Goal: Communication & Community: Answer question/provide support

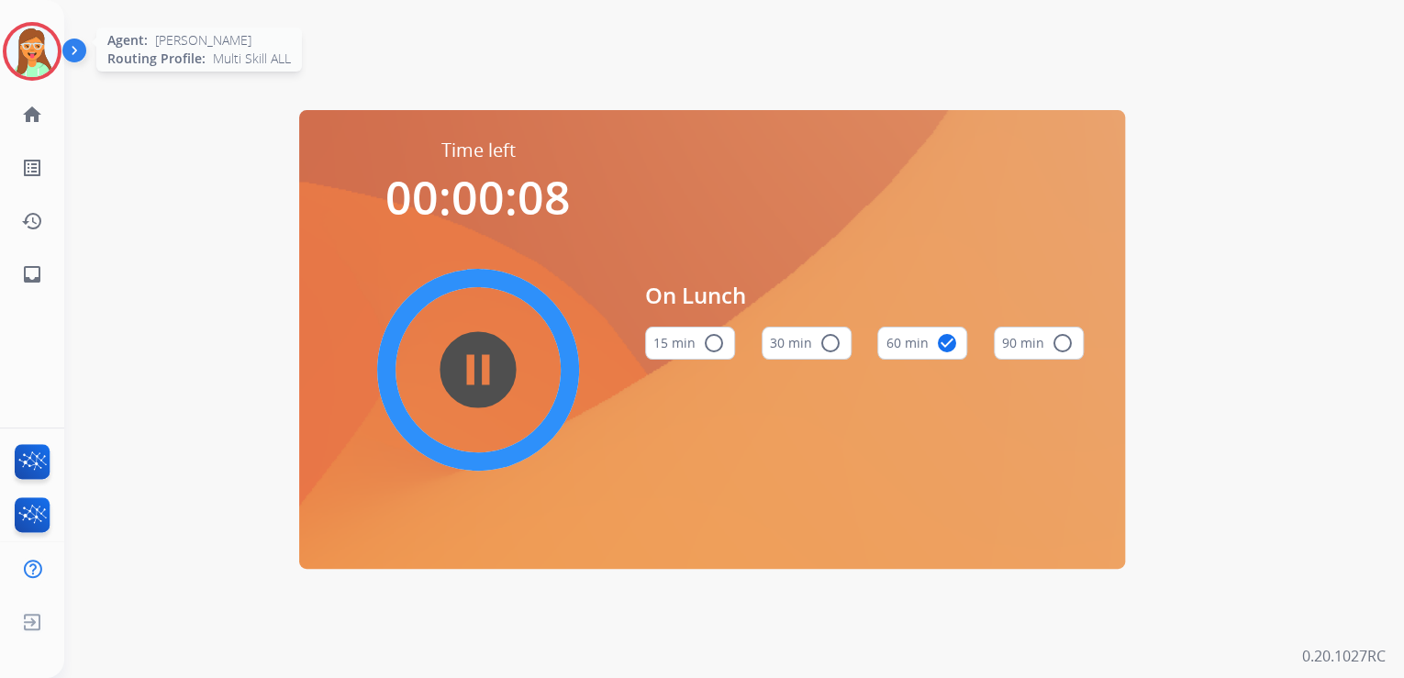
click at [59, 50] on div at bounding box center [32, 51] width 59 height 59
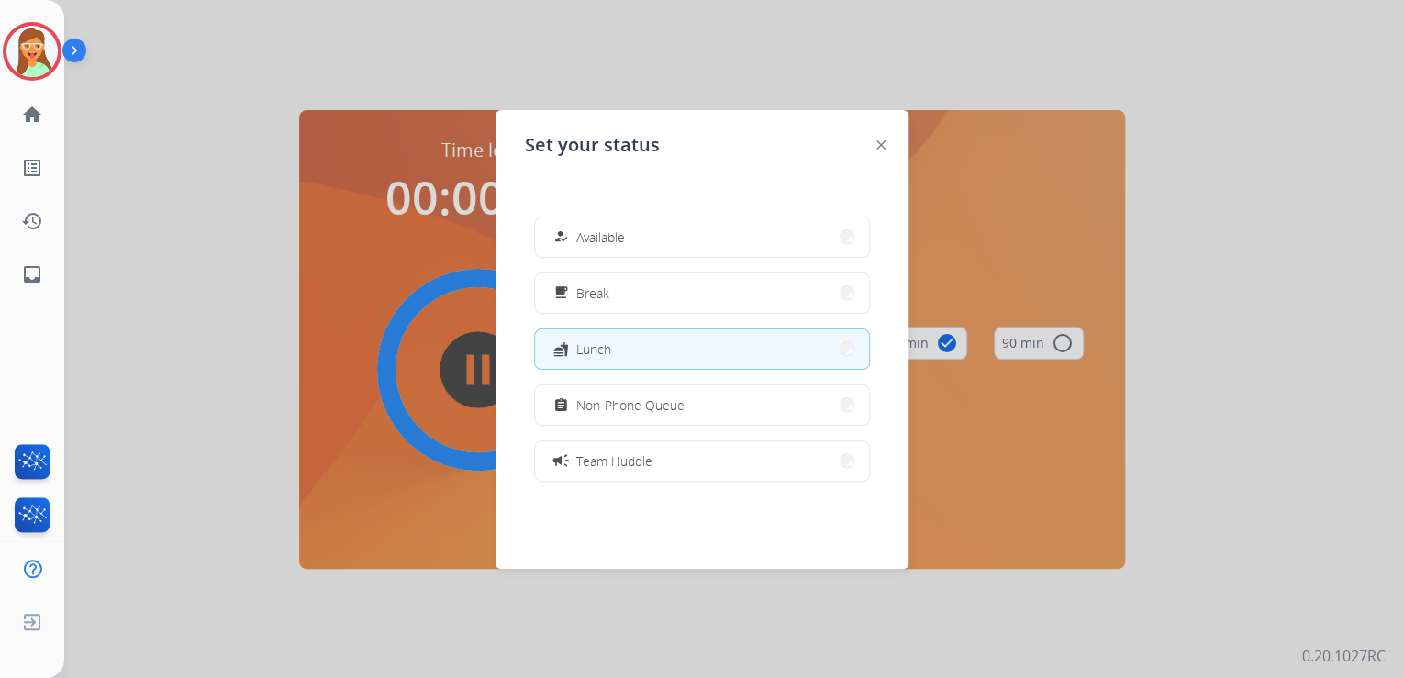
click at [645, 378] on div "how_to_reg Available free_breakfast Break fastfood Lunch assignment Non-Phone Q…" at bounding box center [702, 349] width 354 height 294
click at [648, 394] on div "assignment Non-Phone Queue" at bounding box center [617, 405] width 135 height 22
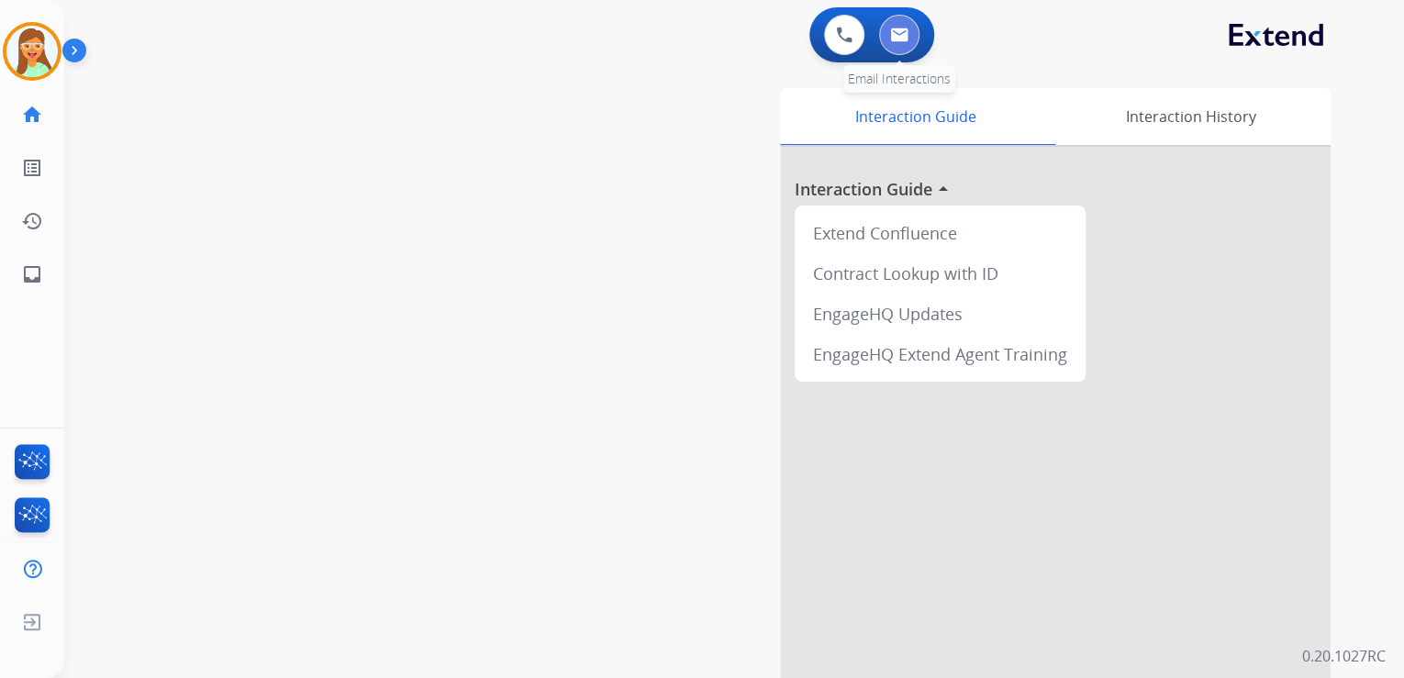
click at [905, 28] on img at bounding box center [899, 35] width 18 height 15
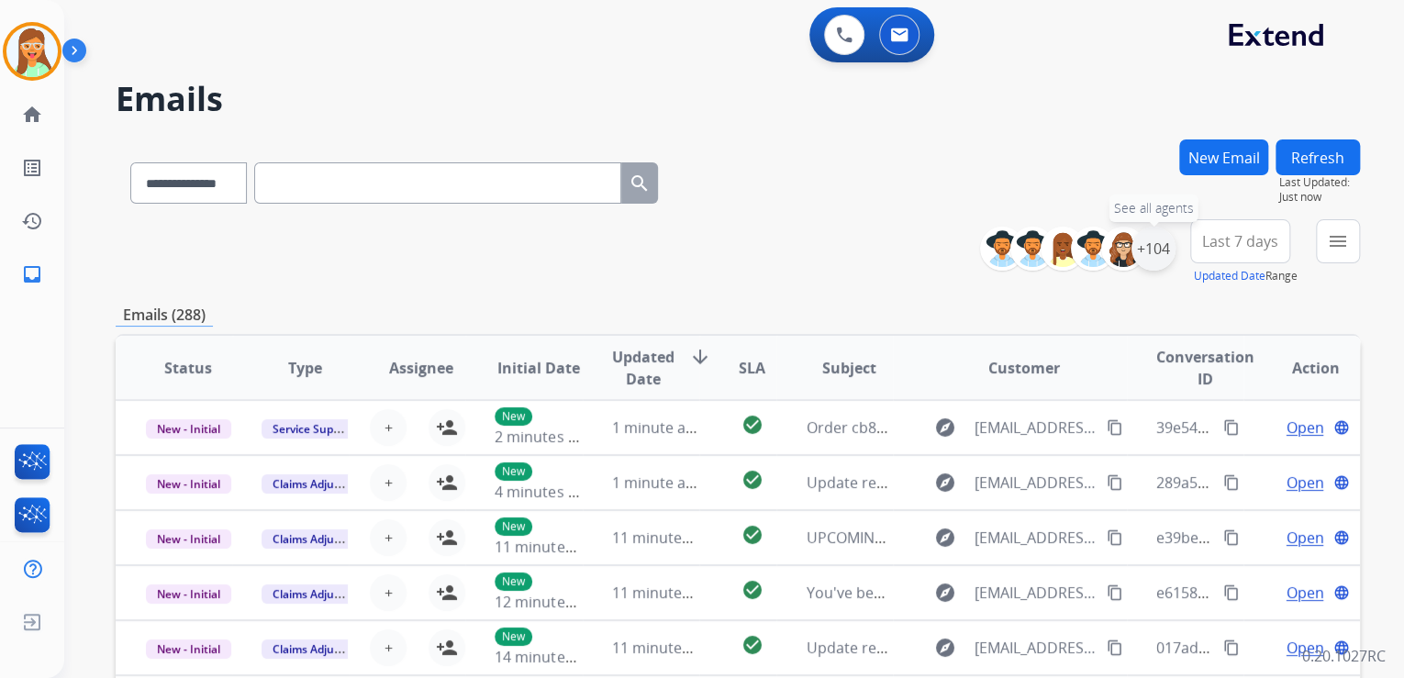
click at [1163, 259] on div "+104" at bounding box center [1153, 249] width 44 height 44
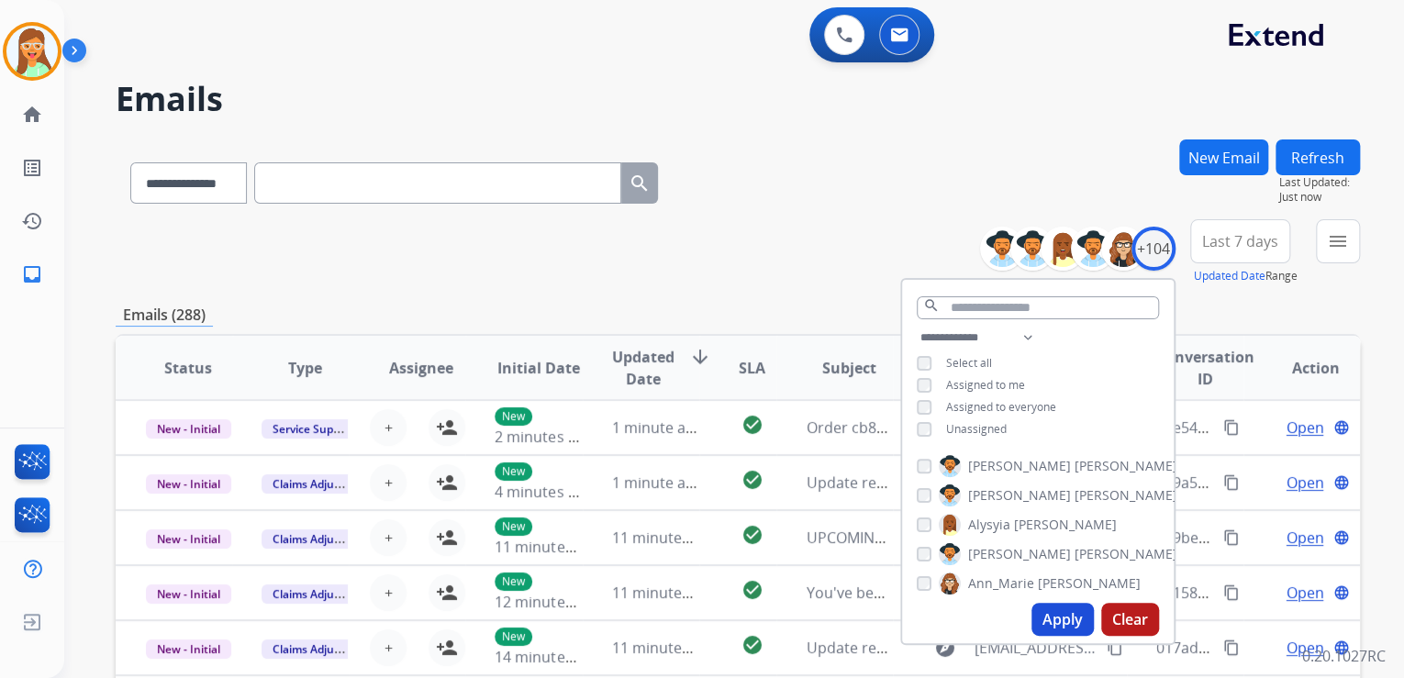
click at [1036, 627] on button "Apply" at bounding box center [1062, 619] width 62 height 33
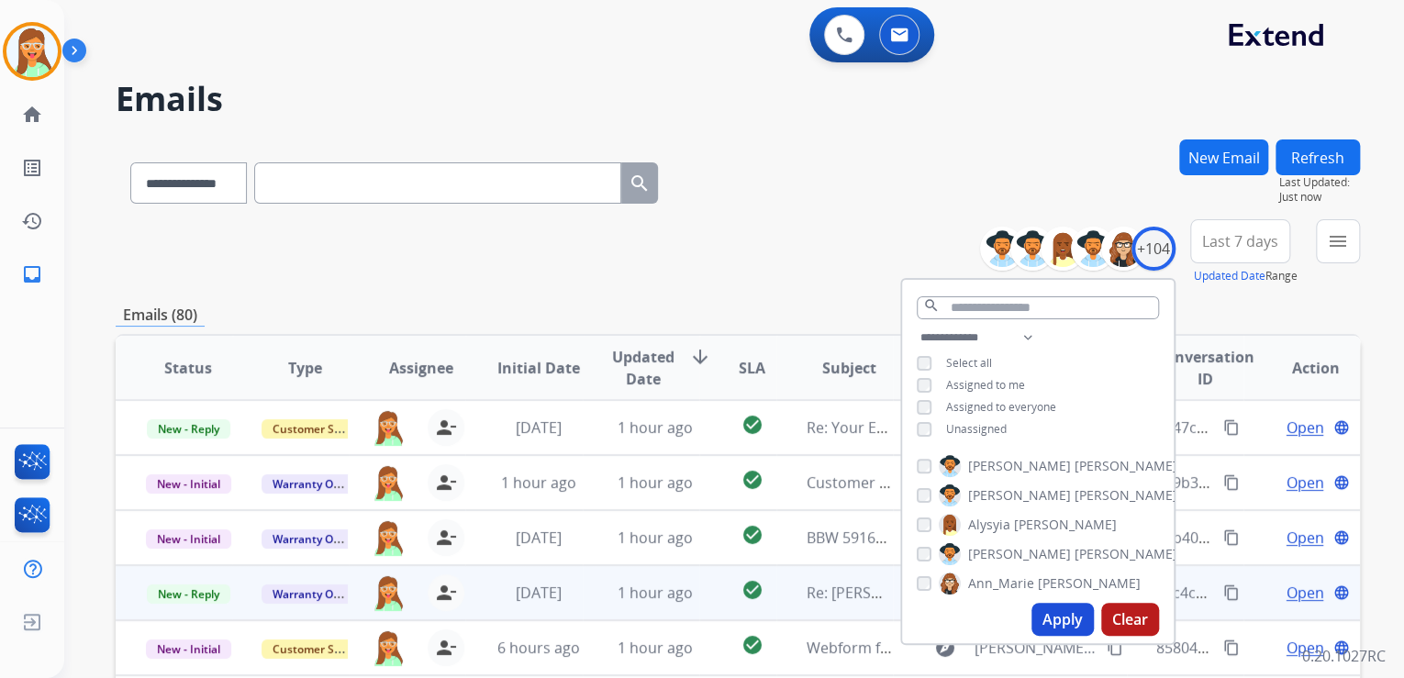
scroll to position [365, 0]
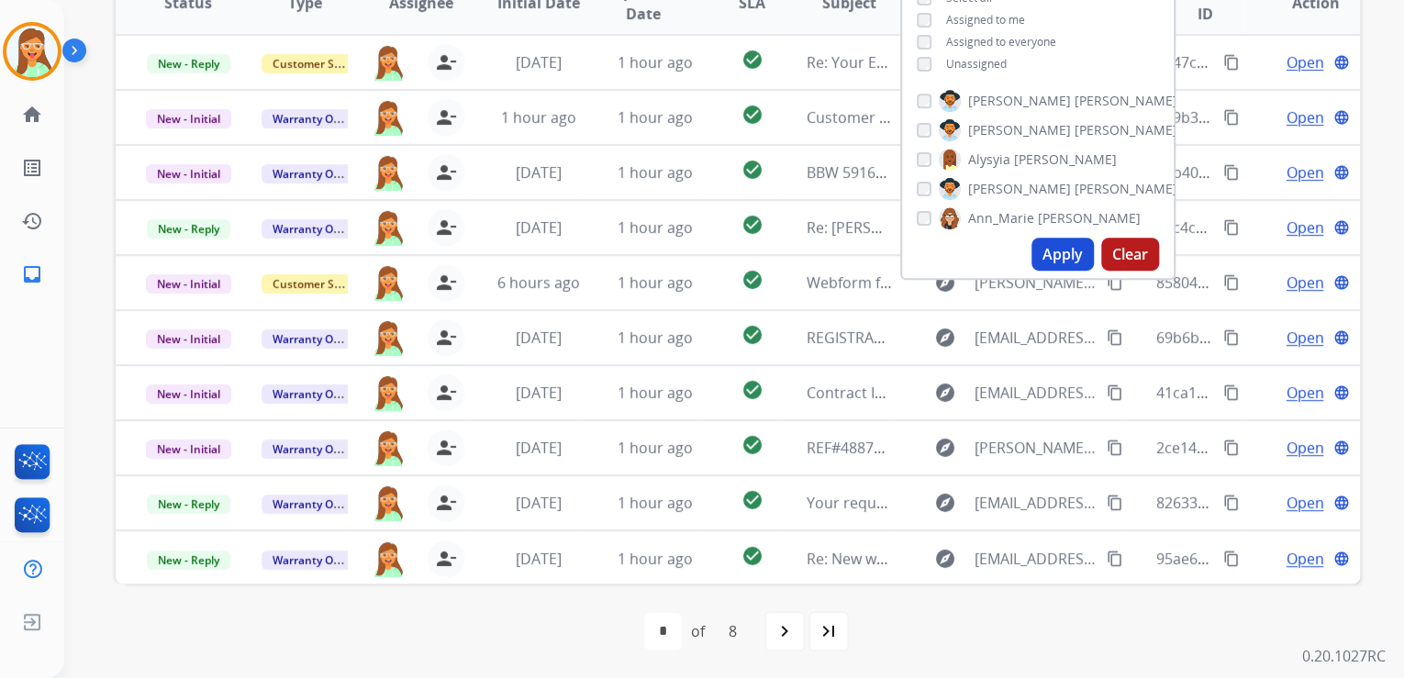
click at [250, 622] on div "first_page navigate_before * * * * * * * * of 8 navigate_next last_page" at bounding box center [738, 631] width 1244 height 37
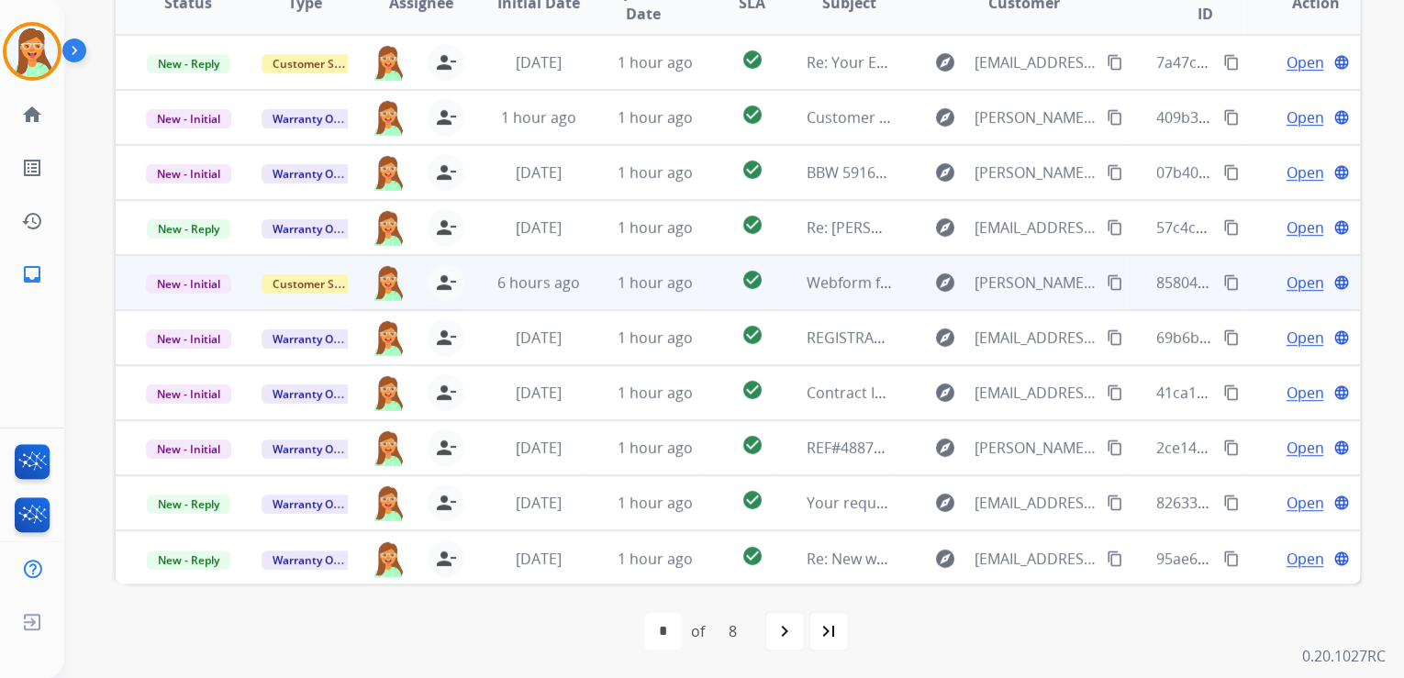
click at [1285, 274] on span "Open" at bounding box center [1304, 283] width 38 height 22
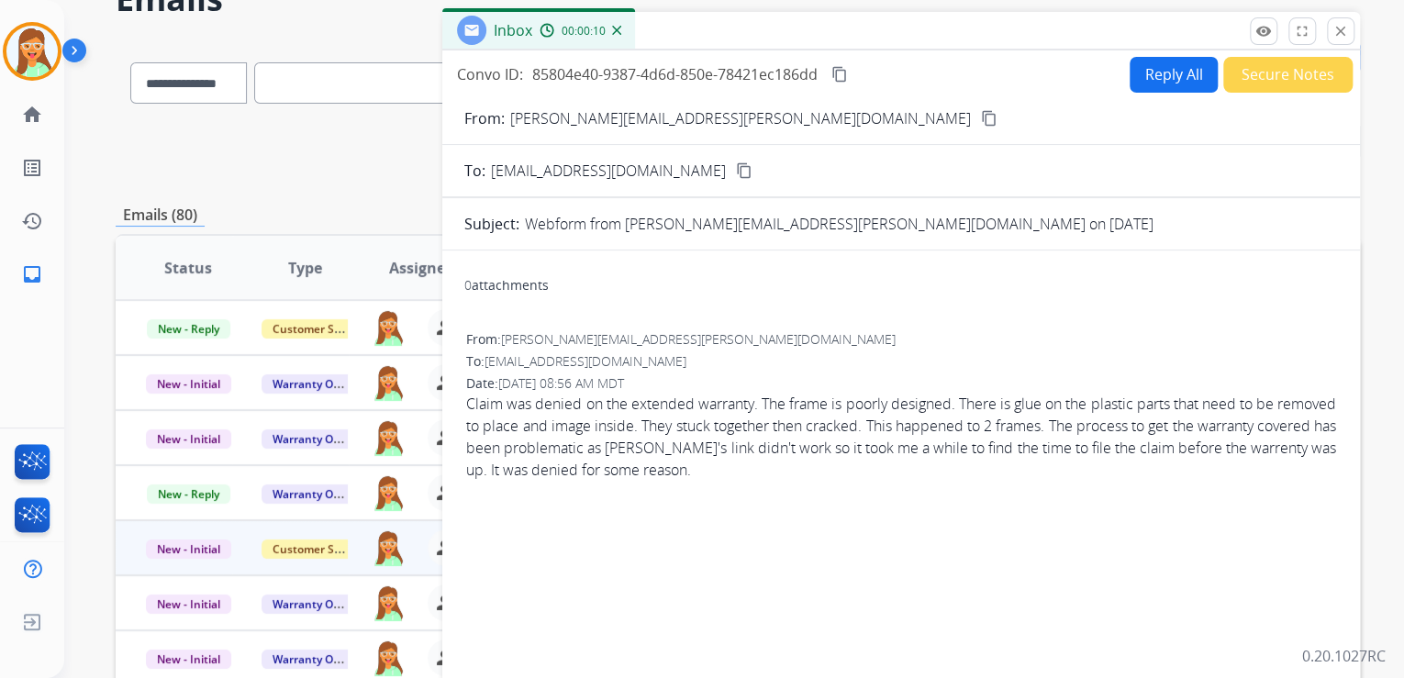
scroll to position [72, 0]
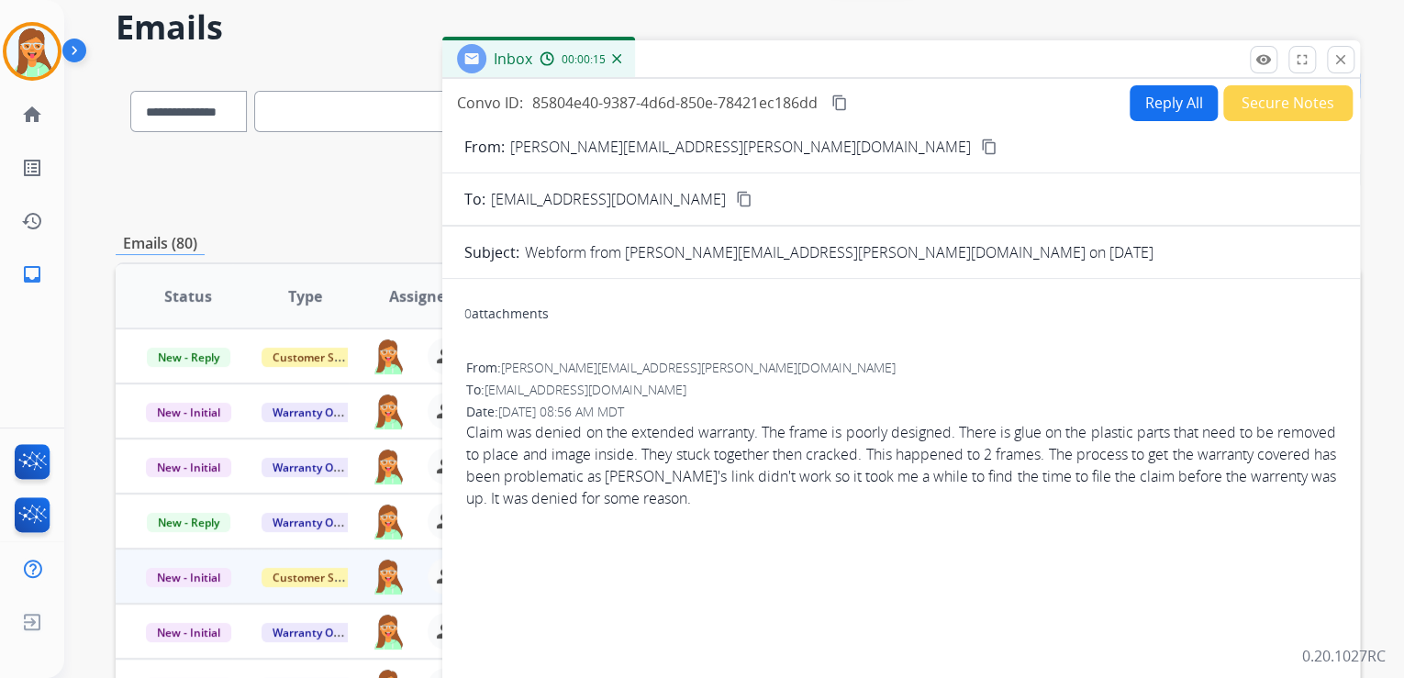
click at [1172, 98] on button "Reply All" at bounding box center [1173, 103] width 88 height 36
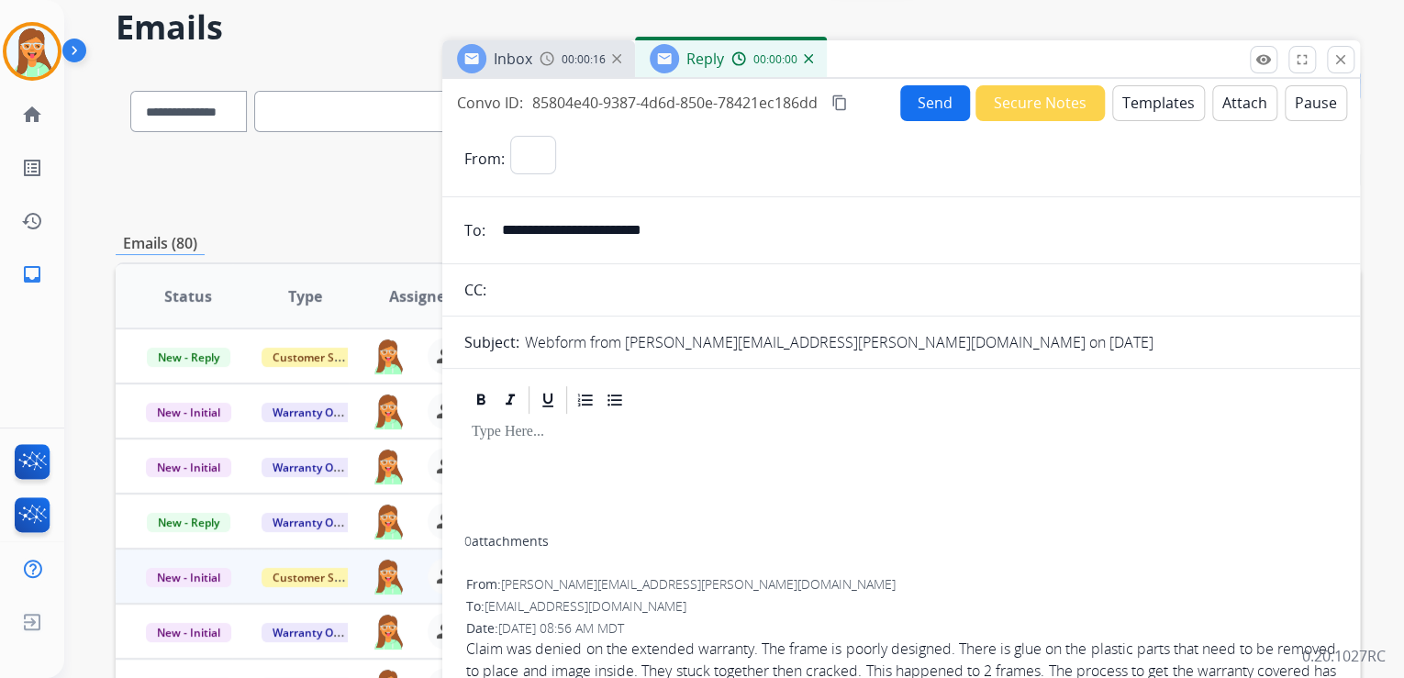
click at [1160, 98] on button "Templates" at bounding box center [1158, 103] width 93 height 36
select select "**********"
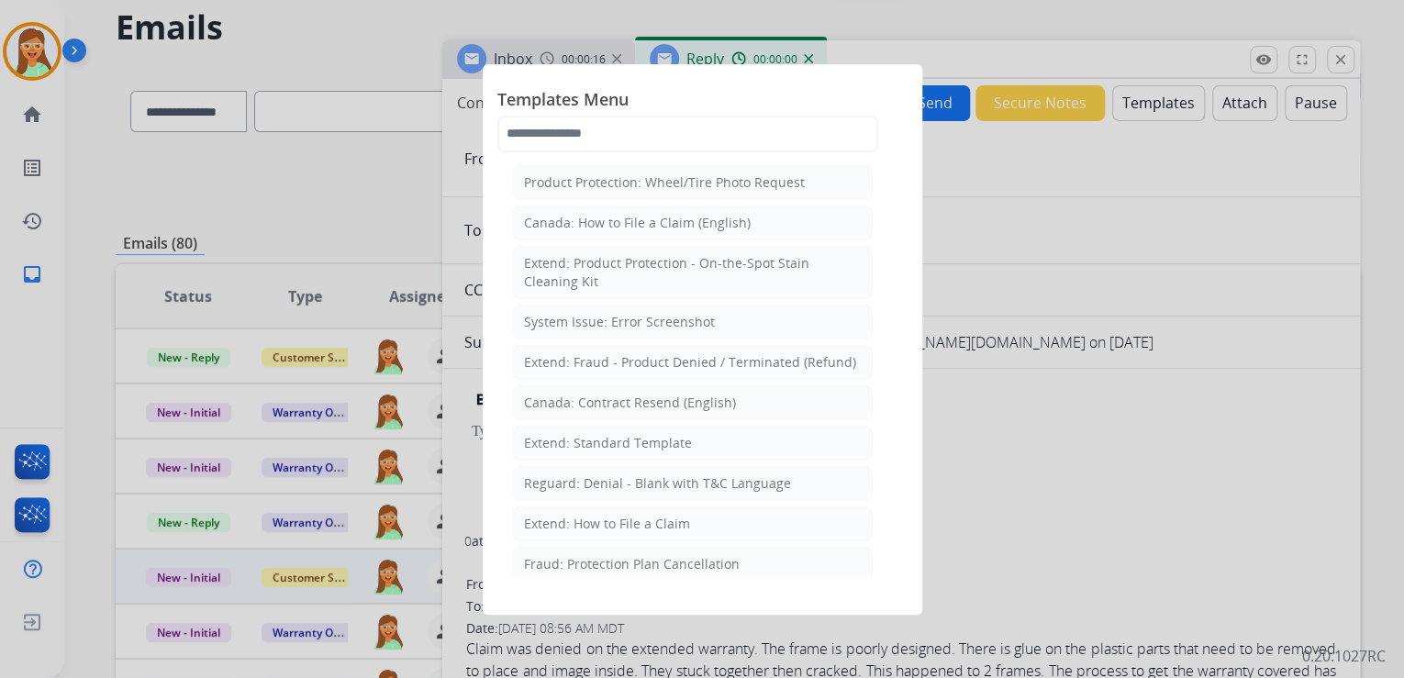
click at [571, 113] on span "Templates Menu" at bounding box center [702, 100] width 410 height 29
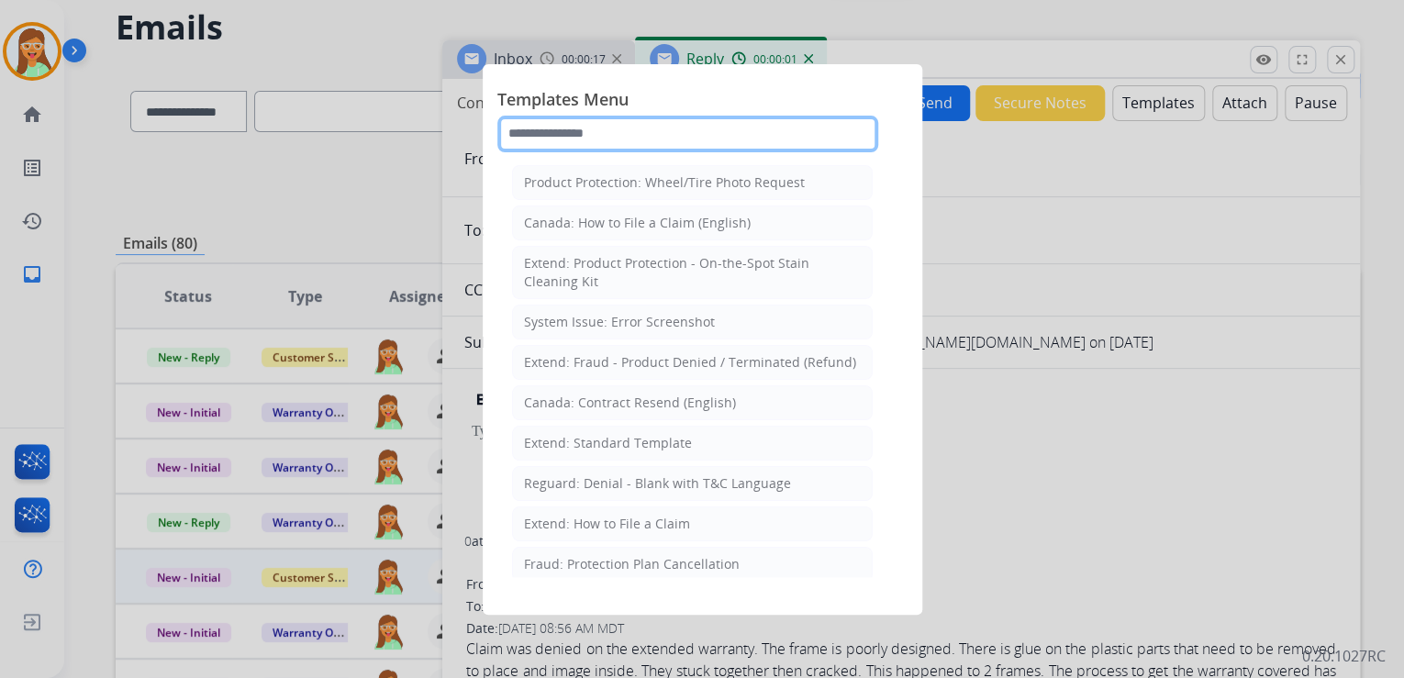
click at [576, 130] on input "text" at bounding box center [687, 134] width 381 height 37
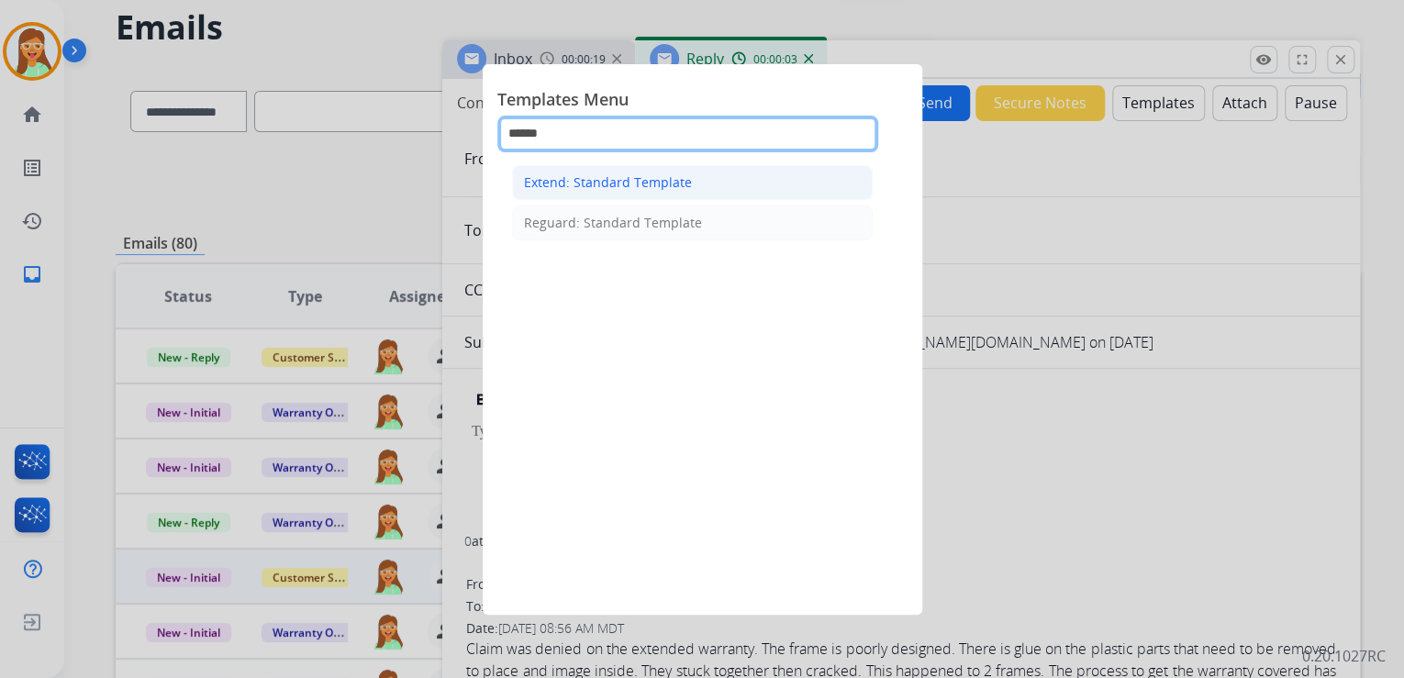
type input "******"
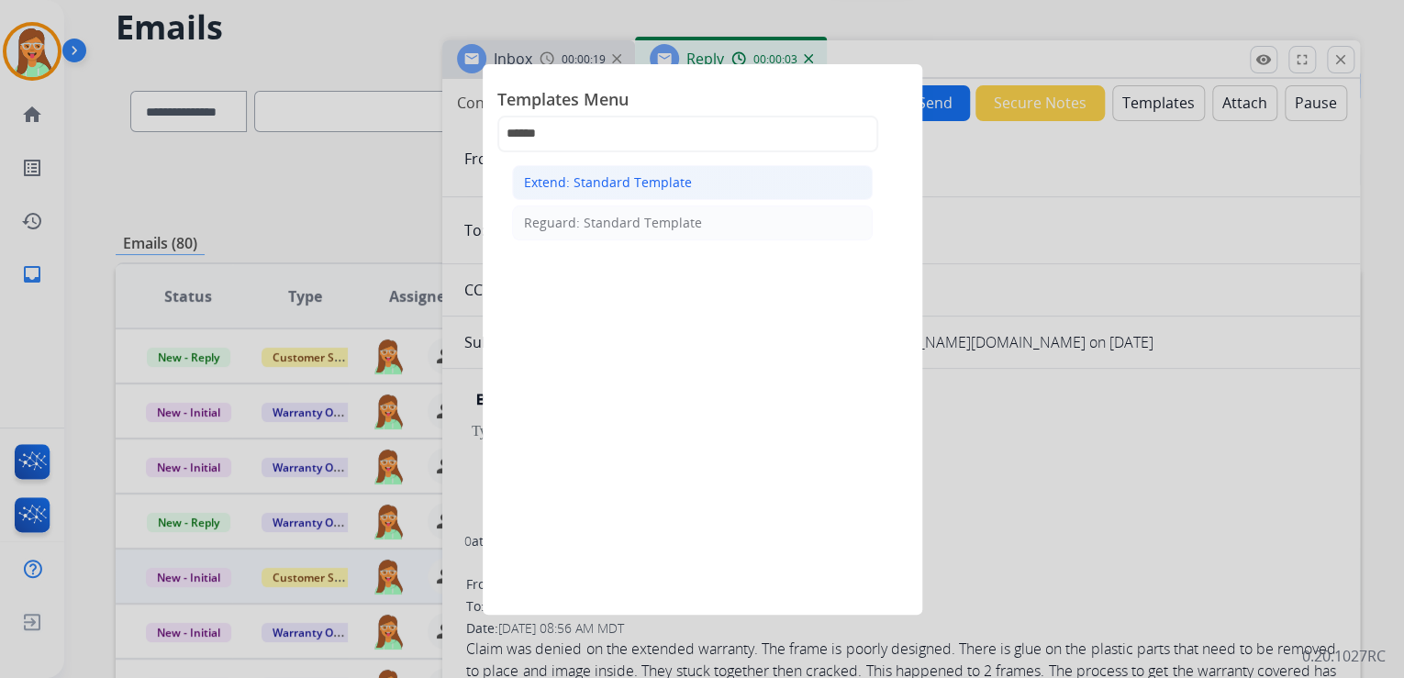
click at [624, 177] on div "Extend: Standard Template" at bounding box center [608, 182] width 168 height 18
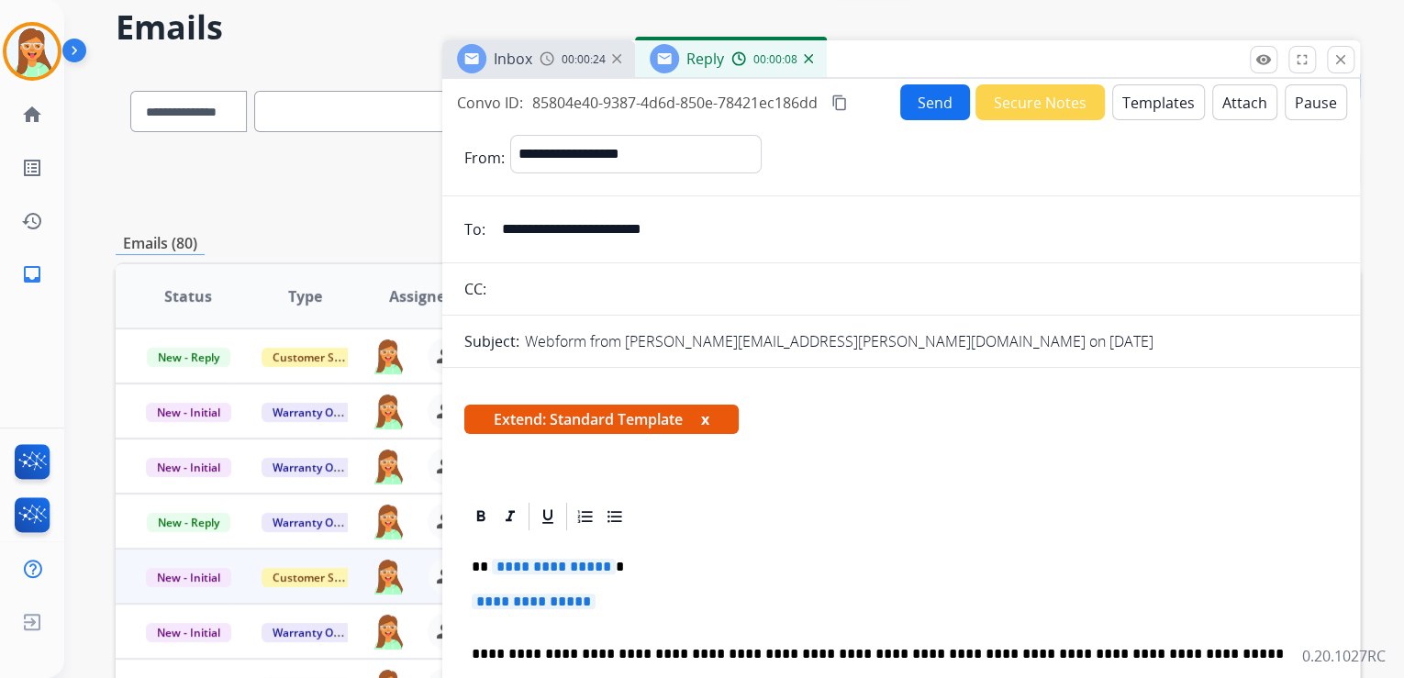
click at [554, 563] on span "**********" at bounding box center [554, 567] width 124 height 16
paste div
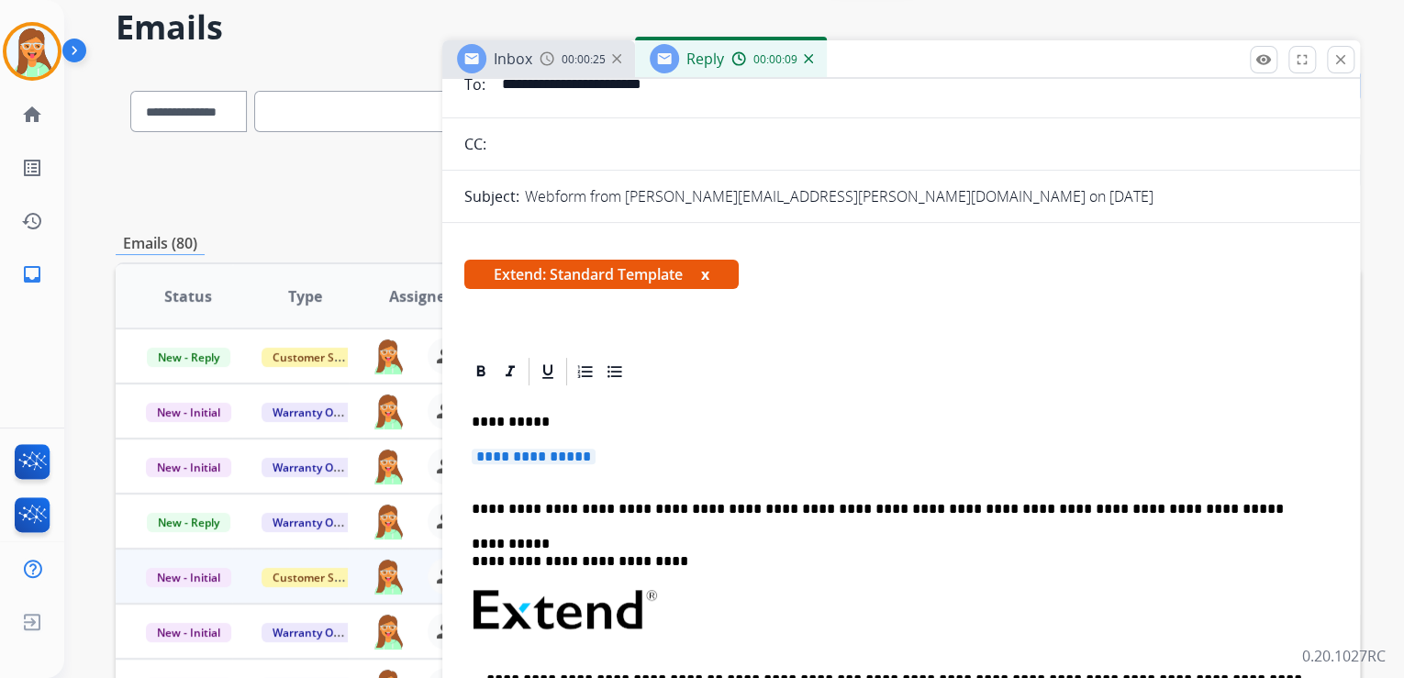
scroll to position [147, 0]
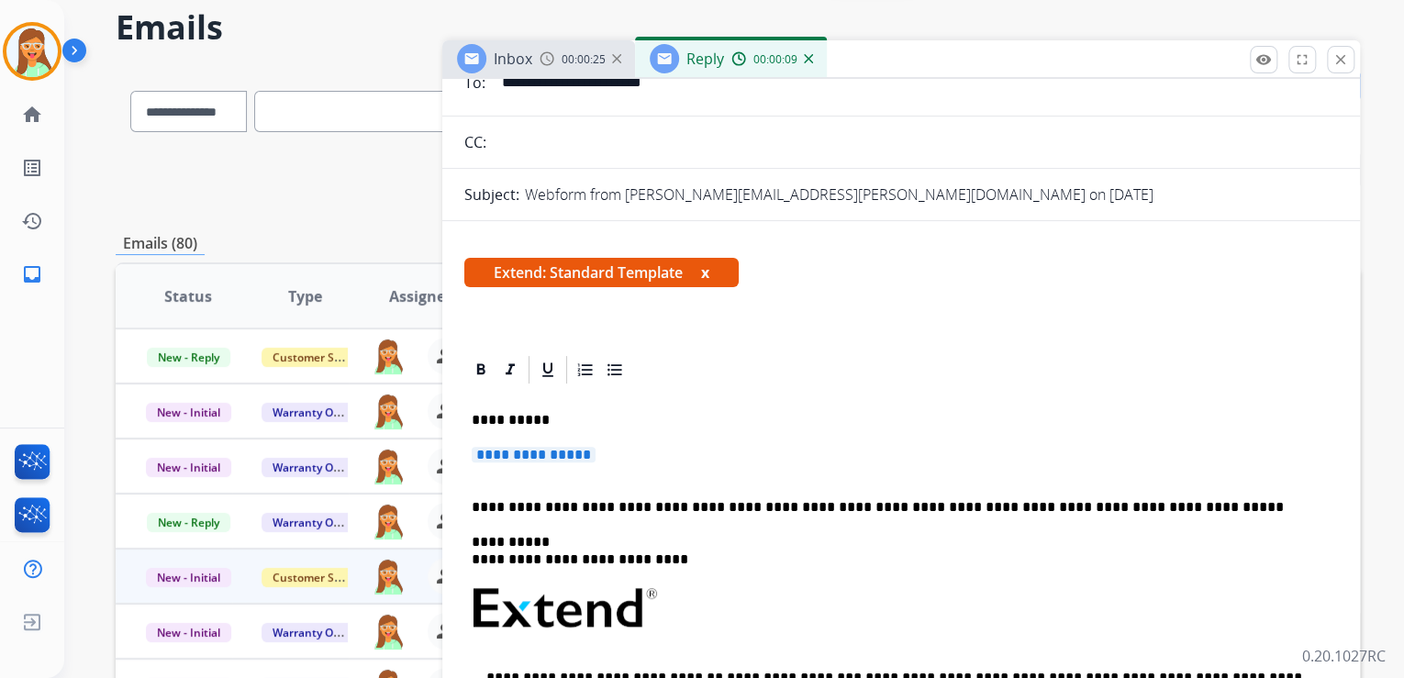
click at [551, 461] on span "**********" at bounding box center [534, 455] width 124 height 16
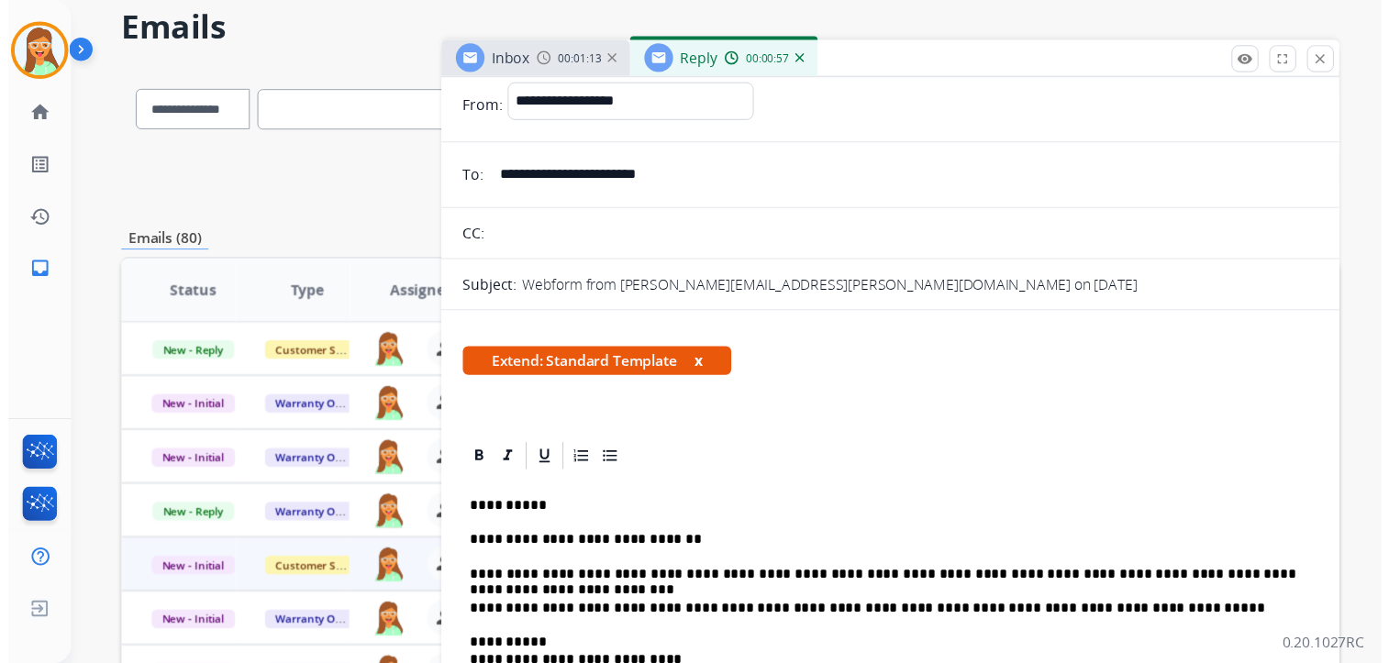
scroll to position [0, 0]
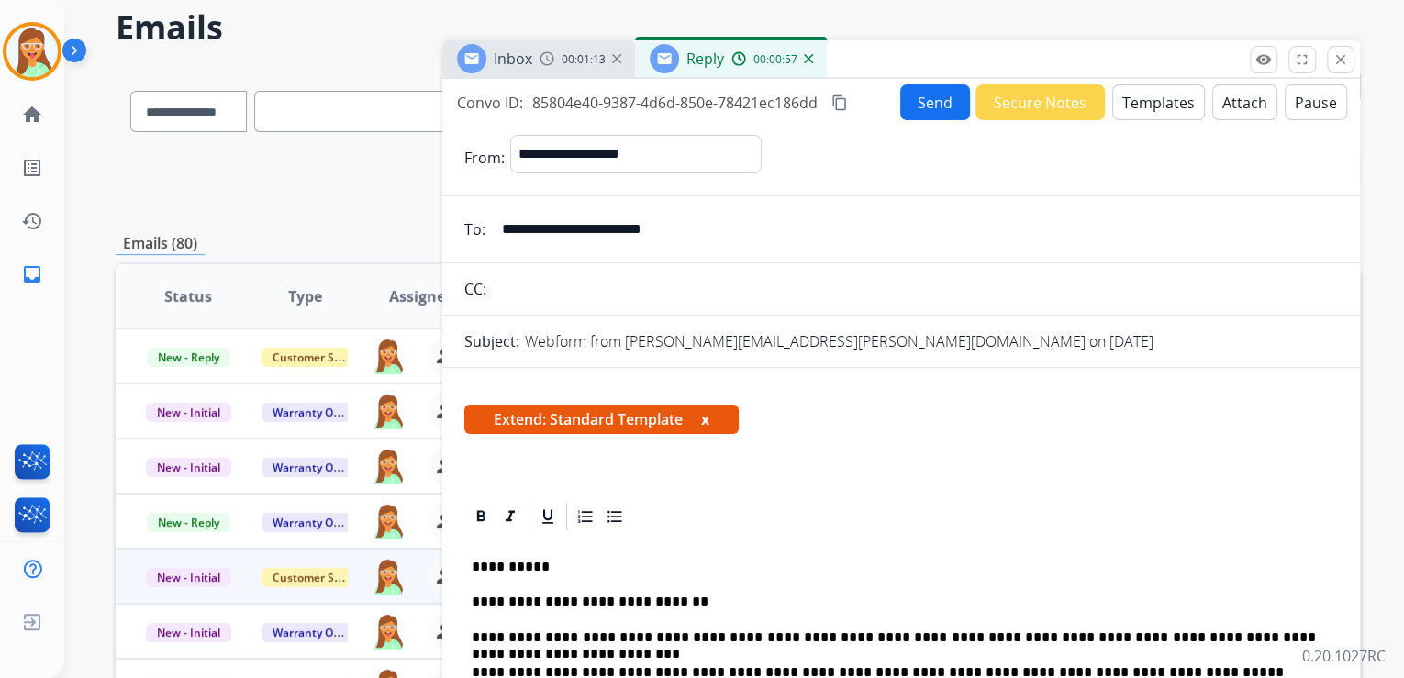
click at [934, 99] on button "Send" at bounding box center [935, 102] width 70 height 36
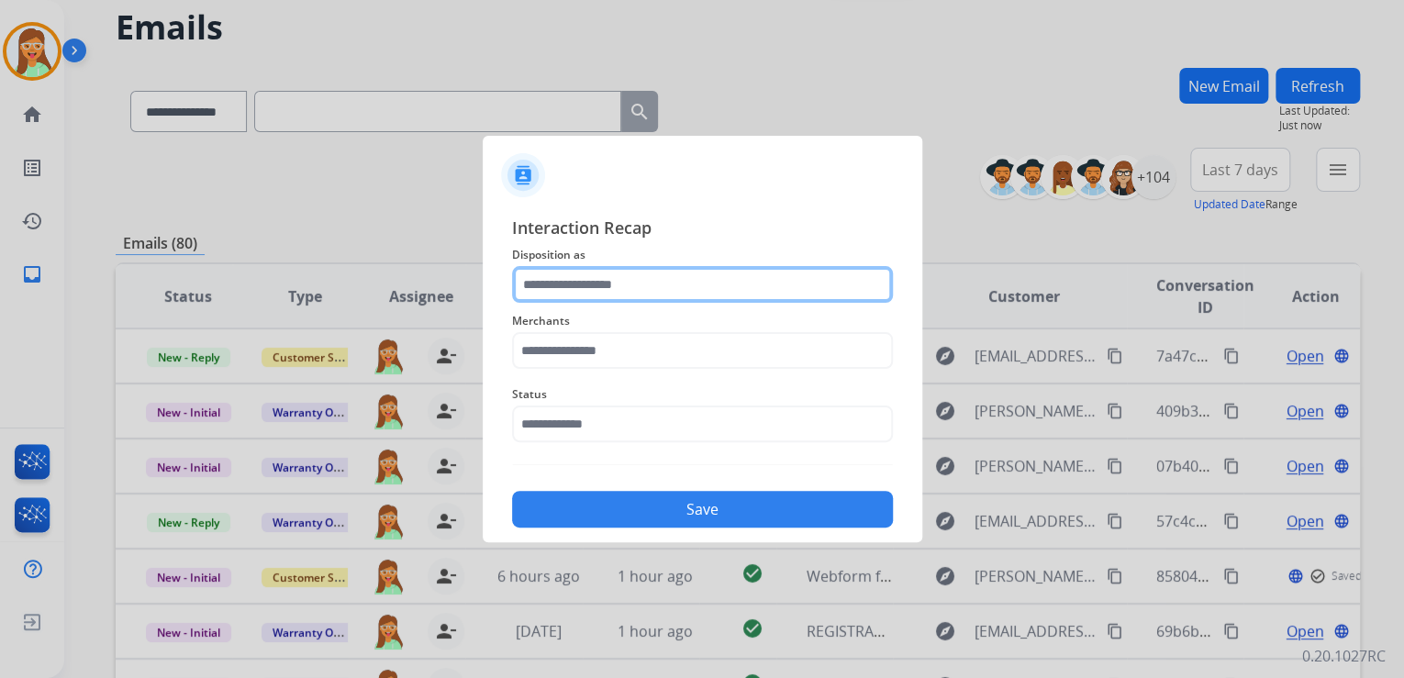
click at [698, 300] on input "text" at bounding box center [702, 284] width 381 height 37
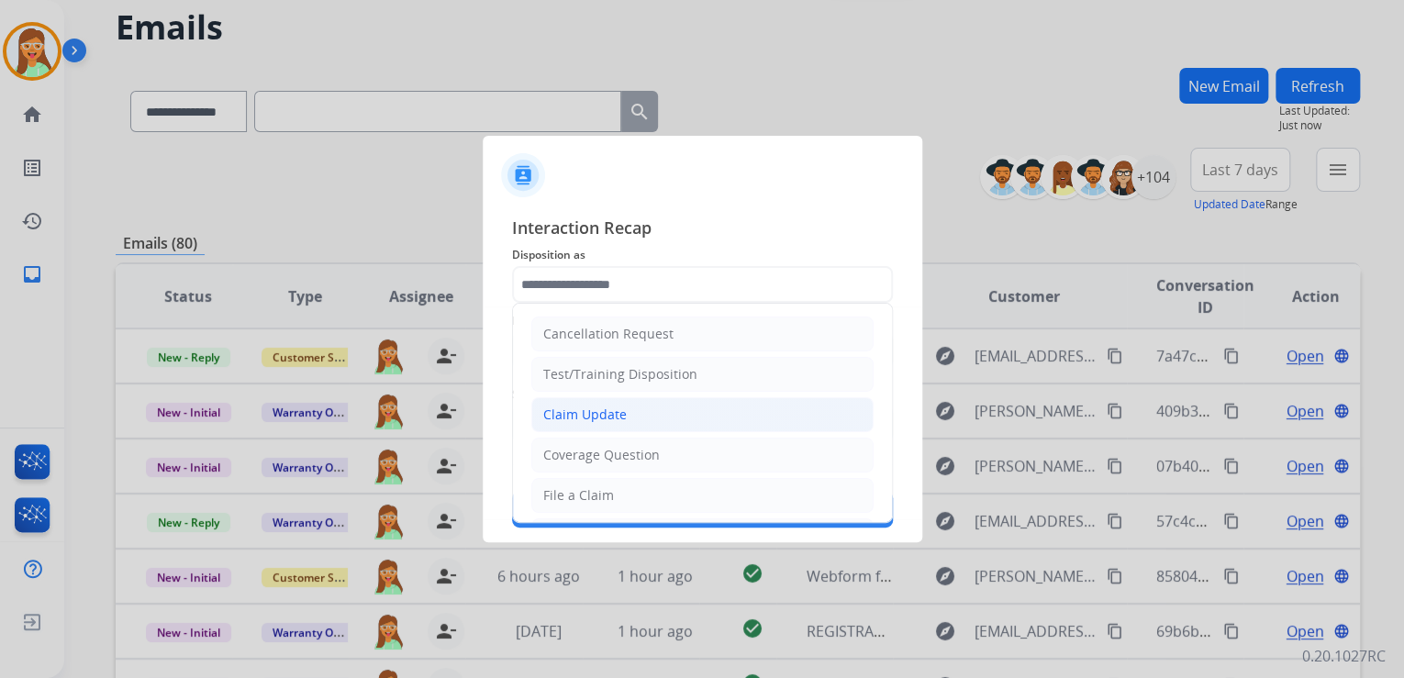
click at [706, 418] on li "Claim Update" at bounding box center [702, 414] width 342 height 35
type input "**********"
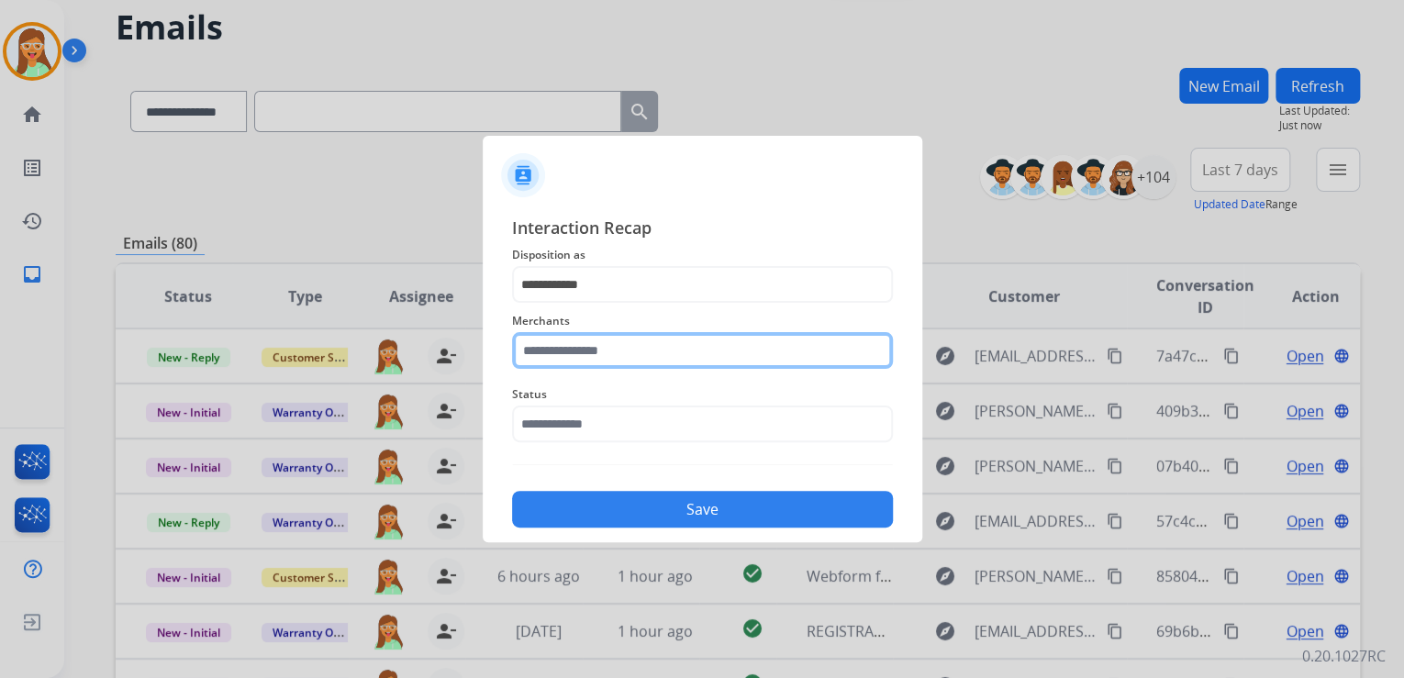
click at [664, 367] on input "text" at bounding box center [702, 350] width 381 height 37
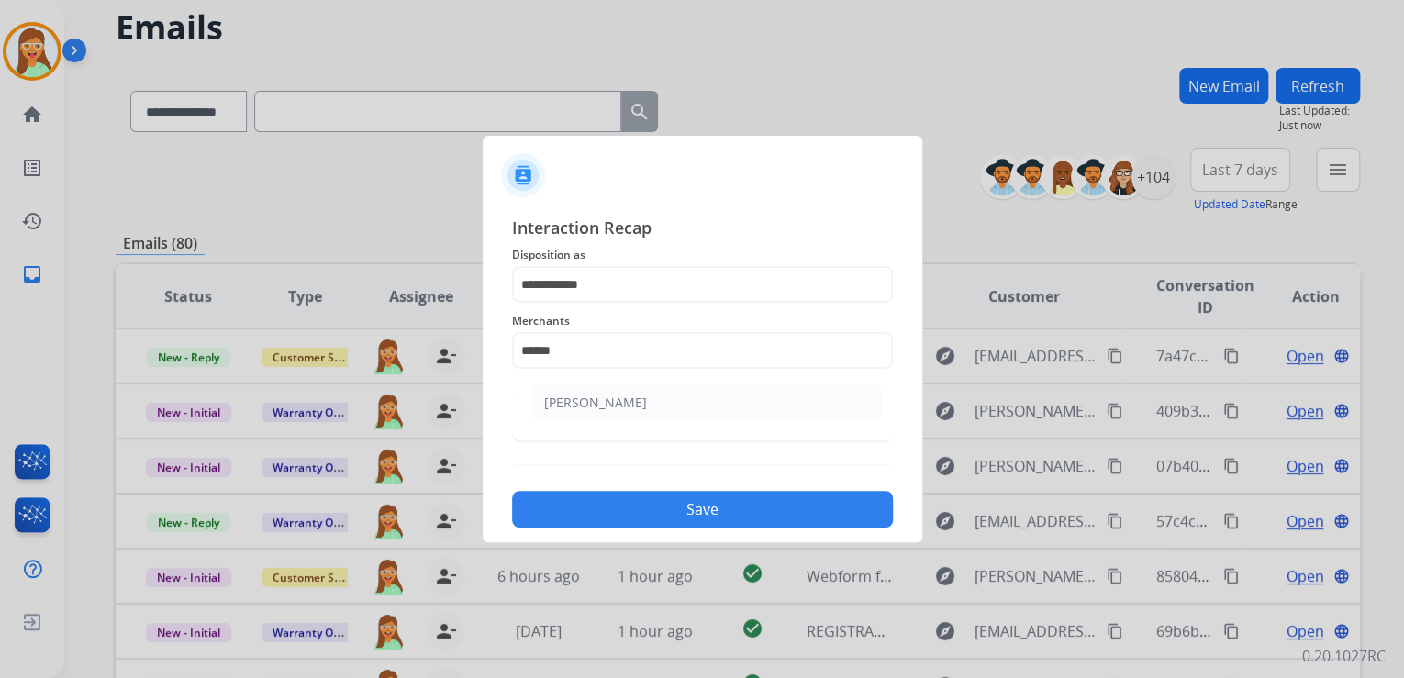
click at [741, 411] on li "[PERSON_NAME]" at bounding box center [707, 402] width 350 height 35
type input "********"
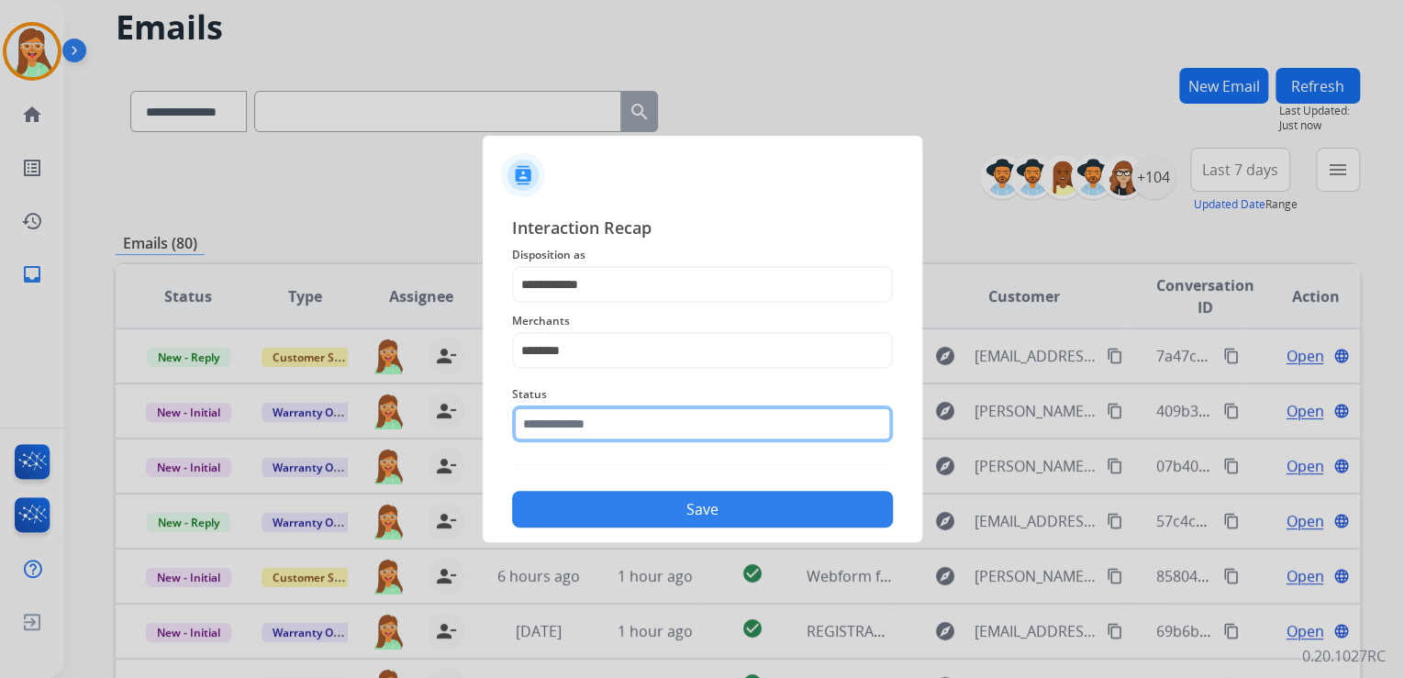
click at [629, 411] on input "text" at bounding box center [702, 423] width 381 height 37
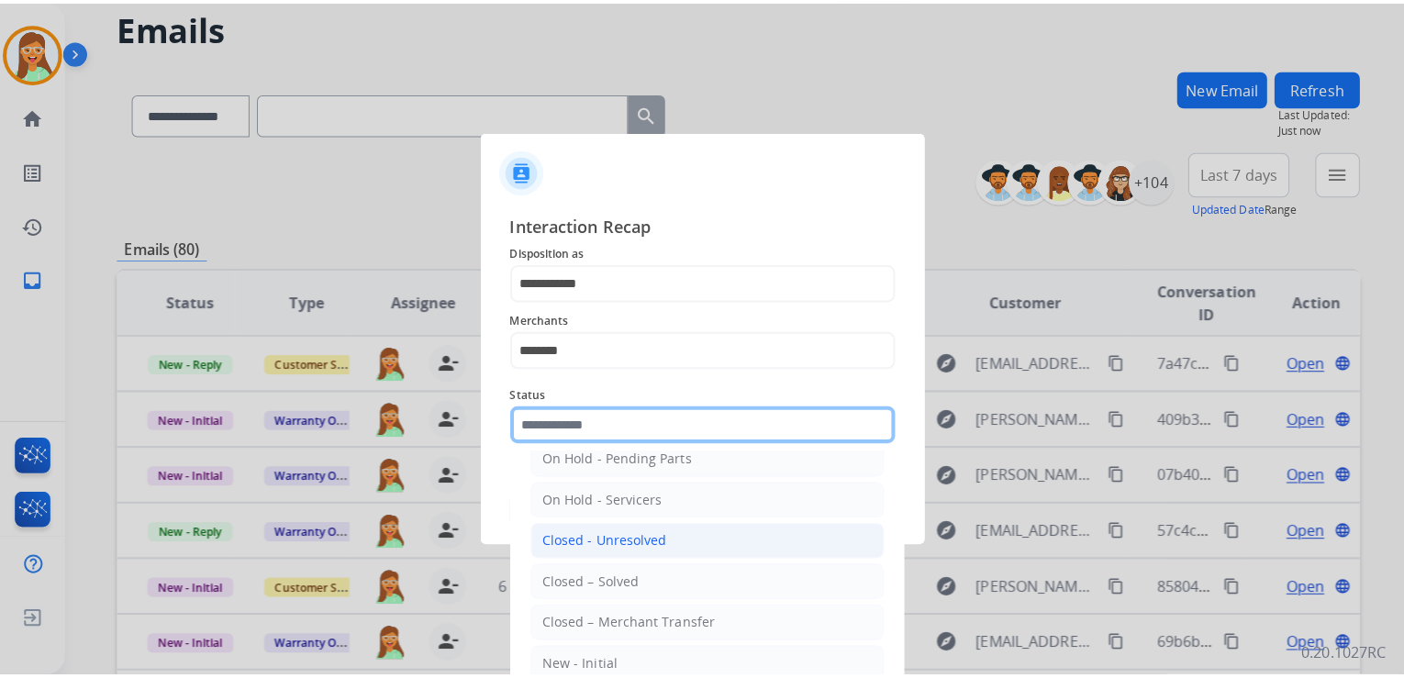
scroll to position [106, 0]
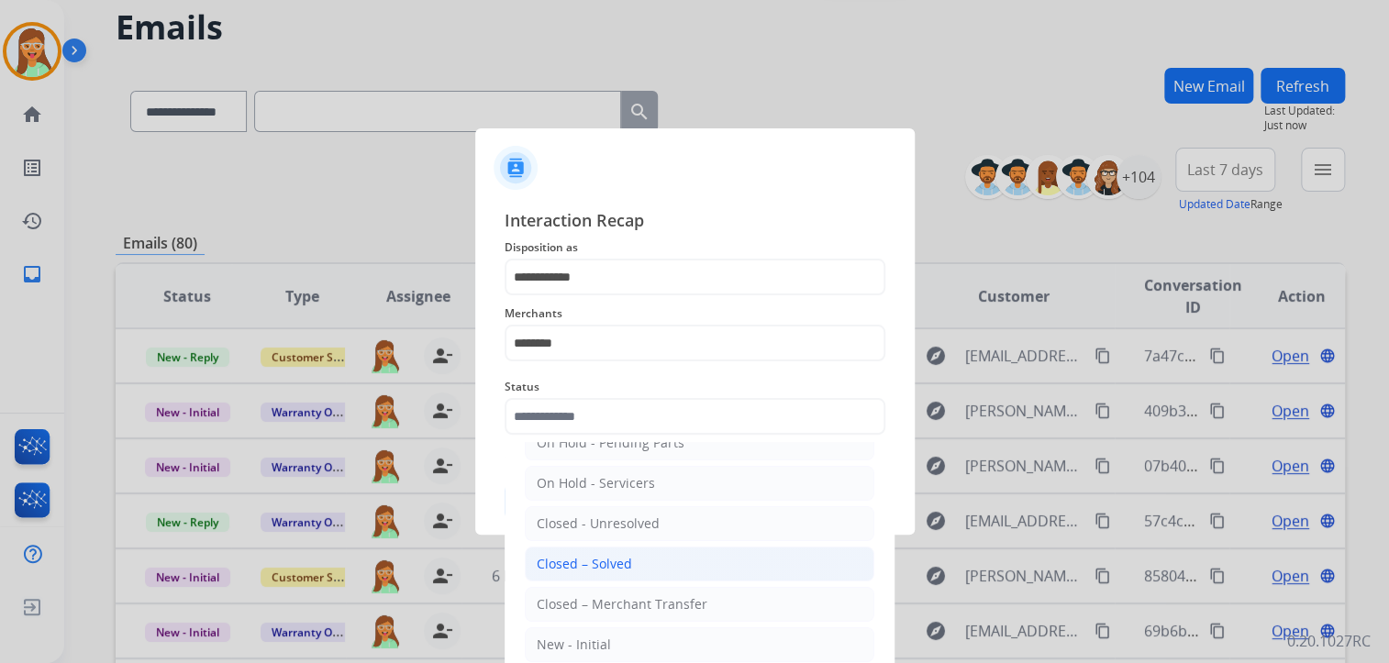
click at [632, 554] on li "Closed – Solved" at bounding box center [700, 564] width 350 height 35
type input "**********"
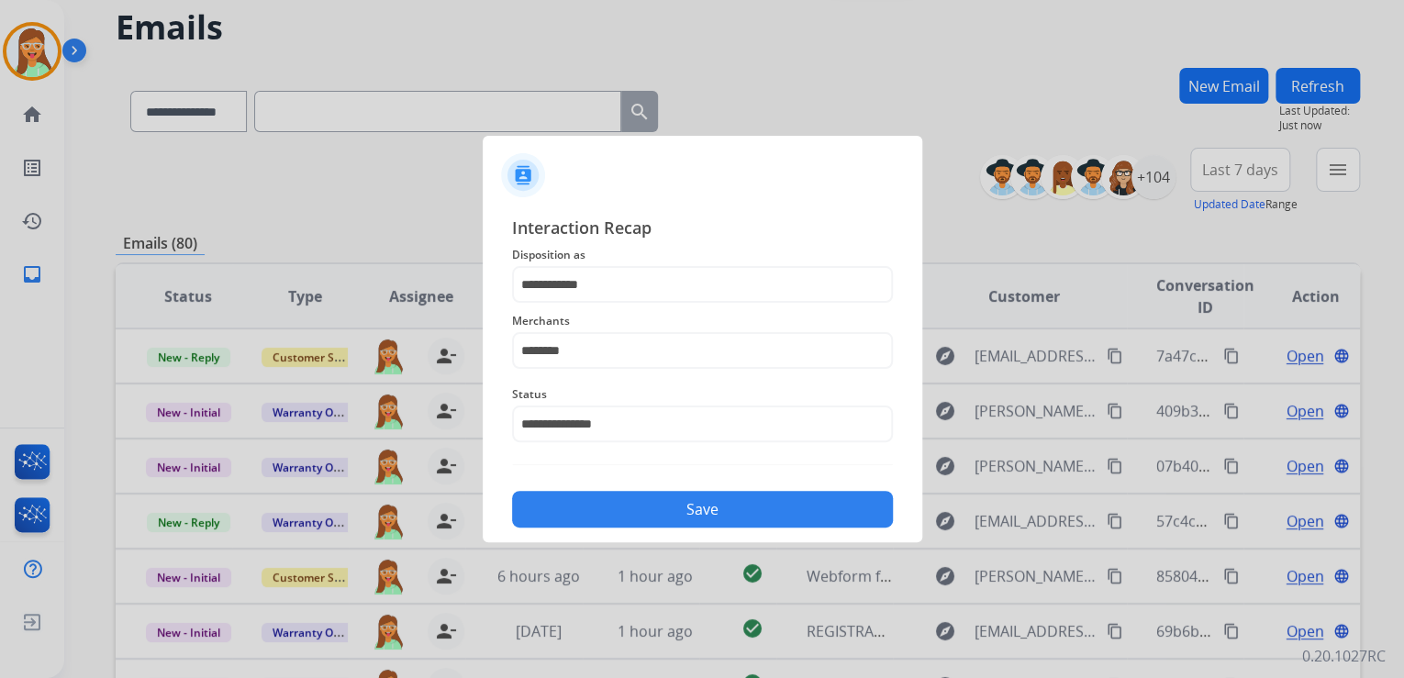
click at [701, 515] on button "Save" at bounding box center [702, 509] width 381 height 37
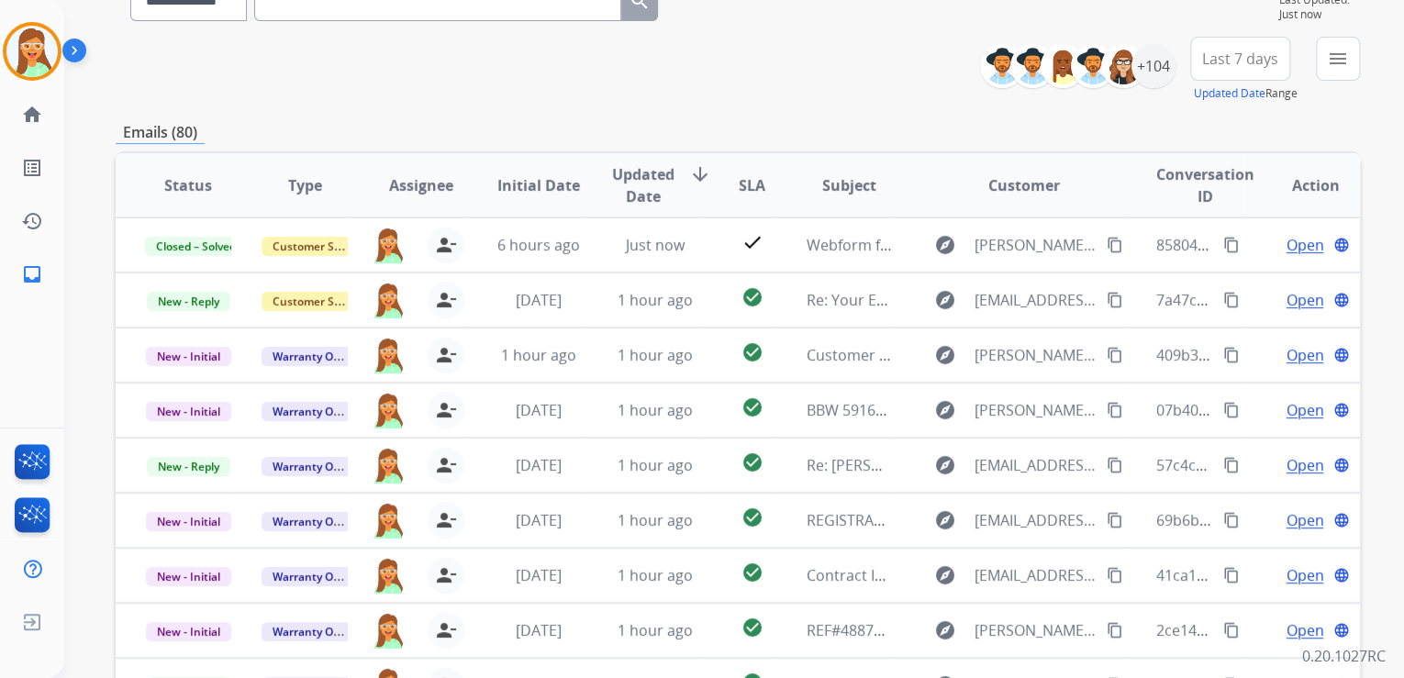
scroll to position [147, 0]
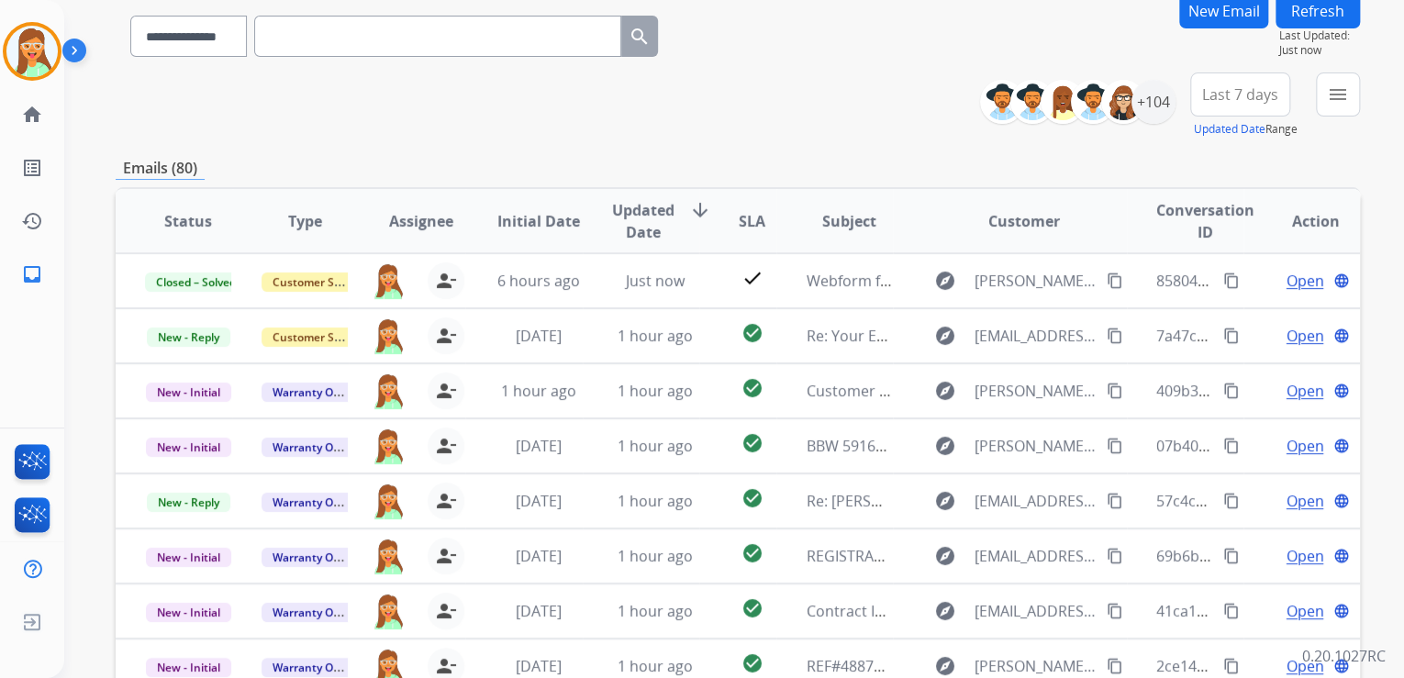
click at [1316, 14] on button "Refresh" at bounding box center [1317, 11] width 84 height 36
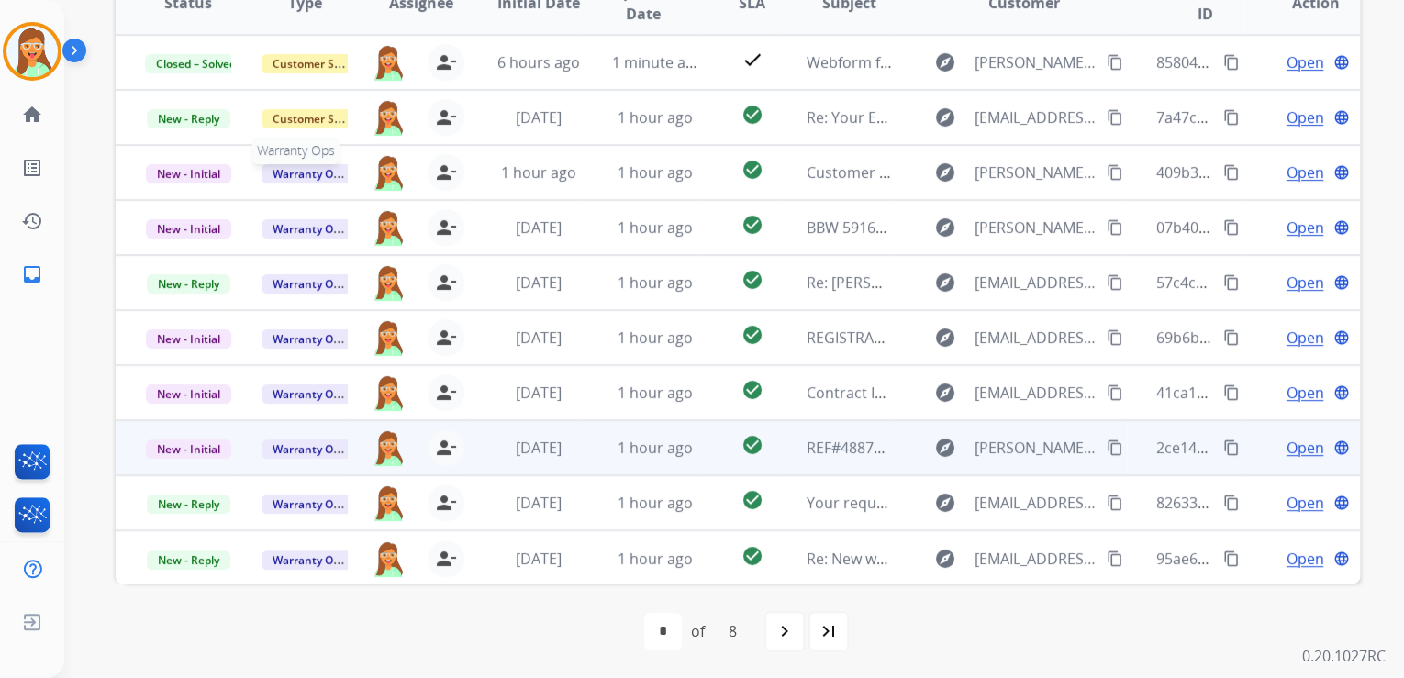
scroll to position [1, 0]
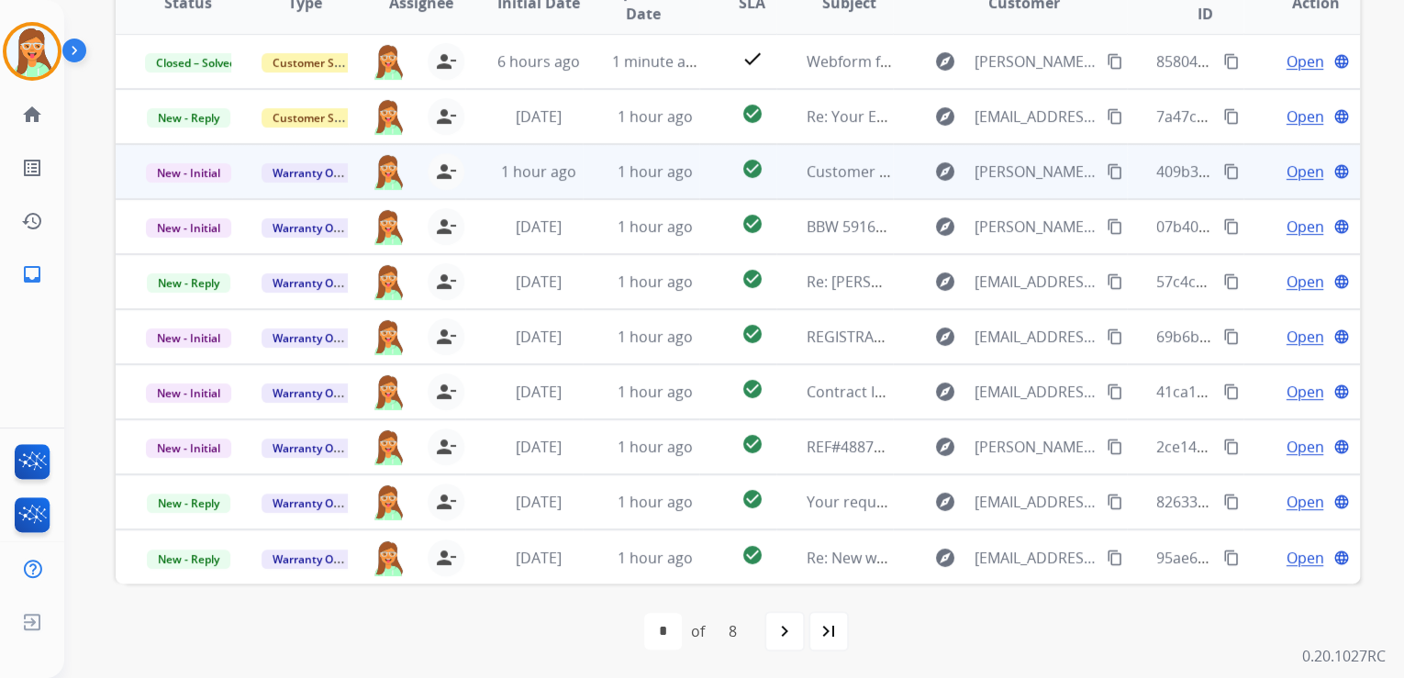
click at [1293, 165] on span "Open" at bounding box center [1304, 172] width 38 height 22
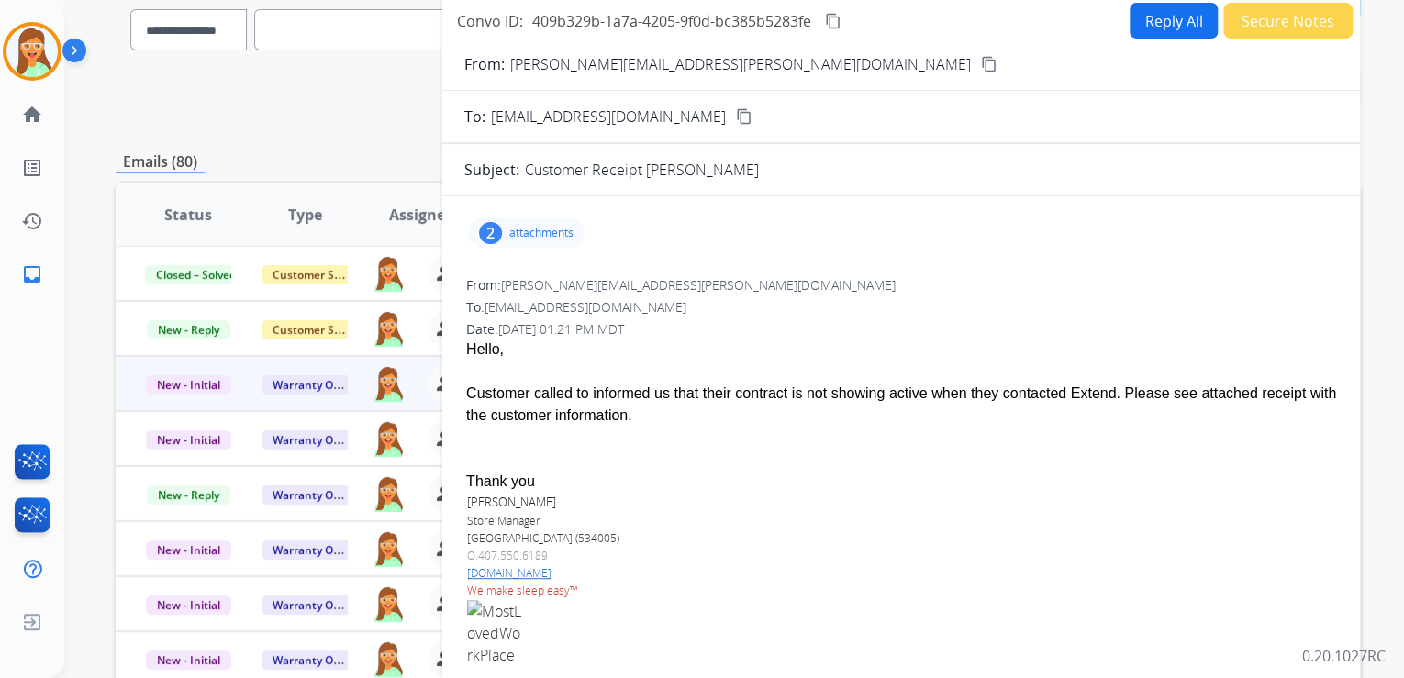
scroll to position [145, 0]
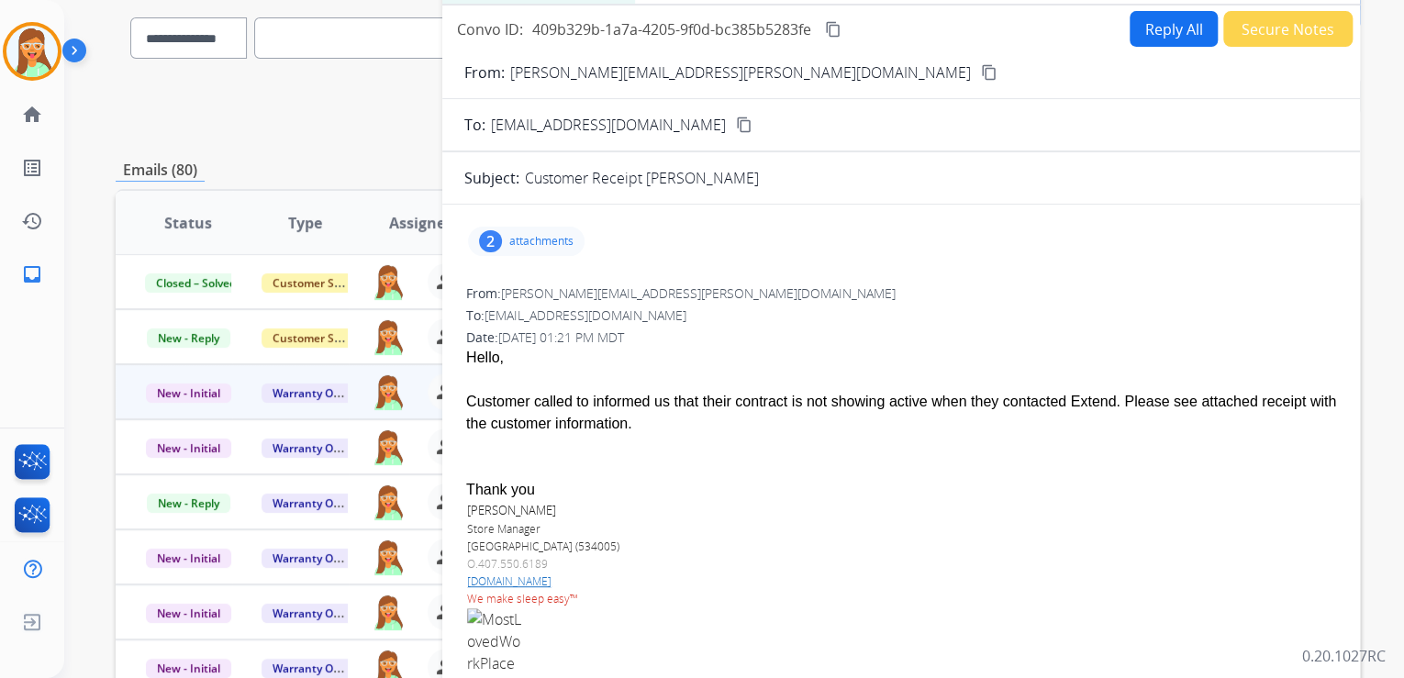
click at [539, 235] on p "attachments" at bounding box center [541, 241] width 64 height 15
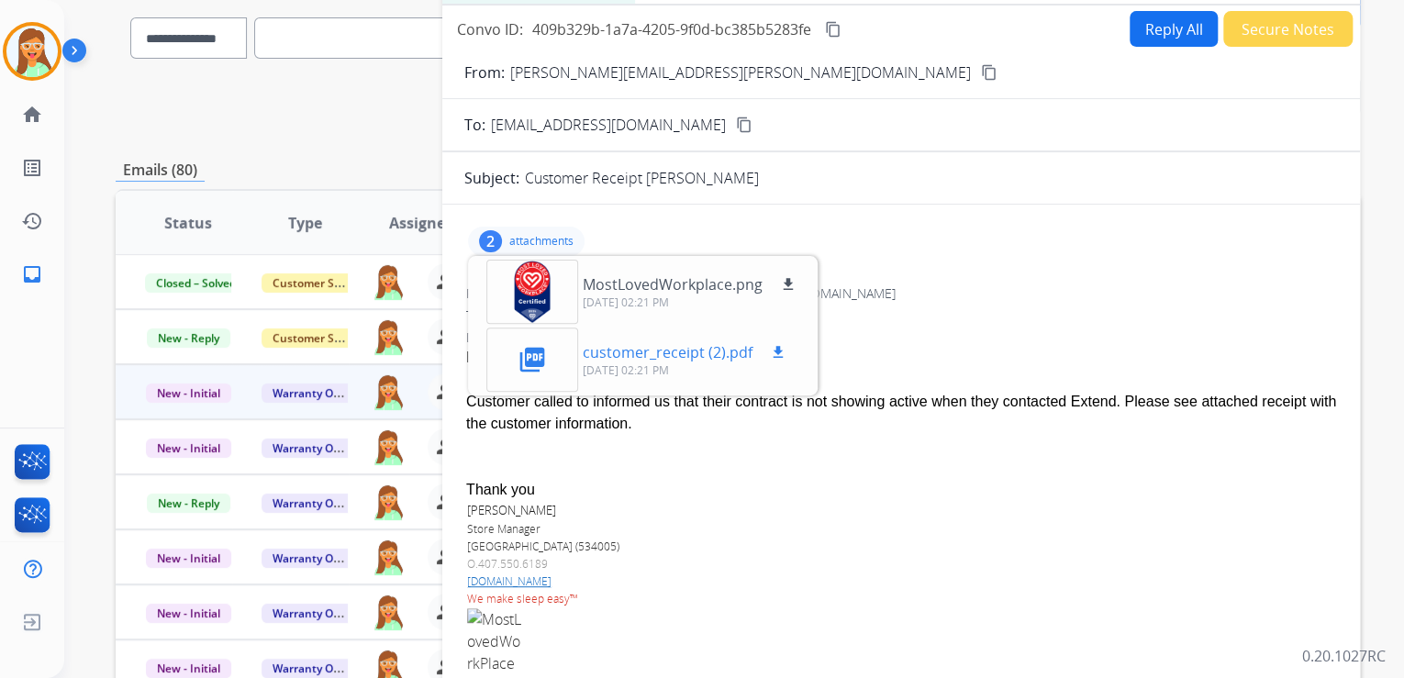
click at [773, 349] on mat-icon "download" at bounding box center [778, 352] width 17 height 17
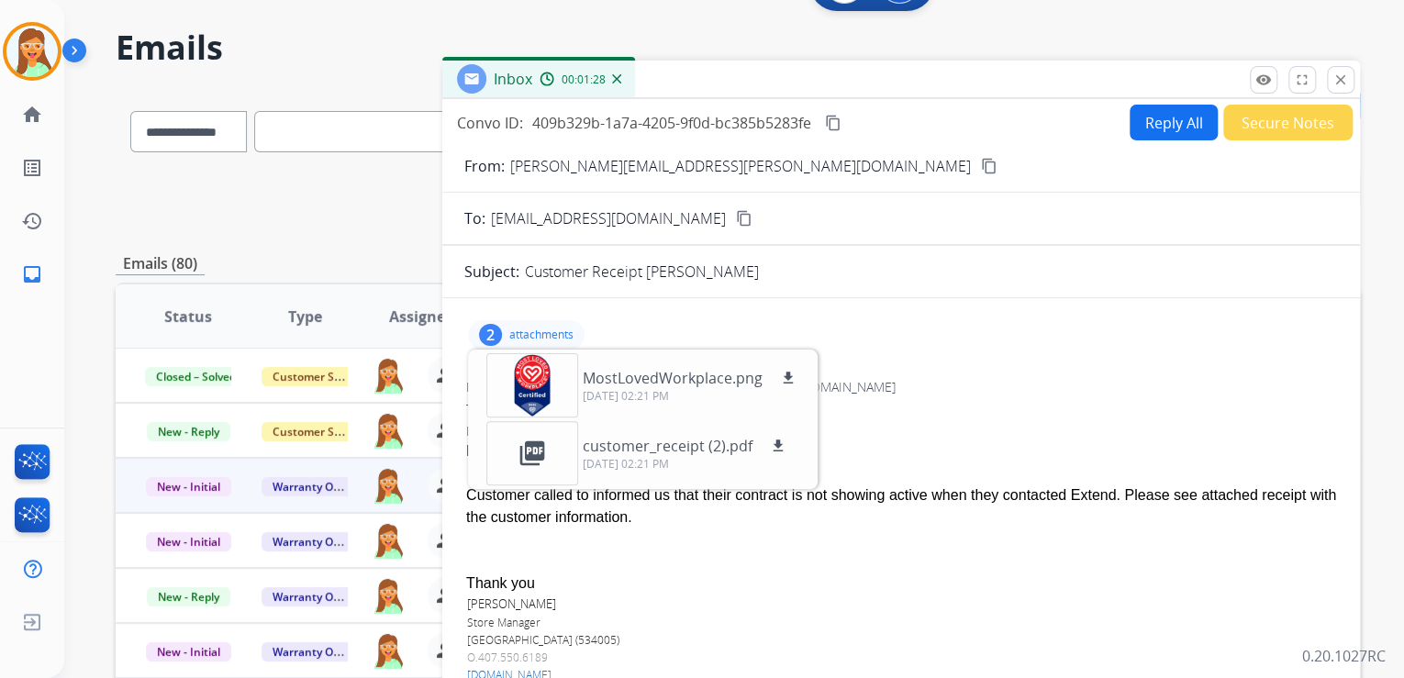
scroll to position [0, 0]
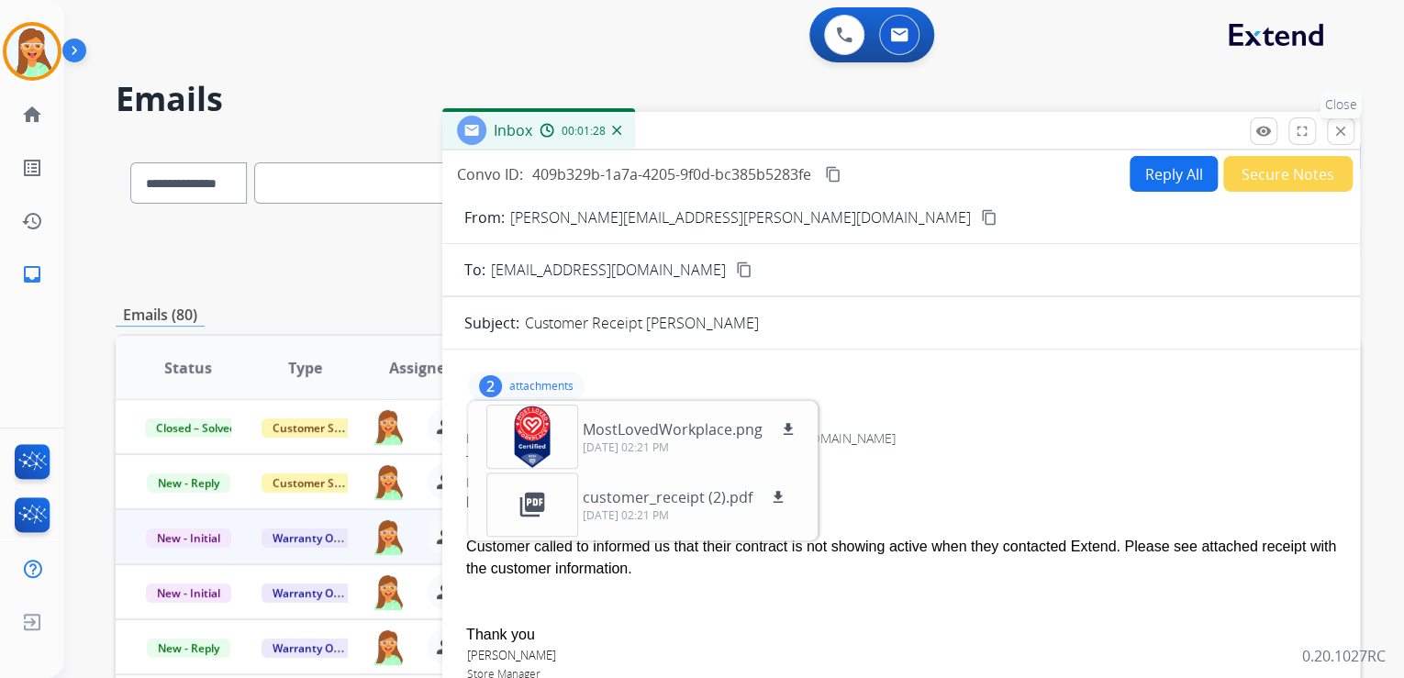
click at [1346, 138] on mat-icon "close" at bounding box center [1340, 131] width 17 height 17
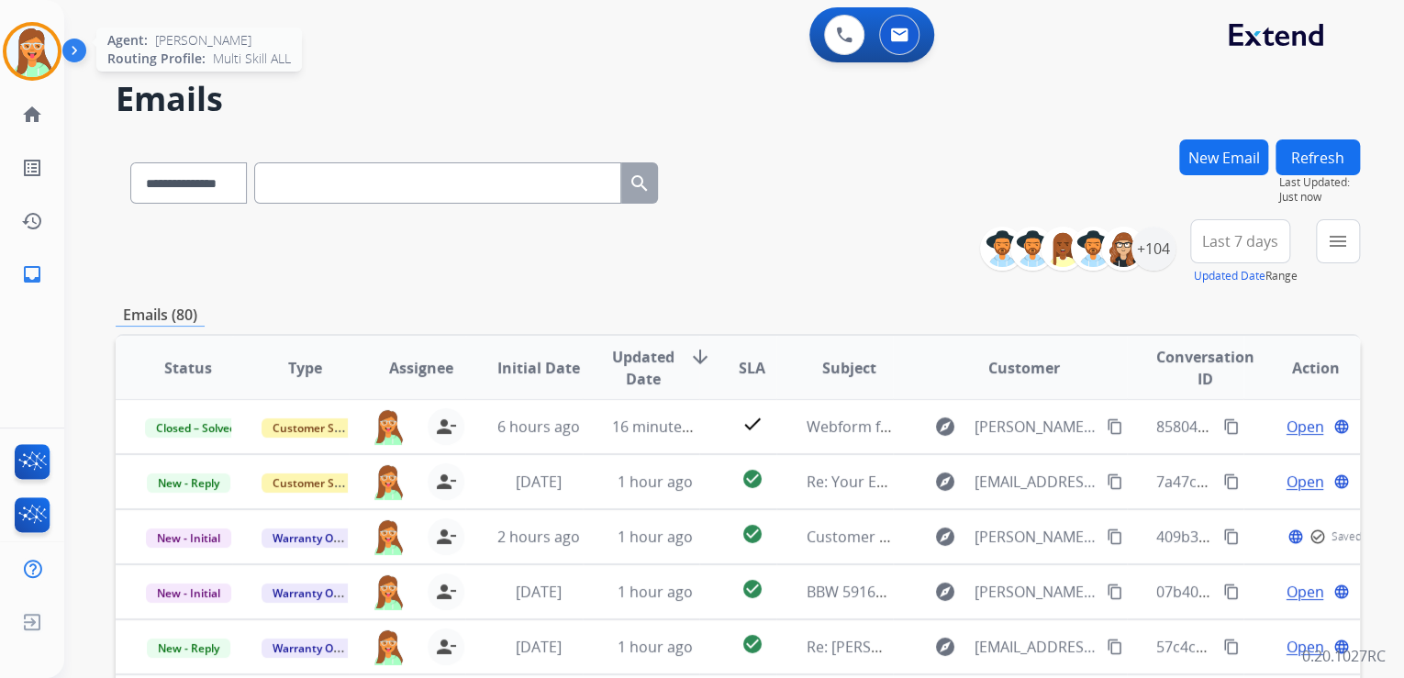
click at [32, 48] on img at bounding box center [31, 51] width 51 height 51
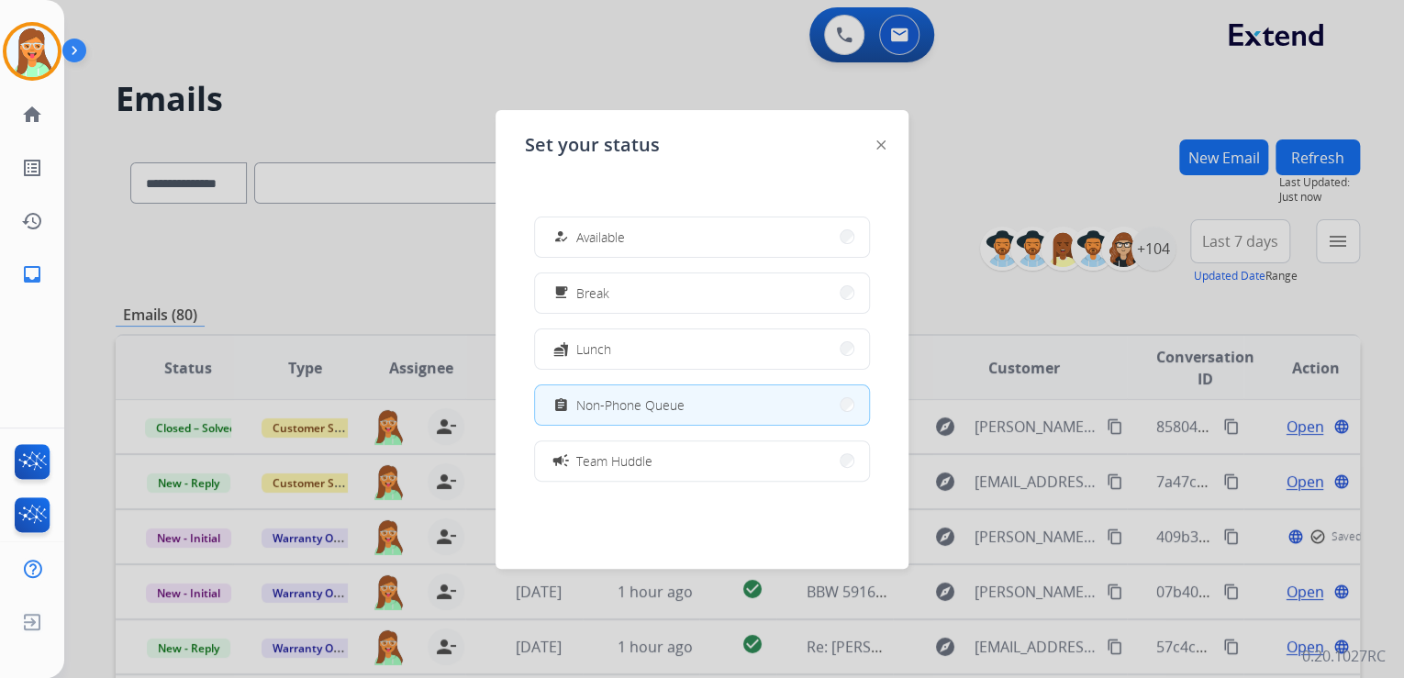
click at [1145, 175] on div at bounding box center [702, 339] width 1404 height 678
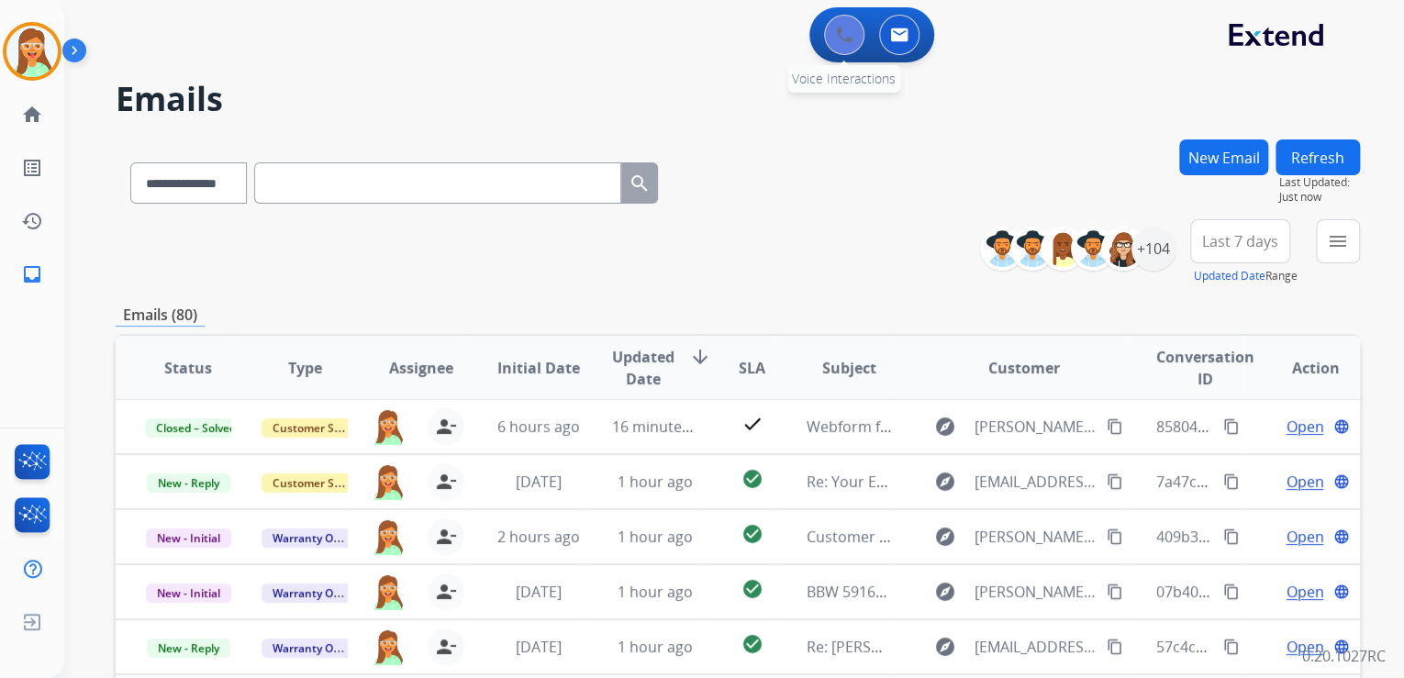
click at [843, 38] on img at bounding box center [844, 35] width 17 height 17
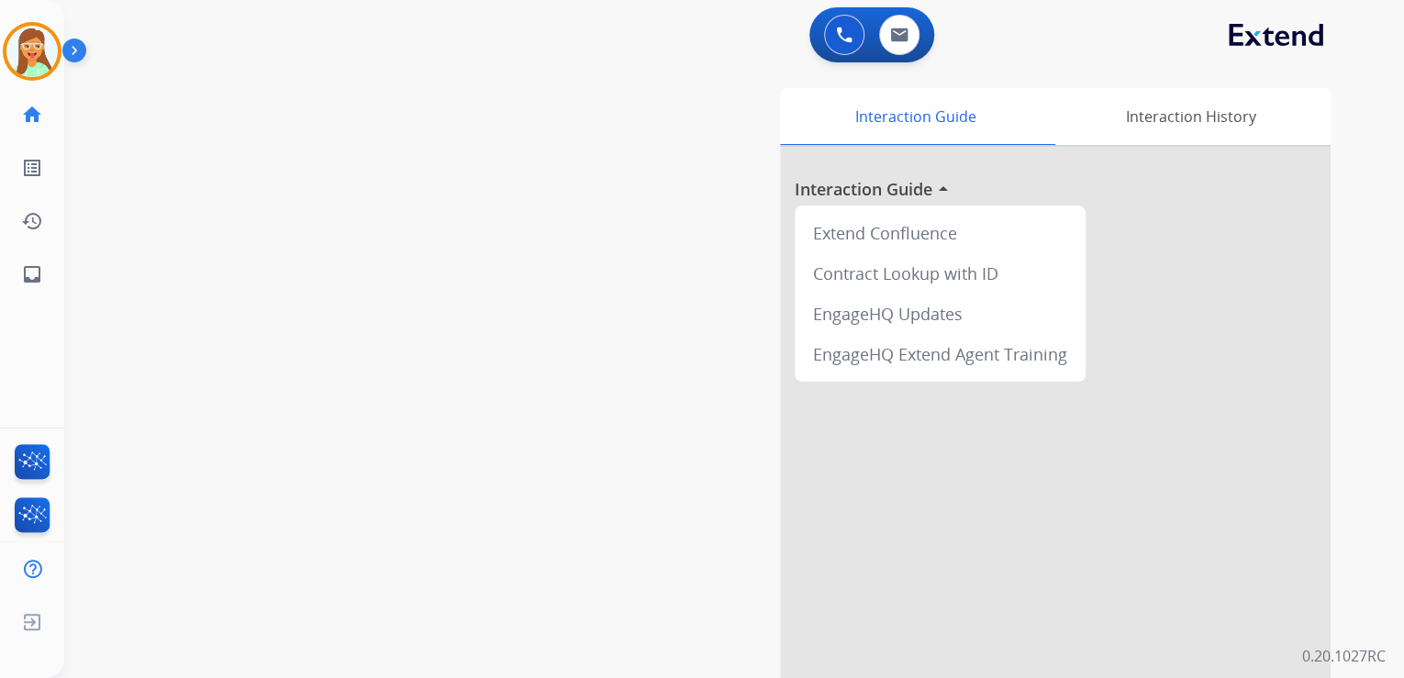
click at [843, 38] on img at bounding box center [844, 35] width 17 height 17
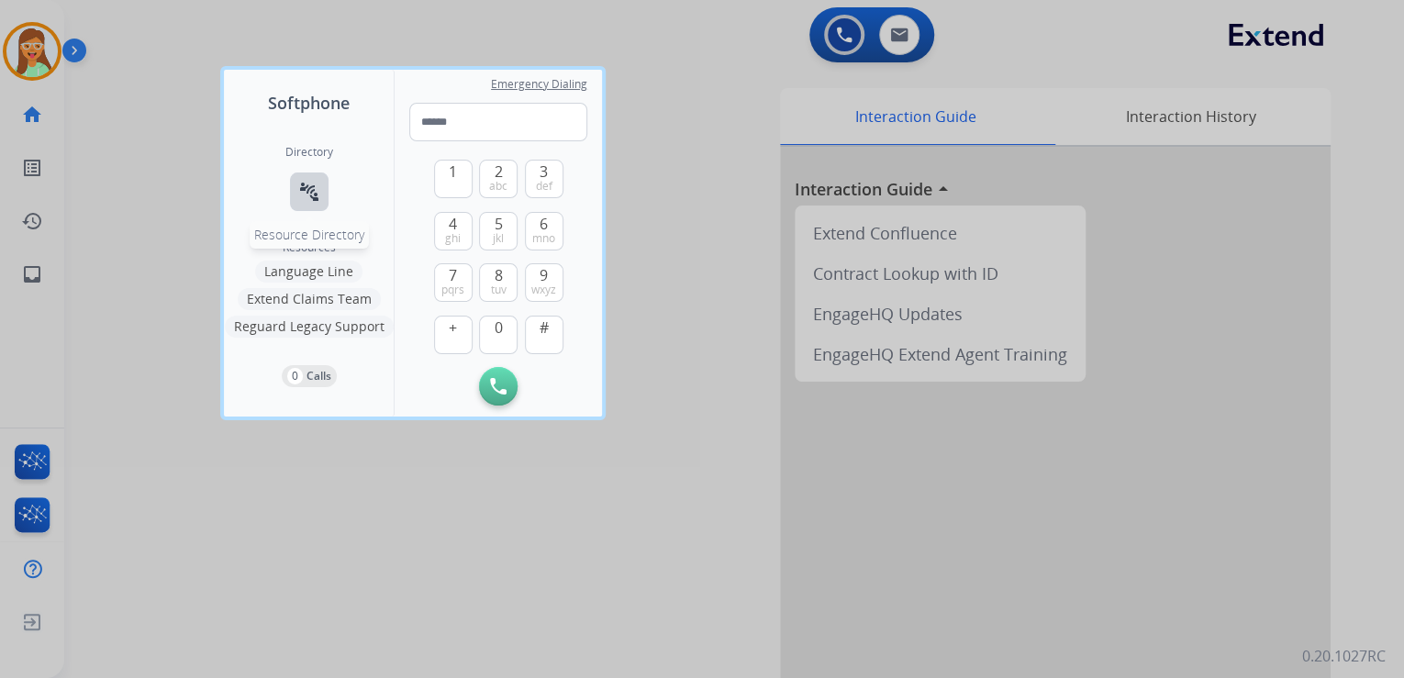
click at [316, 194] on mat-icon "connect_without_contact" at bounding box center [309, 192] width 22 height 22
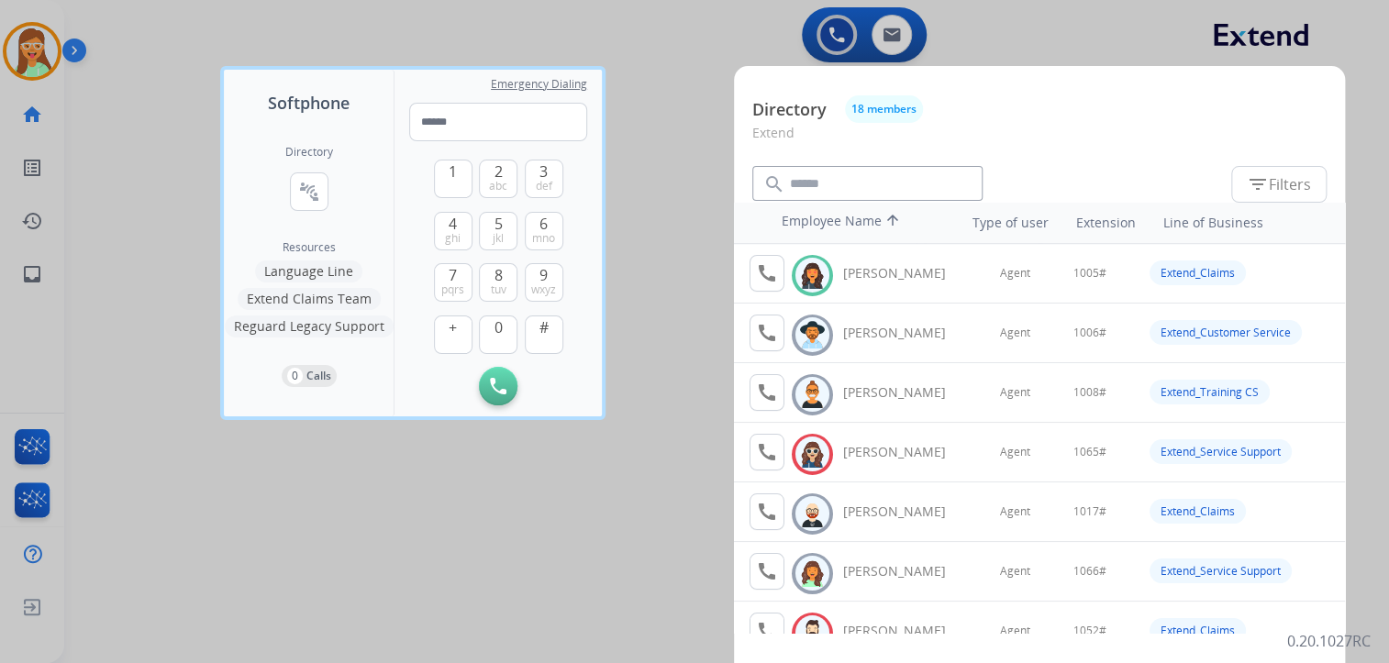
click at [694, 157] on div at bounding box center [694, 331] width 1389 height 663
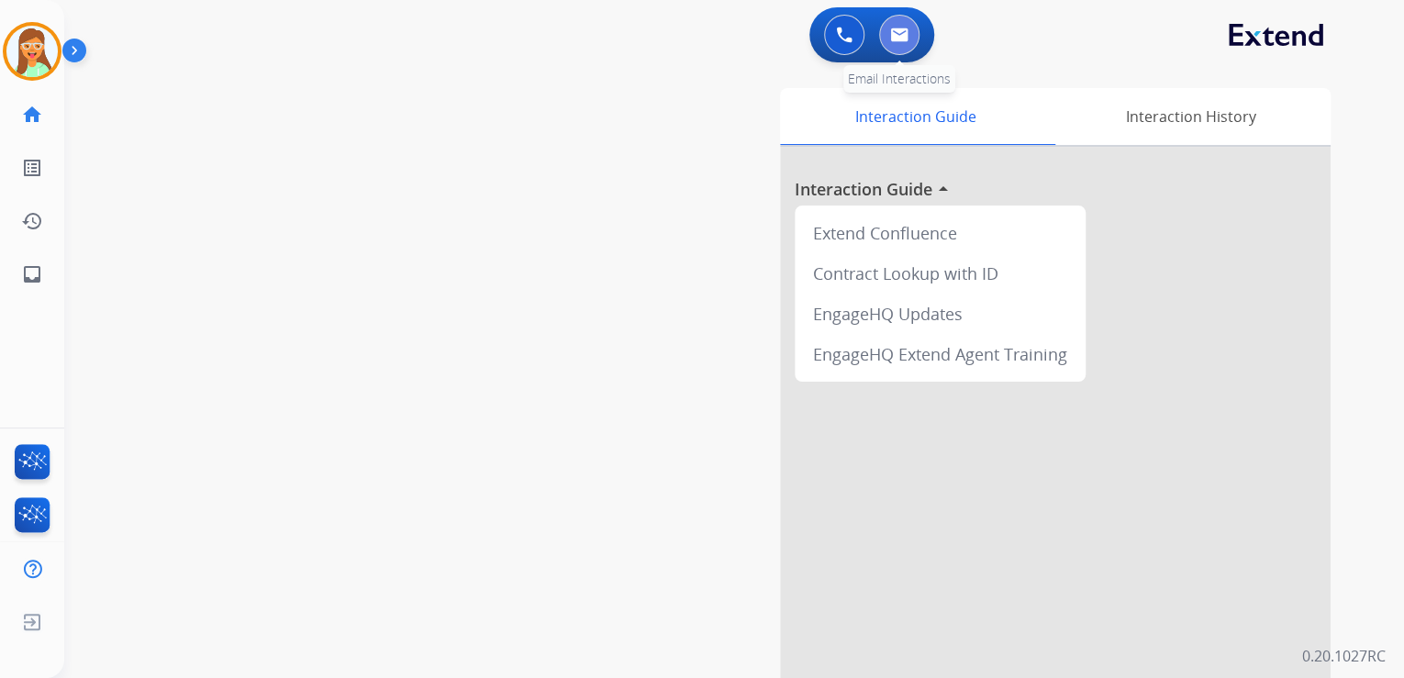
click at [890, 39] on img at bounding box center [899, 35] width 18 height 15
select select "**********"
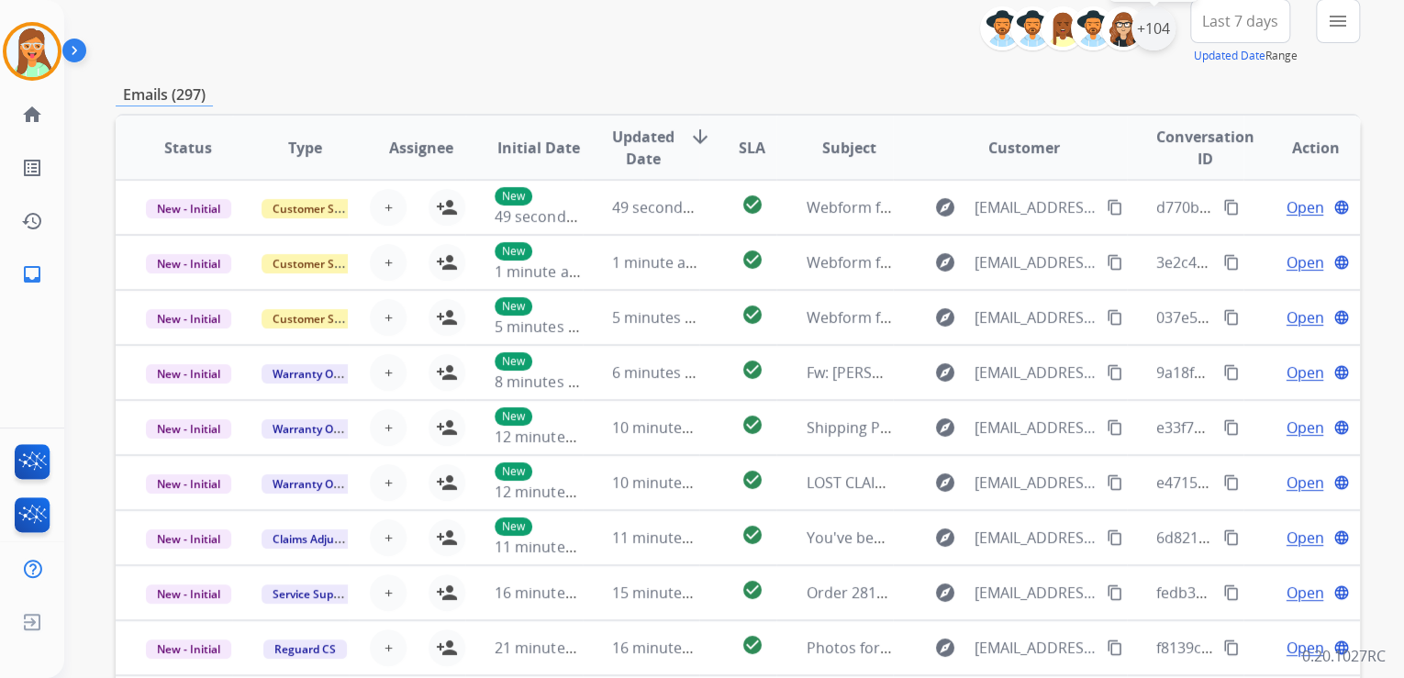
click at [1152, 37] on div "+104" at bounding box center [1153, 28] width 44 height 44
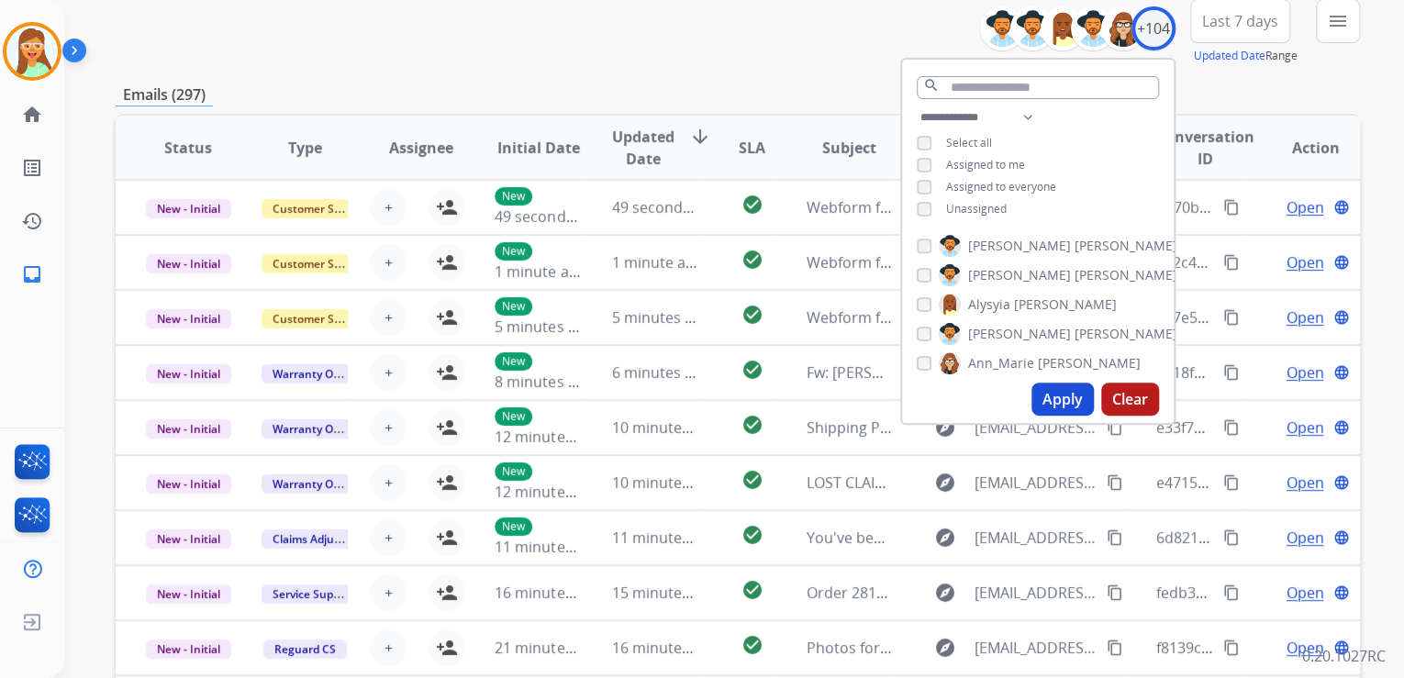
click at [1063, 401] on button "Apply" at bounding box center [1062, 399] width 62 height 33
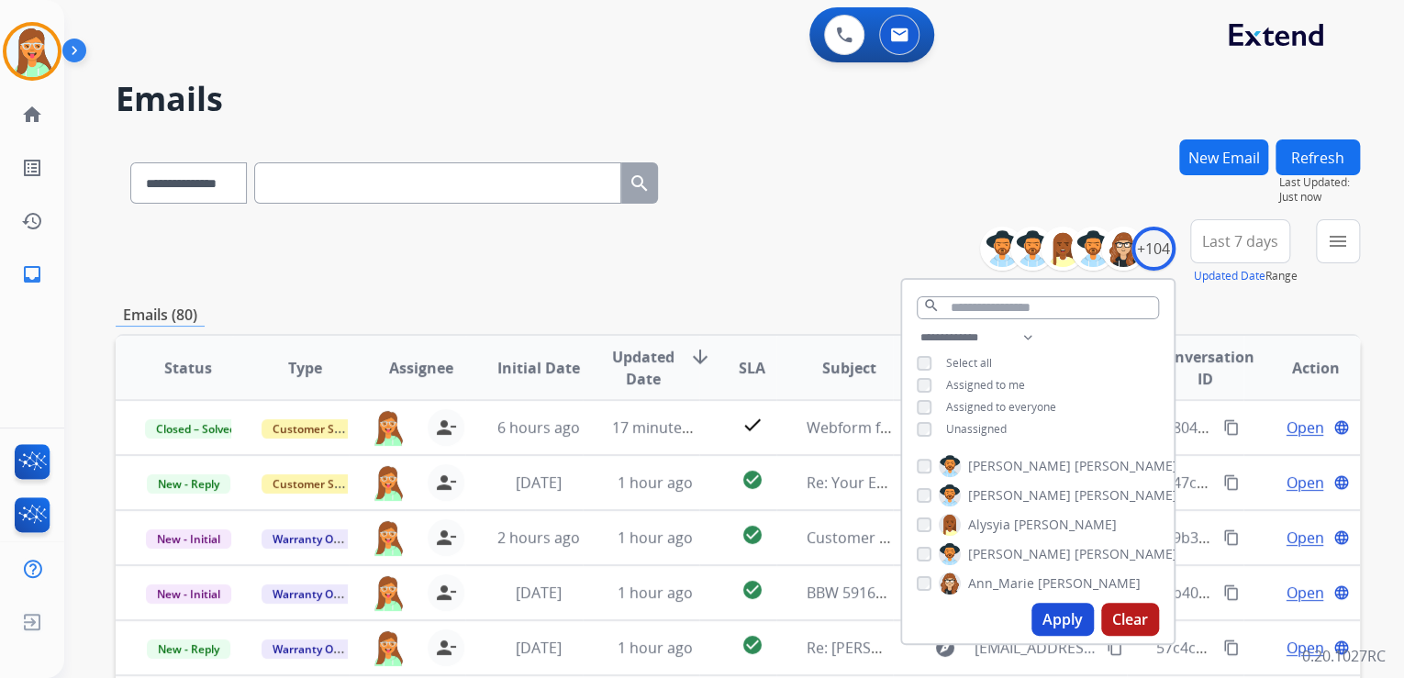
click at [796, 159] on div "**********" at bounding box center [738, 179] width 1244 height 80
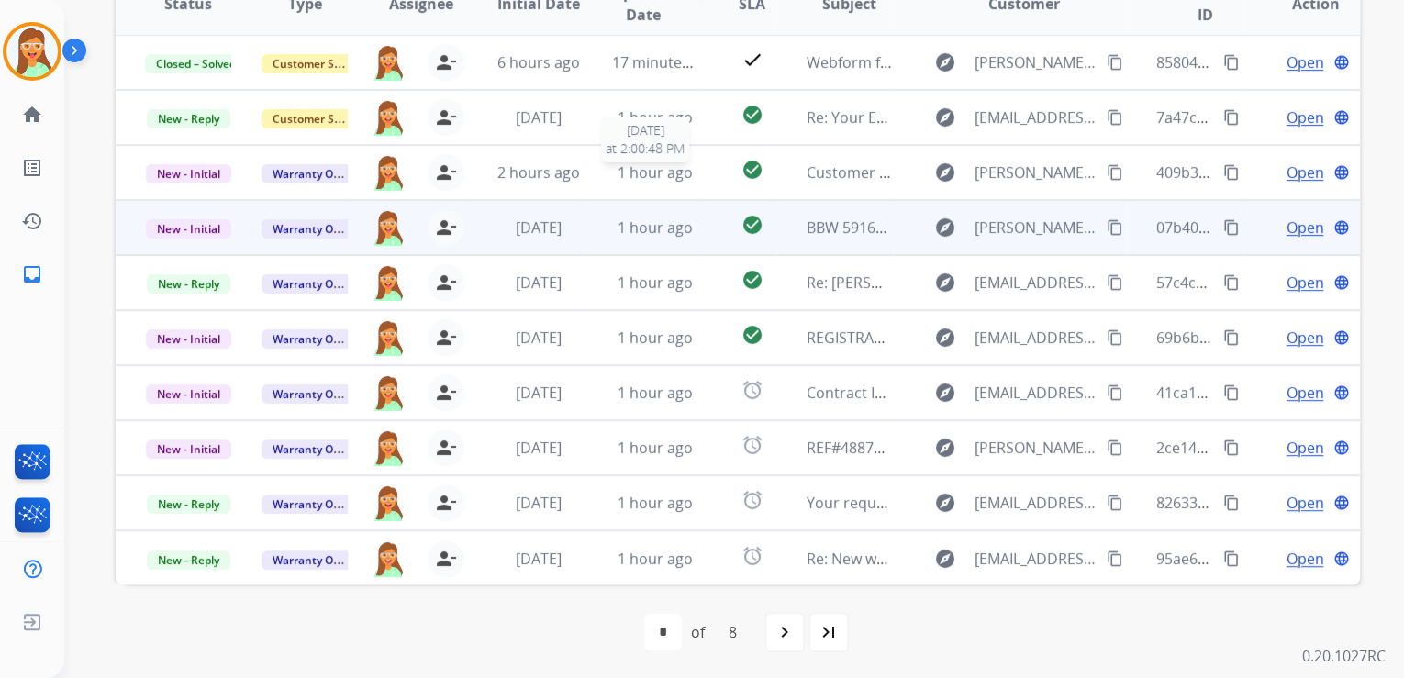
scroll to position [365, 0]
click at [1285, 225] on span "Open" at bounding box center [1304, 227] width 38 height 22
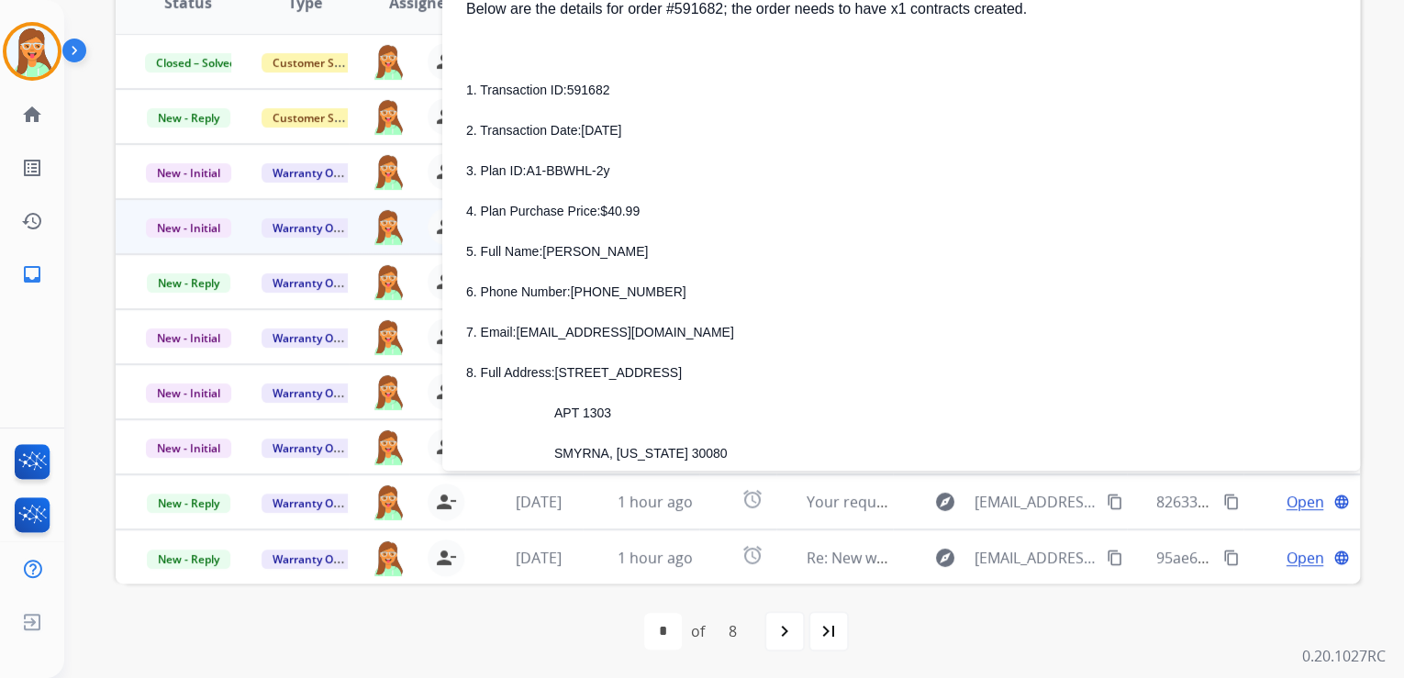
scroll to position [294, 0]
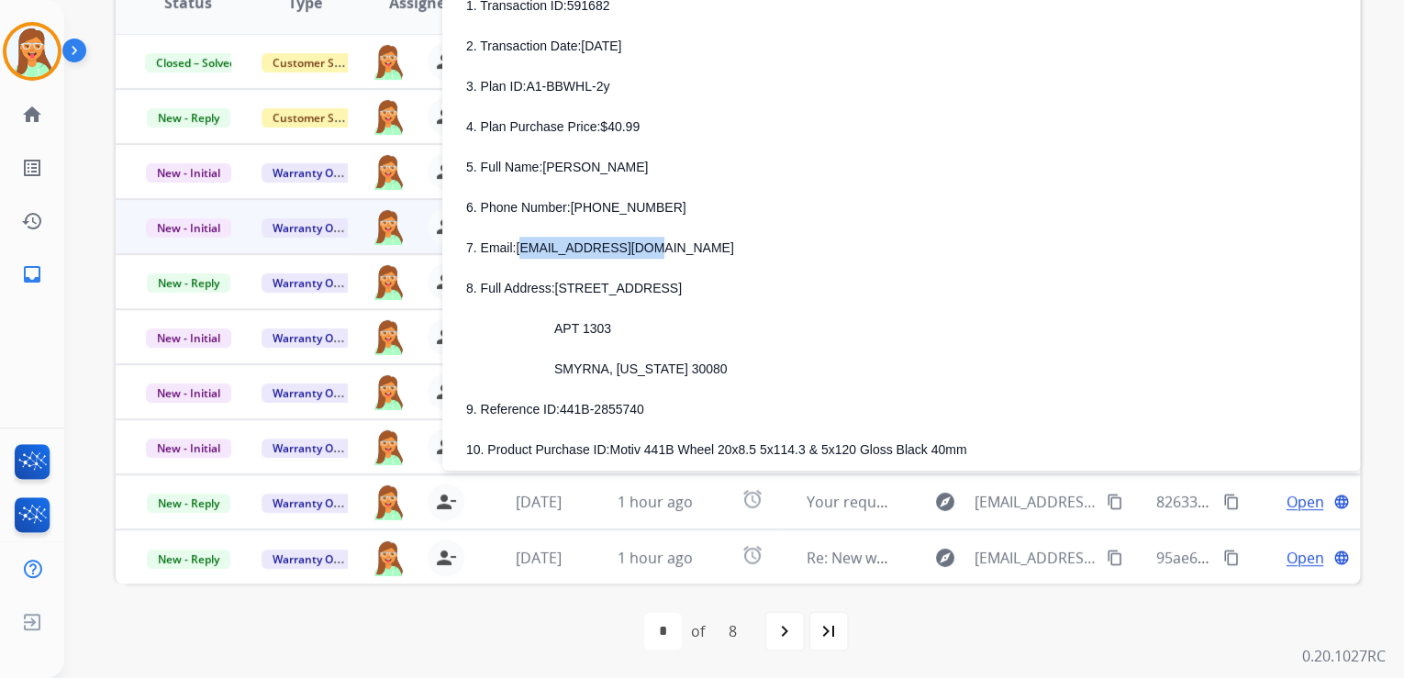
drag, startPoint x: 519, startPoint y: 249, endPoint x: 638, endPoint y: 254, distance: 118.5
click at [638, 254] on p "7. Email: [EMAIL_ADDRESS][DOMAIN_NAME]" at bounding box center [901, 248] width 870 height 22
drag, startPoint x: 638, startPoint y: 254, endPoint x: 667, endPoint y: 247, distance: 30.3
click at [681, 247] on p "7. Email: [EMAIL_ADDRESS][DOMAIN_NAME]" at bounding box center [901, 248] width 870 height 22
drag, startPoint x: 661, startPoint y: 247, endPoint x: 516, endPoint y: 245, distance: 145.0
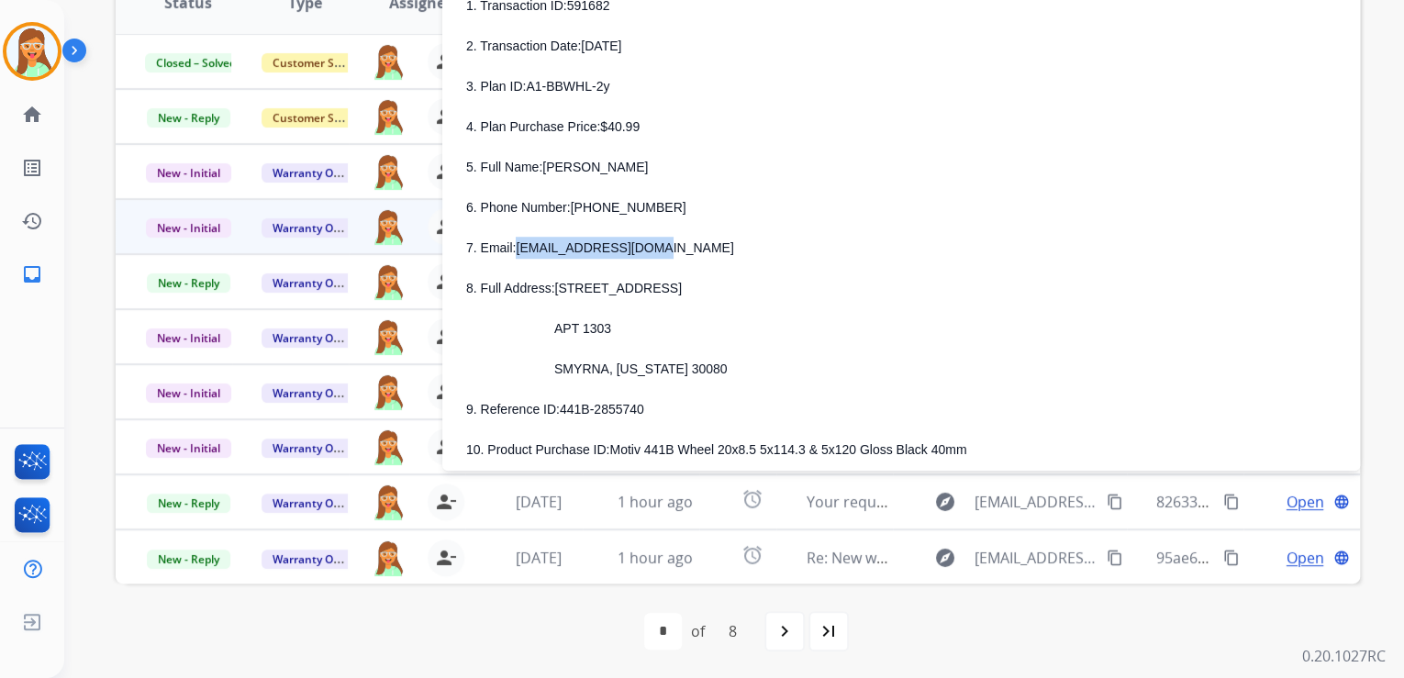
click at [516, 245] on p "7. Email: [EMAIL_ADDRESS][DOMAIN_NAME]" at bounding box center [901, 248] width 870 height 22
copy span "[EMAIL_ADDRESS][DOMAIN_NAME]"
drag, startPoint x: 670, startPoint y: 202, endPoint x: 572, endPoint y: 207, distance: 97.4
click at [572, 207] on p "6. Phone Number: [PHONE_NUMBER]" at bounding box center [901, 207] width 870 height 22
copy span "[PHONE_NUMBER]"
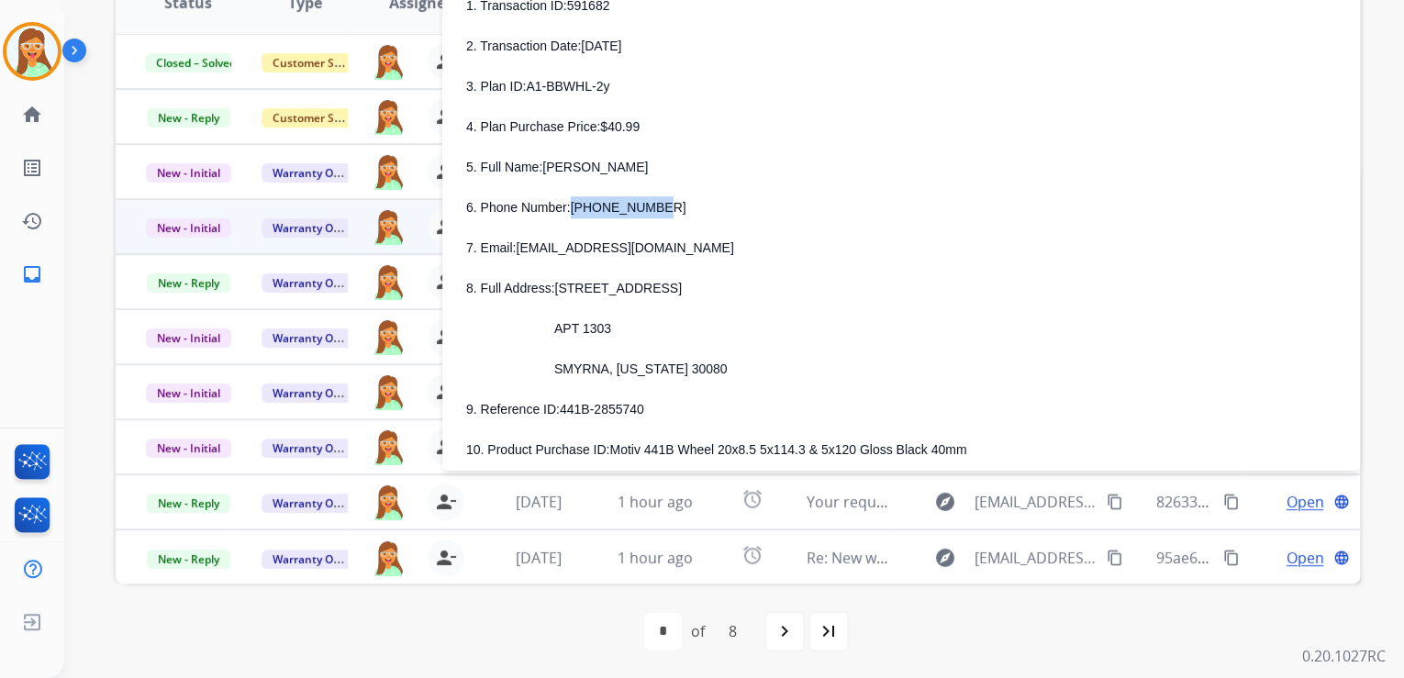
drag, startPoint x: 544, startPoint y: 170, endPoint x: 664, endPoint y: 169, distance: 120.2
click at [664, 169] on p "5. Full Name: [PERSON_NAME]" at bounding box center [901, 167] width 870 height 22
copy span "[PERSON_NAME]"
drag, startPoint x: 552, startPoint y: 289, endPoint x: 664, endPoint y: 290, distance: 111.9
click at [664, 290] on p "8. Full Address: [STREET_ADDRESS]" at bounding box center [901, 288] width 870 height 22
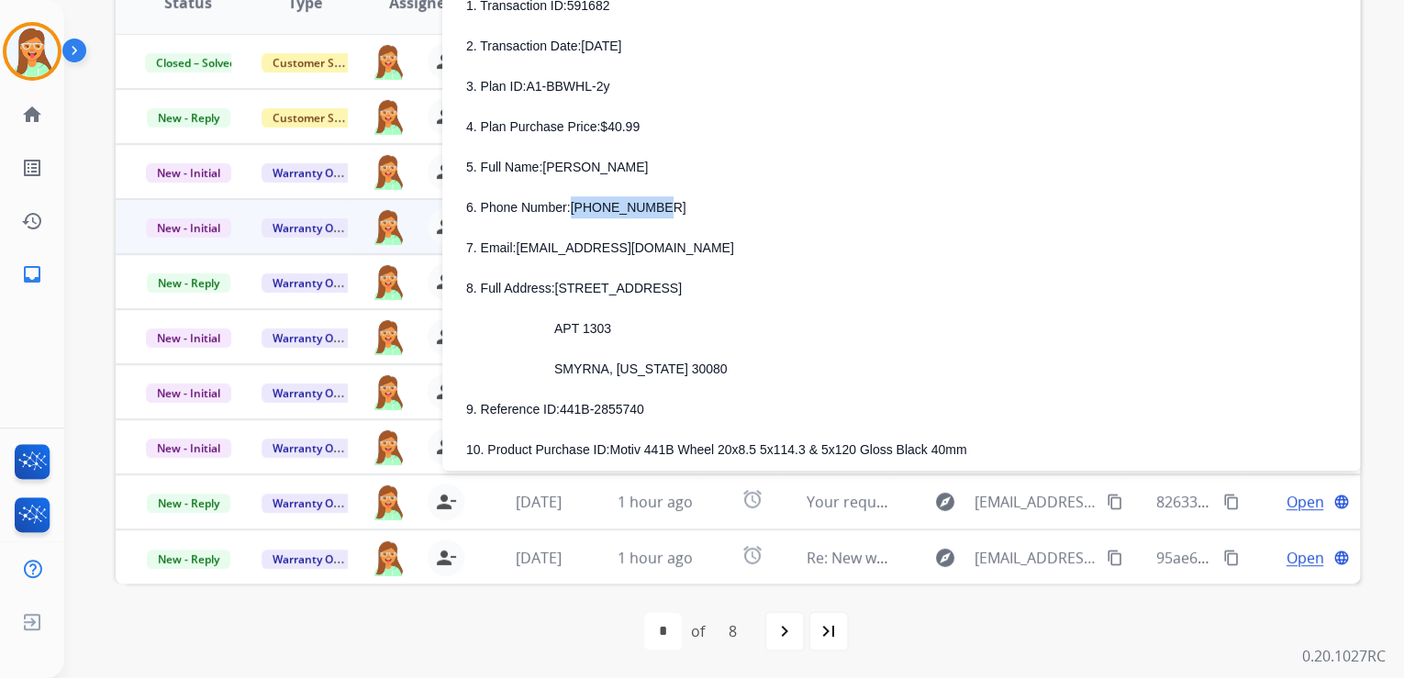
copy span "[STREET_ADDRESS]"
click at [693, 298] on div "1. Transaction ID: 591682 2. Transaction Date: [DATE] 3. Plan ID: A1-BBWHL-2y 4…" at bounding box center [901, 247] width 870 height 506
drag, startPoint x: 554, startPoint y: 334, endPoint x: 636, endPoint y: 331, distance: 81.7
click at [636, 331] on p "APT 1303" at bounding box center [923, 328] width 826 height 22
copy span "APT 1303"
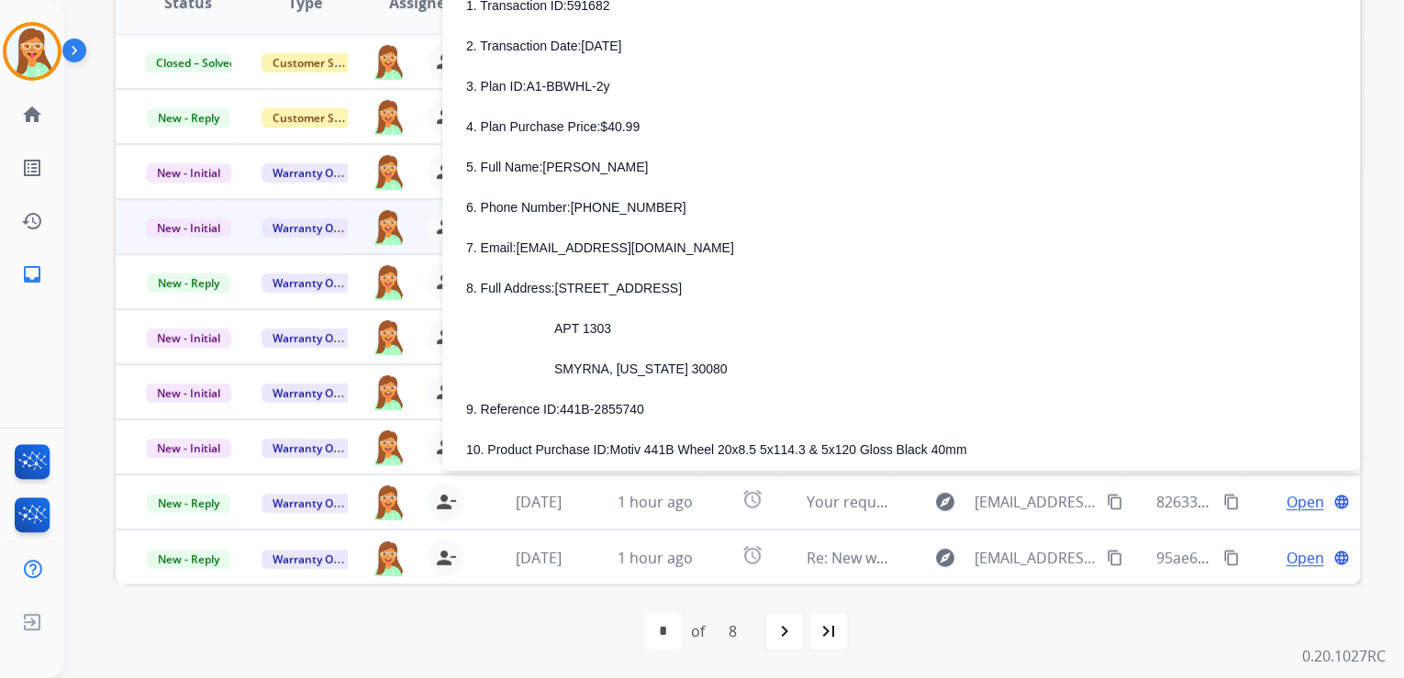
drag, startPoint x: 851, startPoint y: 291, endPoint x: 664, endPoint y: 346, distance: 195.1
click at [851, 291] on p "8. Full Address: [STREET_ADDRESS]" at bounding box center [901, 288] width 870 height 22
drag, startPoint x: 560, startPoint y: 371, endPoint x: 608, endPoint y: 371, distance: 48.6
click at [608, 371] on span "SMYRNA, [US_STATE] 30080" at bounding box center [640, 368] width 173 height 15
copy span "SMYRNA"
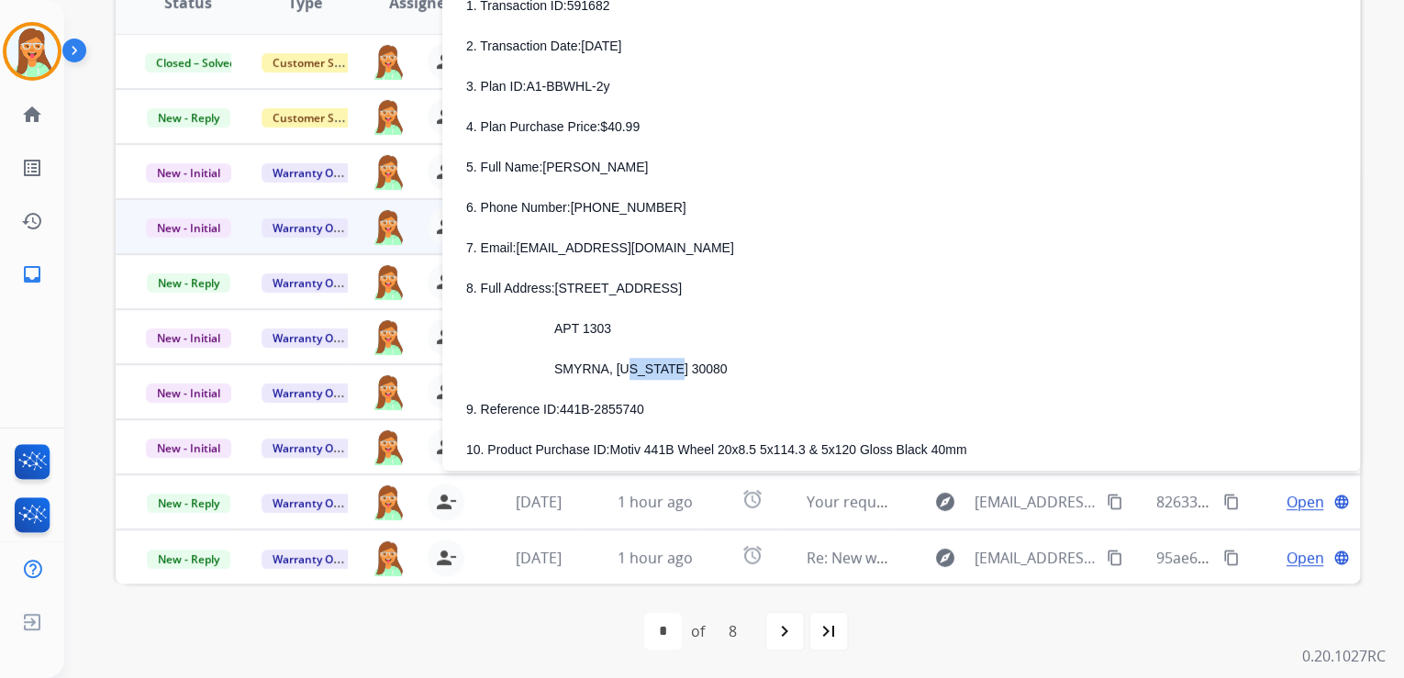
drag, startPoint x: 616, startPoint y: 368, endPoint x: 656, endPoint y: 371, distance: 40.5
click at [656, 371] on span "SMYRNA, [US_STATE] 30080" at bounding box center [640, 368] width 173 height 15
copy span "[US_STATE]"
drag, startPoint x: 663, startPoint y: 367, endPoint x: 696, endPoint y: 367, distance: 33.0
click at [696, 367] on p "SMYRNA, [US_STATE] 30080" at bounding box center [923, 369] width 826 height 22
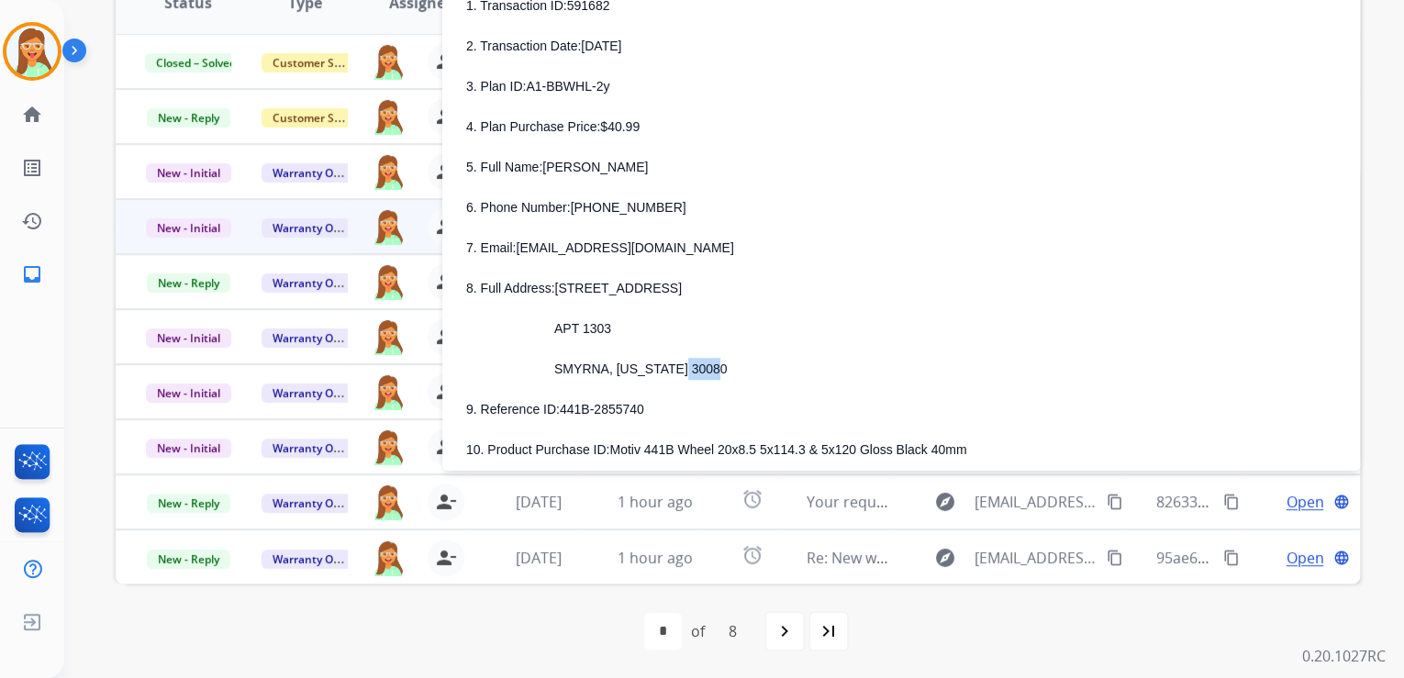
copy span "30080"
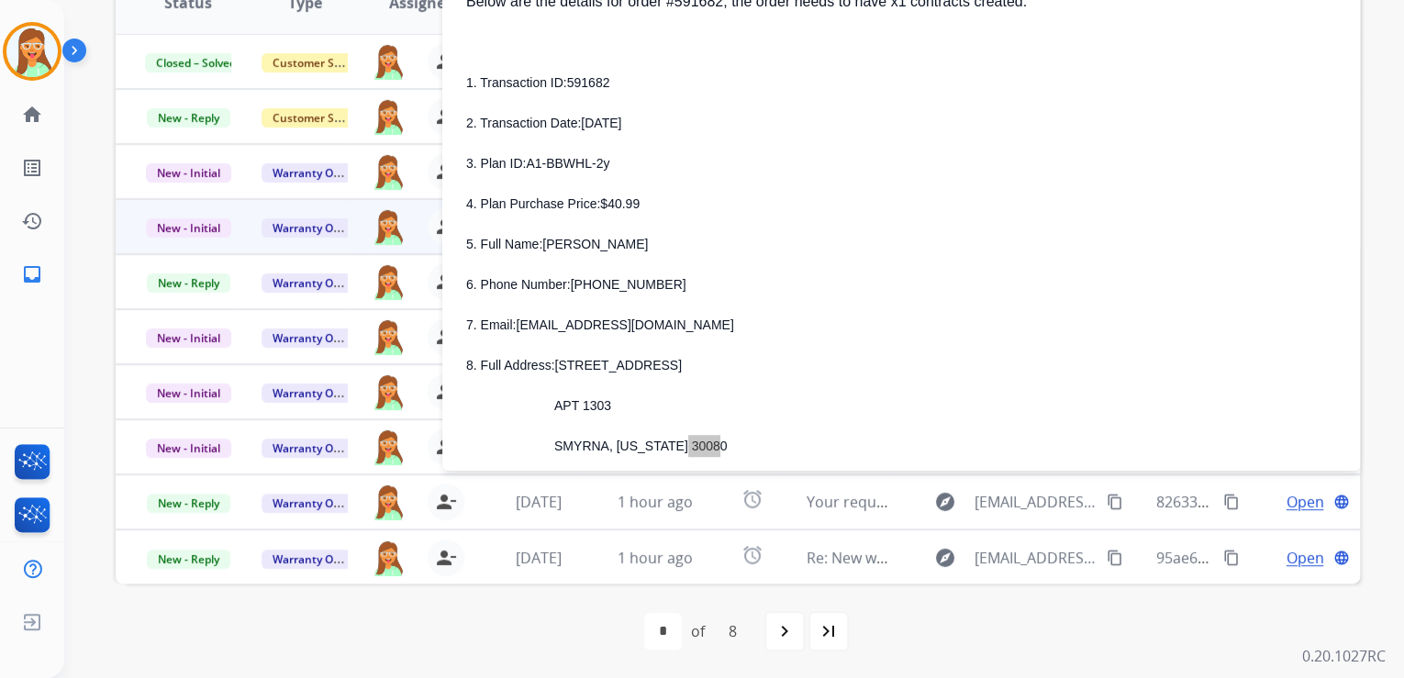
scroll to position [147, 0]
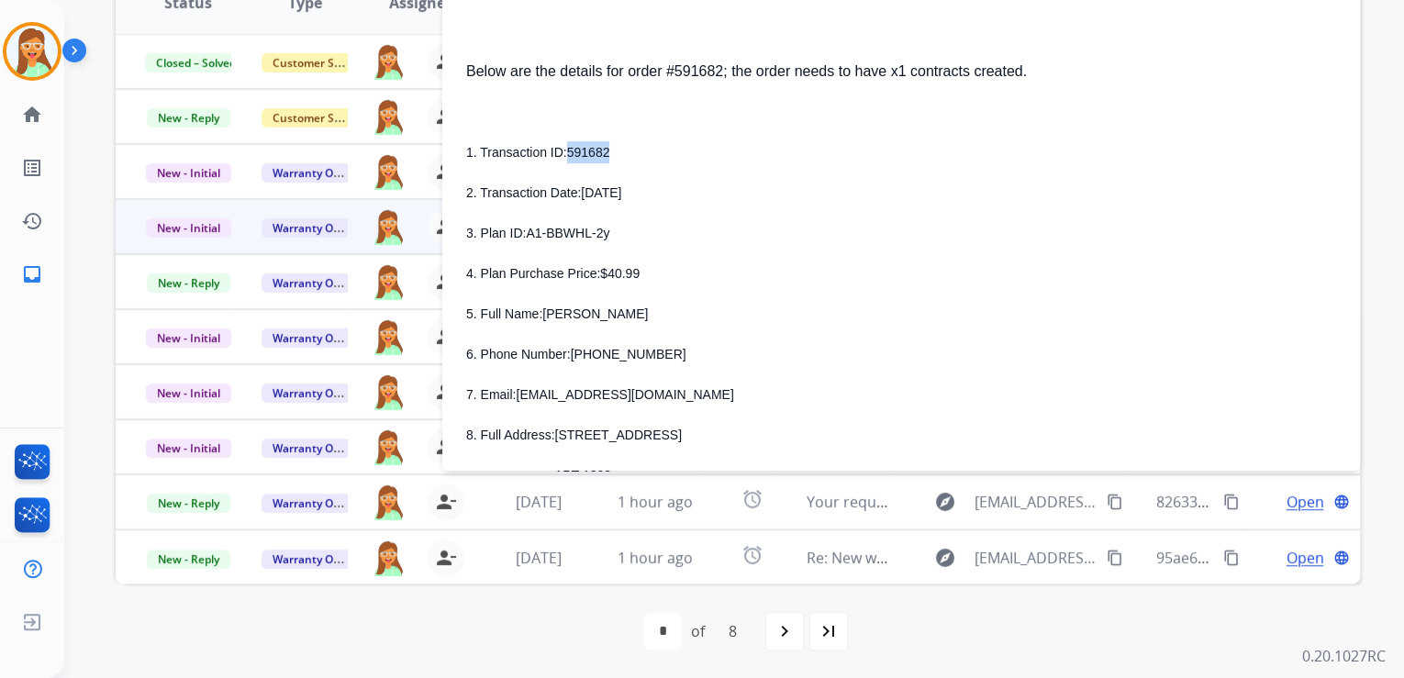
drag, startPoint x: 566, startPoint y: 151, endPoint x: 608, endPoint y: 154, distance: 42.3
click at [608, 154] on p "1. Transaction ID: 591682" at bounding box center [901, 152] width 870 height 22
copy span "591682"
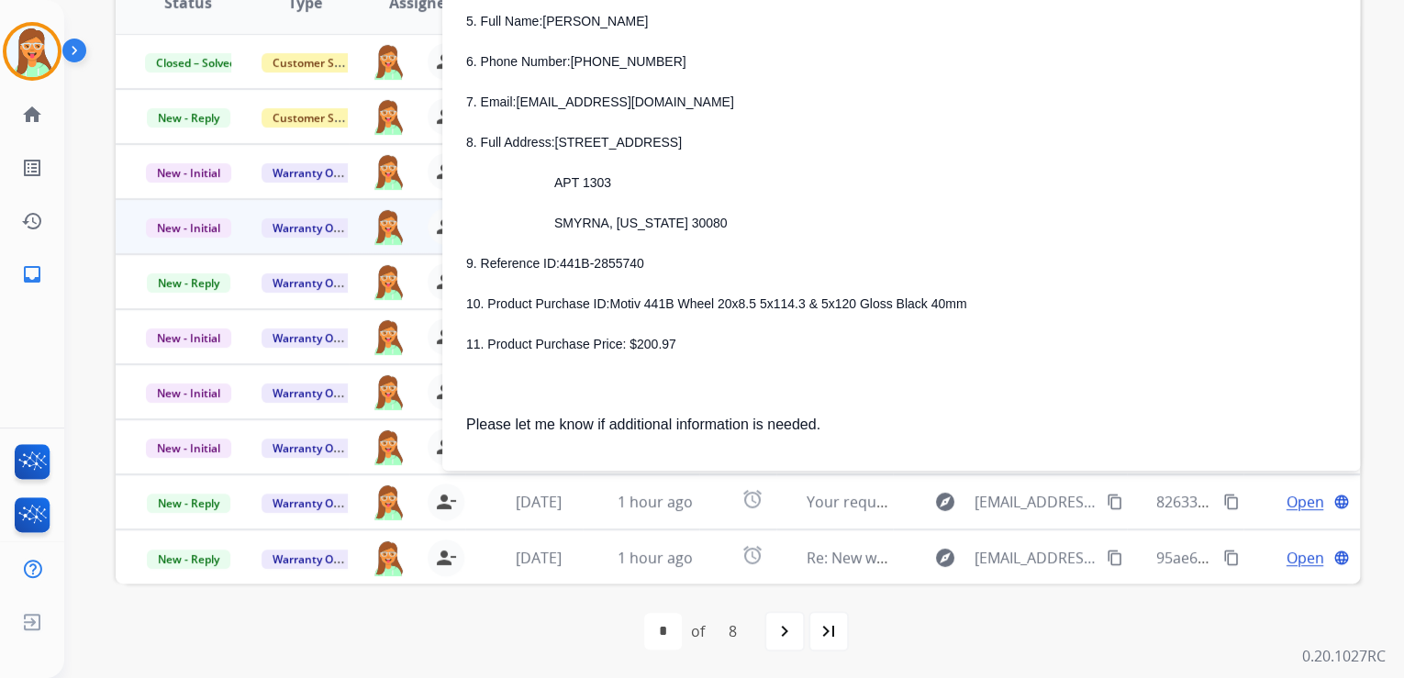
scroll to position [440, 0]
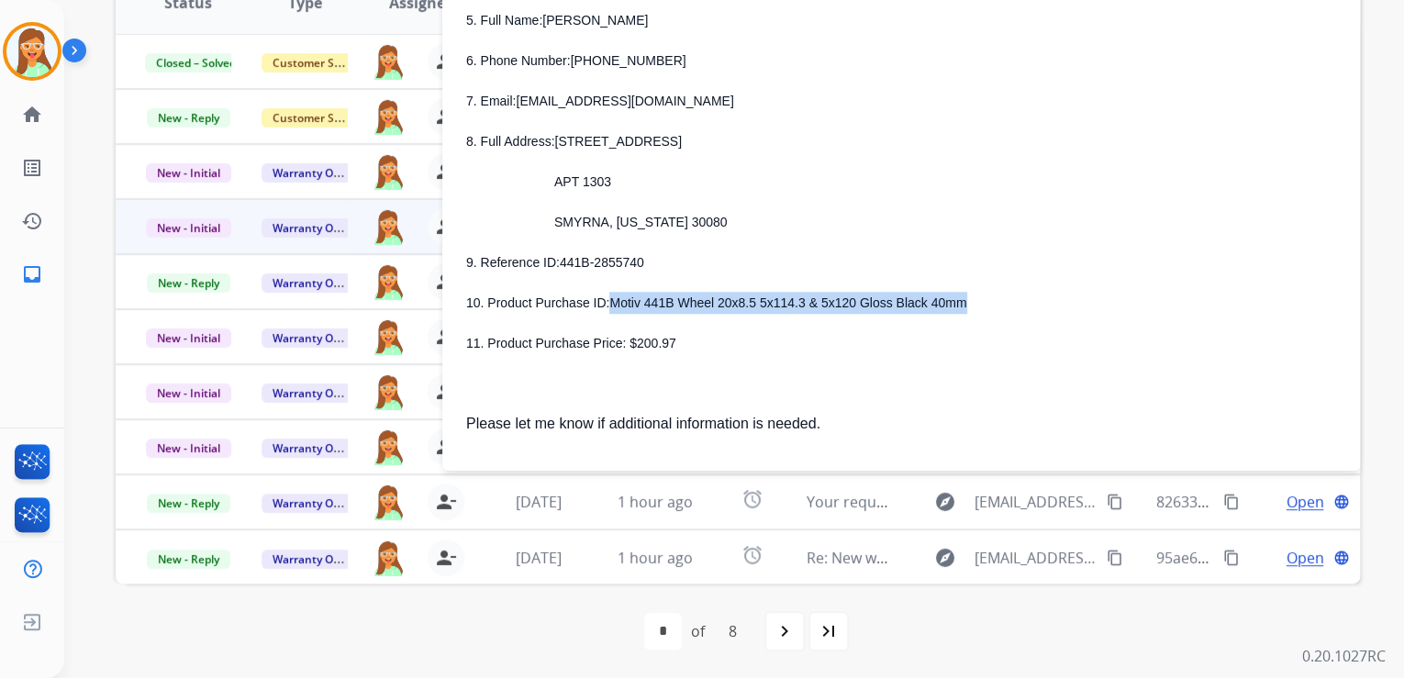
drag, startPoint x: 607, startPoint y: 305, endPoint x: 950, endPoint y: 308, distance: 343.1
click at [950, 308] on p "10. Product Purchase ID: Motiv 441B Wheel 20x8.5 5x114.3 & 5x120 Gloss Black 40…" at bounding box center [901, 303] width 870 height 22
copy span "Motiv 441B Wheel 20x8.5 5x114.3 & 5x120 Gloss Black 40mm"
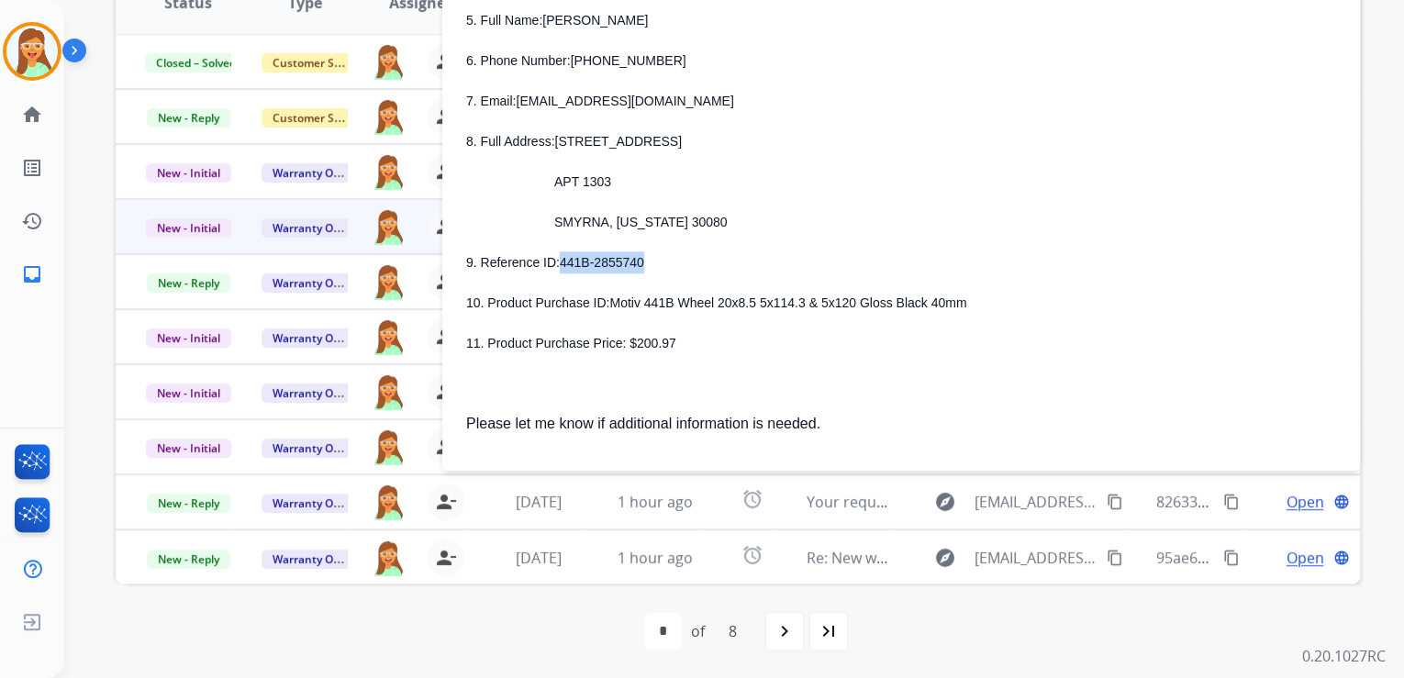
drag, startPoint x: 559, startPoint y: 263, endPoint x: 634, endPoint y: 263, distance: 75.2
click at [634, 263] on p "9. Reference ID: 441B-2855740" at bounding box center [901, 262] width 870 height 22
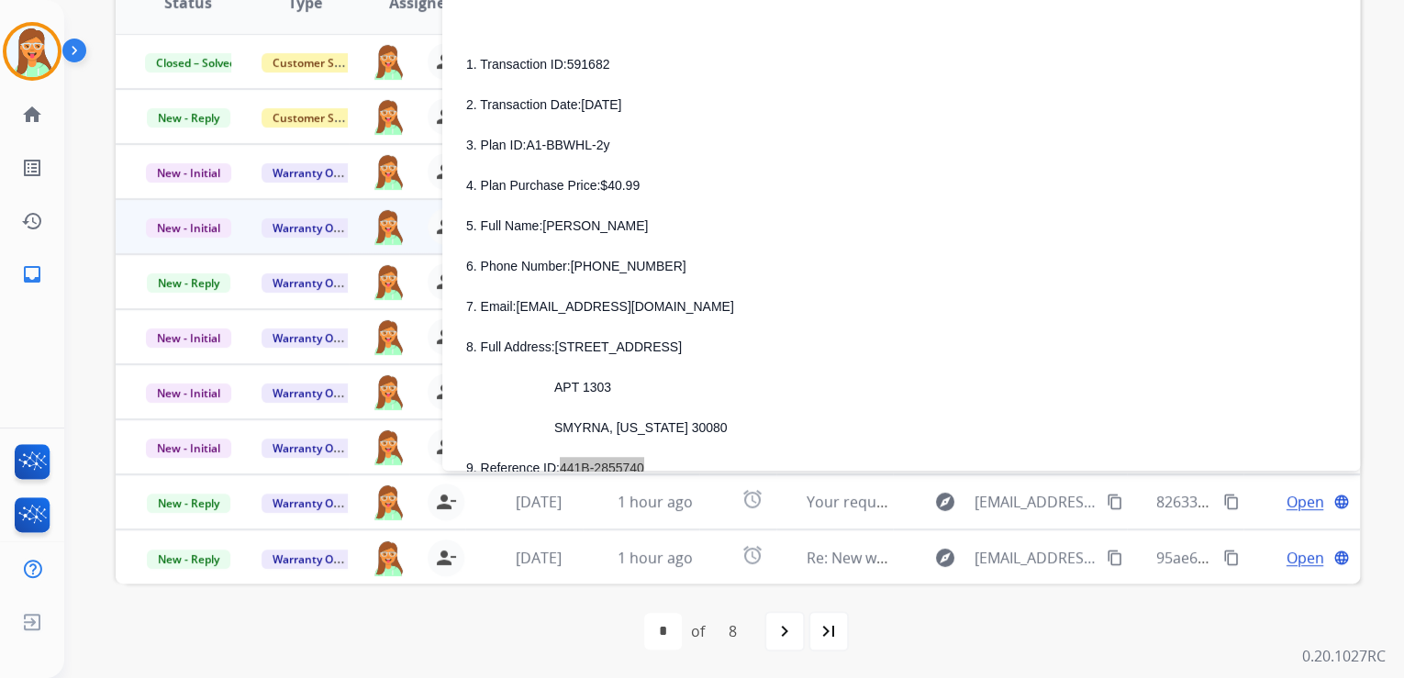
scroll to position [220, 0]
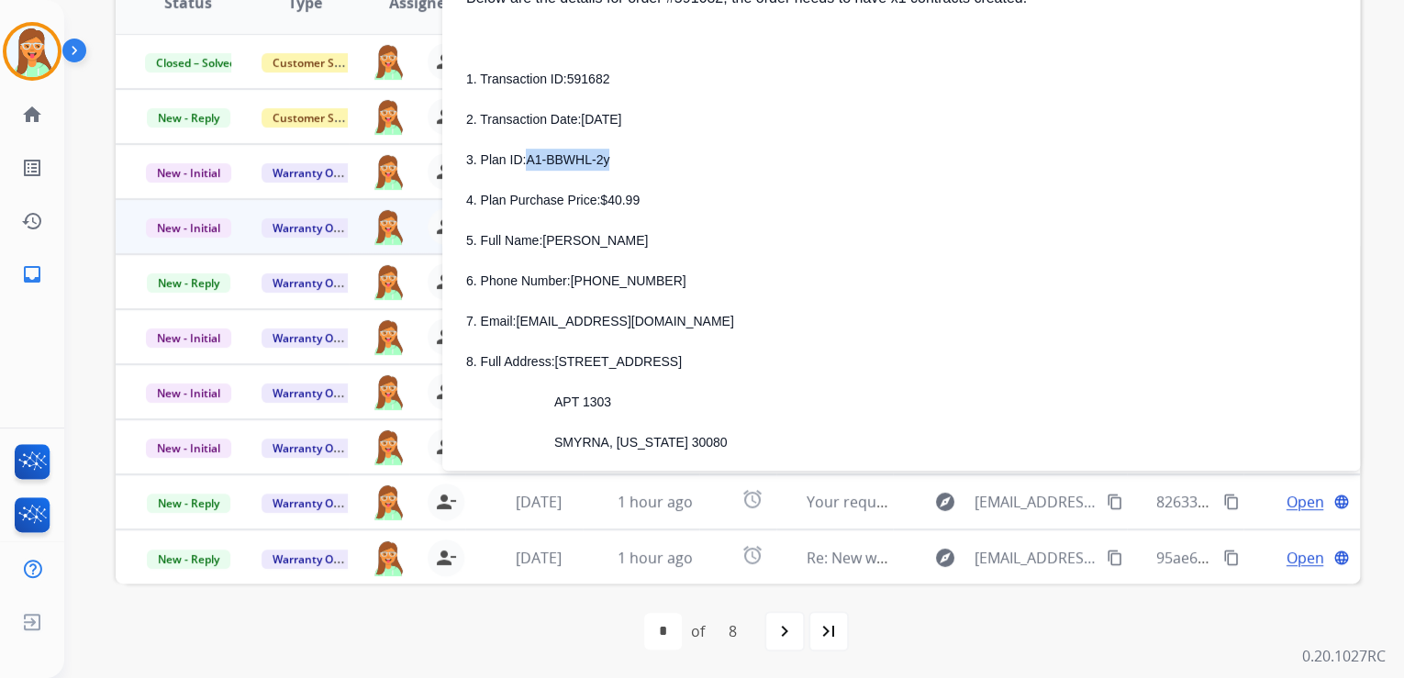
drag, startPoint x: 526, startPoint y: 161, endPoint x: 624, endPoint y: 160, distance: 98.2
click at [624, 160] on p "3. Plan ID: A1-BBWHL-2y" at bounding box center [901, 160] width 870 height 22
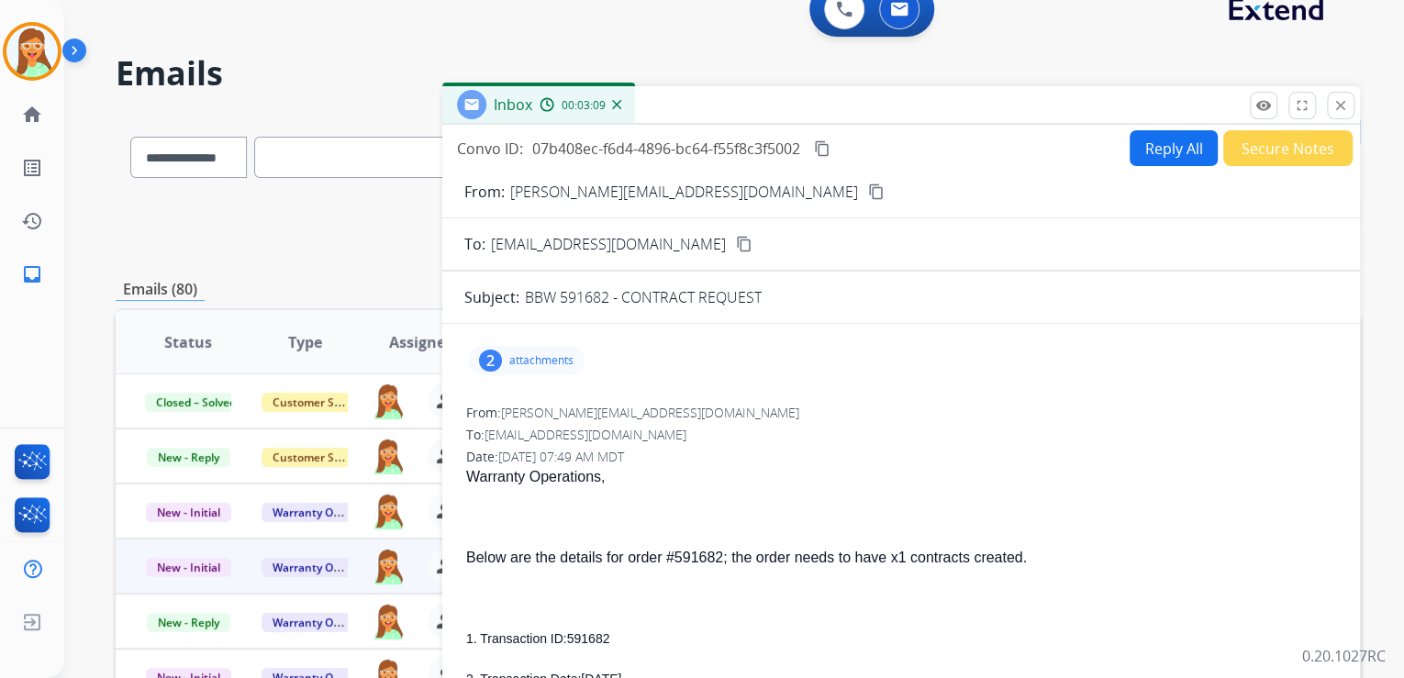
scroll to position [0, 0]
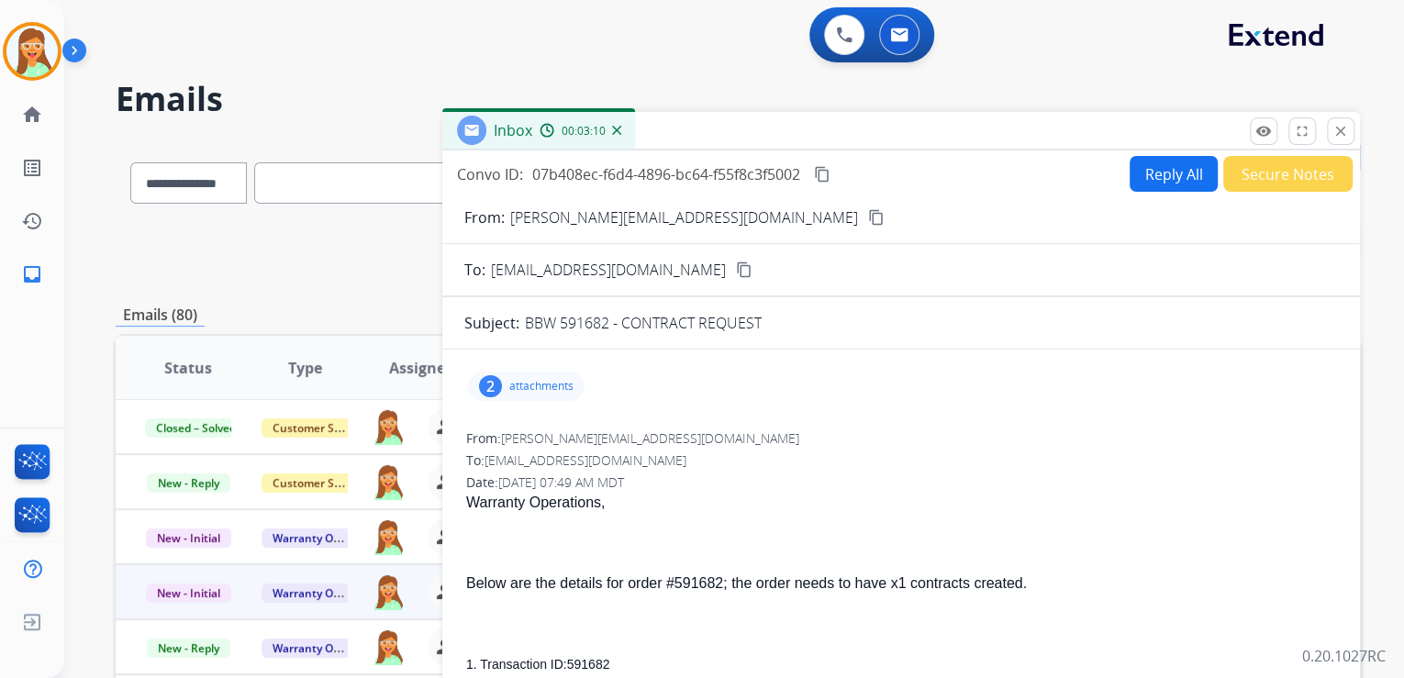
drag, startPoint x: 1329, startPoint y: 121, endPoint x: 1259, endPoint y: 128, distance: 71.0
click at [1329, 121] on button "close Close" at bounding box center [1341, 131] width 28 height 28
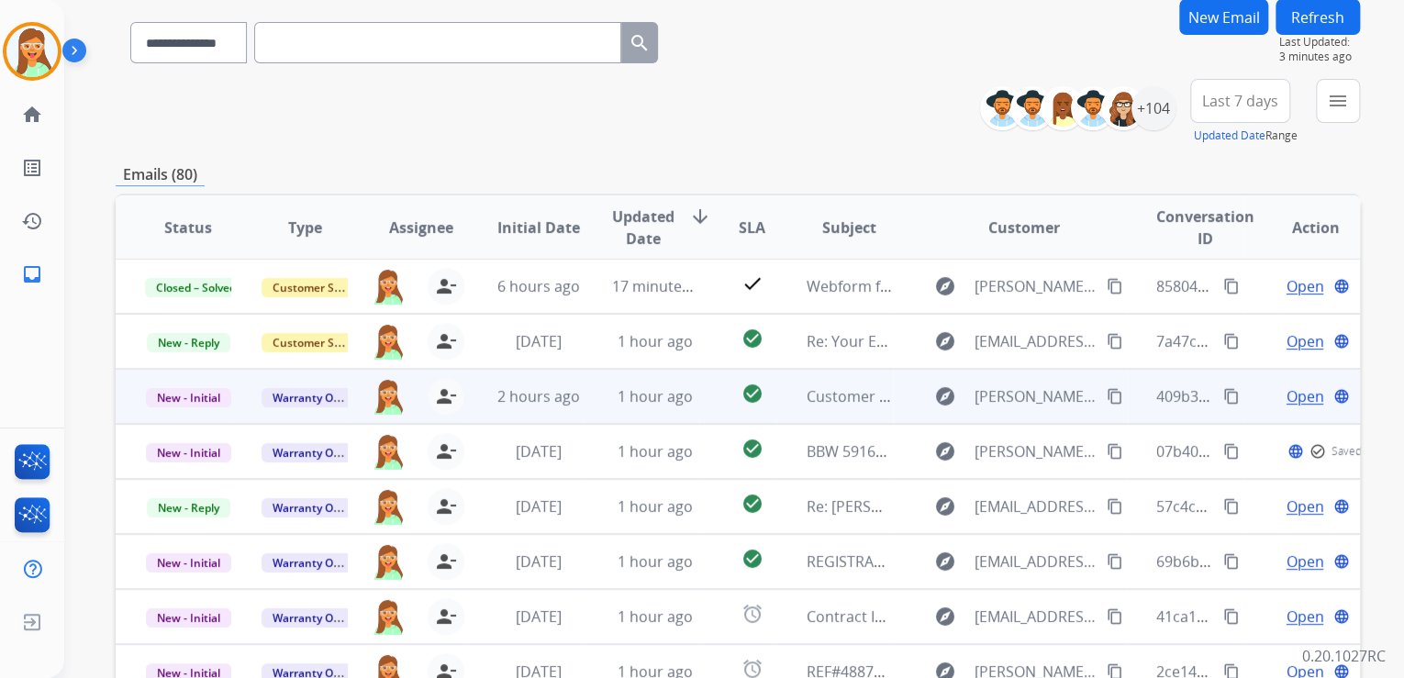
scroll to position [365, 0]
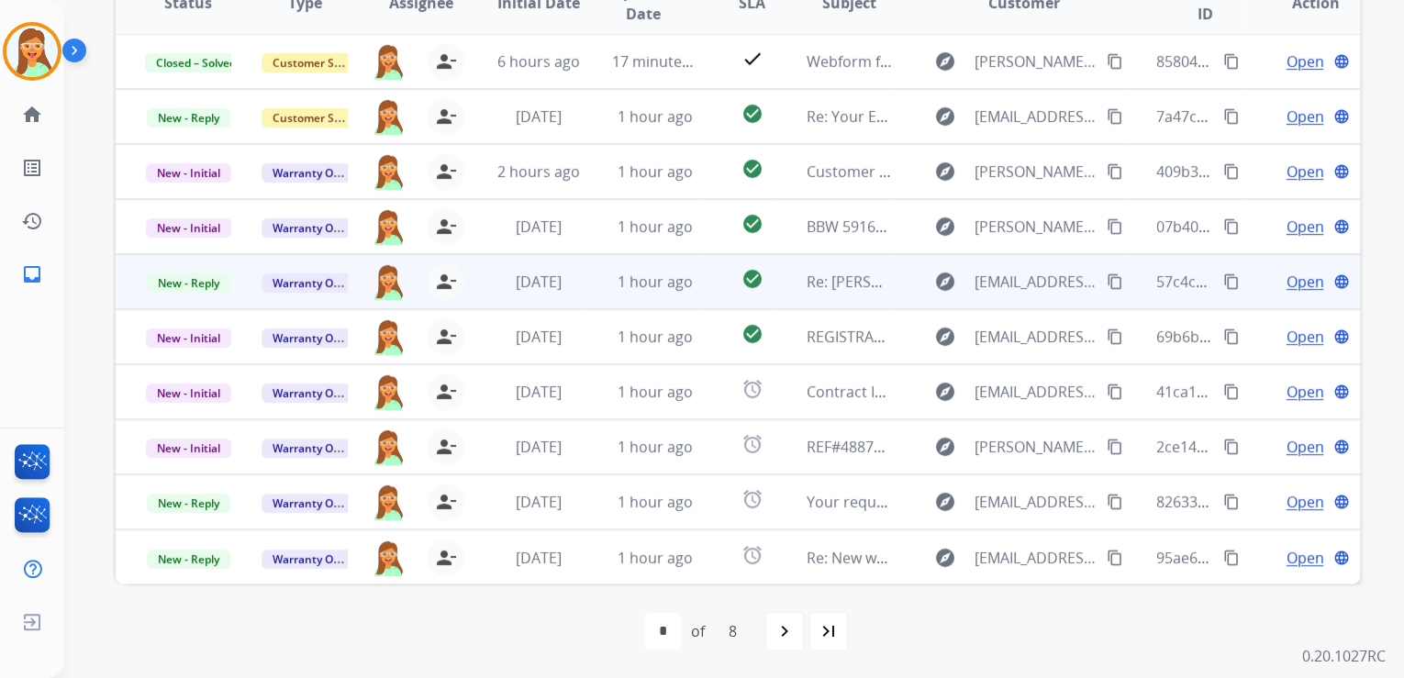
click at [1285, 276] on span "Open" at bounding box center [1304, 282] width 38 height 22
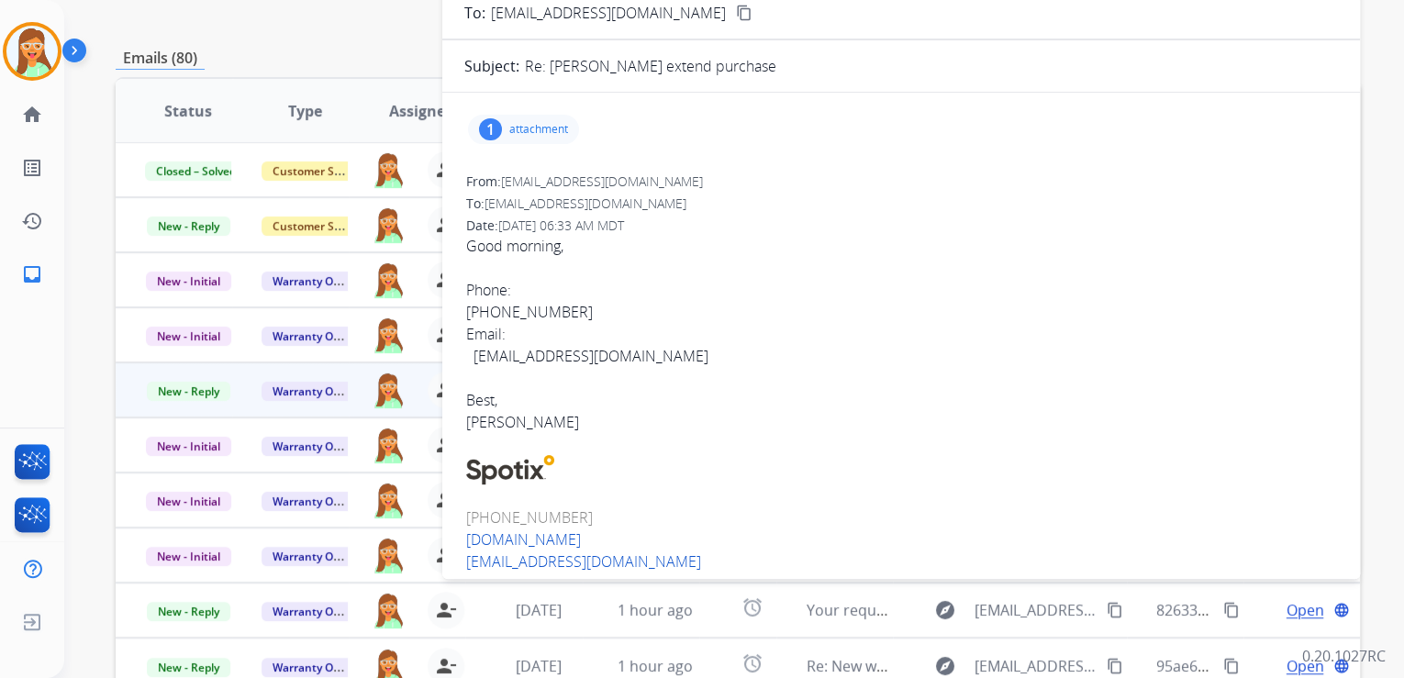
scroll to position [72, 0]
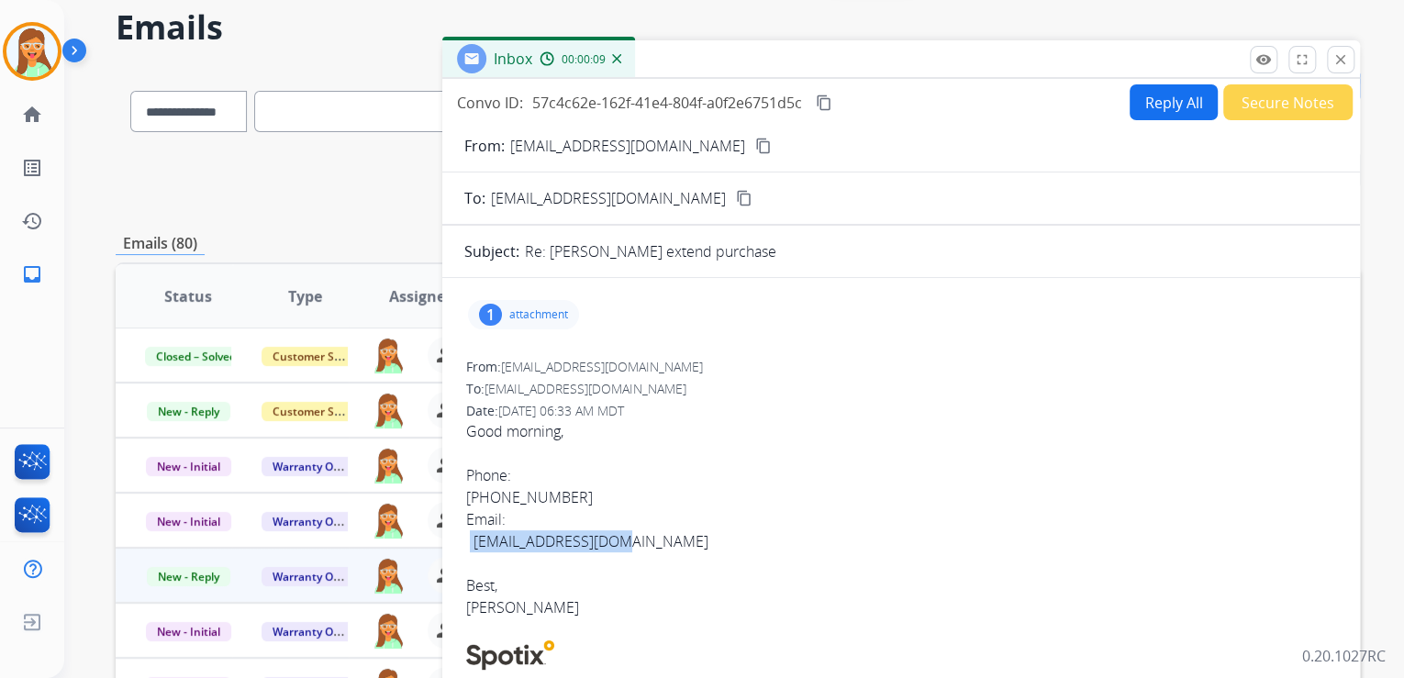
drag, startPoint x: 467, startPoint y: 539, endPoint x: 611, endPoint y: 541, distance: 144.0
click at [611, 541] on div "Good morning, Phone: [PHONE_NUMBER] Email: [EMAIL_ADDRESS][DOMAIN_NAME] [PERSON…" at bounding box center [901, 519] width 870 height 198
drag, startPoint x: 525, startPoint y: 317, endPoint x: 543, endPoint y: 322, distance: 18.9
click at [525, 317] on p "attachment" at bounding box center [538, 314] width 59 height 15
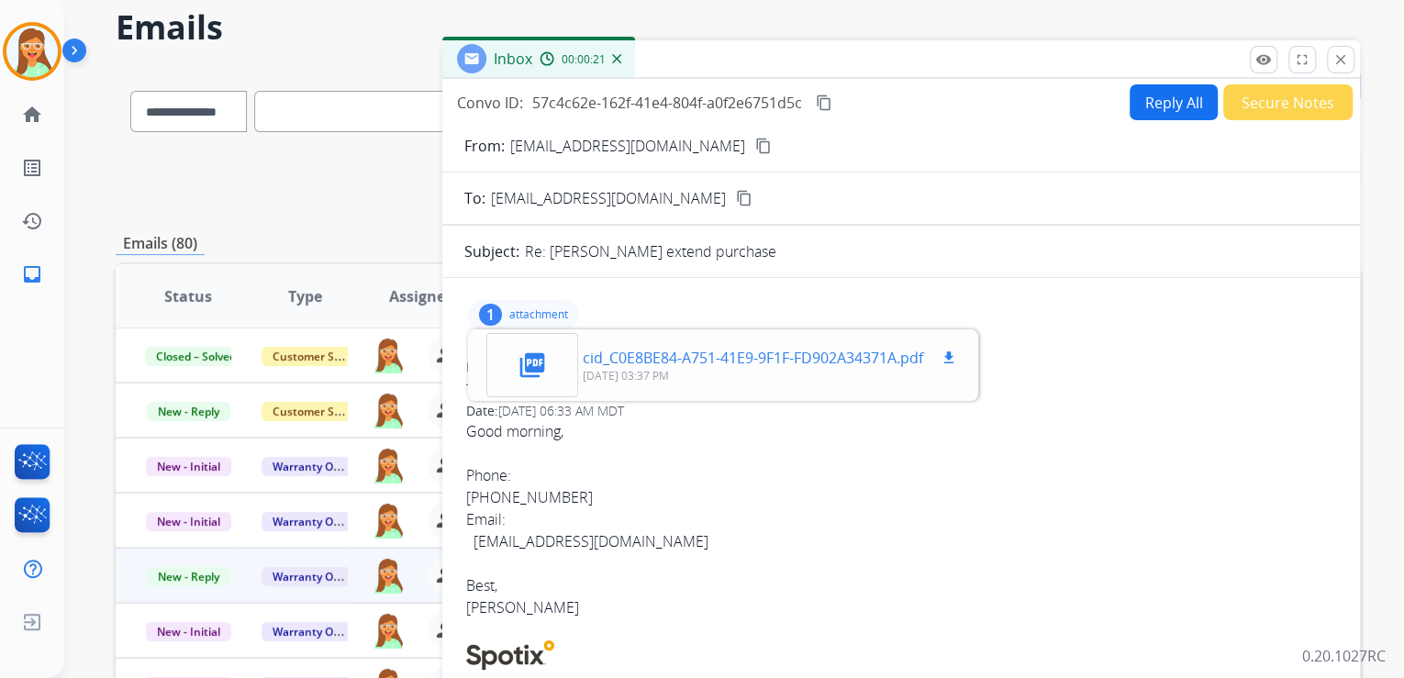
click at [948, 350] on mat-icon "download" at bounding box center [948, 358] width 17 height 17
click at [550, 307] on p "attachment" at bounding box center [538, 314] width 59 height 15
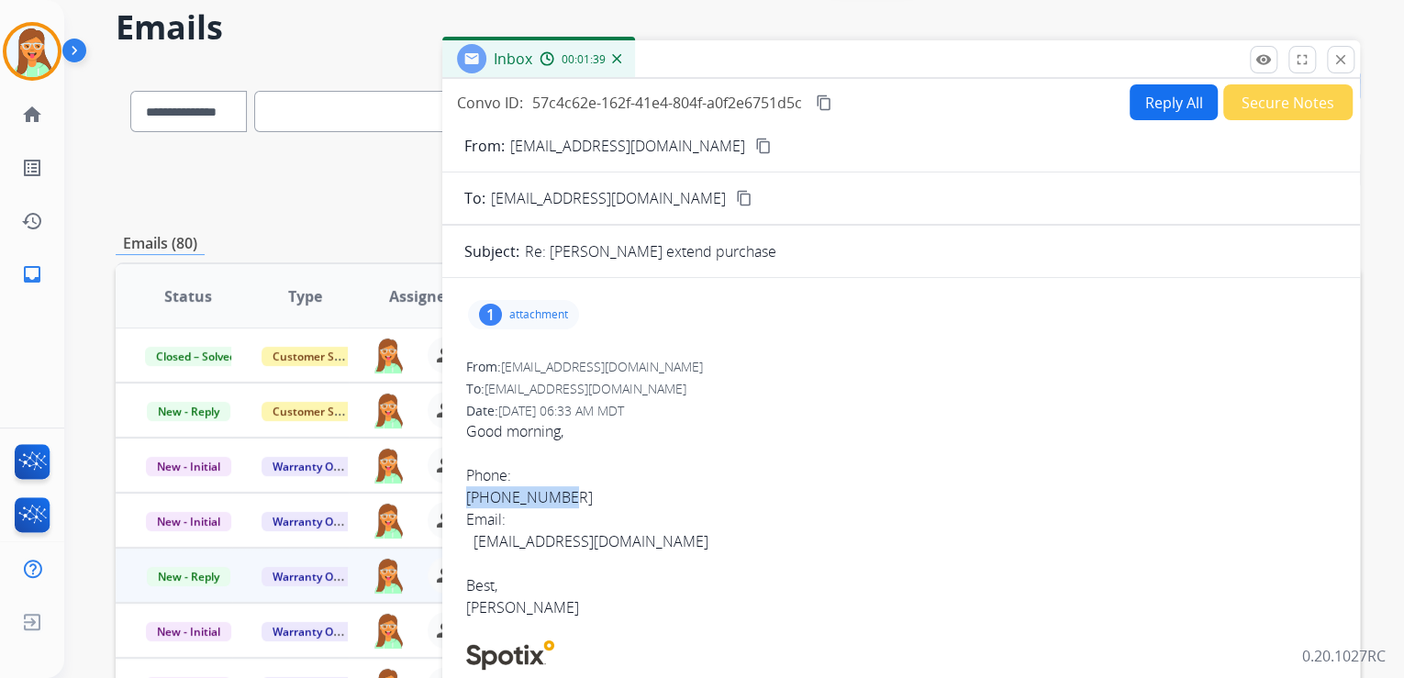
drag, startPoint x: 585, startPoint y: 495, endPoint x: 466, endPoint y: 495, distance: 119.3
click at [466, 495] on div "Good morning, Phone: [PHONE_NUMBER] Email: [EMAIL_ADDRESS][DOMAIN_NAME] [PERSON…" at bounding box center [901, 519] width 870 height 198
click at [802, 428] on div "Good morning, Phone: [PHONE_NUMBER] Email: [EMAIL_ADDRESS][DOMAIN_NAME] [PERSON…" at bounding box center [901, 519] width 870 height 198
click at [690, 532] on div "Good morning, Phone: [PHONE_NUMBER] Email: [EMAIL_ADDRESS][DOMAIN_NAME] [PERSON…" at bounding box center [901, 519] width 870 height 198
drag, startPoint x: 640, startPoint y: 557, endPoint x: 594, endPoint y: 540, distance: 48.8
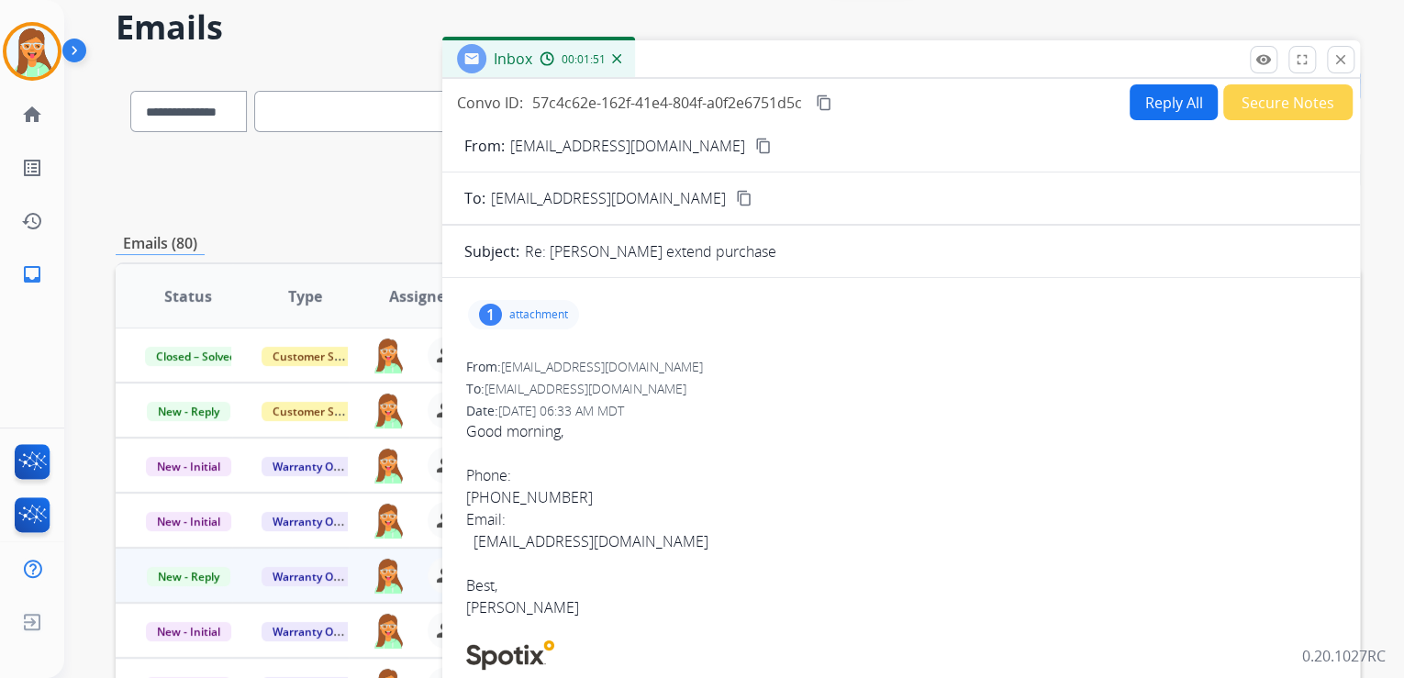
click at [512, 550] on div "Good morning, Phone: [PHONE_NUMBER] Email: [EMAIL_ADDRESS][DOMAIN_NAME] [PERSON…" at bounding box center [901, 519] width 870 height 198
drag, startPoint x: 628, startPoint y: 537, endPoint x: 472, endPoint y: 546, distance: 156.2
click at [472, 546] on div "Good morning, Phone: [PHONE_NUMBER] Email: [EMAIL_ADDRESS][DOMAIN_NAME] [PERSON…" at bounding box center [901, 519] width 870 height 198
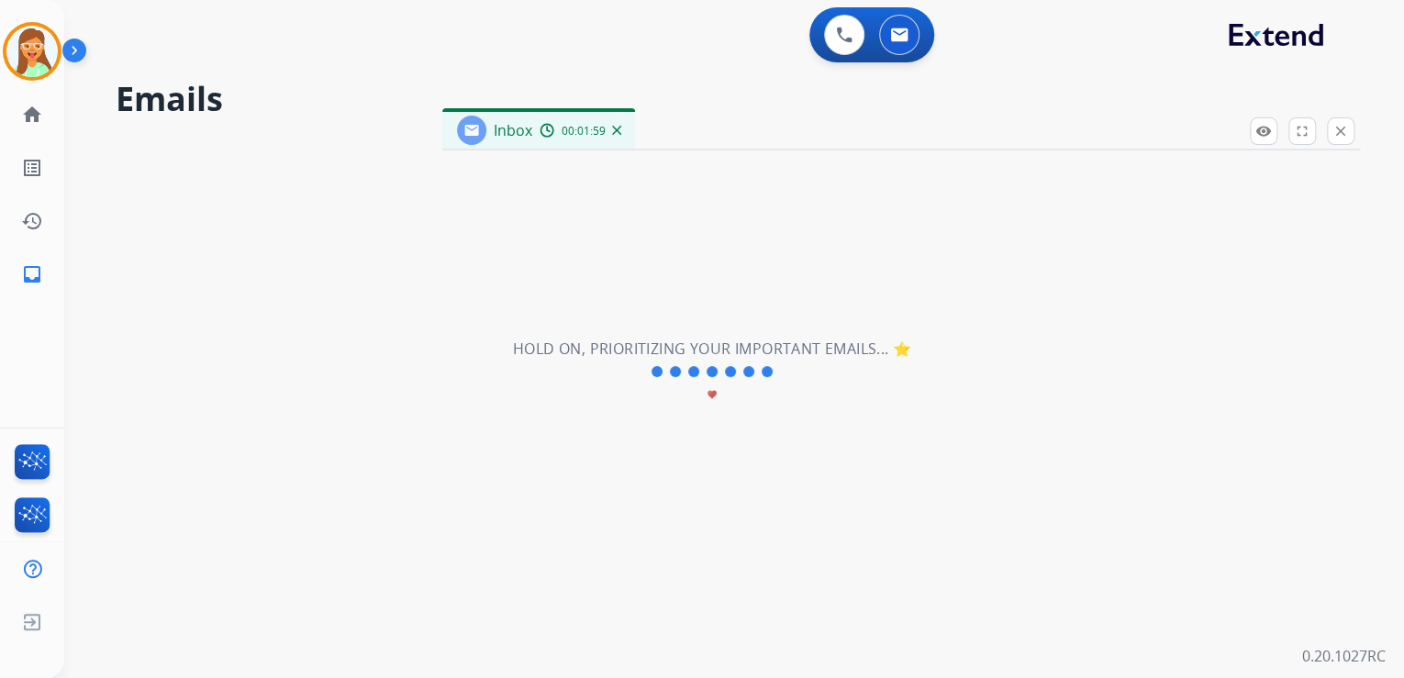
scroll to position [0, 0]
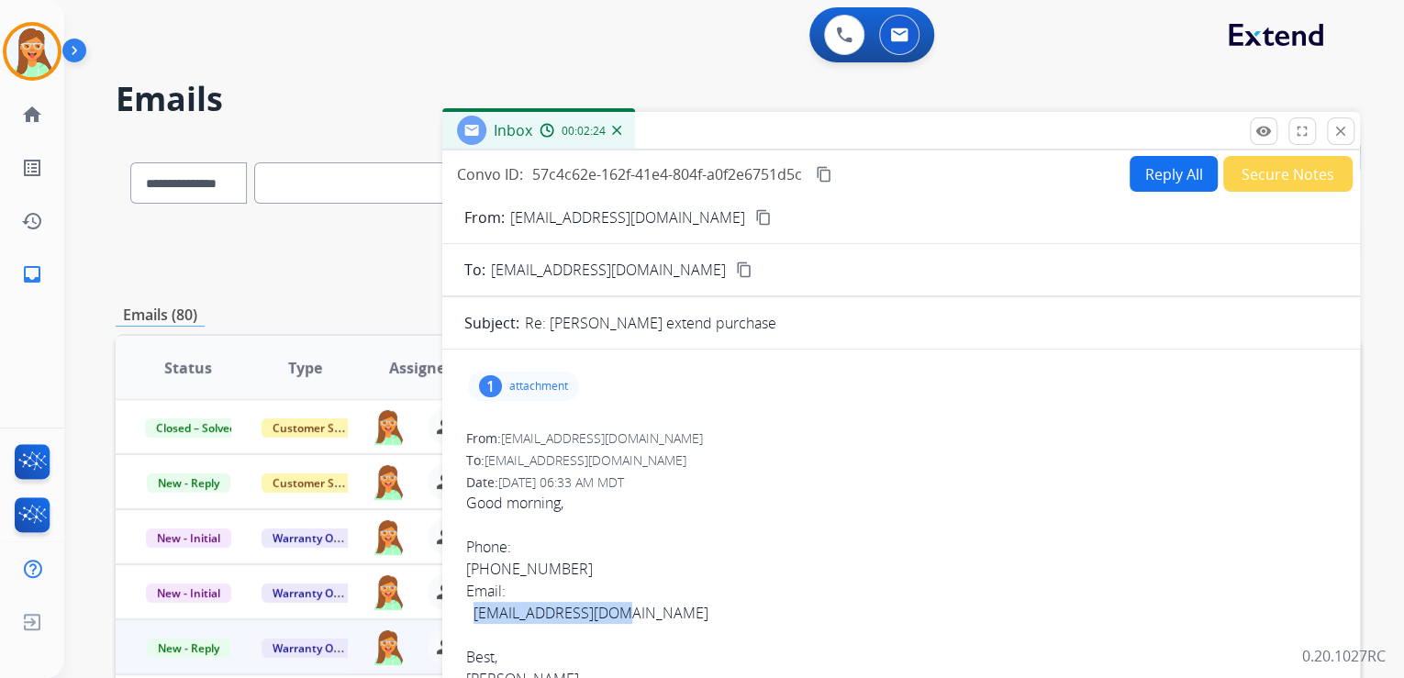
click at [1162, 181] on button "Reply All" at bounding box center [1173, 174] width 88 height 36
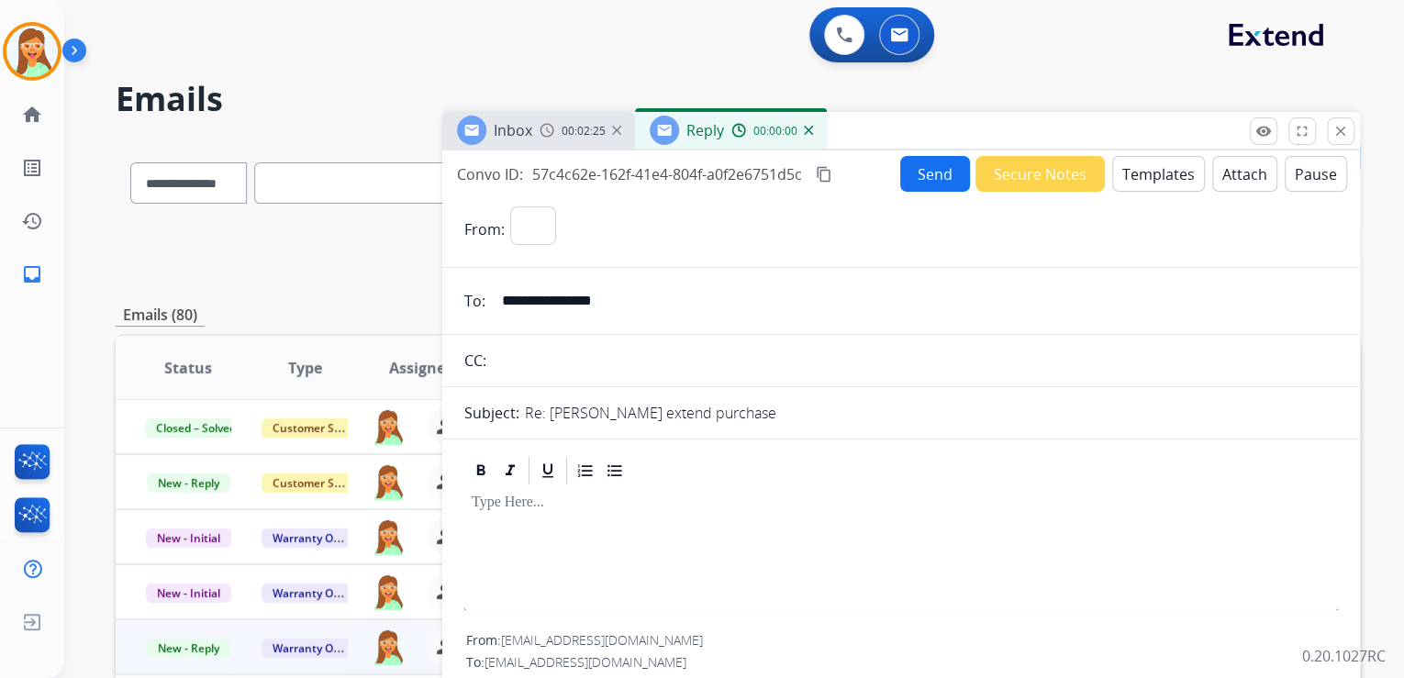
click at [1134, 149] on div "Inbox 00:02:25 Reply 00:00:00" at bounding box center [900, 131] width 917 height 39
select select "**********"
click at [1149, 165] on button "Templates" at bounding box center [1158, 174] width 93 height 36
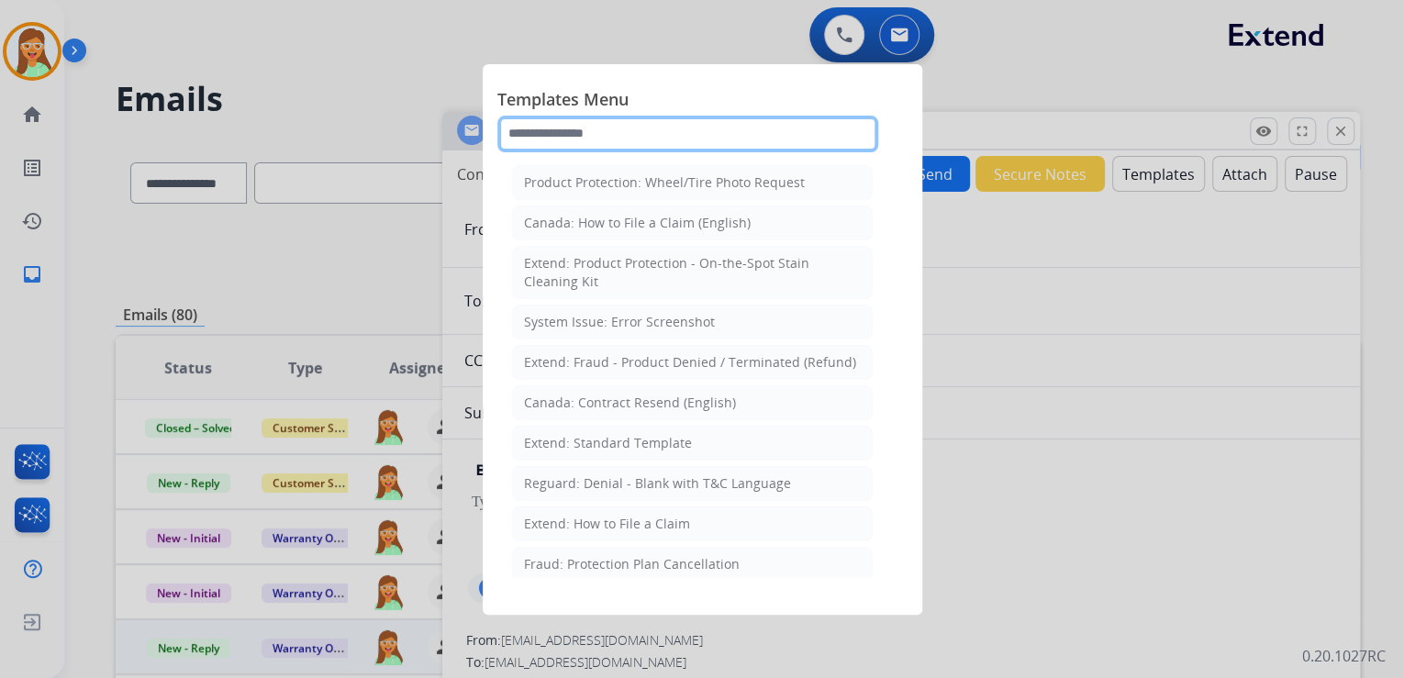
click at [644, 128] on input "text" at bounding box center [687, 134] width 381 height 37
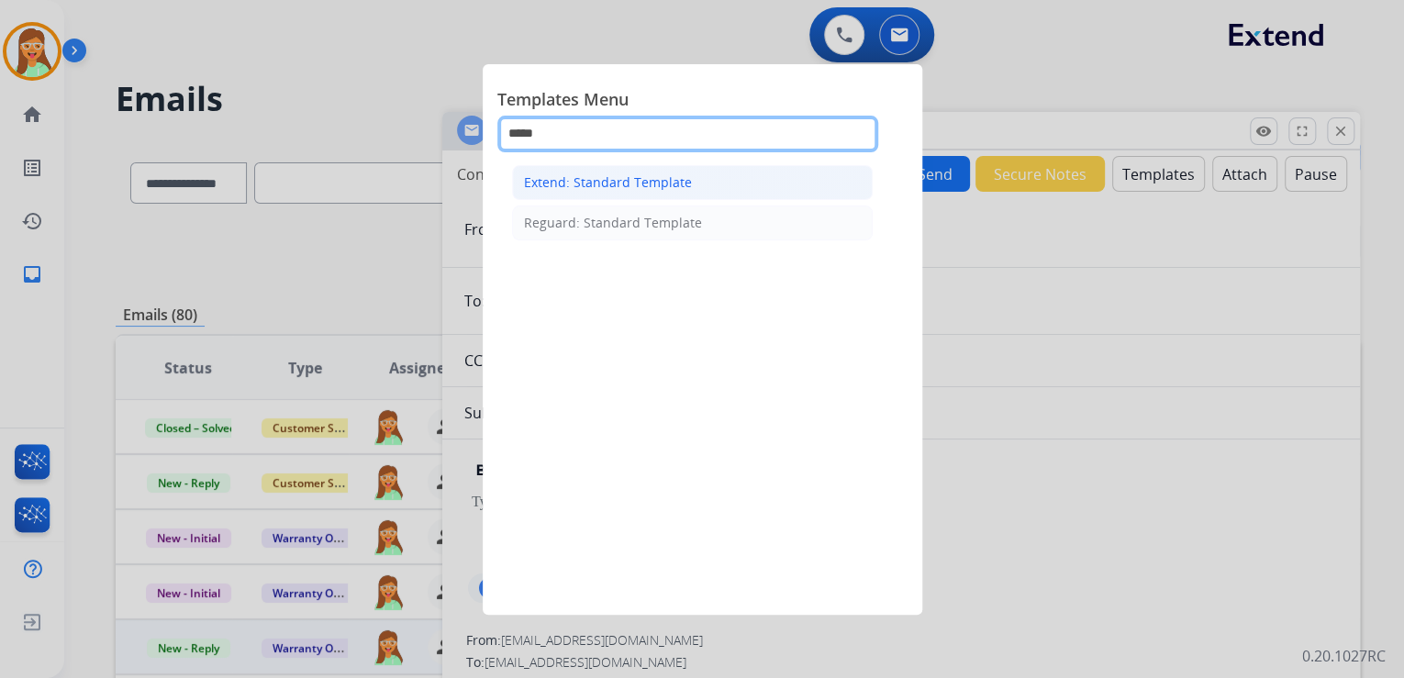
type input "*****"
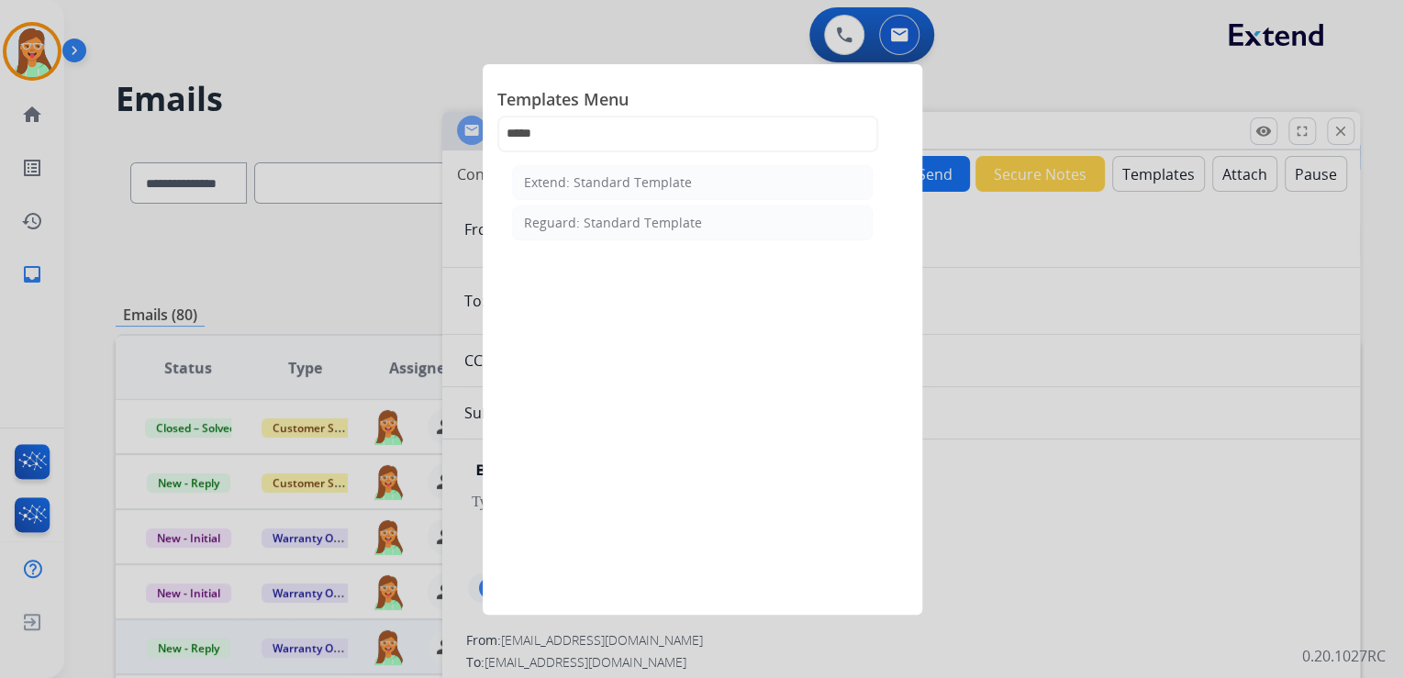
click at [620, 177] on div "Extend: Standard Template" at bounding box center [608, 182] width 168 height 18
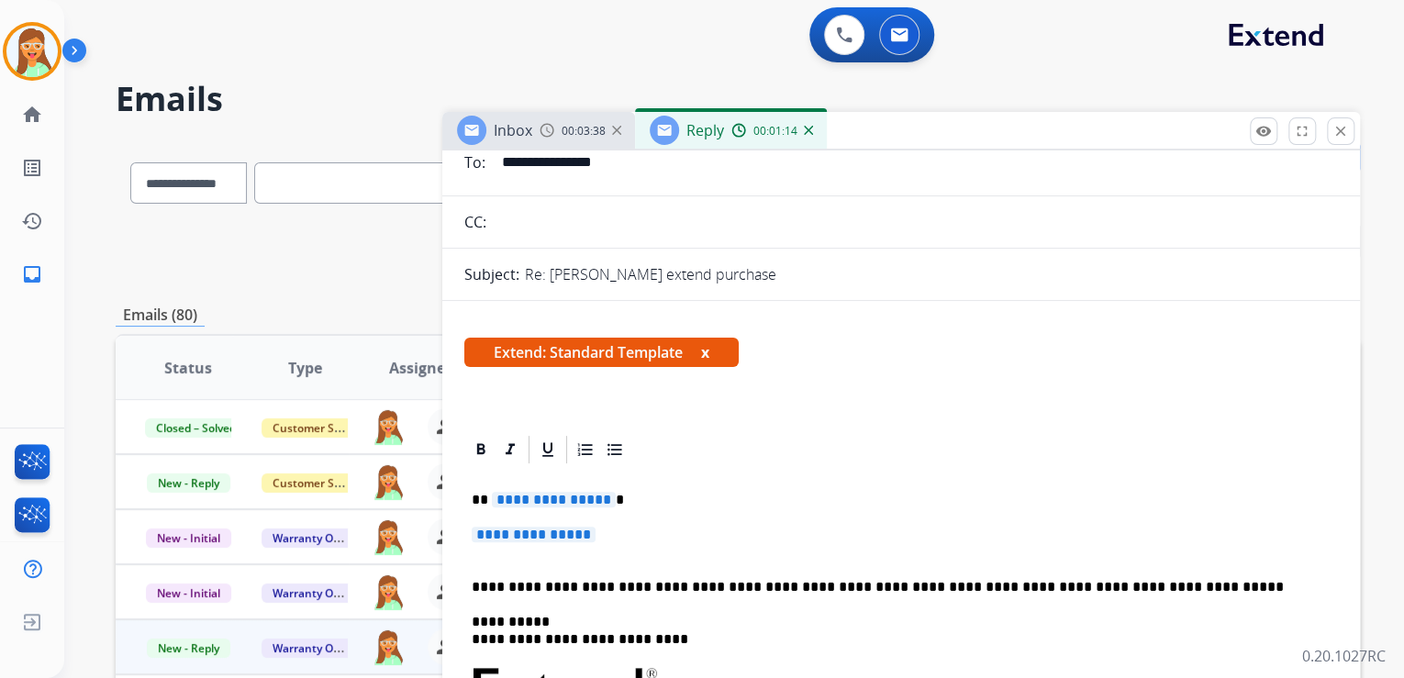
scroll to position [294, 0]
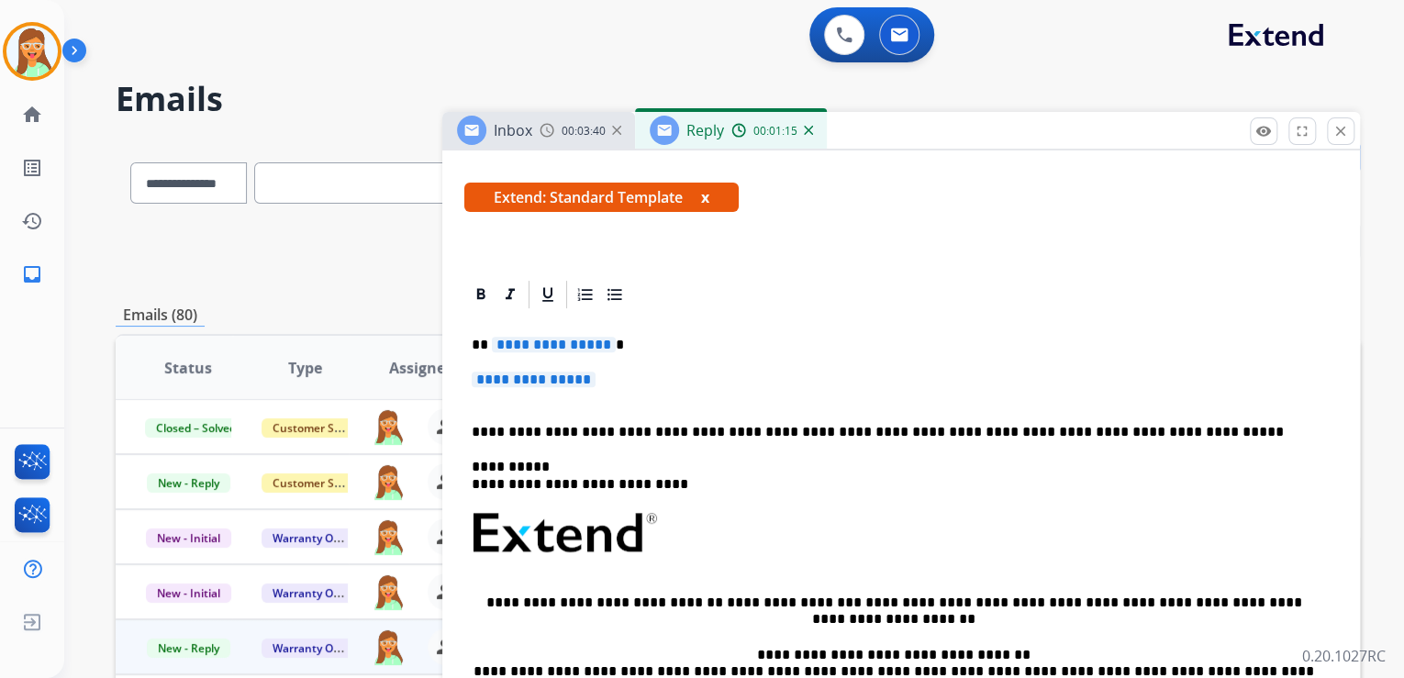
click at [582, 340] on span "**********" at bounding box center [554, 345] width 124 height 16
click at [528, 379] on span "**********" at bounding box center [534, 380] width 124 height 16
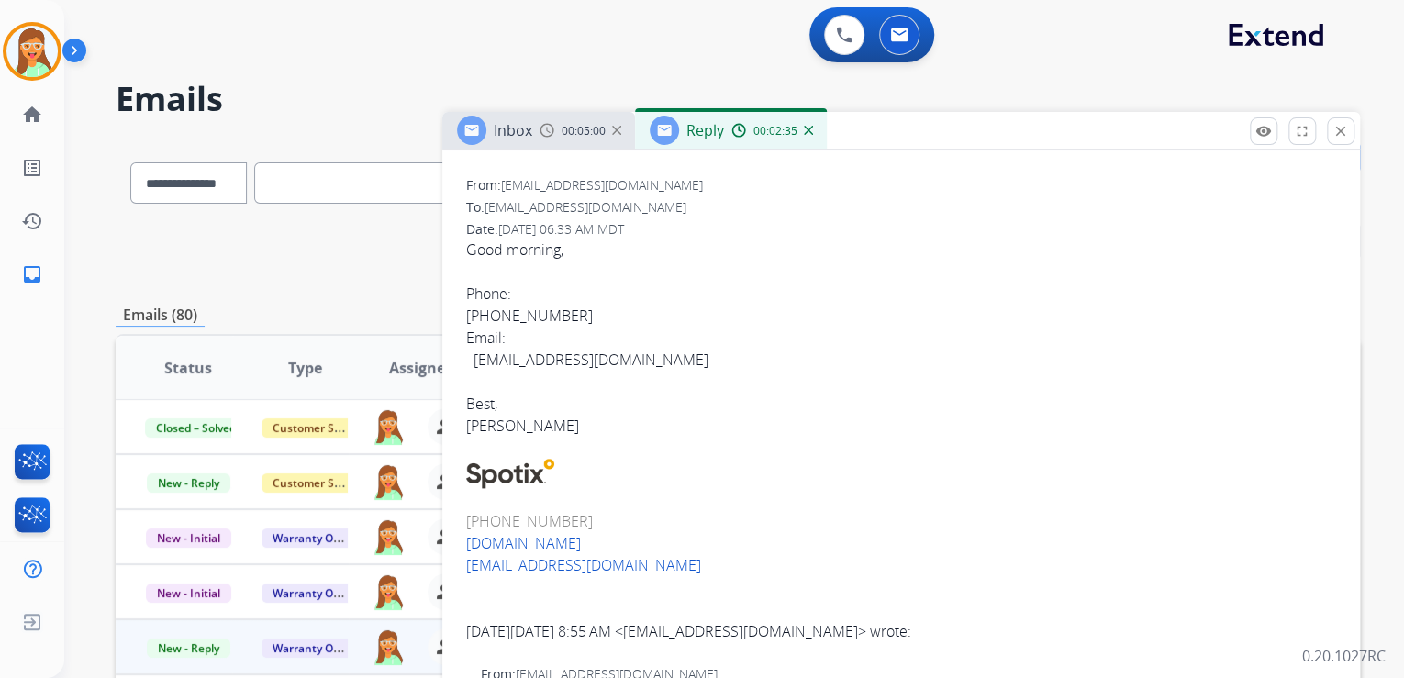
scroll to position [1027, 0]
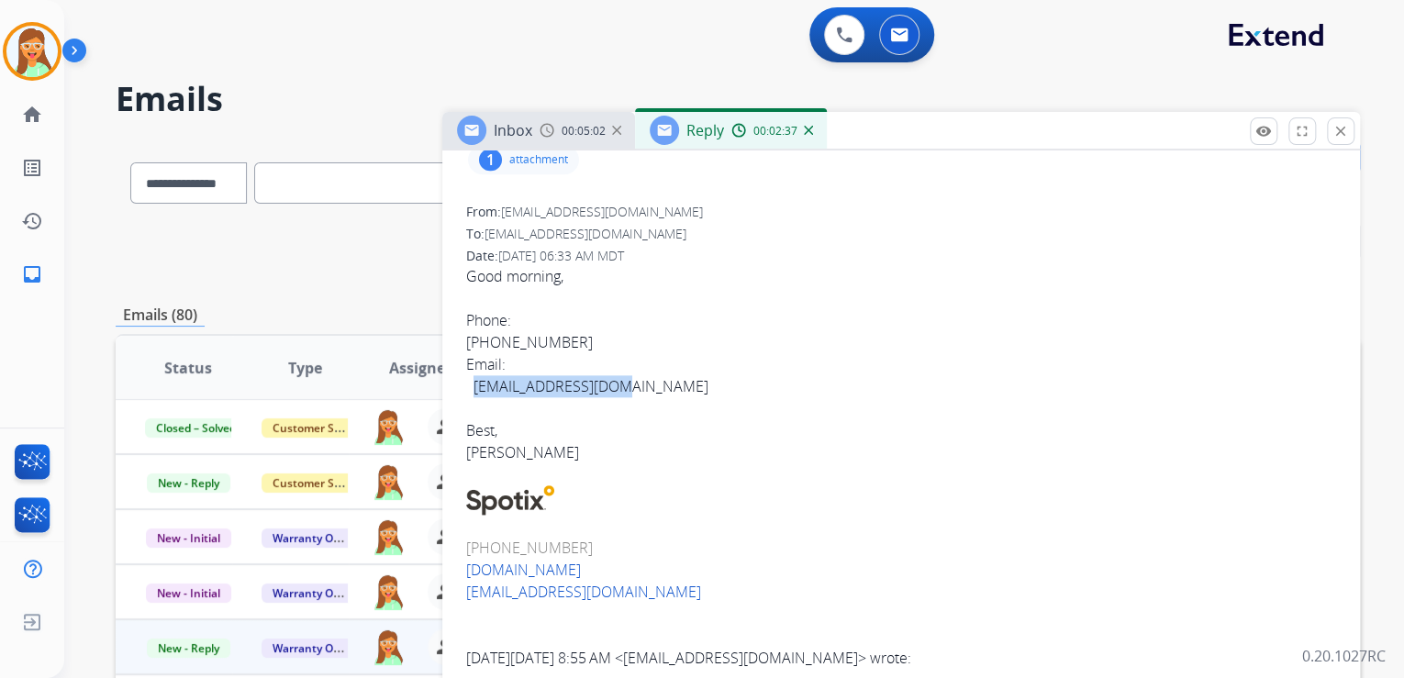
drag, startPoint x: 626, startPoint y: 389, endPoint x: 472, endPoint y: 390, distance: 153.2
click at [472, 390] on div "Good morning, Phone: [PHONE_NUMBER] Email: [EMAIL_ADDRESS][DOMAIN_NAME] [PERSON…" at bounding box center [901, 364] width 870 height 198
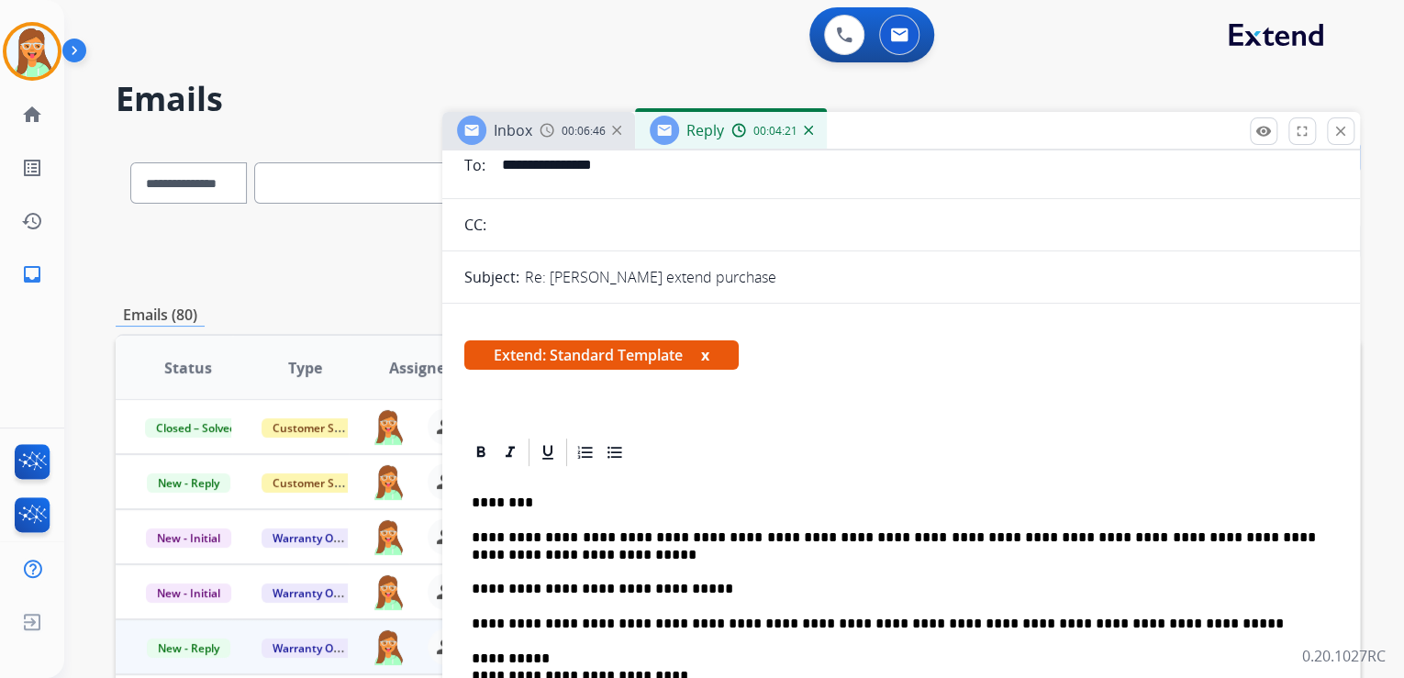
scroll to position [294, 0]
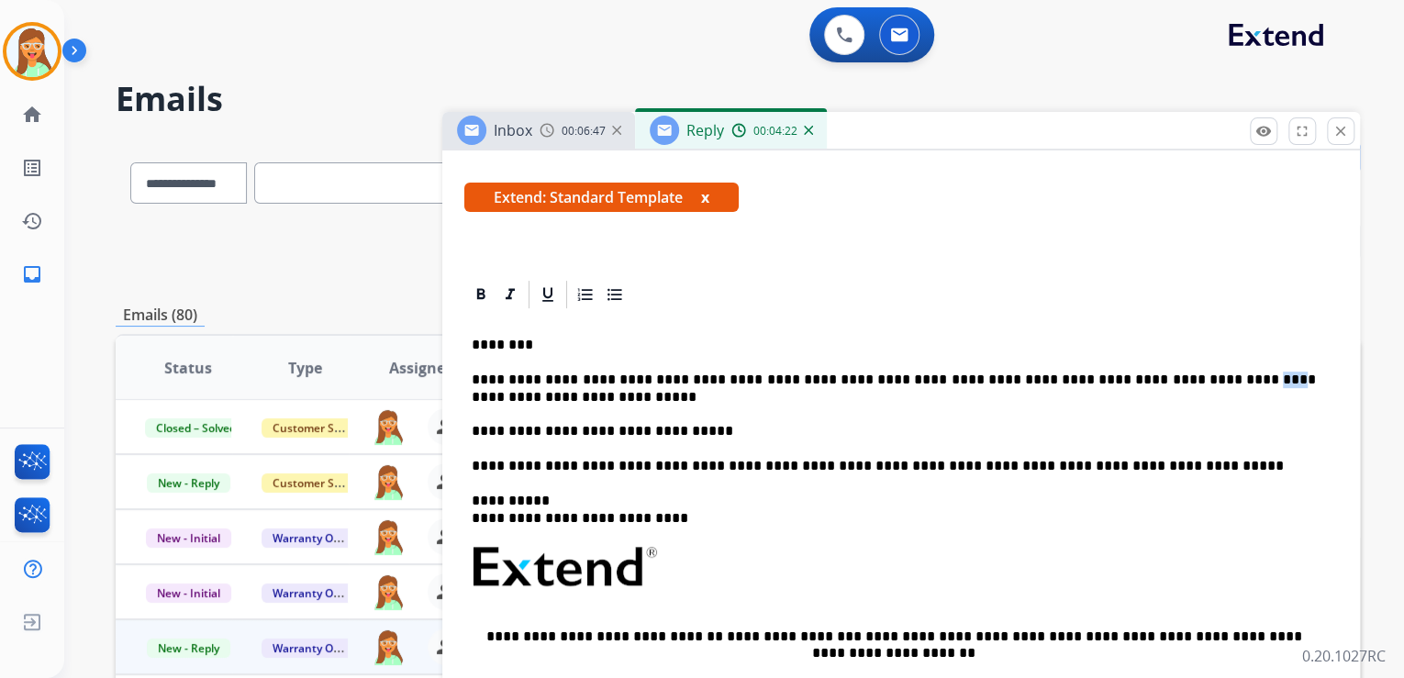
drag, startPoint x: 1172, startPoint y: 383, endPoint x: 1148, endPoint y: 378, distance: 25.2
click at [1148, 378] on p "**********" at bounding box center [894, 406] width 844 height 68
drag, startPoint x: 694, startPoint y: 466, endPoint x: 463, endPoint y: 462, distance: 230.3
click at [464, 462] on div "**********" at bounding box center [900, 593] width 873 height 564
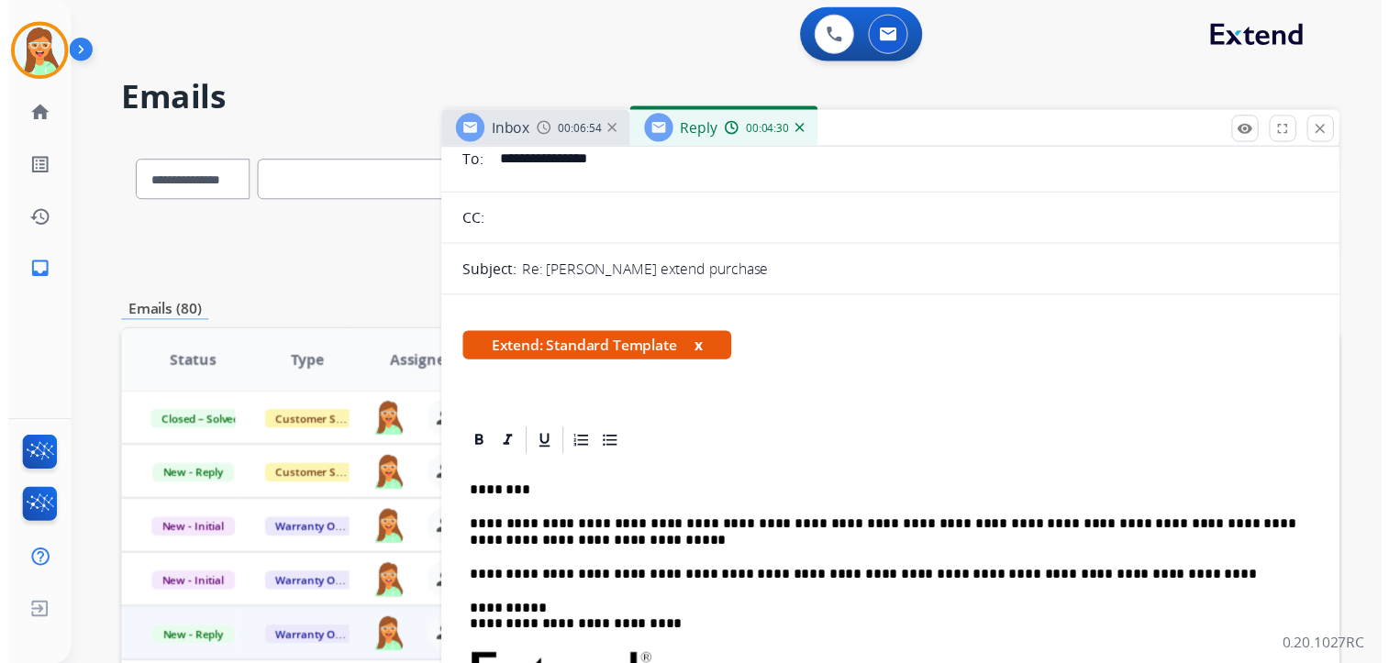
scroll to position [0, 0]
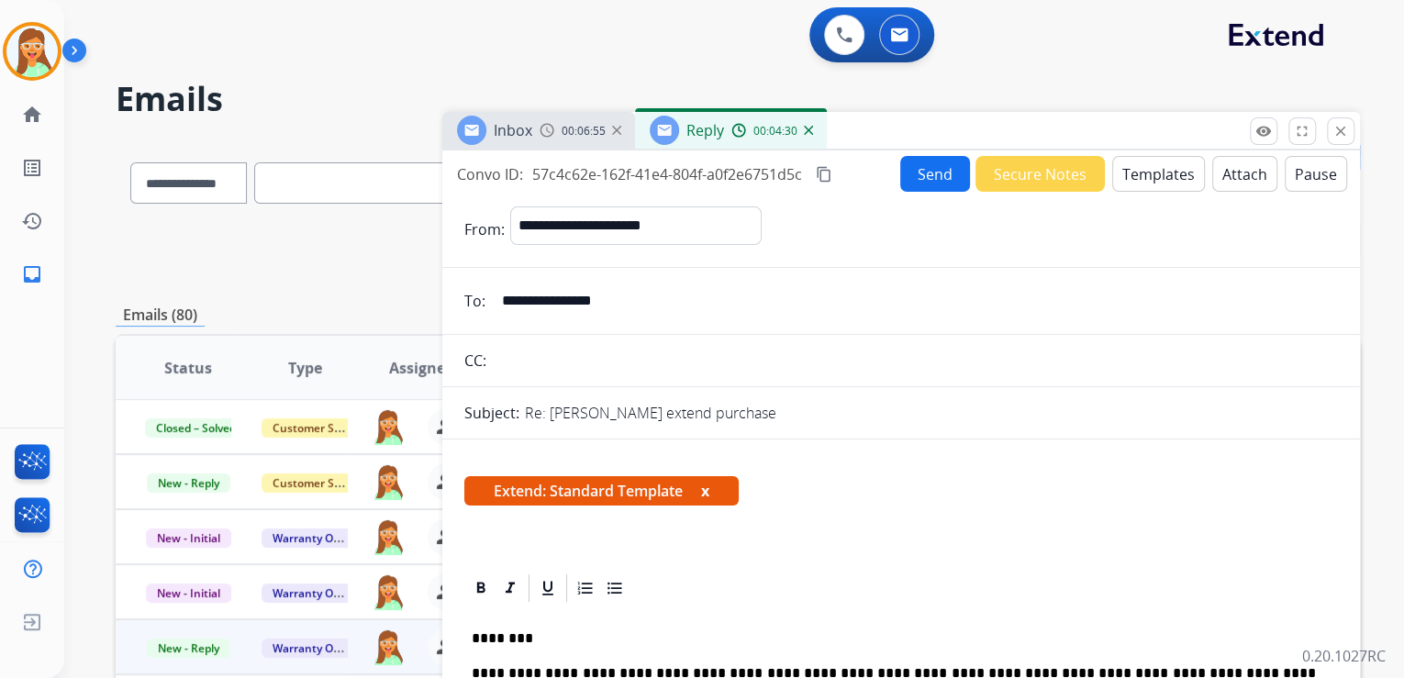
click at [1227, 164] on button "Attach" at bounding box center [1244, 174] width 65 height 36
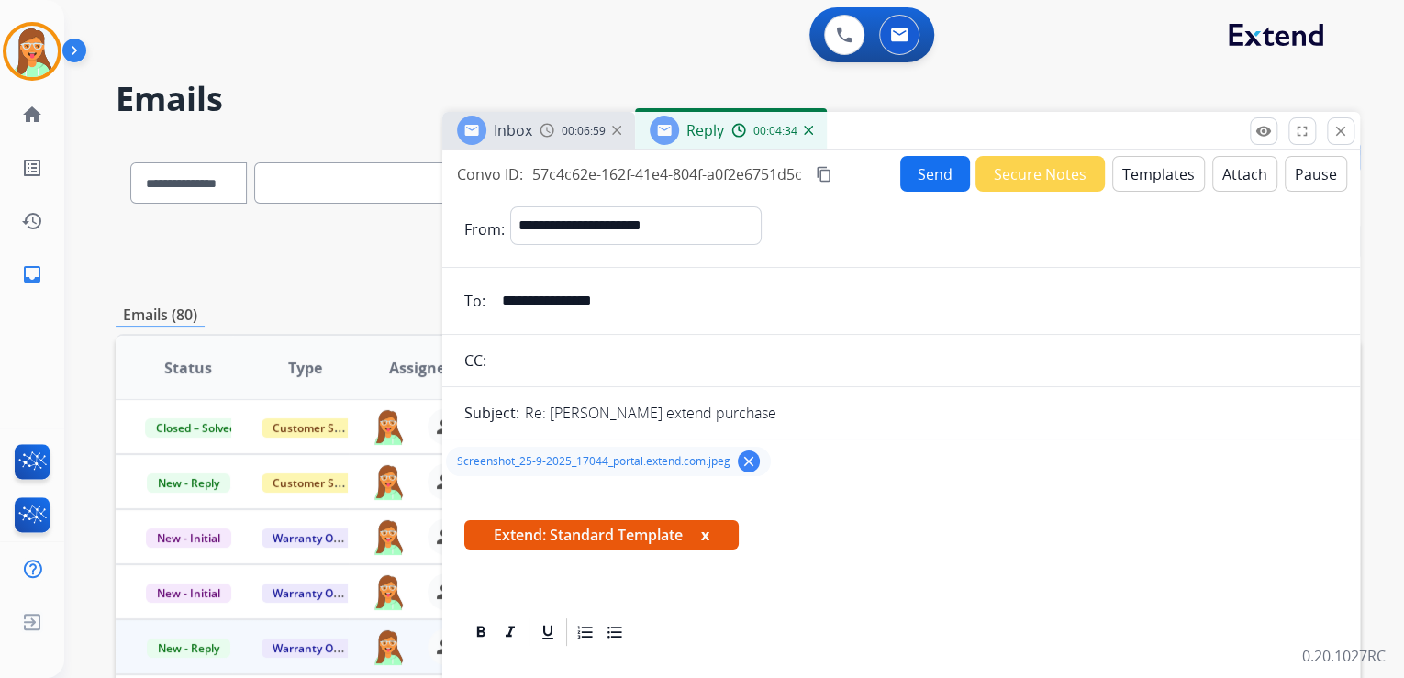
click at [916, 182] on button "Send" at bounding box center [935, 174] width 70 height 36
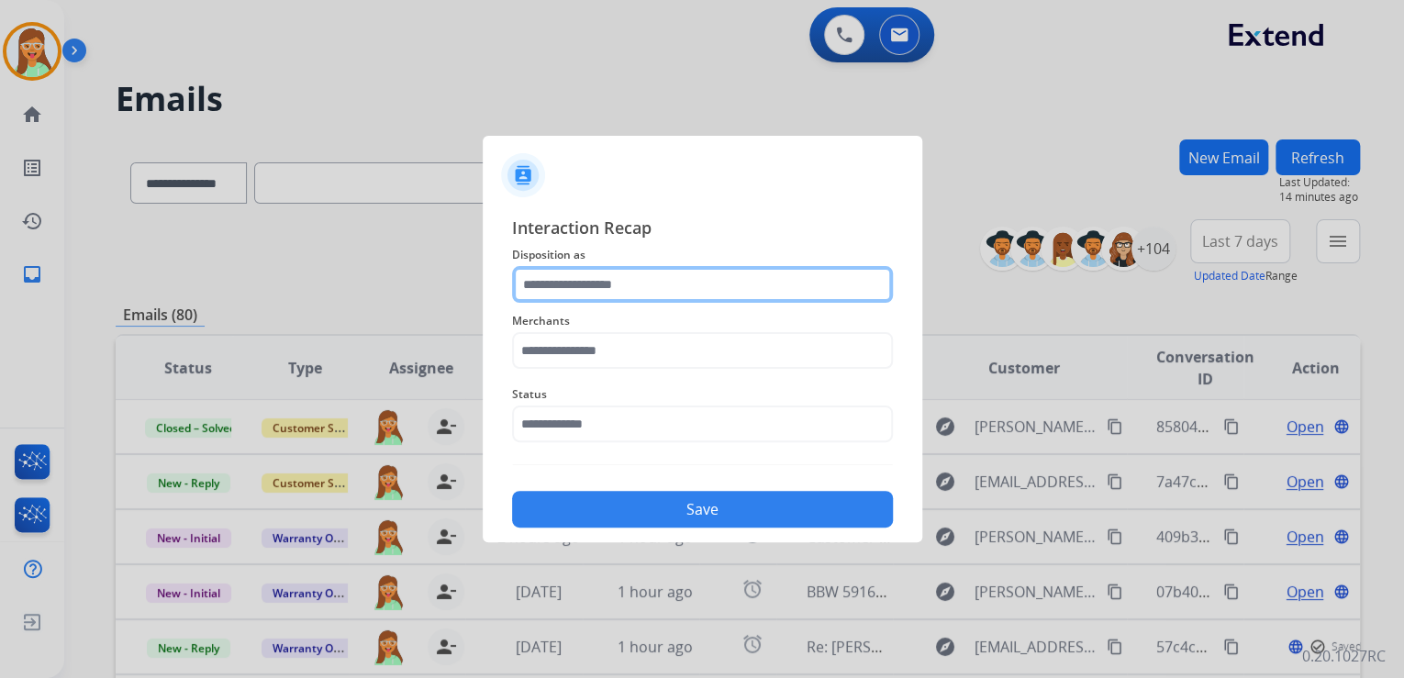
click at [641, 285] on input "text" at bounding box center [702, 284] width 381 height 37
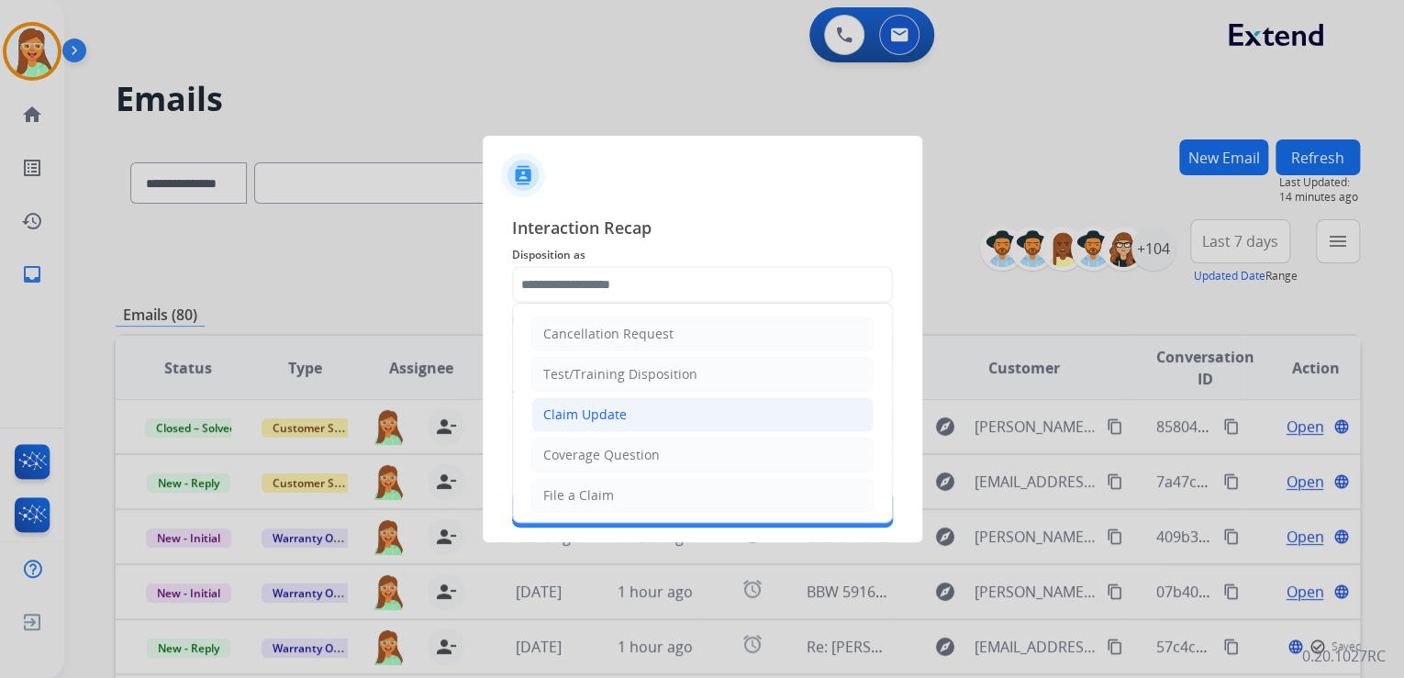
click at [646, 407] on li "Claim Update" at bounding box center [702, 414] width 342 height 35
type input "**********"
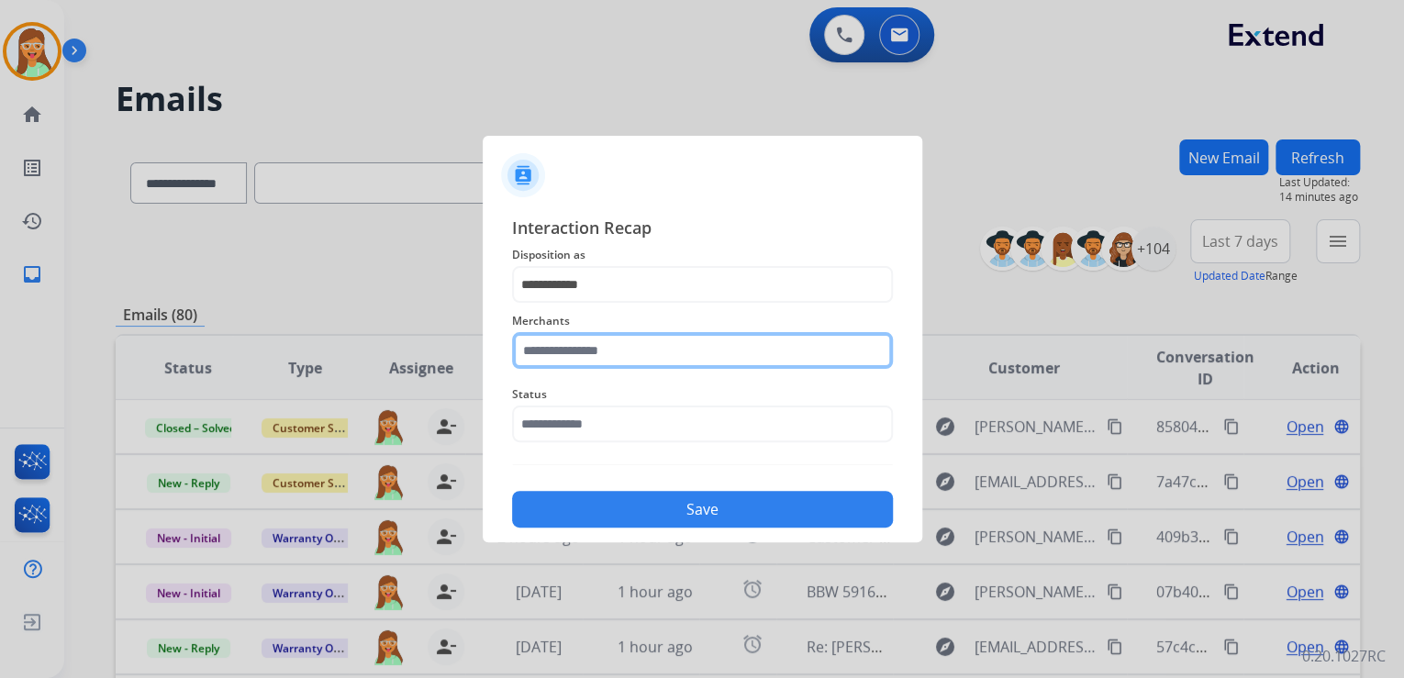
click at [634, 344] on input "text" at bounding box center [702, 350] width 381 height 37
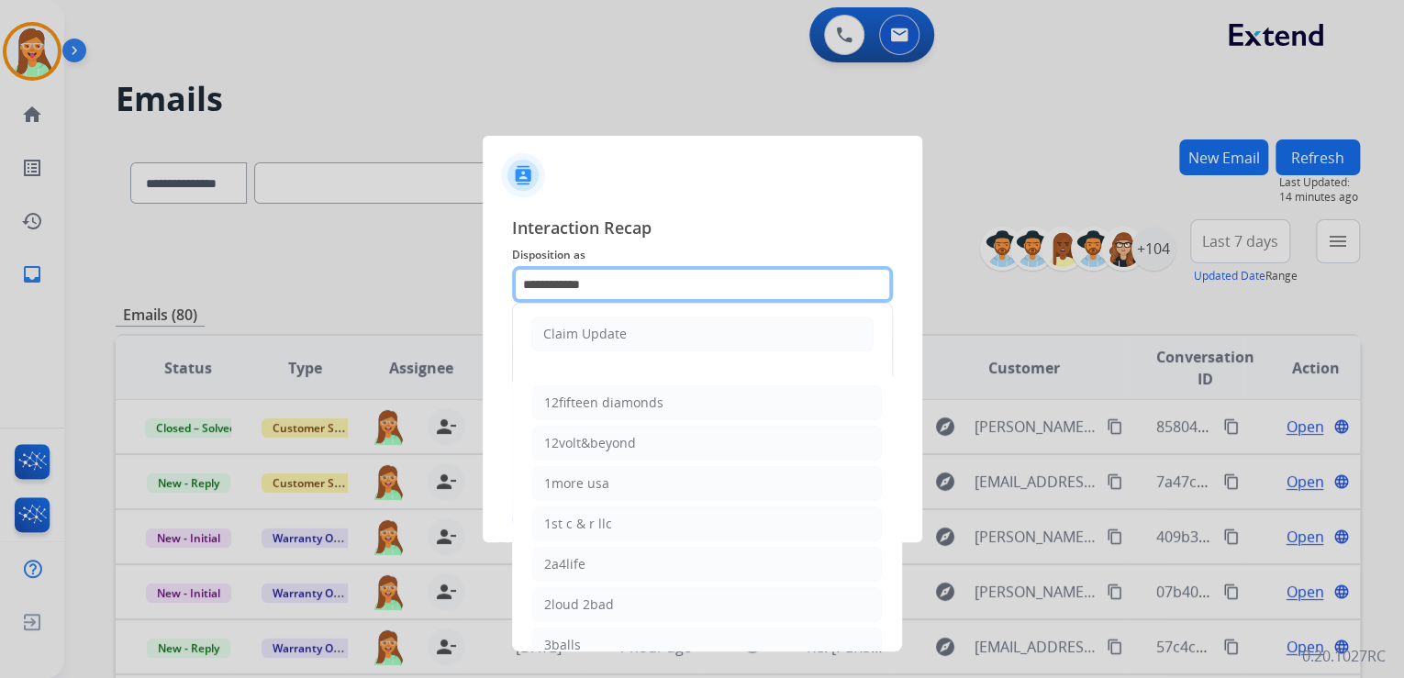
drag, startPoint x: 532, startPoint y: 299, endPoint x: 486, endPoint y: 299, distance: 45.9
click at [486, 299] on div "**********" at bounding box center [702, 371] width 439 height 342
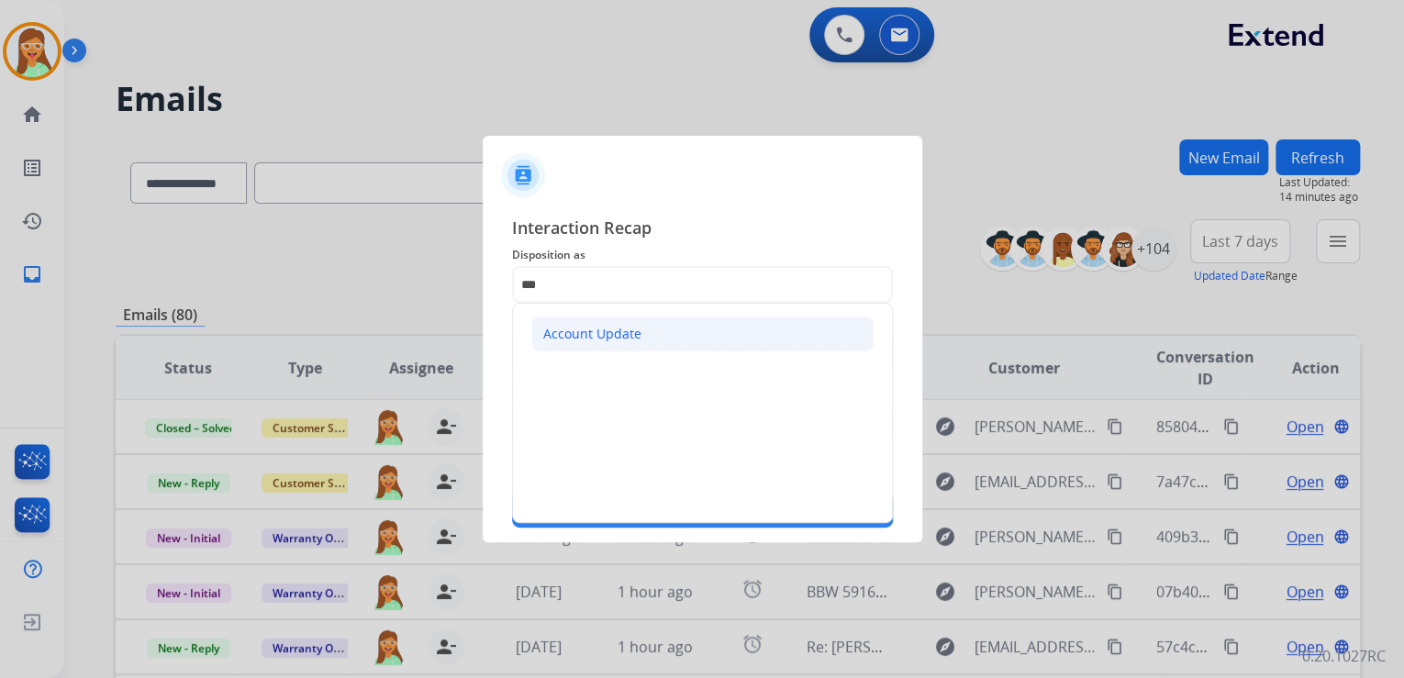
click at [679, 346] on li "Account Update" at bounding box center [702, 334] width 342 height 35
type input "**********"
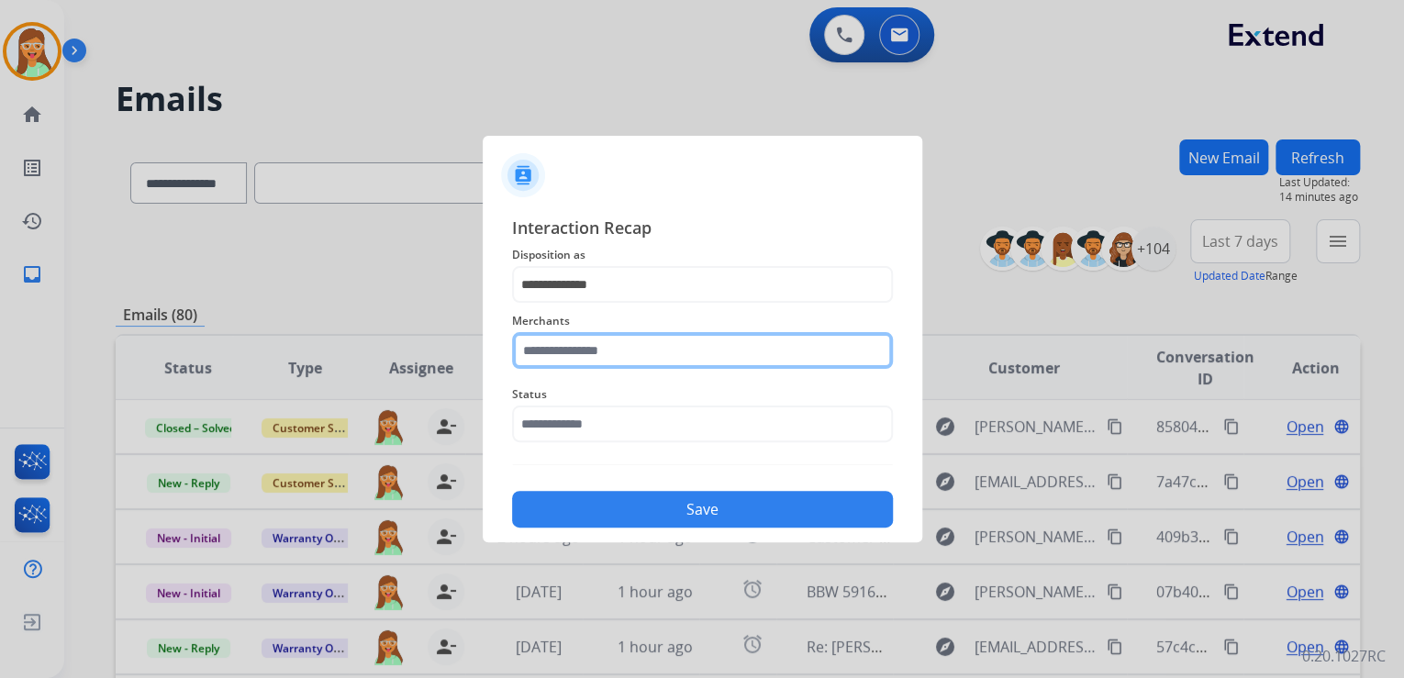
click at [643, 364] on input "text" at bounding box center [702, 350] width 381 height 37
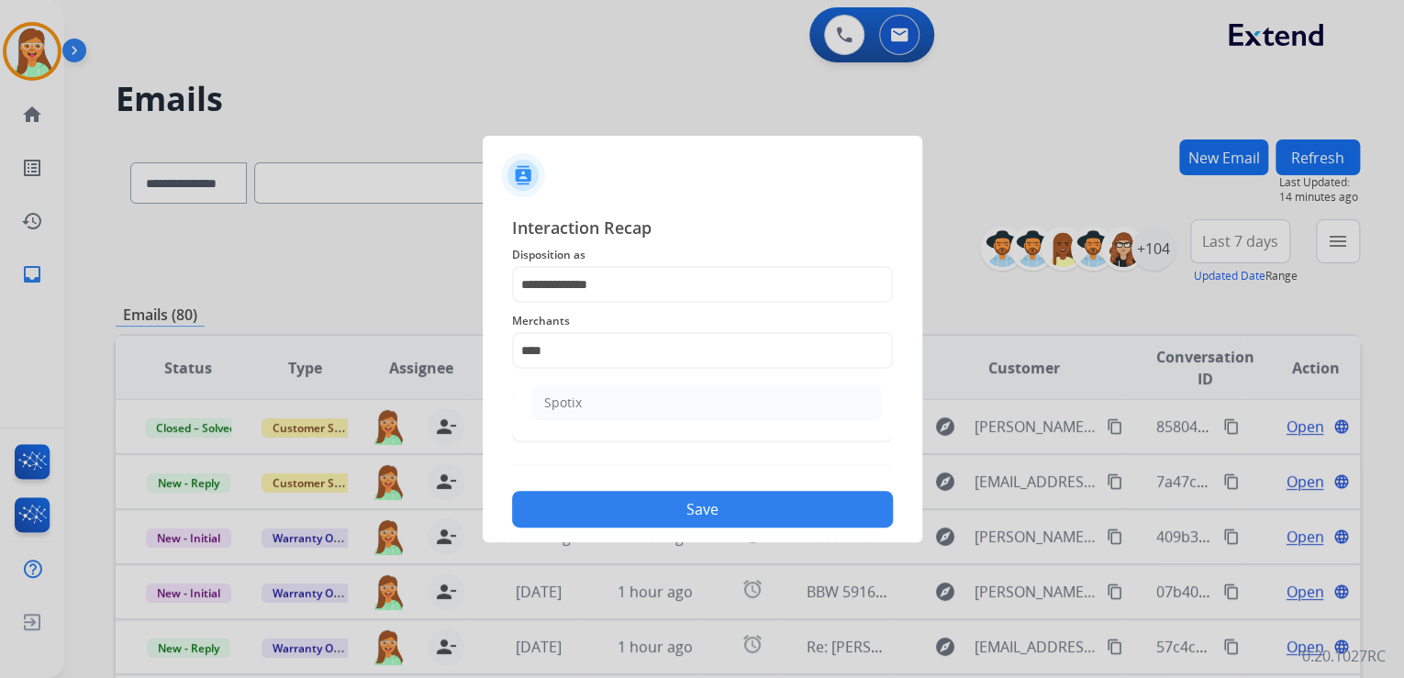
click at [624, 400] on li "Spotix" at bounding box center [707, 402] width 350 height 35
type input "******"
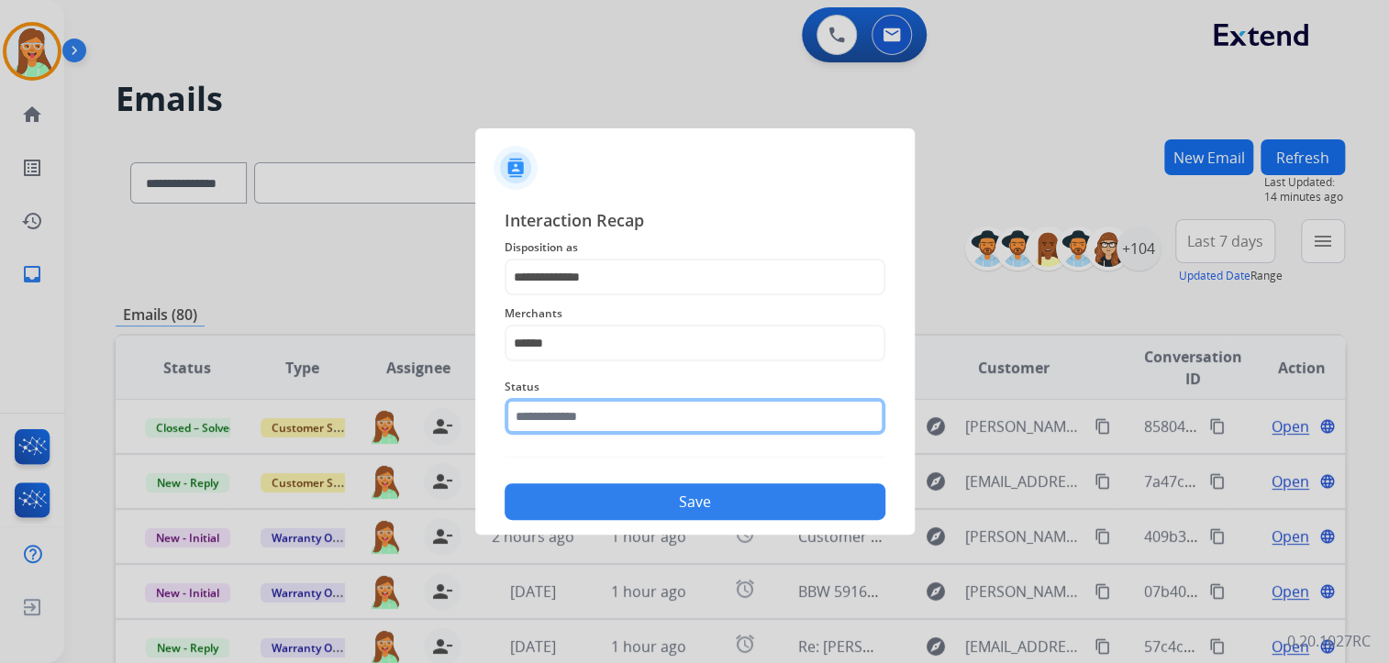
click at [624, 428] on input "text" at bounding box center [695, 416] width 381 height 37
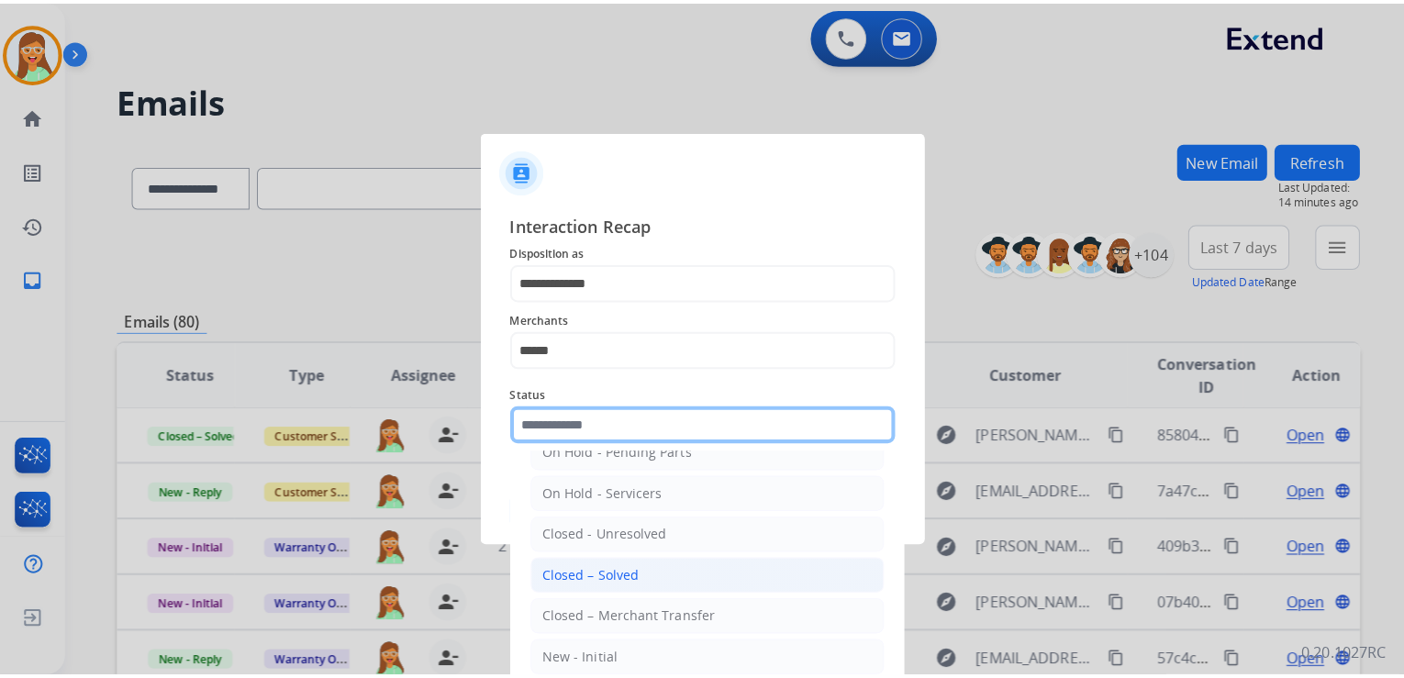
scroll to position [106, 0]
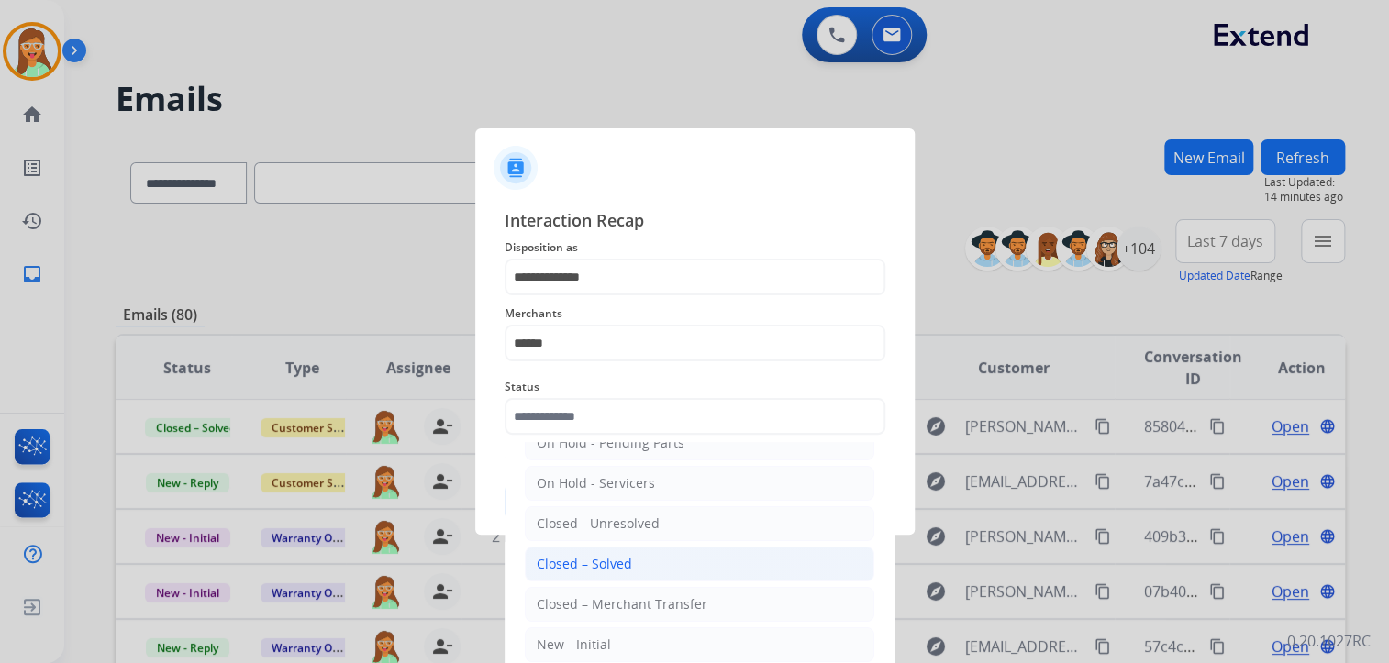
click at [616, 555] on div "Closed – Solved" at bounding box center [584, 564] width 95 height 18
type input "**********"
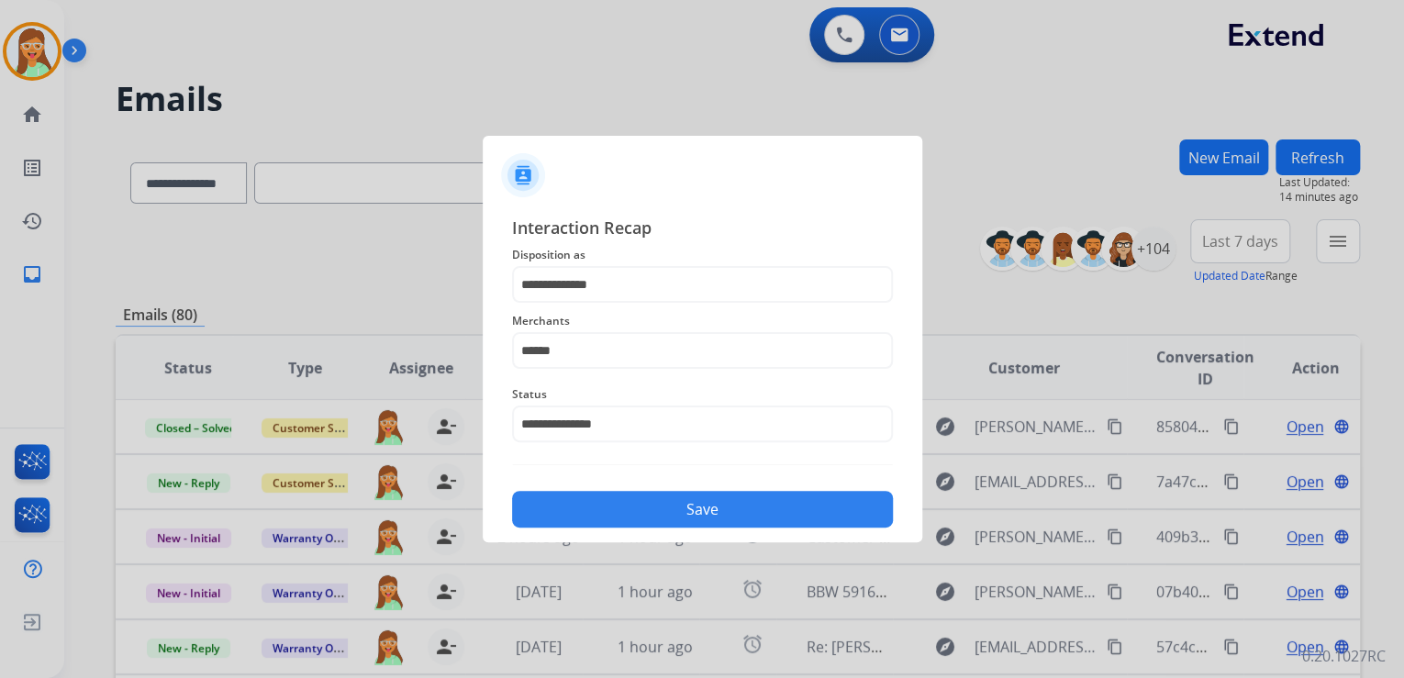
click at [695, 503] on button "Save" at bounding box center [702, 509] width 381 height 37
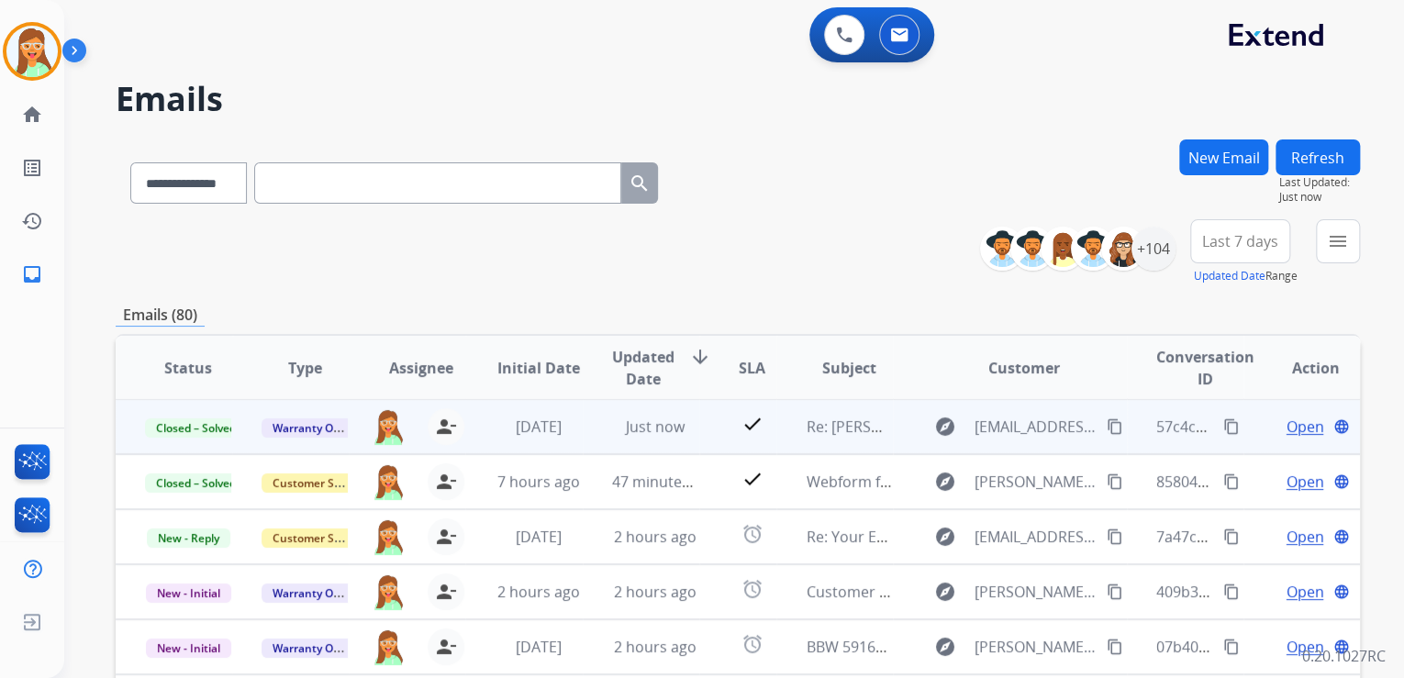
scroll to position [365, 0]
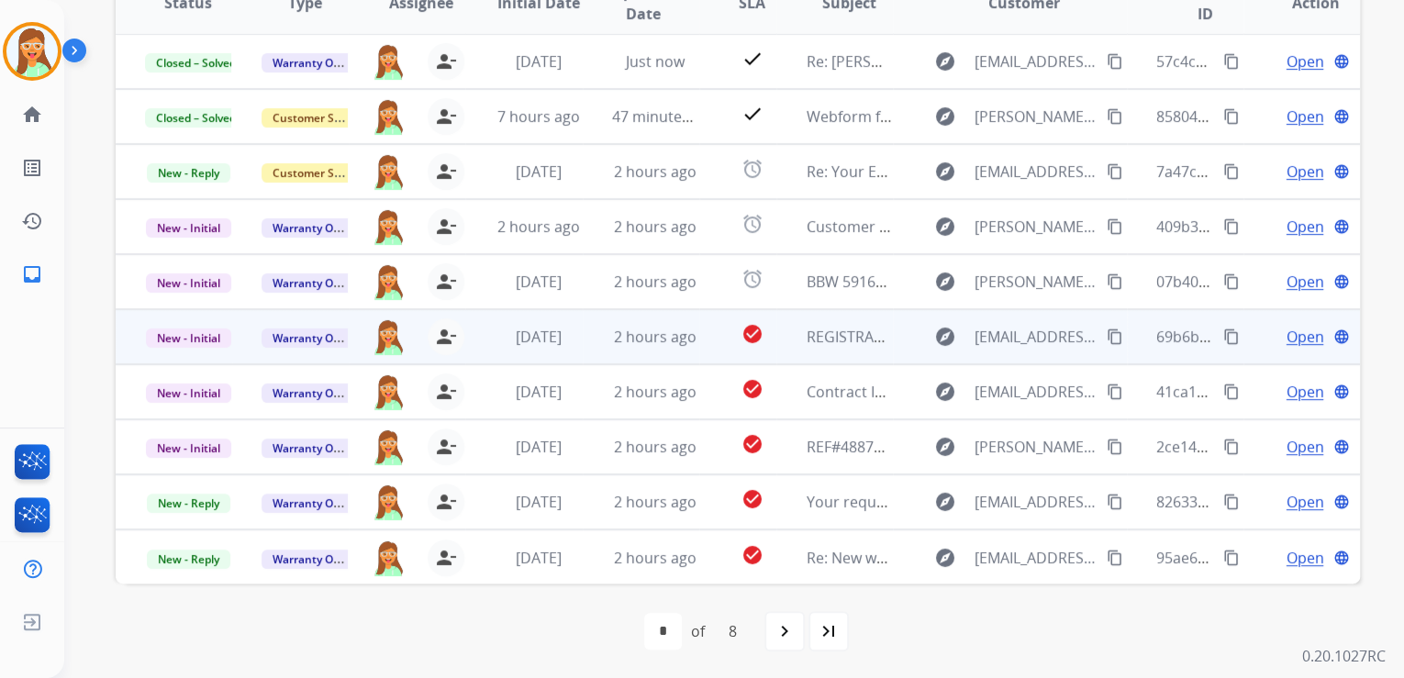
click at [1287, 334] on span "Open" at bounding box center [1304, 337] width 38 height 22
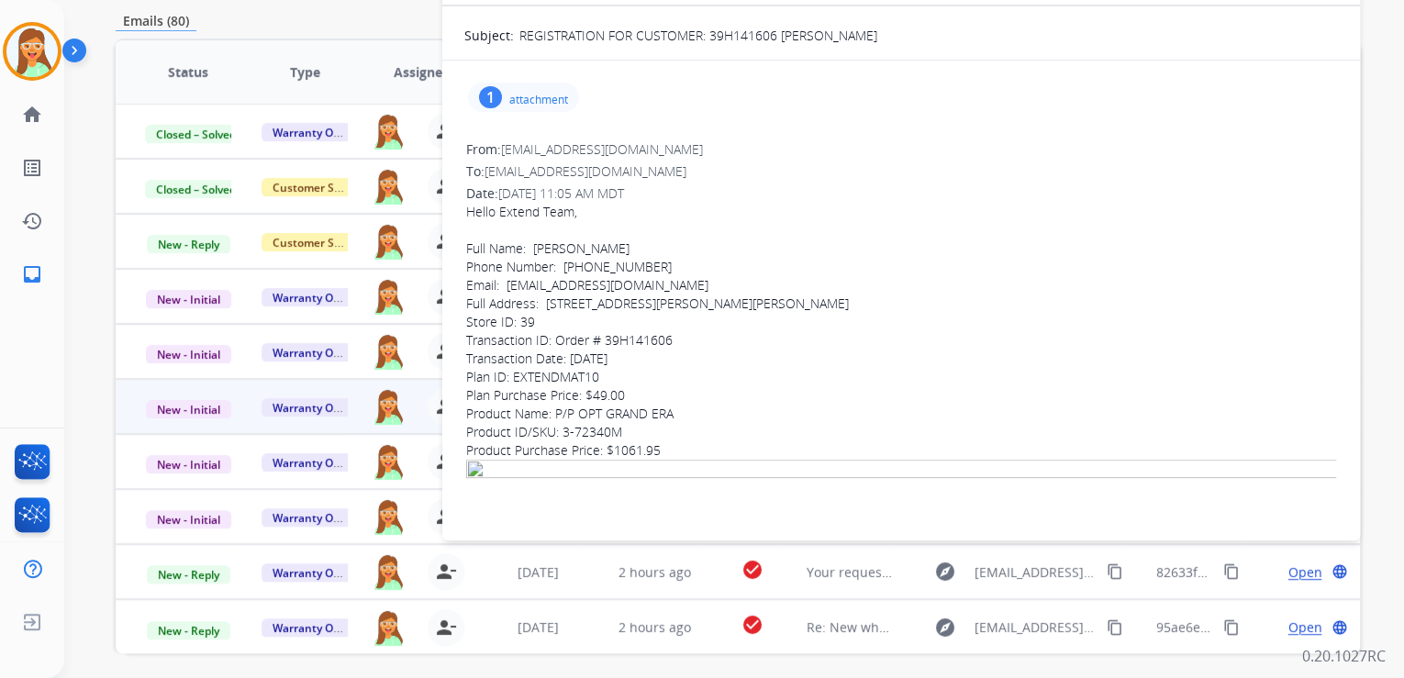
scroll to position [283, 0]
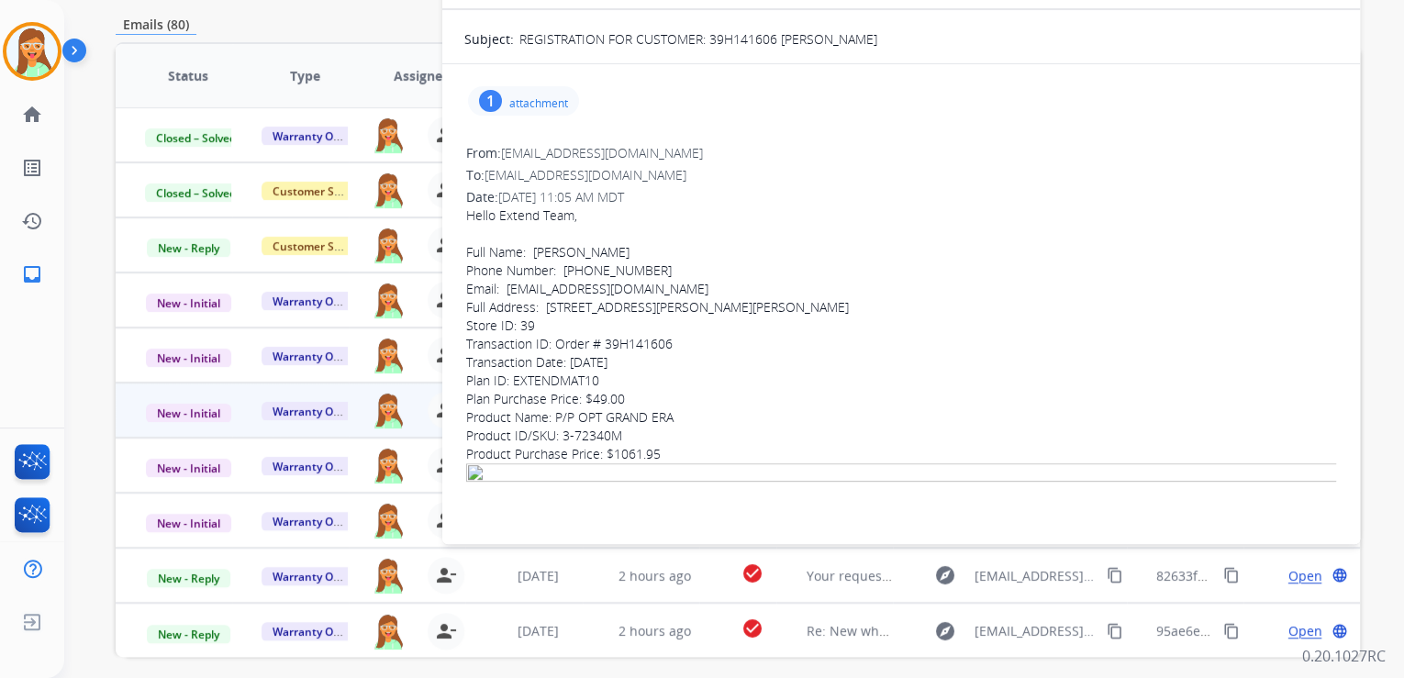
click at [524, 96] on p "attachment" at bounding box center [538, 103] width 59 height 15
click at [526, 98] on p "attachment" at bounding box center [538, 103] width 59 height 15
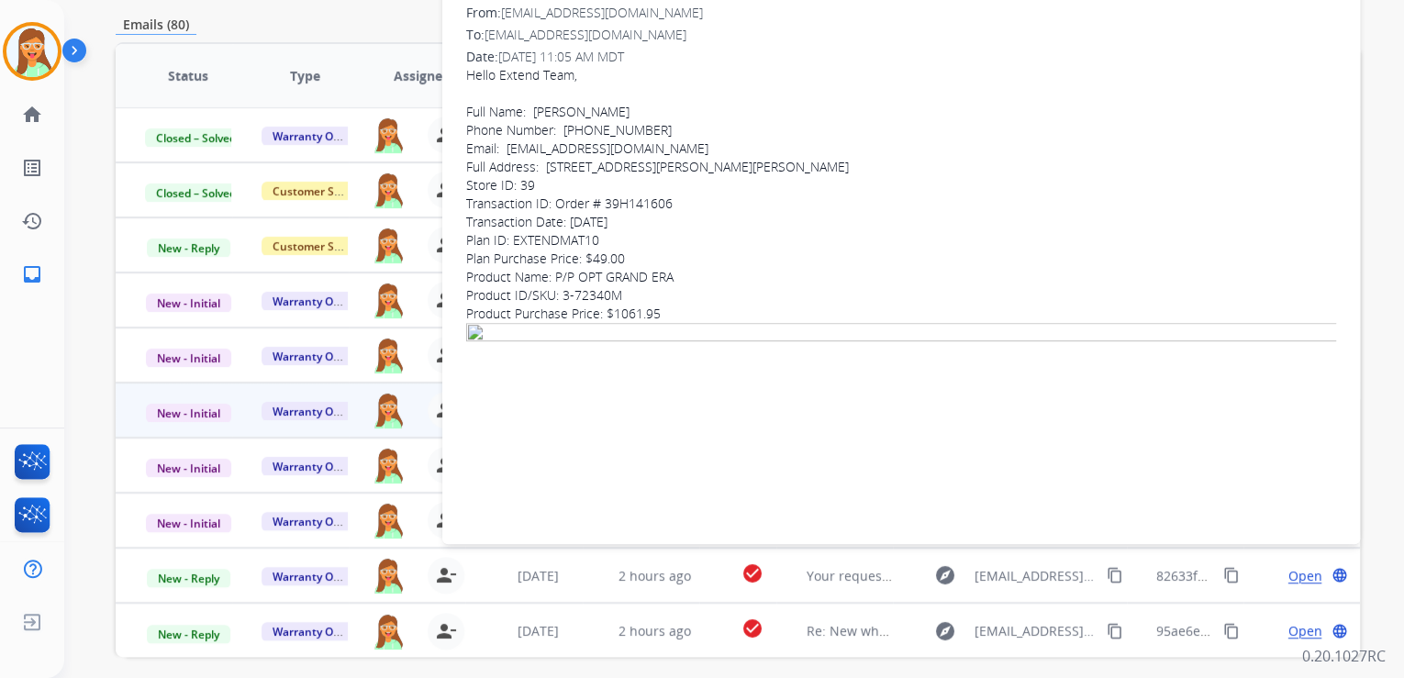
scroll to position [147, 0]
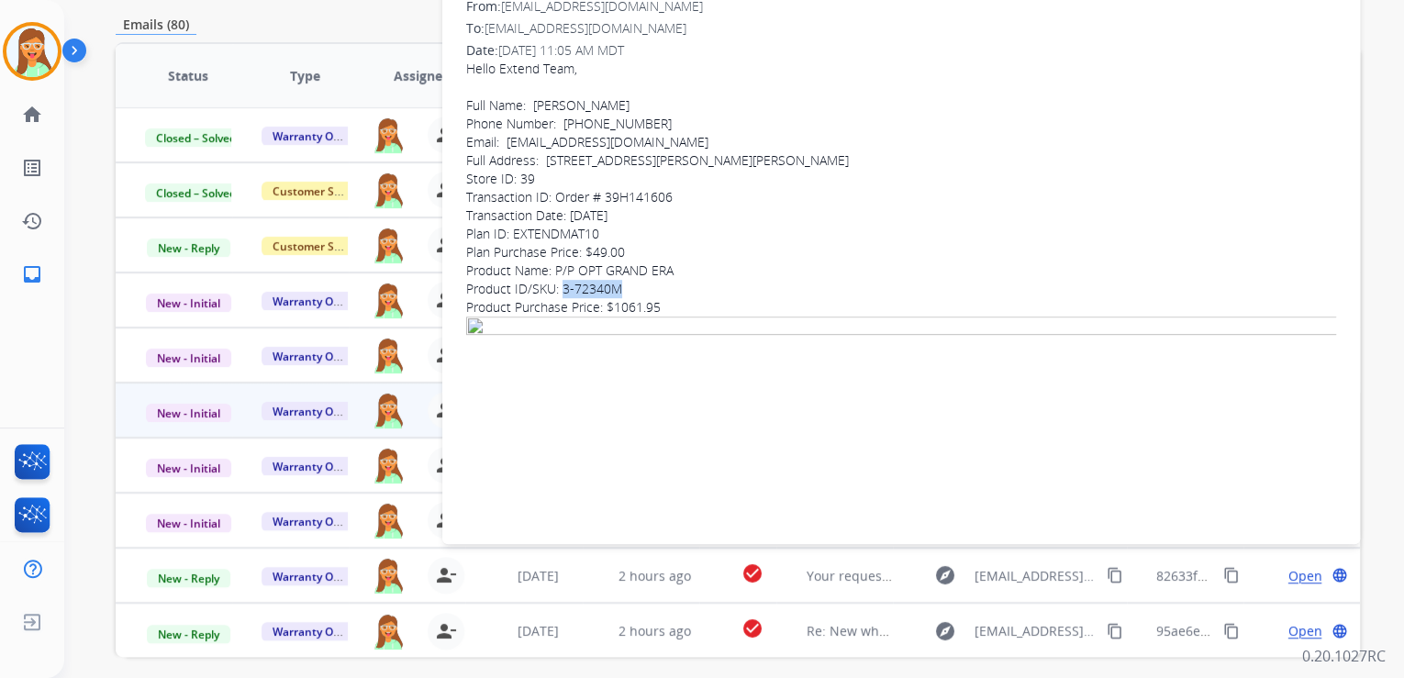
drag, startPoint x: 562, startPoint y: 287, endPoint x: 620, endPoint y: 286, distance: 57.8
click at [620, 286] on div "Product ID/SKU: 3-72340M" at bounding box center [901, 289] width 870 height 18
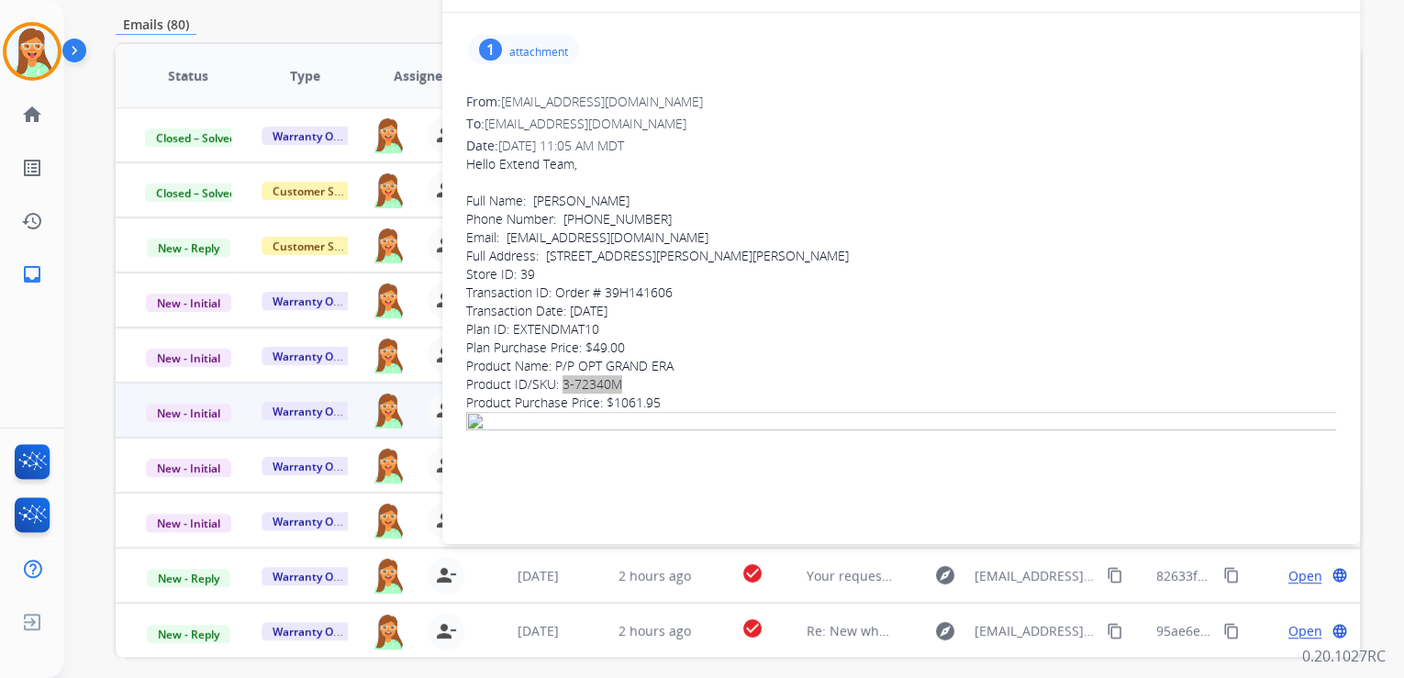
scroll to position [73, 0]
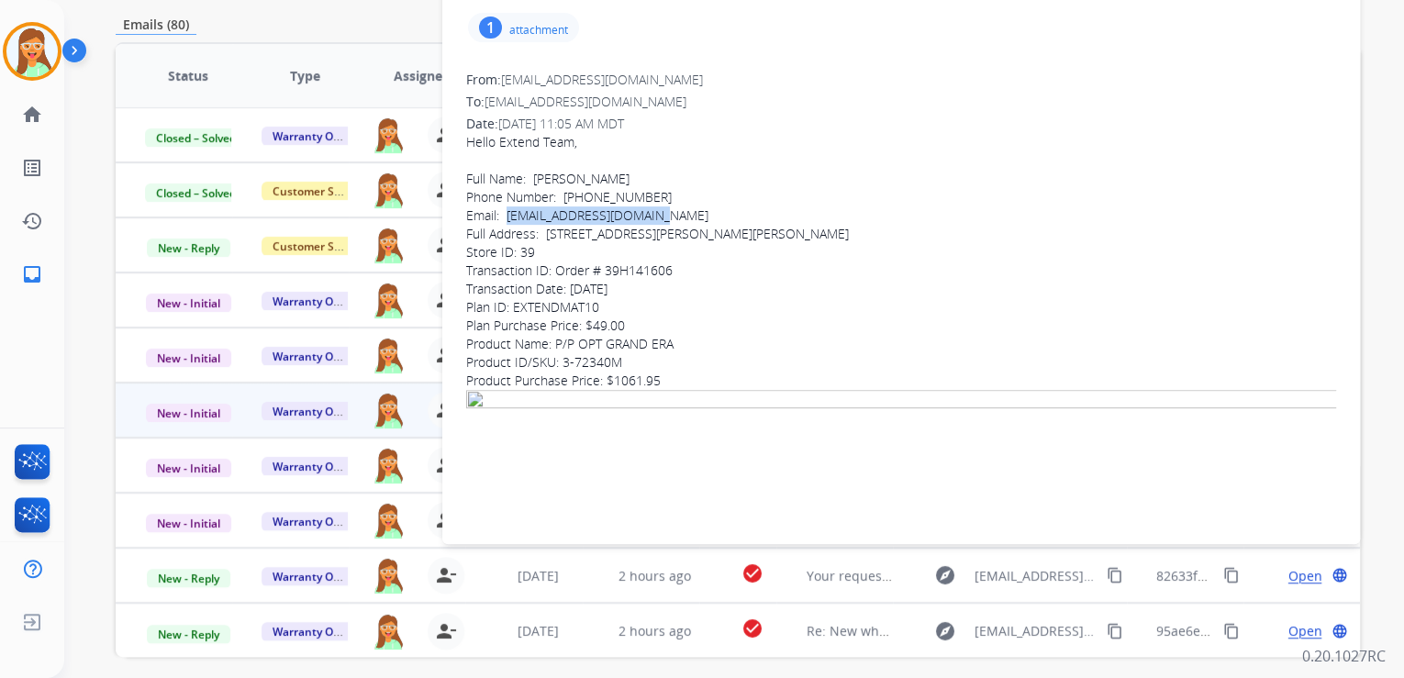
drag, startPoint x: 660, startPoint y: 210, endPoint x: 508, endPoint y: 217, distance: 151.5
click at [508, 217] on div "Email: [EMAIL_ADDRESS][DOMAIN_NAME]" at bounding box center [901, 215] width 870 height 18
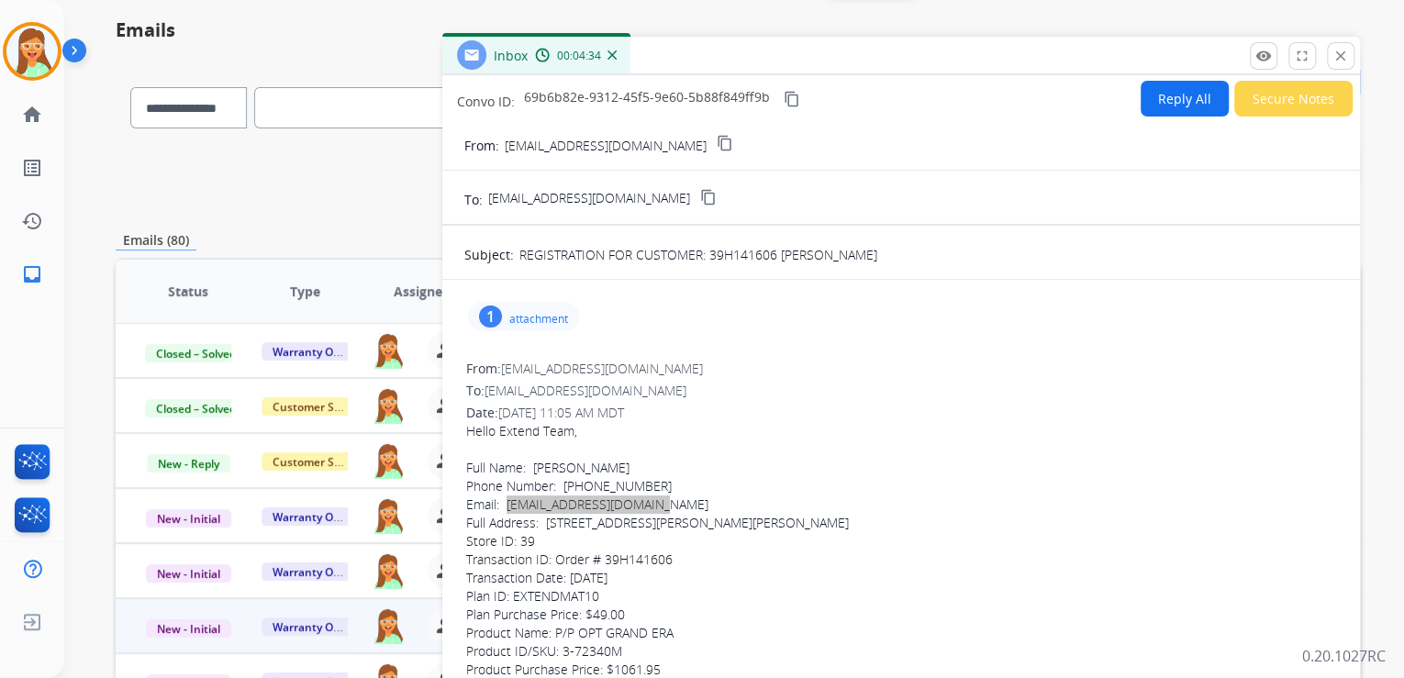
scroll to position [0, 0]
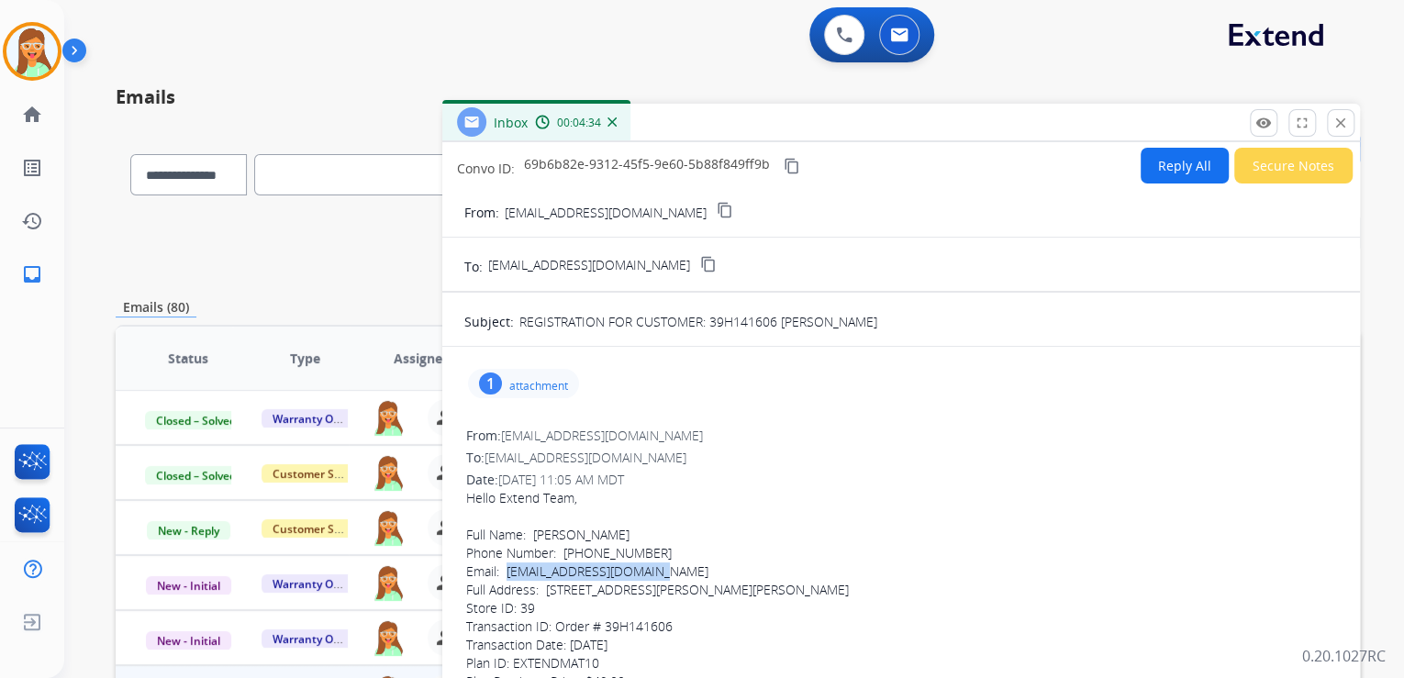
click at [1182, 161] on button "Reply All" at bounding box center [1184, 166] width 88 height 36
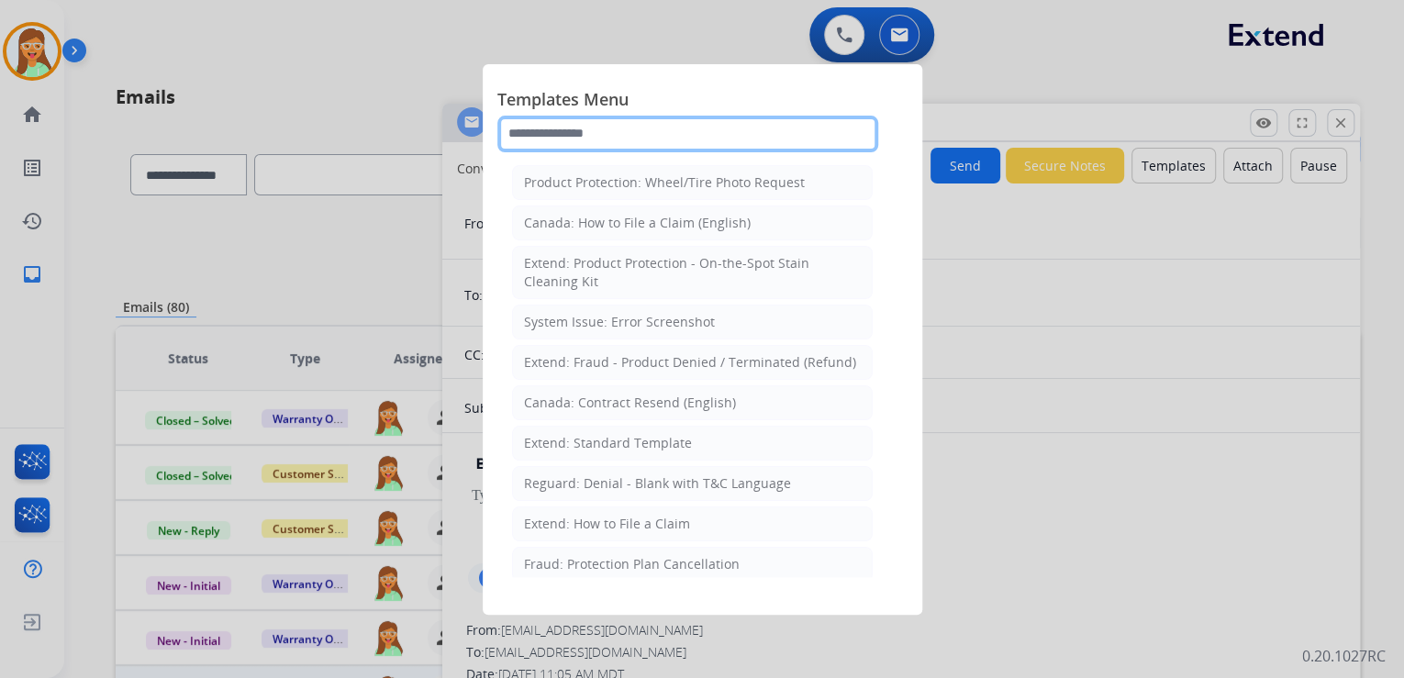
click at [626, 131] on input "text" at bounding box center [687, 134] width 381 height 37
select select "**********"
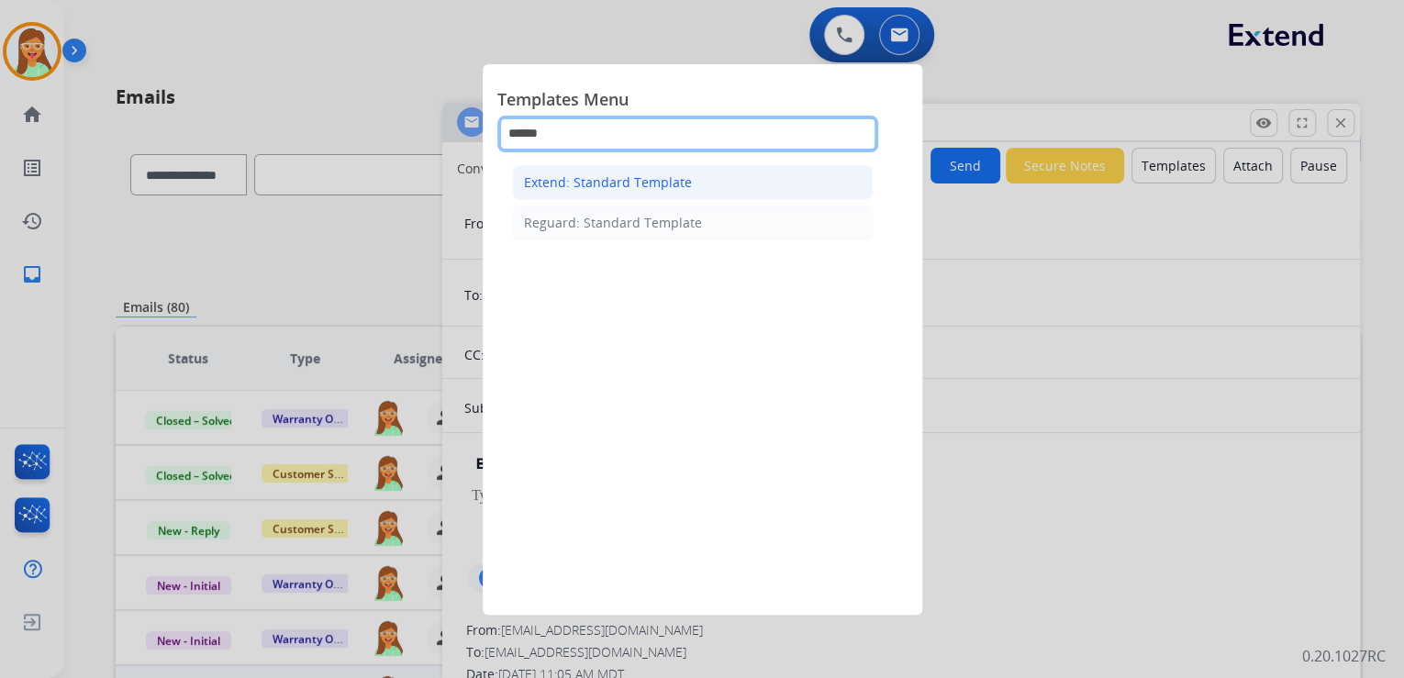
type input "******"
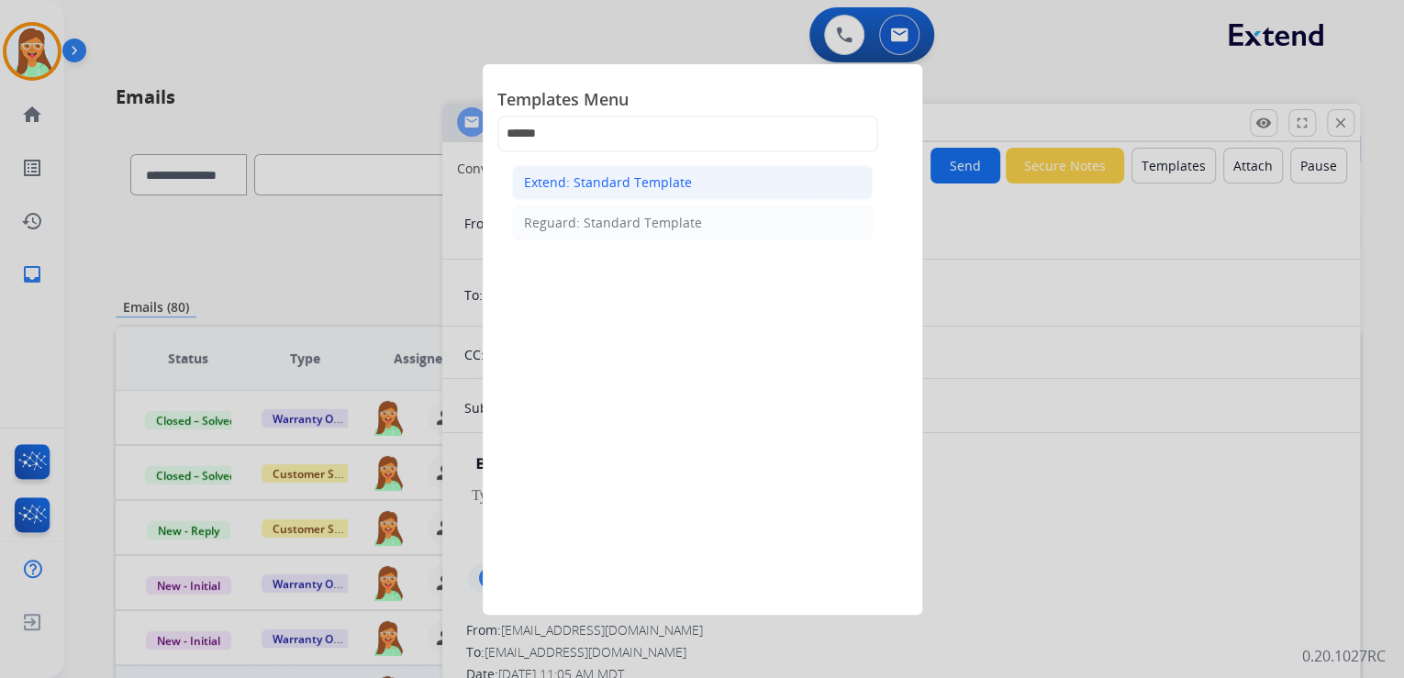
click at [688, 180] on li "Extend: Standard Template" at bounding box center [692, 182] width 361 height 35
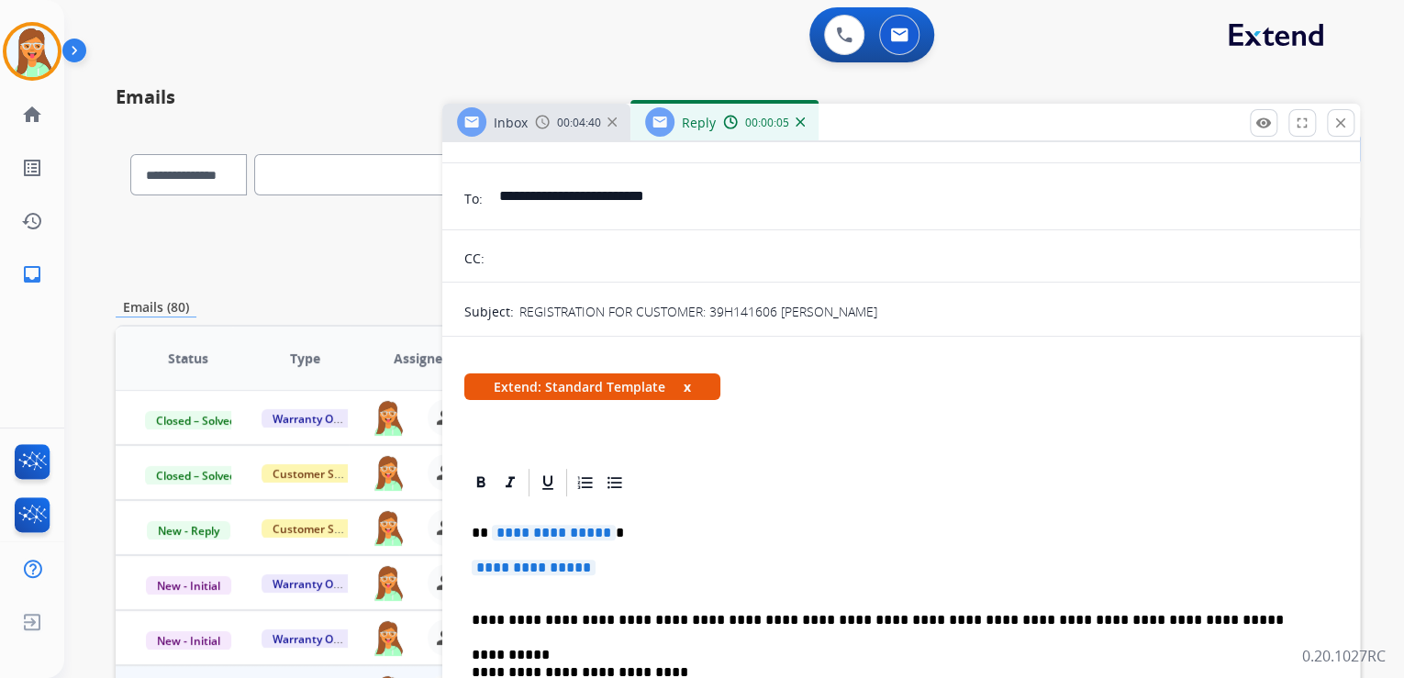
scroll to position [294, 0]
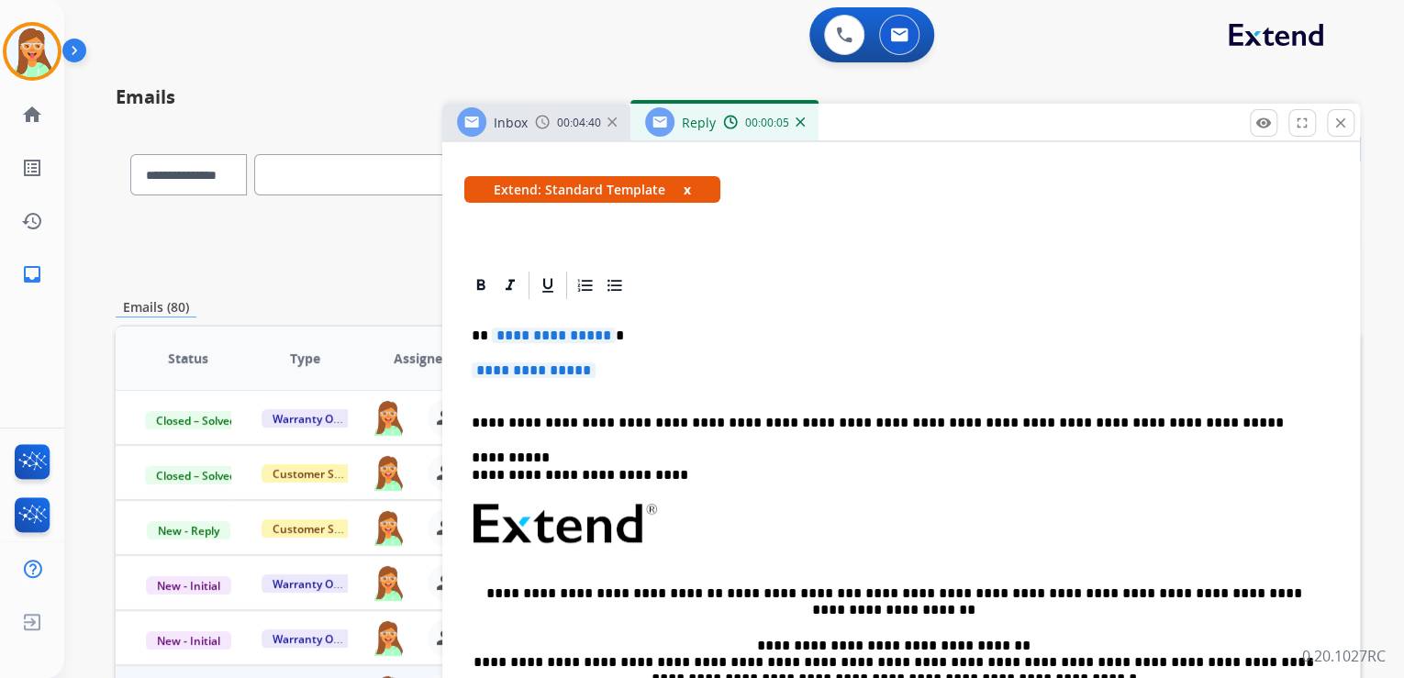
click at [579, 335] on span "**********" at bounding box center [554, 336] width 124 height 16
click at [511, 362] on span "**********" at bounding box center [534, 370] width 124 height 16
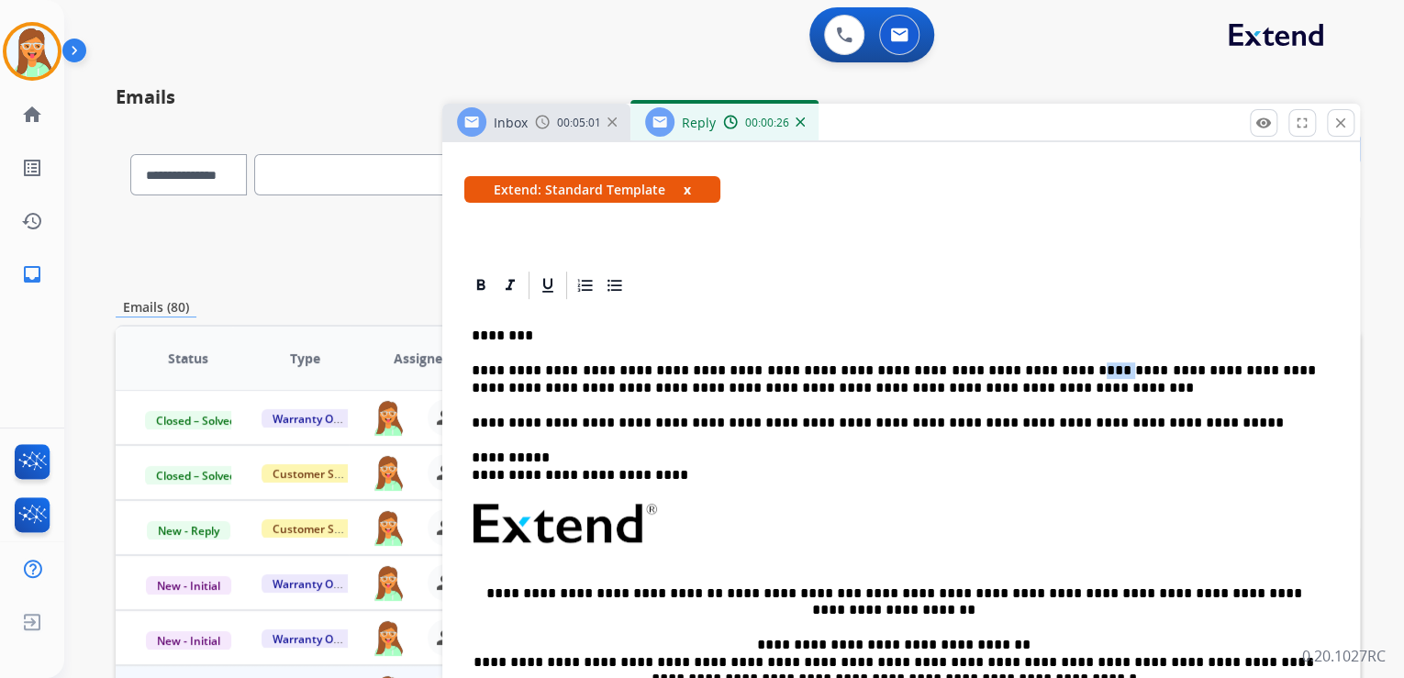
drag, startPoint x: 1041, startPoint y: 368, endPoint x: 1016, endPoint y: 368, distance: 25.7
click at [1016, 368] on p "**********" at bounding box center [894, 379] width 844 height 34
click at [472, 387] on p "**********" at bounding box center [894, 379] width 844 height 34
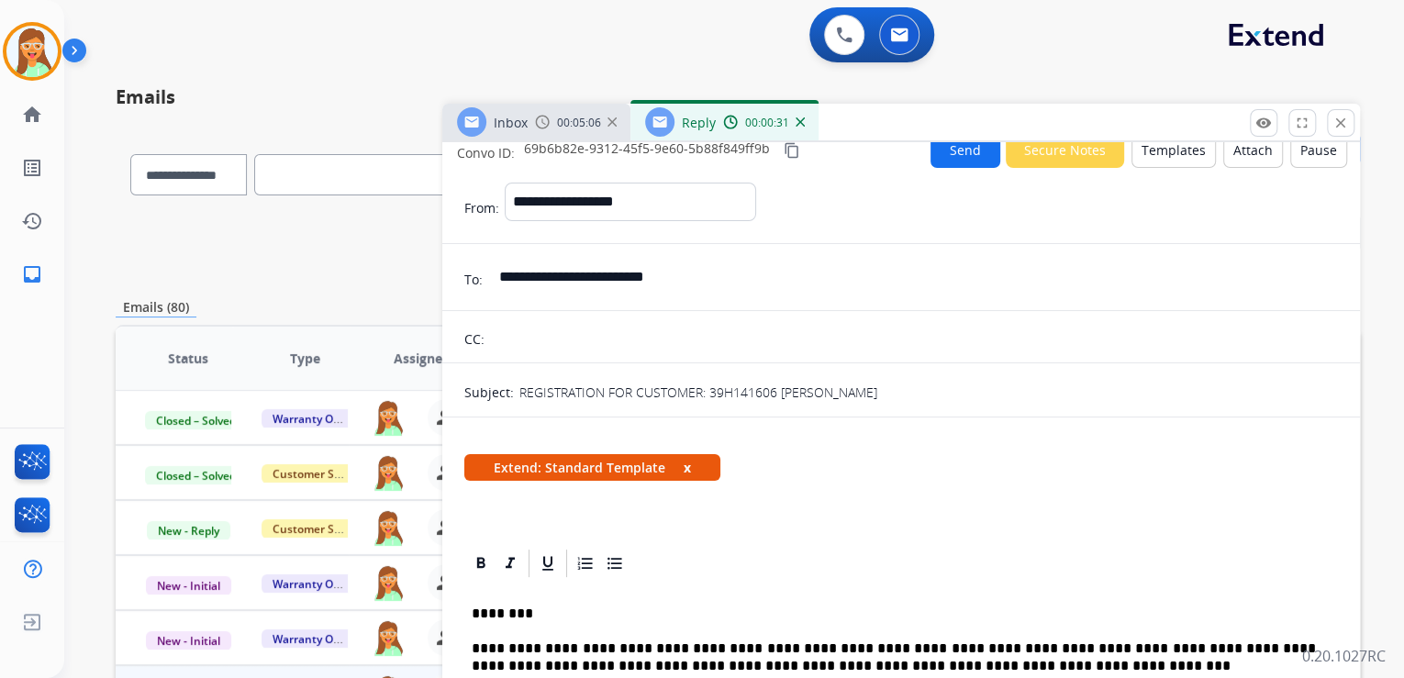
scroll to position [0, 0]
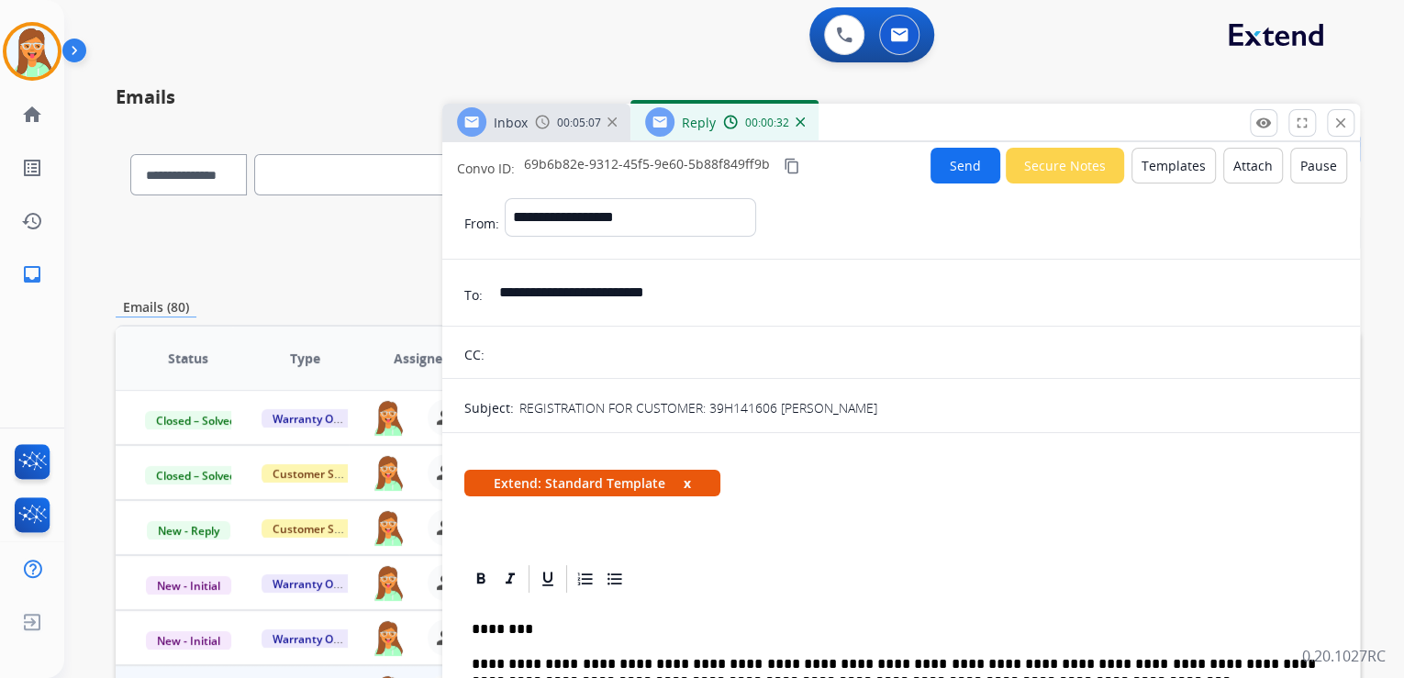
click at [1223, 172] on button "Attach" at bounding box center [1253, 166] width 60 height 36
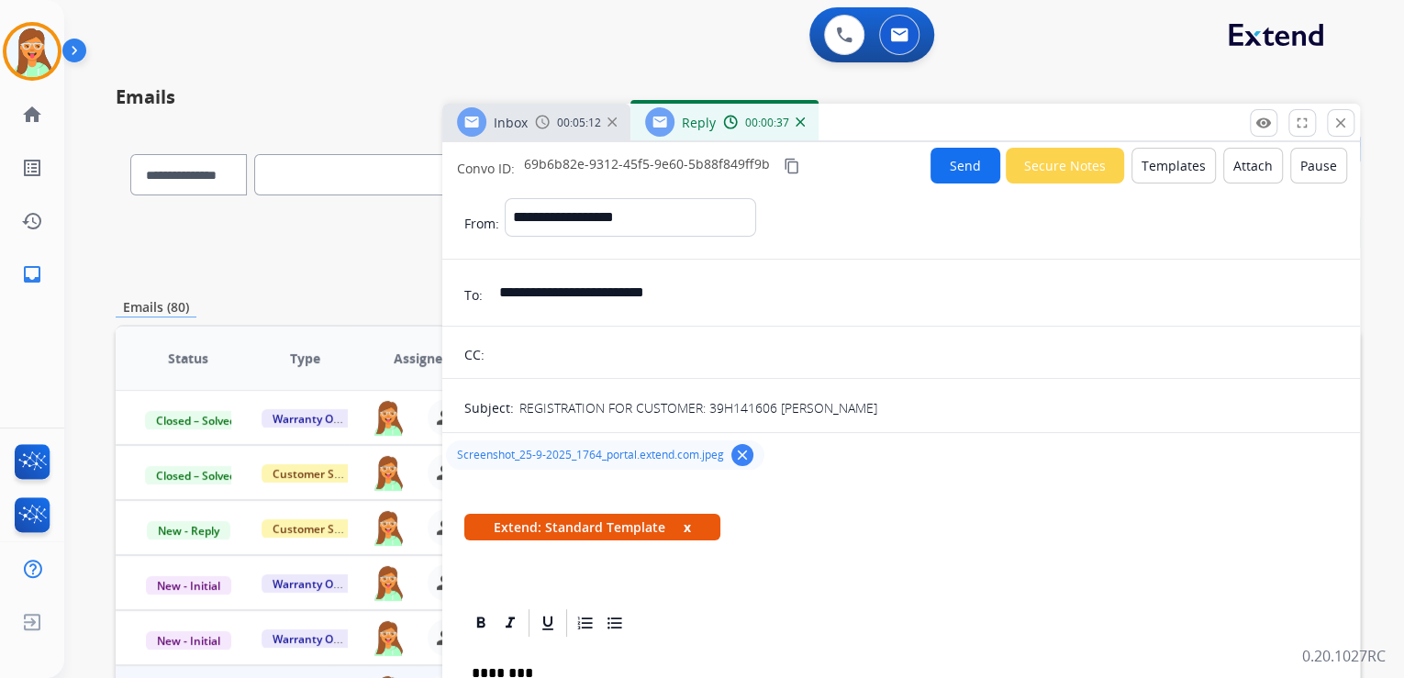
click at [953, 163] on button "Send" at bounding box center [965, 166] width 70 height 36
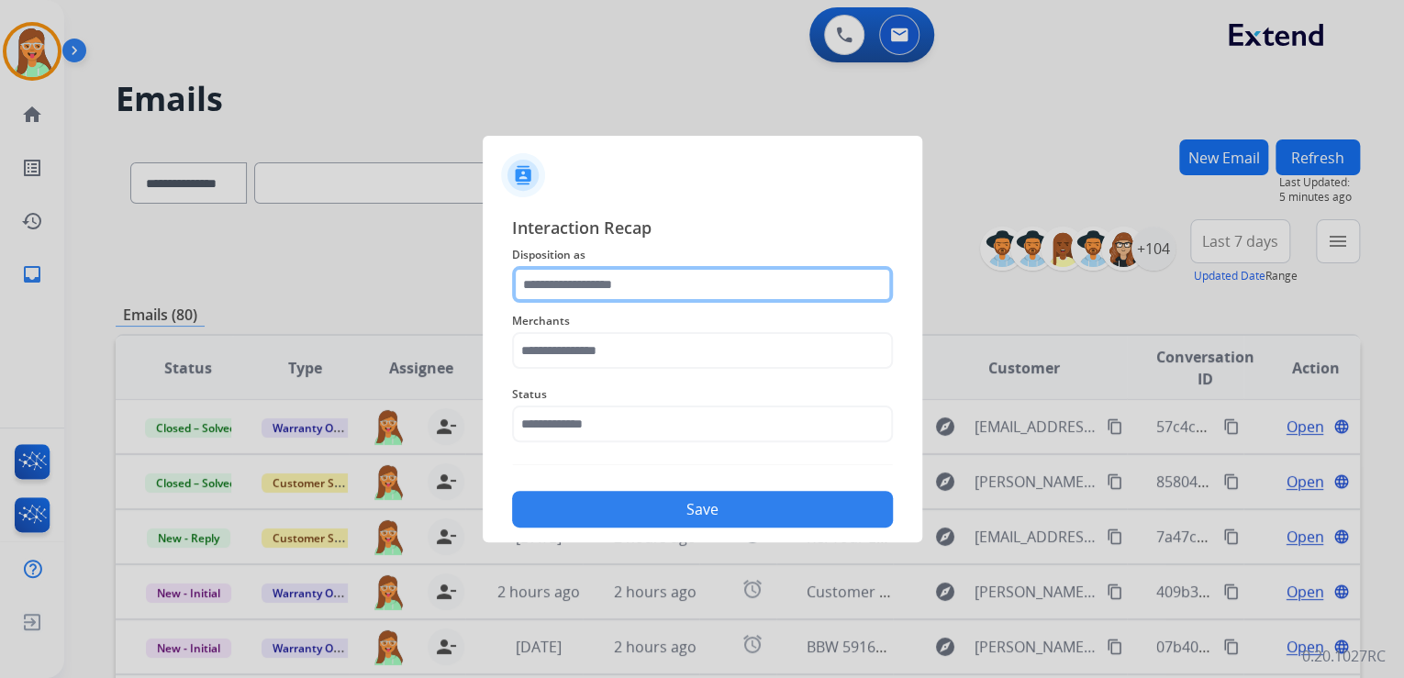
click at [670, 285] on input "text" at bounding box center [702, 284] width 381 height 37
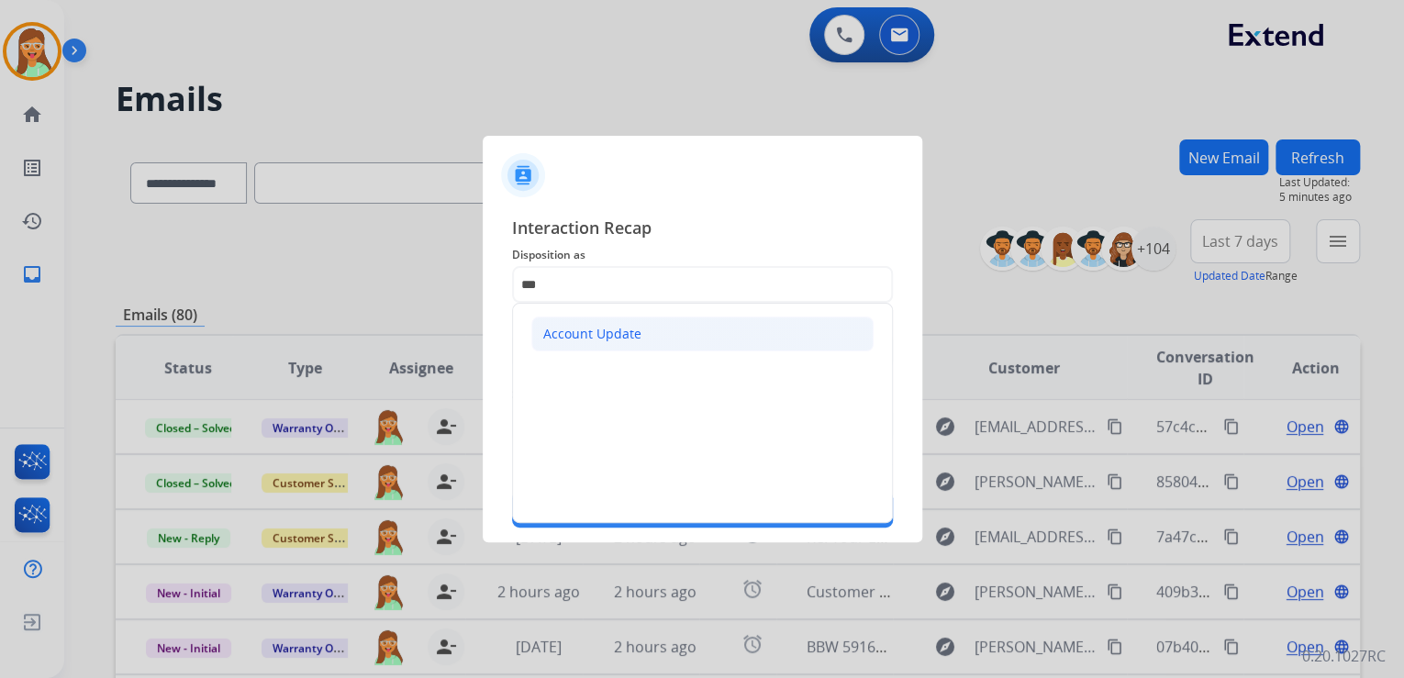
click at [612, 341] on div "Account Update" at bounding box center [592, 334] width 98 height 18
type input "**********"
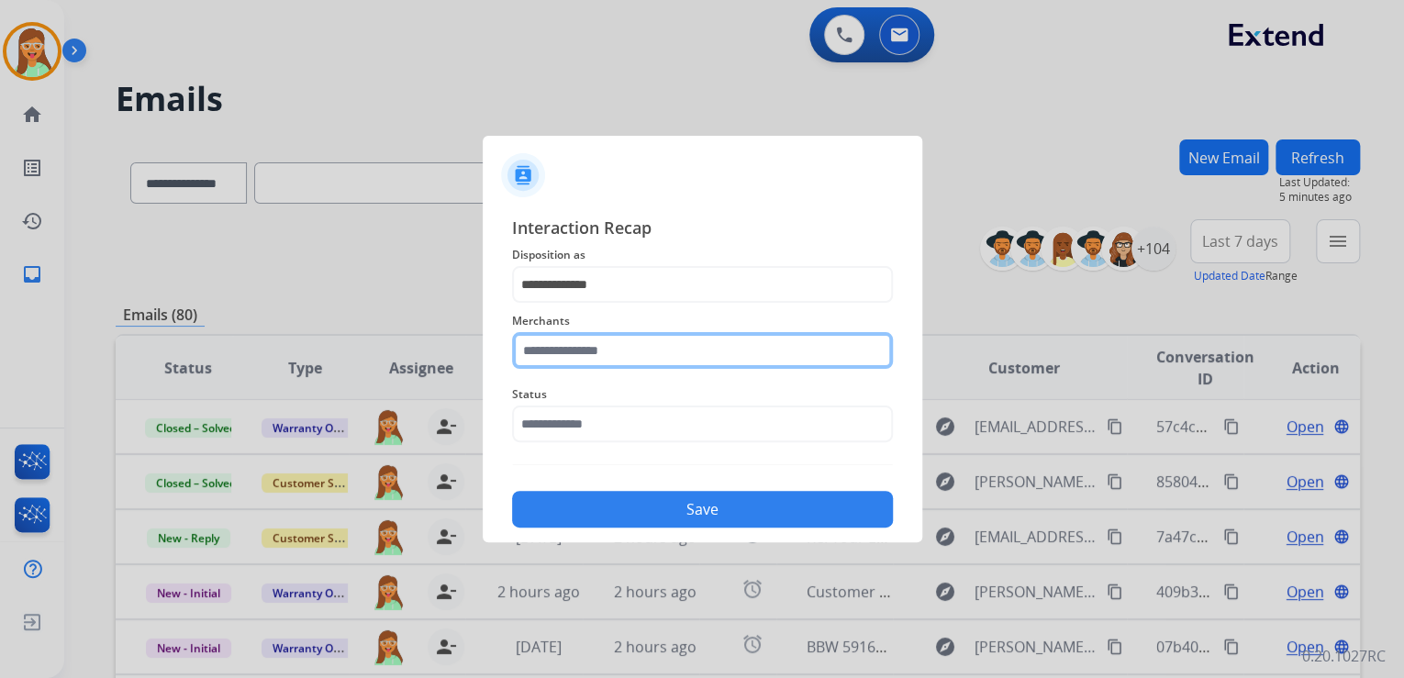
click at [621, 355] on input "text" at bounding box center [702, 350] width 381 height 37
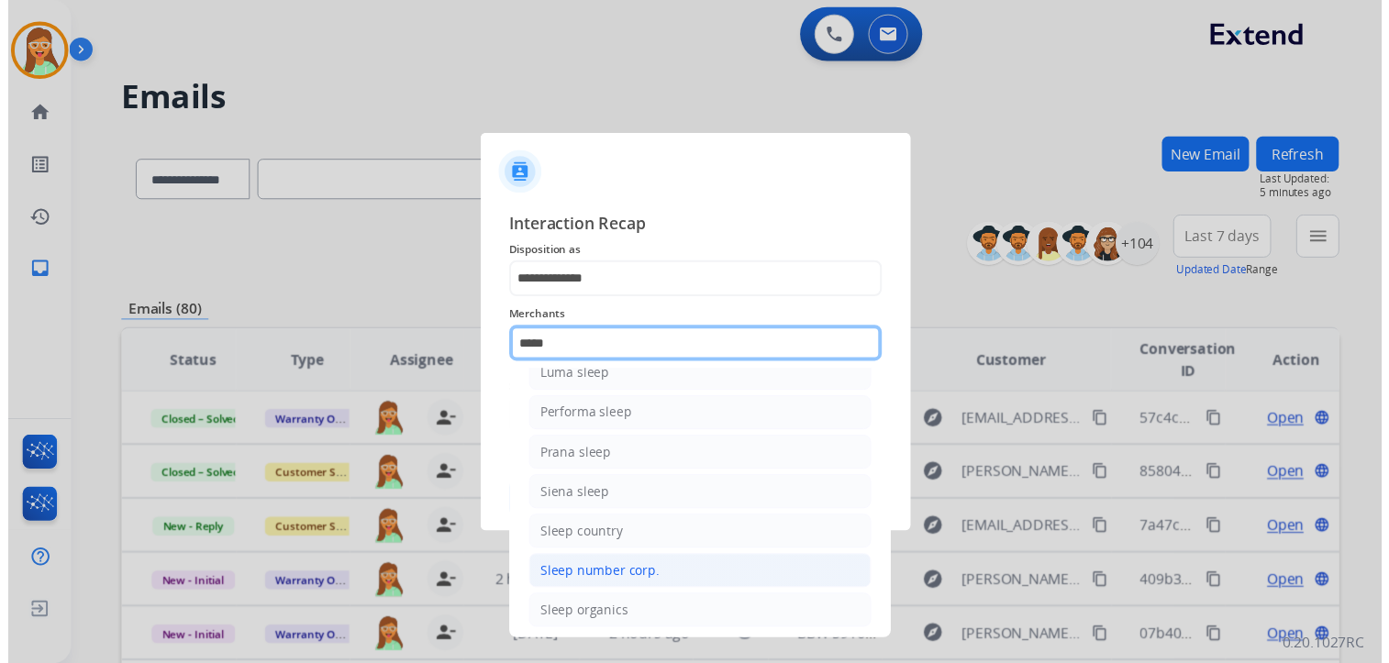
scroll to position [106, 0]
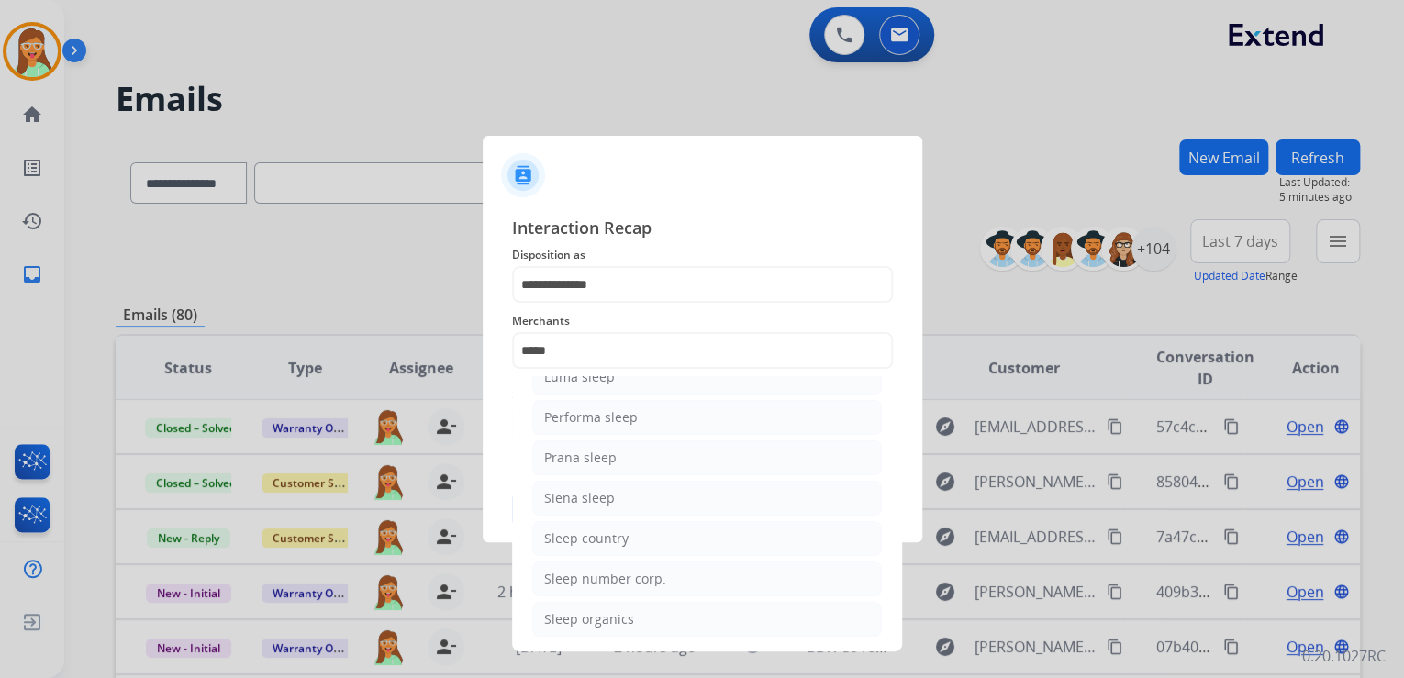
click at [626, 535] on li "Sleep country" at bounding box center [707, 538] width 350 height 35
type input "**********"
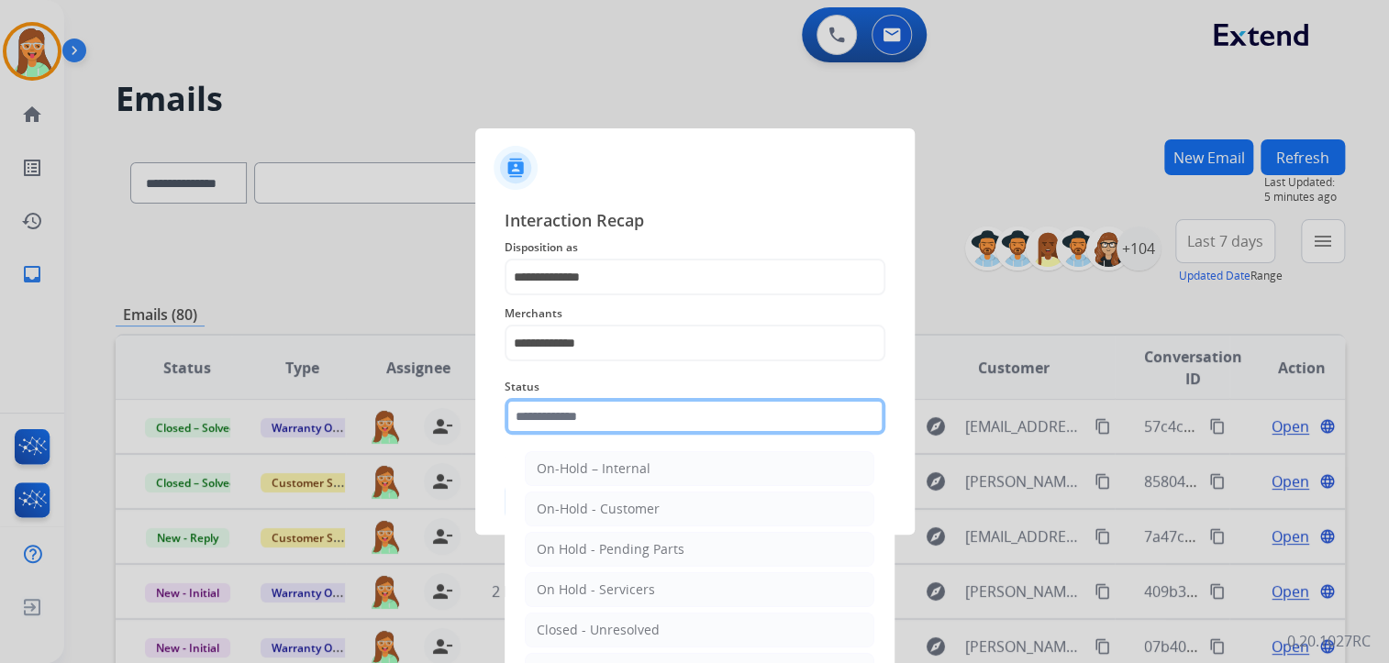
click at [650, 433] on input "text" at bounding box center [695, 416] width 381 height 37
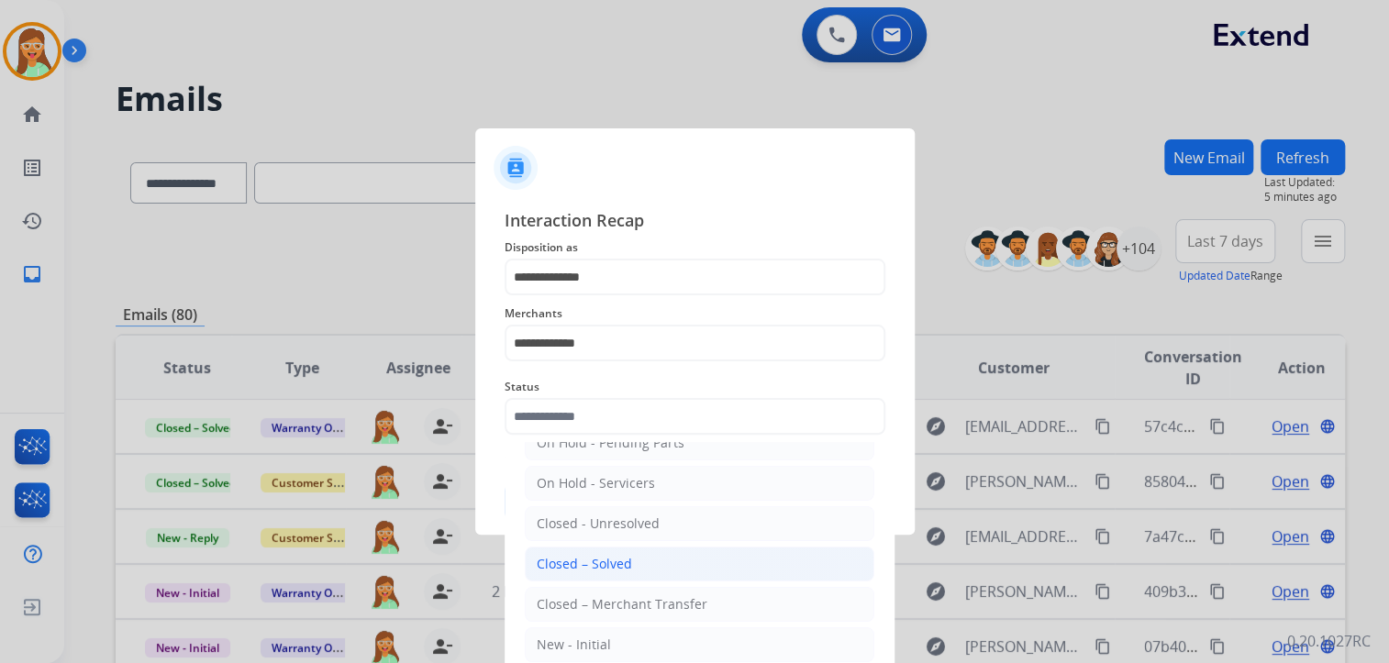
click at [631, 555] on li "Closed – Solved" at bounding box center [700, 564] width 350 height 35
type input "**********"
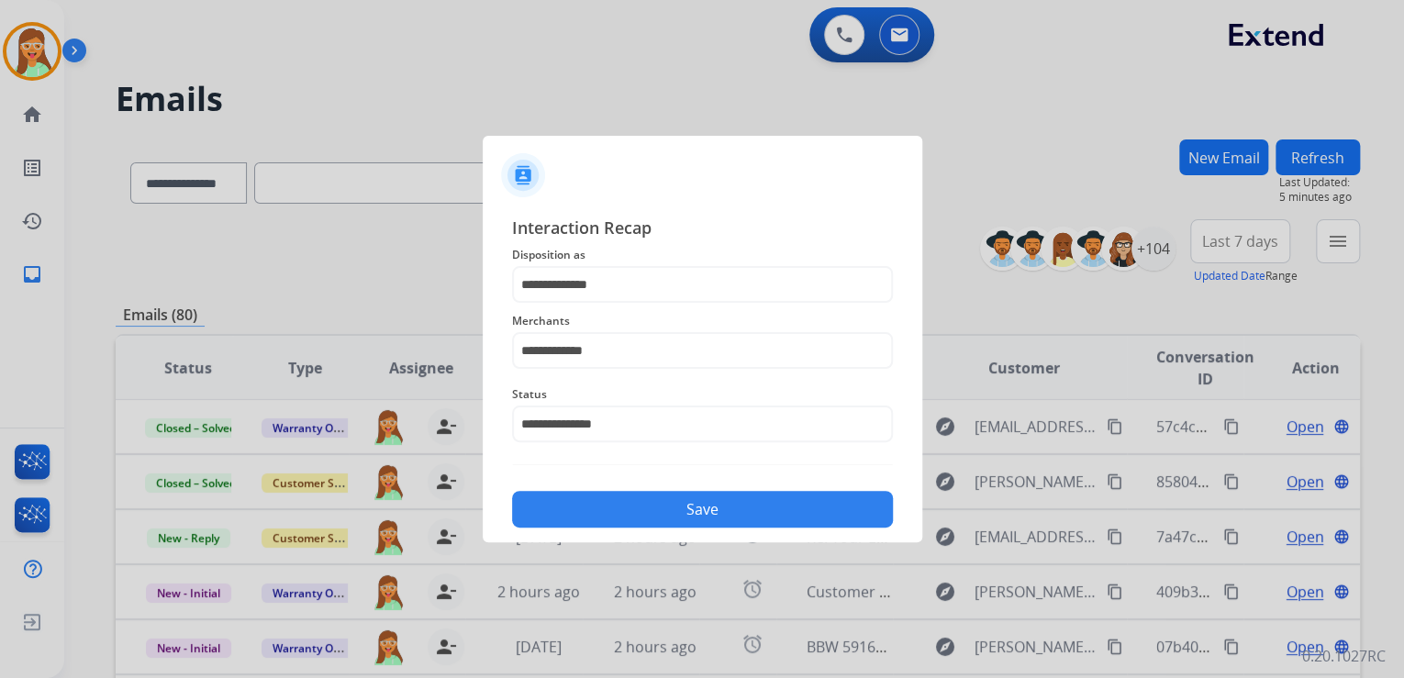
click at [736, 504] on button "Save" at bounding box center [702, 509] width 381 height 37
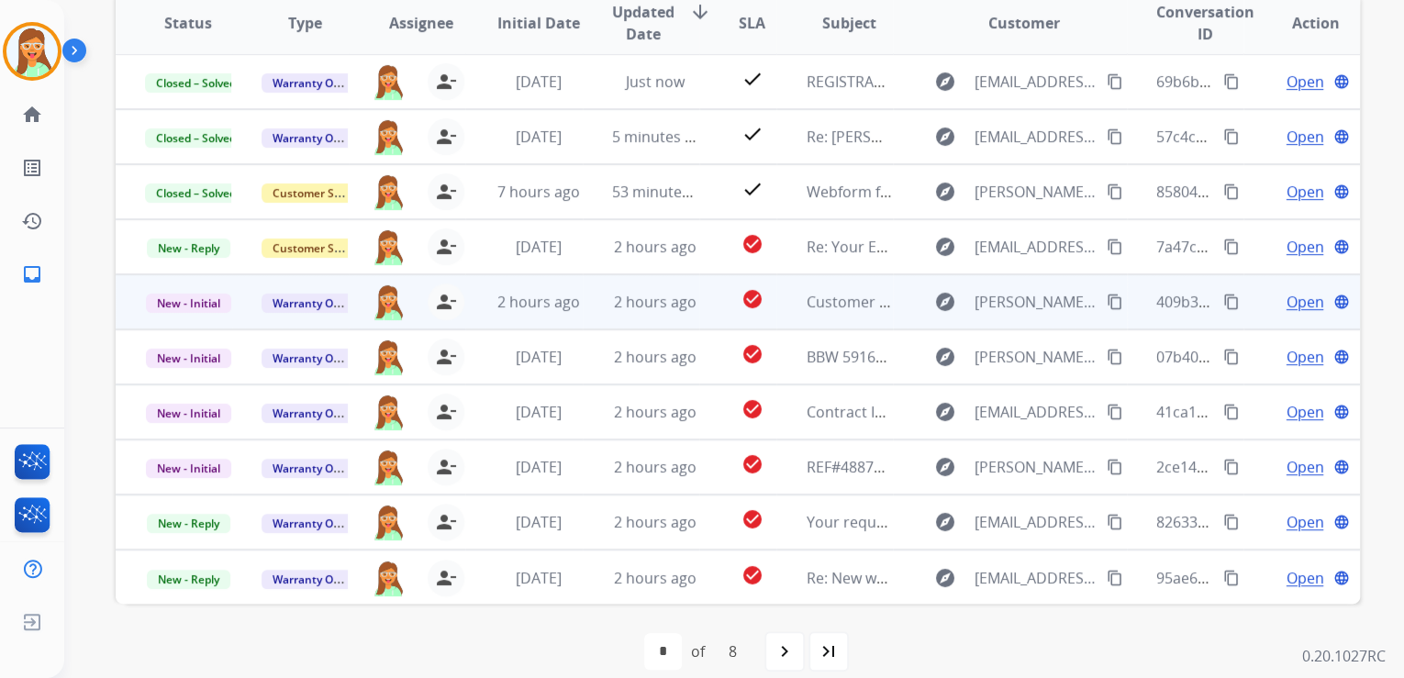
scroll to position [365, 0]
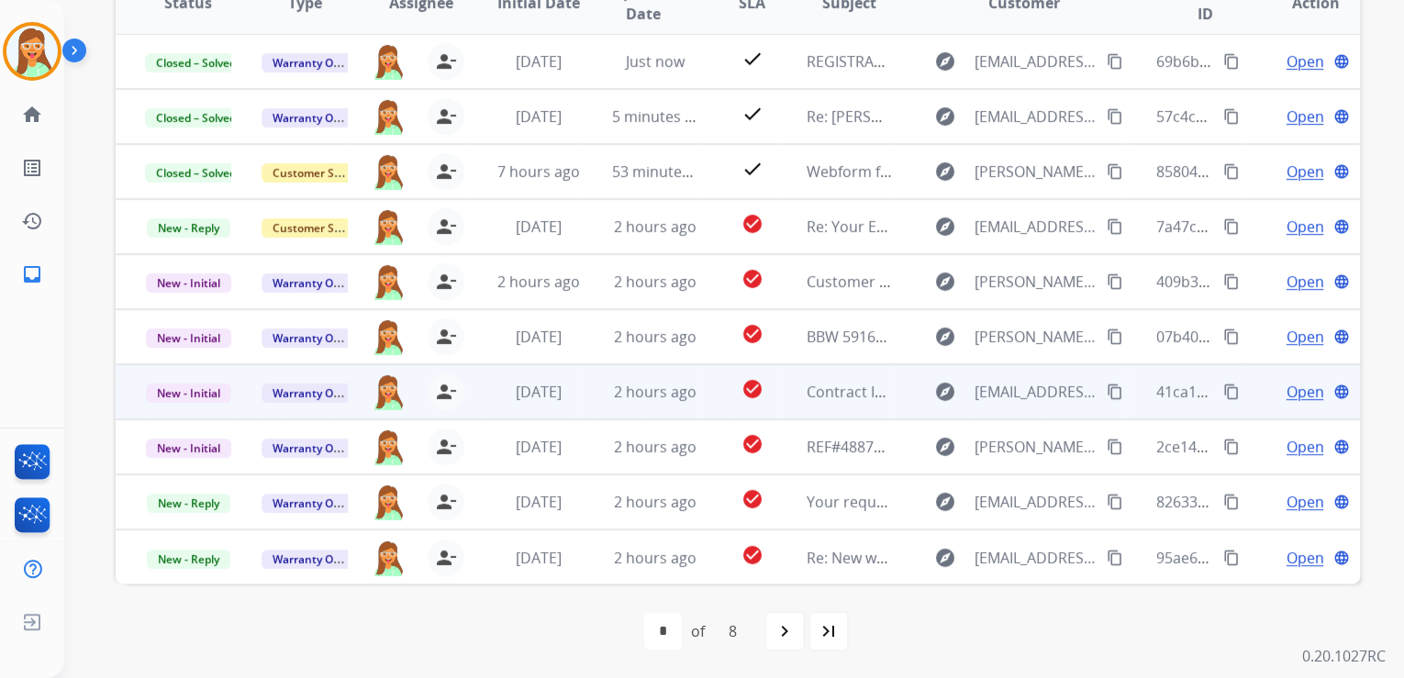
click at [1285, 386] on span "Open" at bounding box center [1304, 392] width 38 height 22
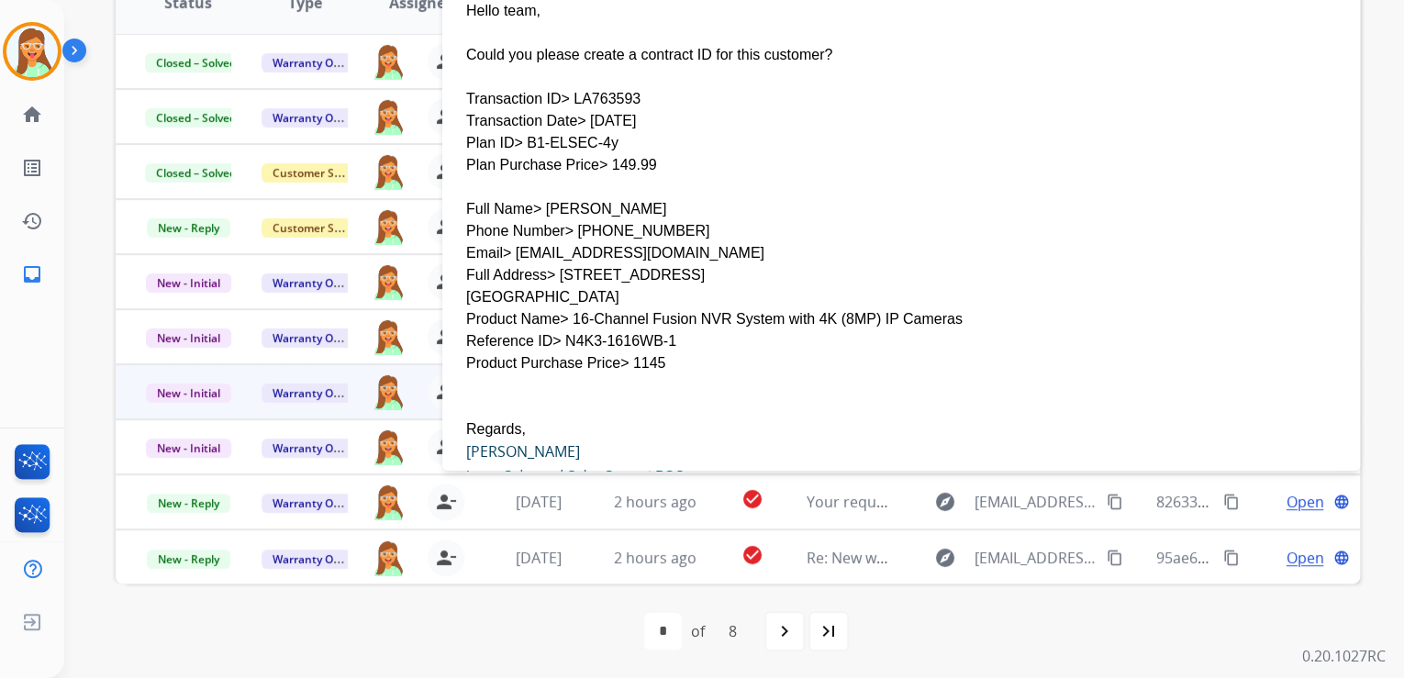
scroll to position [220, 0]
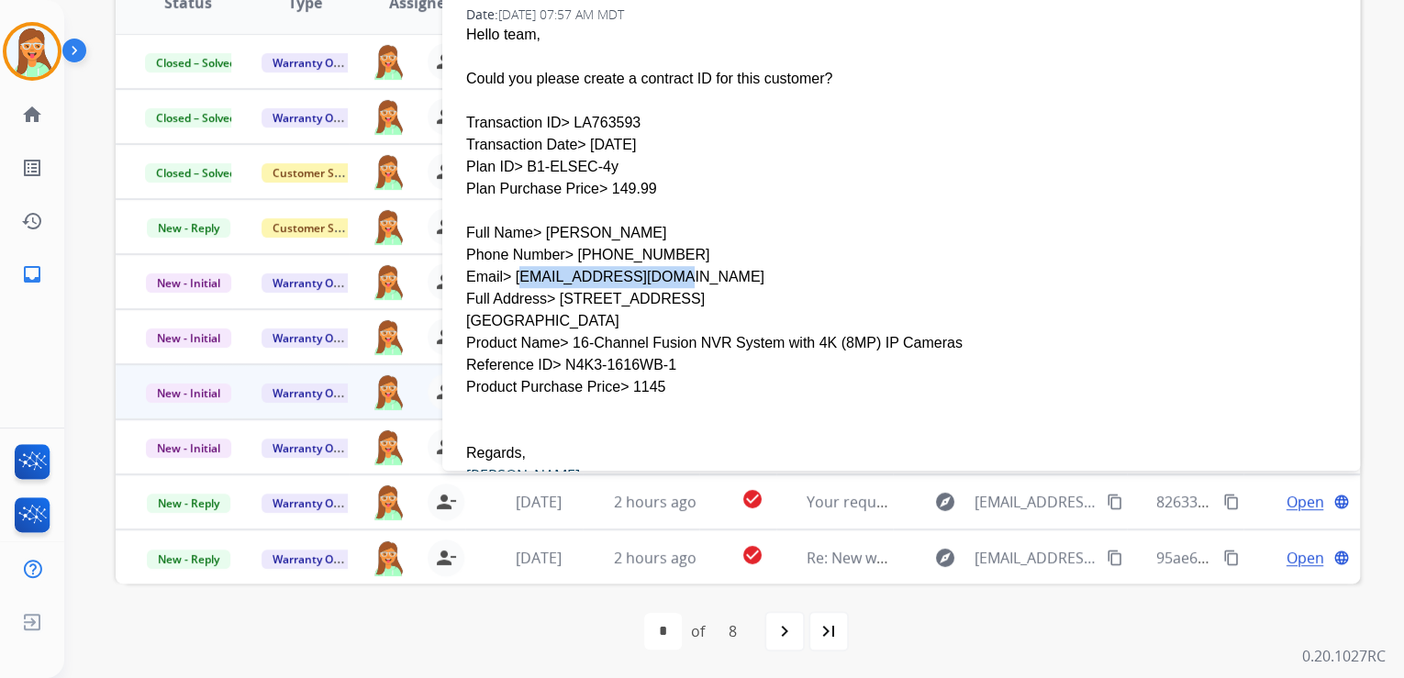
drag, startPoint x: 627, startPoint y: 231, endPoint x: 509, endPoint y: 231, distance: 117.4
click at [509, 266] on div "Email> [EMAIL_ADDRESS][DOMAIN_NAME]" at bounding box center [901, 277] width 870 height 22
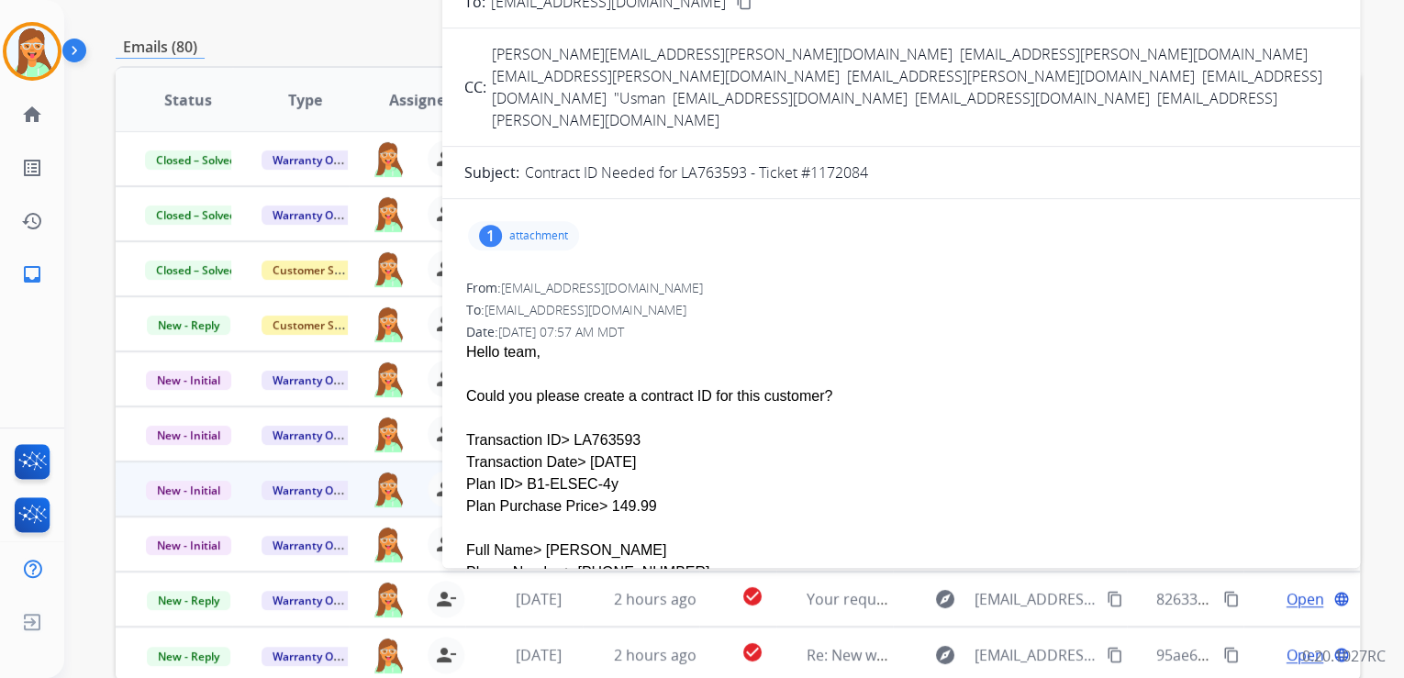
scroll to position [72, 0]
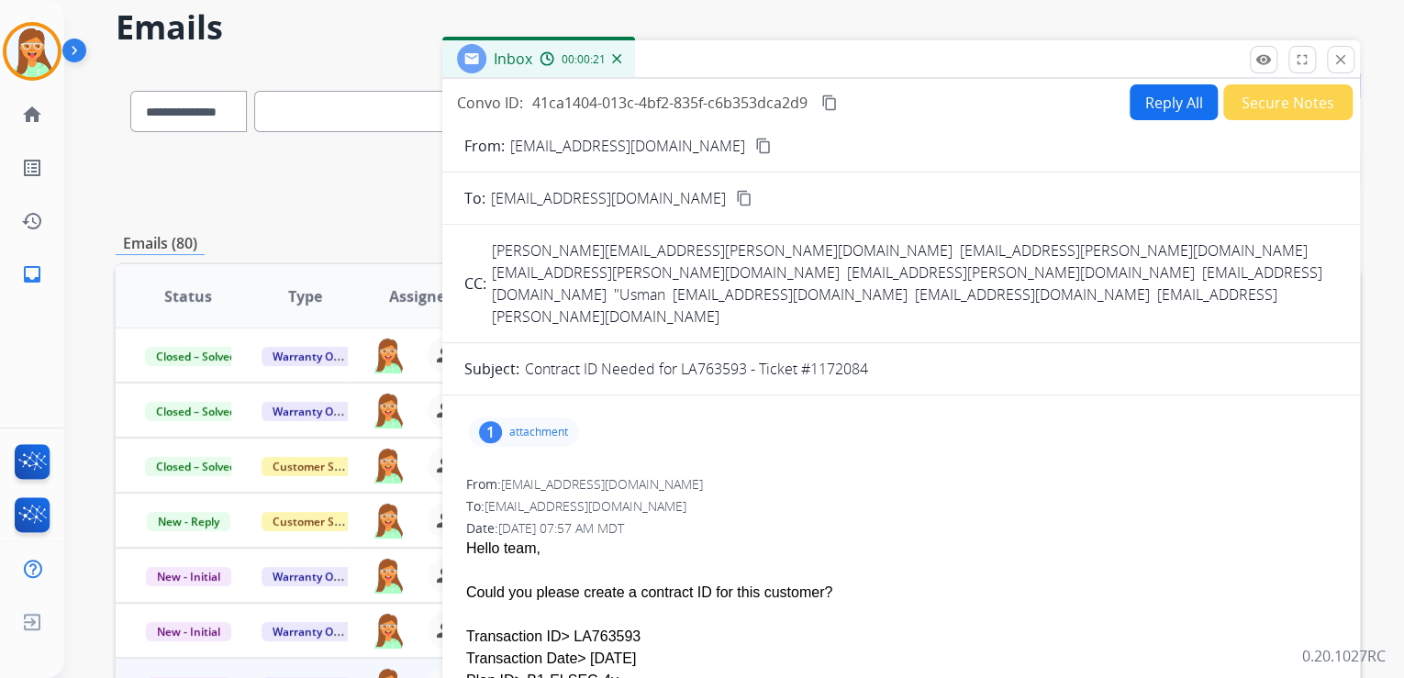
click at [1169, 92] on button "Reply All" at bounding box center [1173, 102] width 88 height 36
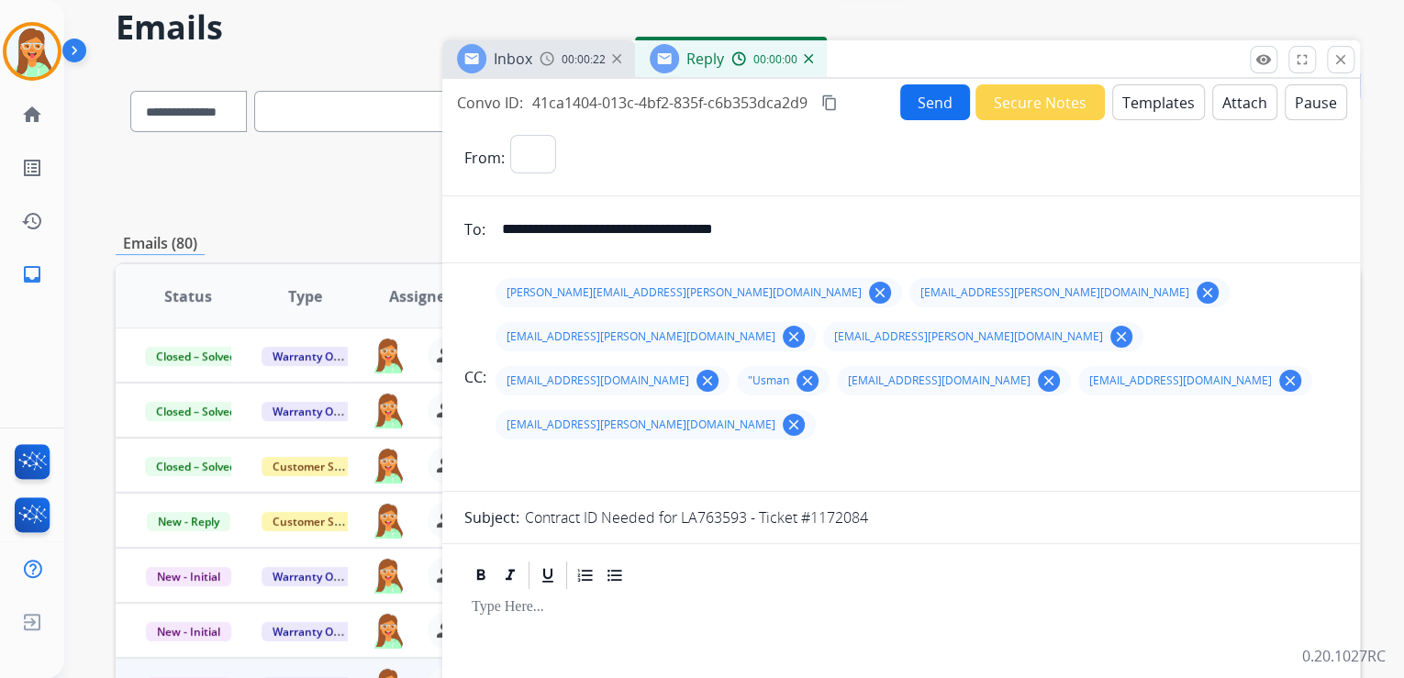
click at [1166, 96] on button "Templates" at bounding box center [1158, 102] width 93 height 36
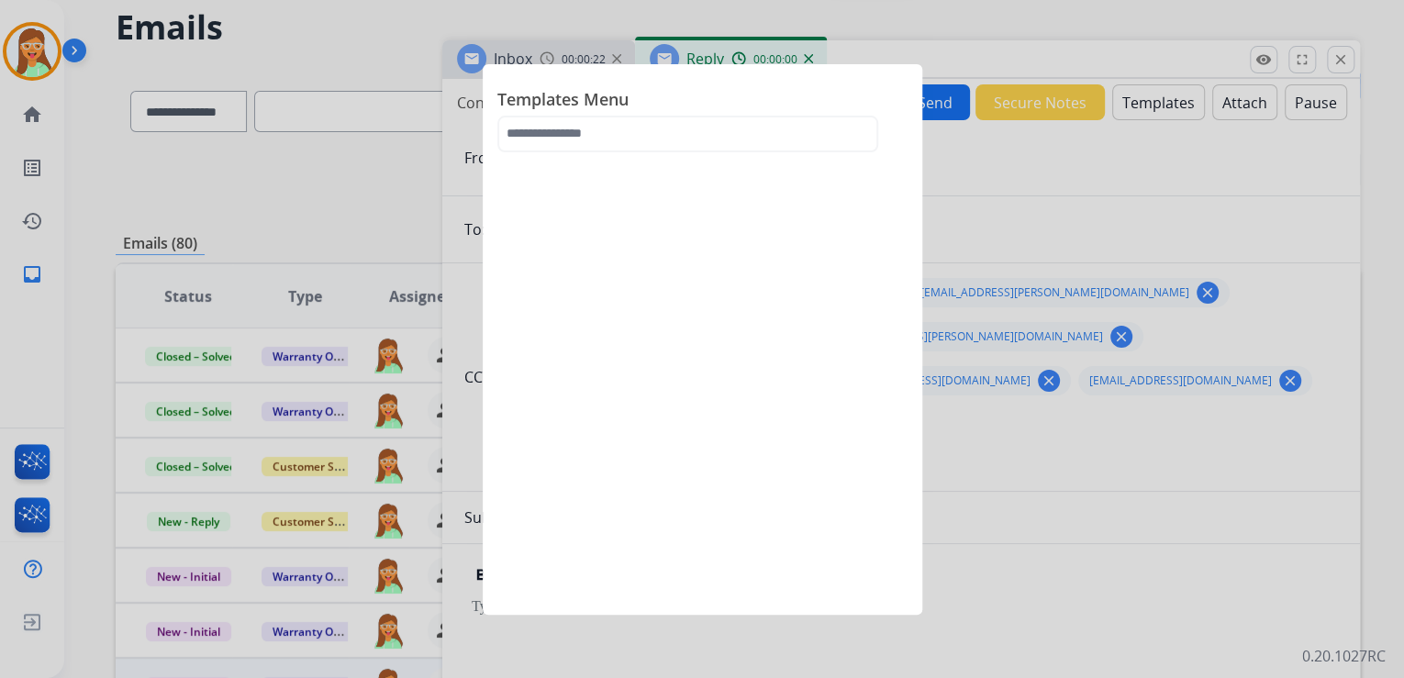
select select "**********"
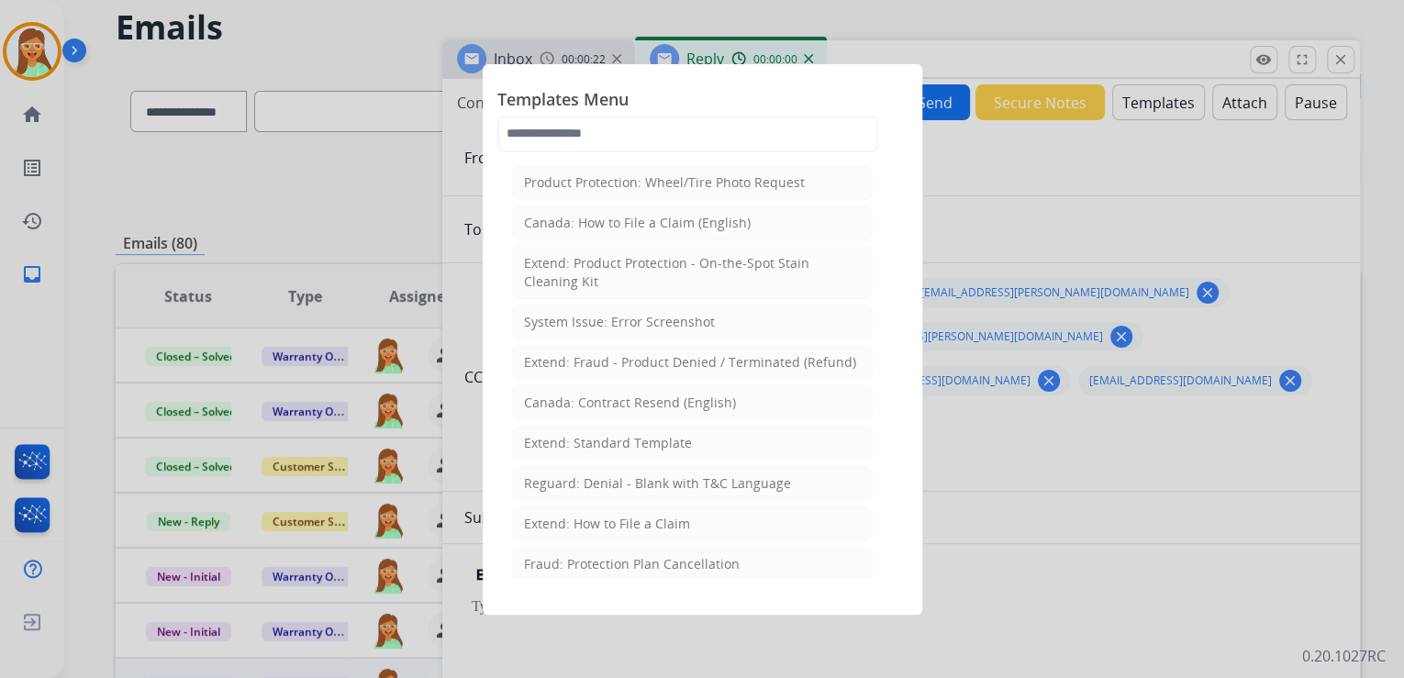
drag, startPoint x: 735, startPoint y: 106, endPoint x: 739, endPoint y: 121, distance: 15.1
click at [736, 112] on span "Templates Menu" at bounding box center [702, 100] width 410 height 29
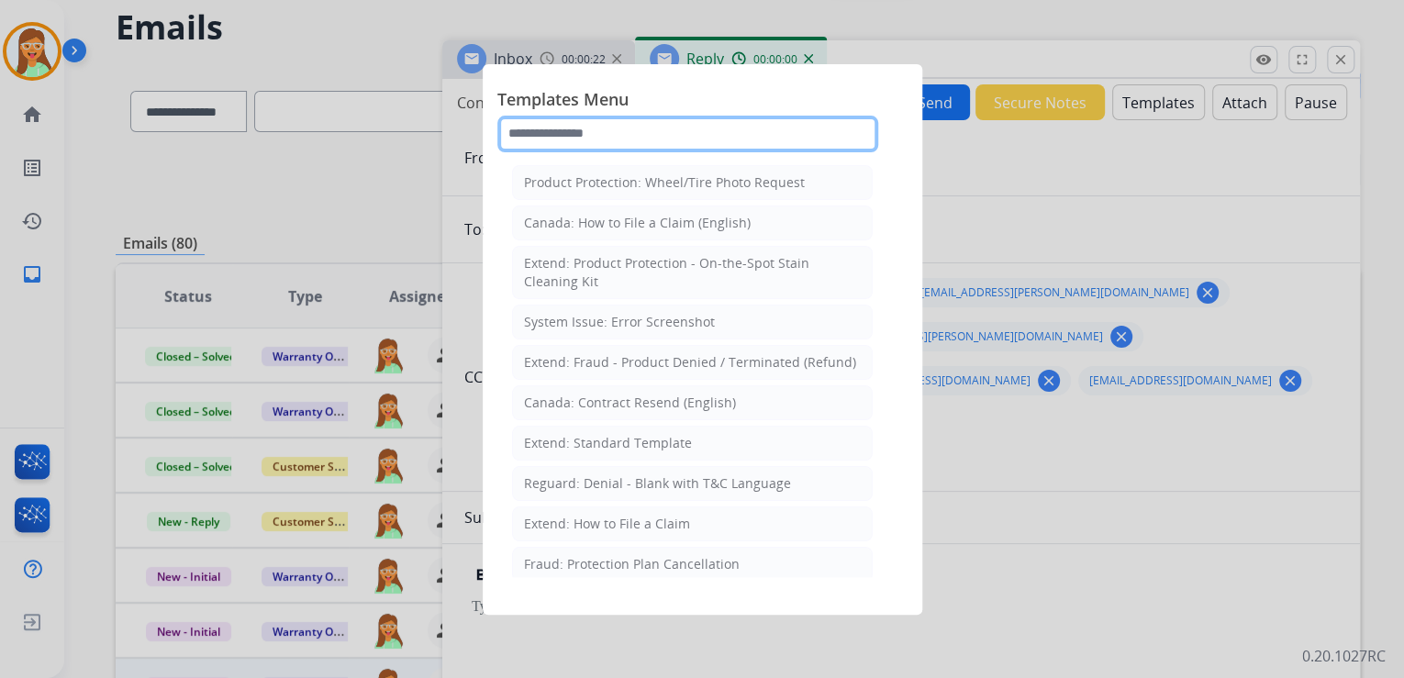
click at [739, 123] on input "text" at bounding box center [687, 134] width 381 height 37
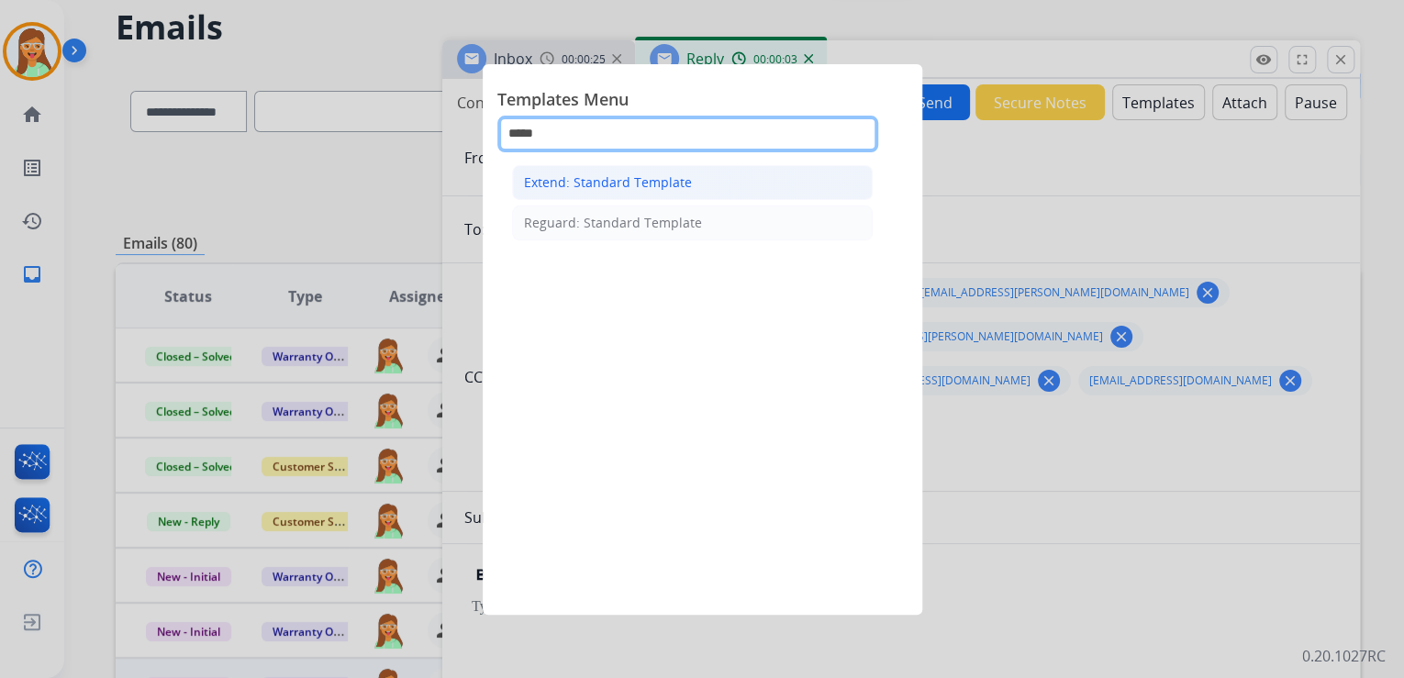
type input "*****"
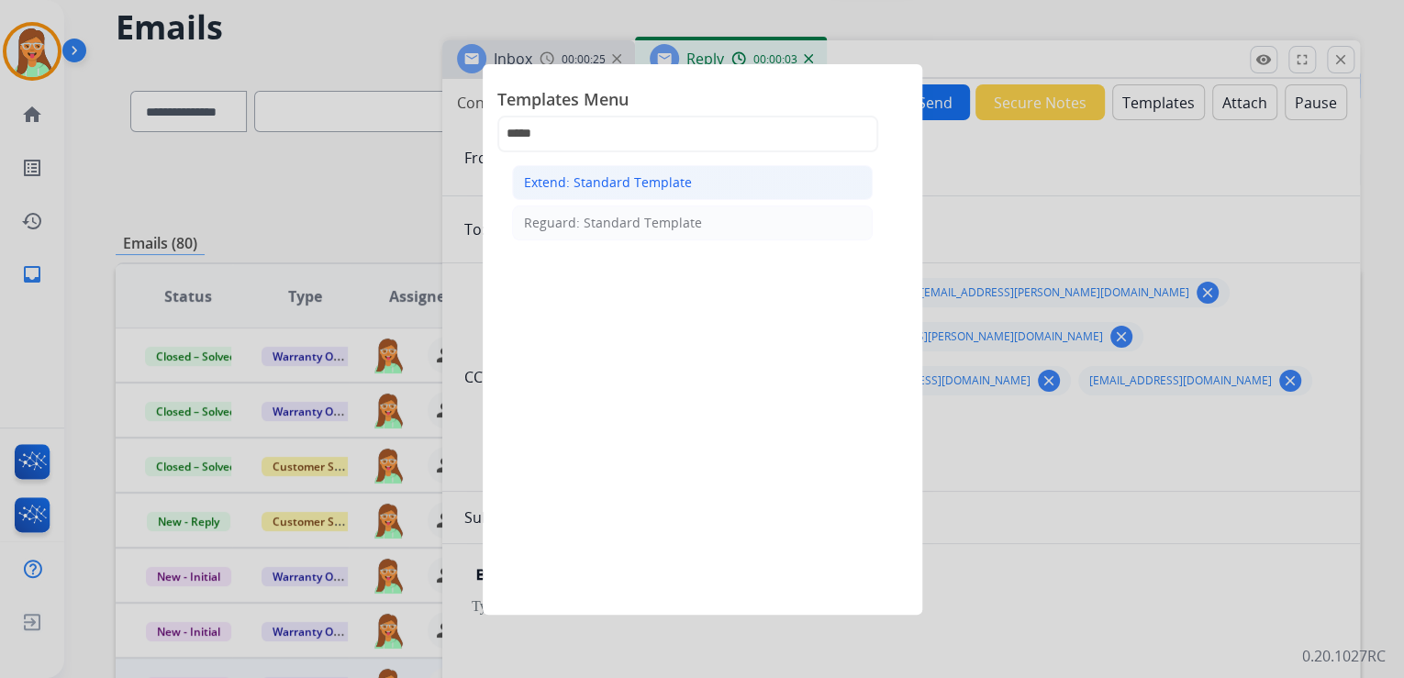
click at [708, 175] on li "Extend: Standard Template" at bounding box center [692, 182] width 361 height 35
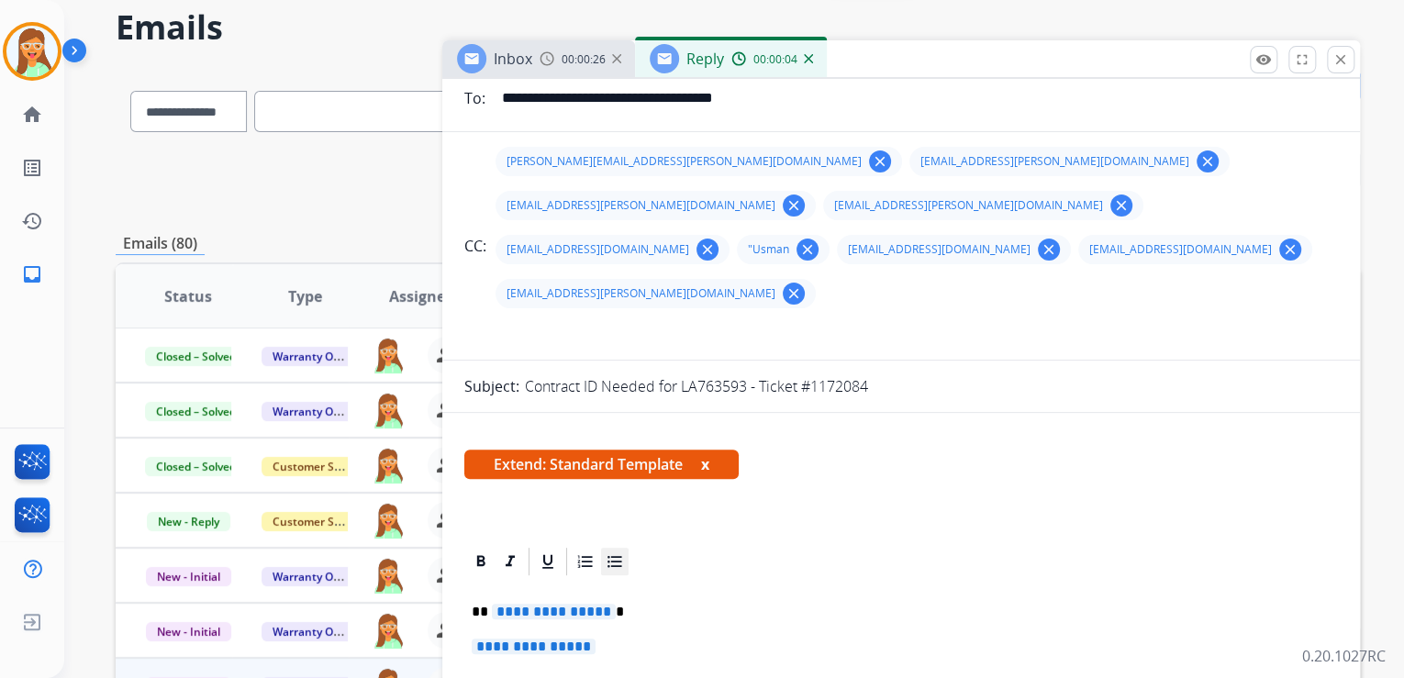
scroll to position [294, 0]
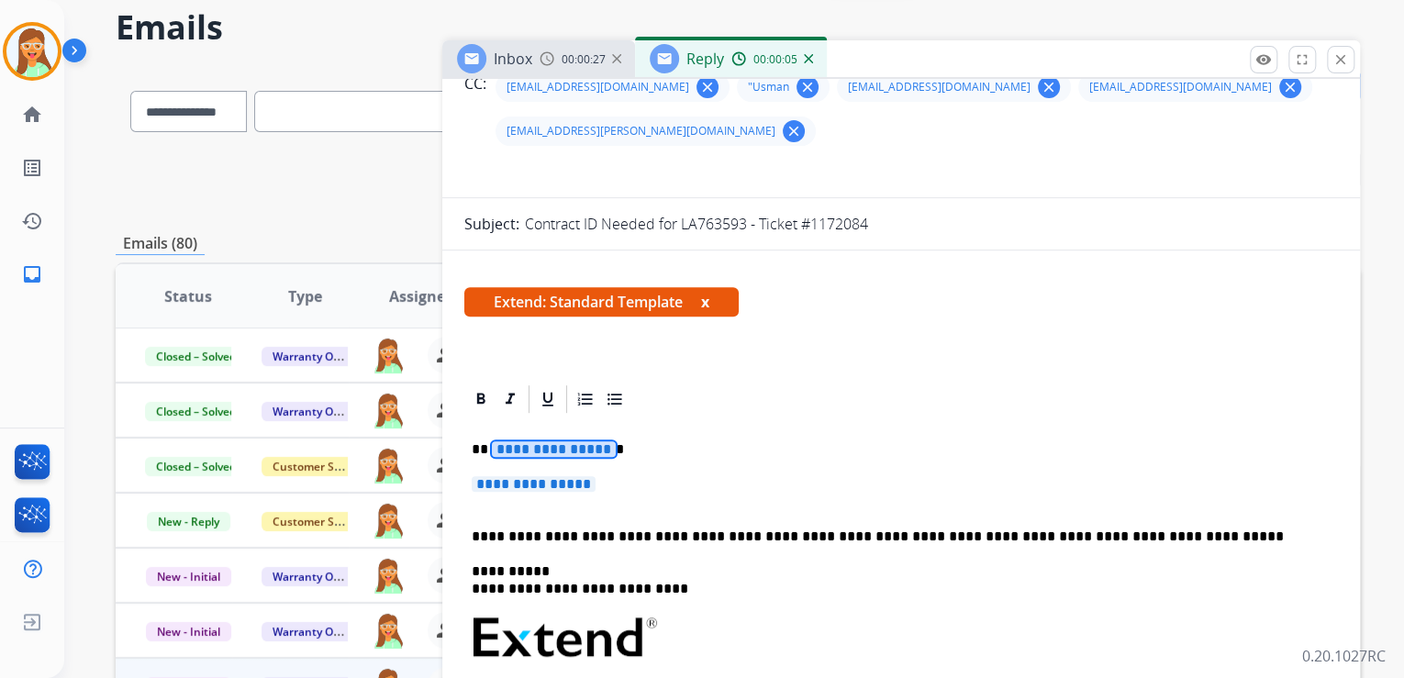
click at [568, 441] on span "**********" at bounding box center [554, 449] width 124 height 16
click at [591, 476] on span "**********" at bounding box center [534, 484] width 124 height 16
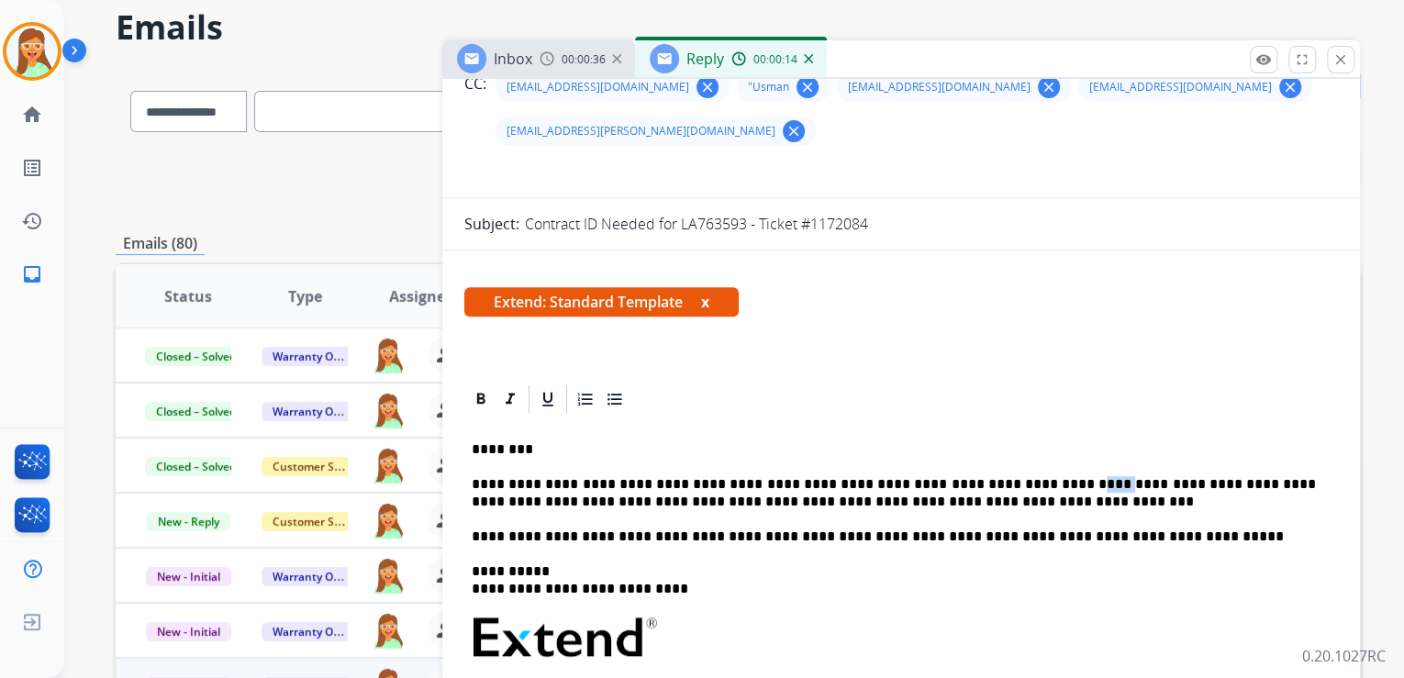
drag, startPoint x: 1042, startPoint y: 442, endPoint x: 1016, endPoint y: 440, distance: 25.8
click at [1016, 476] on p "**********" at bounding box center [894, 493] width 844 height 34
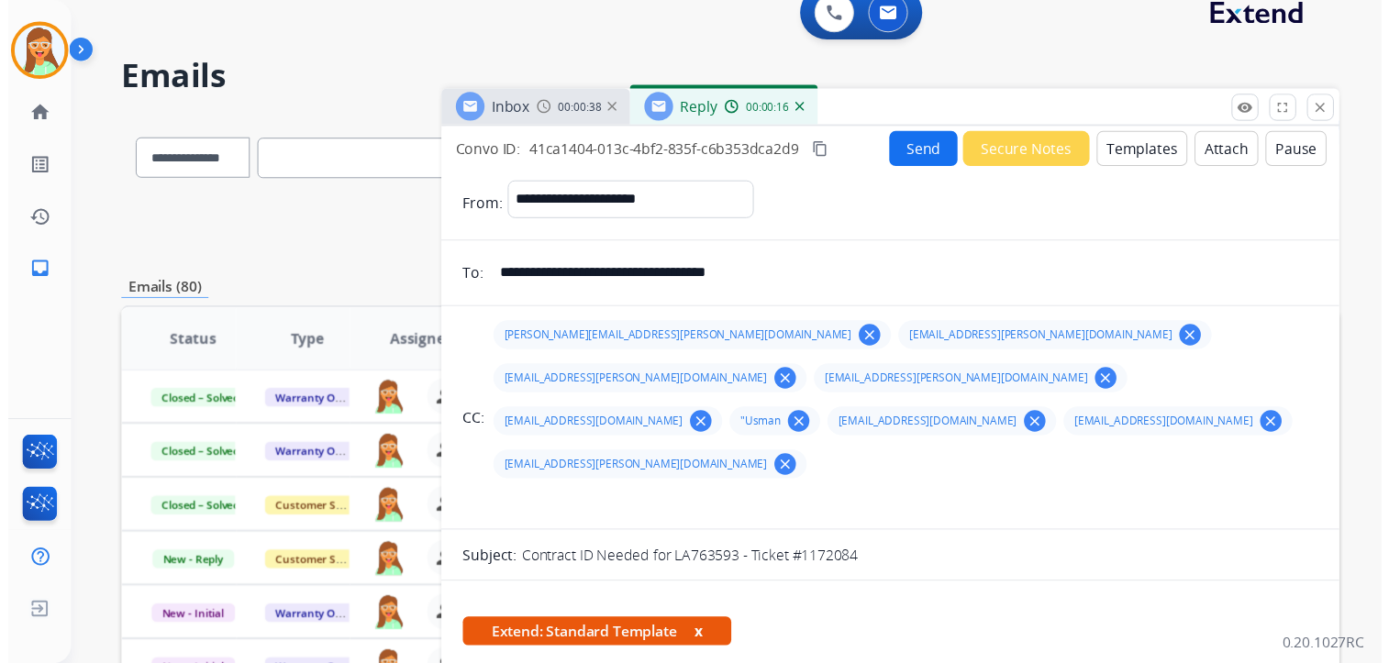
scroll to position [0, 0]
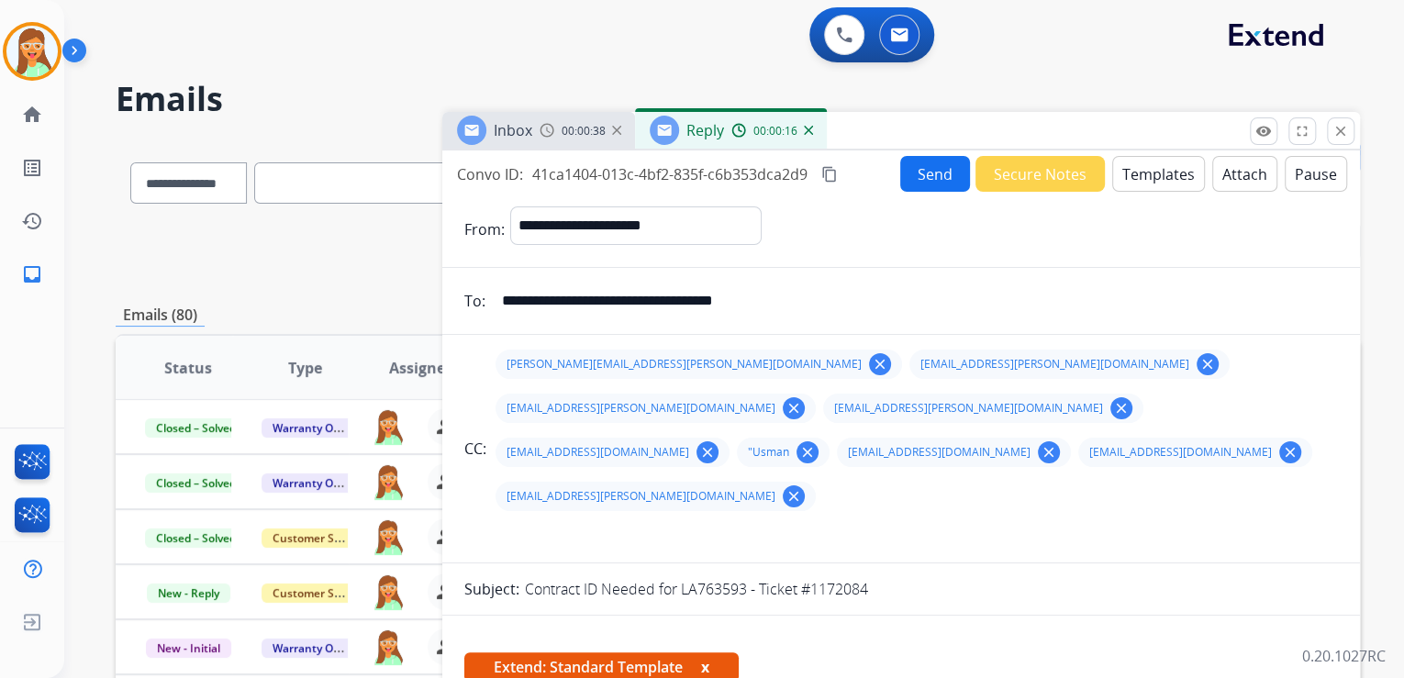
click at [1237, 182] on button "Attach" at bounding box center [1244, 174] width 65 height 36
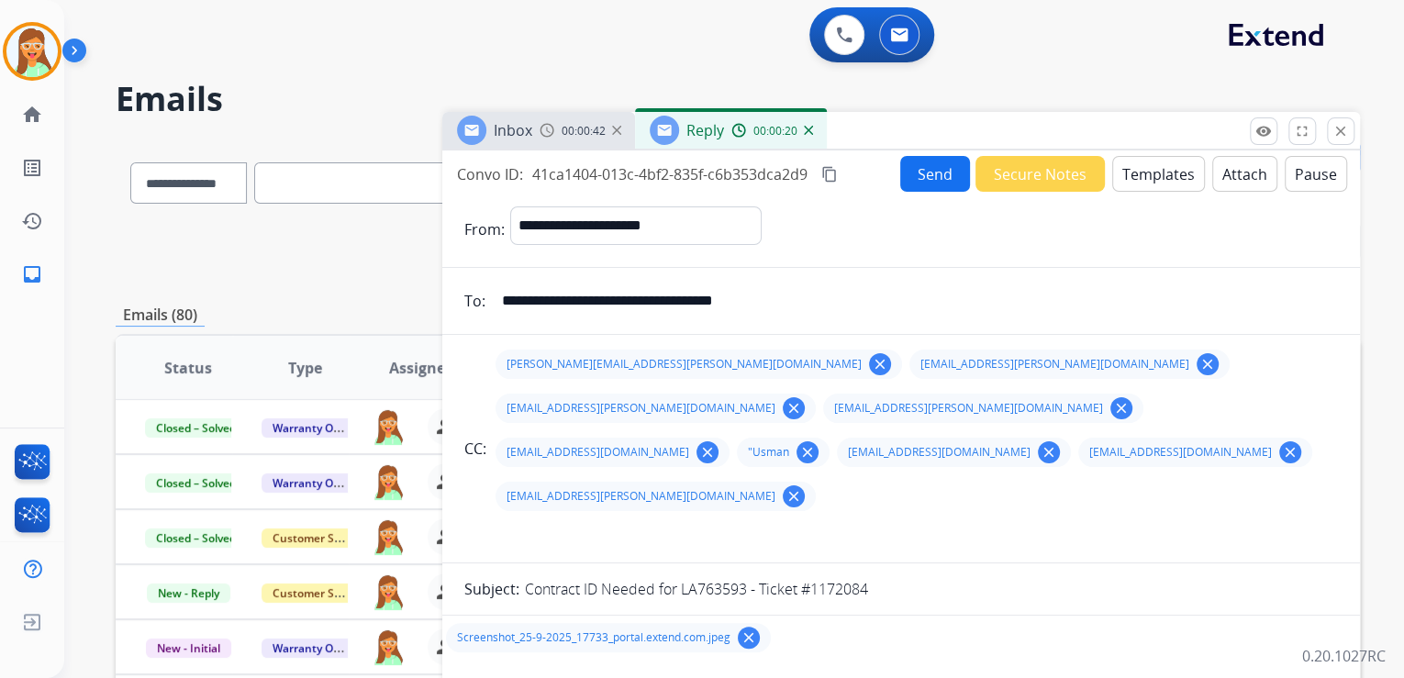
click at [921, 167] on button "Send" at bounding box center [935, 174] width 70 height 36
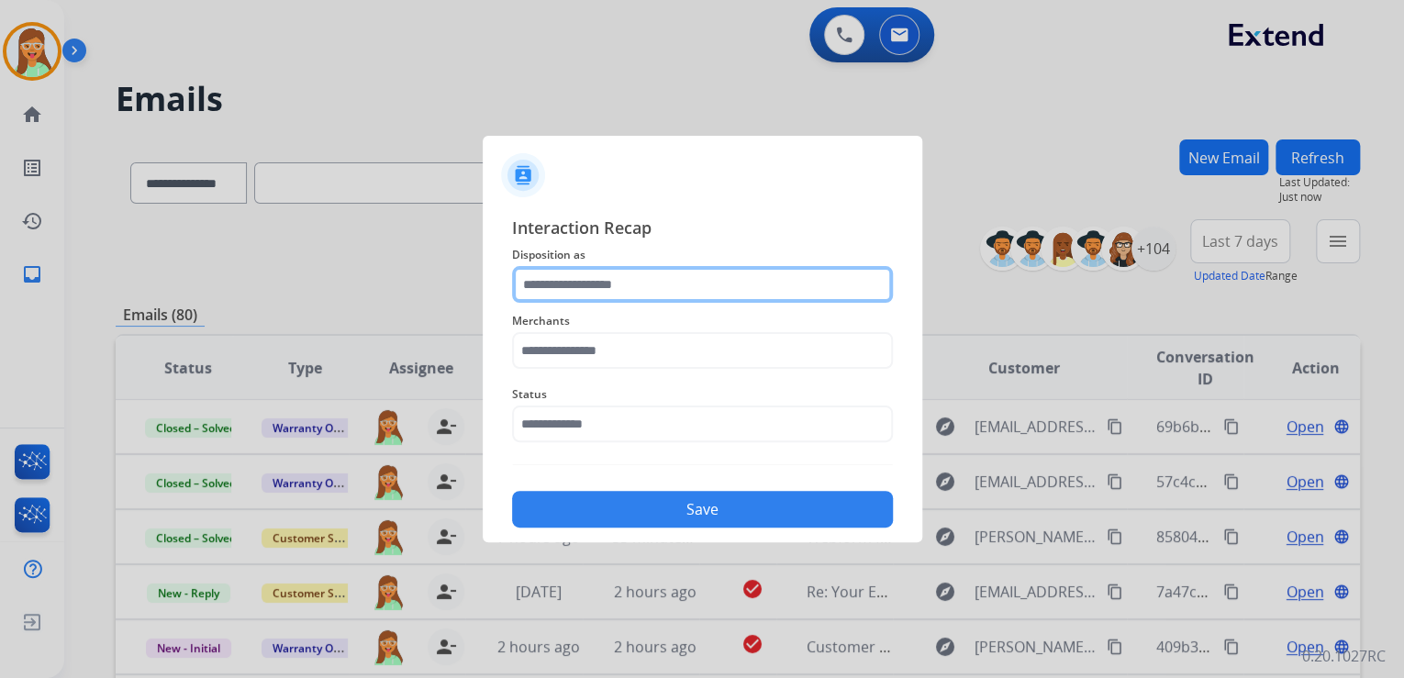
click at [562, 279] on input "text" at bounding box center [702, 284] width 381 height 37
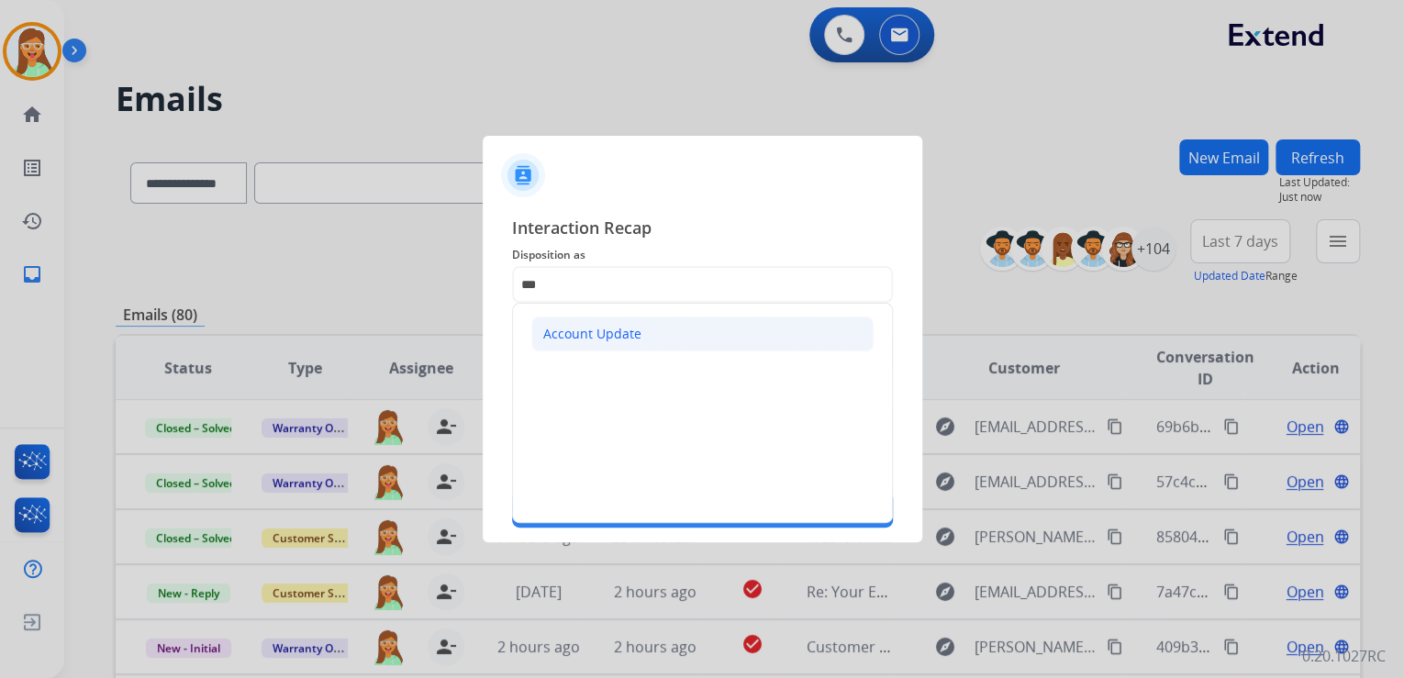
click at [565, 323] on li "Account Update" at bounding box center [702, 334] width 342 height 35
type input "**********"
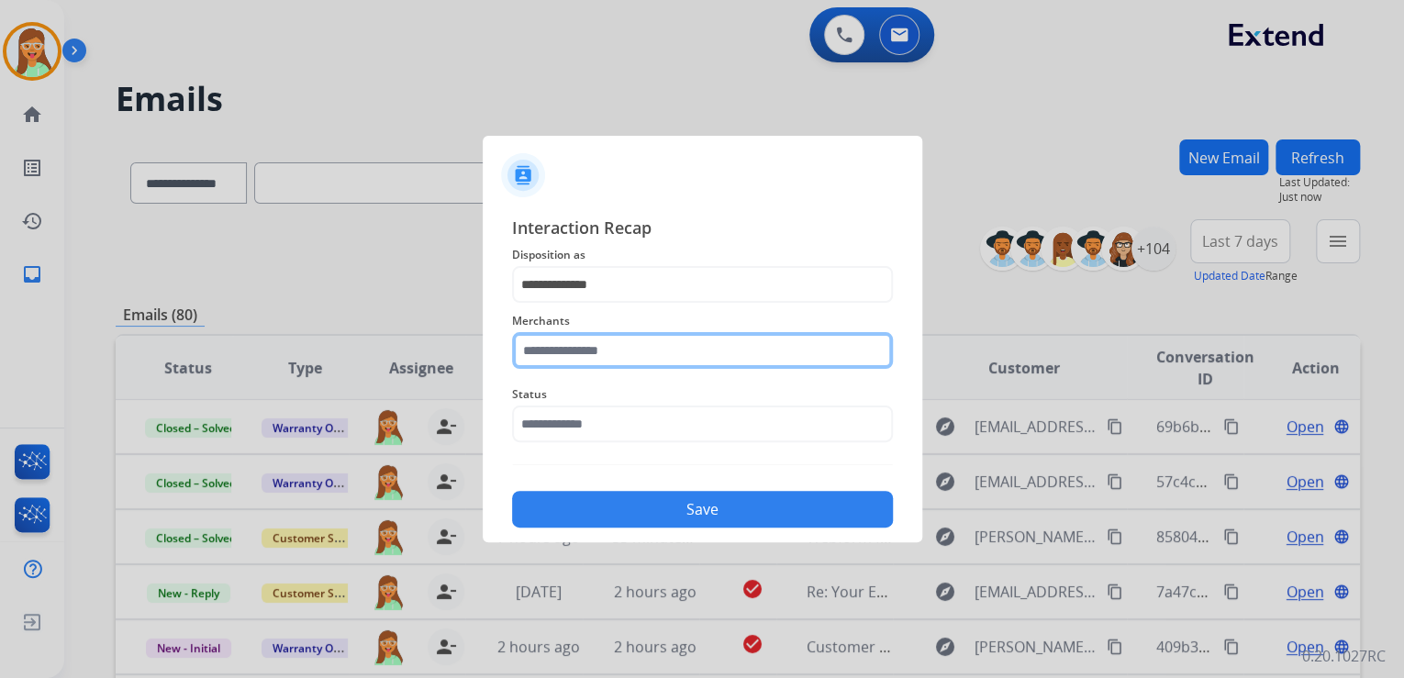
click at [607, 347] on input "text" at bounding box center [702, 350] width 381 height 37
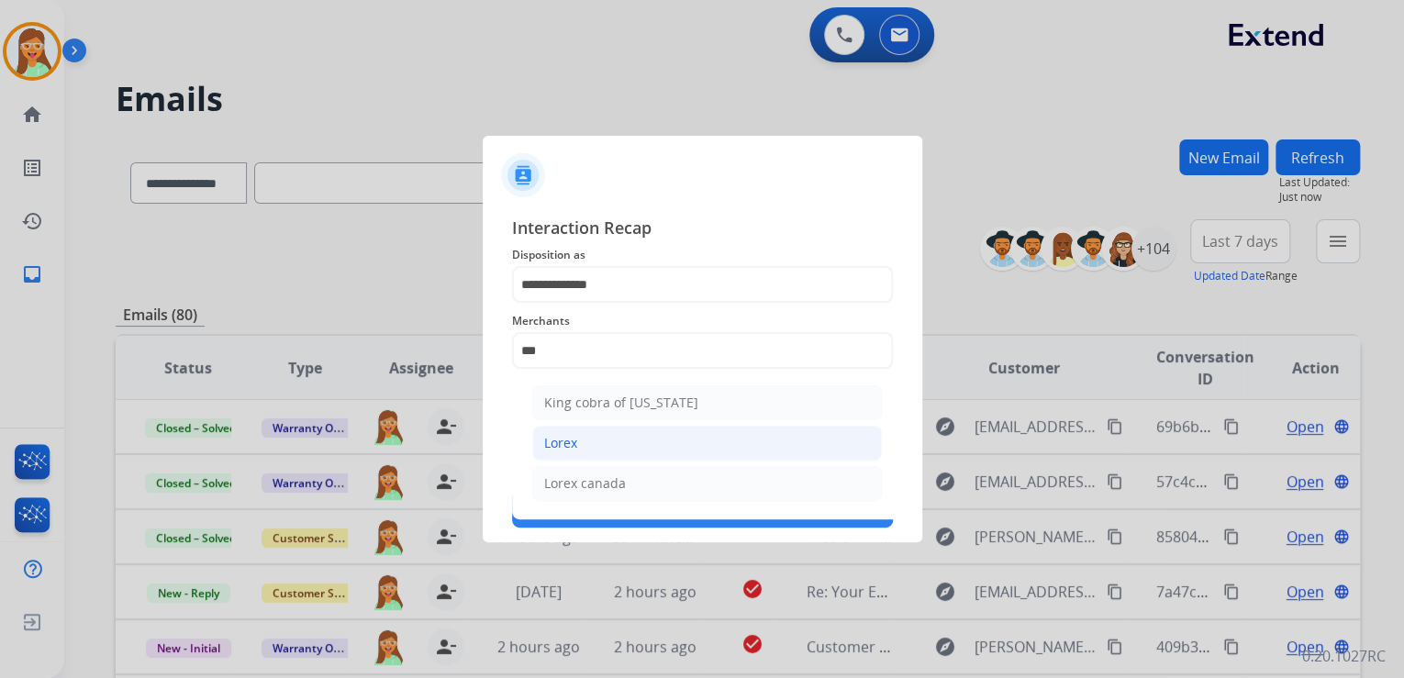
click at [639, 443] on li "Lorex" at bounding box center [707, 443] width 350 height 35
type input "*****"
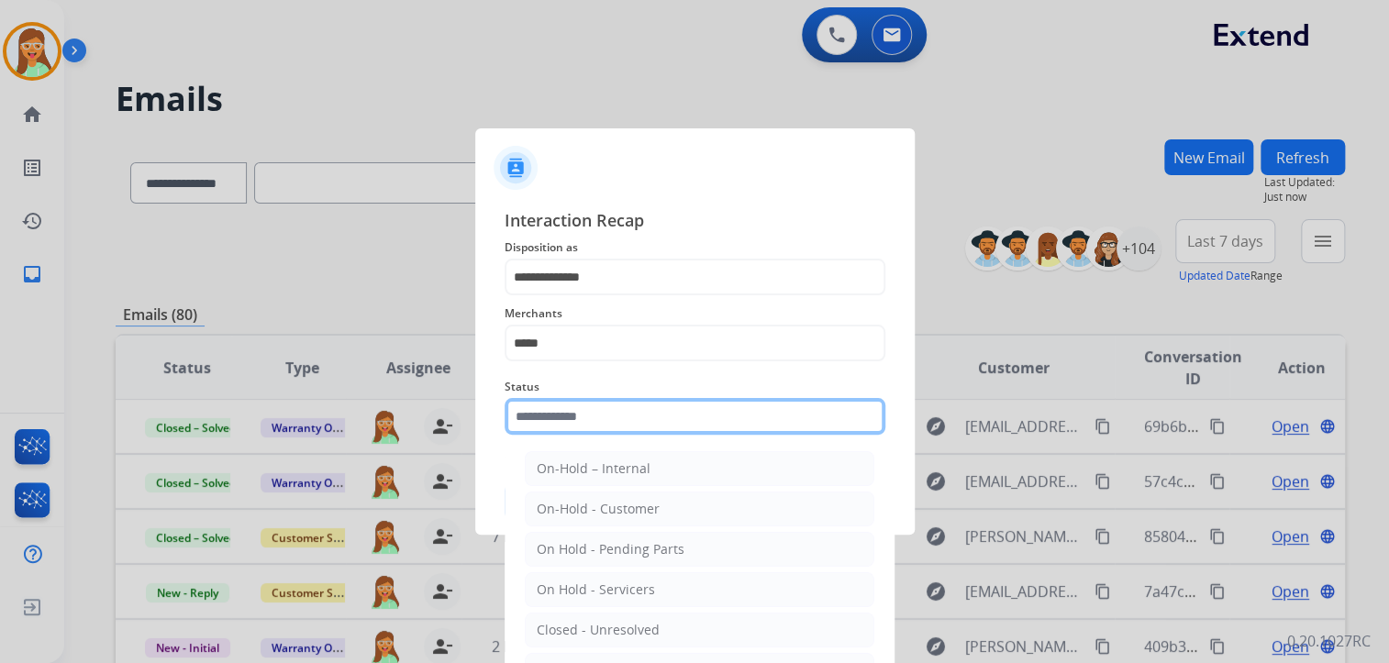
click at [638, 424] on input "text" at bounding box center [695, 416] width 381 height 37
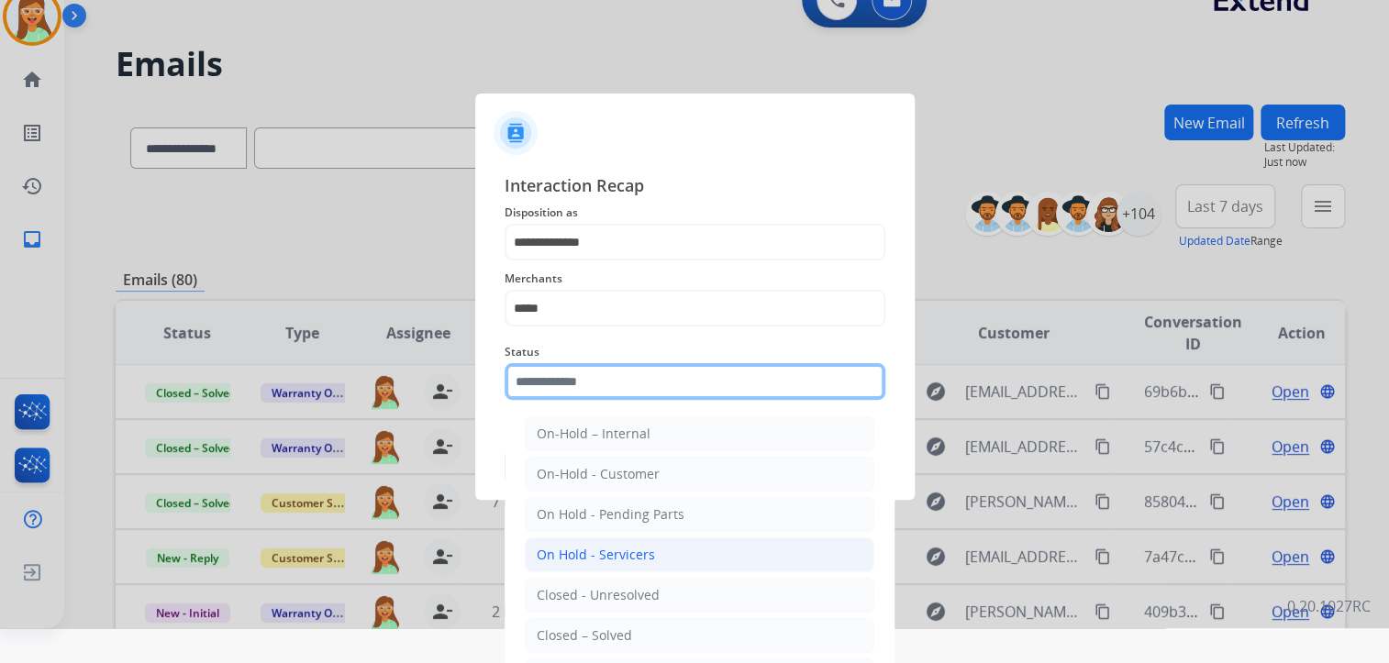
scroll to position [54, 0]
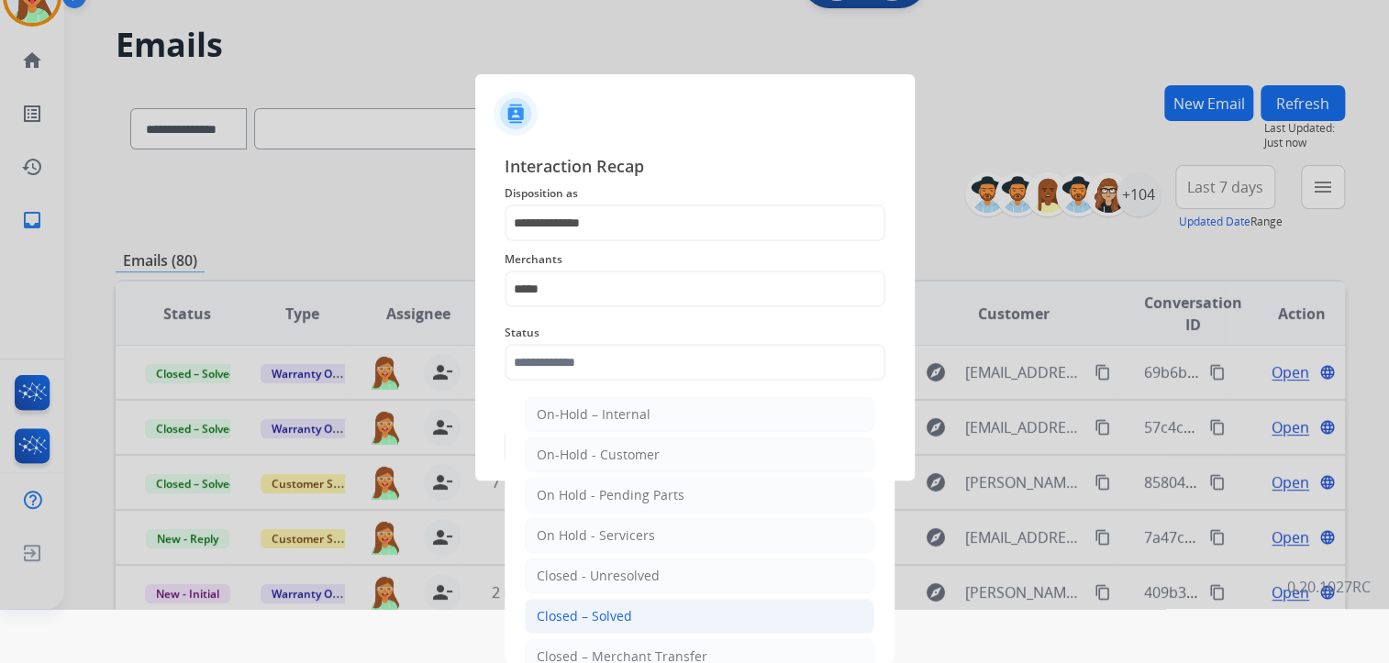
click at [631, 605] on li "Closed – Solved" at bounding box center [700, 616] width 350 height 35
type input "**********"
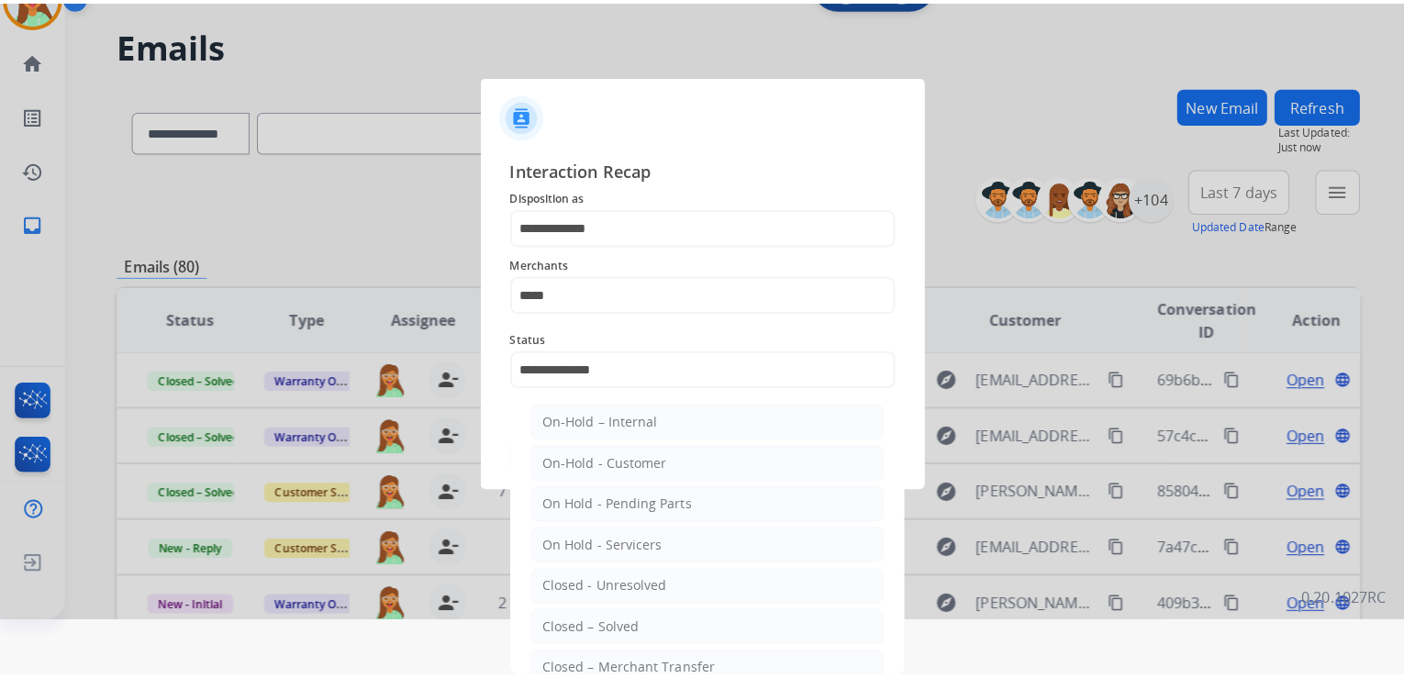
scroll to position [0, 0]
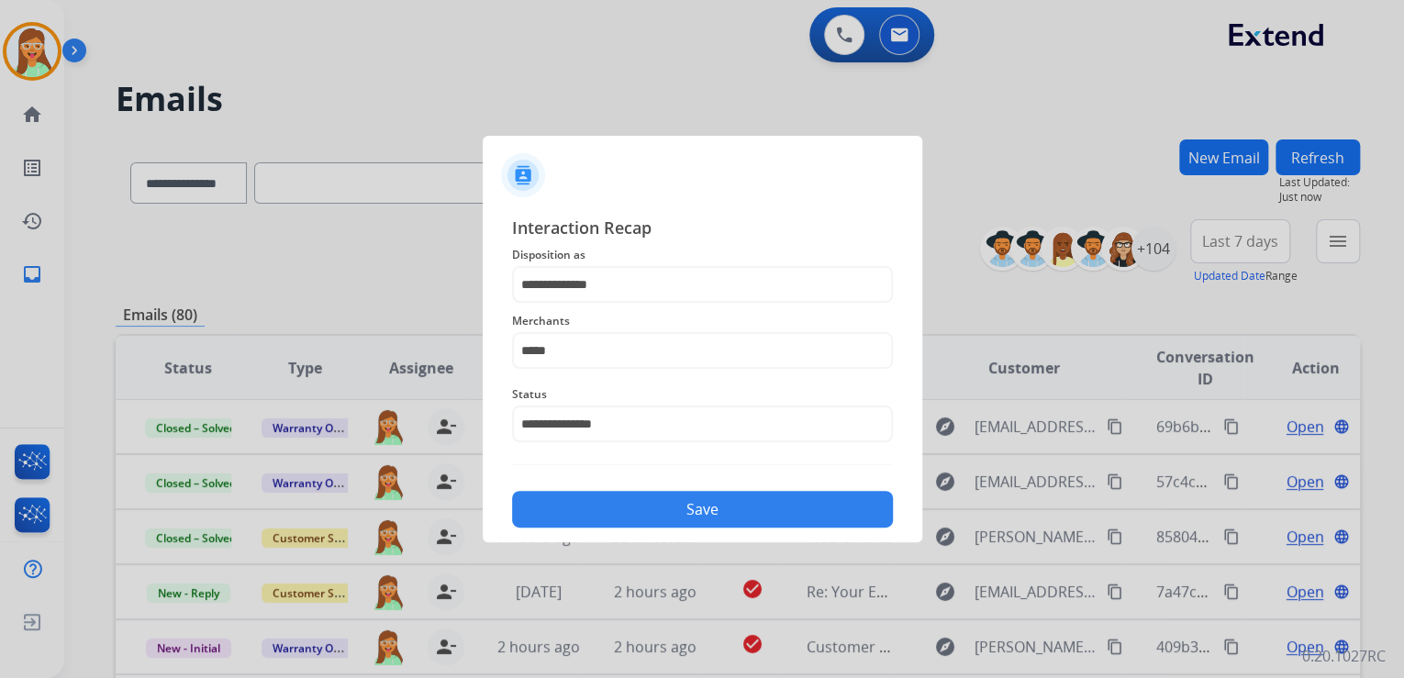
click at [594, 512] on button "Save" at bounding box center [702, 509] width 381 height 37
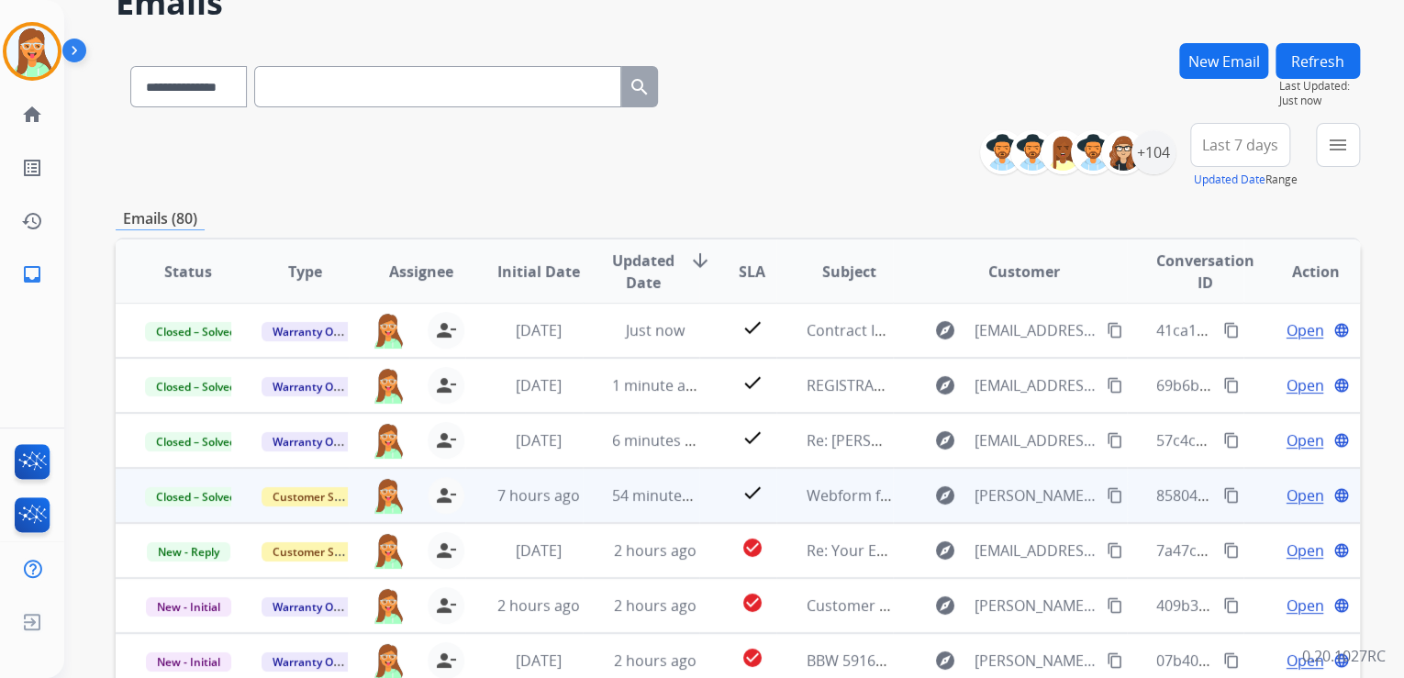
scroll to position [365, 0]
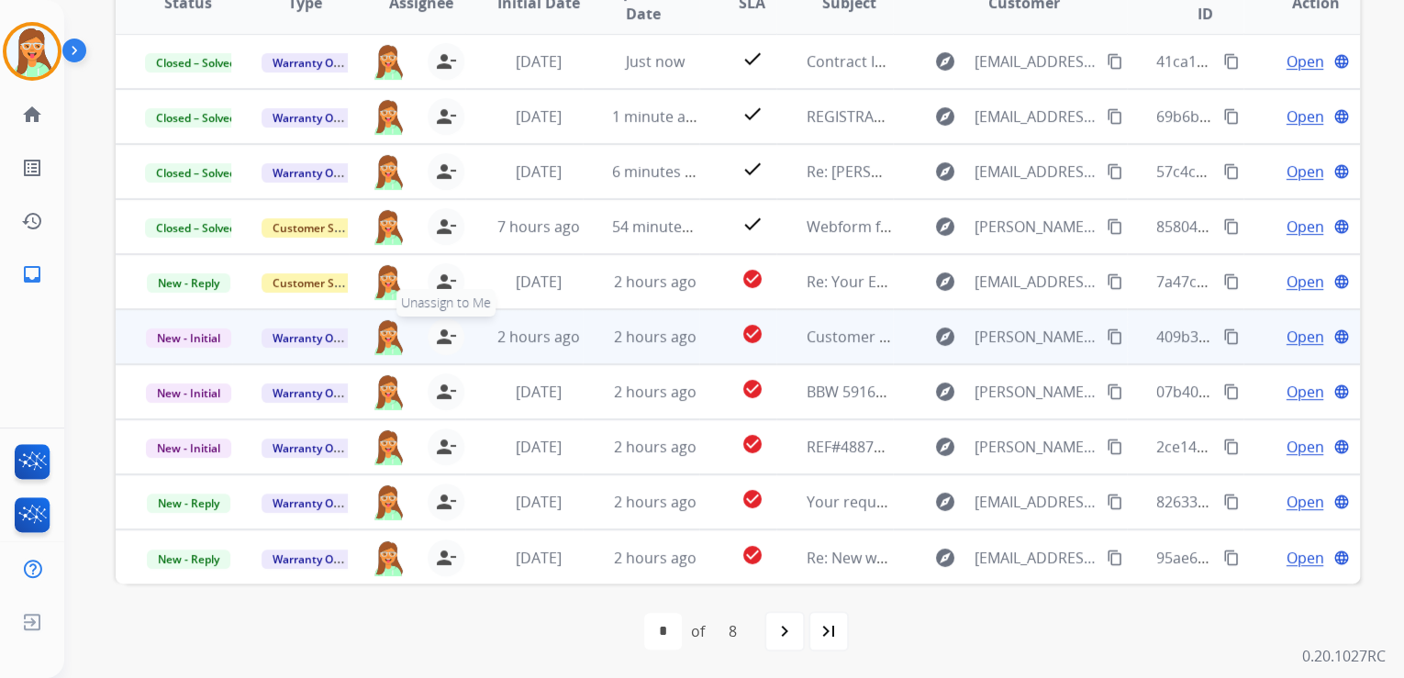
click at [437, 335] on mat-icon "person_remove" at bounding box center [446, 337] width 22 height 22
click at [437, 335] on mat-icon "person_add" at bounding box center [447, 337] width 22 height 22
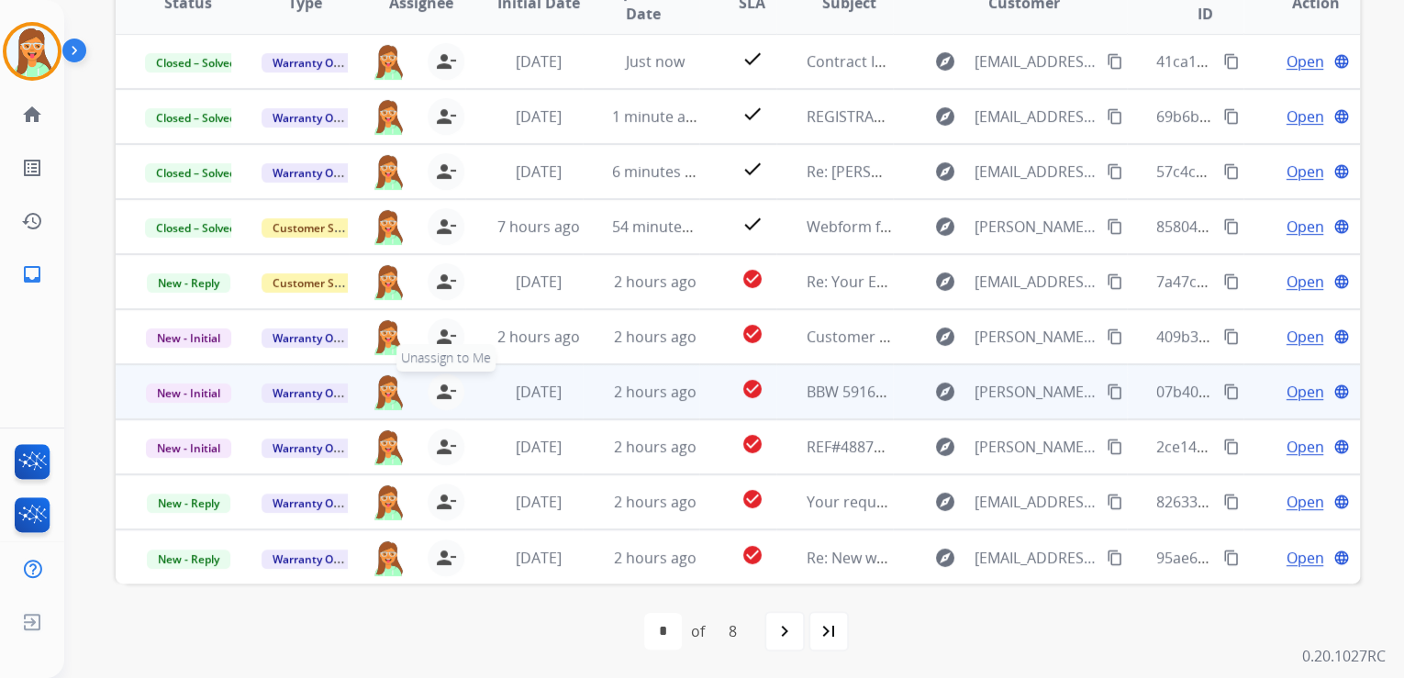
click at [443, 387] on mat-icon "person_remove" at bounding box center [446, 392] width 22 height 22
click at [442, 387] on mat-icon "person_add" at bounding box center [447, 392] width 22 height 22
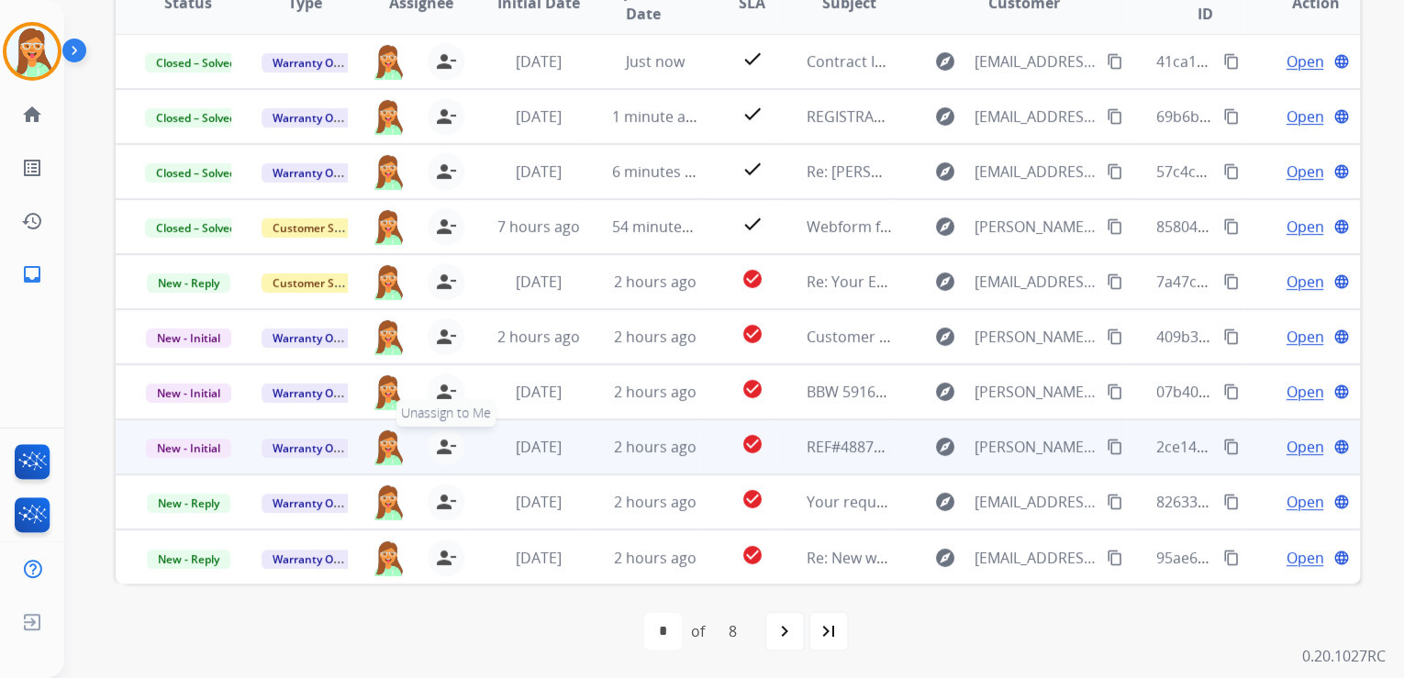
click at [438, 448] on mat-icon "person_remove" at bounding box center [446, 447] width 22 height 22
click at [438, 448] on mat-icon "person_add" at bounding box center [447, 447] width 22 height 22
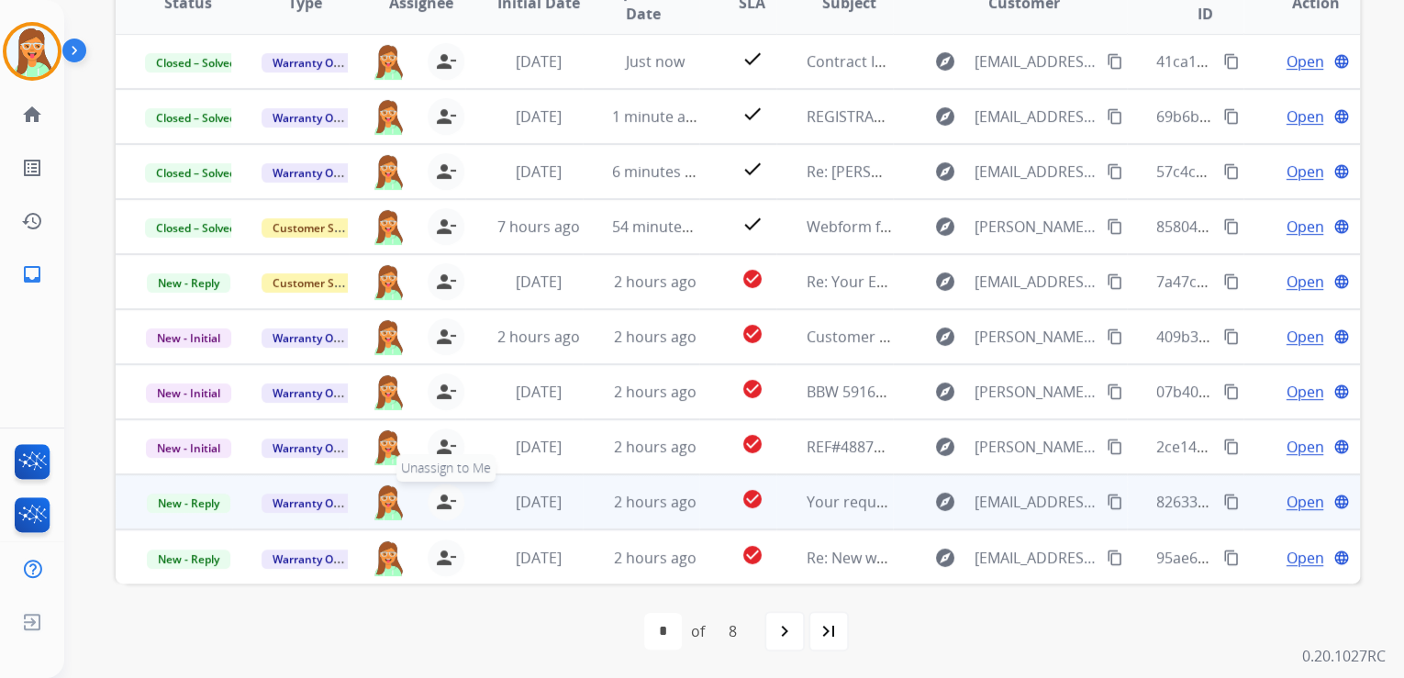
click at [441, 499] on mat-icon "person_remove" at bounding box center [446, 502] width 22 height 22
click at [441, 499] on mat-icon "person_add" at bounding box center [447, 502] width 22 height 22
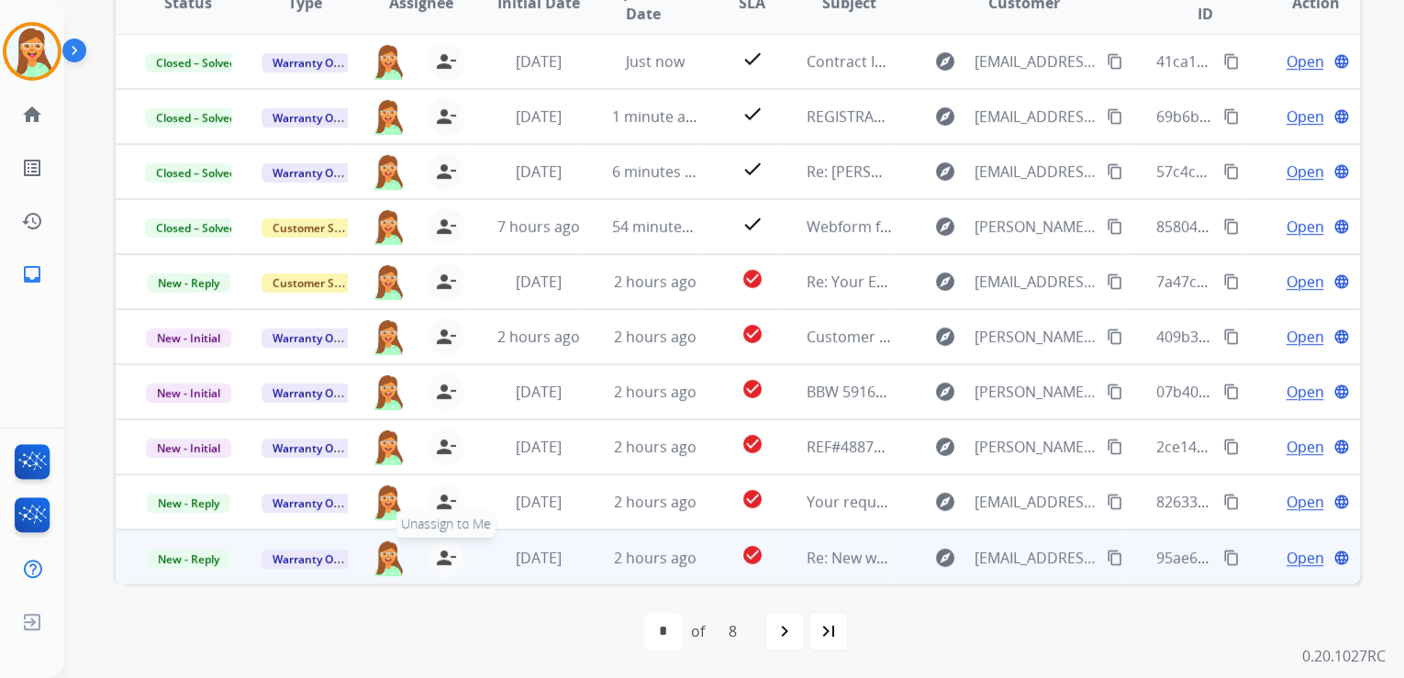
click at [446, 550] on mat-icon "person_remove" at bounding box center [446, 558] width 22 height 22
click at [446, 550] on mat-icon "person_add" at bounding box center [447, 558] width 22 height 22
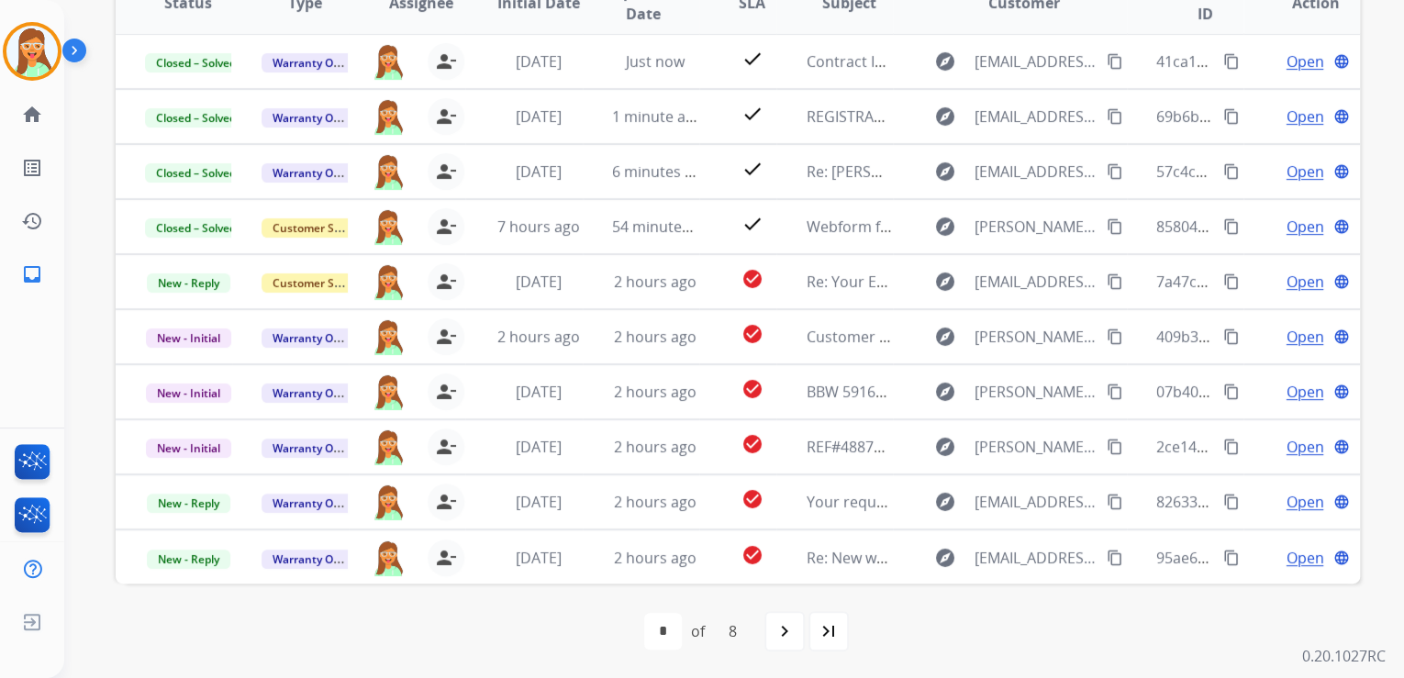
click at [794, 629] on div "navigate_next" at bounding box center [784, 631] width 40 height 40
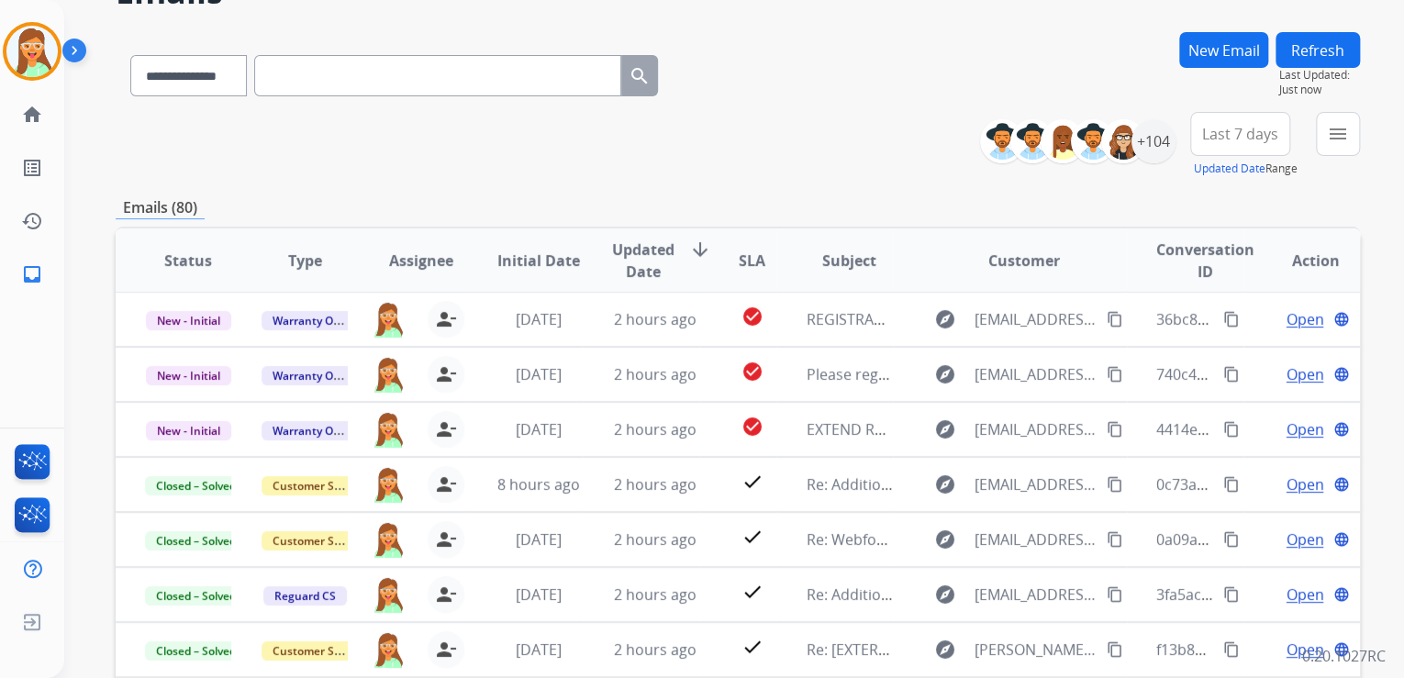
scroll to position [294, 0]
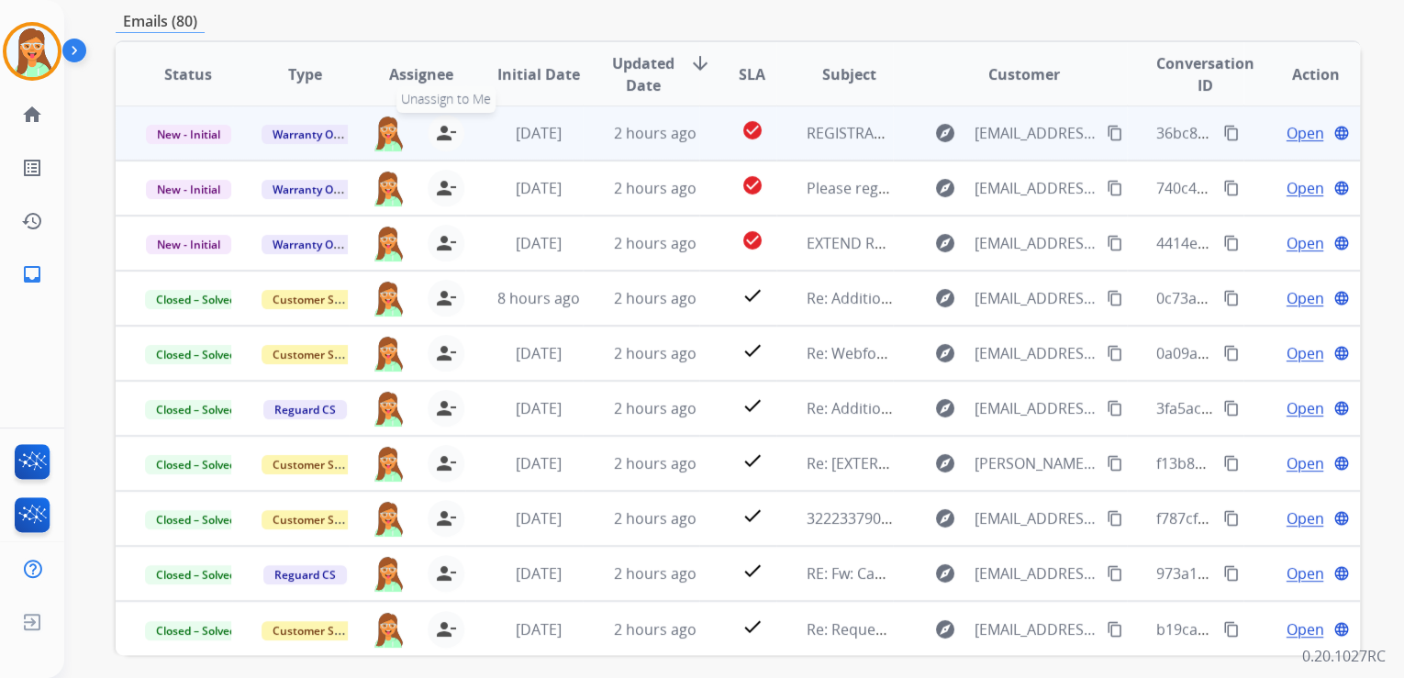
click at [440, 137] on mat-icon "person_remove" at bounding box center [446, 133] width 22 height 22
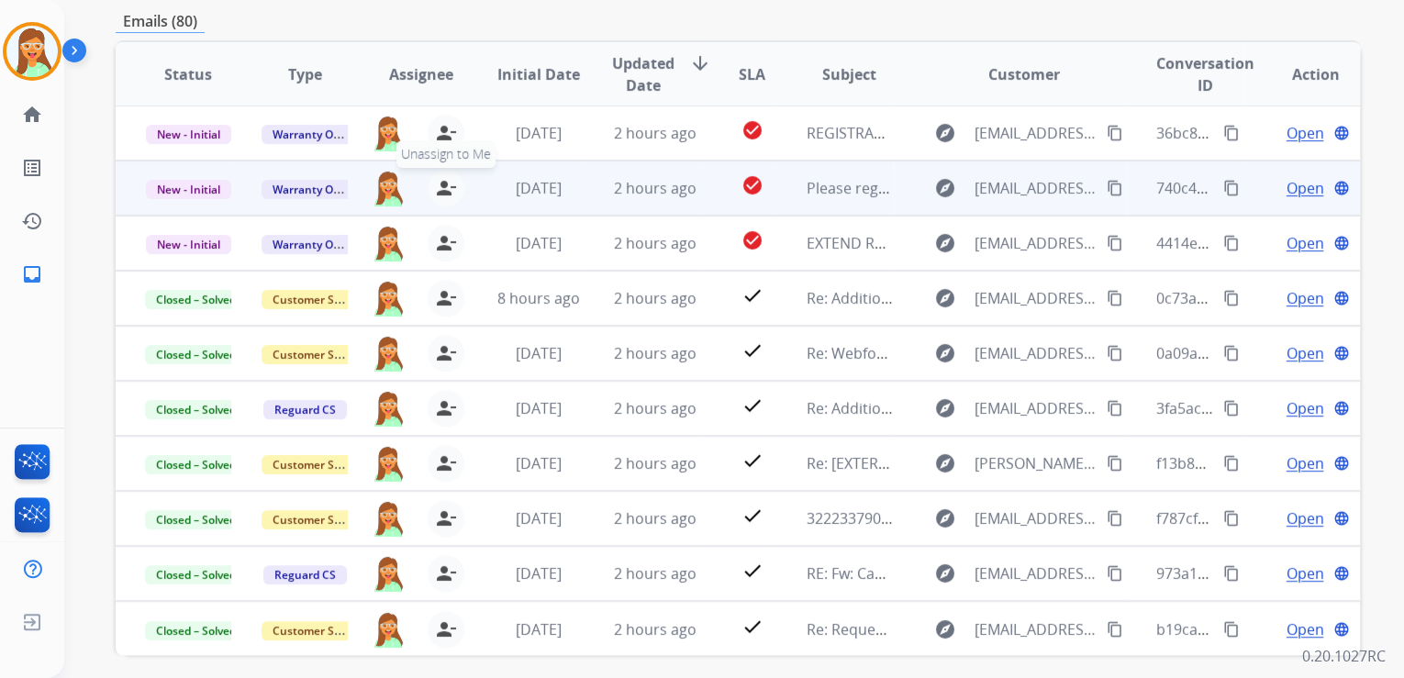
click at [435, 187] on mat-icon "person_remove" at bounding box center [446, 188] width 22 height 22
click at [436, 187] on mat-icon "person_add" at bounding box center [447, 188] width 22 height 22
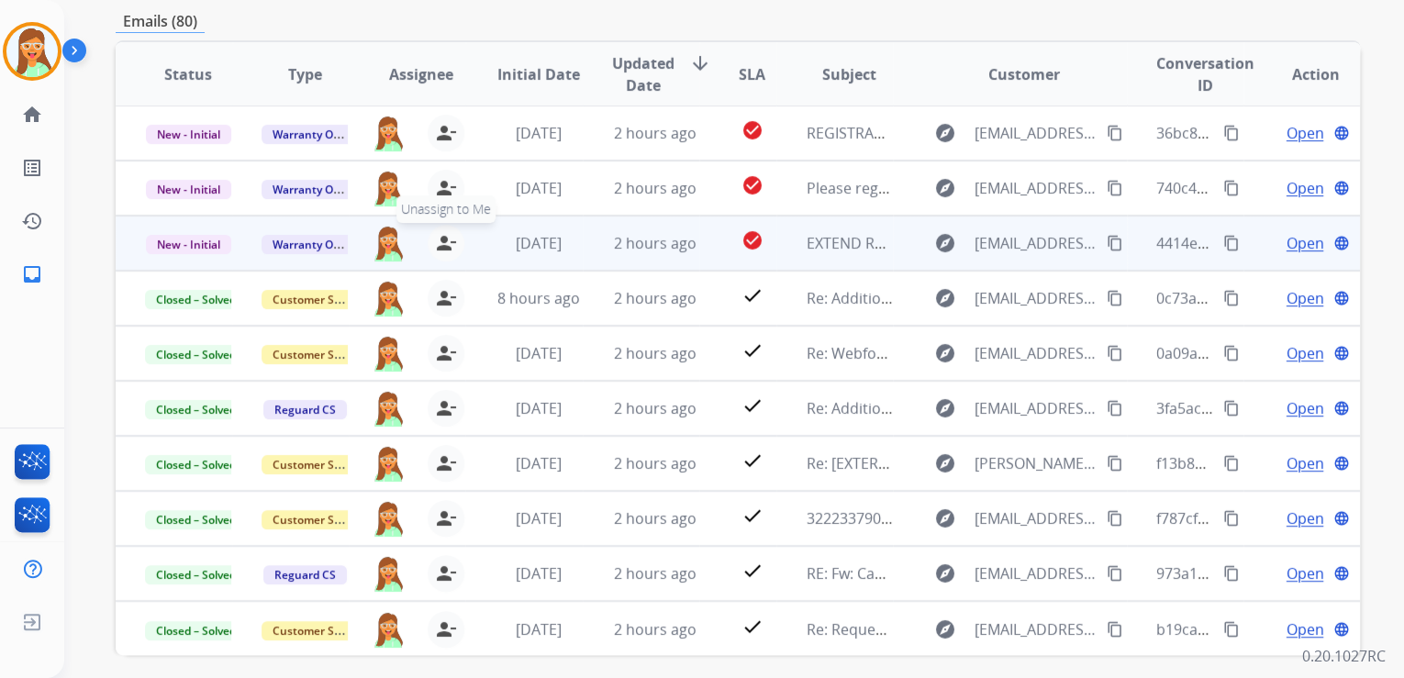
click at [441, 239] on mat-icon "person_remove" at bounding box center [446, 243] width 22 height 22
click at [442, 239] on mat-icon "person_add" at bounding box center [447, 243] width 22 height 22
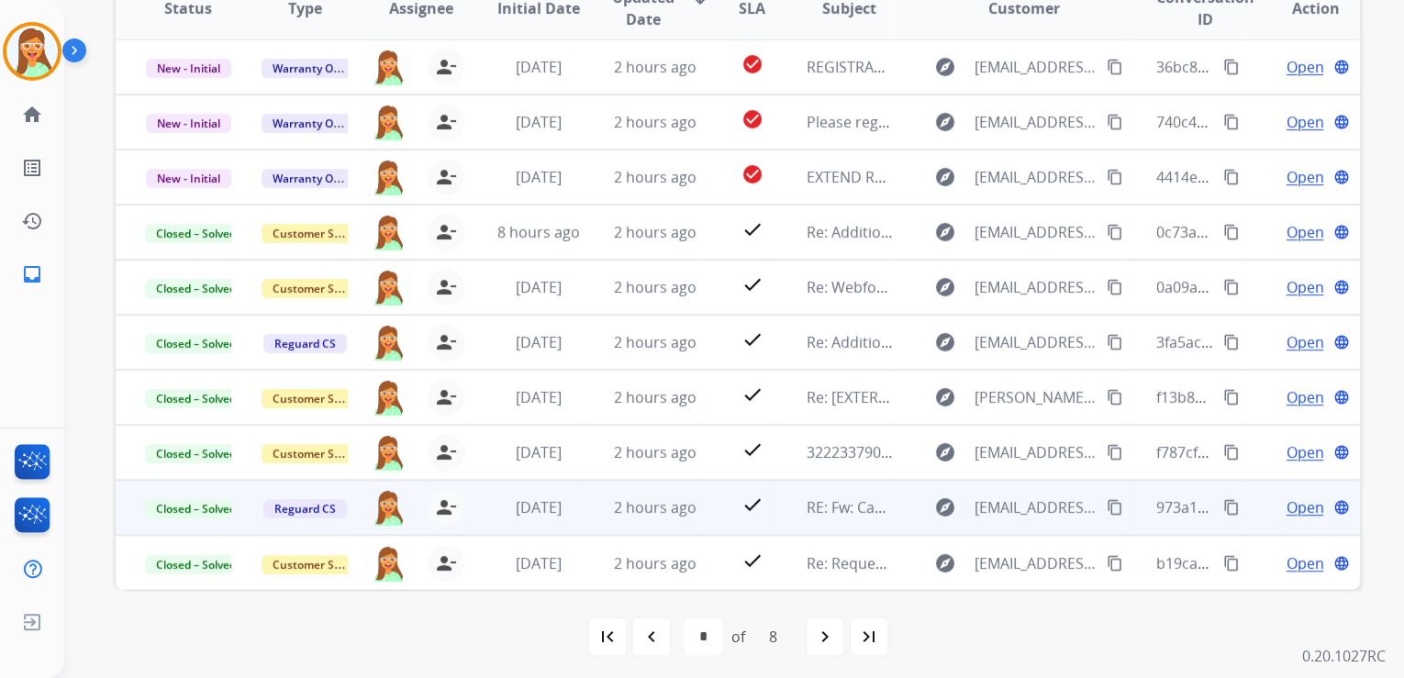
scroll to position [365, 0]
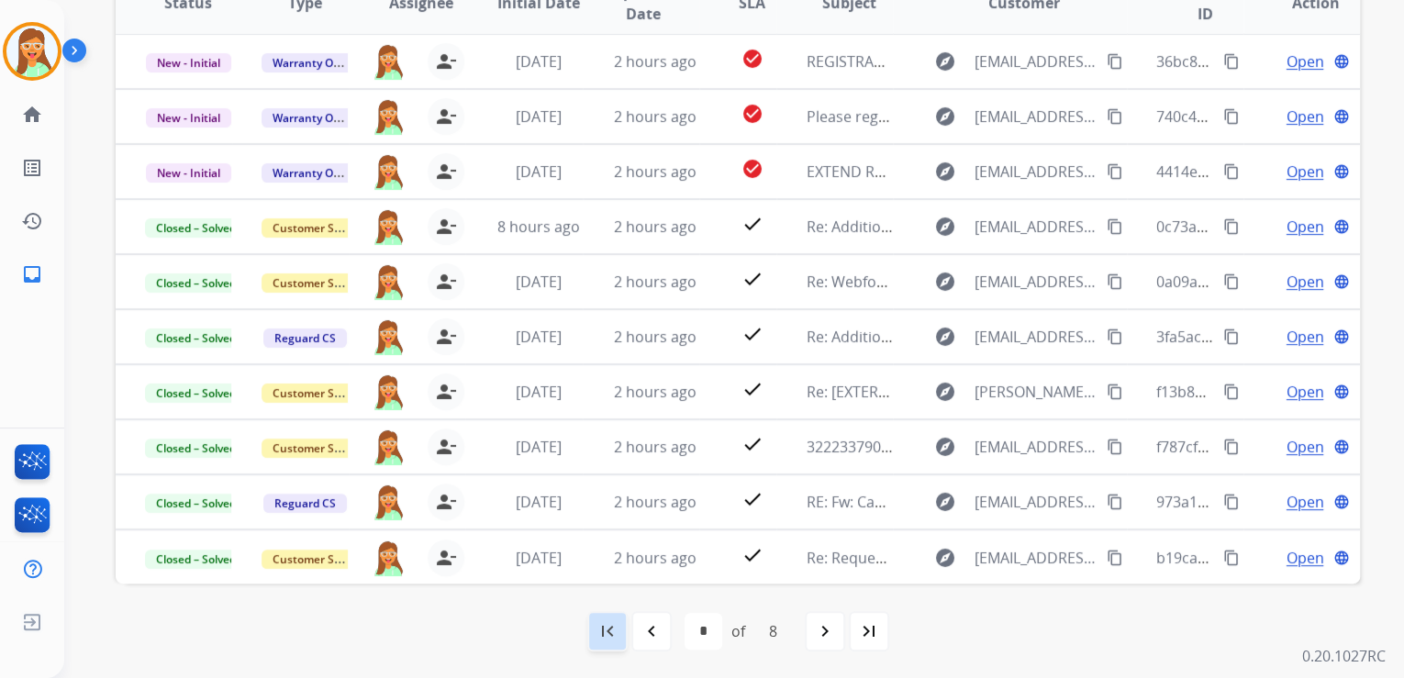
click at [614, 635] on mat-icon "first_page" at bounding box center [607, 631] width 22 height 22
select select "*"
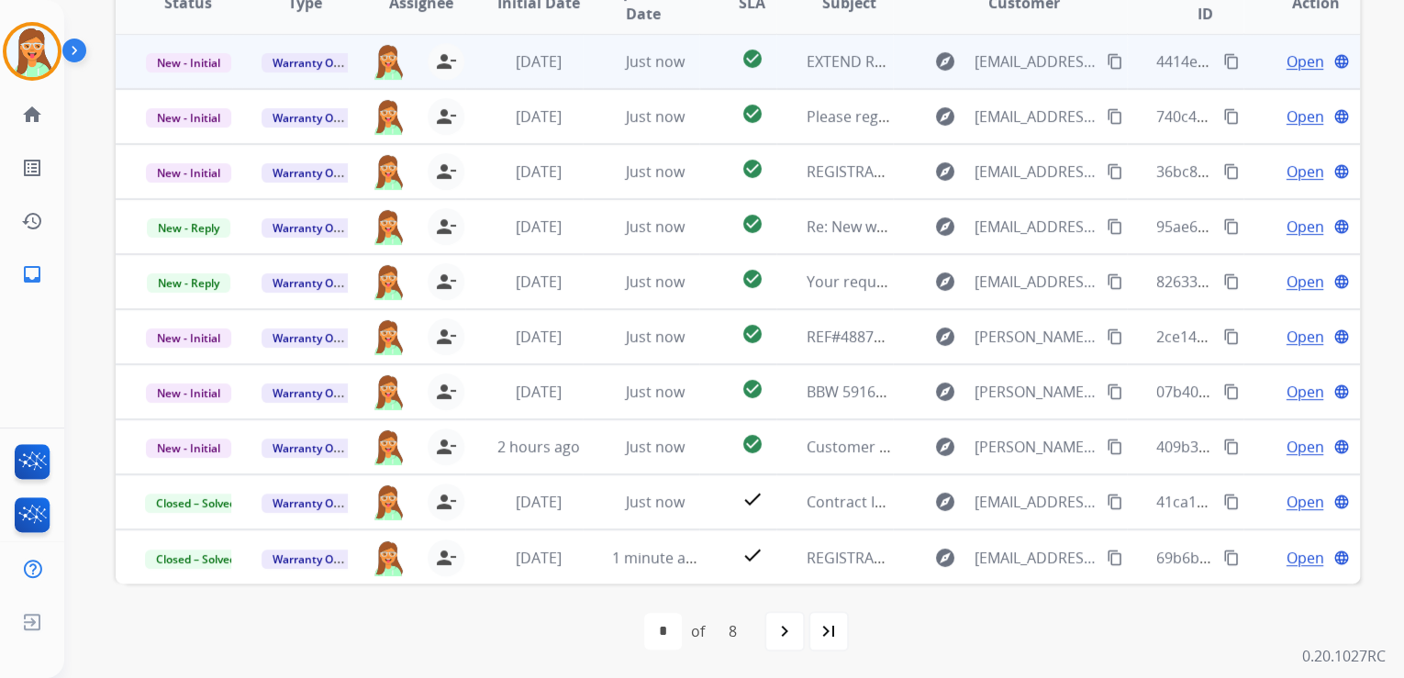
click at [1290, 57] on span "Open" at bounding box center [1304, 61] width 38 height 22
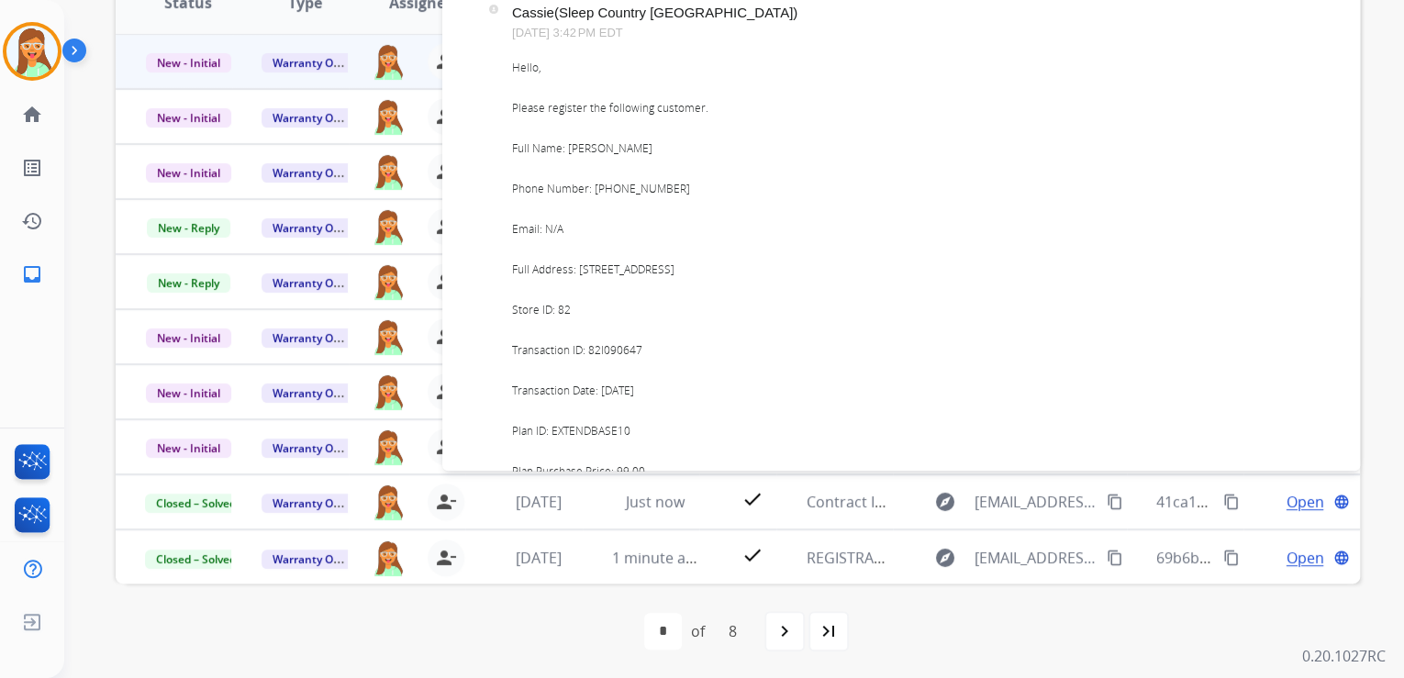
scroll to position [220, 0]
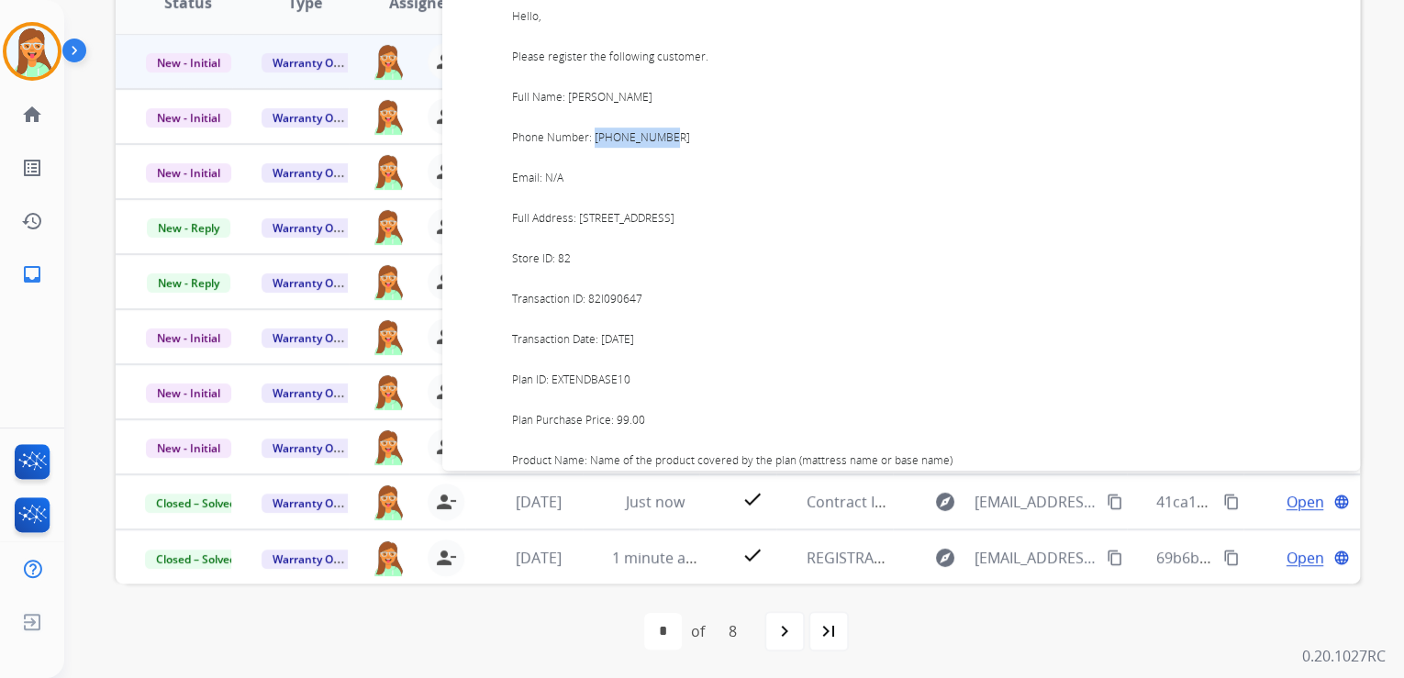
drag, startPoint x: 592, startPoint y: 134, endPoint x: 662, endPoint y: 136, distance: 70.7
click at [662, 136] on div "Hello, Please register the following customer. Full Name: [PERSON_NAME] Phone N…" at bounding box center [919, 403] width 815 height 795
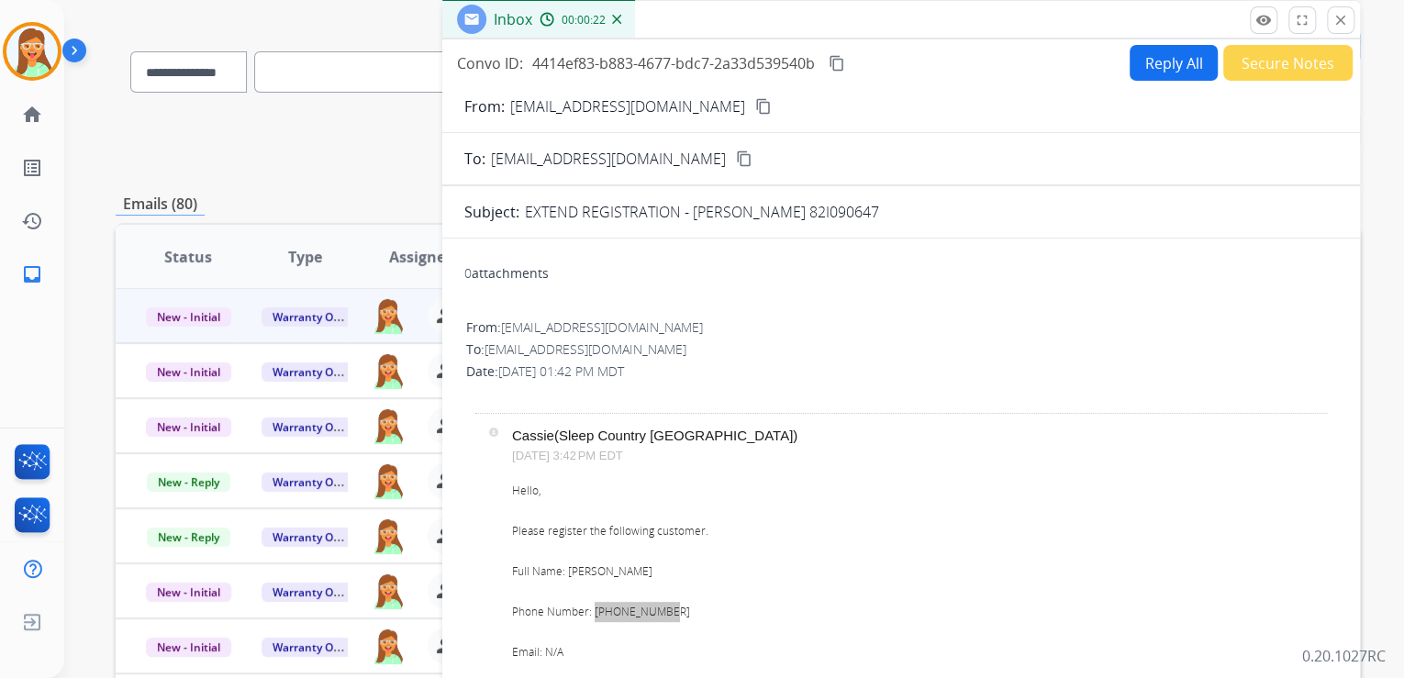
scroll to position [0, 0]
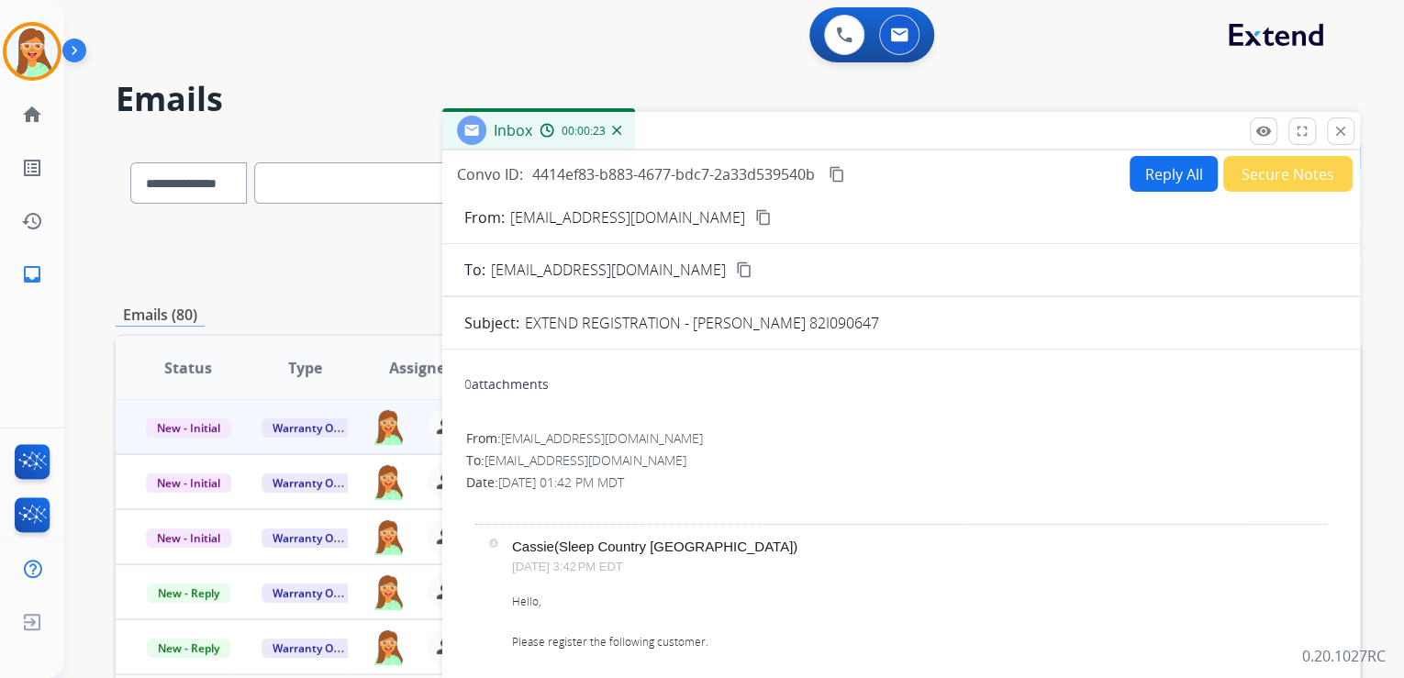
click at [1138, 178] on button "Reply All" at bounding box center [1173, 174] width 88 height 36
select select "**********"
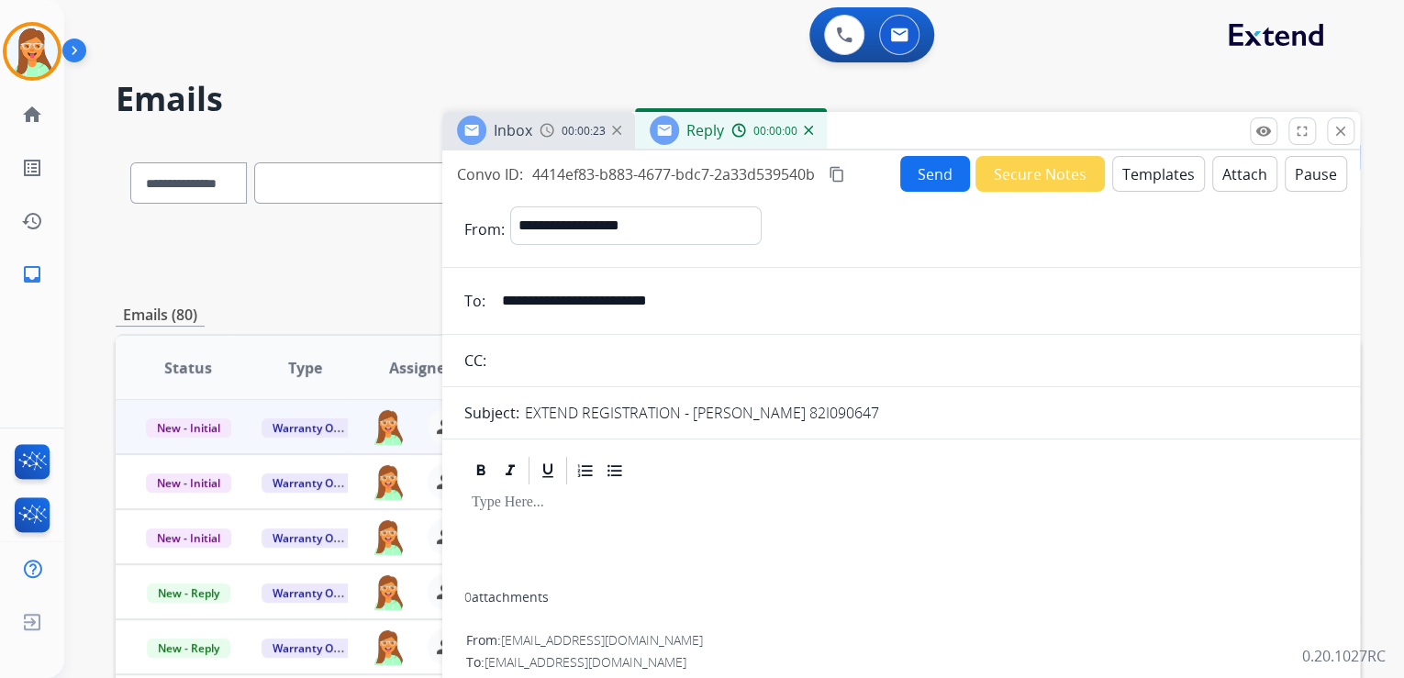
click at [1145, 178] on button "Templates" at bounding box center [1158, 174] width 93 height 36
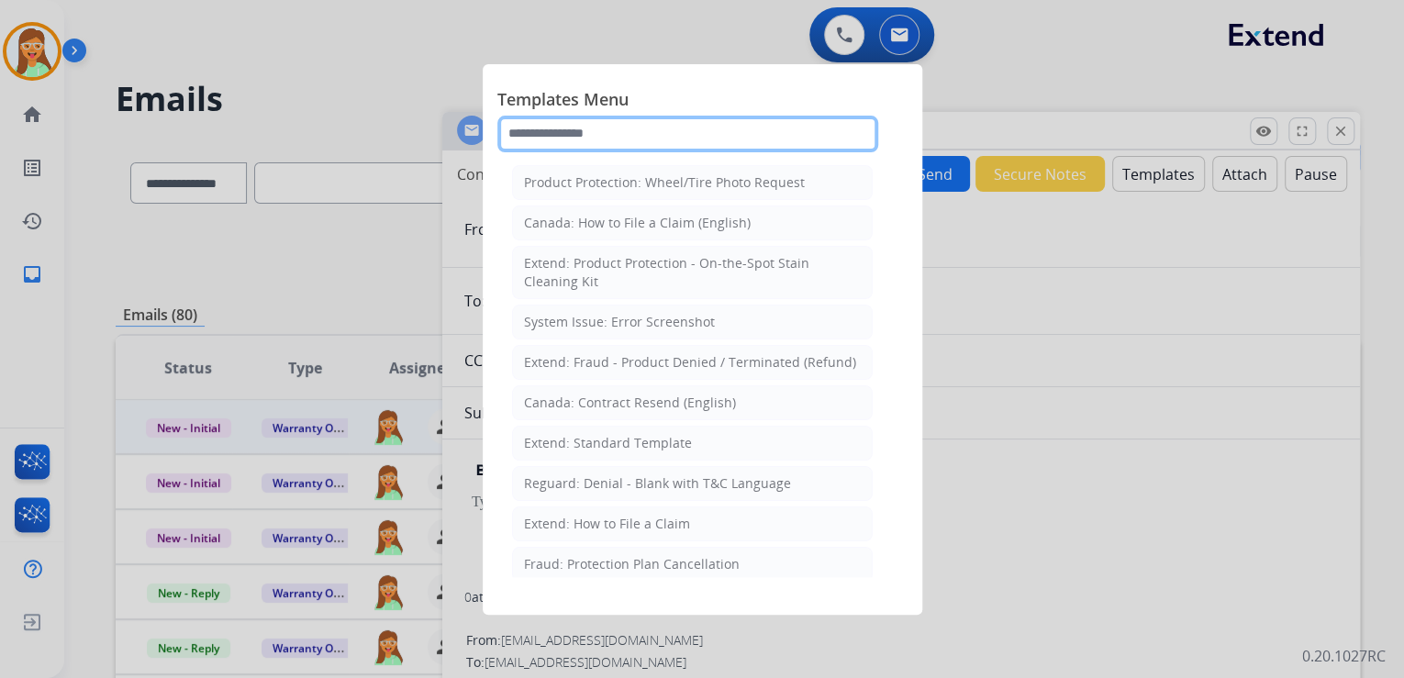
click at [594, 133] on input "text" at bounding box center [687, 134] width 381 height 37
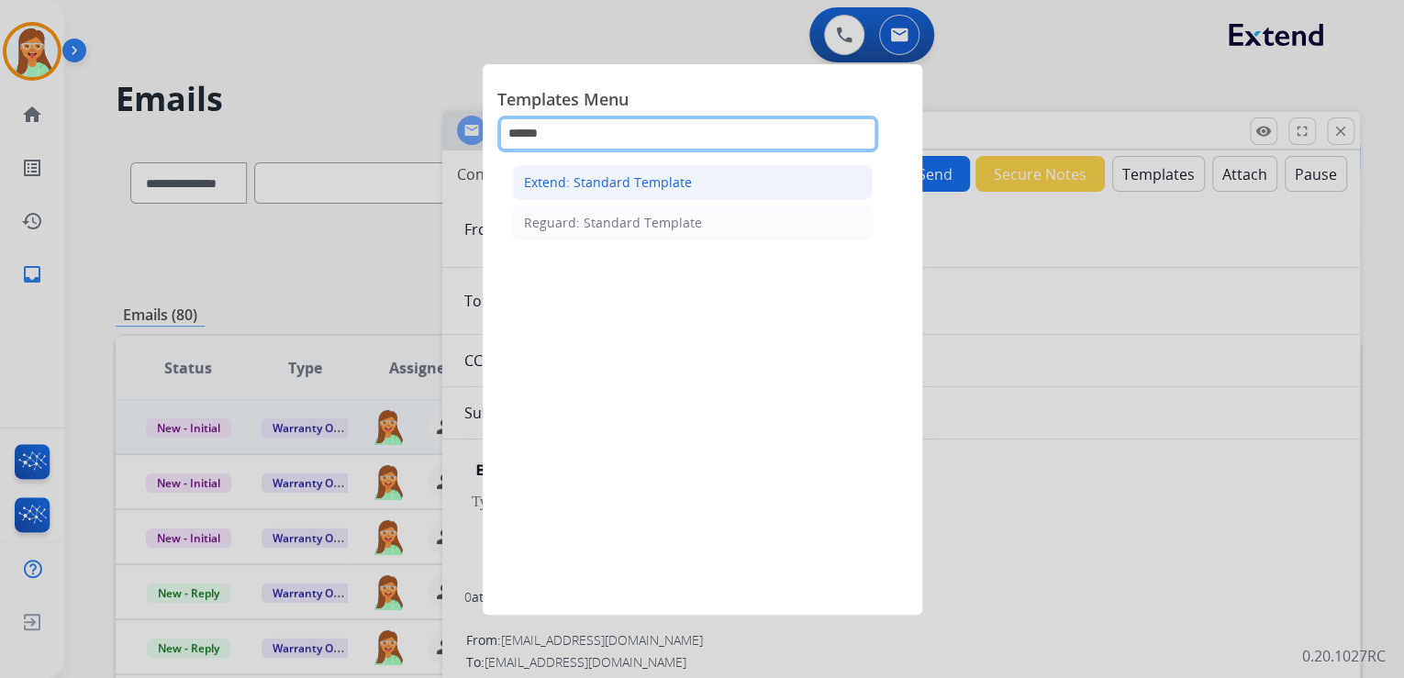
type input "******"
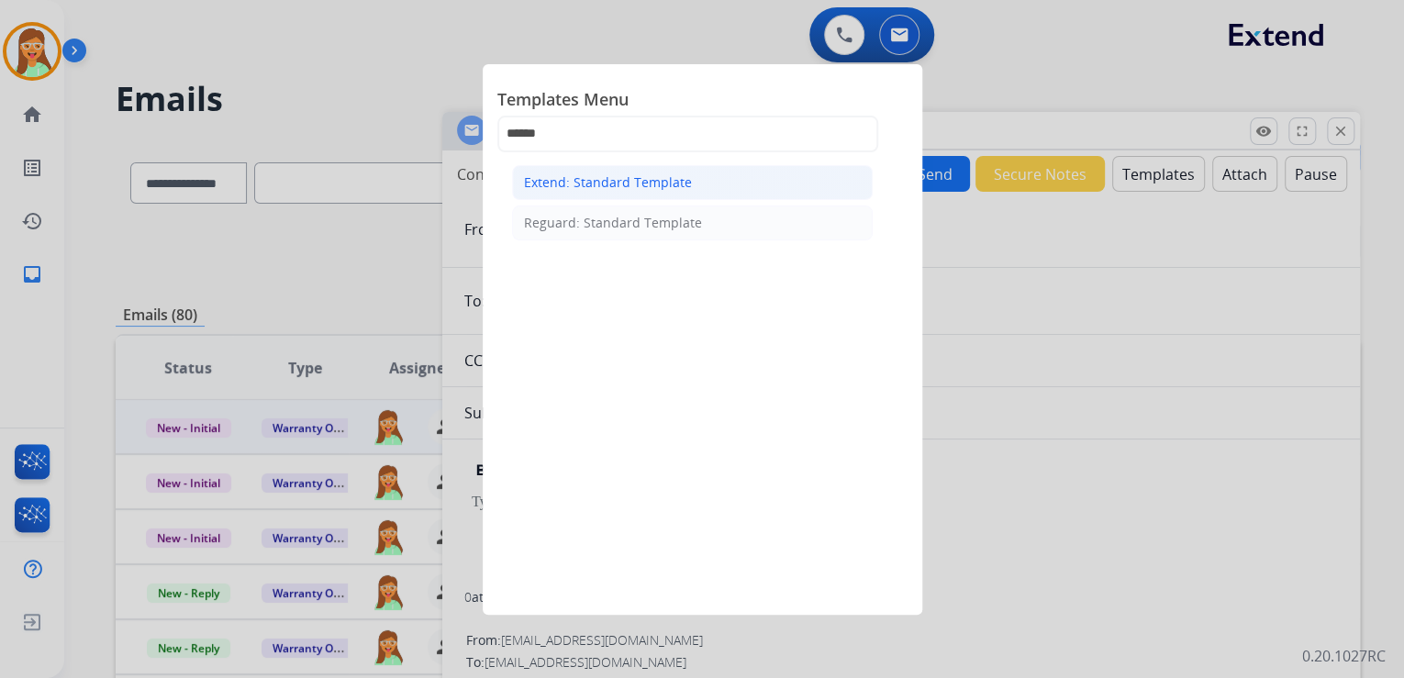
click at [701, 172] on li "Extend: Standard Template" at bounding box center [692, 182] width 361 height 35
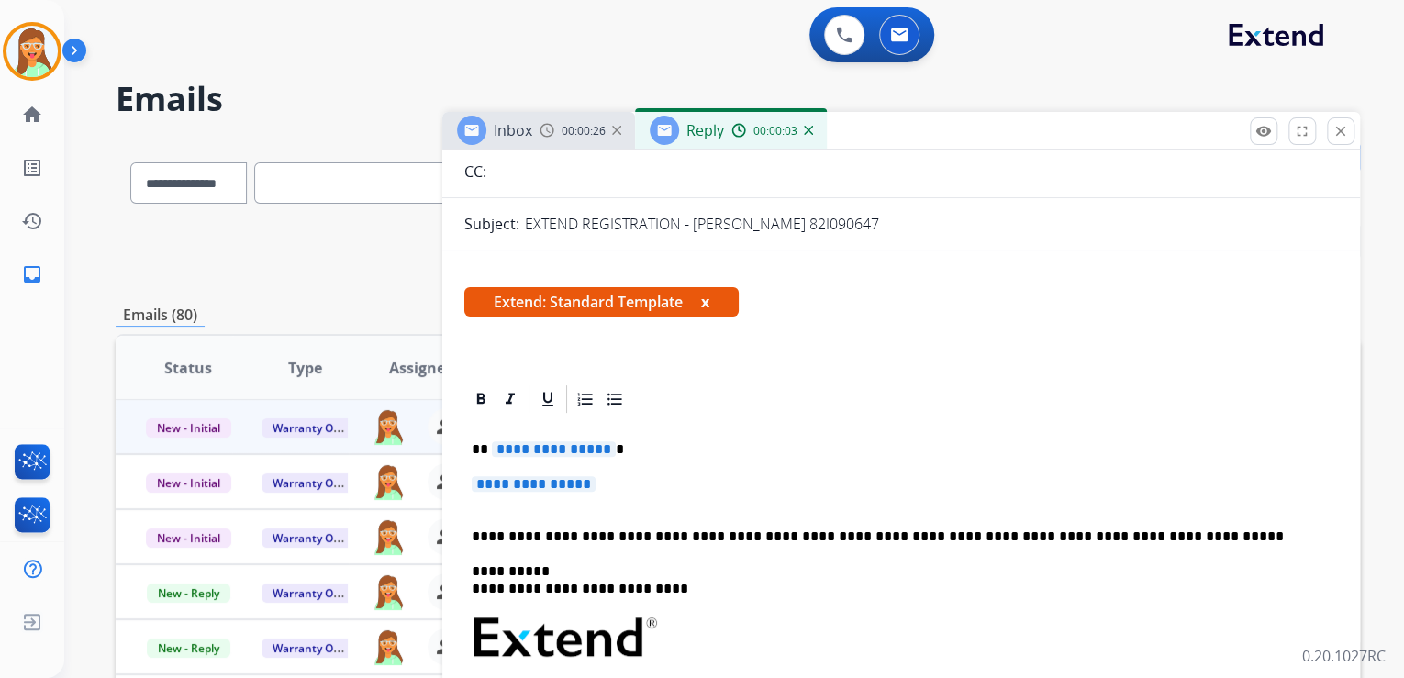
scroll to position [294, 0]
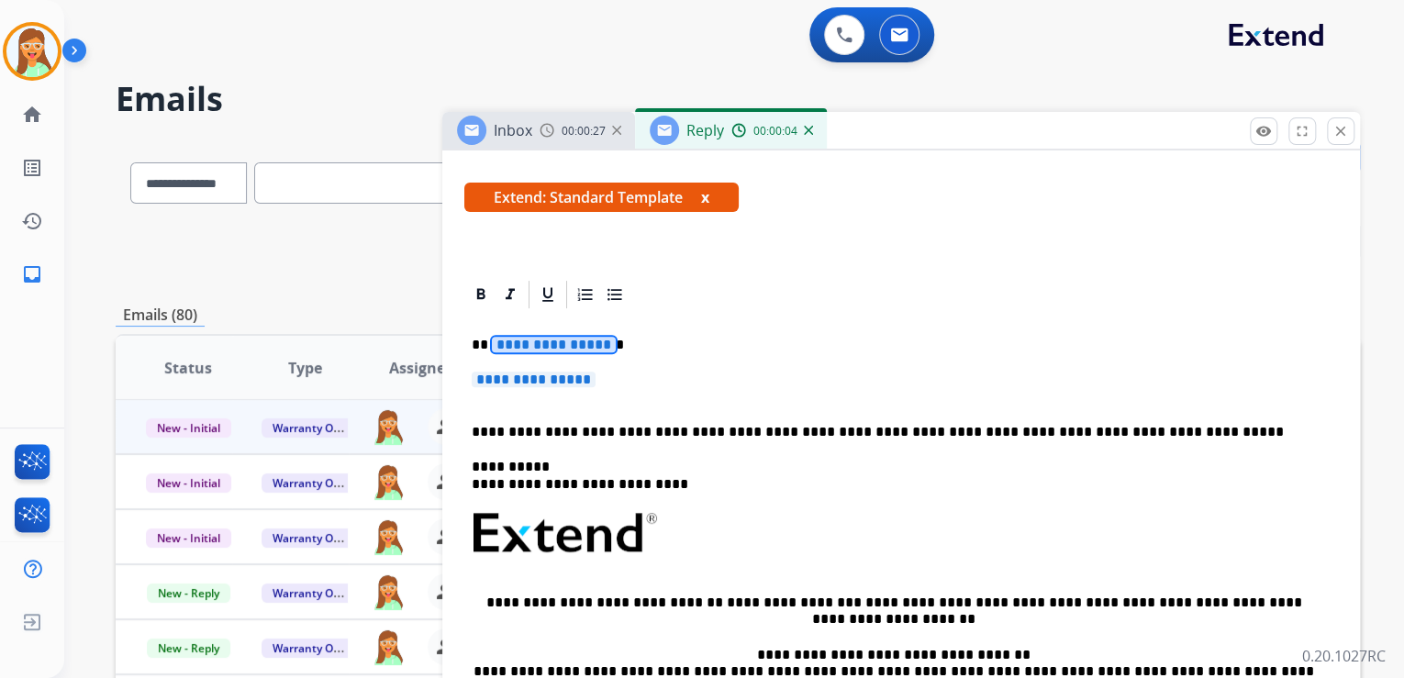
click at [533, 346] on span "**********" at bounding box center [554, 345] width 124 height 16
click at [558, 378] on span "**********" at bounding box center [534, 380] width 124 height 16
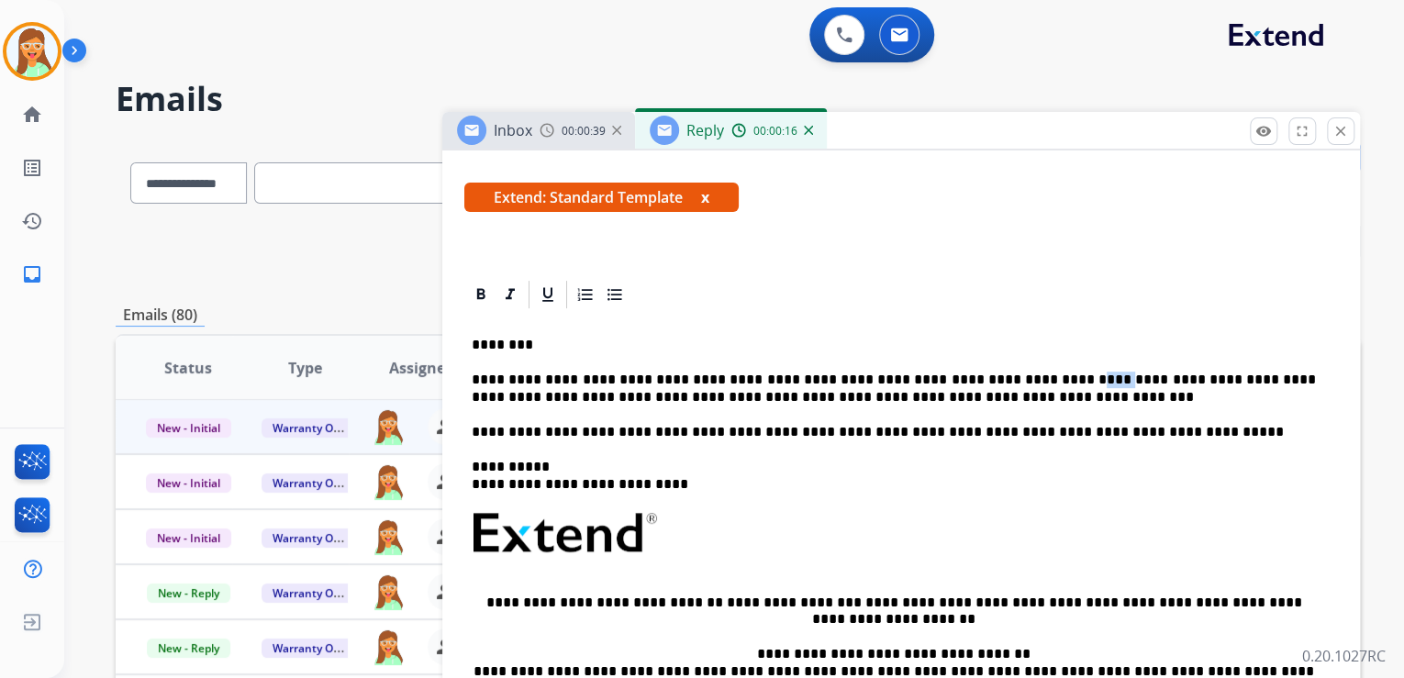
drag, startPoint x: 1041, startPoint y: 382, endPoint x: 1016, endPoint y: 380, distance: 24.8
click at [1016, 380] on p "**********" at bounding box center [894, 389] width 844 height 34
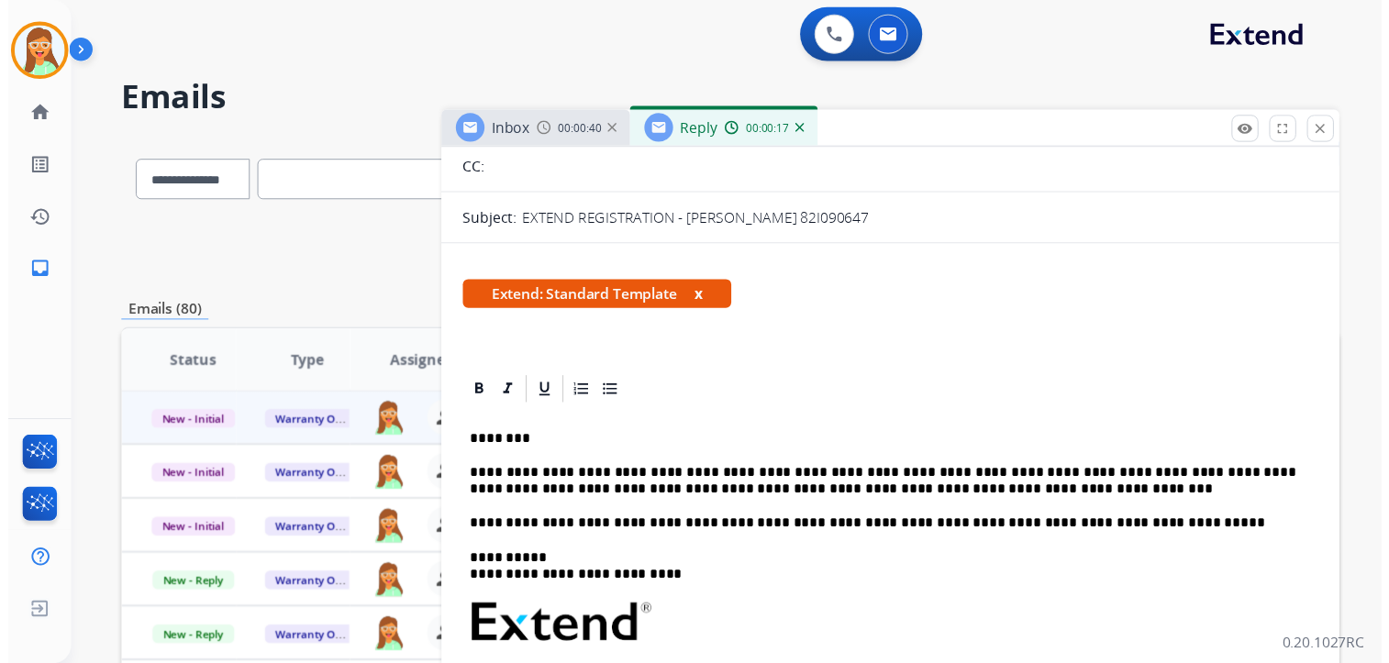
scroll to position [0, 0]
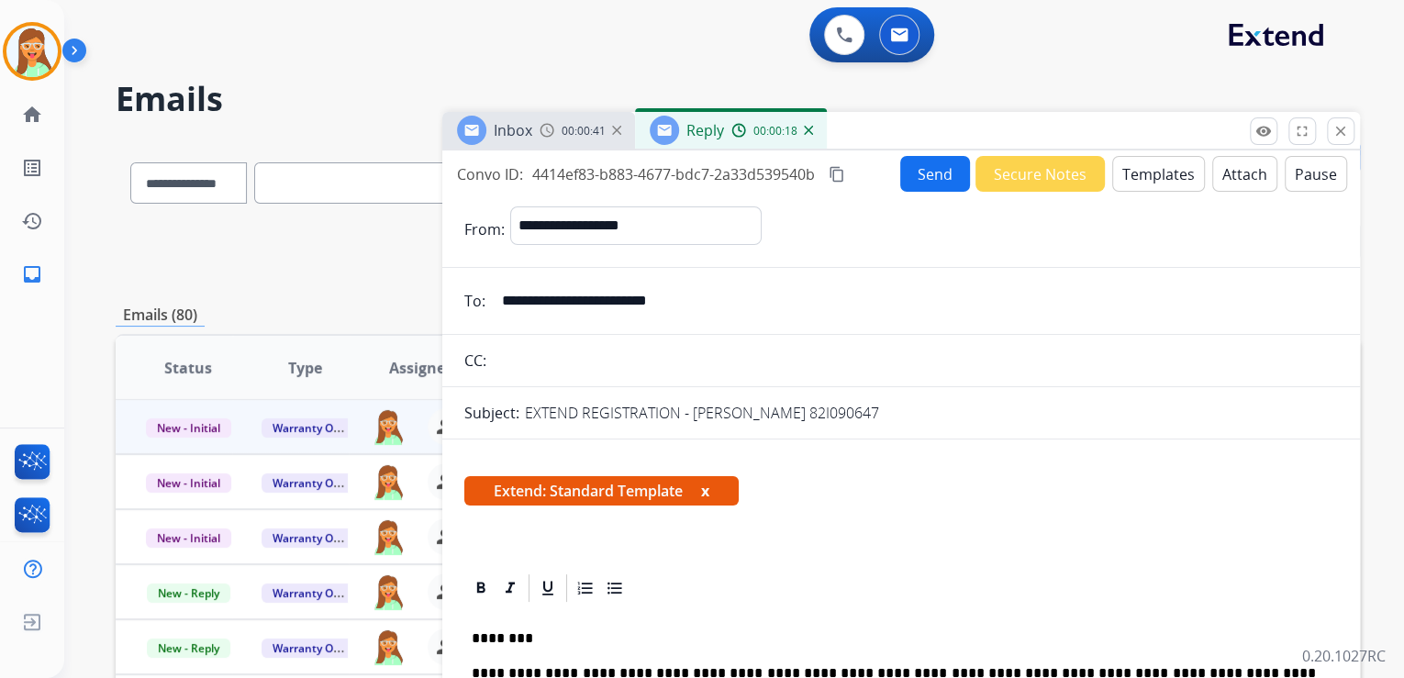
click at [1218, 170] on button "Attach" at bounding box center [1244, 174] width 65 height 36
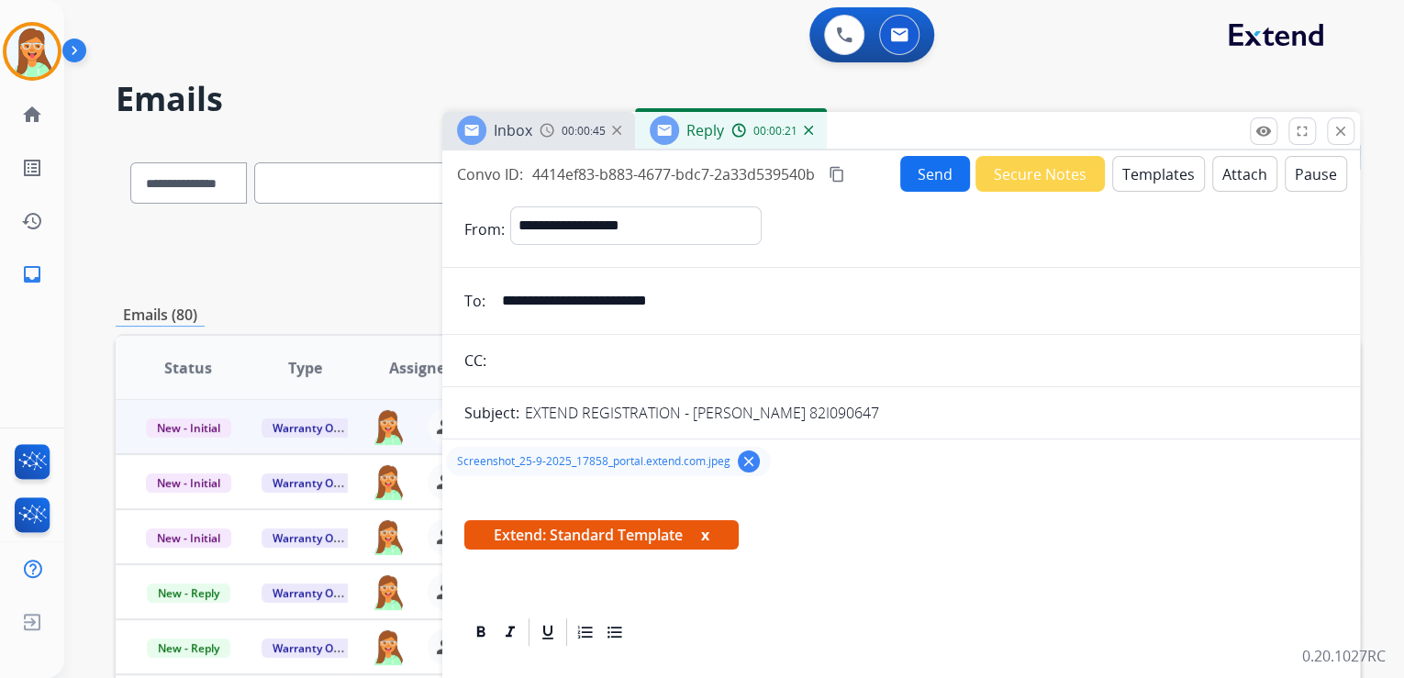
click at [927, 173] on button "Send" at bounding box center [935, 174] width 70 height 36
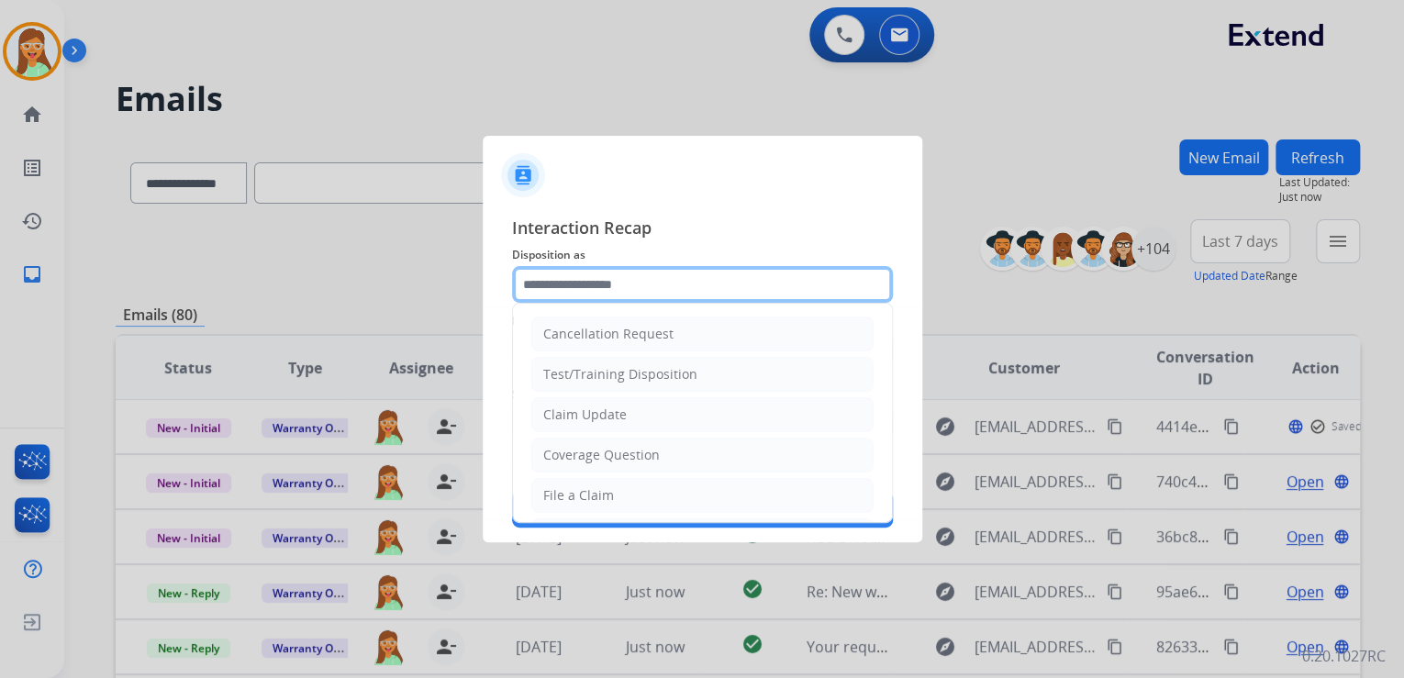
click at [628, 290] on input "text" at bounding box center [702, 284] width 381 height 37
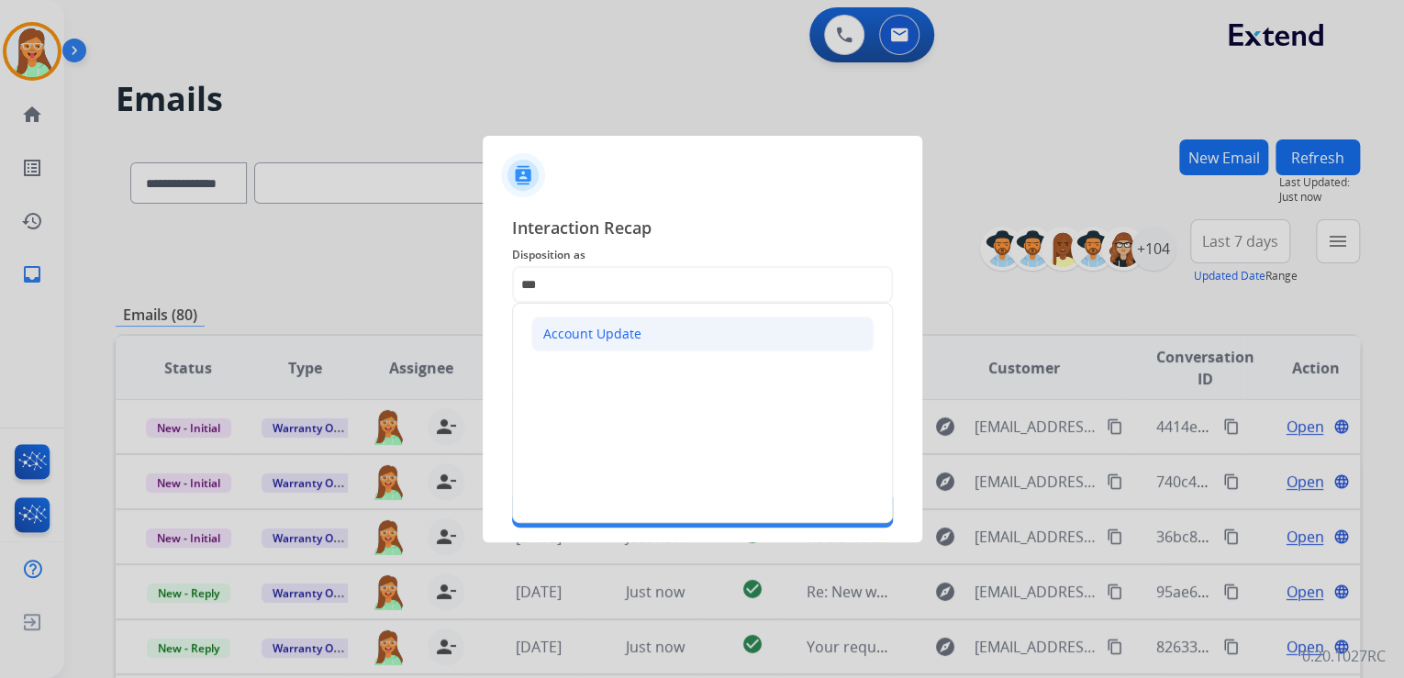
click at [633, 328] on div "Account Update" at bounding box center [592, 334] width 98 height 18
type input "**********"
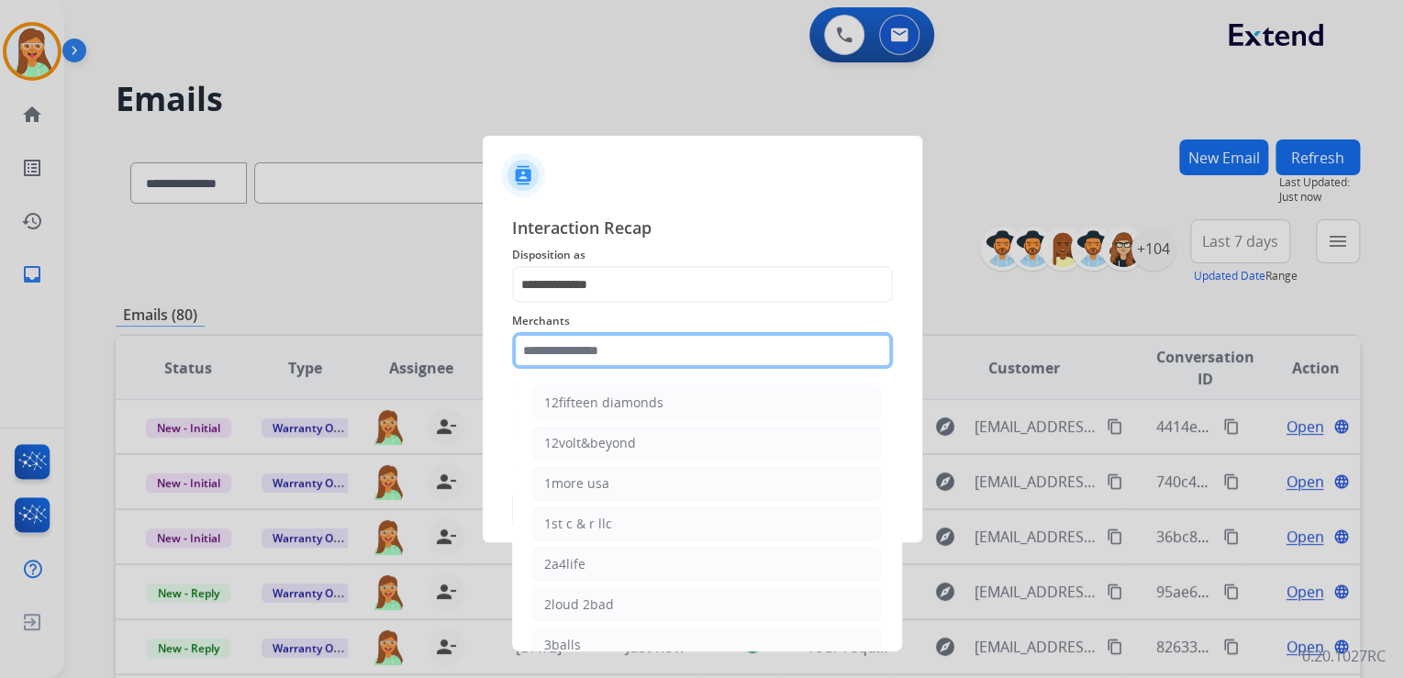
click at [604, 350] on input "text" at bounding box center [702, 350] width 381 height 37
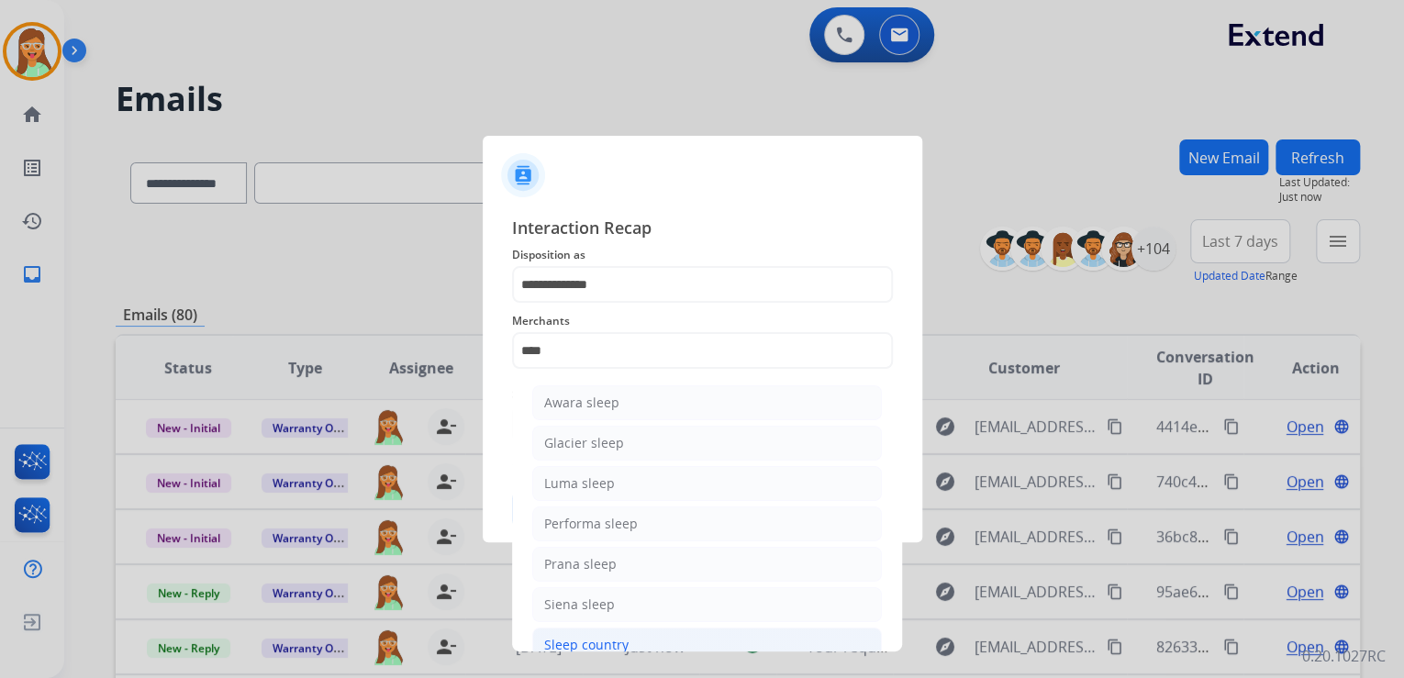
click at [643, 641] on li "Sleep country" at bounding box center [707, 645] width 350 height 35
type input "**********"
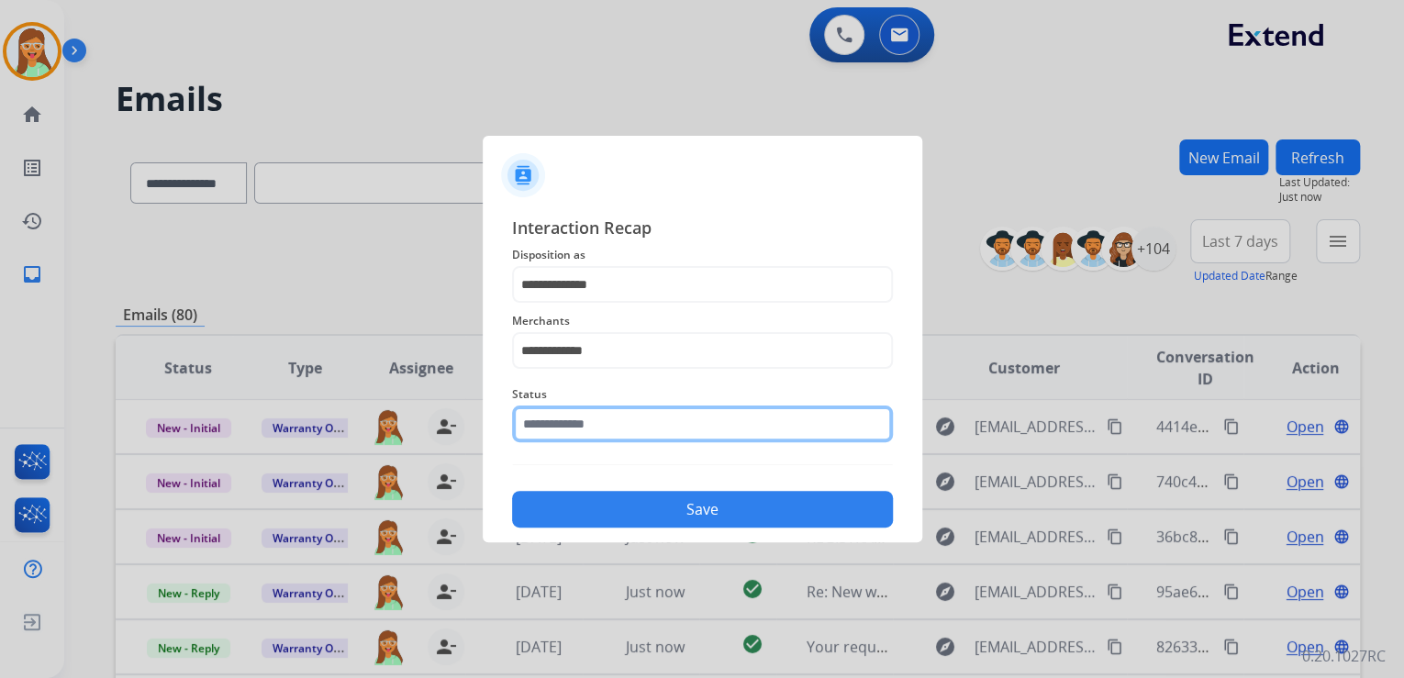
click at [684, 421] on input "text" at bounding box center [702, 423] width 381 height 37
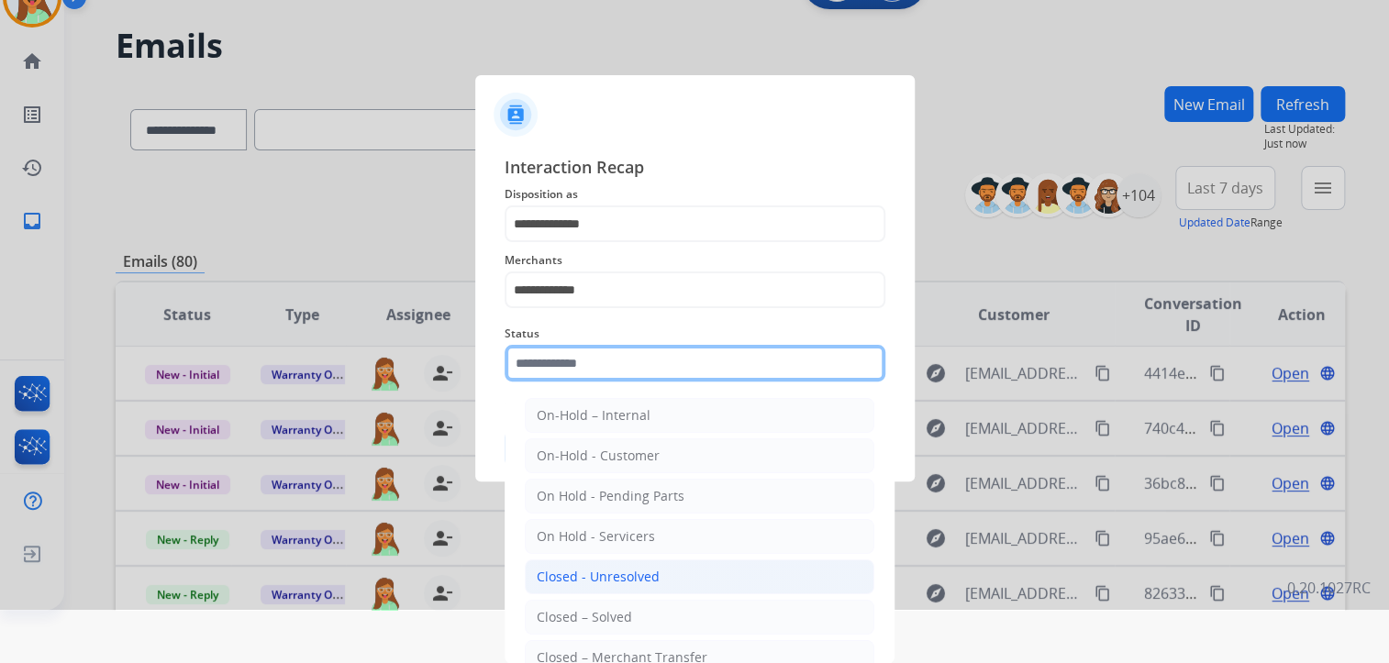
scroll to position [54, 0]
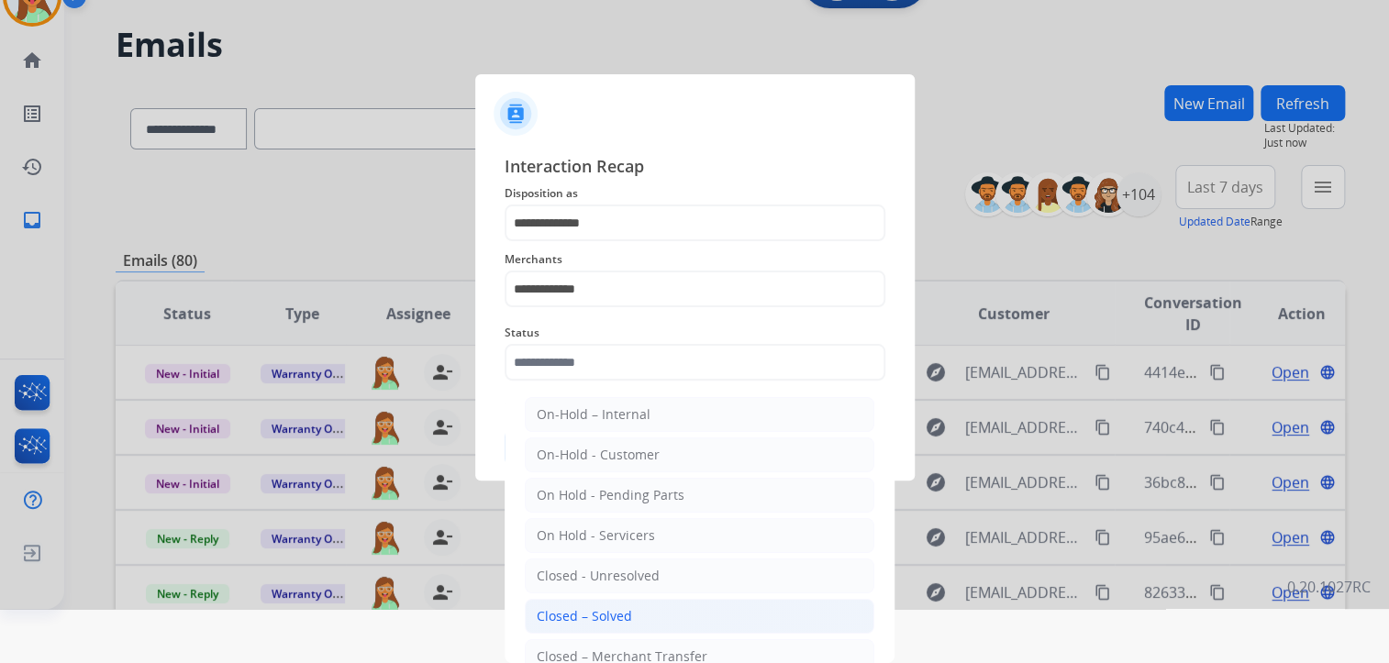
click at [632, 613] on li "Closed – Solved" at bounding box center [700, 616] width 350 height 35
type input "**********"
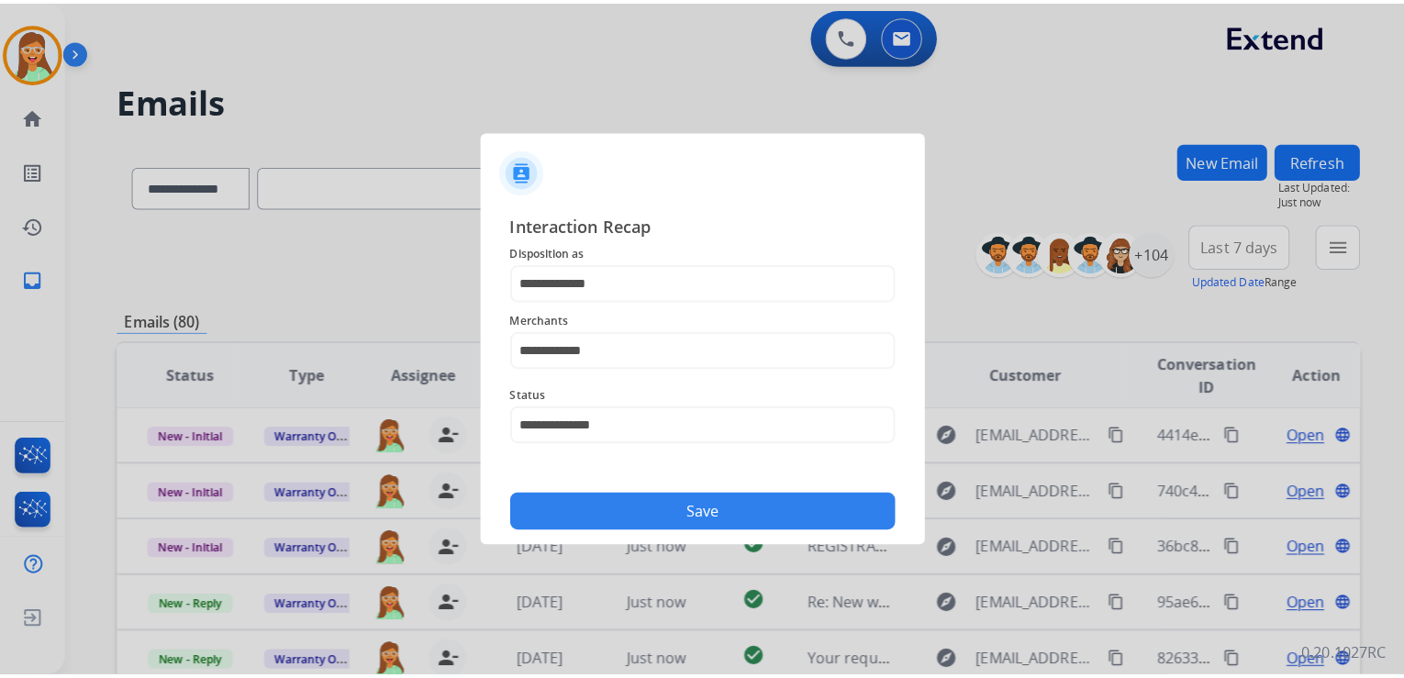
scroll to position [0, 0]
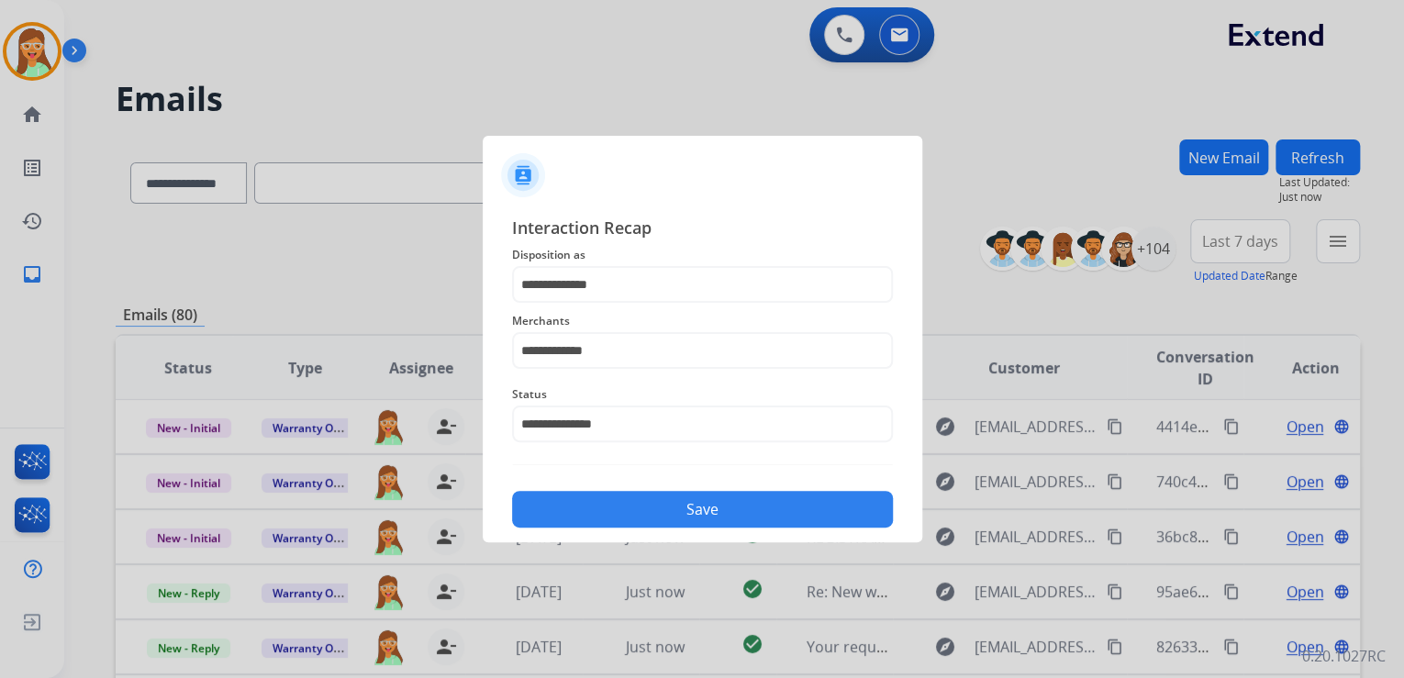
click at [697, 511] on button "Save" at bounding box center [702, 509] width 381 height 37
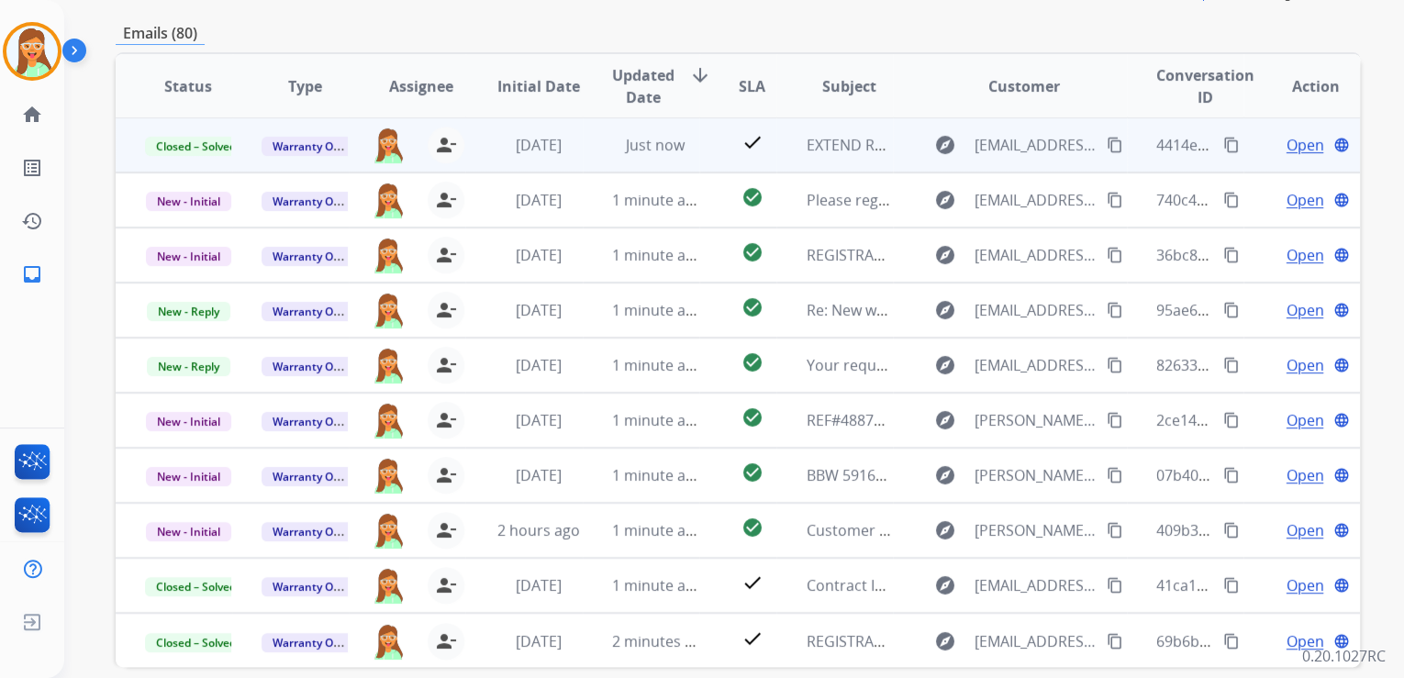
scroll to position [294, 0]
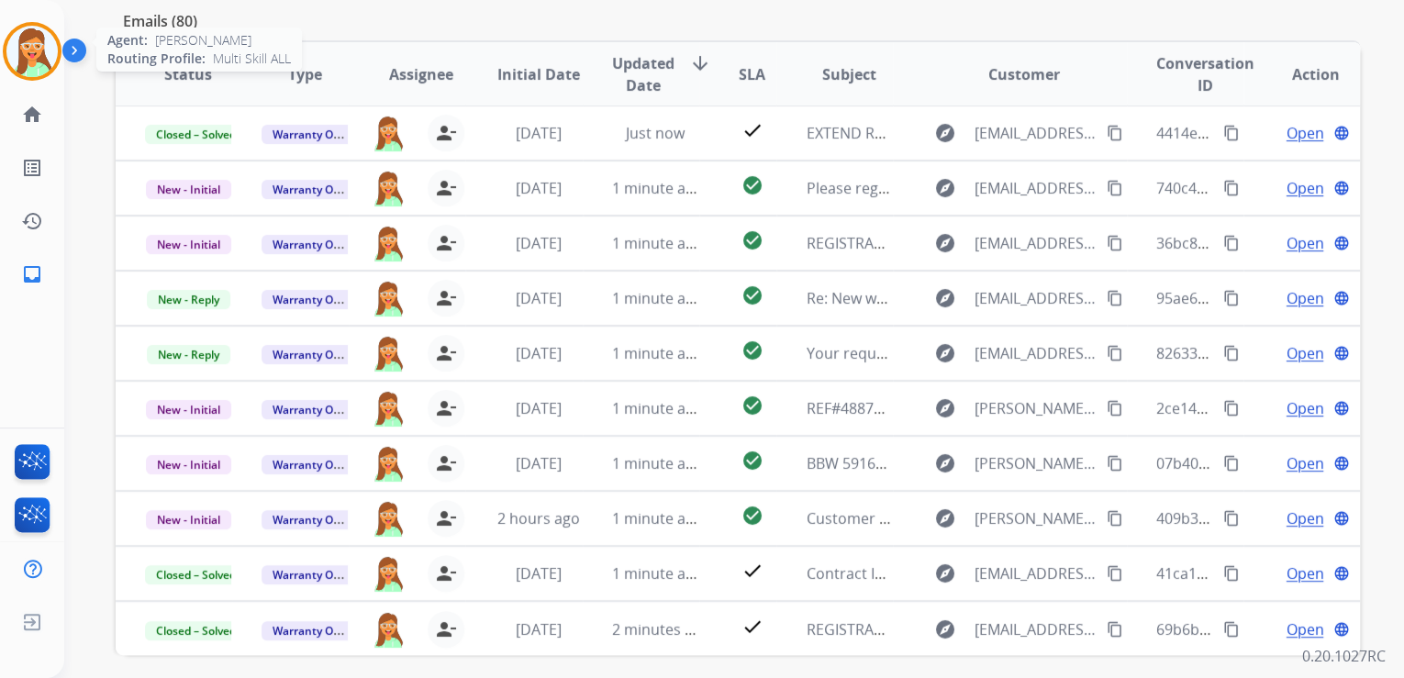
click at [51, 49] on img at bounding box center [31, 51] width 51 height 51
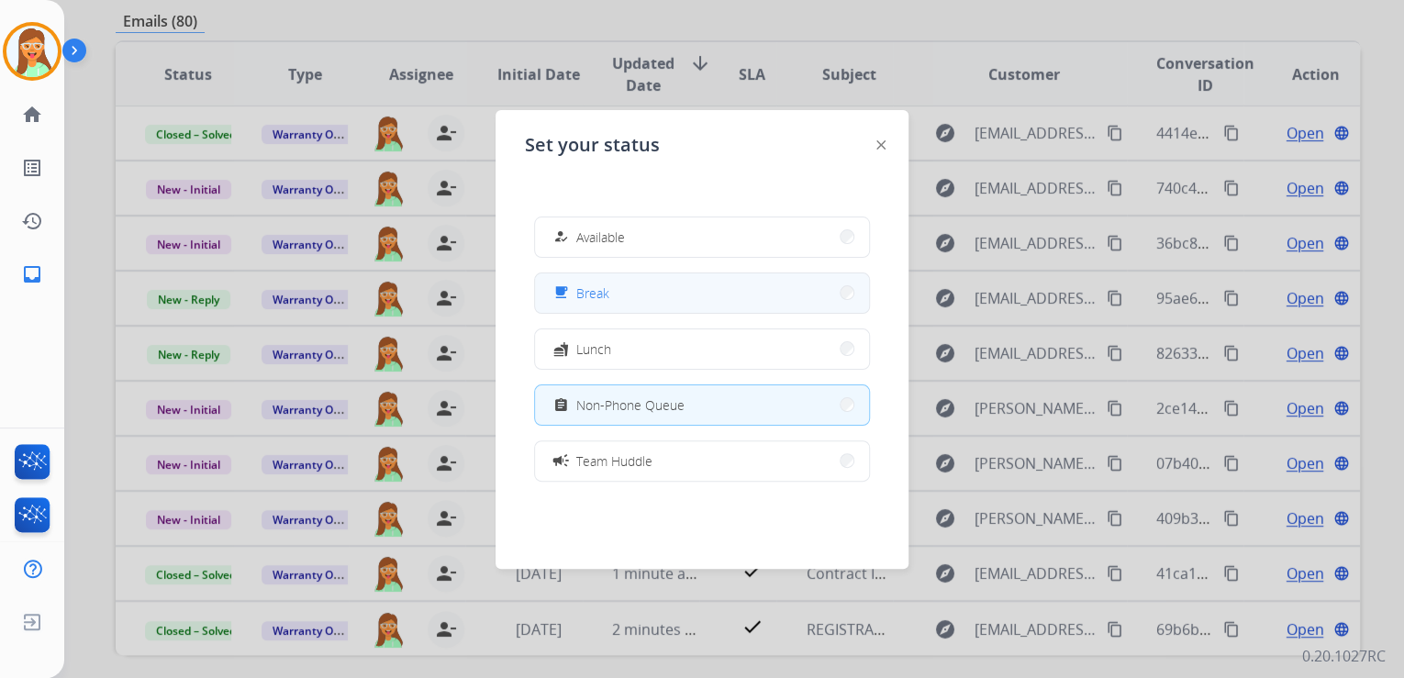
click at [664, 292] on button "free_breakfast Break" at bounding box center [702, 292] width 334 height 39
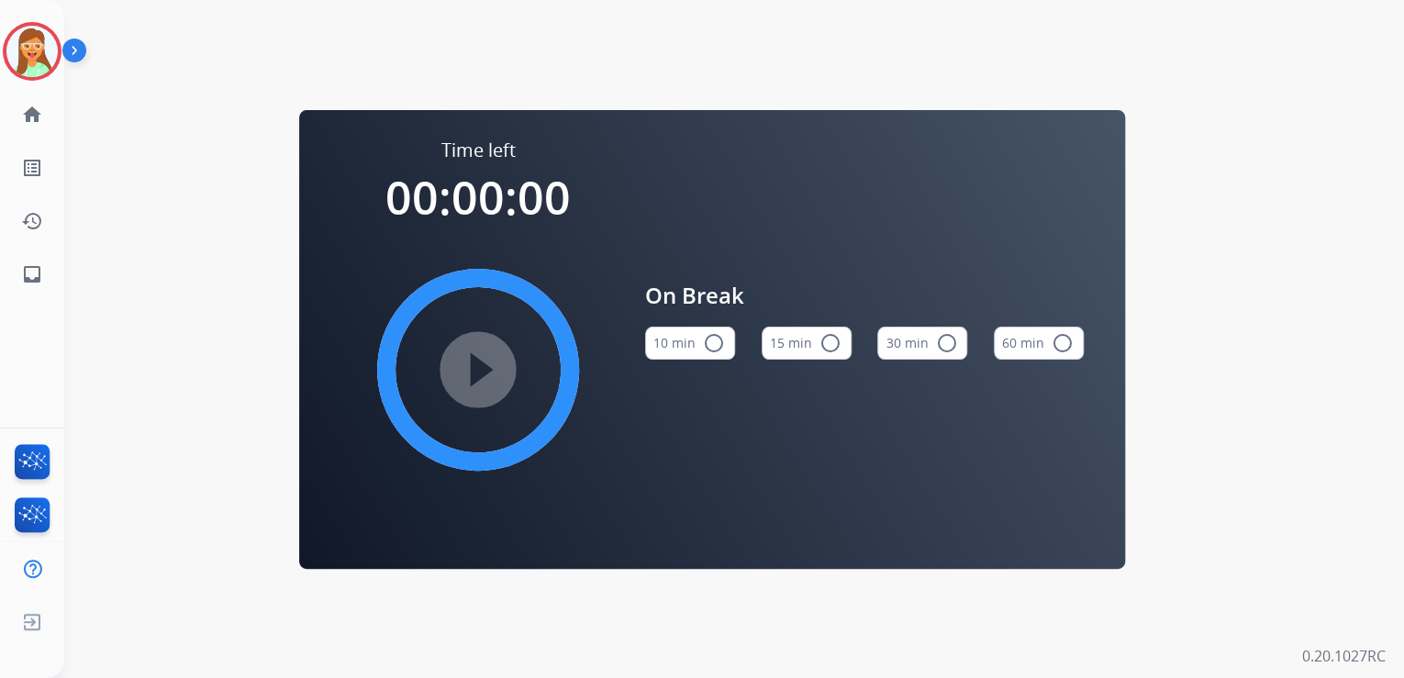
click at [793, 339] on button "15 min radio_button_unchecked" at bounding box center [806, 343] width 90 height 33
click at [489, 367] on mat-icon "play_circle_filled" at bounding box center [478, 370] width 22 height 22
click at [18, 57] on img at bounding box center [31, 51] width 51 height 51
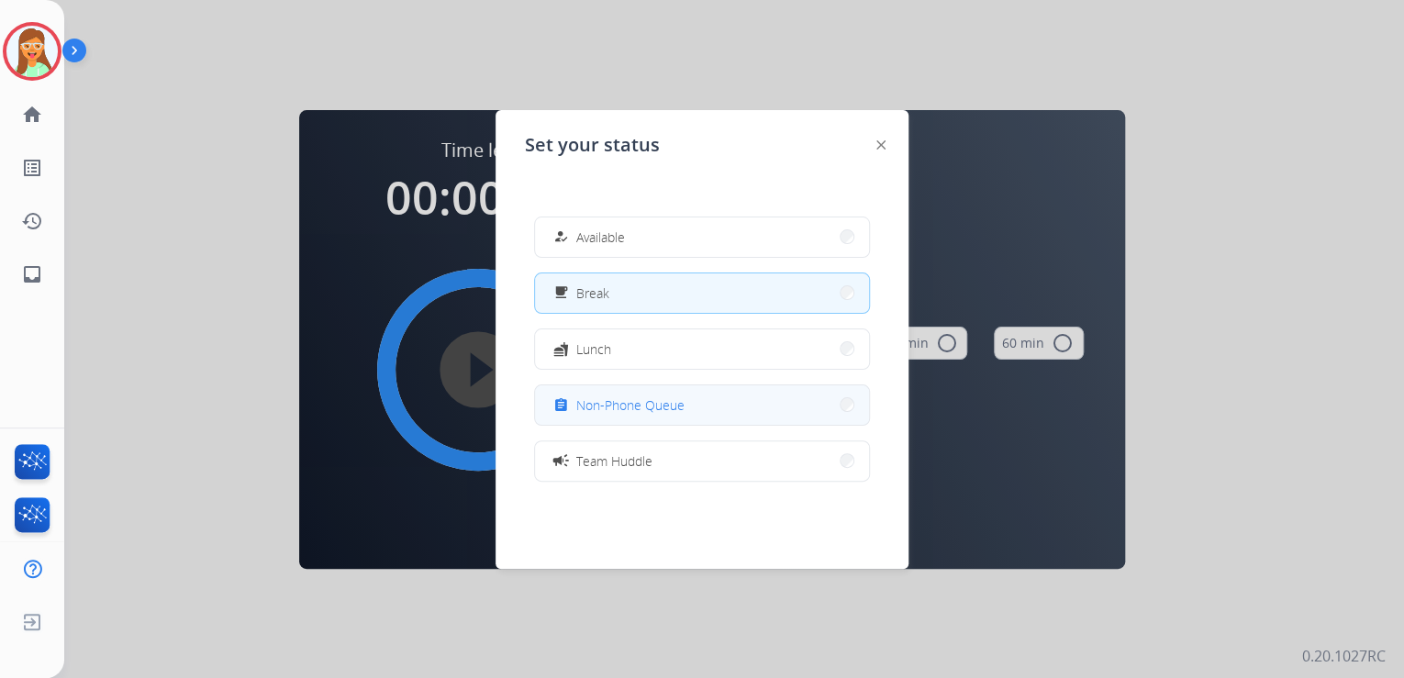
click at [636, 394] on div "assignment Non-Phone Queue" at bounding box center [617, 405] width 135 height 22
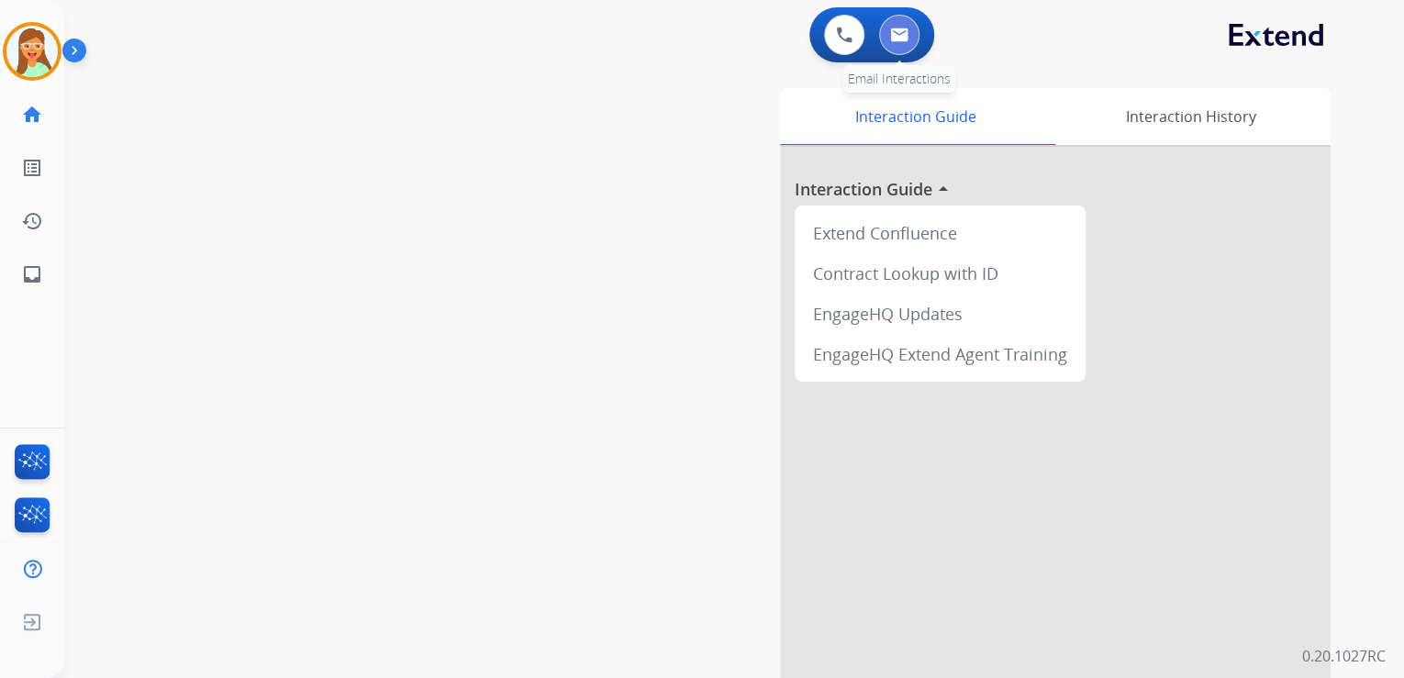
click at [901, 41] on img at bounding box center [899, 35] width 18 height 15
select select "**********"
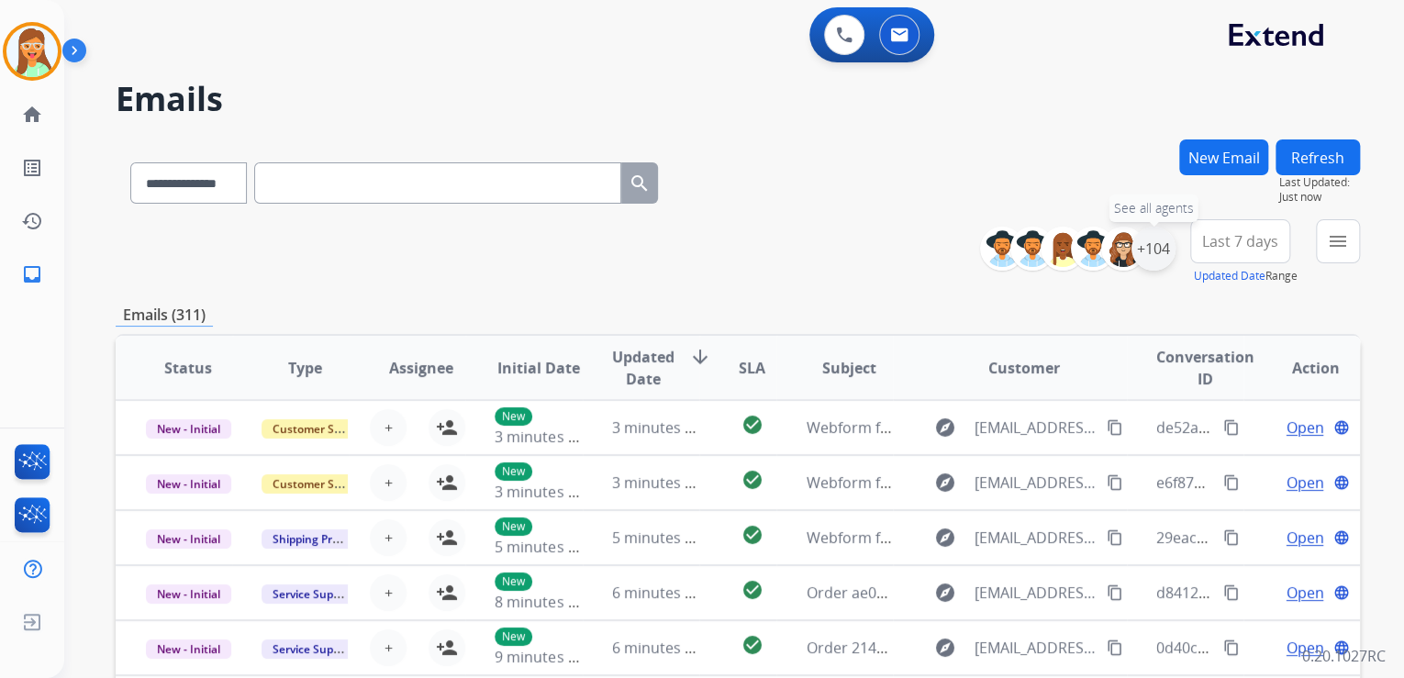
click at [1161, 257] on div "+104" at bounding box center [1153, 249] width 44 height 44
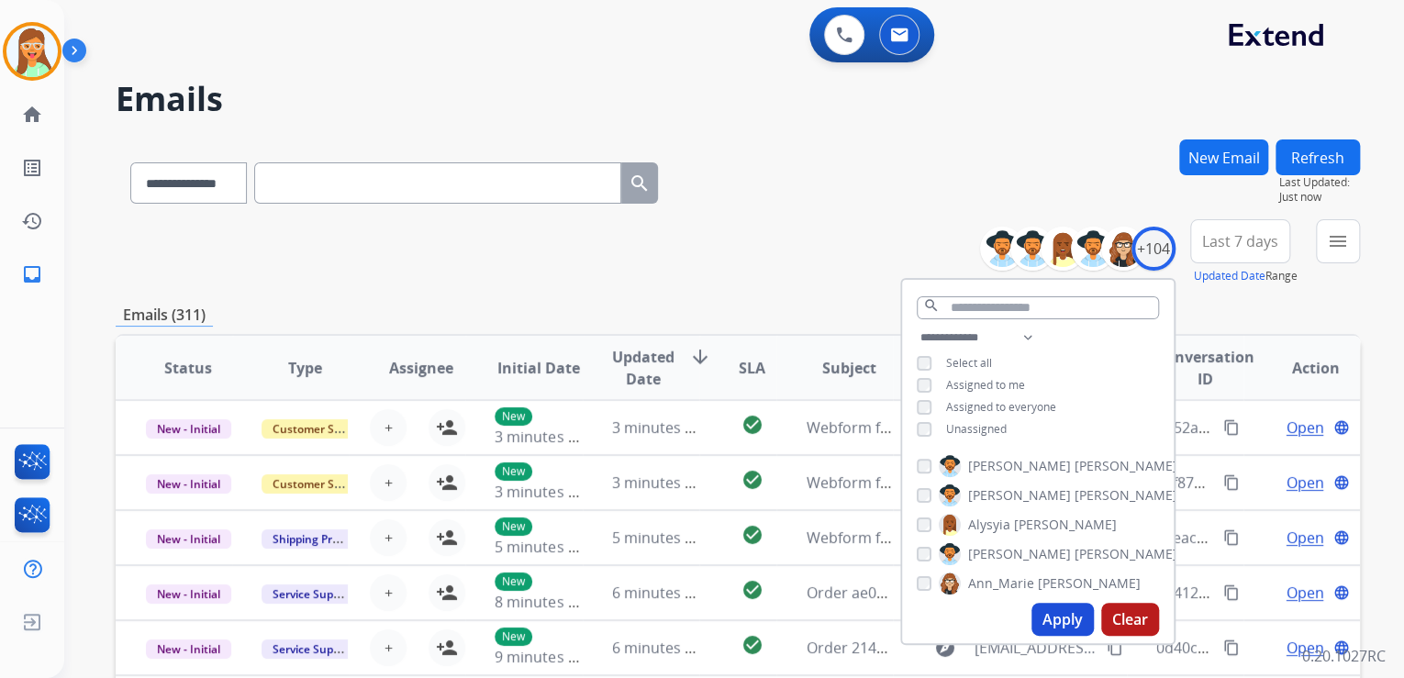
click at [1054, 613] on button "Apply" at bounding box center [1062, 619] width 62 height 33
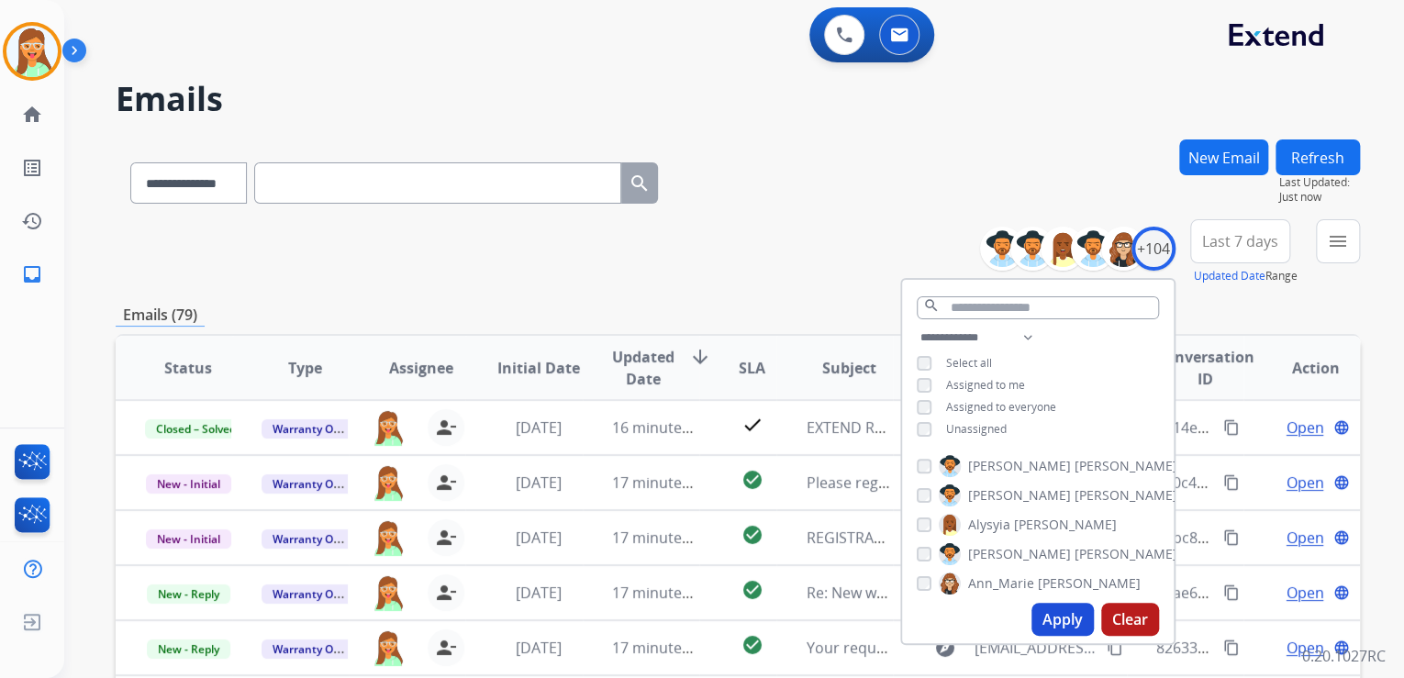
click at [848, 194] on div "**********" at bounding box center [738, 179] width 1244 height 80
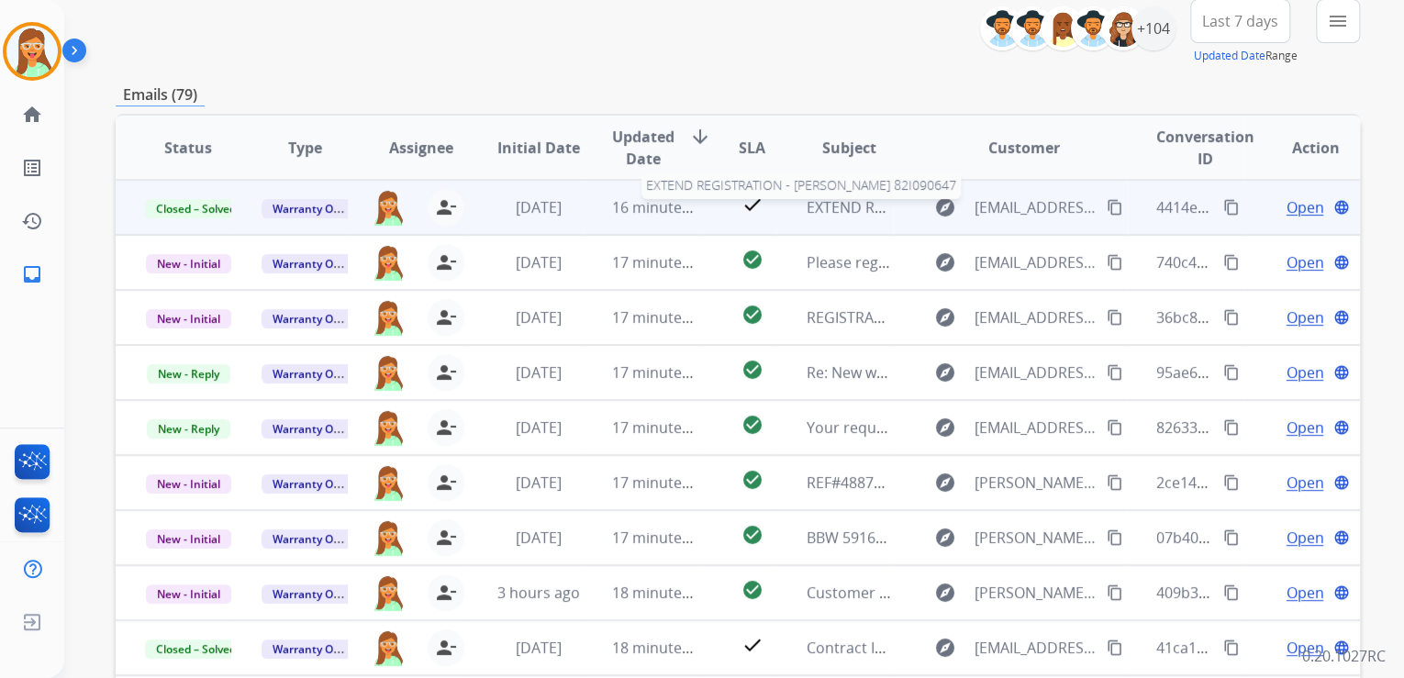
scroll to position [1, 0]
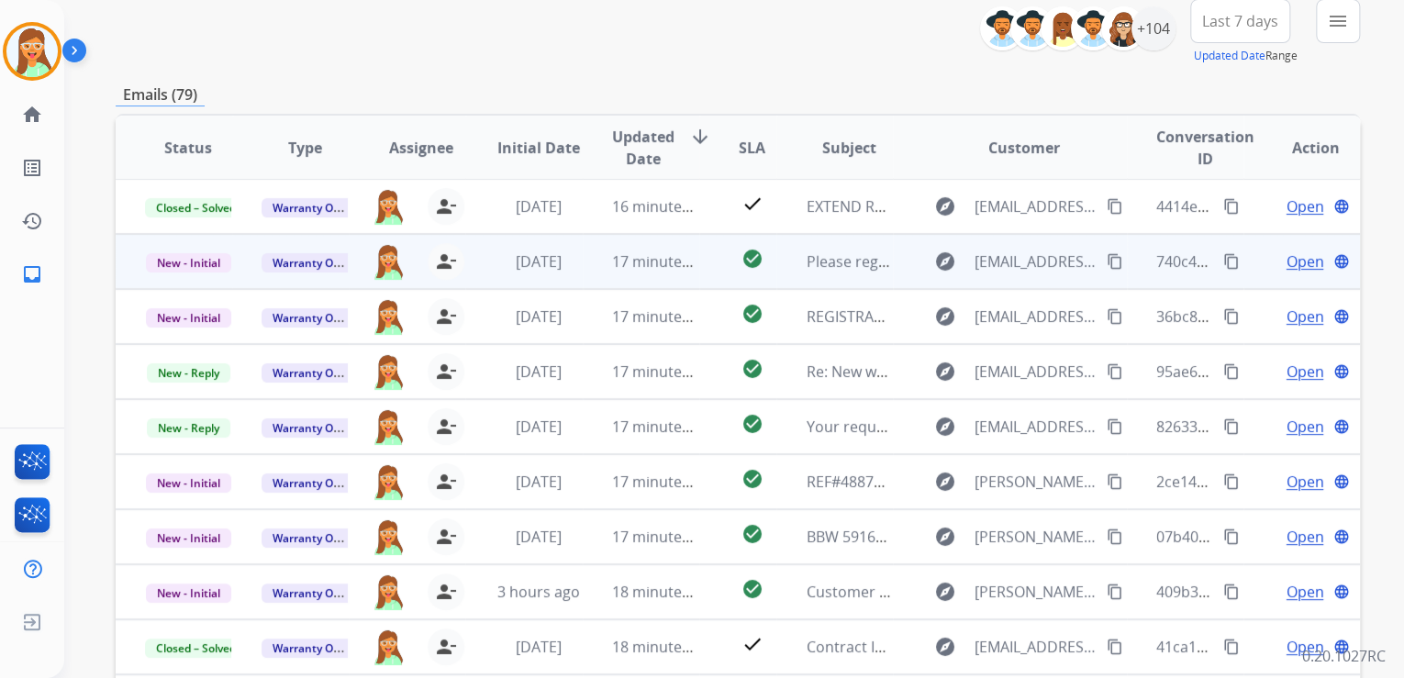
click at [1295, 253] on span "Open" at bounding box center [1304, 261] width 38 height 22
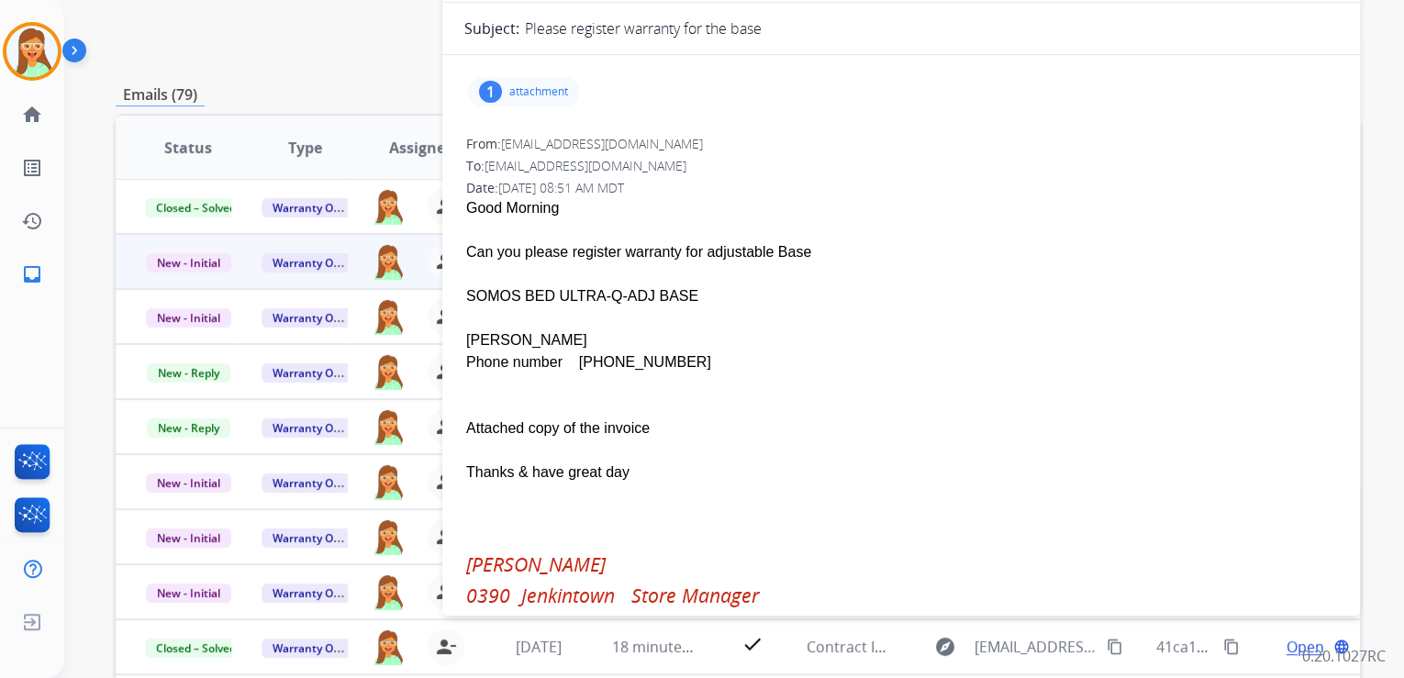
scroll to position [0, 0]
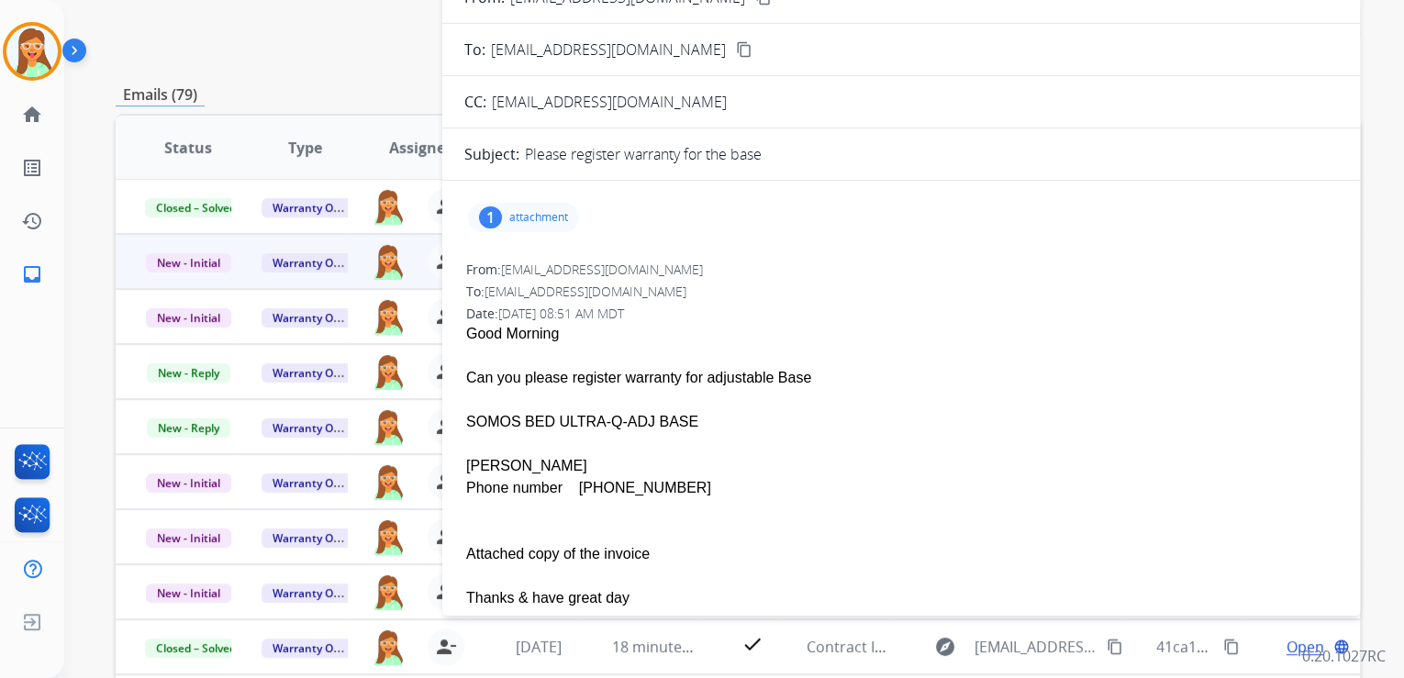
click at [543, 217] on p "attachment" at bounding box center [538, 217] width 59 height 15
click at [830, 250] on button "download" at bounding box center [833, 261] width 22 height 22
click at [522, 214] on p "attachment" at bounding box center [538, 217] width 59 height 15
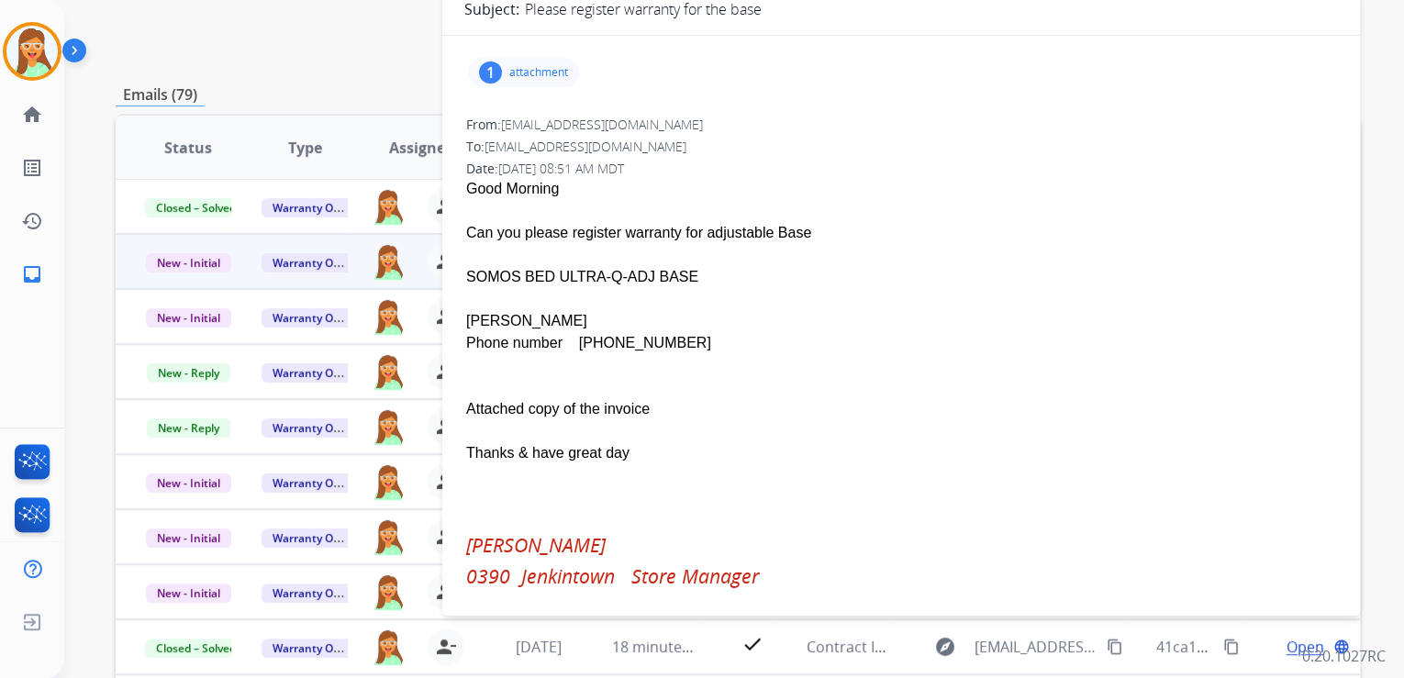
scroll to position [147, 0]
drag, startPoint x: 571, startPoint y: 341, endPoint x: 638, endPoint y: 339, distance: 67.0
click at [638, 339] on div "Phone number [PHONE_NUMBER]" at bounding box center [901, 341] width 870 height 22
drag, startPoint x: 638, startPoint y: 339, endPoint x: 661, endPoint y: 345, distance: 23.6
click at [661, 345] on div "Phone number [PHONE_NUMBER]" at bounding box center [901, 341] width 870 height 22
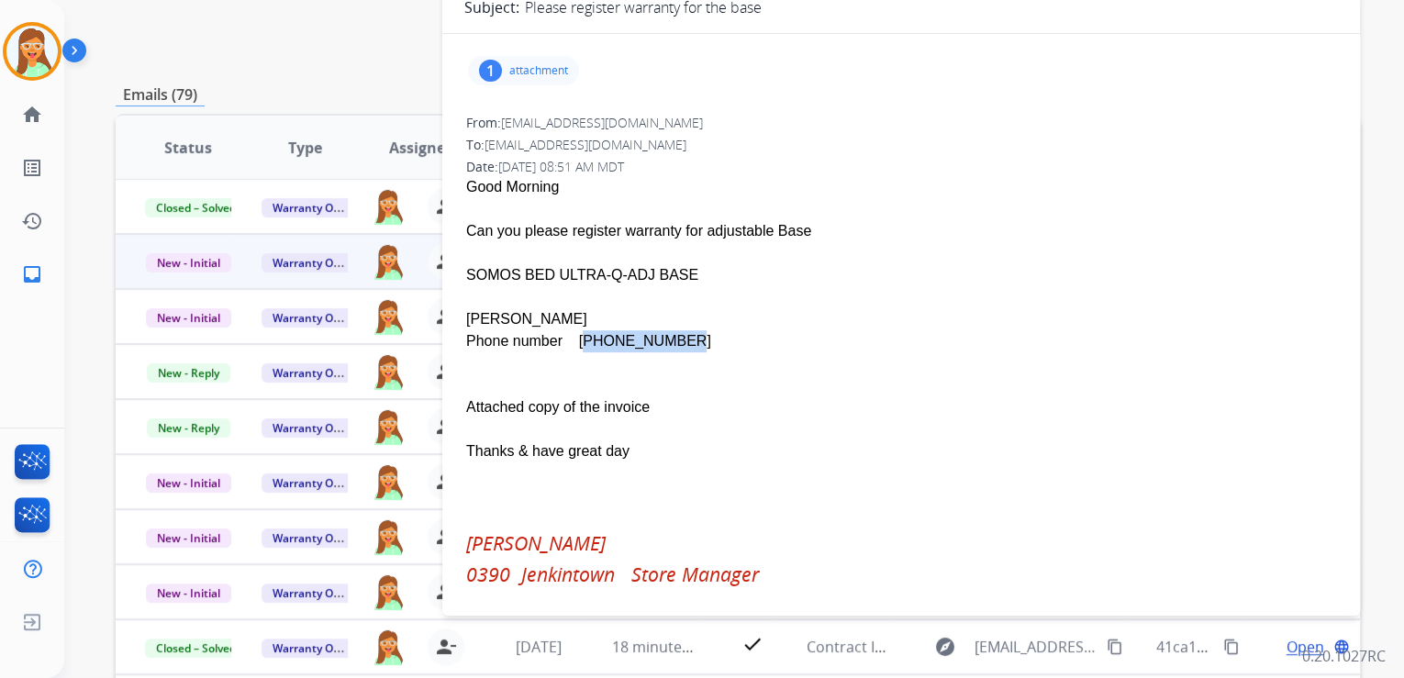
drag, startPoint x: 654, startPoint y: 345, endPoint x: 568, endPoint y: 349, distance: 86.3
click at [568, 349] on div "Phone number [PHONE_NUMBER]" at bounding box center [901, 341] width 870 height 22
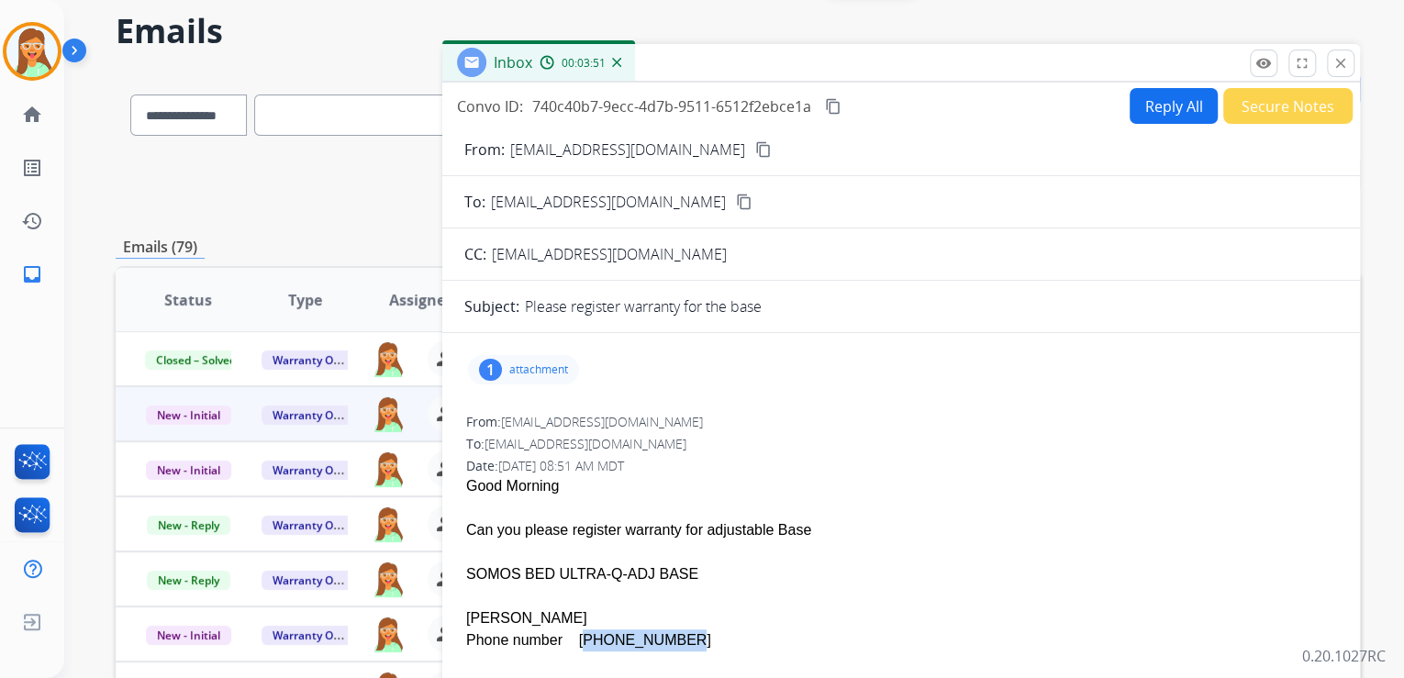
scroll to position [0, 0]
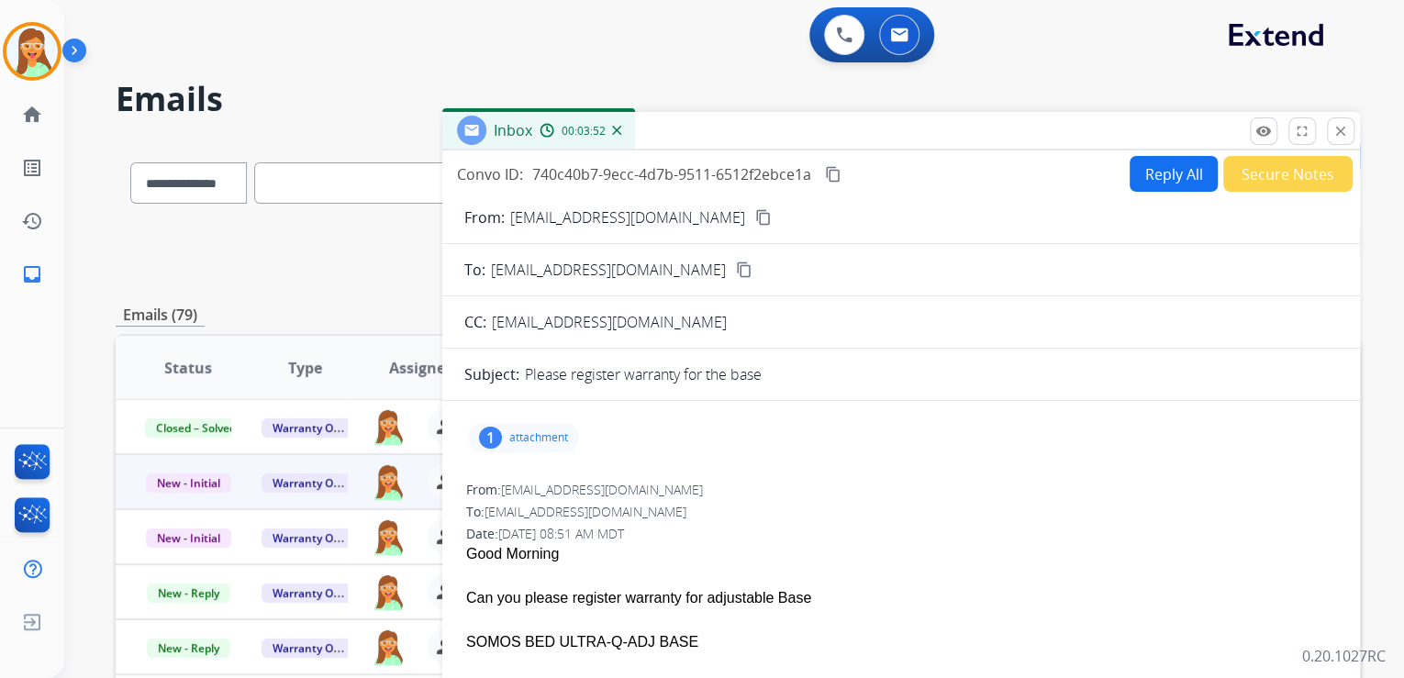
click at [1169, 175] on button "Reply All" at bounding box center [1173, 174] width 88 height 36
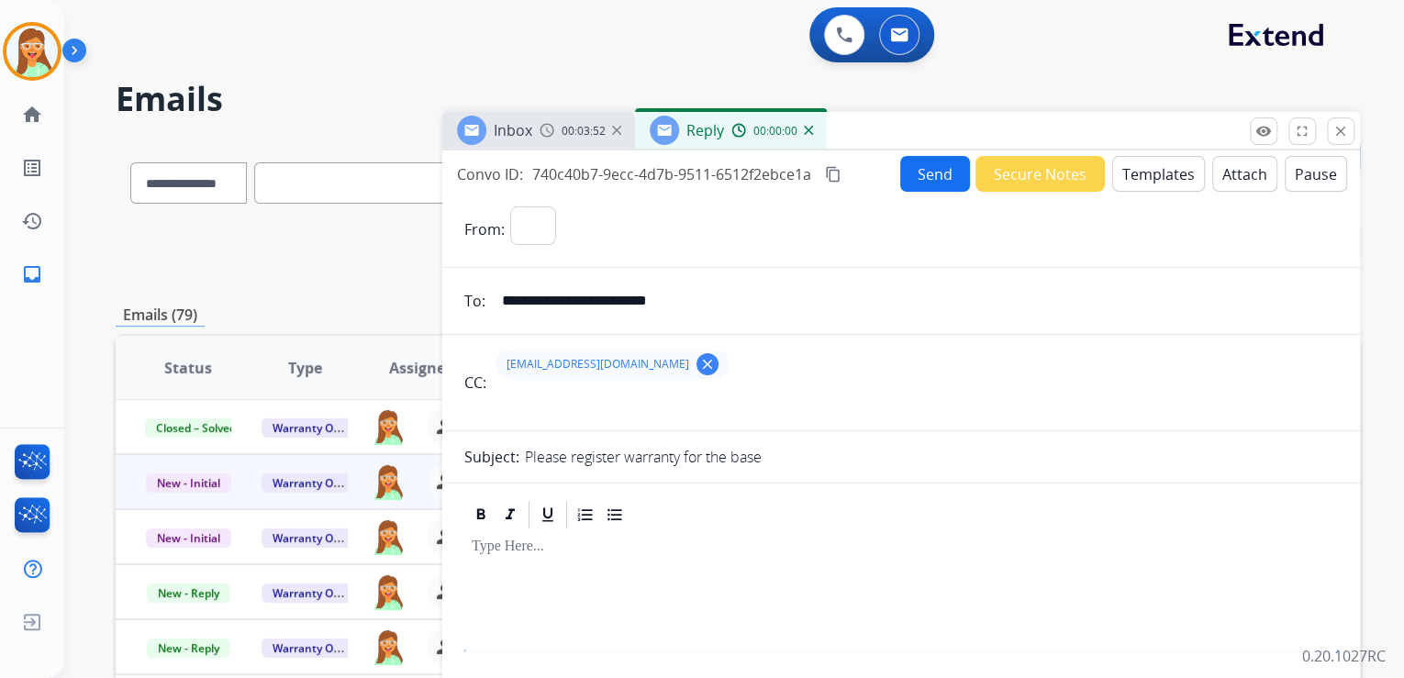
click at [1165, 177] on button "Templates" at bounding box center [1158, 174] width 93 height 36
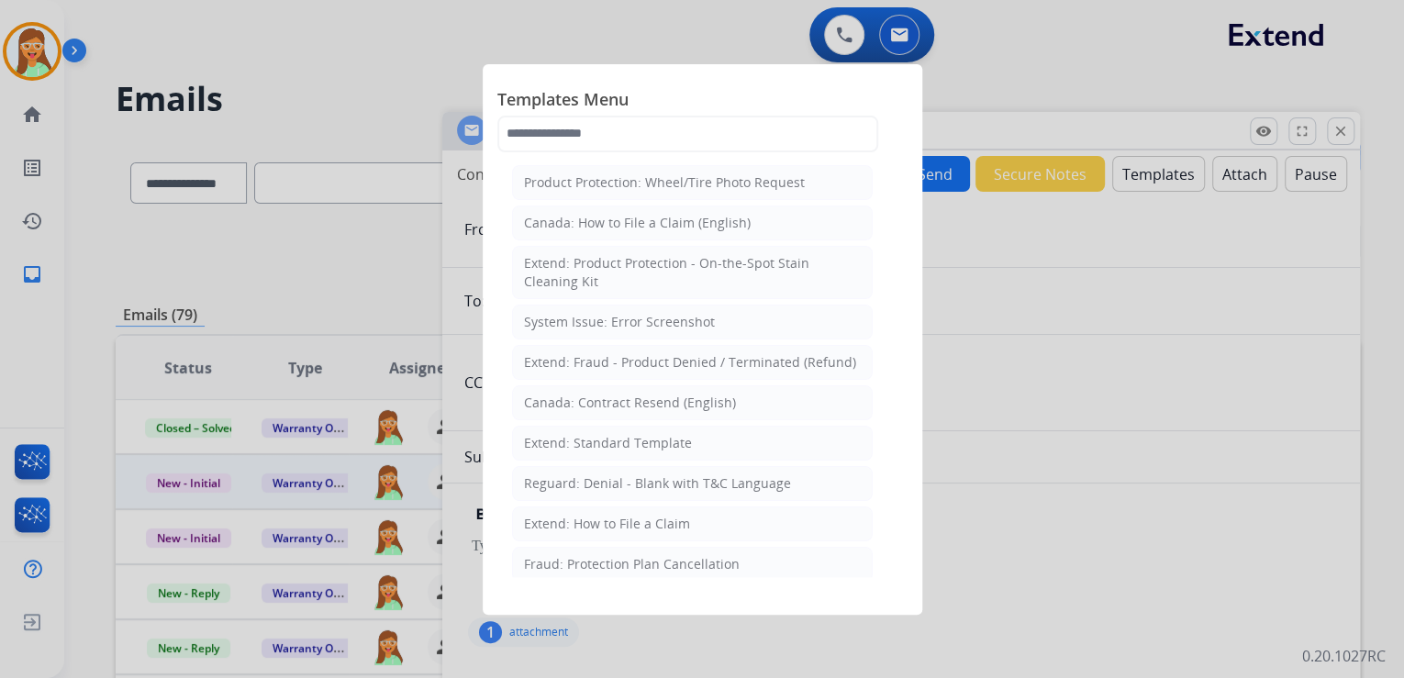
select select "**********"
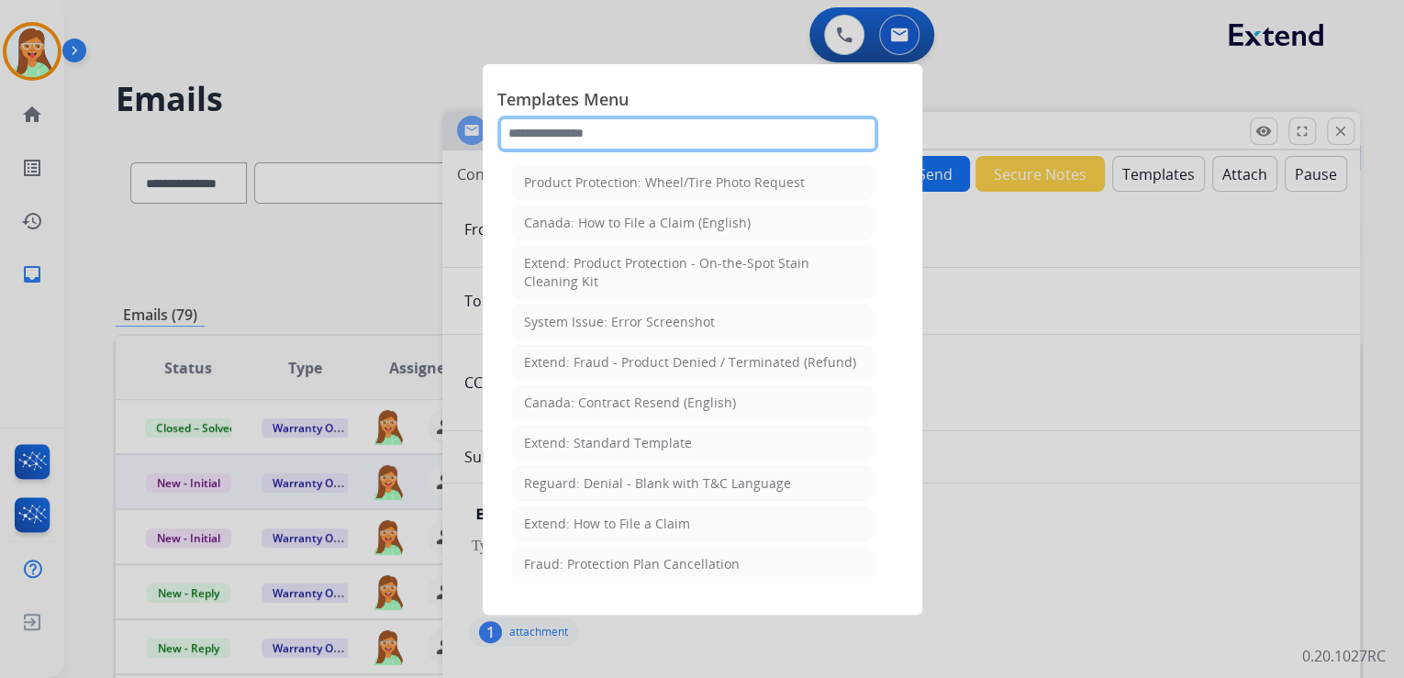
click at [639, 136] on input "text" at bounding box center [687, 134] width 381 height 37
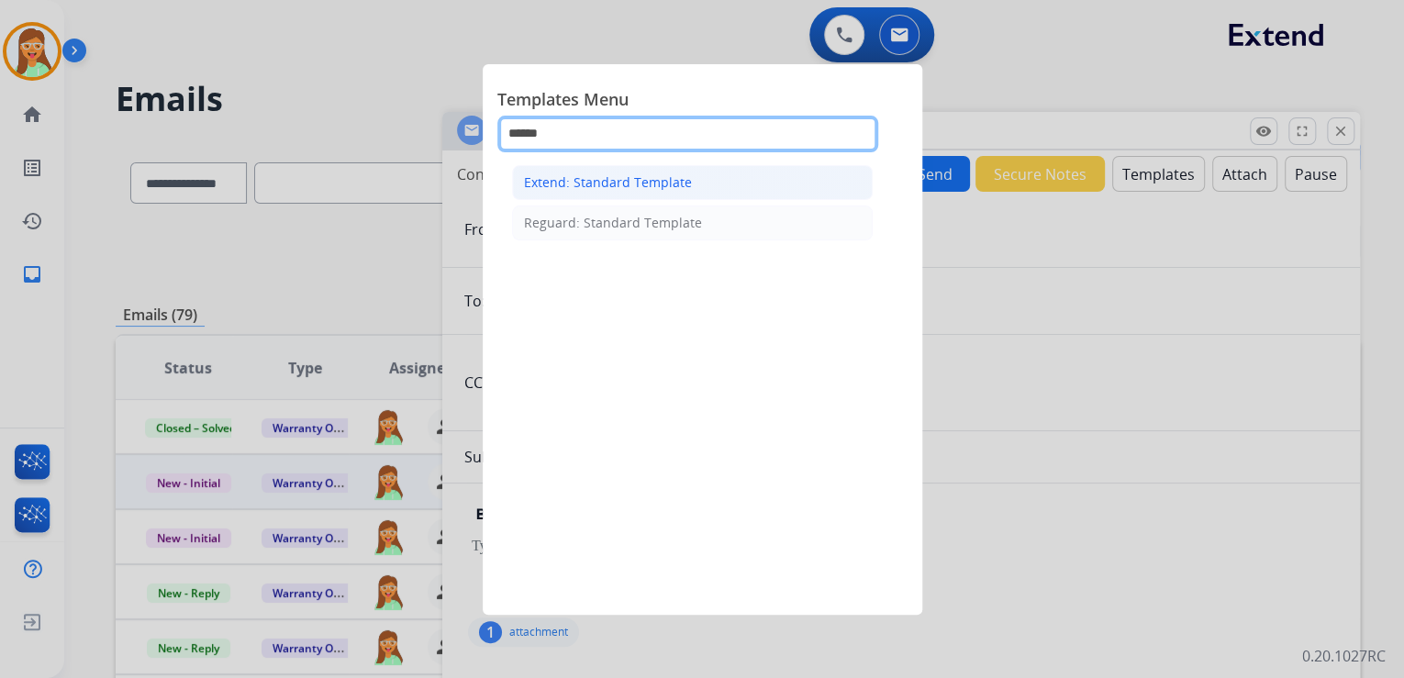
type input "******"
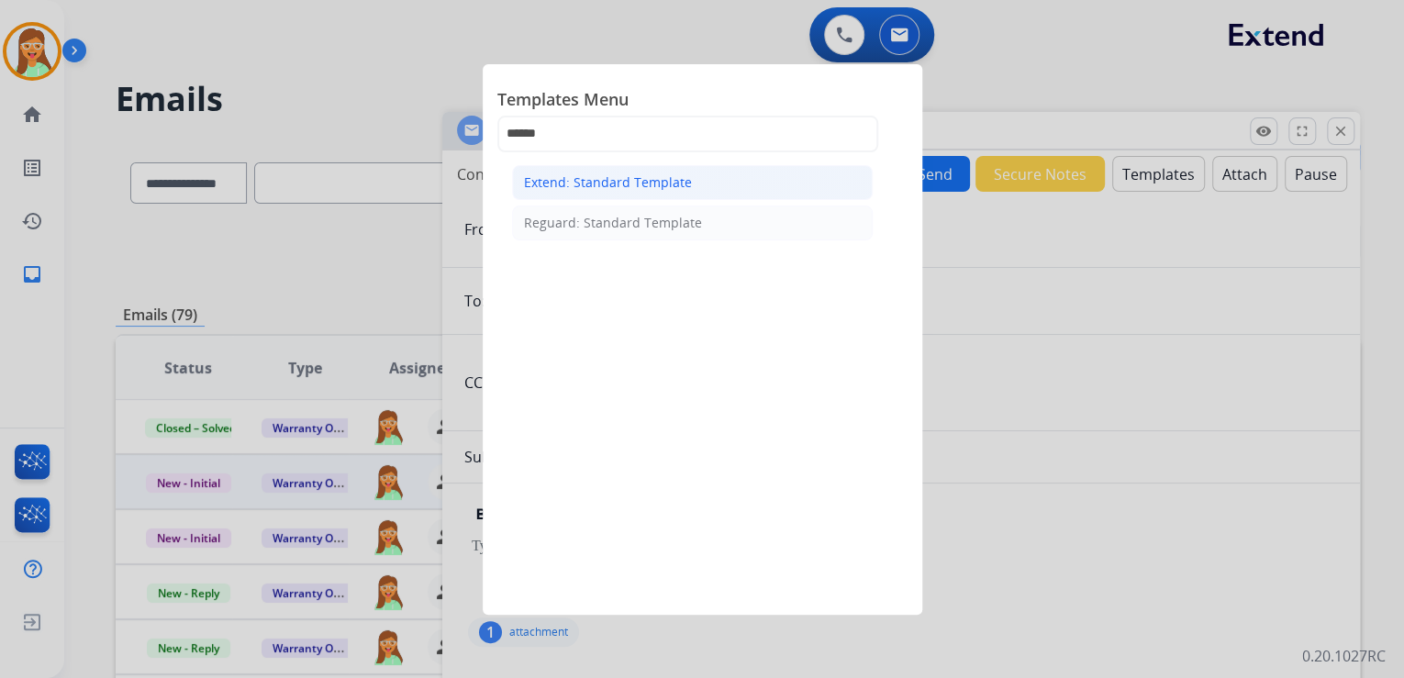
click at [738, 176] on li "Extend: Standard Template" at bounding box center [692, 182] width 361 height 35
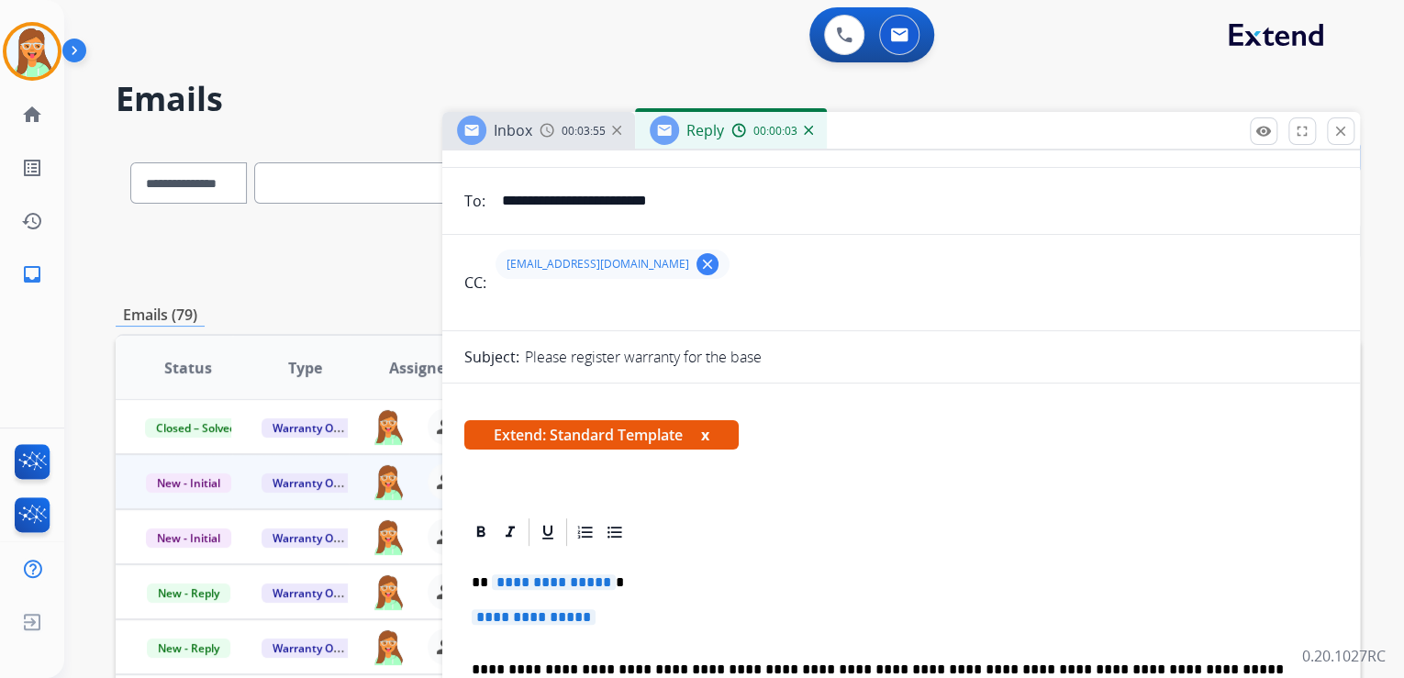
scroll to position [294, 0]
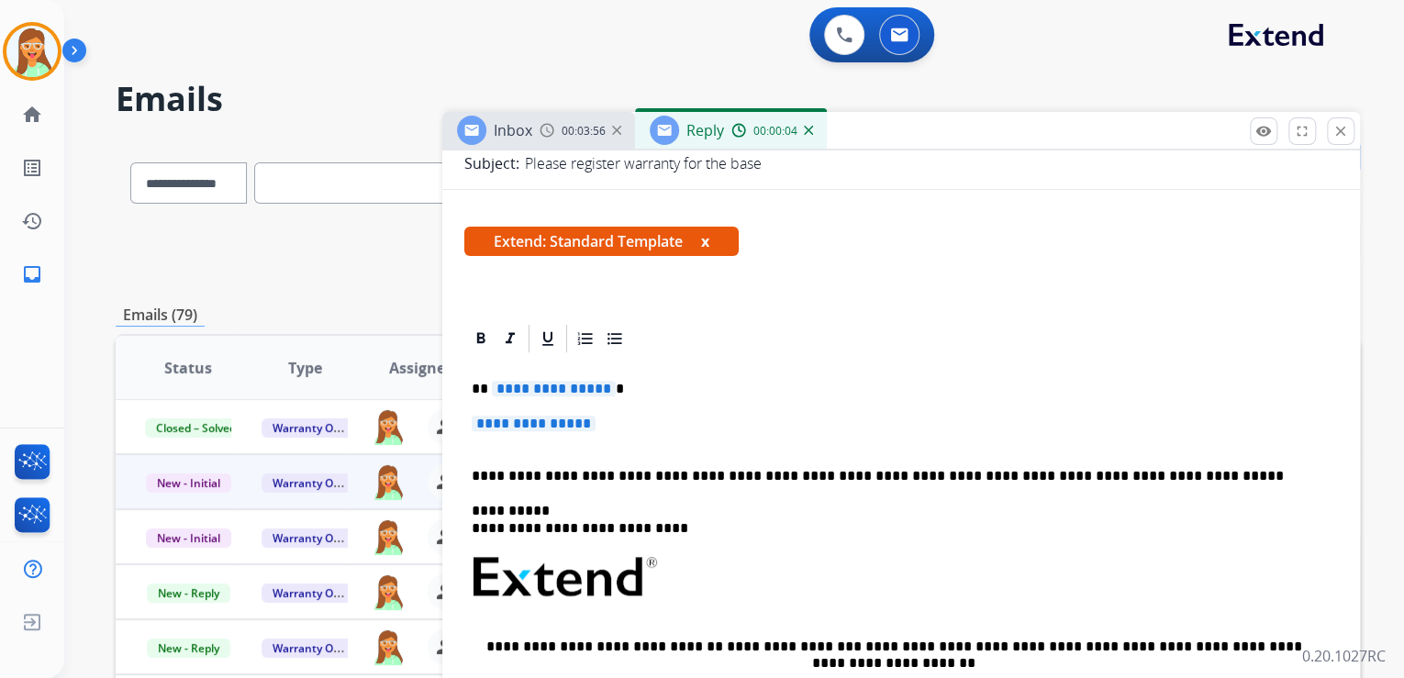
click at [541, 389] on span "**********" at bounding box center [554, 389] width 124 height 16
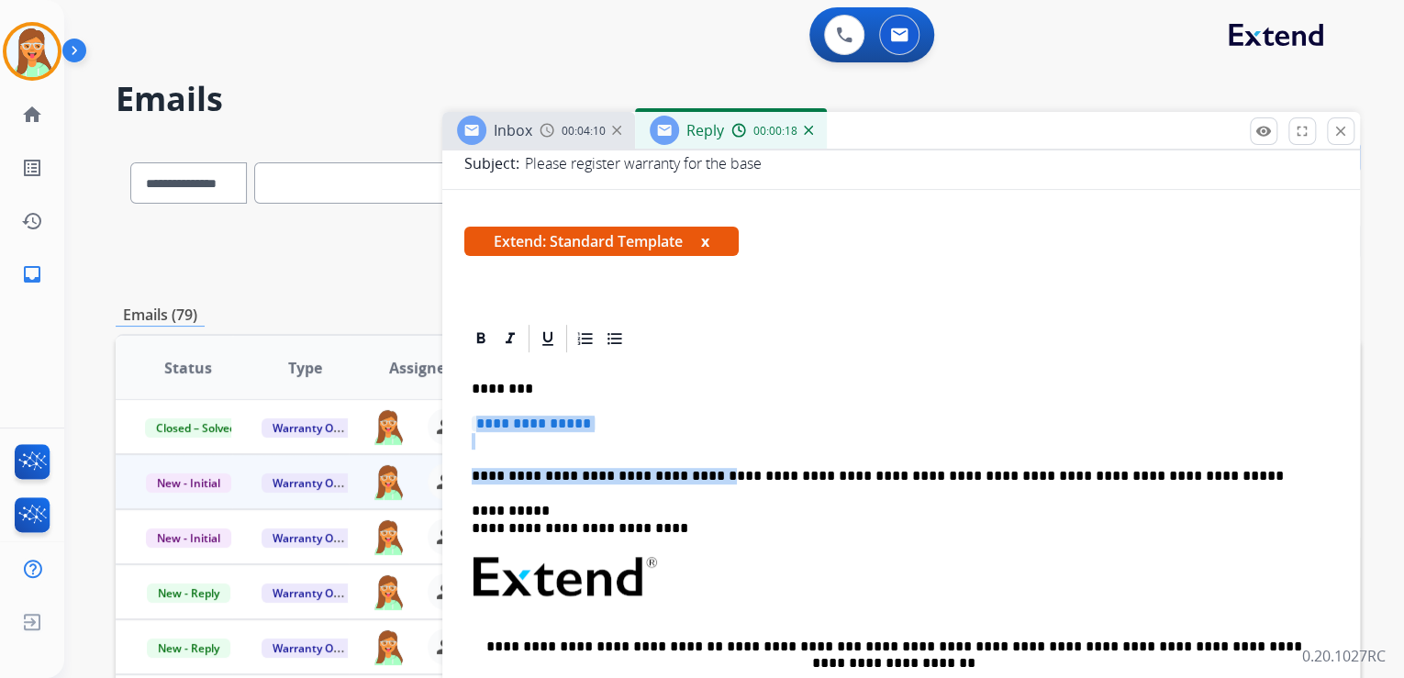
drag, startPoint x: 693, startPoint y: 478, endPoint x: 456, endPoint y: 411, distance: 246.0
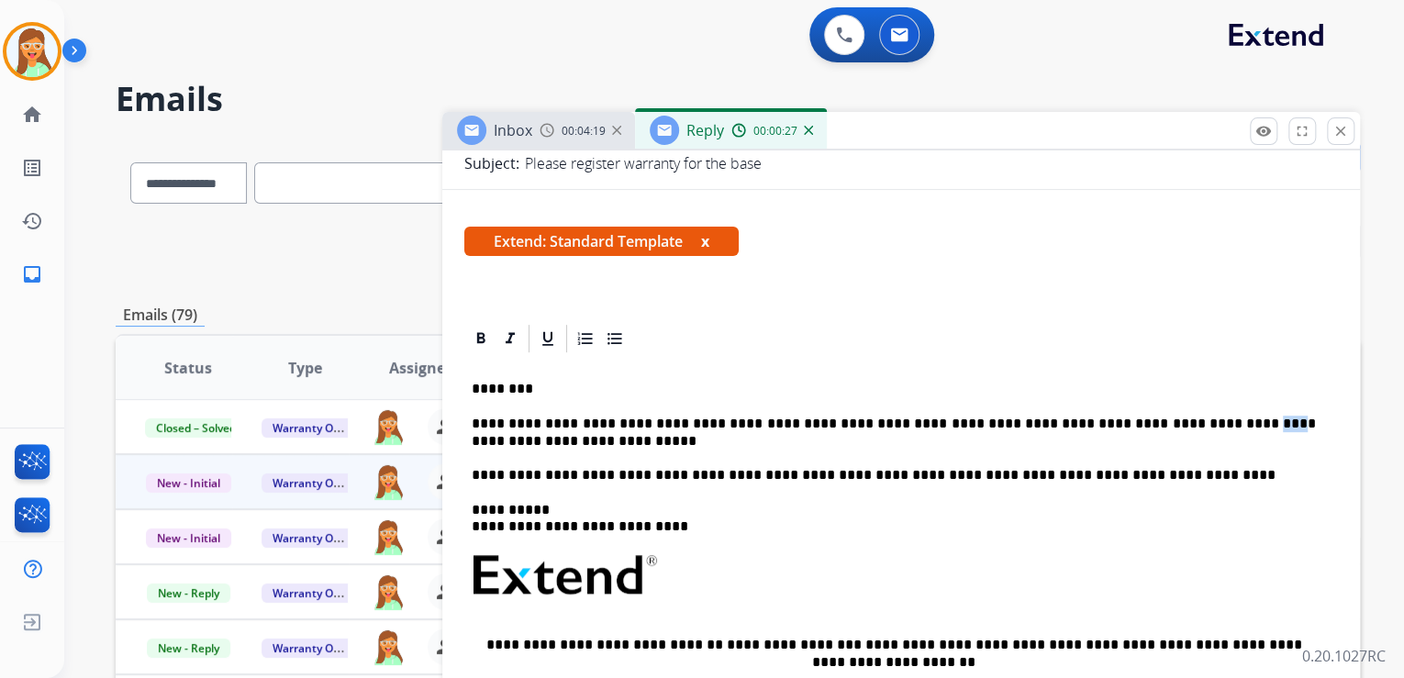
drag, startPoint x: 1173, startPoint y: 426, endPoint x: 1151, endPoint y: 426, distance: 22.0
click at [1151, 426] on p "**********" at bounding box center [894, 450] width 844 height 68
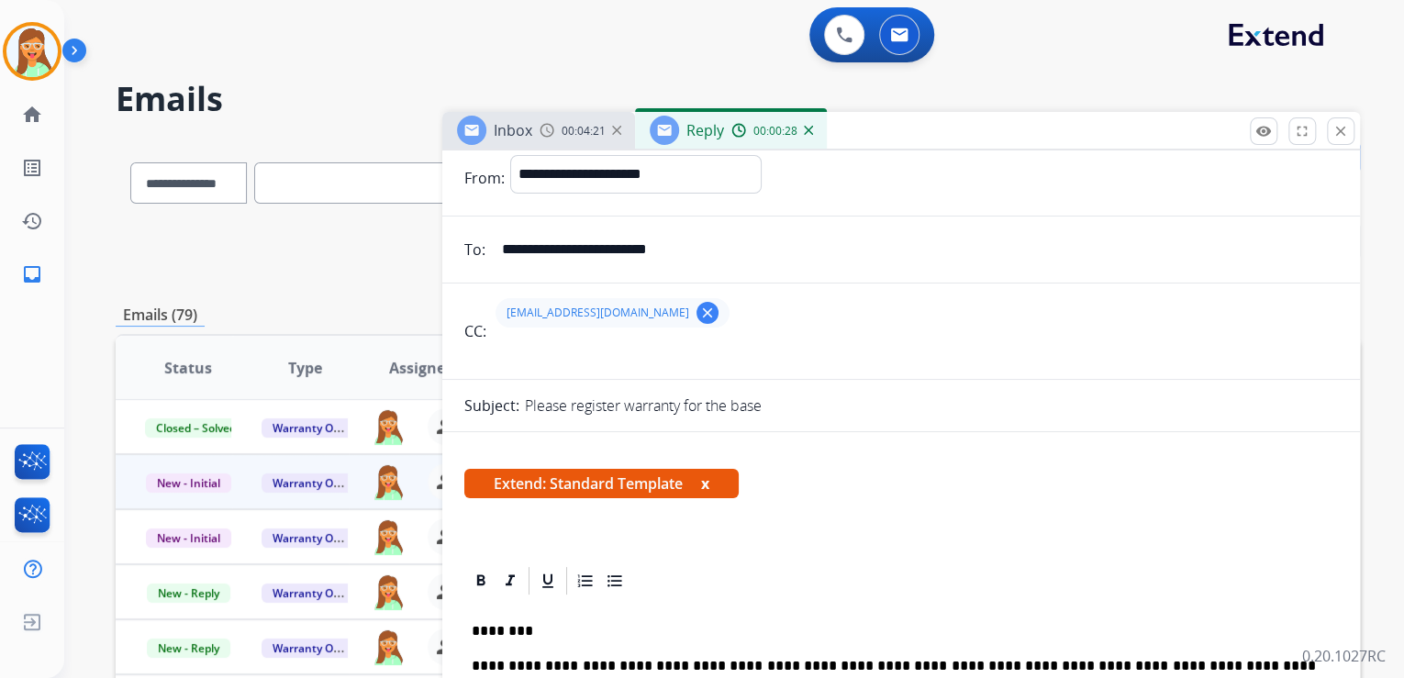
scroll to position [0, 0]
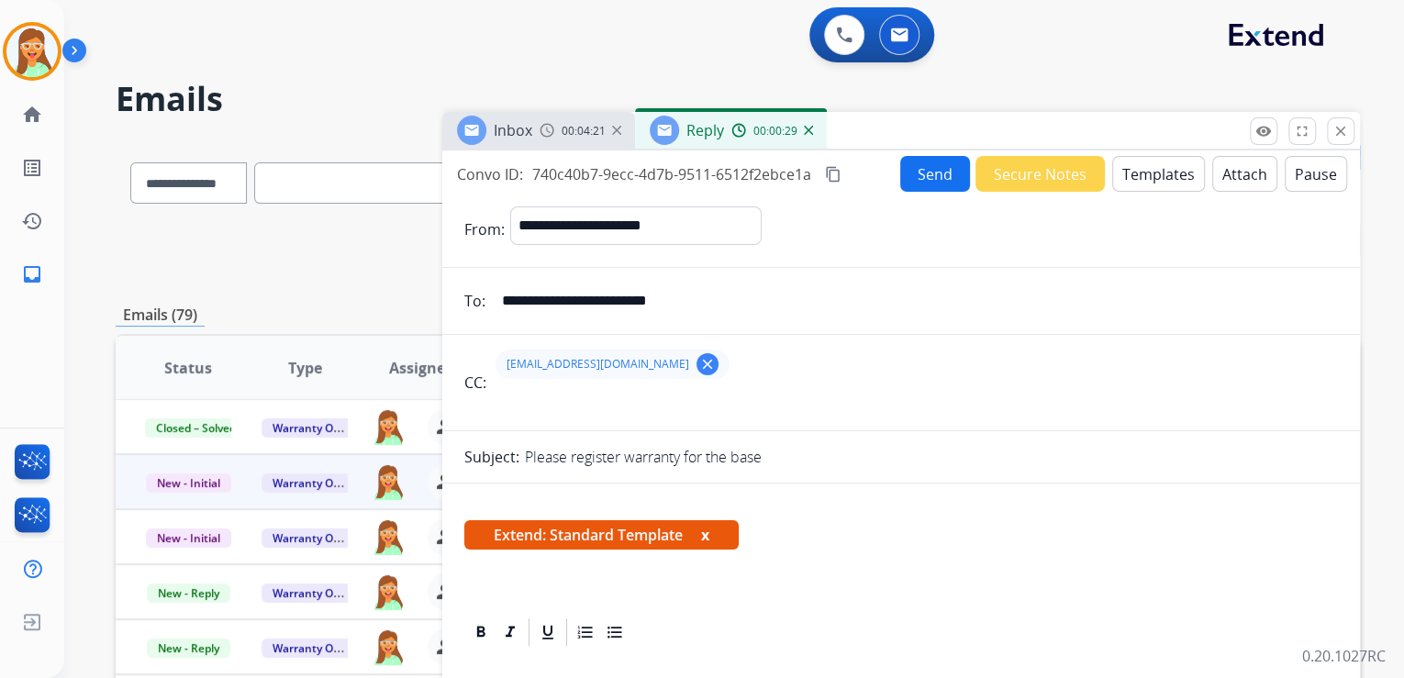
click at [1212, 161] on button "Attach" at bounding box center [1244, 174] width 65 height 36
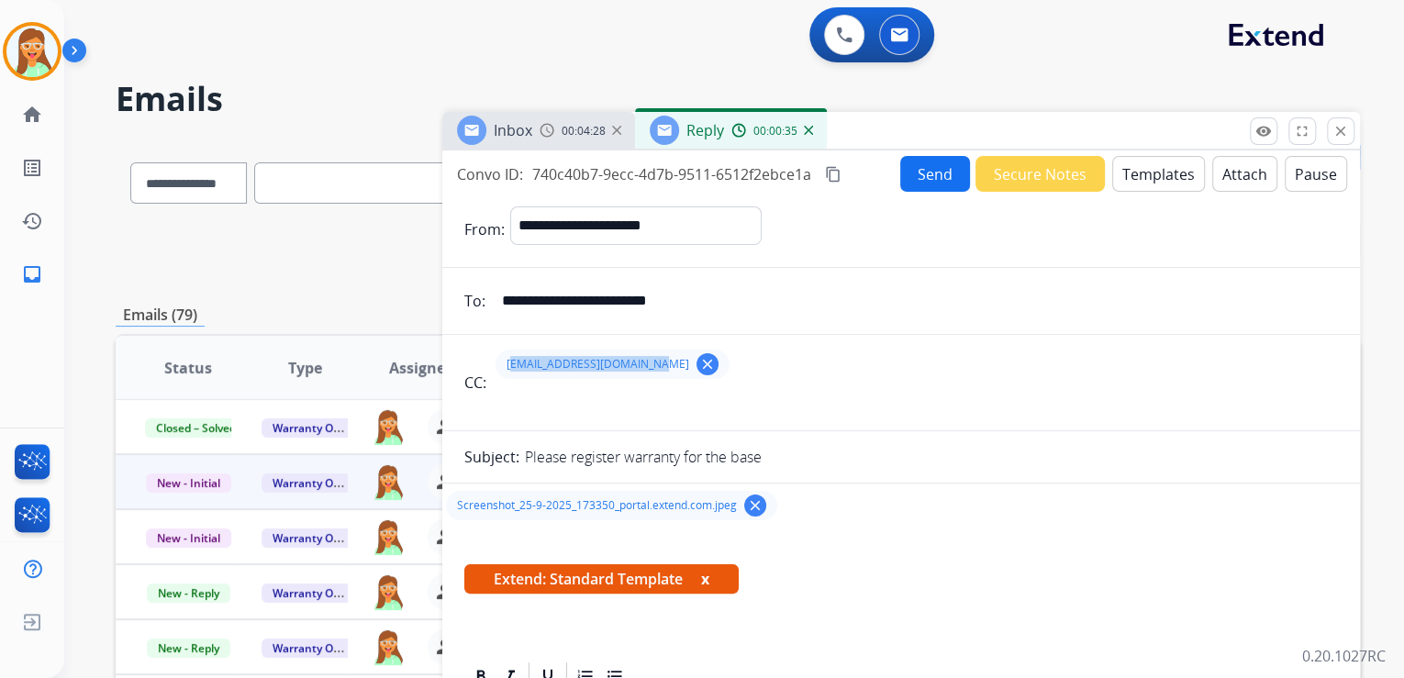
drag, startPoint x: 629, startPoint y: 366, endPoint x: 506, endPoint y: 370, distance: 123.0
click at [506, 370] on span "[EMAIL_ADDRESS][DOMAIN_NAME]" at bounding box center [597, 364] width 183 height 15
click at [912, 184] on button "Send" at bounding box center [935, 174] width 70 height 36
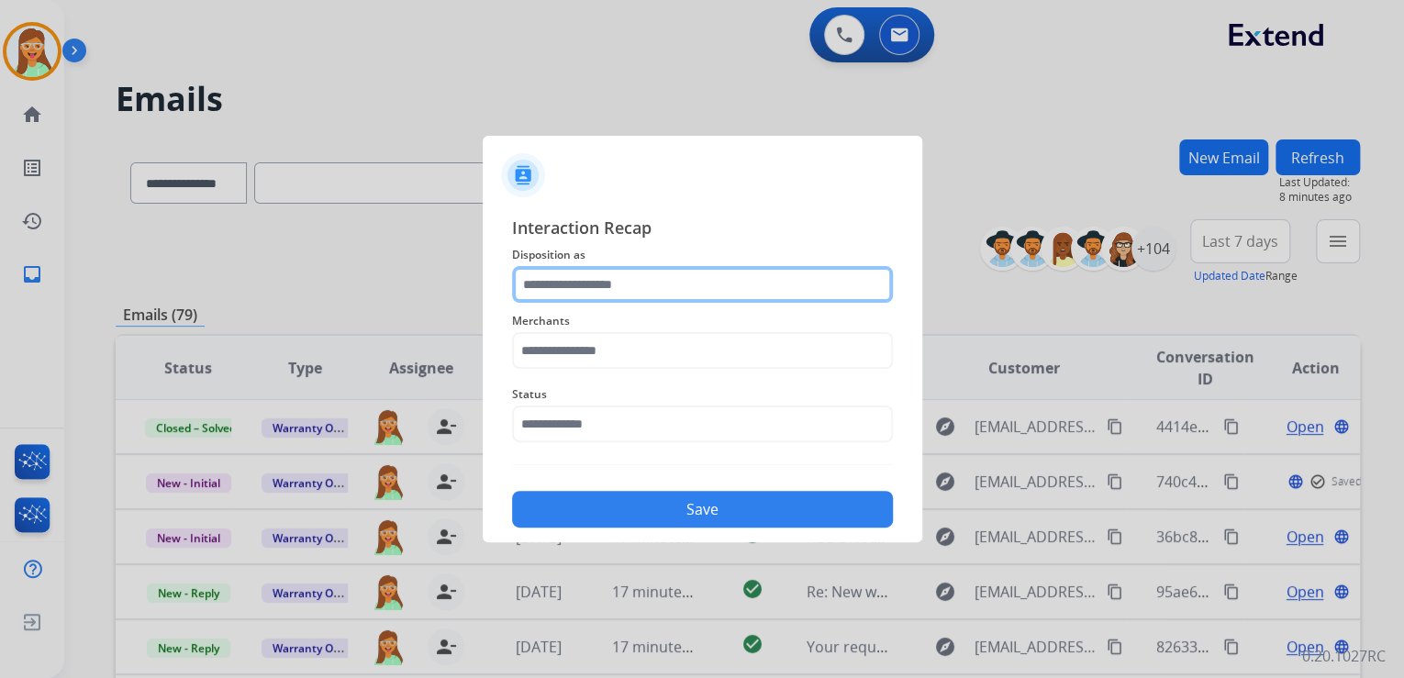
drag, startPoint x: 728, startPoint y: 305, endPoint x: 751, endPoint y: 288, distance: 29.0
click at [751, 288] on input "text" at bounding box center [702, 284] width 381 height 37
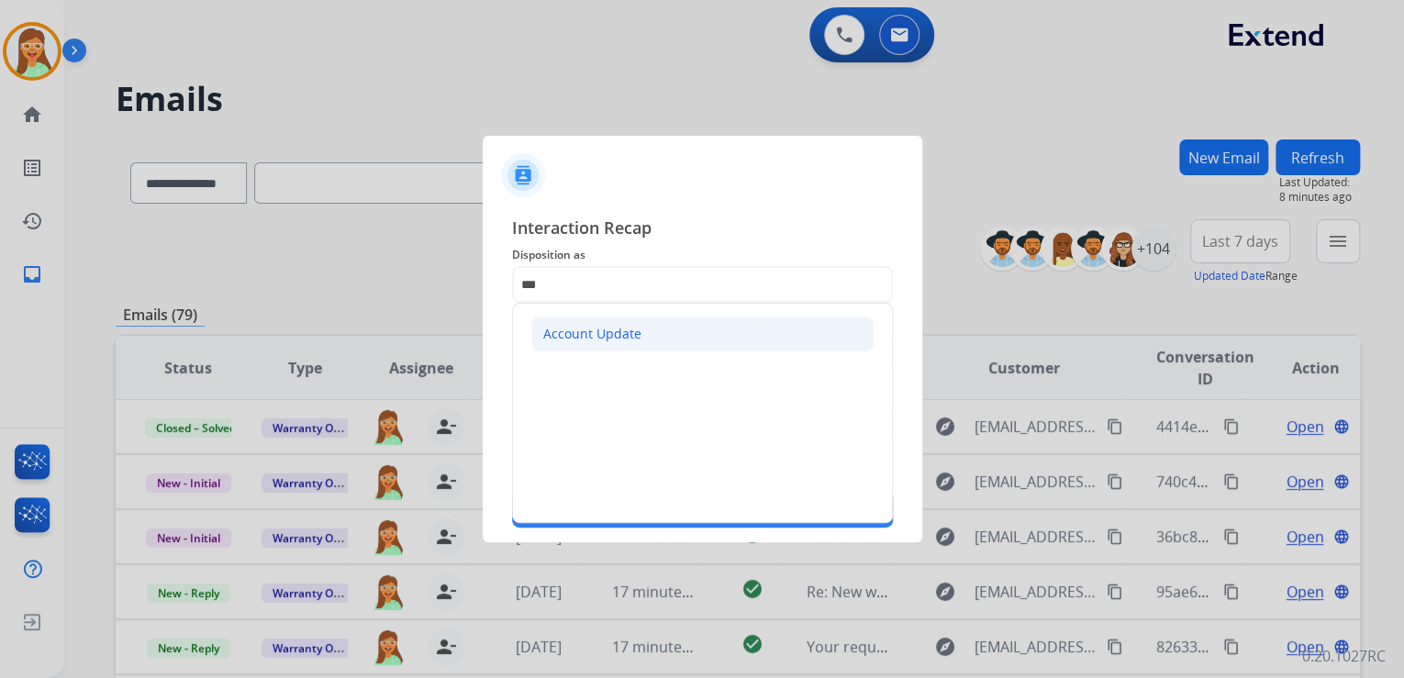
click at [689, 346] on li "Account Update" at bounding box center [702, 334] width 342 height 35
type input "**********"
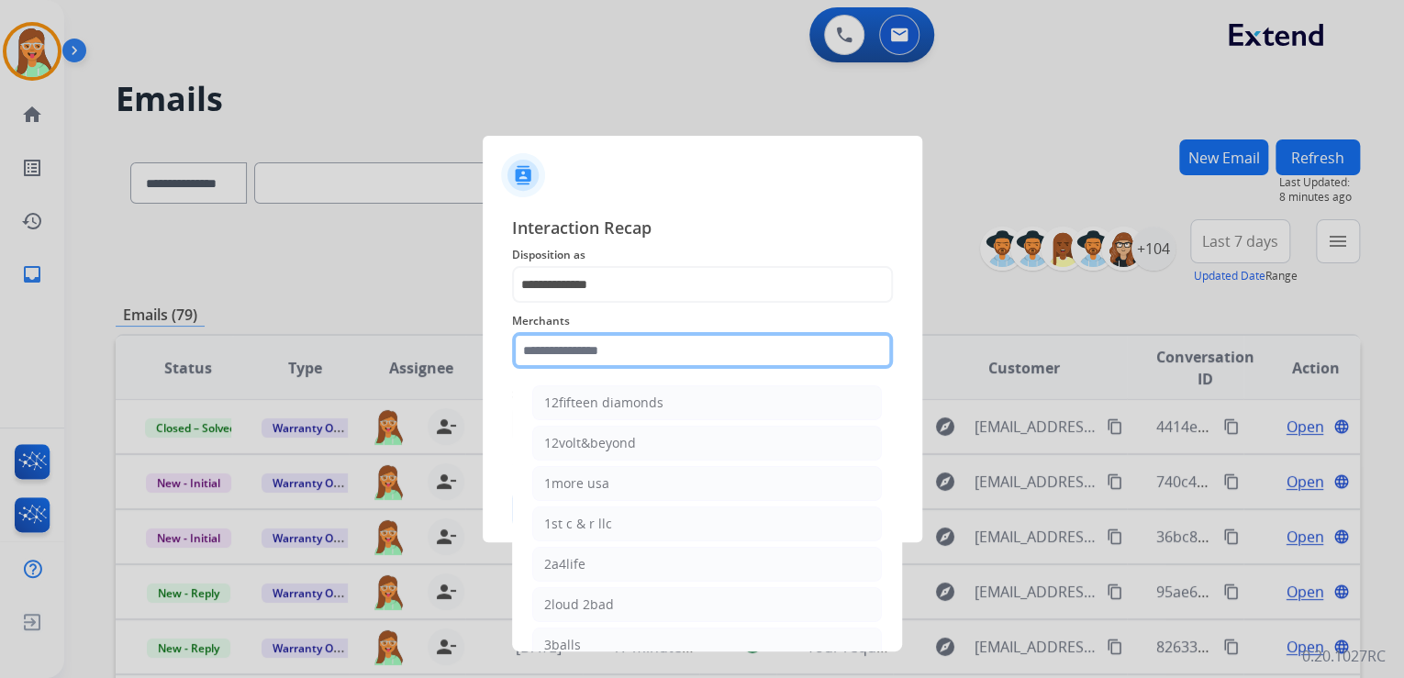
click at [686, 346] on input "text" at bounding box center [702, 350] width 381 height 37
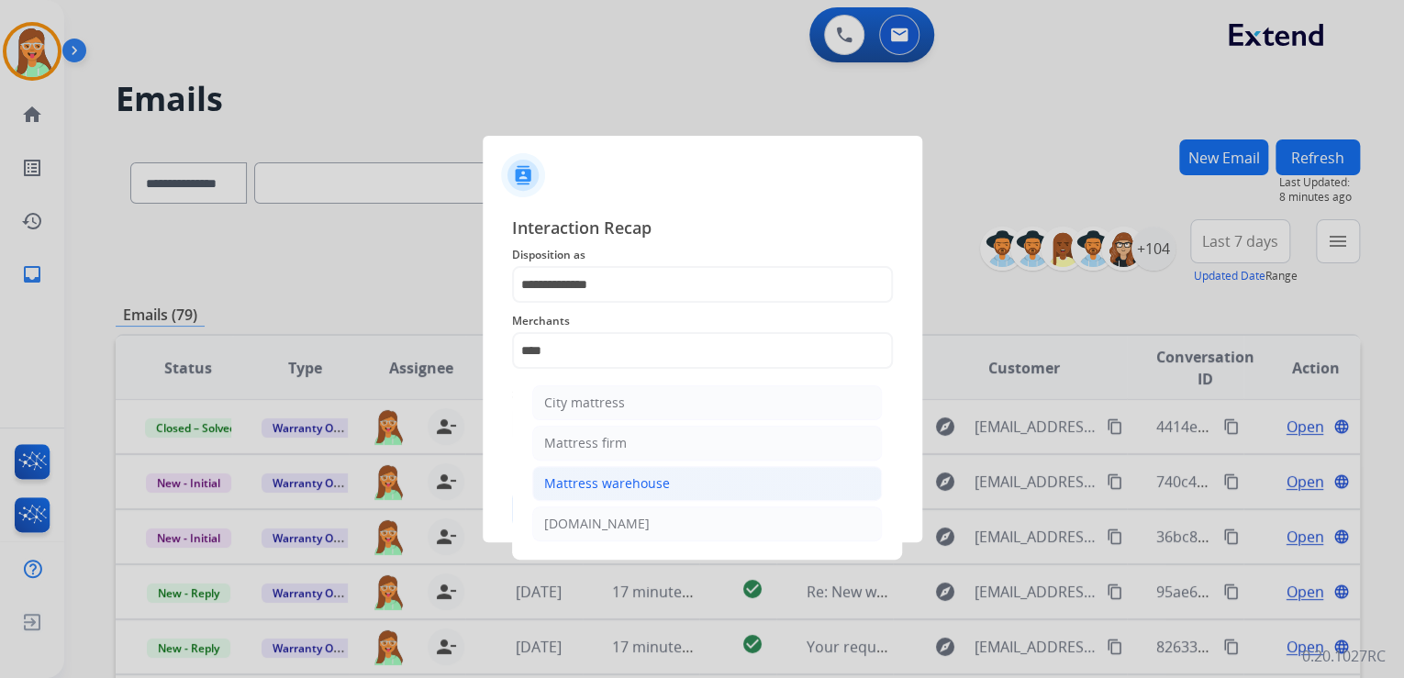
click at [749, 483] on li "Mattress warehouse" at bounding box center [707, 483] width 350 height 35
type input "**********"
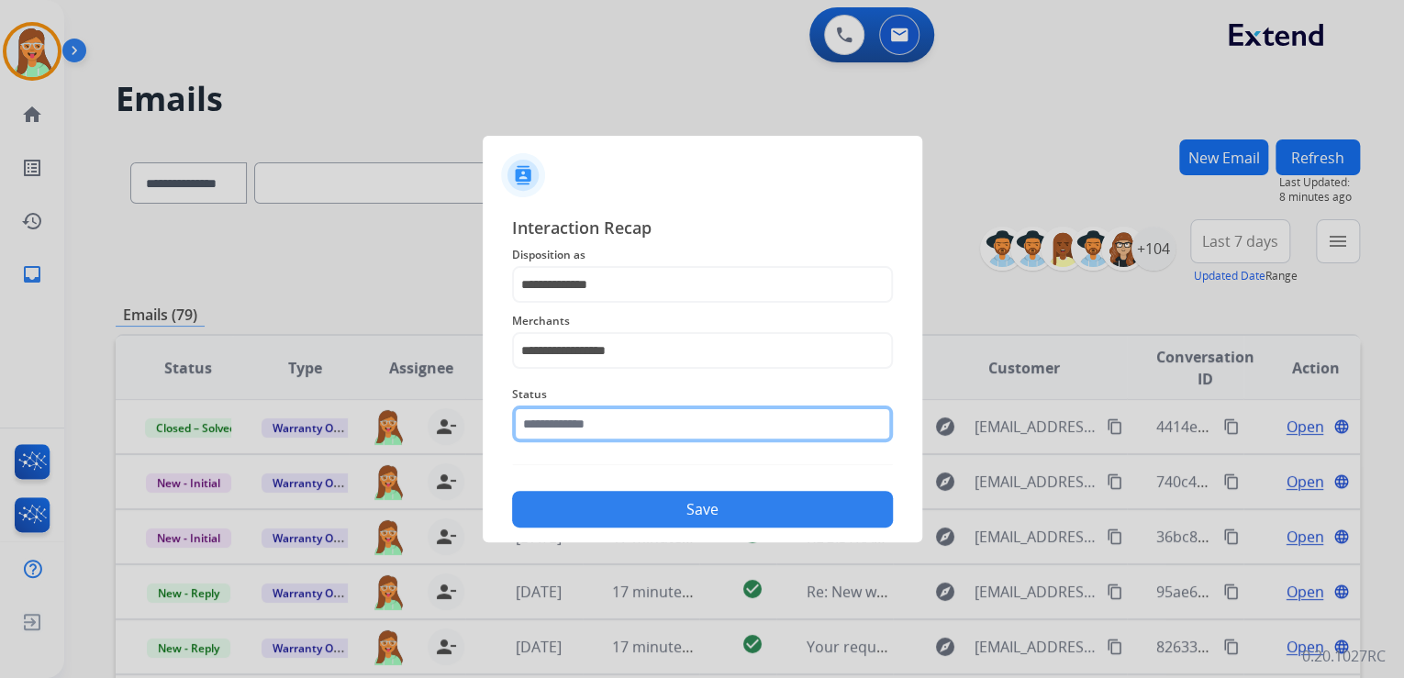
click at [676, 437] on div "Status" at bounding box center [702, 412] width 381 height 73
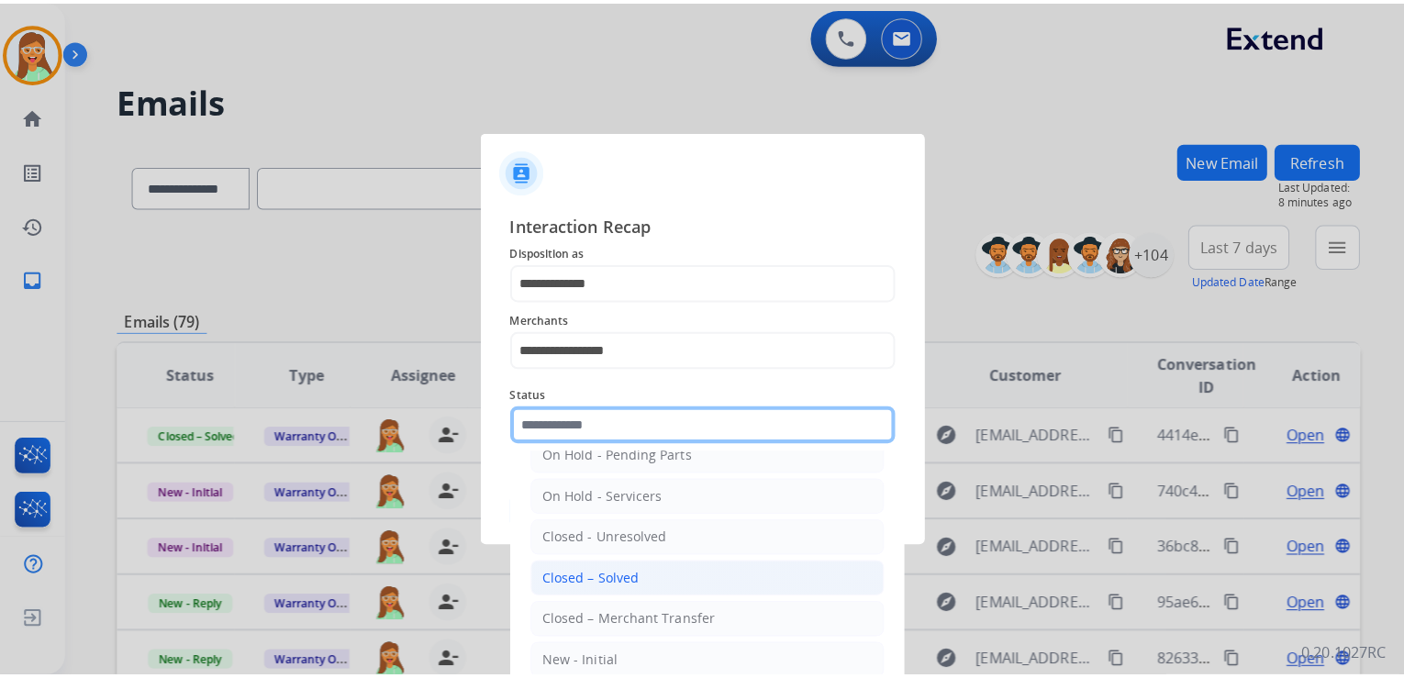
scroll to position [106, 0]
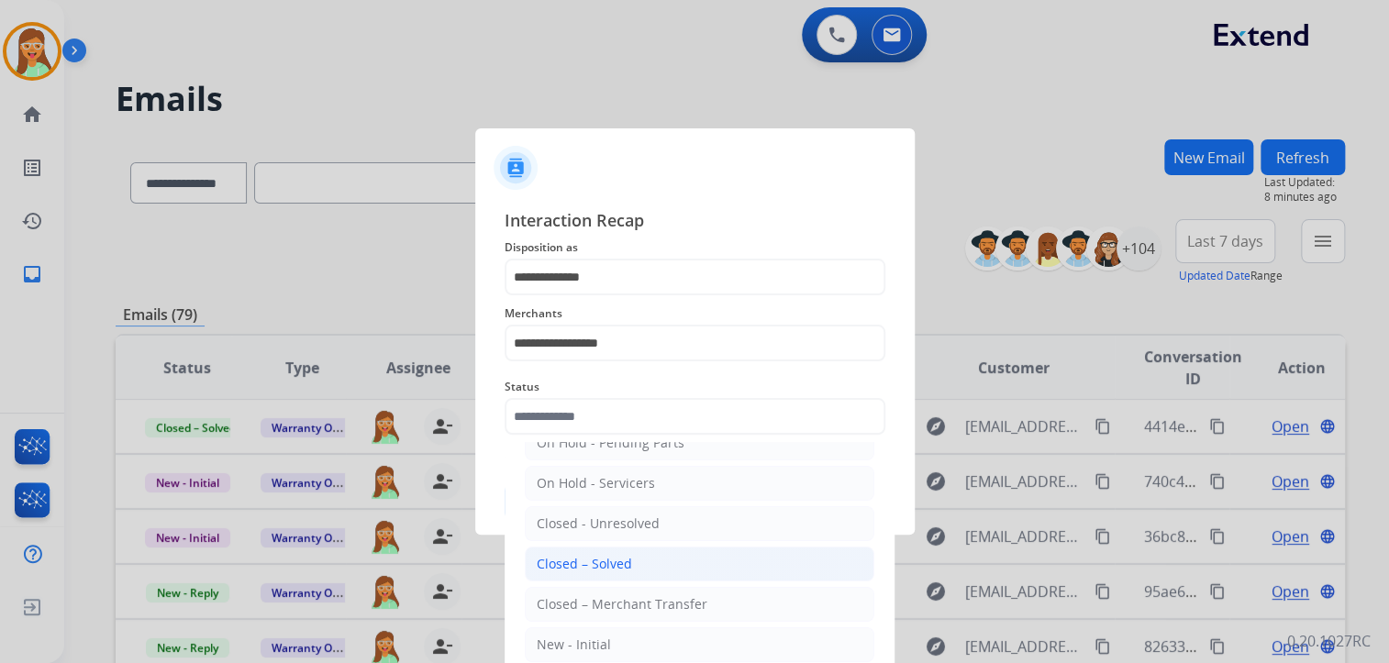
click at [652, 568] on li "Closed – Solved" at bounding box center [700, 564] width 350 height 35
type input "**********"
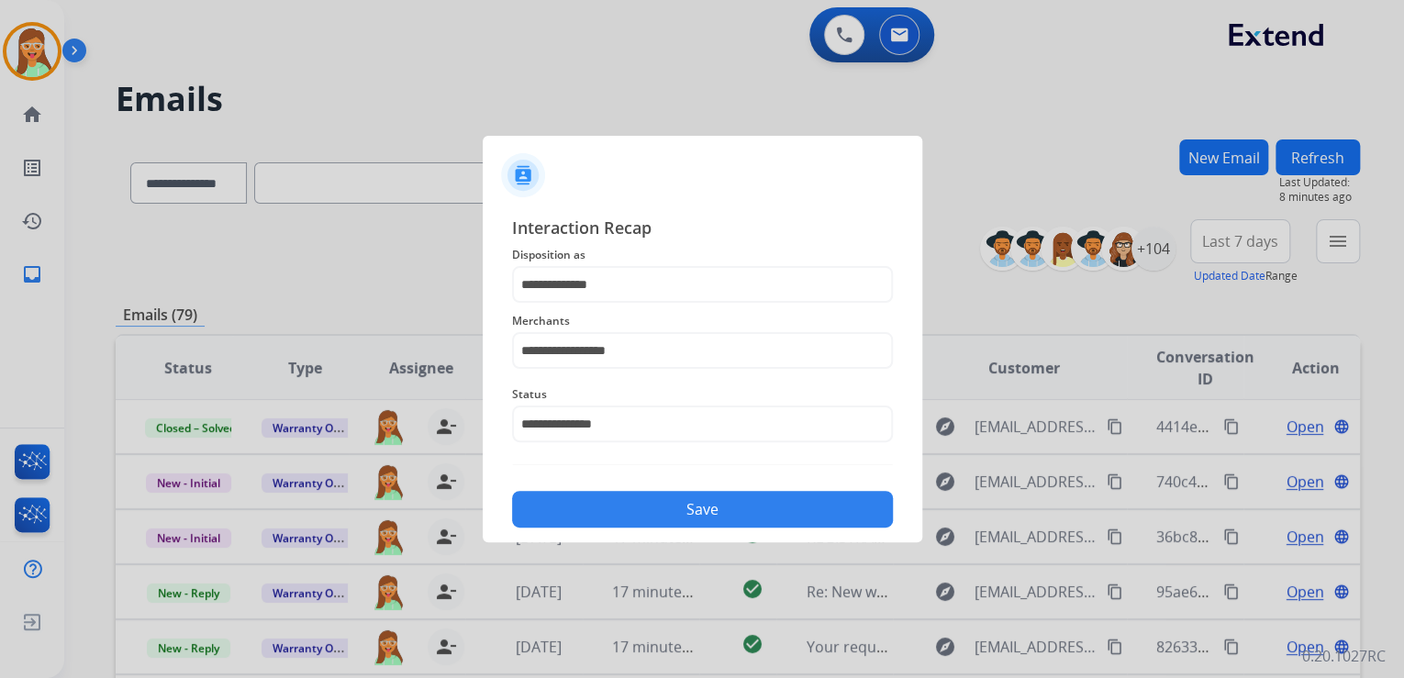
click at [670, 506] on button "Save" at bounding box center [702, 509] width 381 height 37
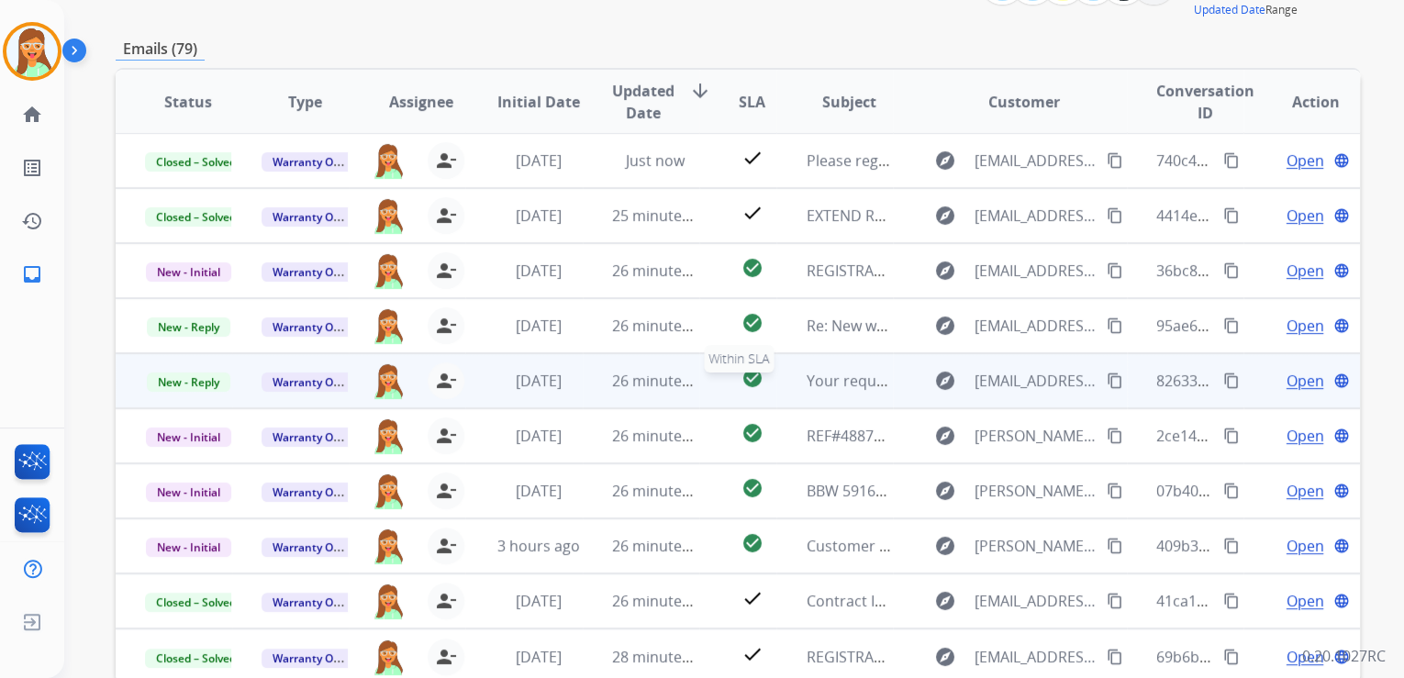
scroll to position [365, 0]
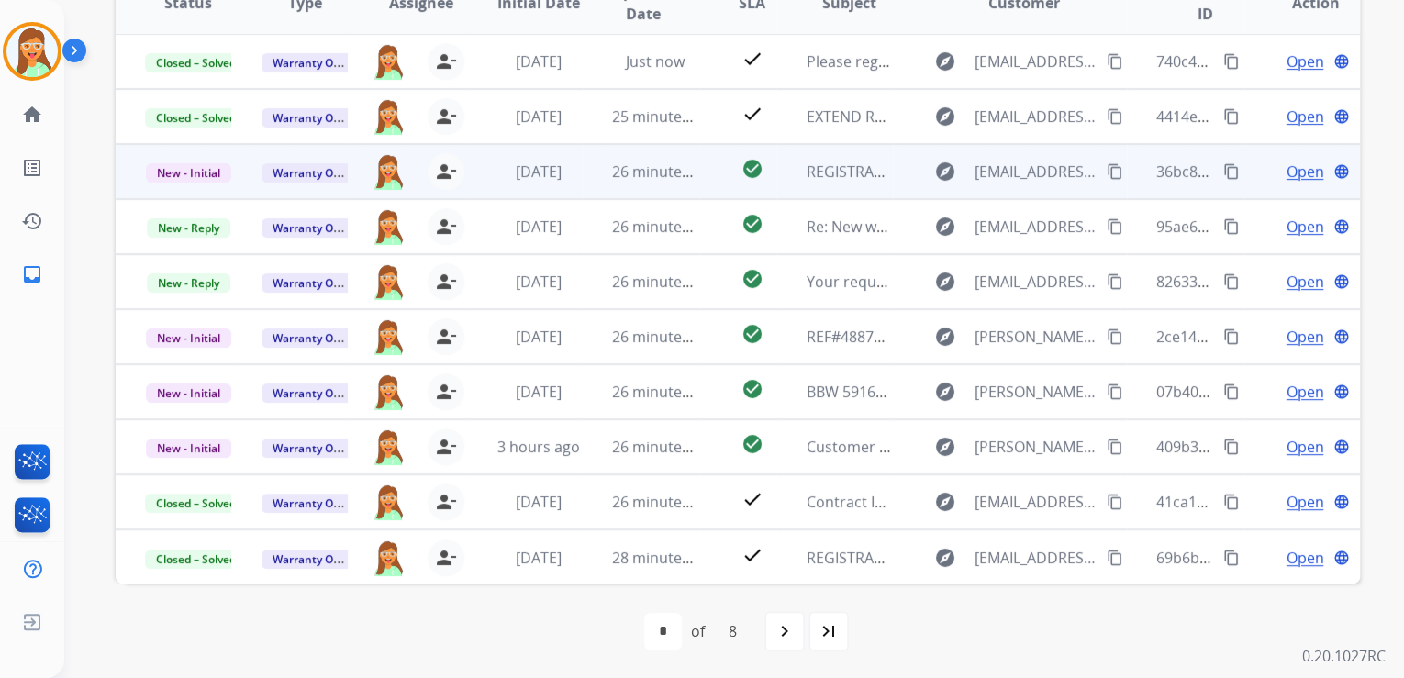
click at [1299, 175] on span "Open" at bounding box center [1304, 172] width 38 height 22
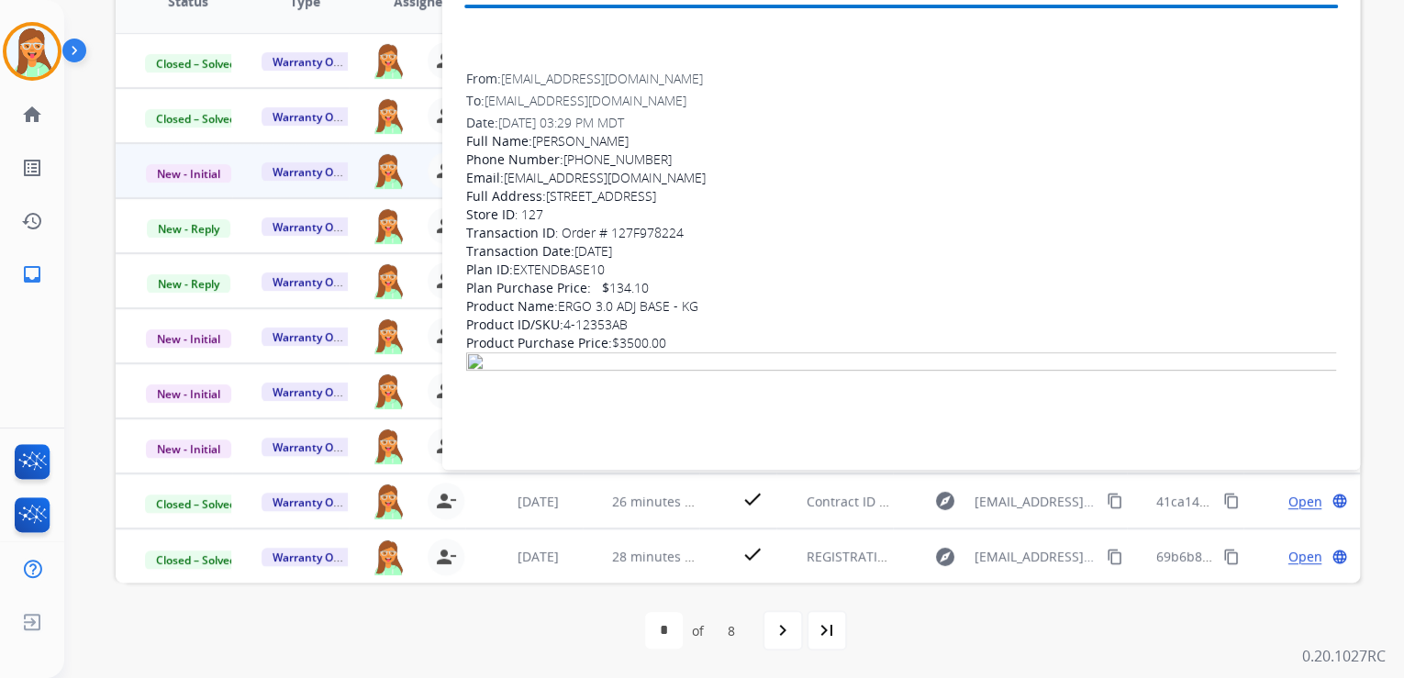
scroll to position [356, 0]
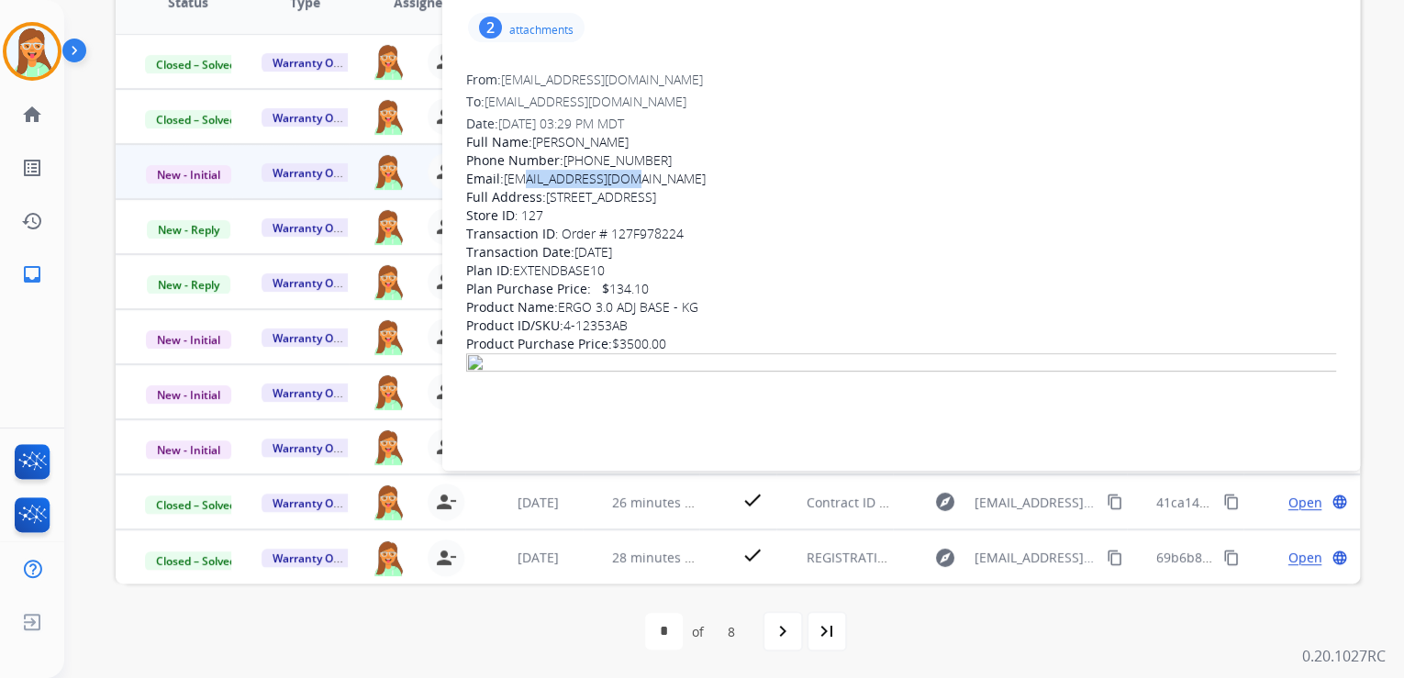
drag, startPoint x: 606, startPoint y: 175, endPoint x: 512, endPoint y: 182, distance: 94.7
click at [512, 182] on div "Email: [EMAIL_ADDRESS][DOMAIN_NAME]" at bounding box center [901, 179] width 870 height 18
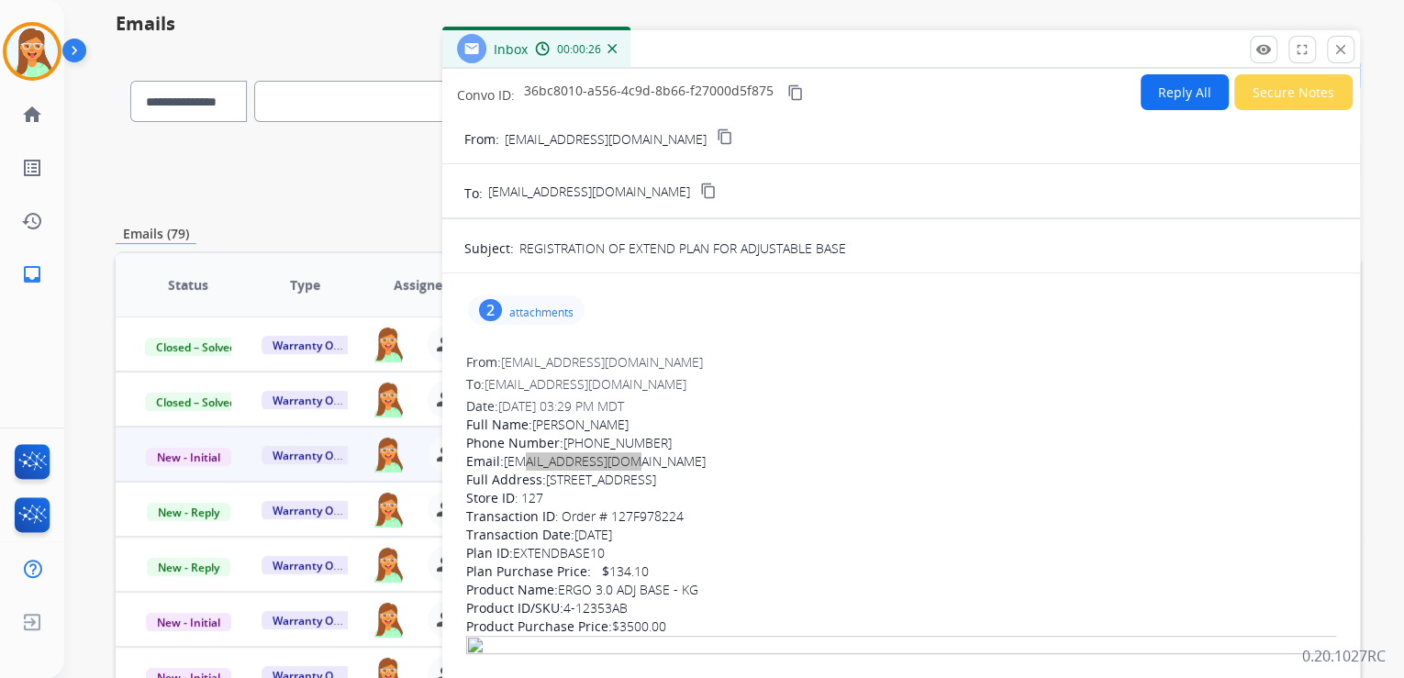
scroll to position [0, 0]
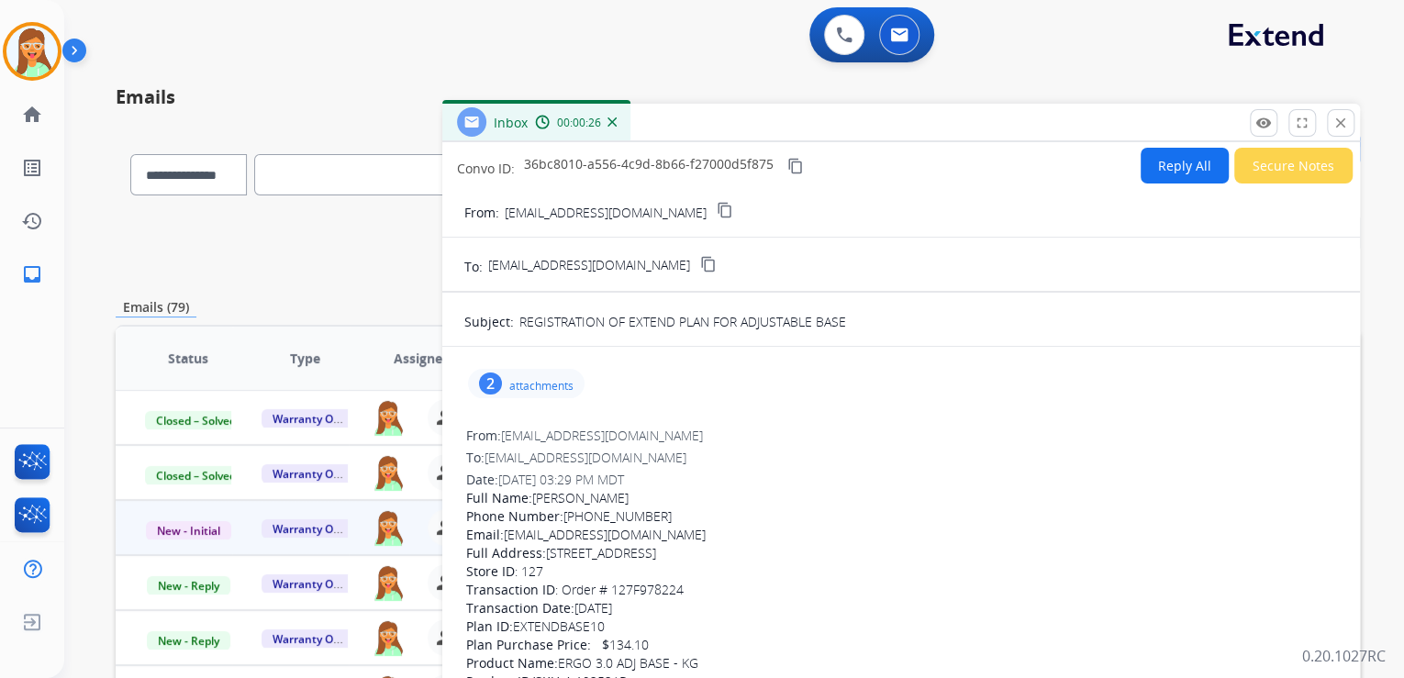
click at [1163, 172] on button "Reply All" at bounding box center [1184, 166] width 88 height 36
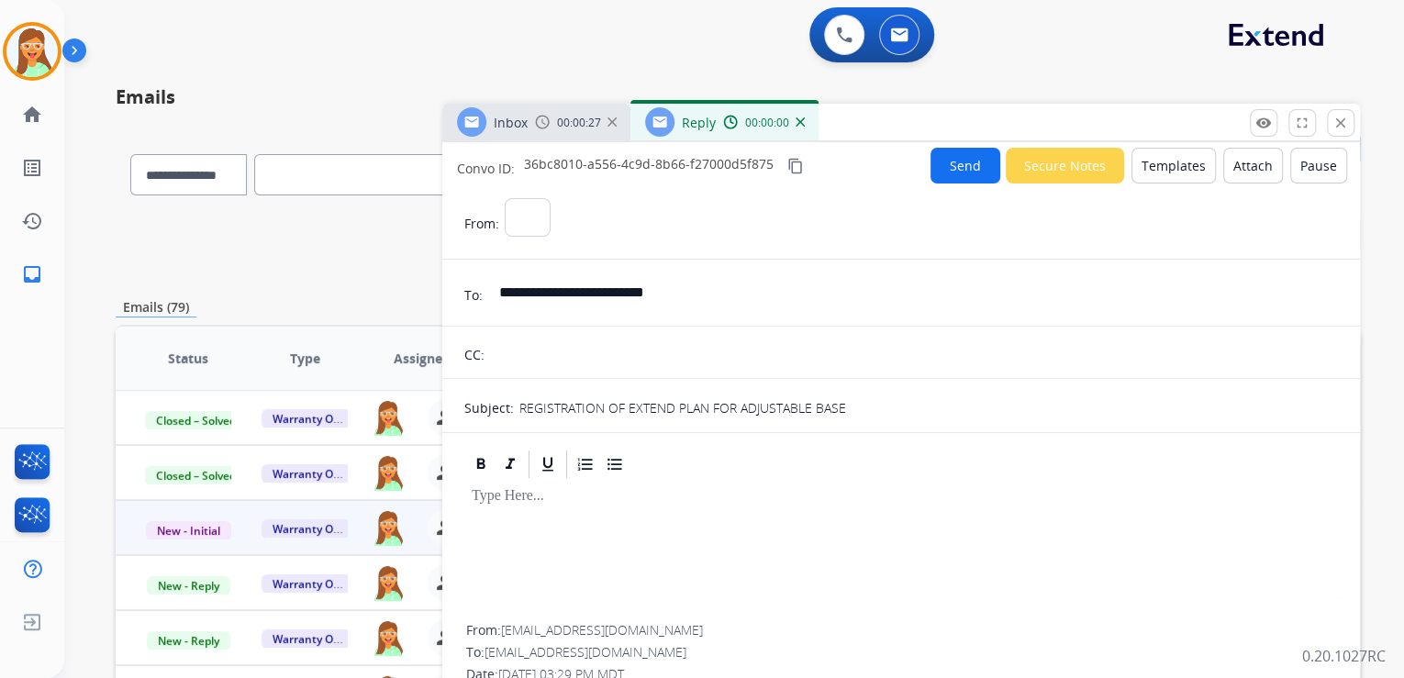
click at [1159, 171] on button "Templates" at bounding box center [1173, 166] width 84 height 36
select select "**********"
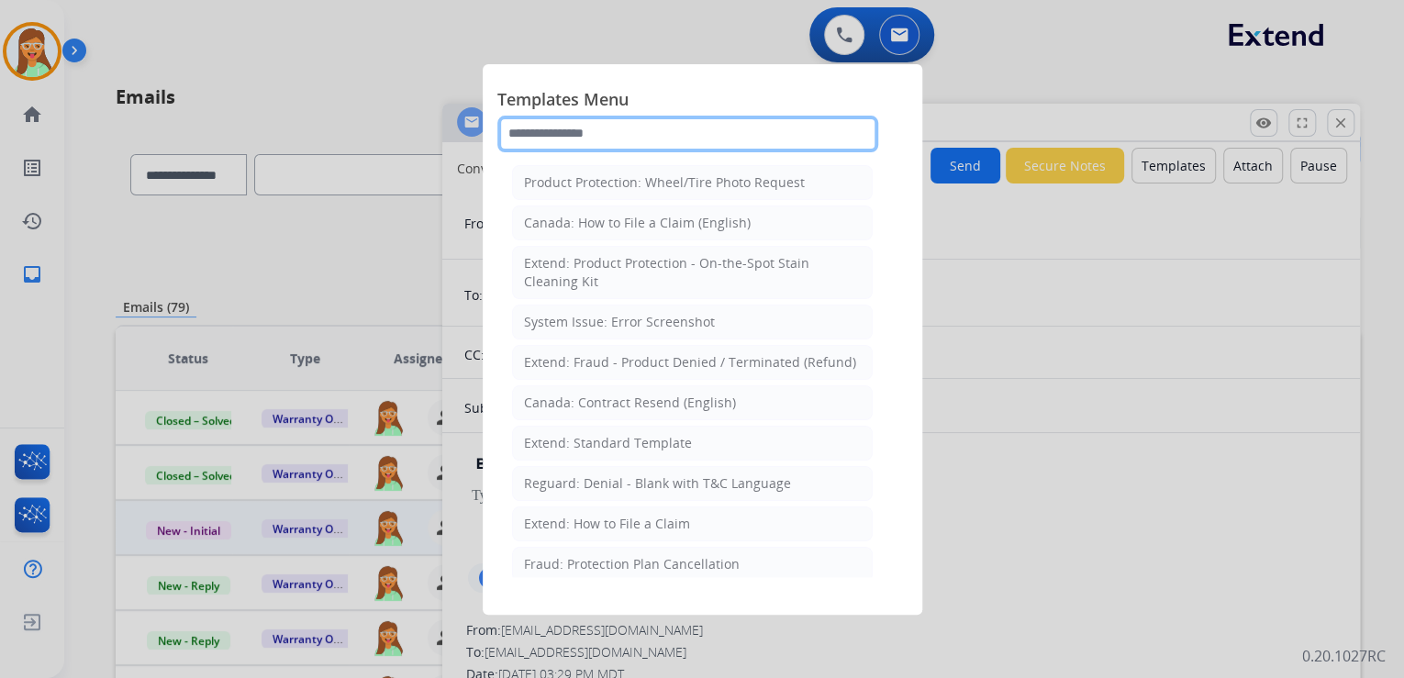
click at [650, 122] on input "text" at bounding box center [687, 134] width 381 height 37
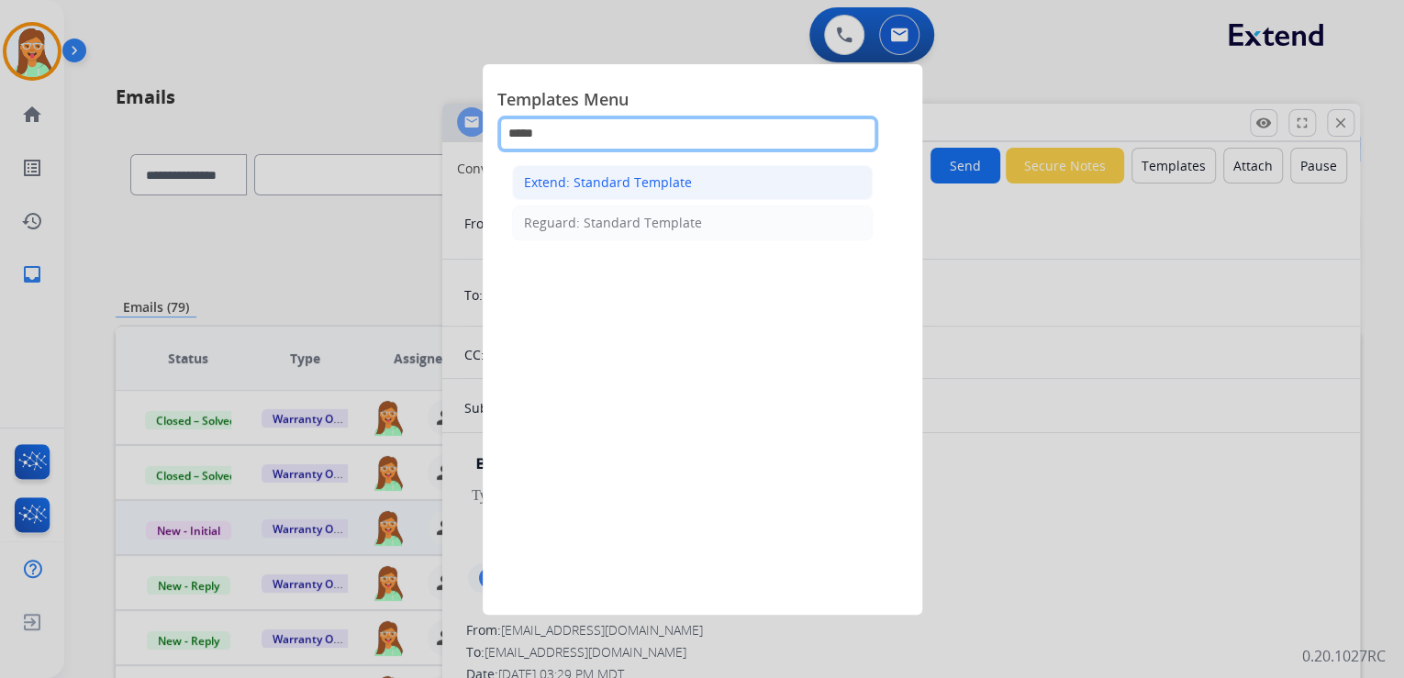
type input "*****"
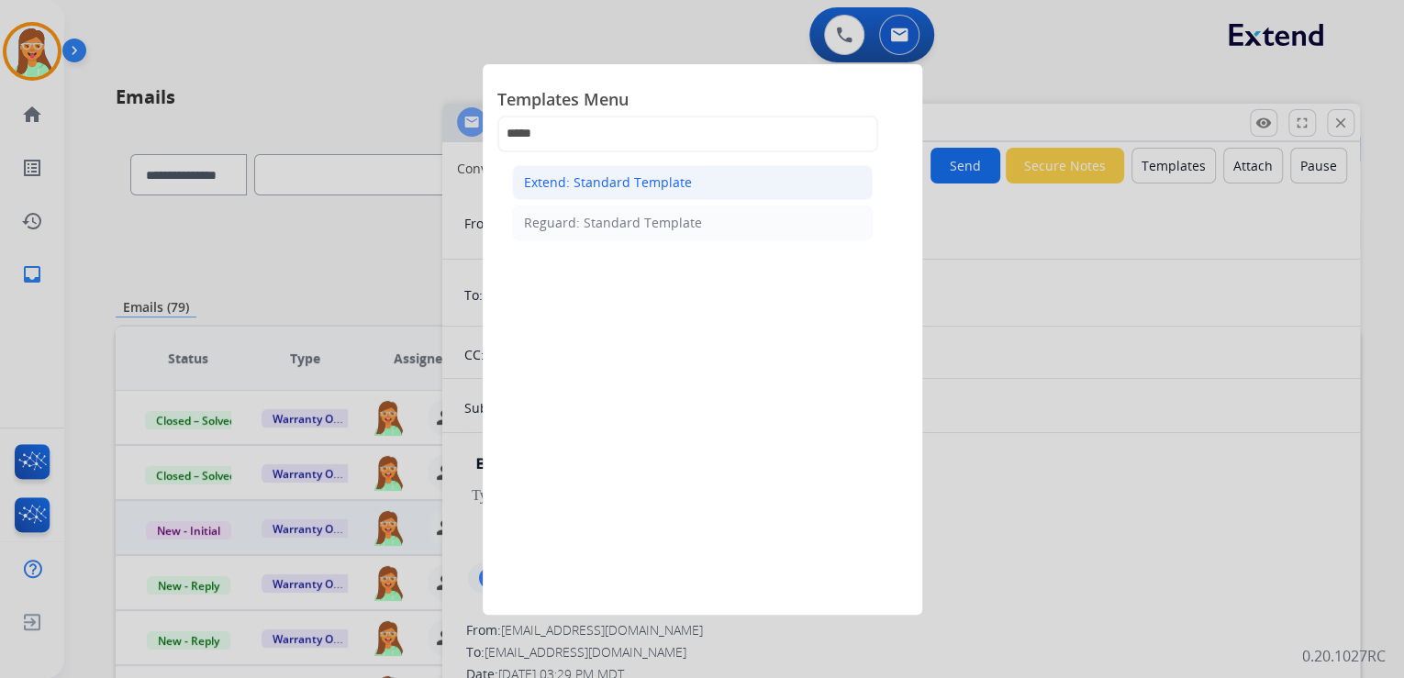
click at [669, 176] on div "Extend: Standard Template" at bounding box center [608, 182] width 168 height 18
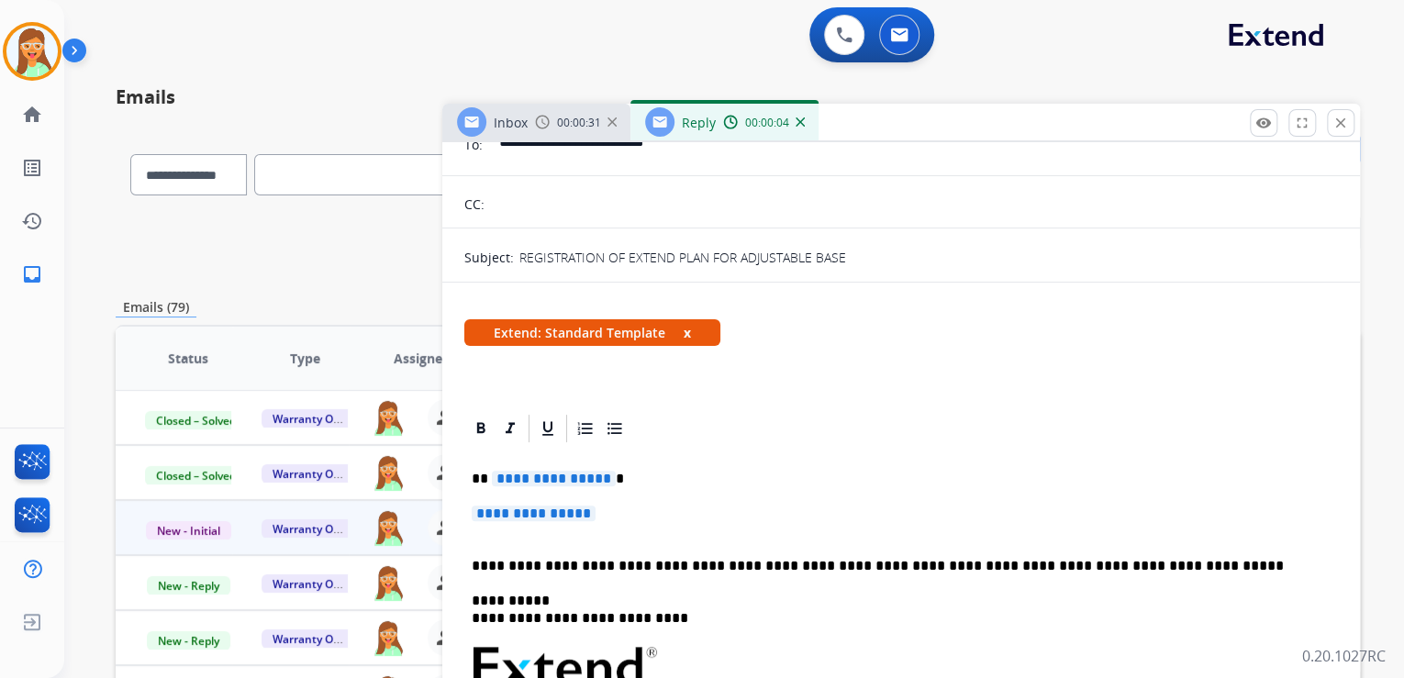
scroll to position [294, 0]
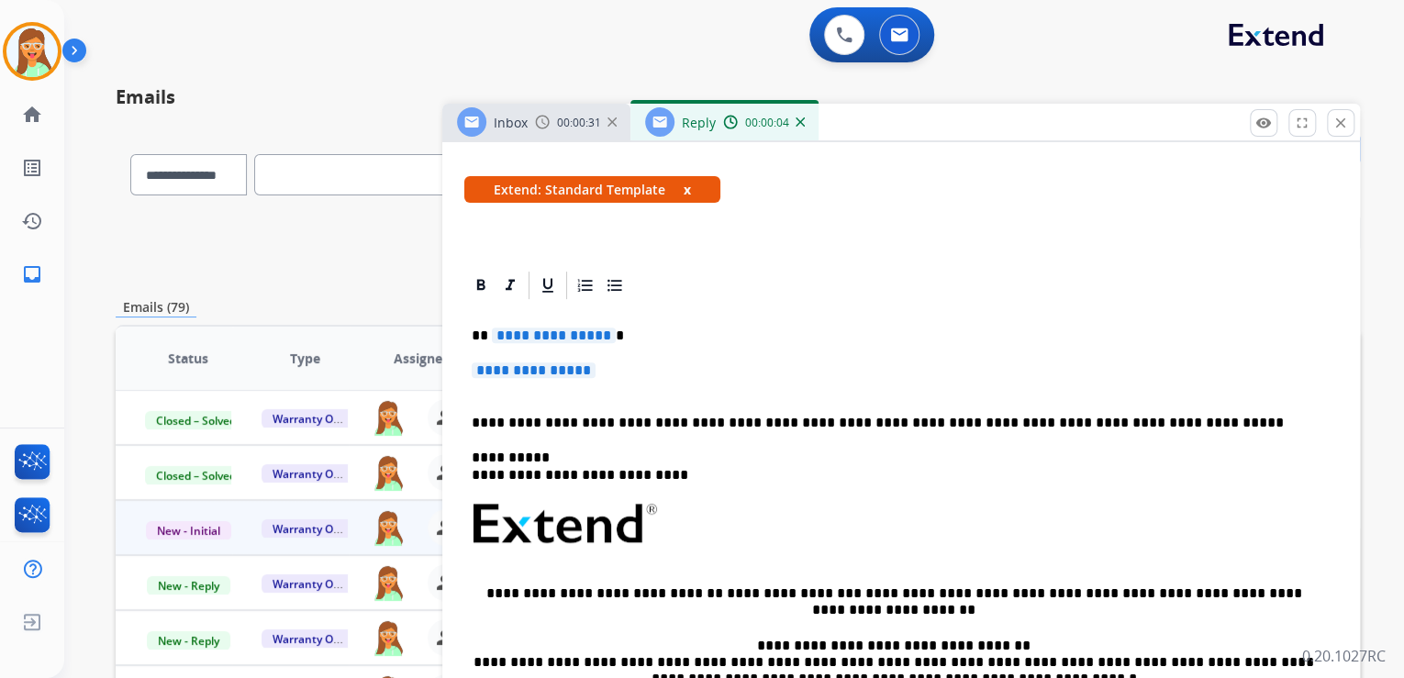
click at [550, 328] on span "**********" at bounding box center [554, 336] width 124 height 16
click at [528, 367] on span "**********" at bounding box center [534, 370] width 124 height 16
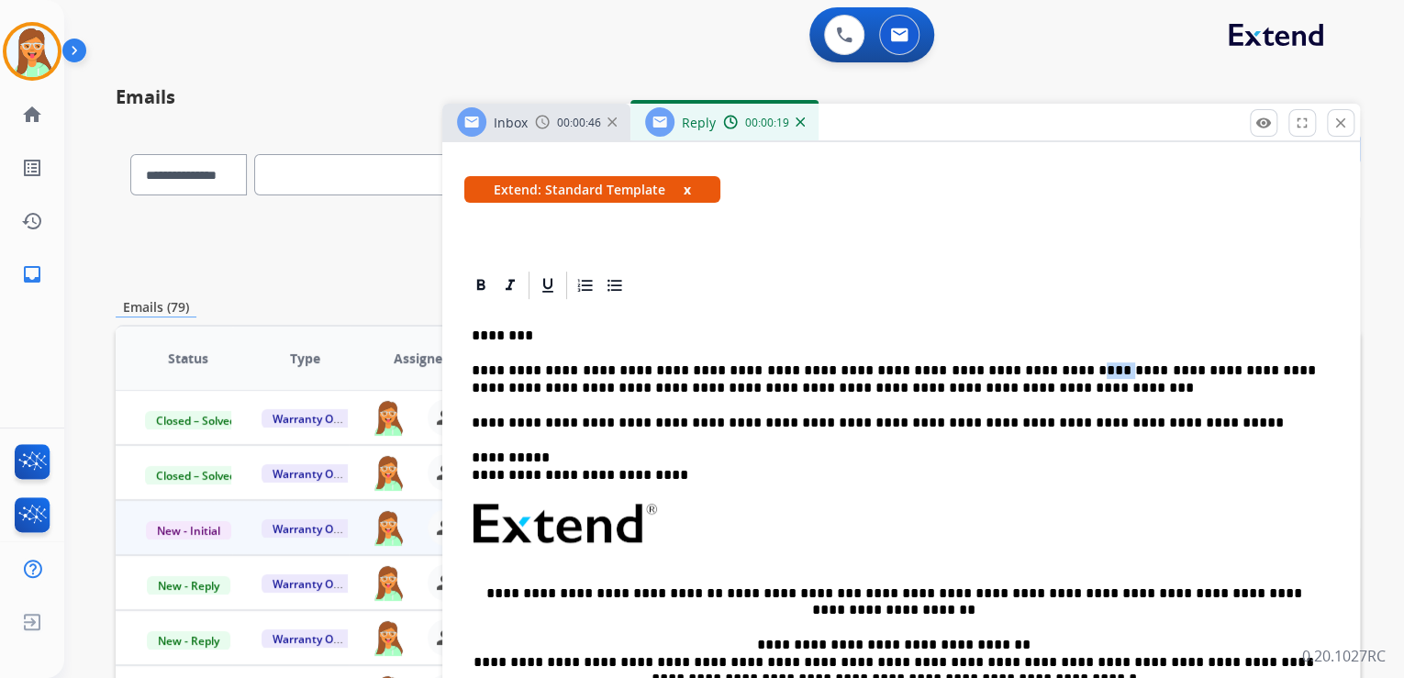
drag, startPoint x: 1042, startPoint y: 371, endPoint x: 1016, endPoint y: 372, distance: 26.6
click at [1016, 372] on p "**********" at bounding box center [894, 379] width 844 height 34
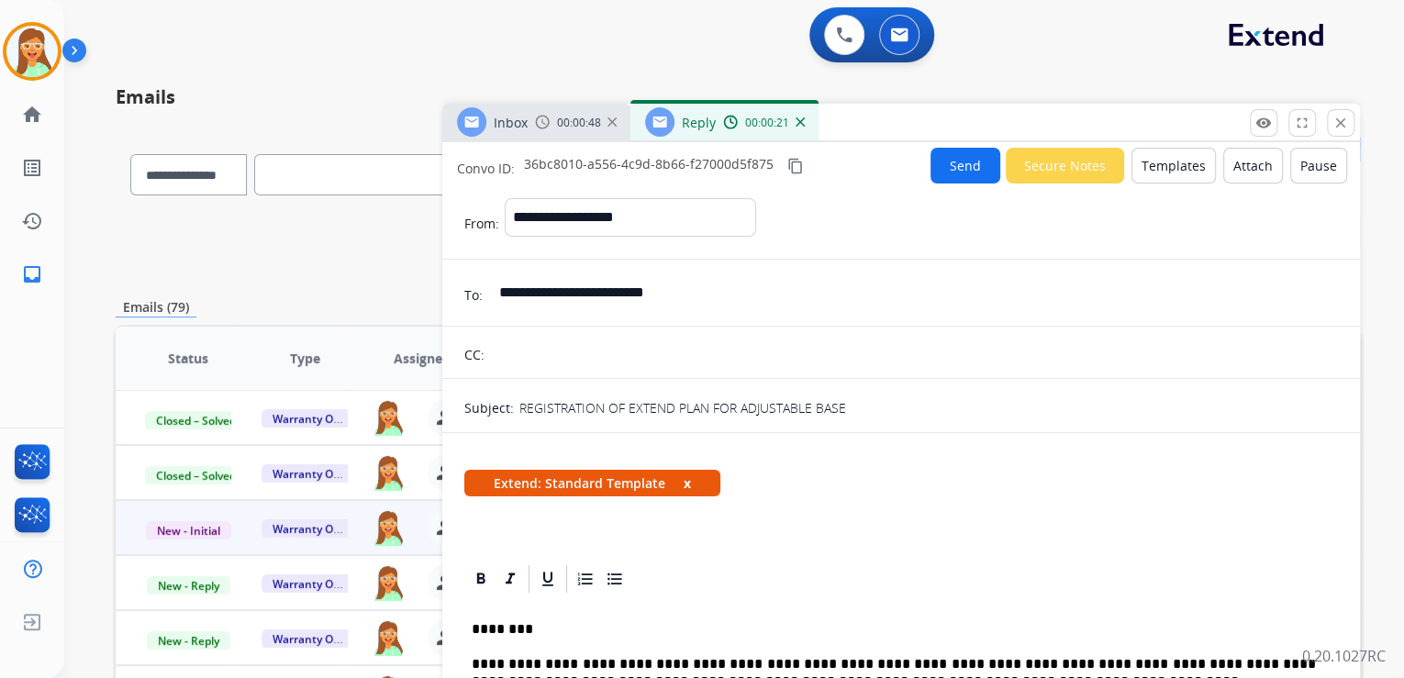
click at [1225, 158] on button "Attach" at bounding box center [1253, 166] width 60 height 36
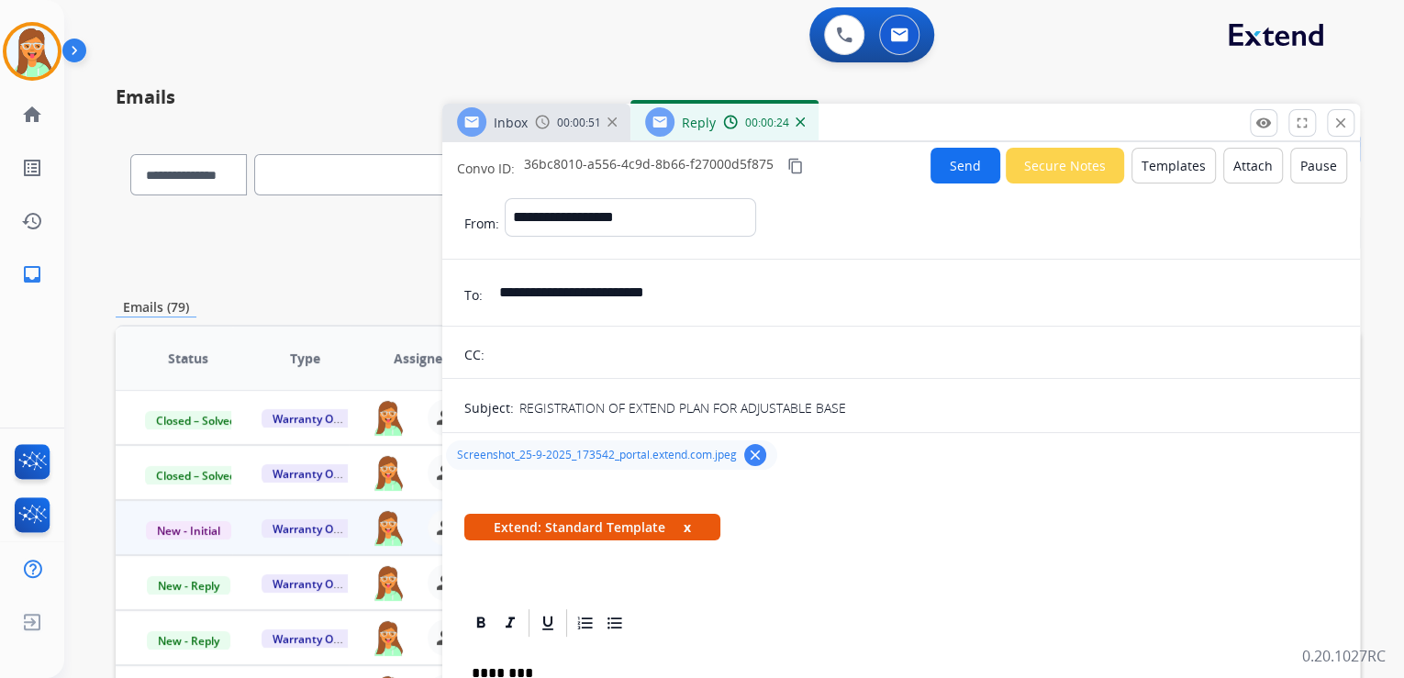
click at [982, 148] on button "Send" at bounding box center [965, 166] width 70 height 36
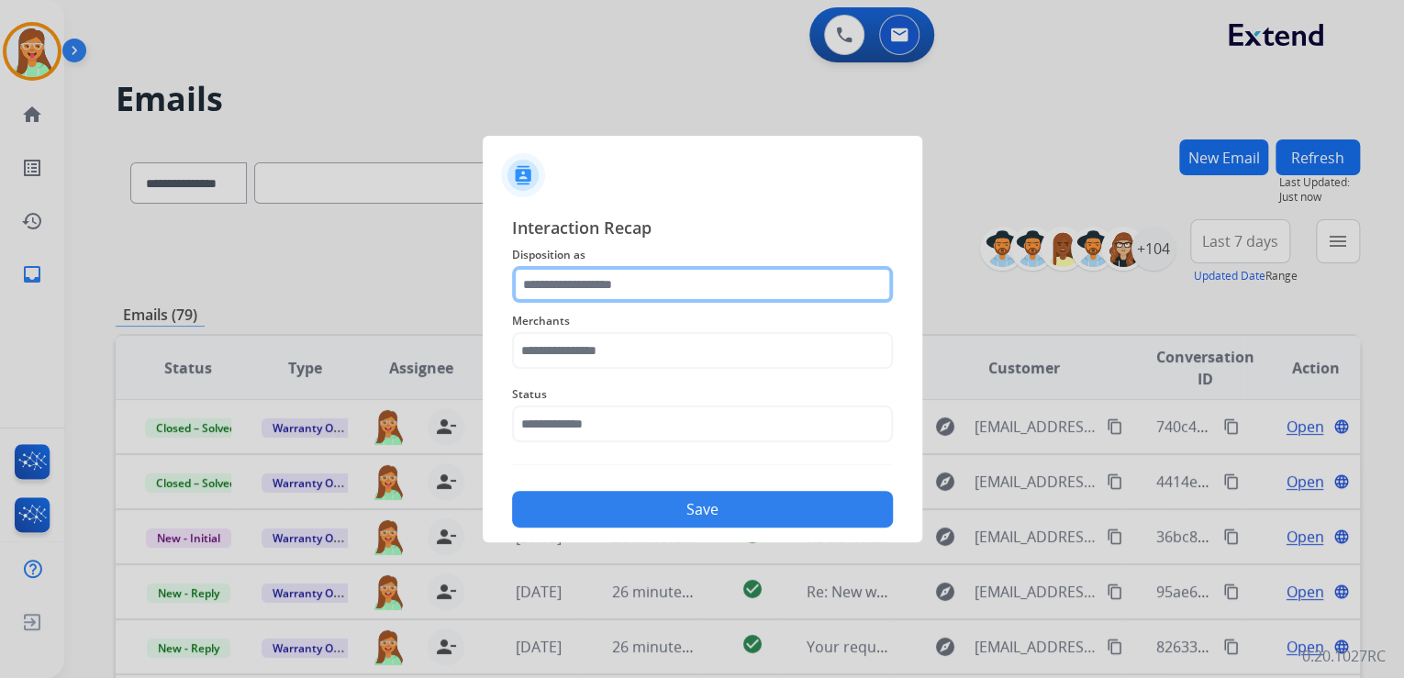
click at [756, 277] on input "text" at bounding box center [702, 284] width 381 height 37
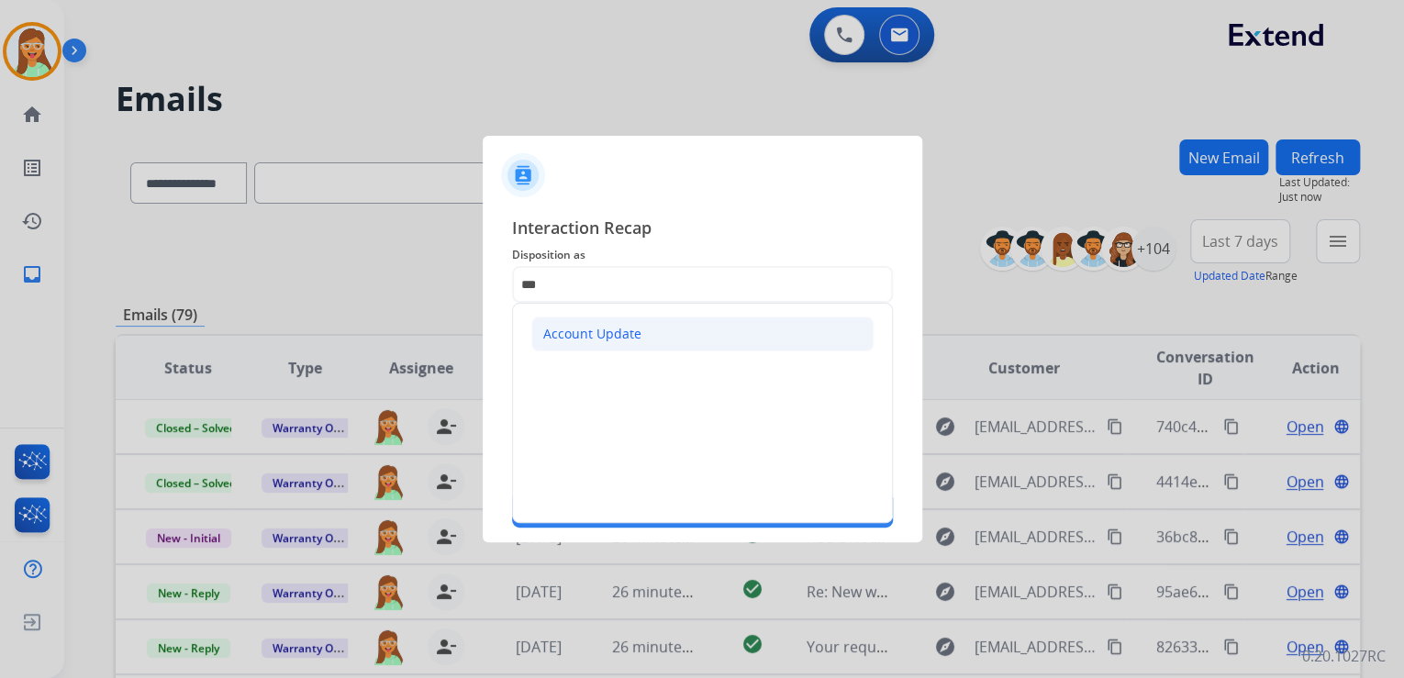
click at [659, 338] on li "Account Update" at bounding box center [702, 334] width 342 height 35
type input "**********"
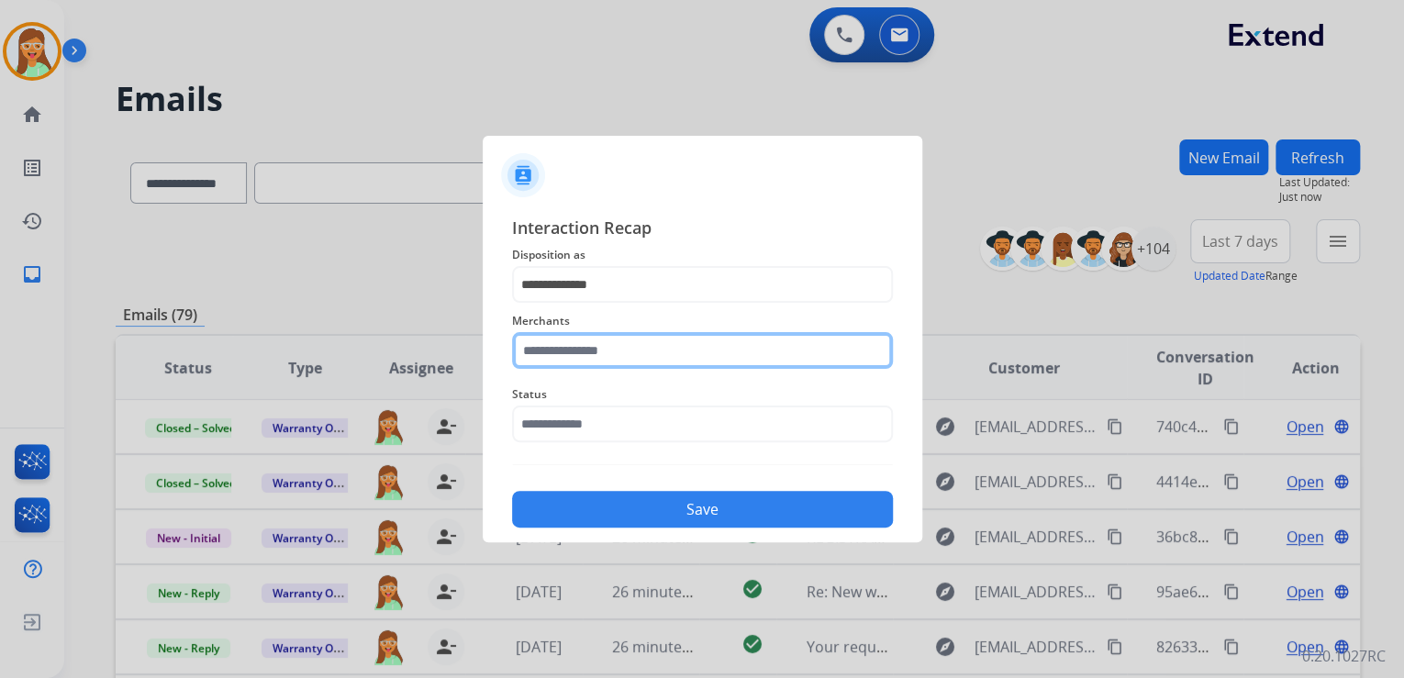
click at [659, 337] on input "text" at bounding box center [702, 350] width 381 height 37
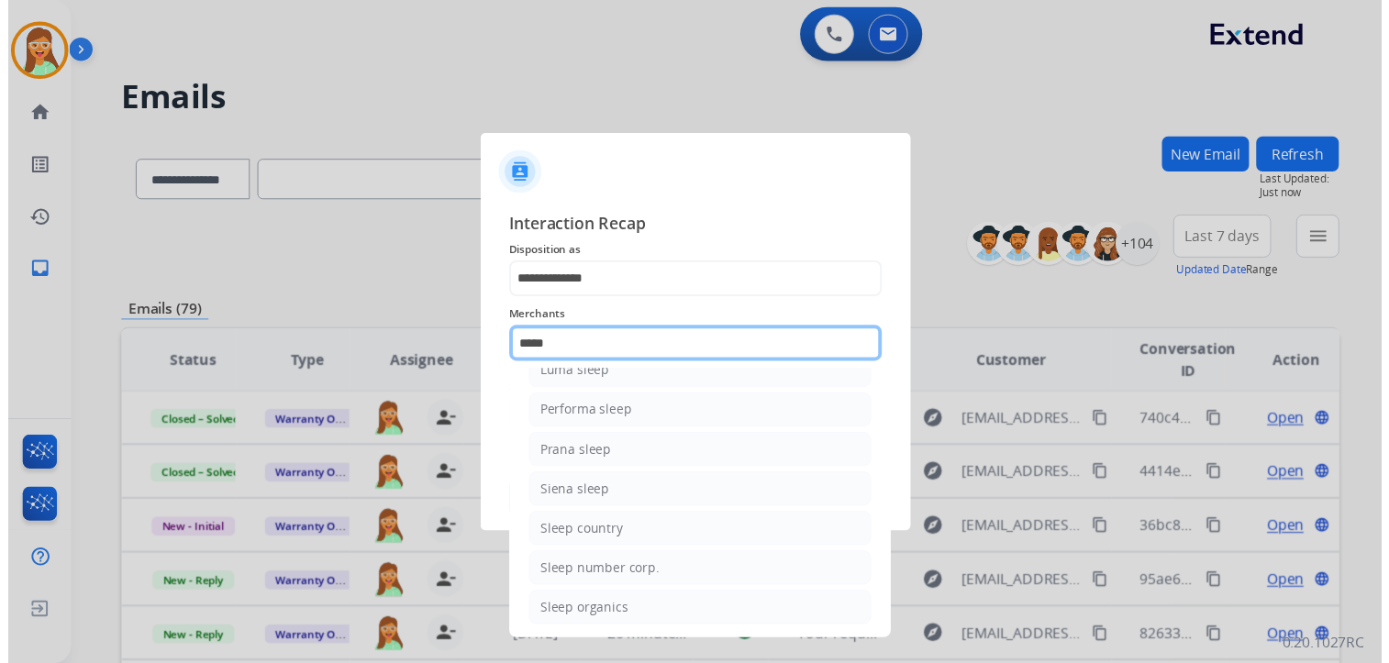
scroll to position [106, 0]
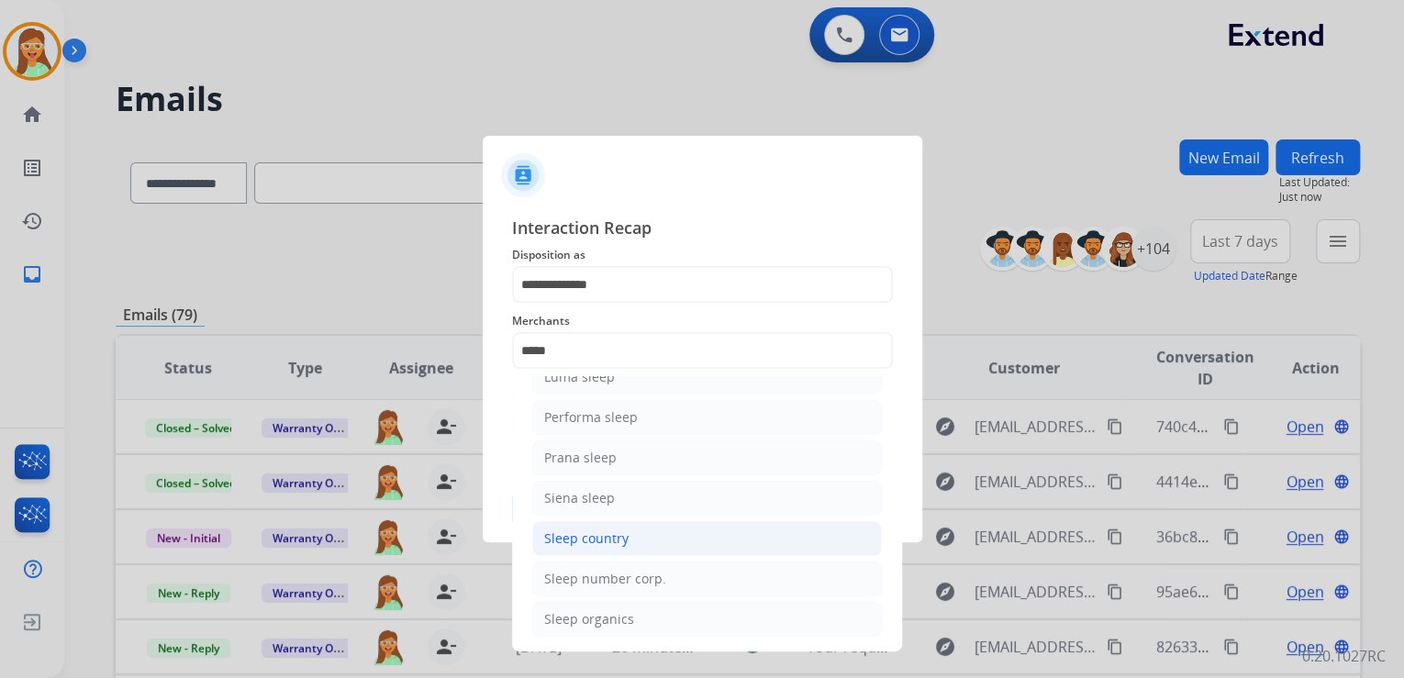
click at [635, 531] on li "Sleep country" at bounding box center [707, 538] width 350 height 35
type input "**********"
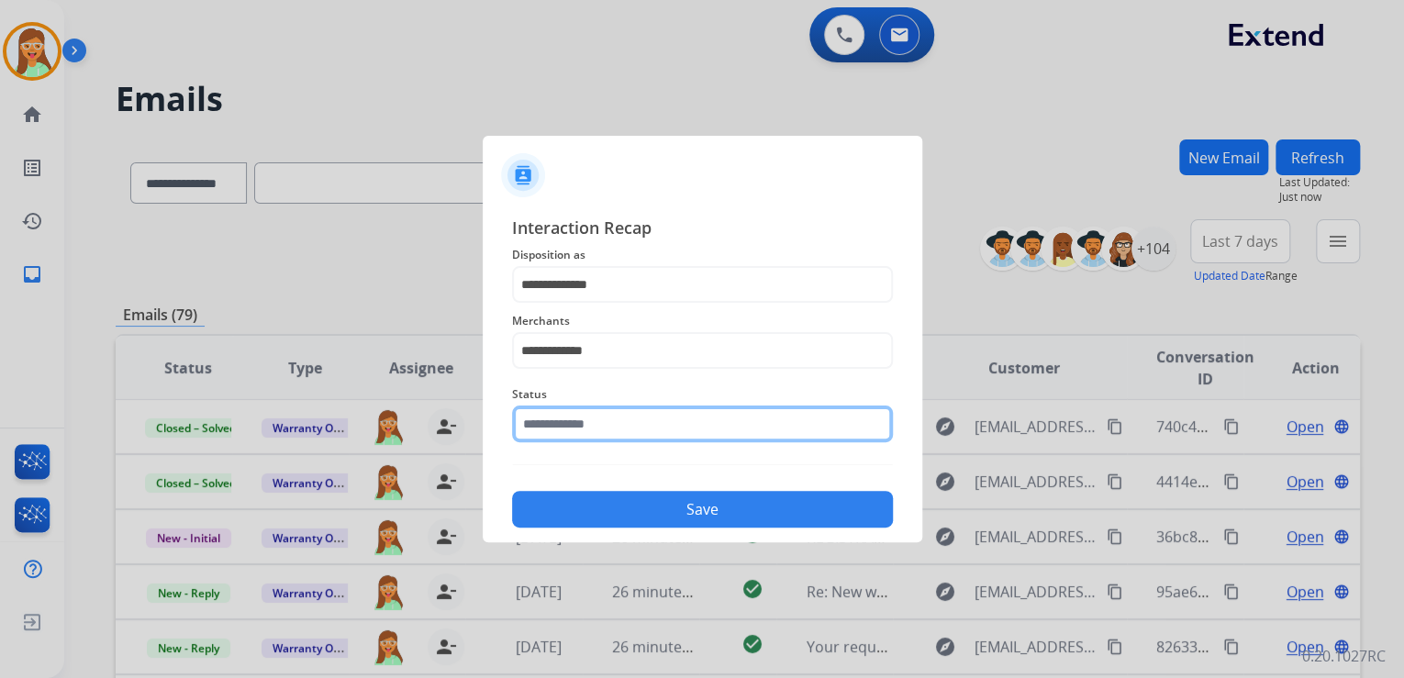
click at [672, 424] on input "text" at bounding box center [702, 423] width 381 height 37
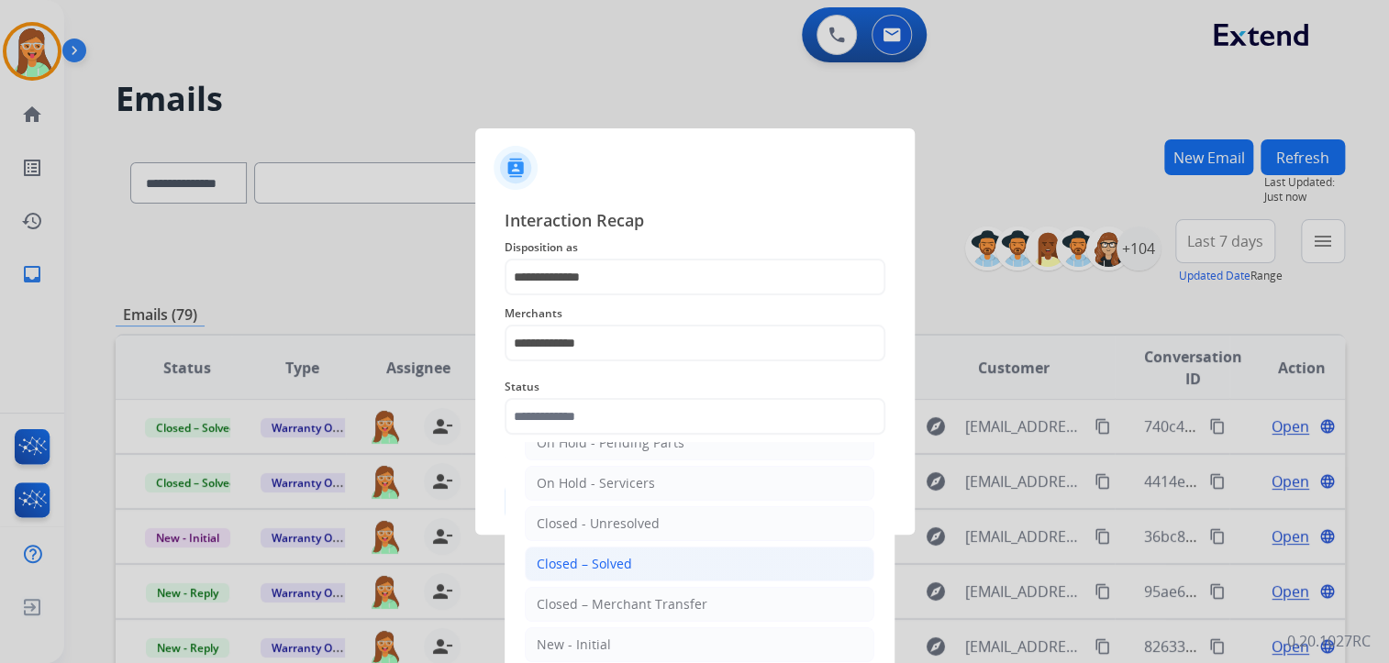
click at [616, 563] on div "Closed – Solved" at bounding box center [584, 564] width 95 height 18
type input "**********"
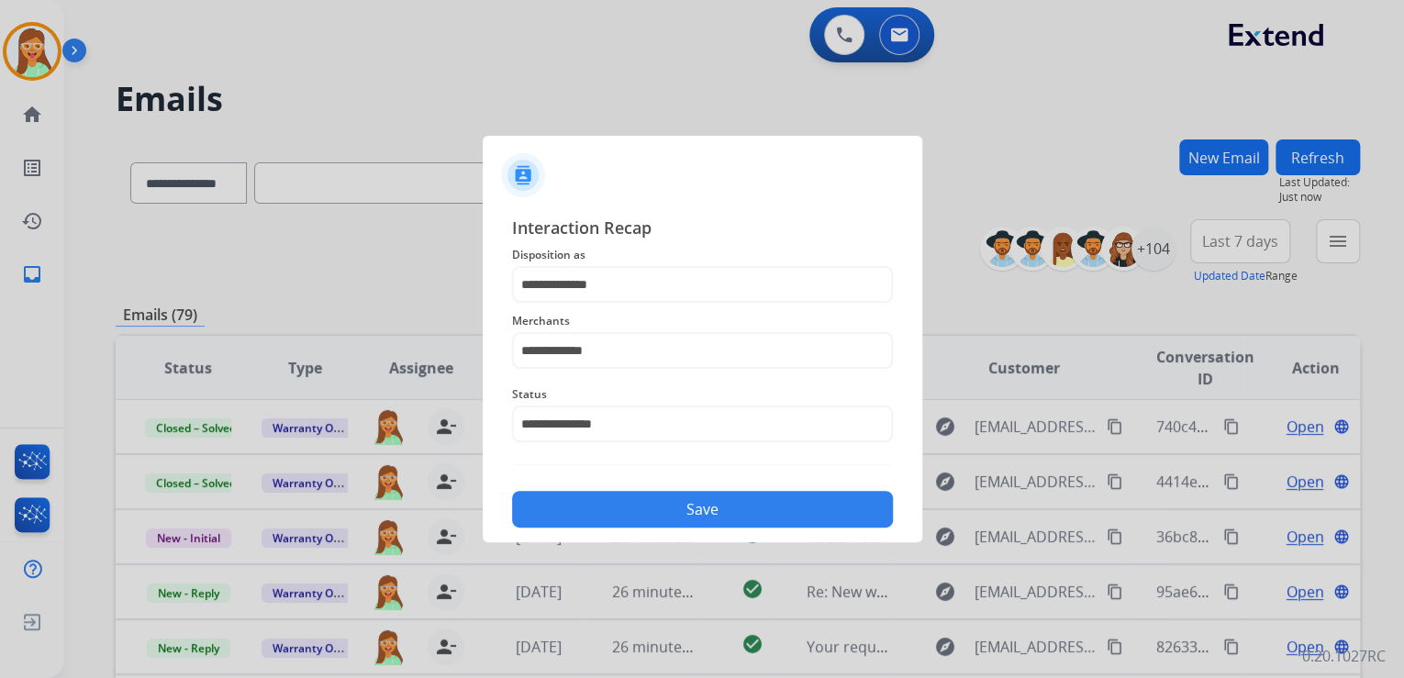
click at [669, 506] on button "Save" at bounding box center [702, 509] width 381 height 37
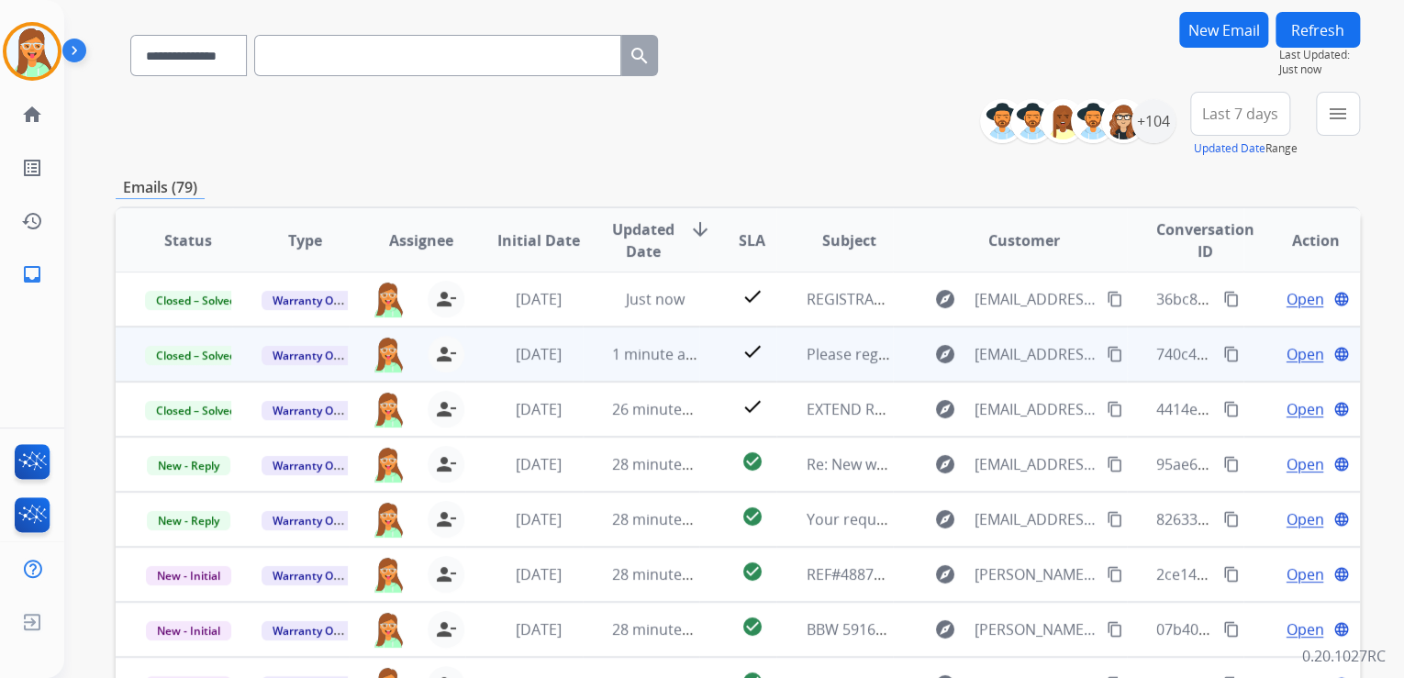
scroll to position [365, 0]
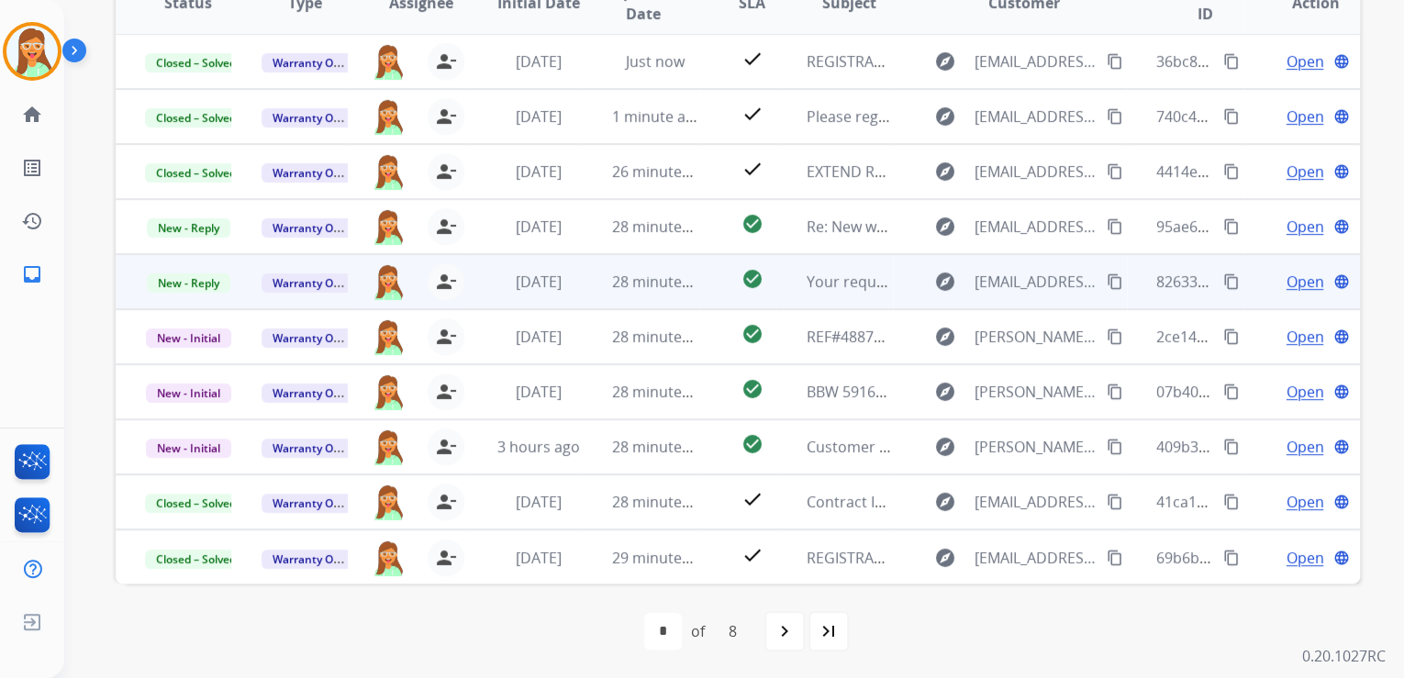
click at [1285, 279] on span "Open" at bounding box center [1304, 282] width 38 height 22
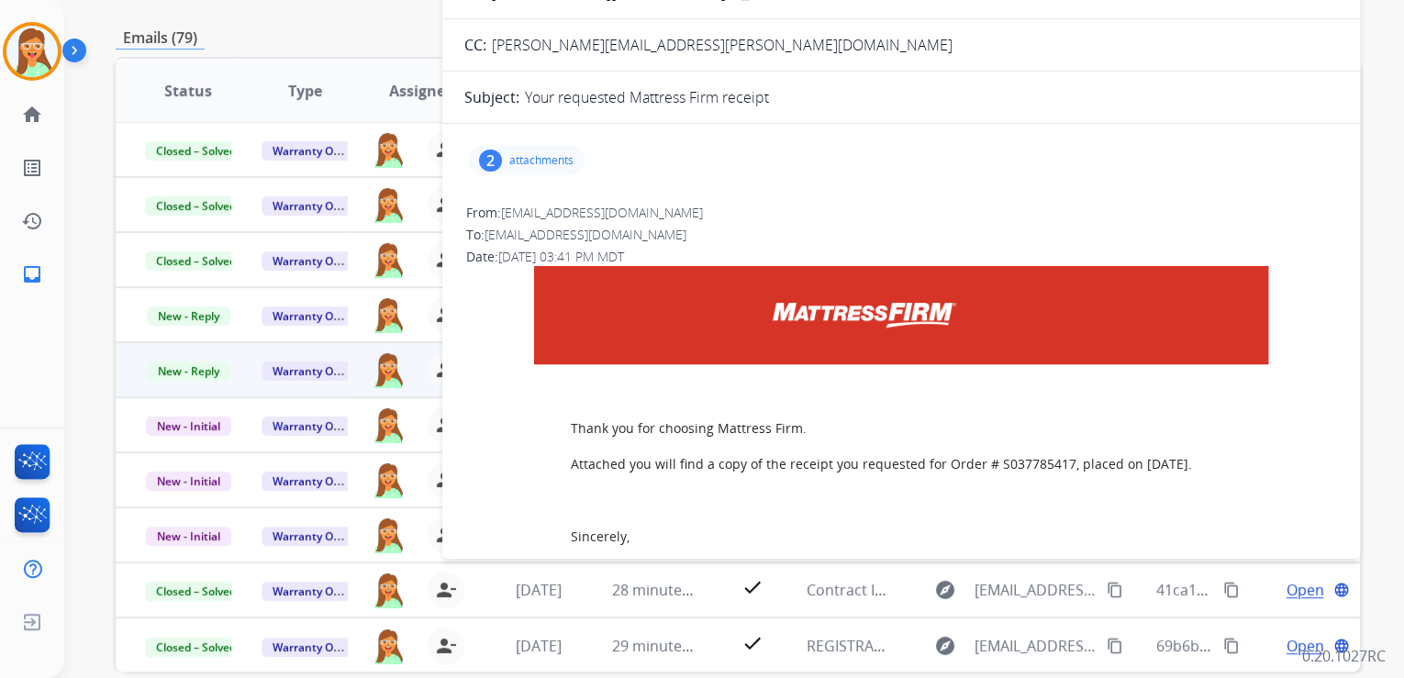
scroll to position [145, 0]
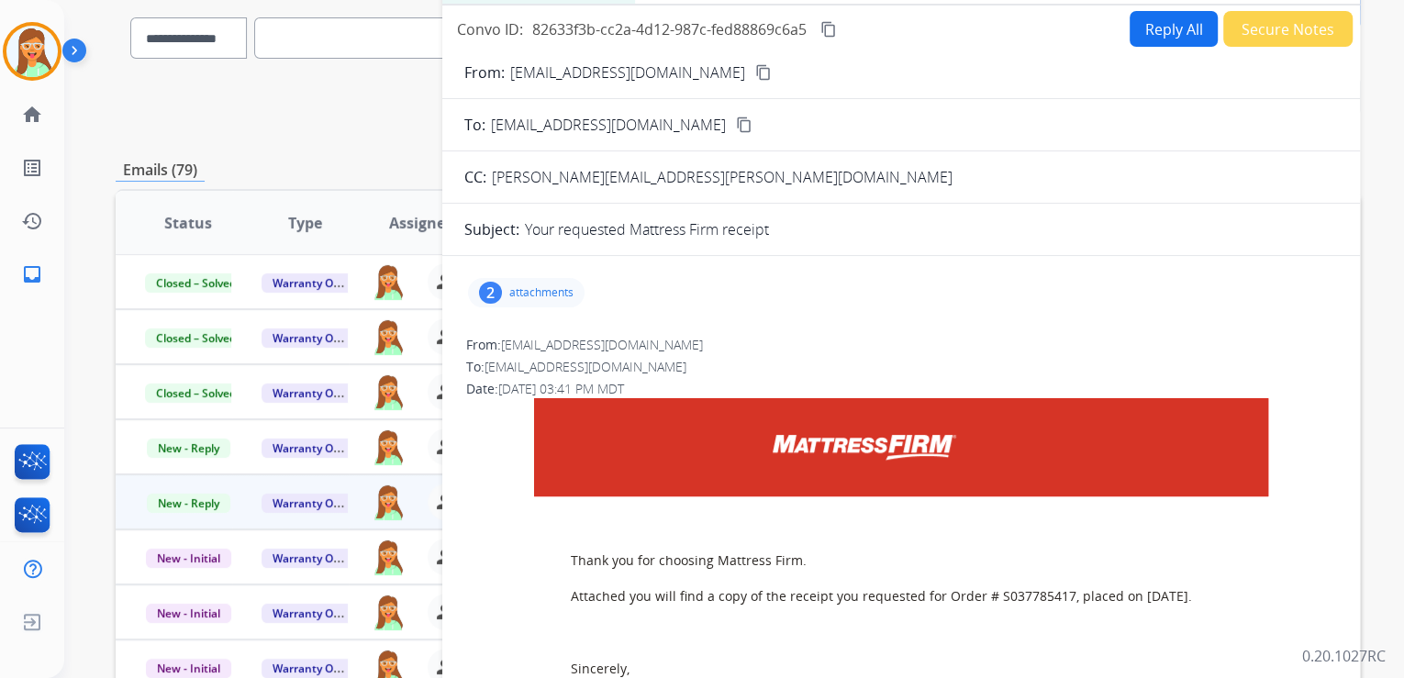
click at [1137, 36] on button "Reply All" at bounding box center [1173, 29] width 88 height 36
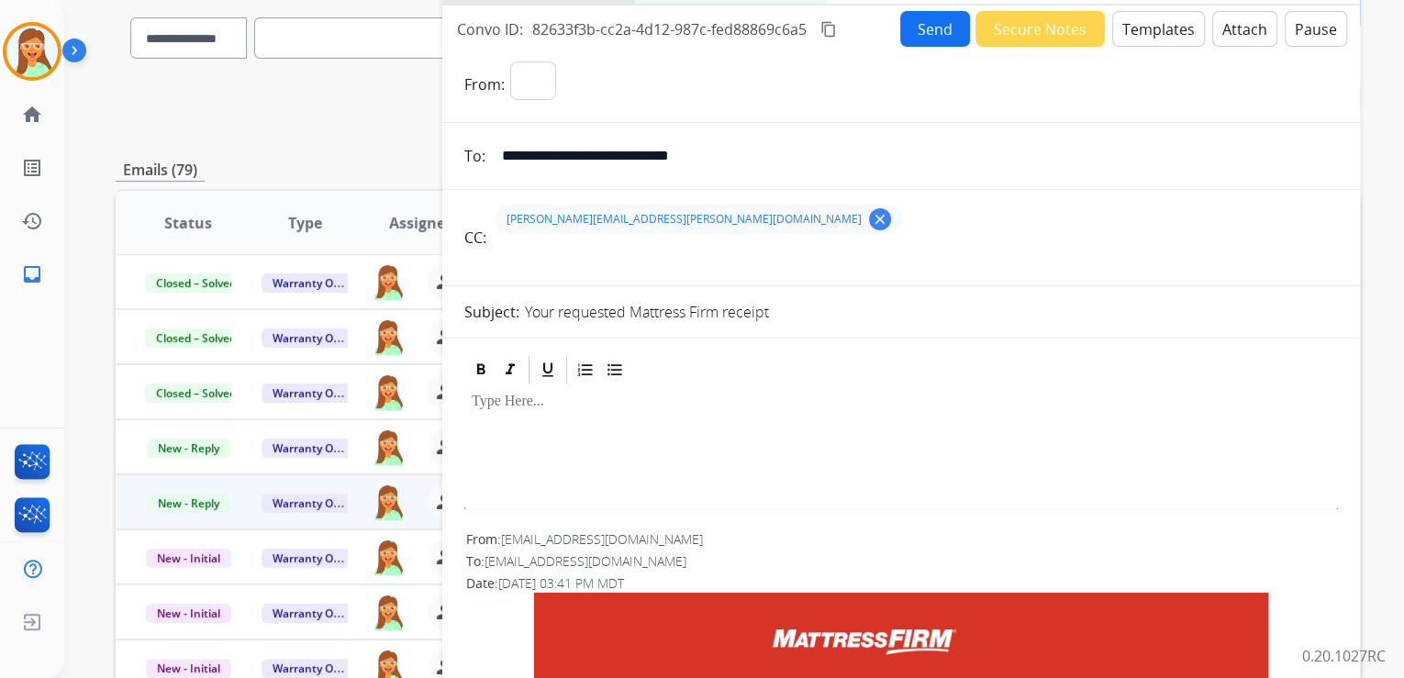
click at [1137, 36] on button "Templates" at bounding box center [1158, 29] width 93 height 36
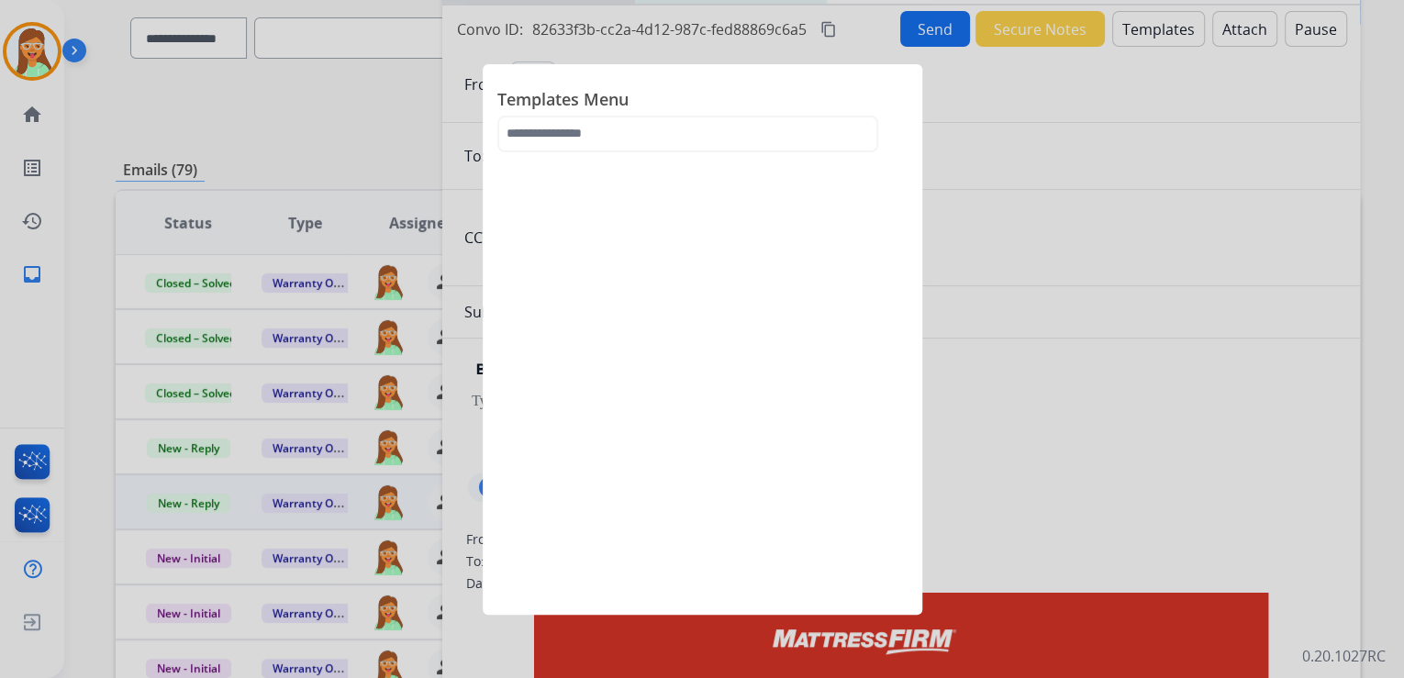
select select "**********"
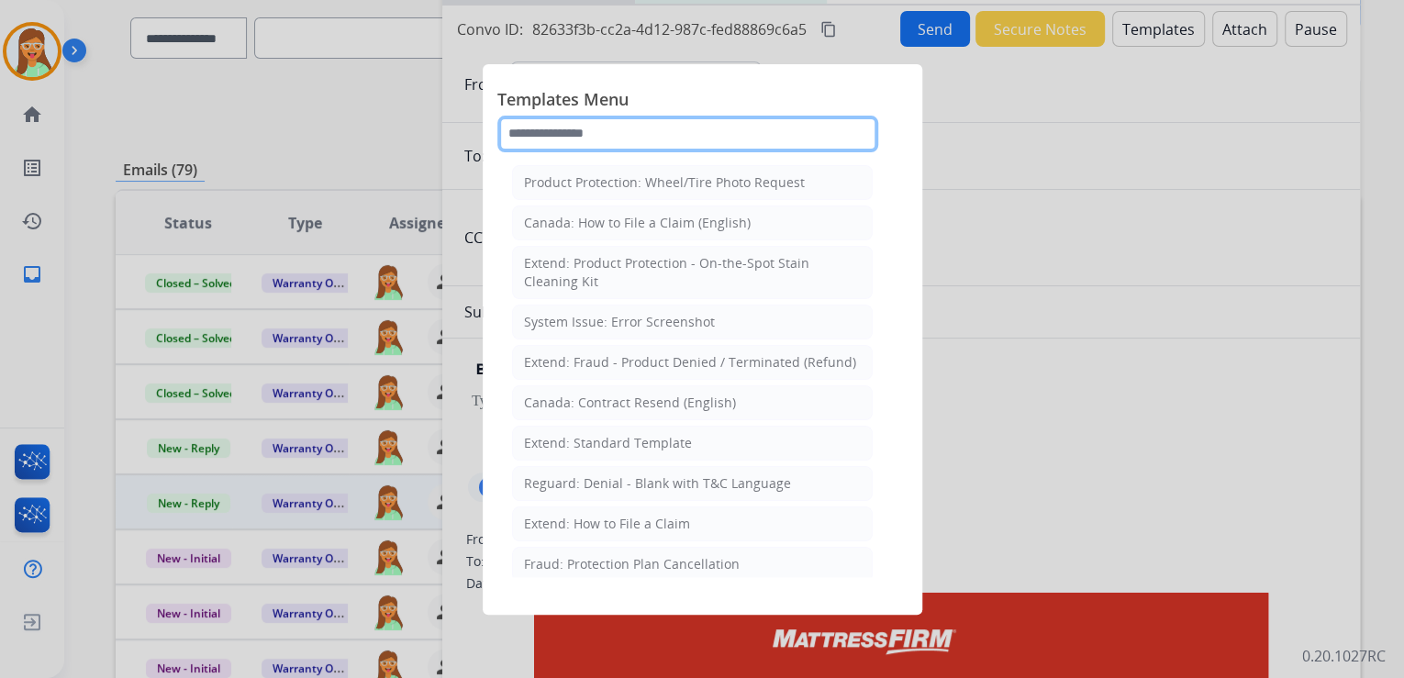
click at [732, 147] on input "text" at bounding box center [687, 134] width 381 height 37
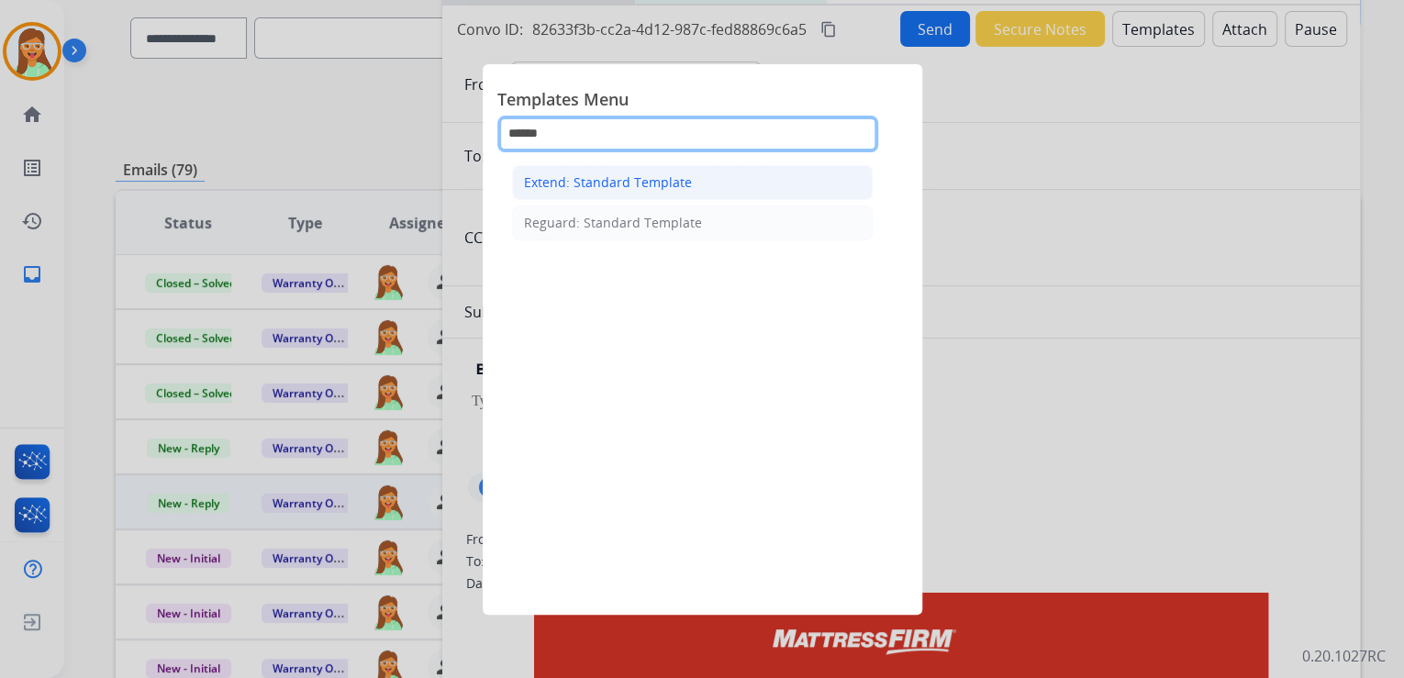
type input "******"
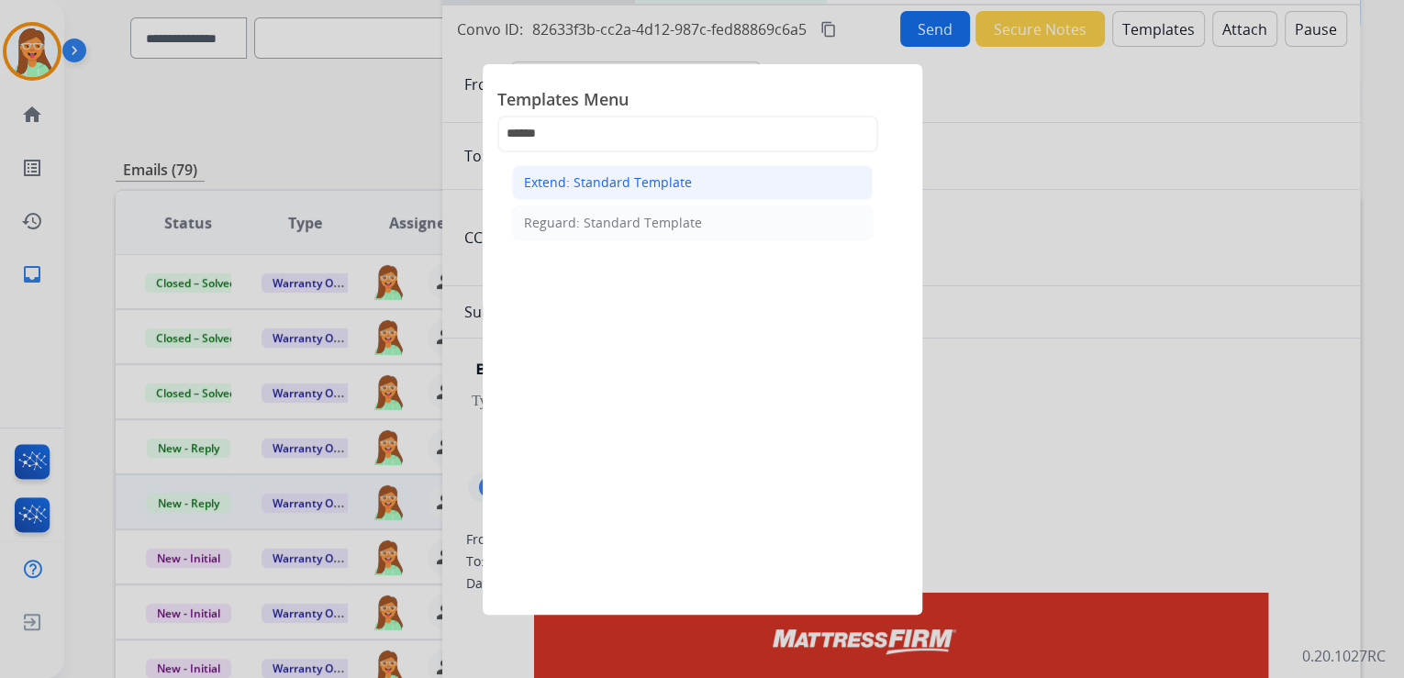
click at [671, 185] on div "Extend: Standard Template" at bounding box center [608, 182] width 168 height 18
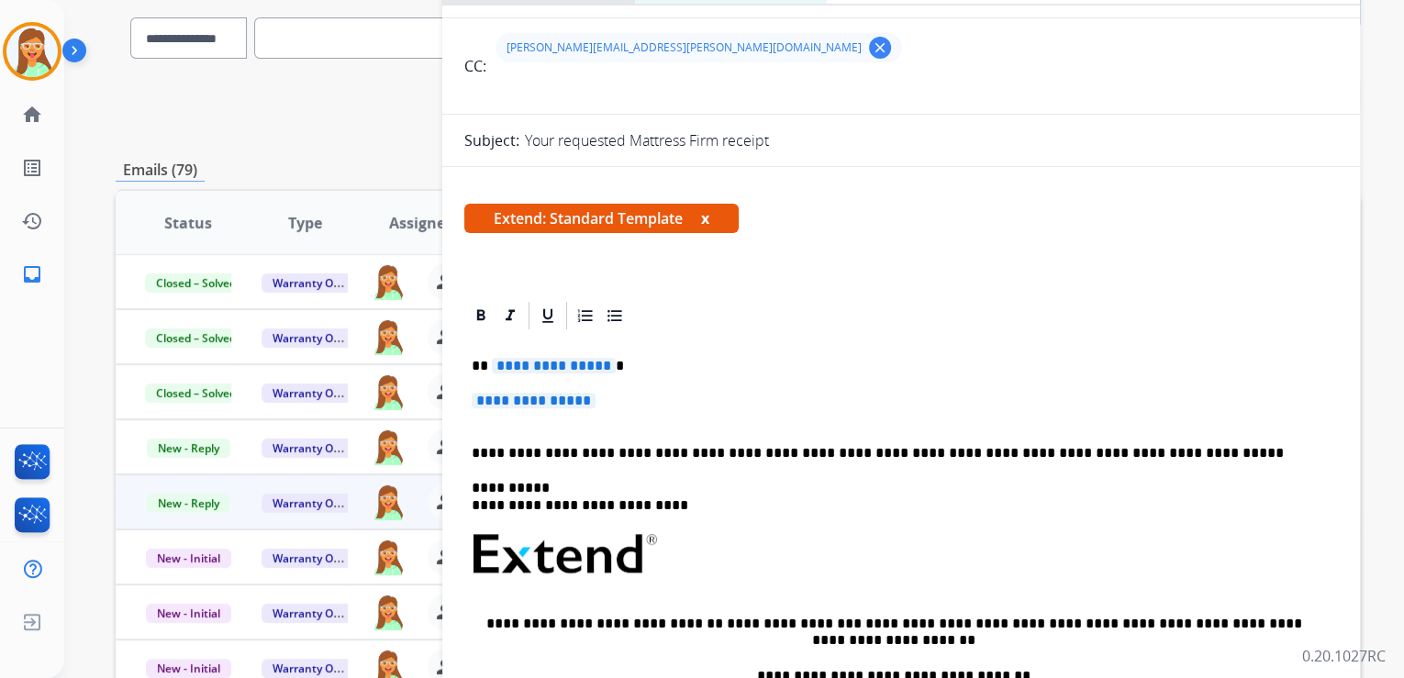
scroll to position [294, 0]
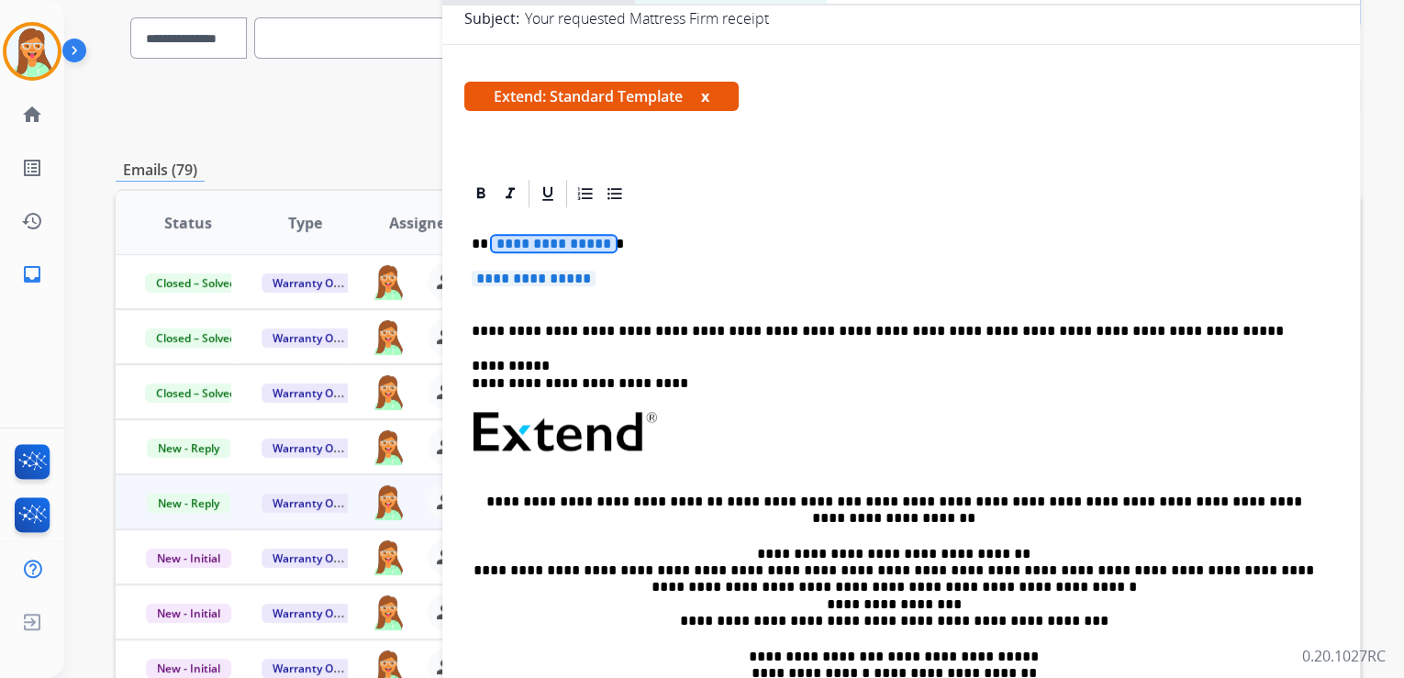
click at [558, 245] on span "**********" at bounding box center [554, 244] width 124 height 16
click at [554, 279] on span "**********" at bounding box center [534, 279] width 124 height 16
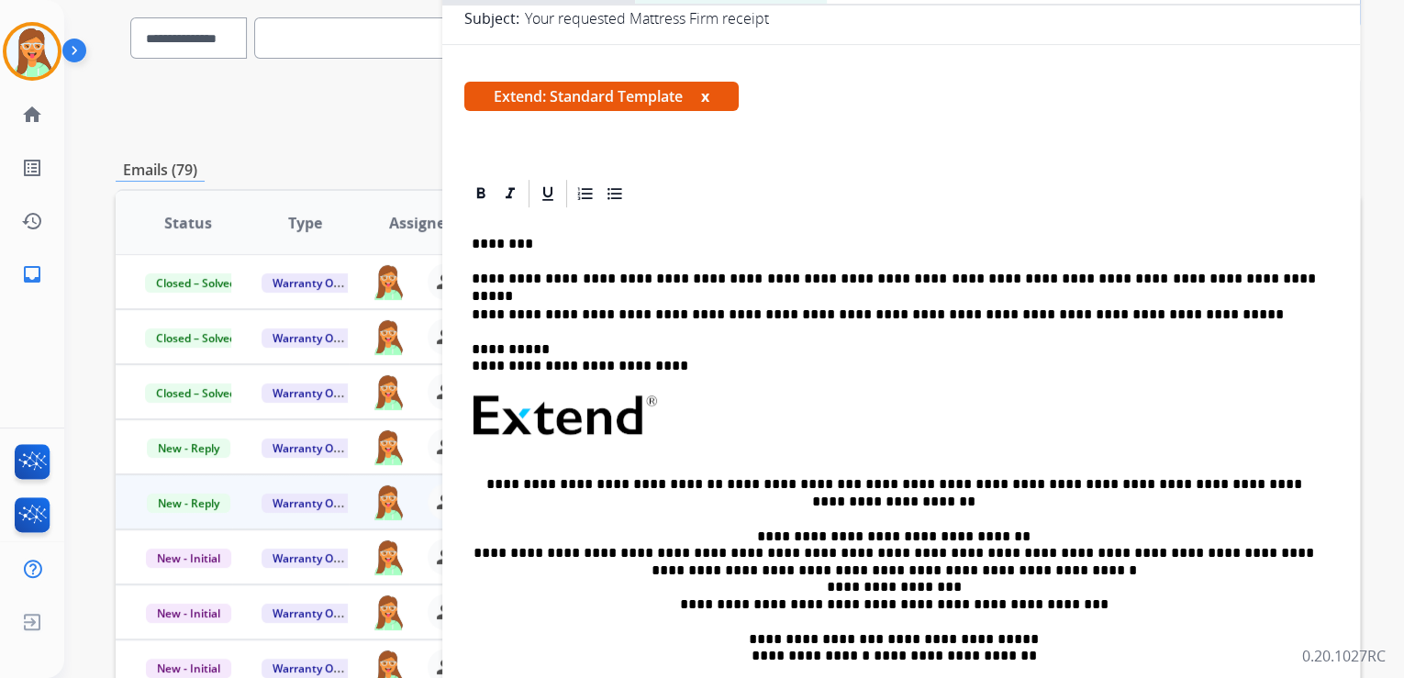
click at [1269, 286] on div "**********" at bounding box center [900, 467] width 873 height 514
click at [1239, 282] on p "**********" at bounding box center [894, 279] width 844 height 17
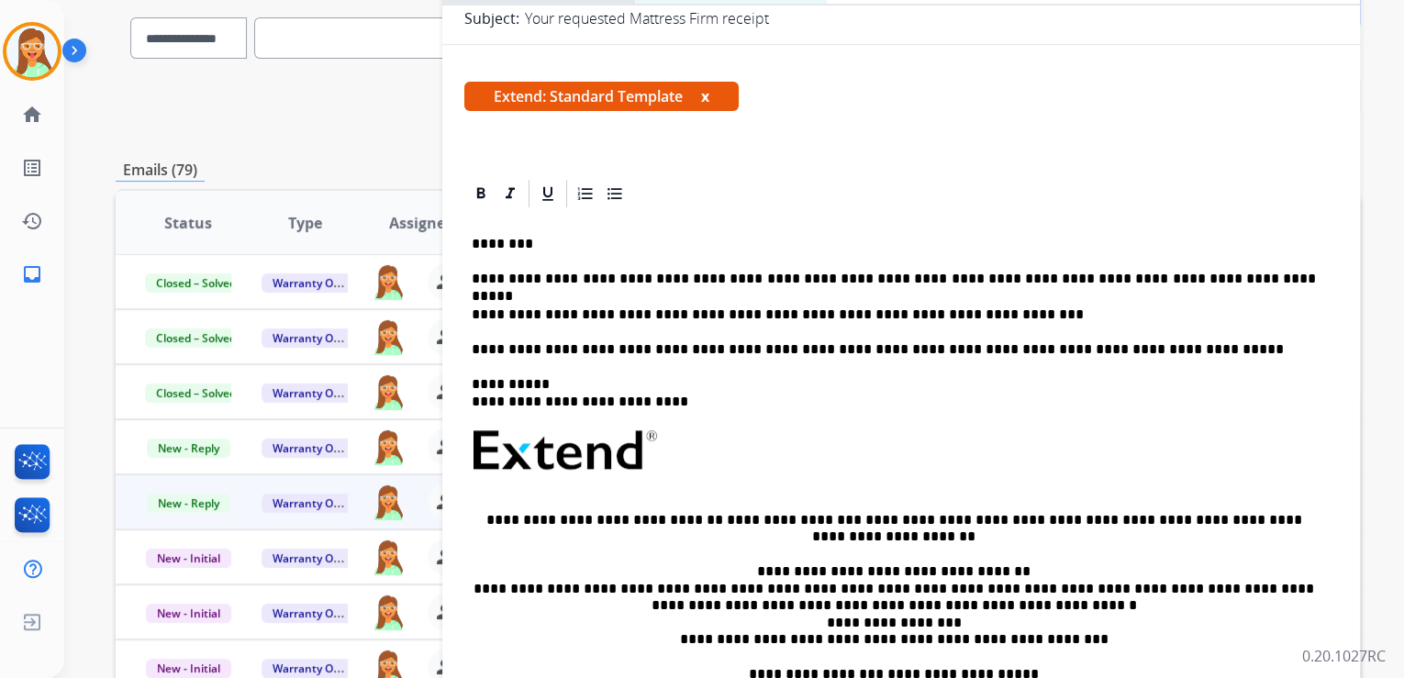
click at [626, 310] on p "**********" at bounding box center [894, 314] width 844 height 17
click at [630, 315] on p "**********" at bounding box center [894, 314] width 844 height 17
click at [1020, 306] on p "**********" at bounding box center [894, 314] width 844 height 17
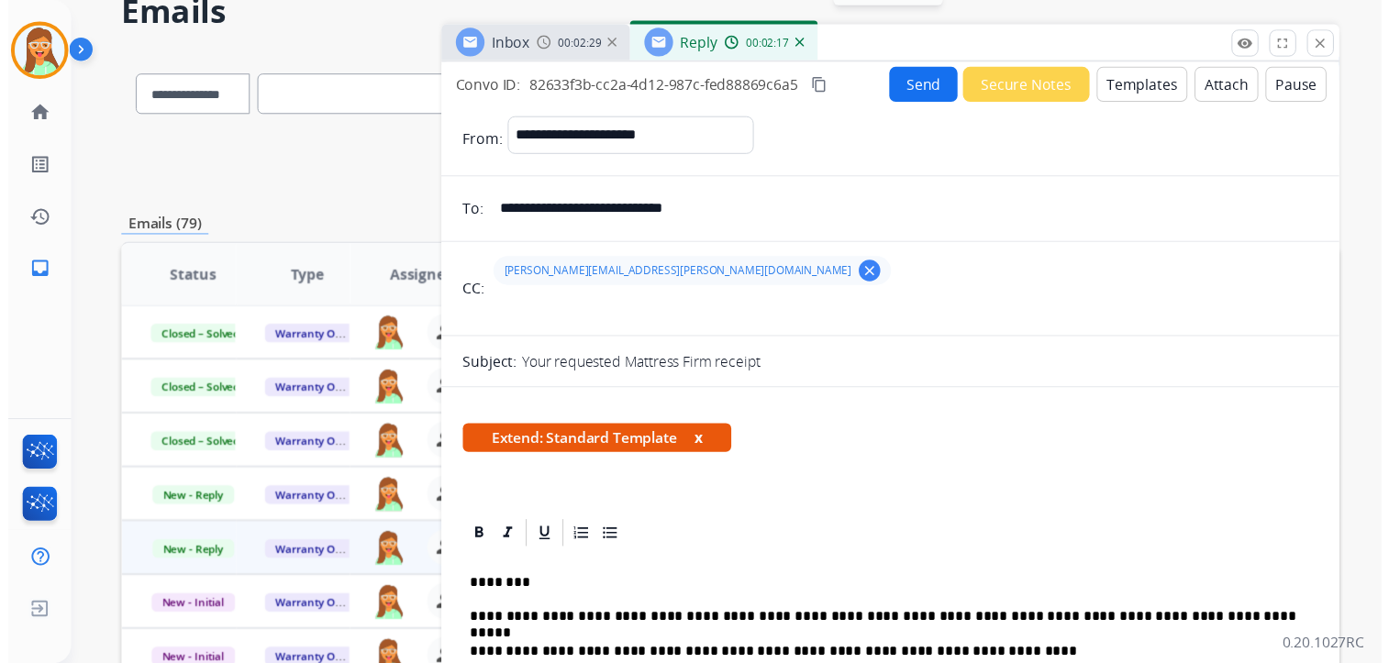
scroll to position [0, 0]
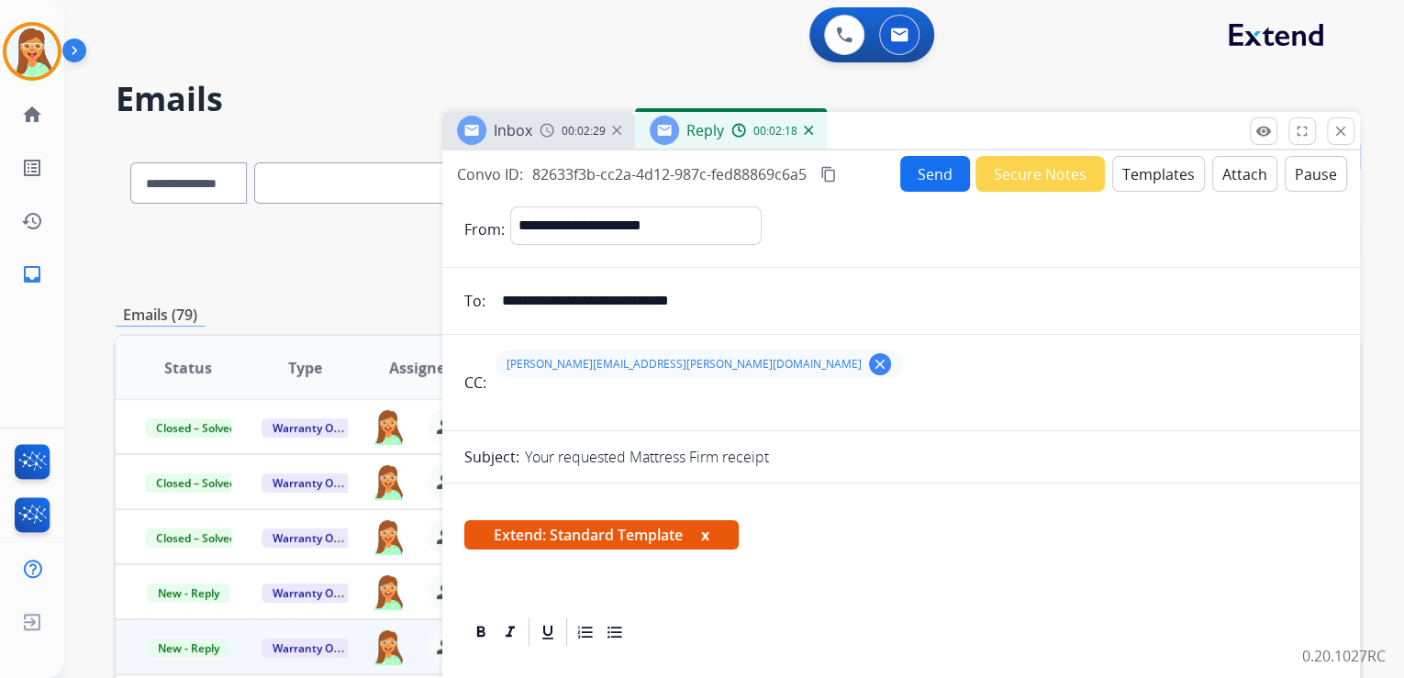
click at [936, 170] on button "Send" at bounding box center [935, 174] width 70 height 36
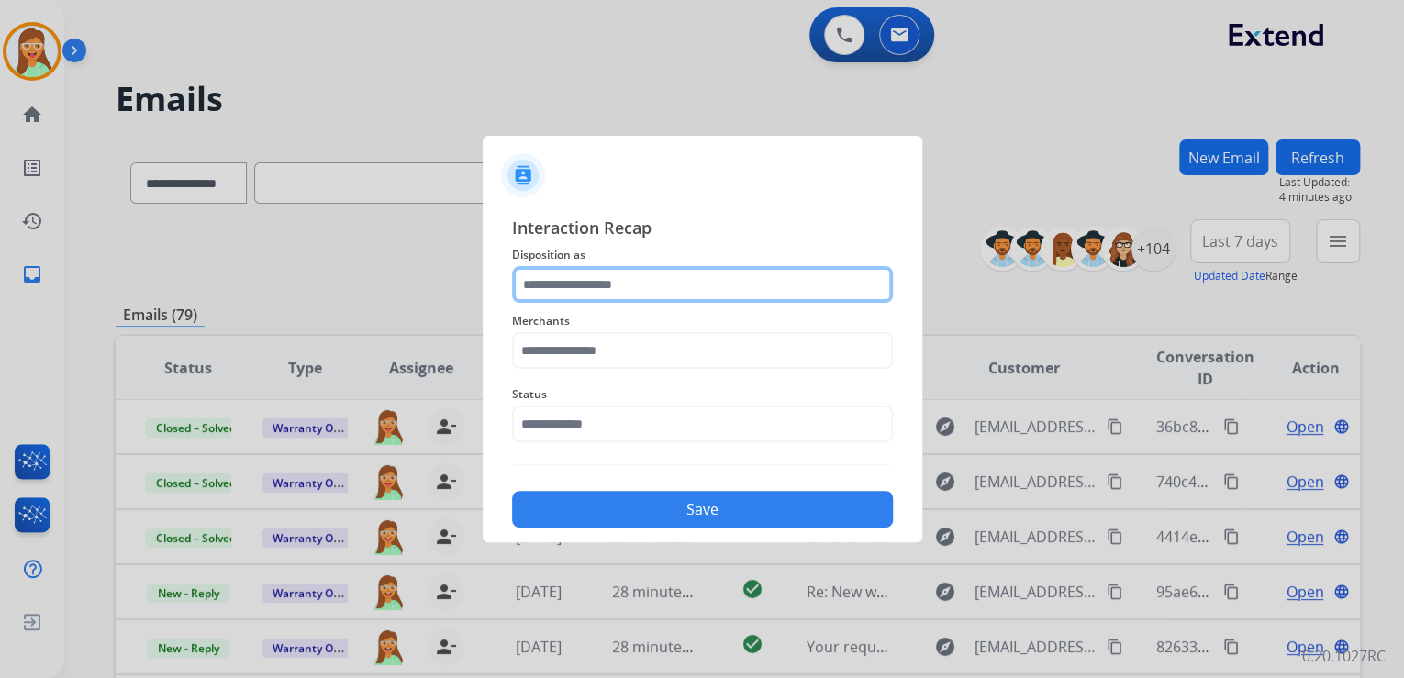
click at [650, 279] on input "text" at bounding box center [702, 284] width 381 height 37
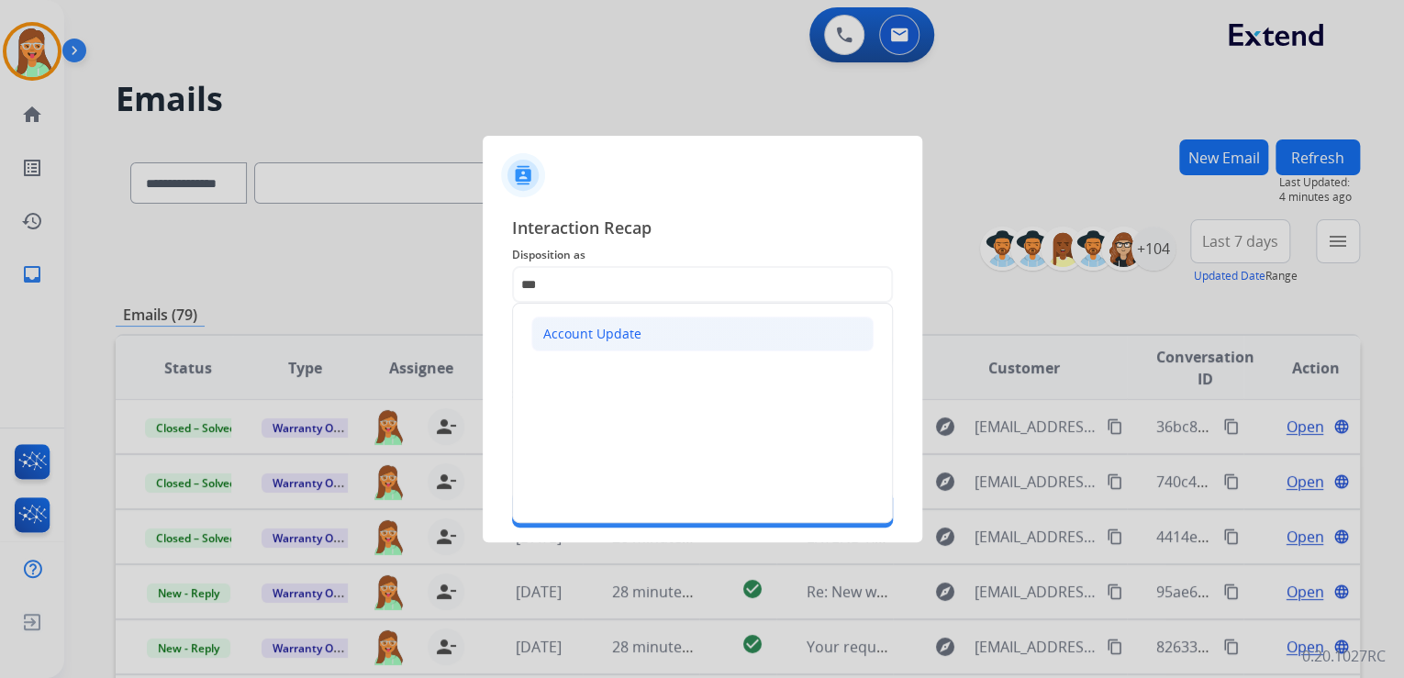
click at [672, 335] on li "Account Update" at bounding box center [702, 334] width 342 height 35
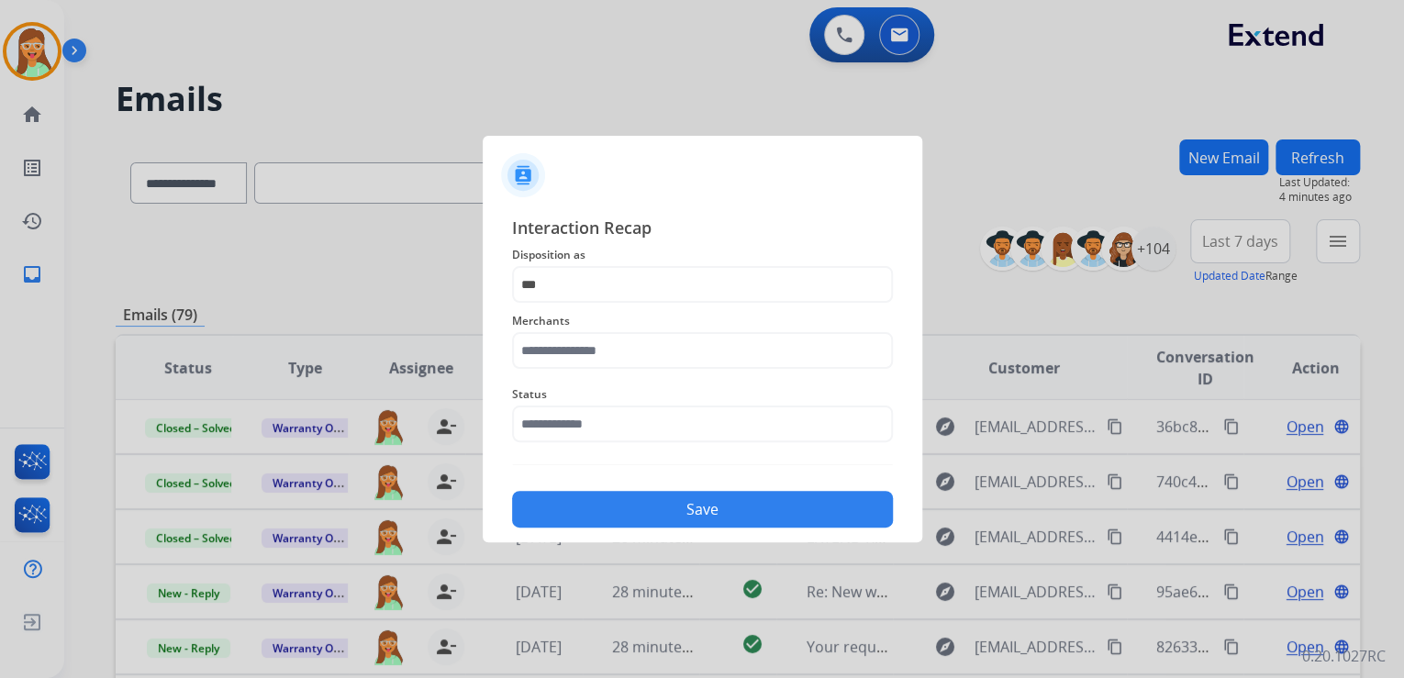
type input "**********"
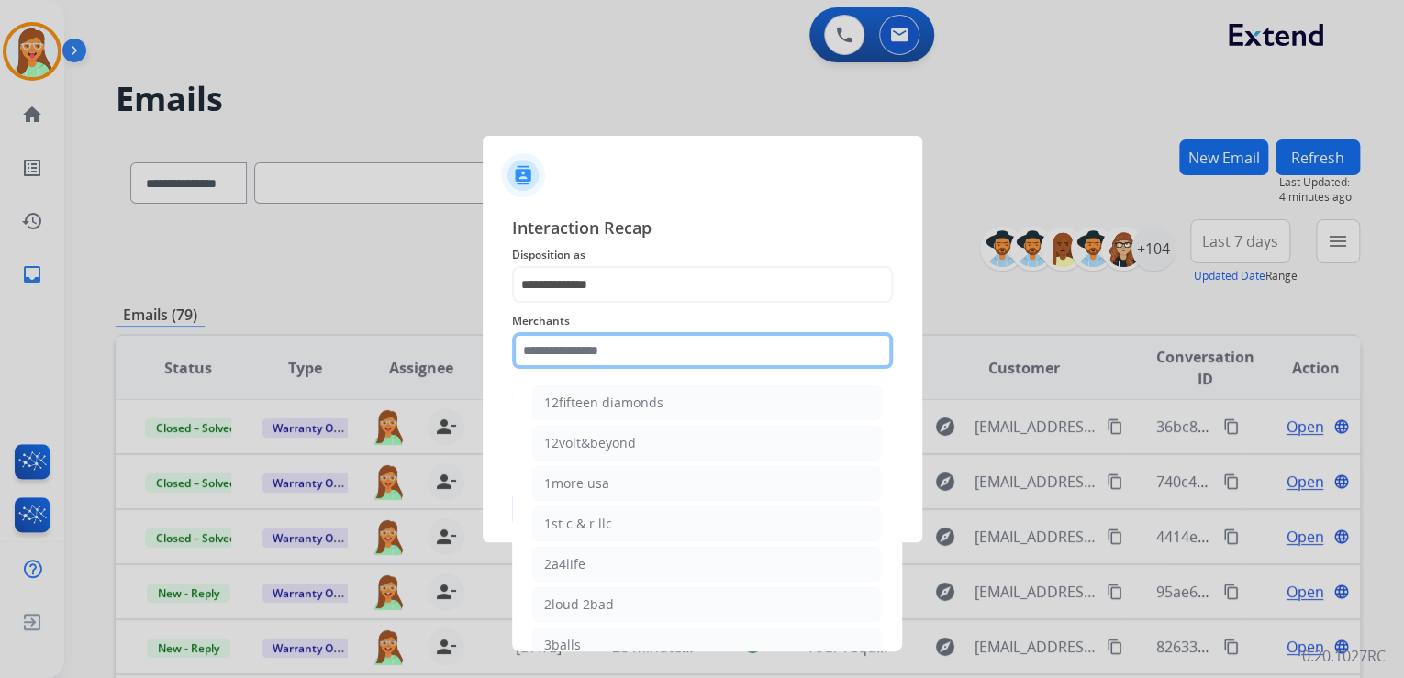
click at [653, 355] on input "text" at bounding box center [702, 350] width 381 height 37
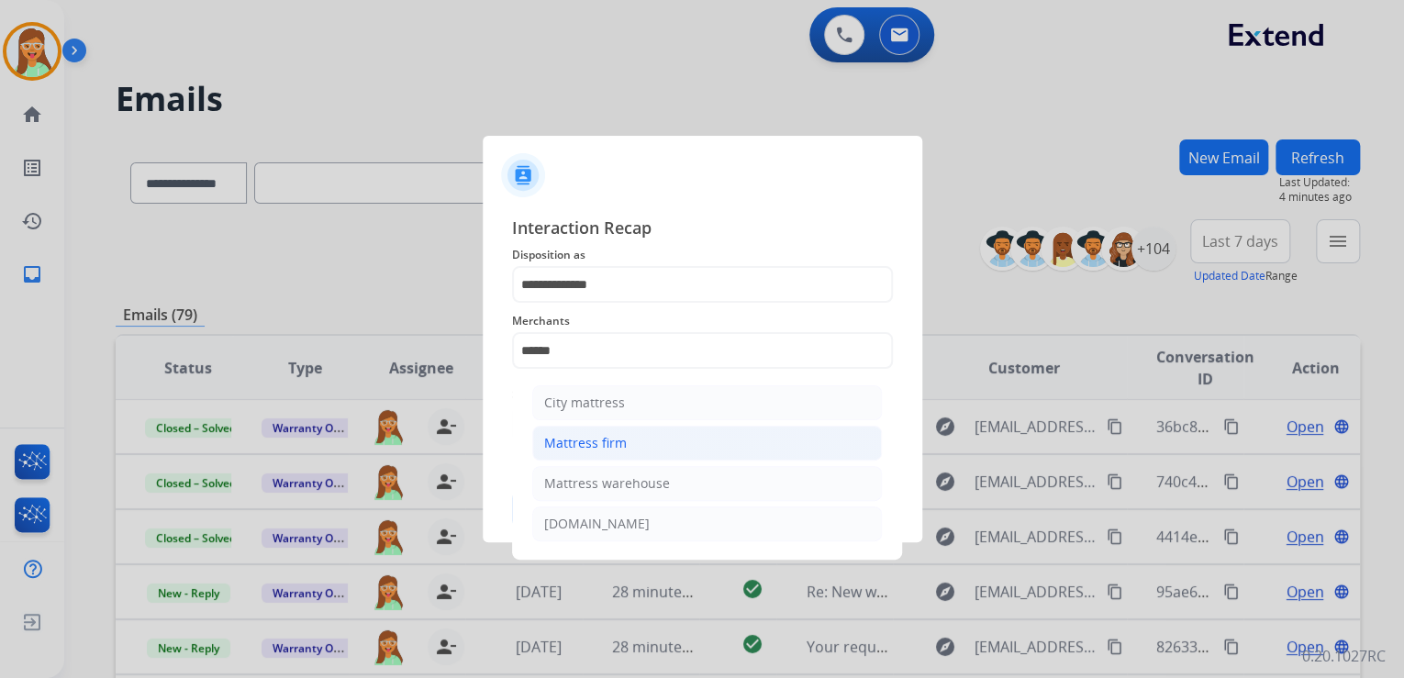
click at [595, 448] on div "Mattress firm" at bounding box center [585, 443] width 83 height 18
type input "**********"
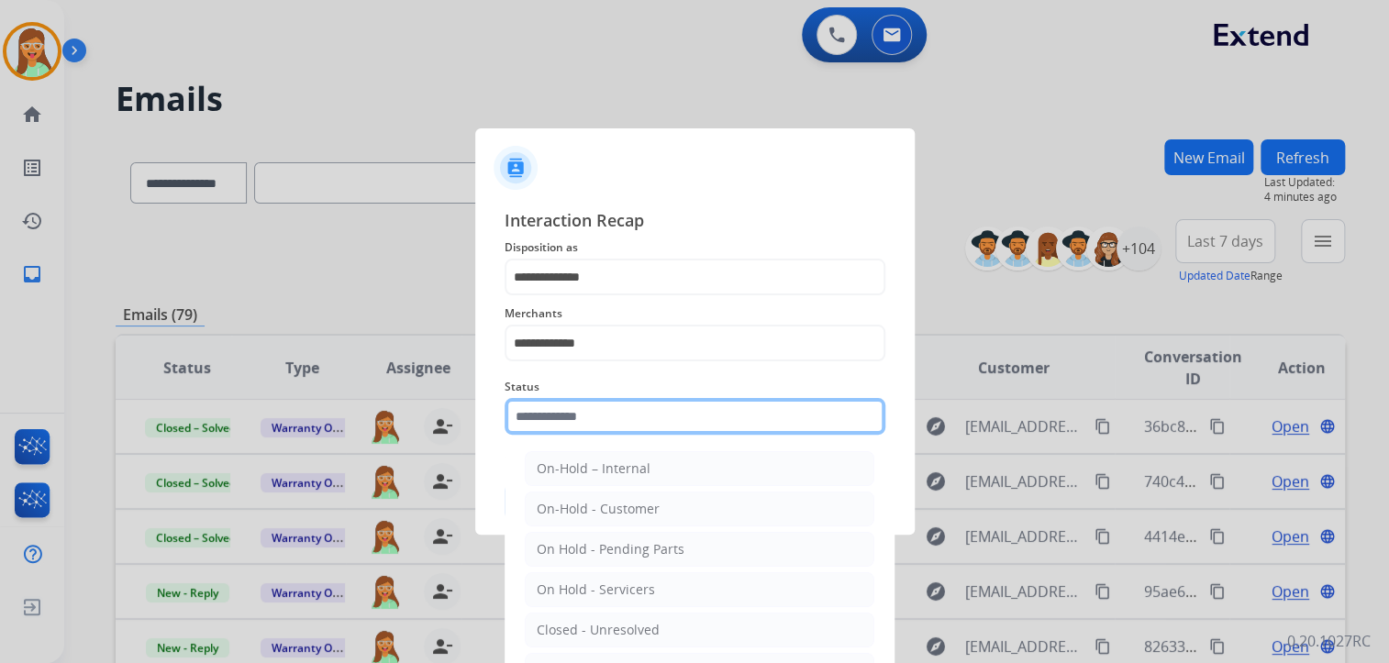
click at [582, 424] on input "text" at bounding box center [695, 416] width 381 height 37
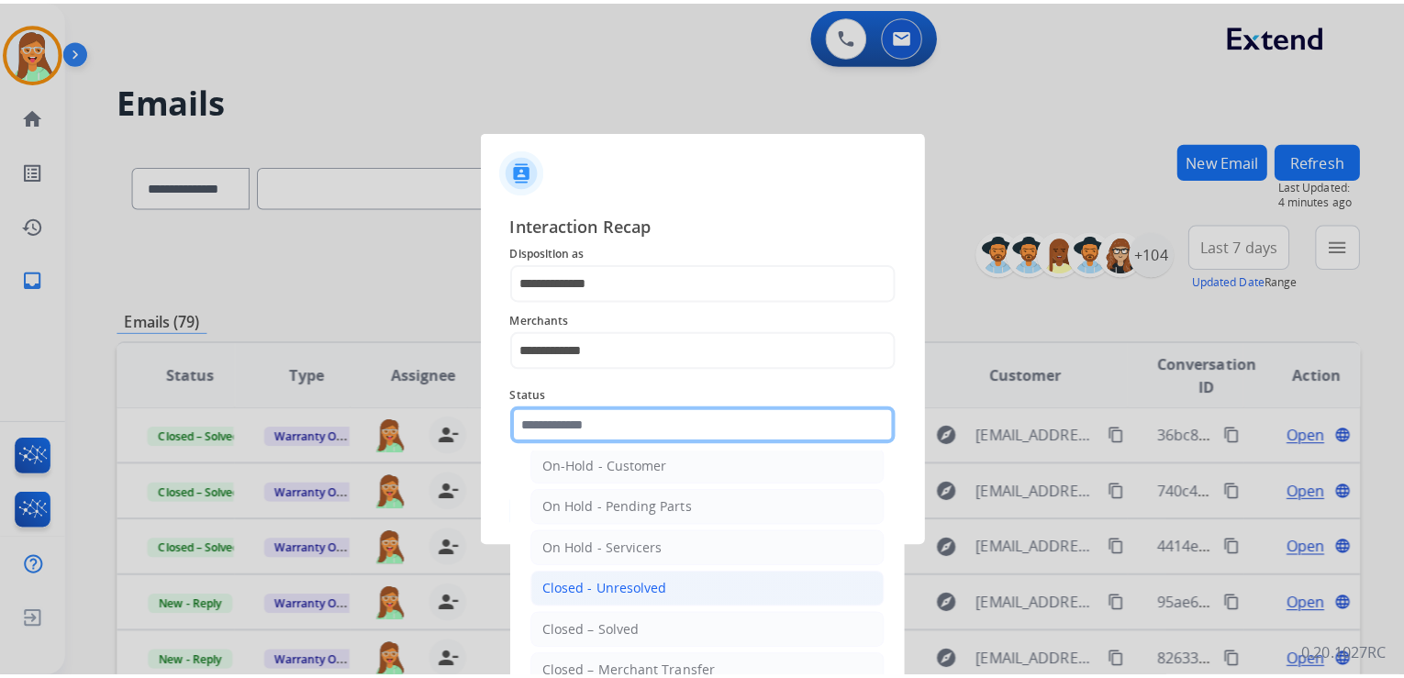
scroll to position [106, 0]
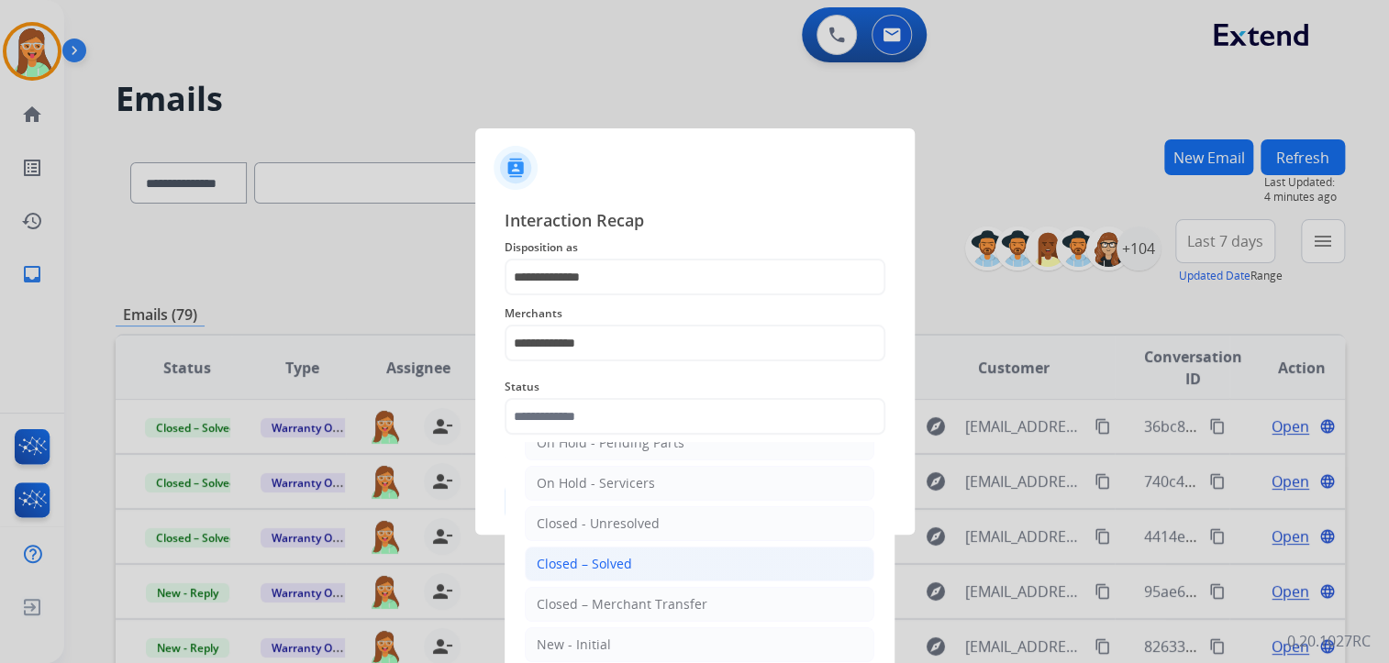
click at [585, 555] on div "Closed – Solved" at bounding box center [584, 564] width 95 height 18
type input "**********"
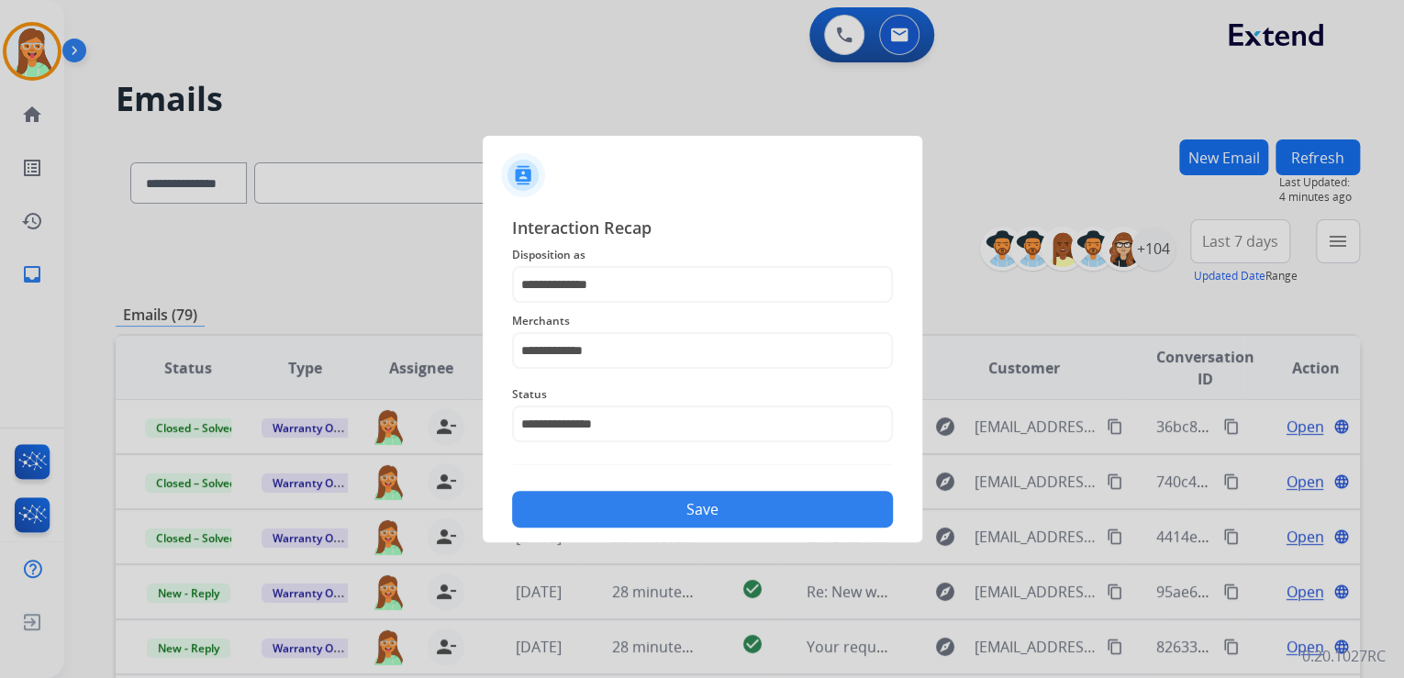
click at [614, 501] on button "Save" at bounding box center [702, 509] width 381 height 37
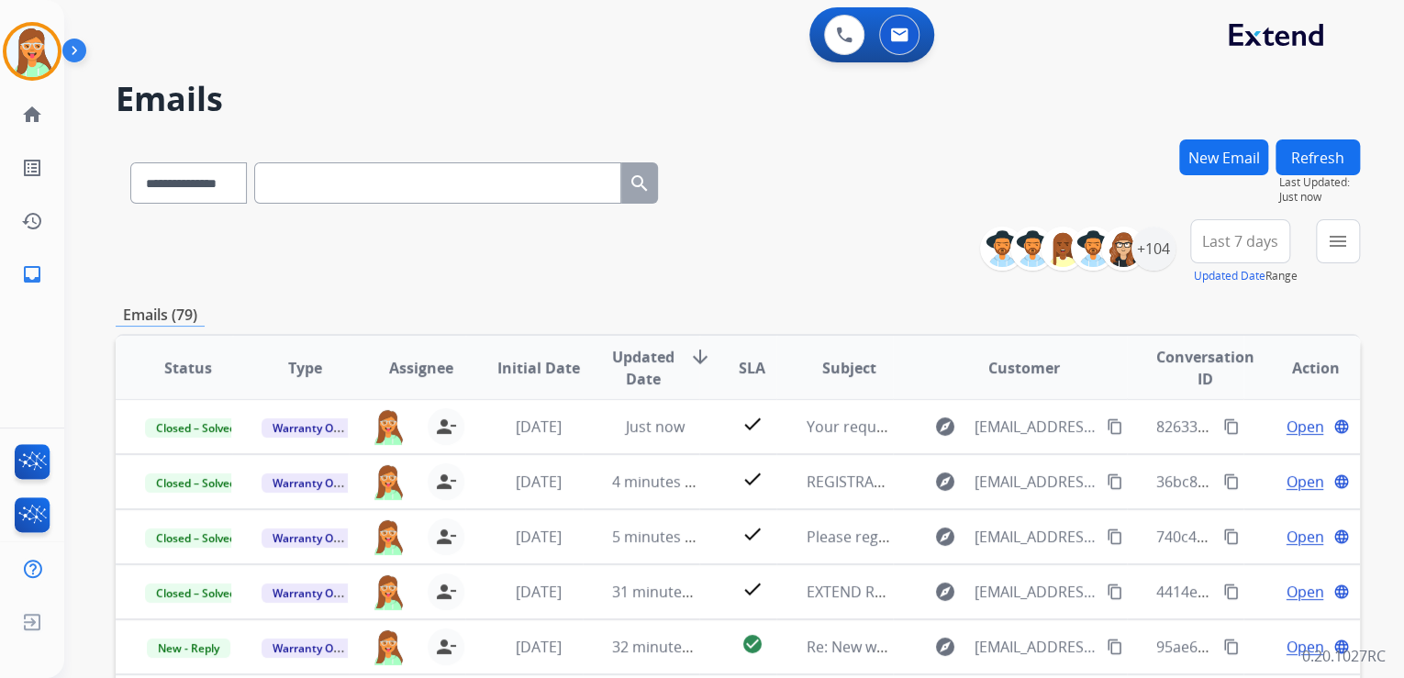
click at [774, 238] on div "**********" at bounding box center [738, 252] width 1244 height 66
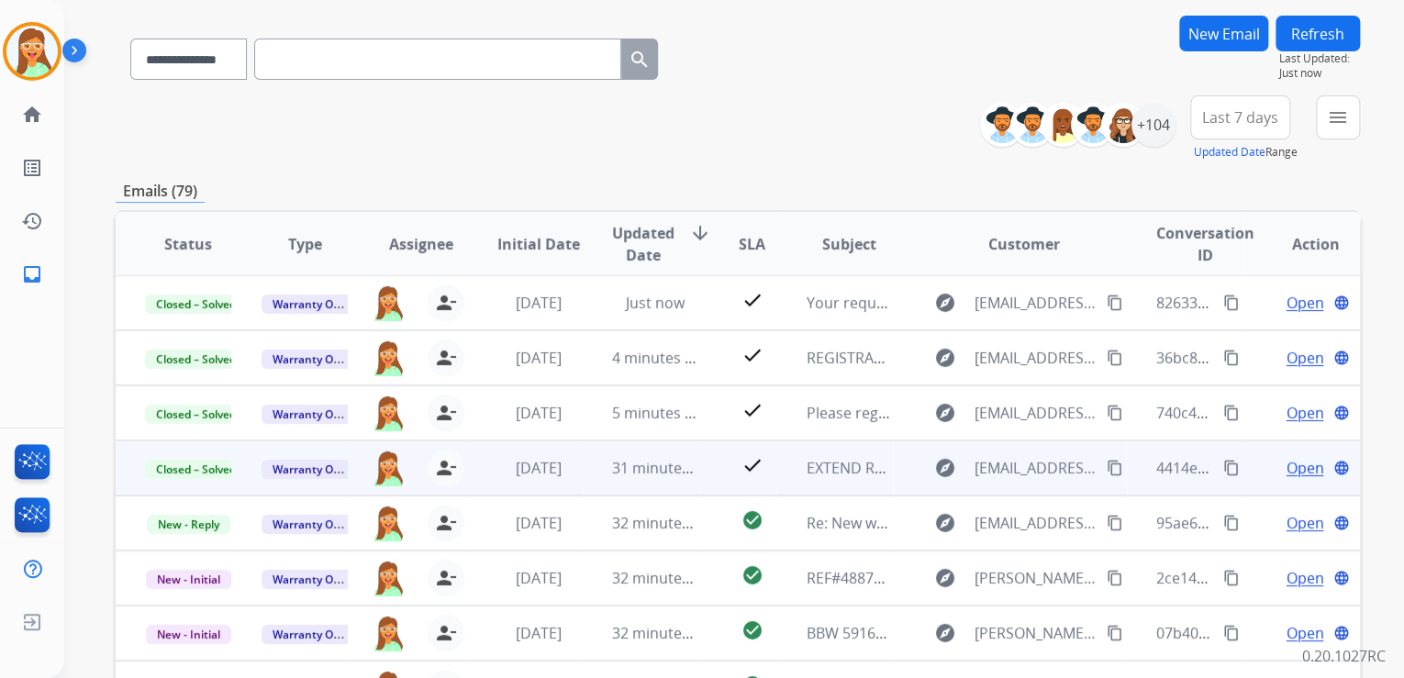
scroll to position [294, 0]
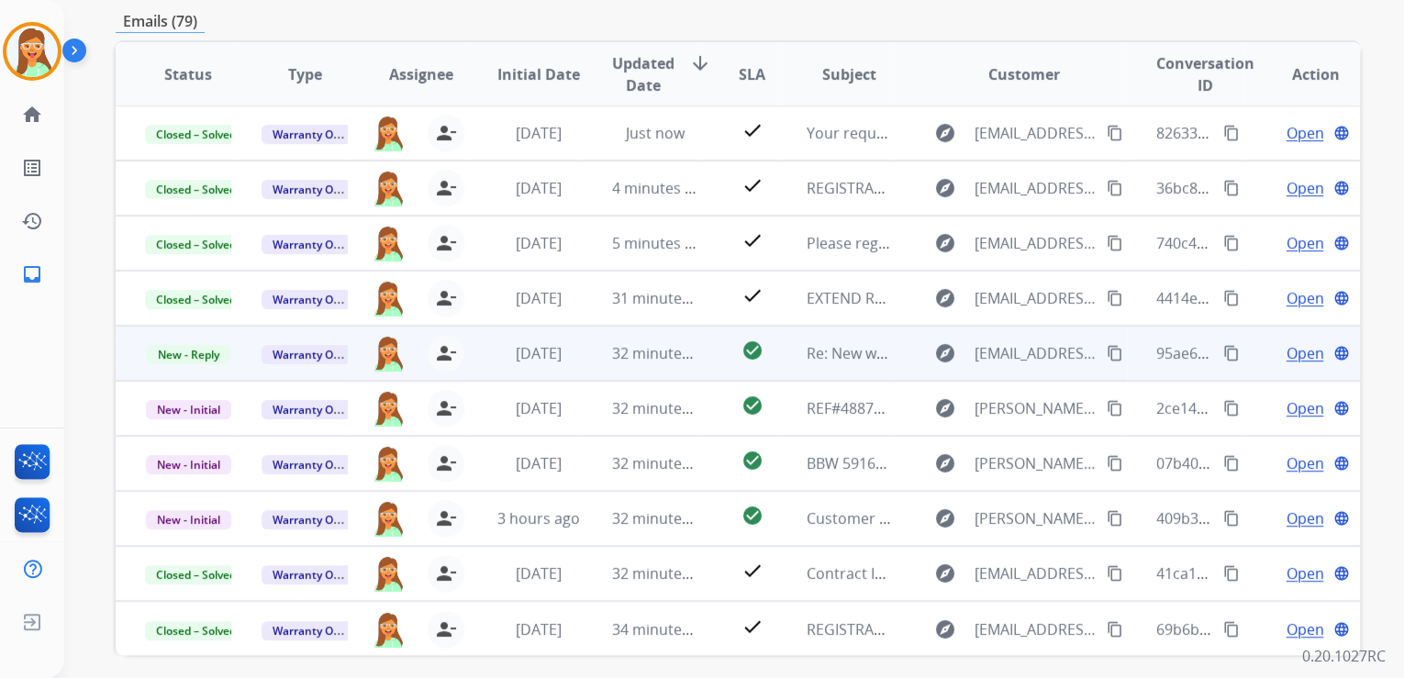
click at [1285, 345] on span "Open" at bounding box center [1304, 353] width 38 height 22
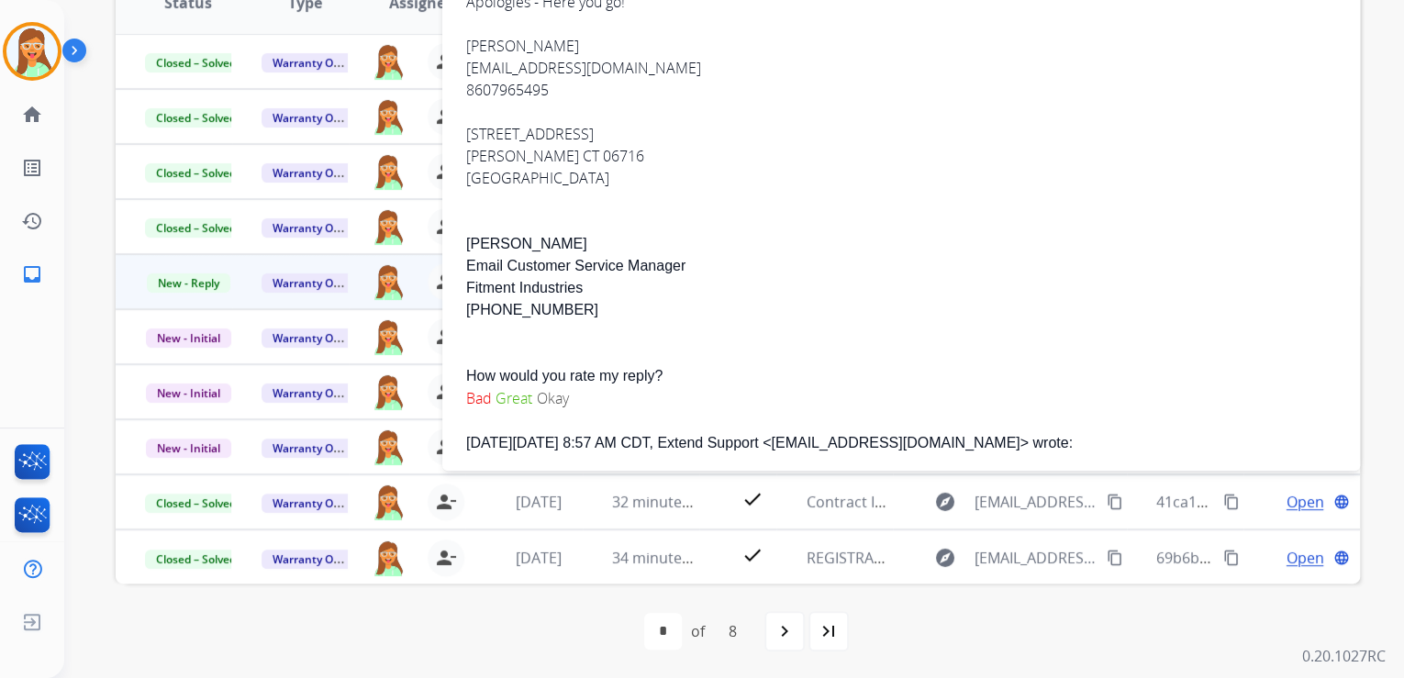
scroll to position [87, 0]
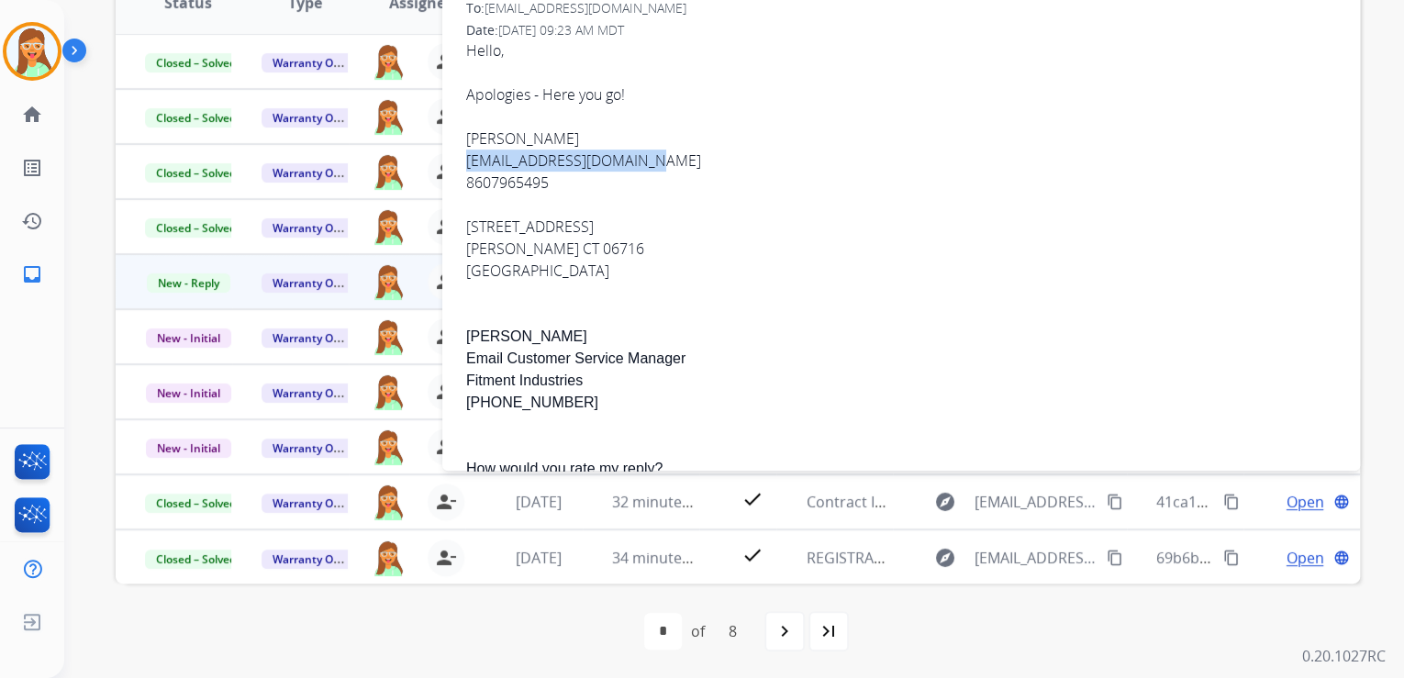
drag, startPoint x: 727, startPoint y: 156, endPoint x: 467, endPoint y: 161, distance: 259.7
click at [467, 161] on div "Hello, Apologies - Here you go! [PERSON_NAME] [EMAIL_ADDRESS][DOMAIN_NAME] 8607…" at bounding box center [901, 160] width 870 height 242
click at [594, 230] on div "Hello, Apologies - Here you go! [PERSON_NAME] [EMAIL_ADDRESS][DOMAIN_NAME] 8607…" at bounding box center [901, 160] width 870 height 242
drag, startPoint x: 554, startPoint y: 177, endPoint x: 466, endPoint y: 184, distance: 88.4
click at [466, 184] on div "Hello, Apologies - Here you go! [PERSON_NAME] [EMAIL_ADDRESS][DOMAIN_NAME] 8607…" at bounding box center [901, 160] width 870 height 242
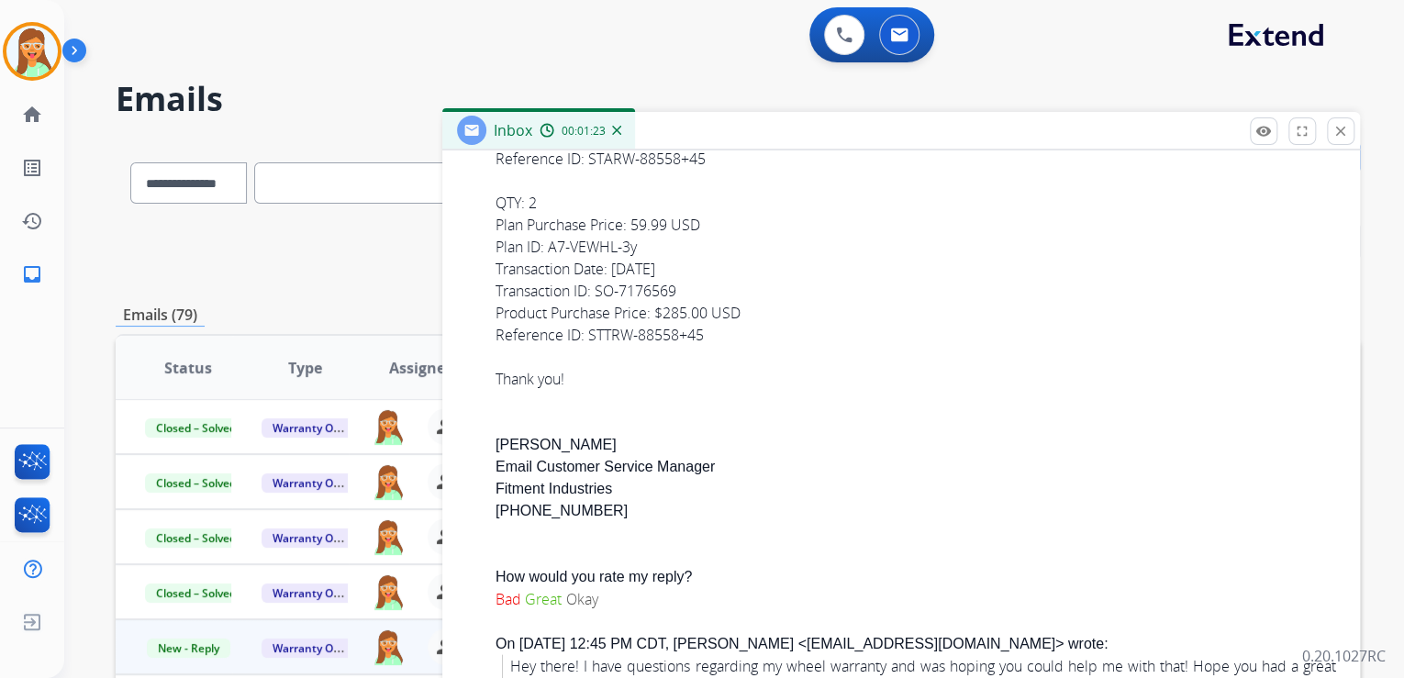
scroll to position [1835, 0]
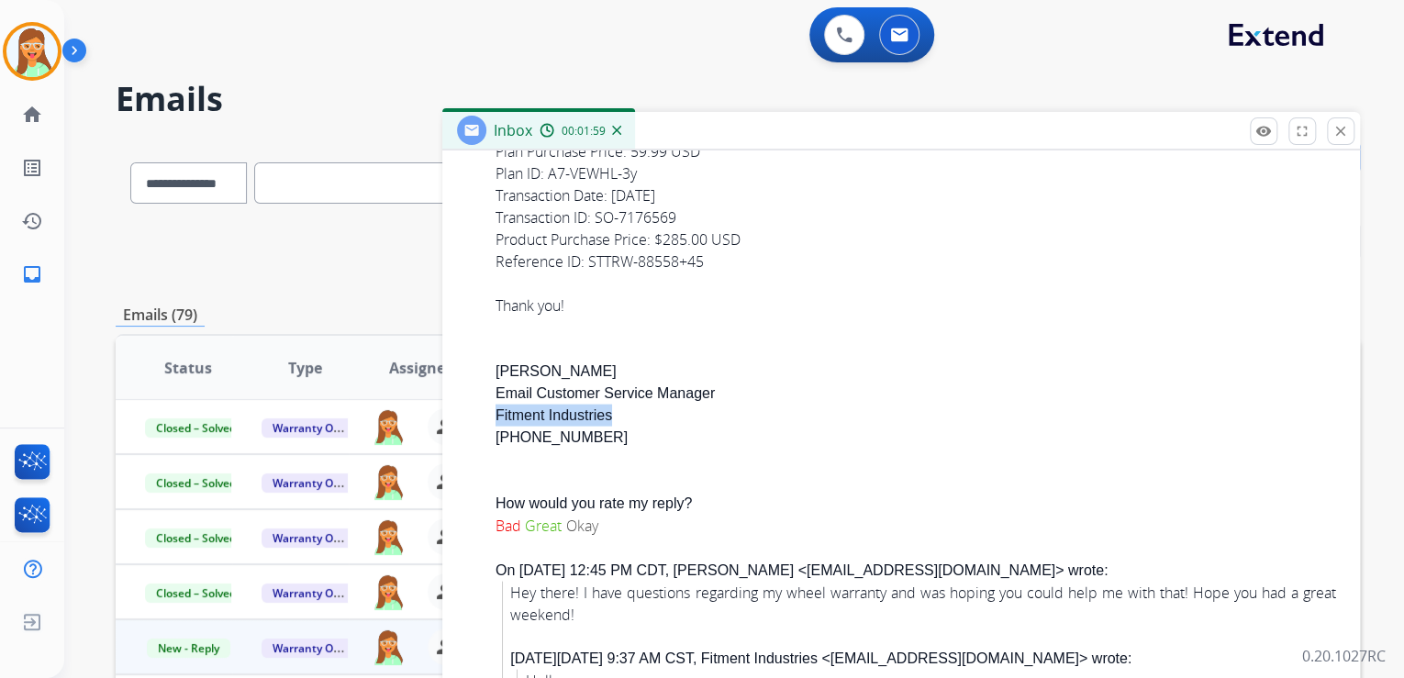
drag, startPoint x: 615, startPoint y: 416, endPoint x: 487, endPoint y: 419, distance: 127.6
click at [487, 419] on div "From: [EMAIL_ADDRESS][DOMAIN_NAME] To: [EMAIL_ADDRESS][DOMAIN_NAME] Date: [DATE…" at bounding box center [900, 534] width 873 height 1491
click at [1347, 142] on button "close Close" at bounding box center [1341, 131] width 28 height 28
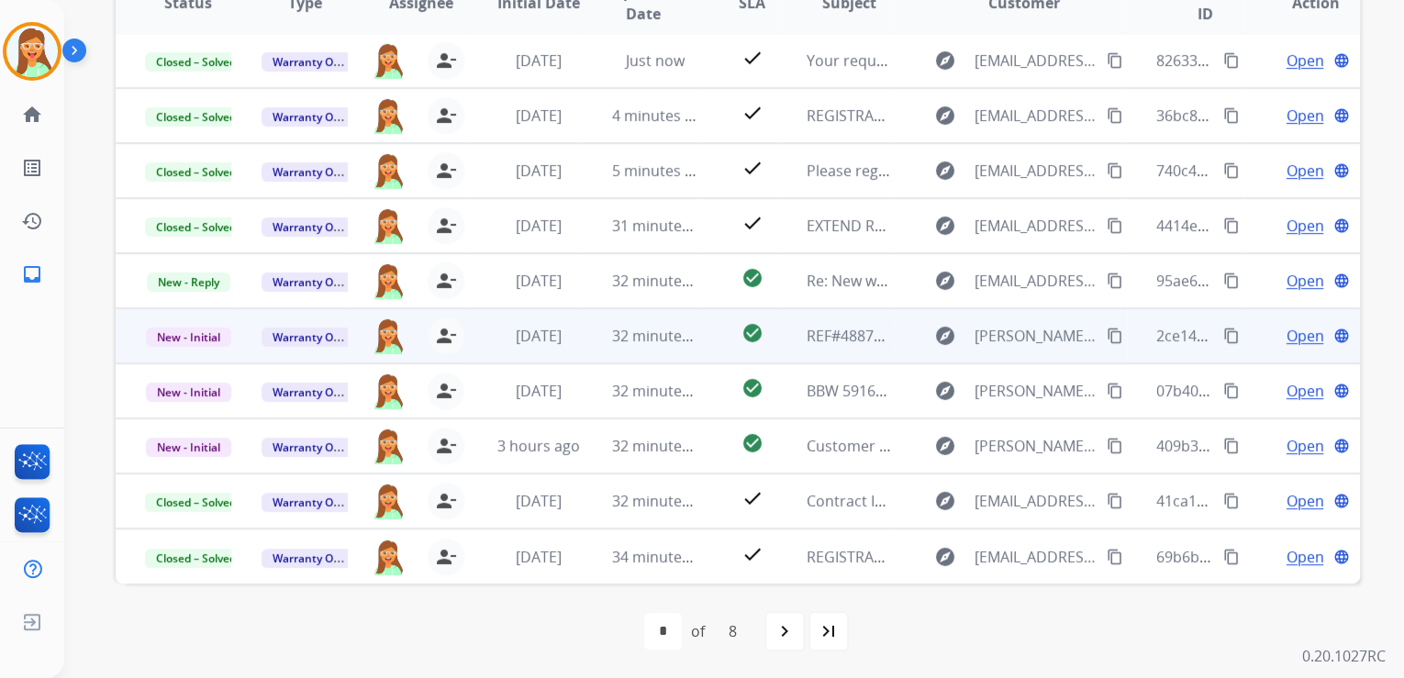
scroll to position [1, 0]
click at [1295, 334] on span "Open" at bounding box center [1304, 337] width 38 height 22
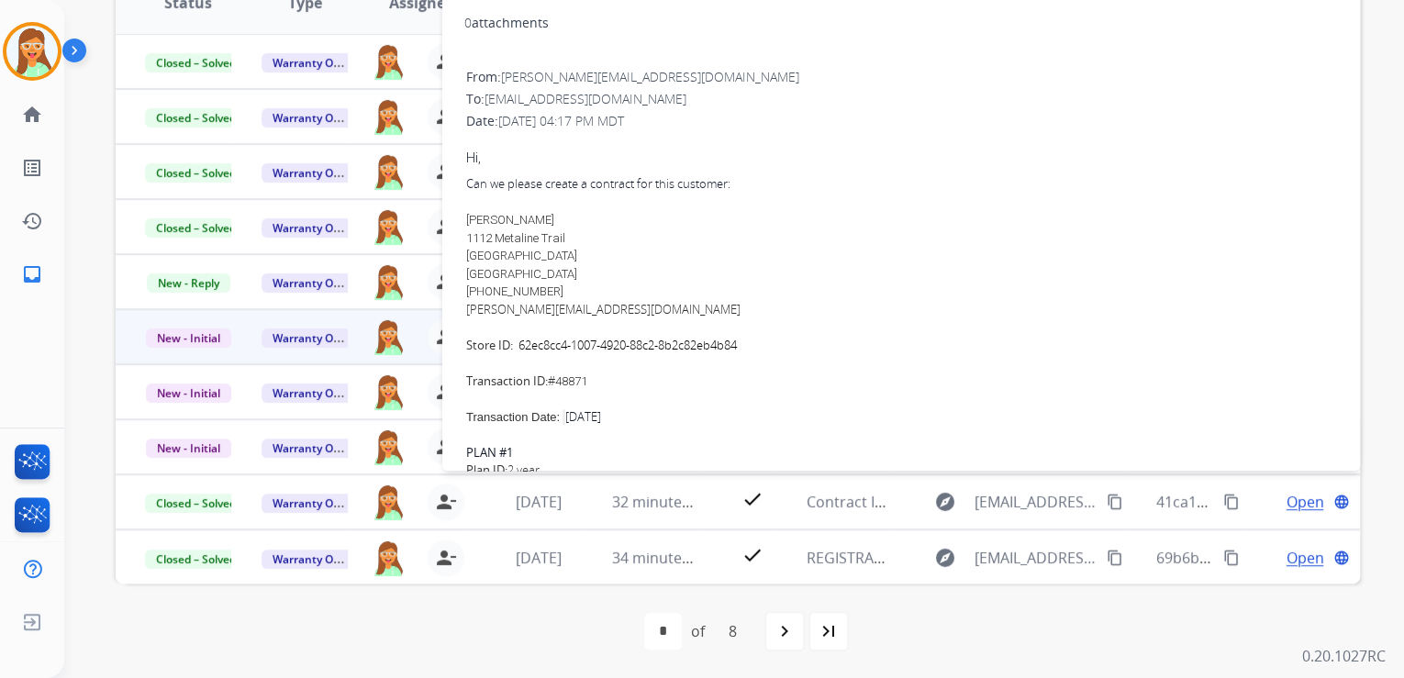
scroll to position [73, 0]
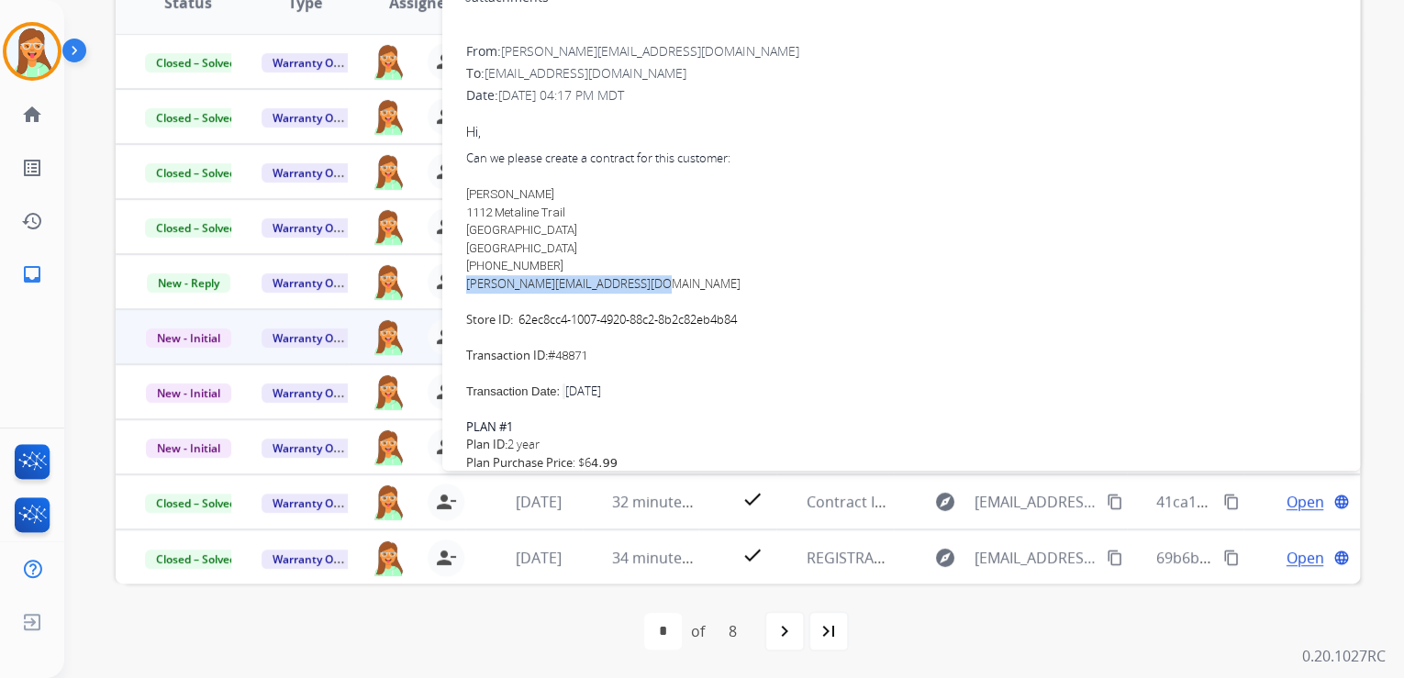
drag, startPoint x: 652, startPoint y: 281, endPoint x: 466, endPoint y: 283, distance: 186.3
click at [466, 283] on div "[PERSON_NAME][EMAIL_ADDRESS][DOMAIN_NAME]" at bounding box center [901, 284] width 870 height 18
drag, startPoint x: 573, startPoint y: 261, endPoint x: 484, endPoint y: 261, distance: 89.0
click at [484, 261] on div "[PERSON_NAME] 1112 Metaline Trail [GEOGRAPHIC_DATA] [GEOGRAPHIC_DATA] [PHONE_NU…" at bounding box center [901, 230] width 870 height 90
drag, startPoint x: 793, startPoint y: 199, endPoint x: 668, endPoint y: 228, distance: 128.2
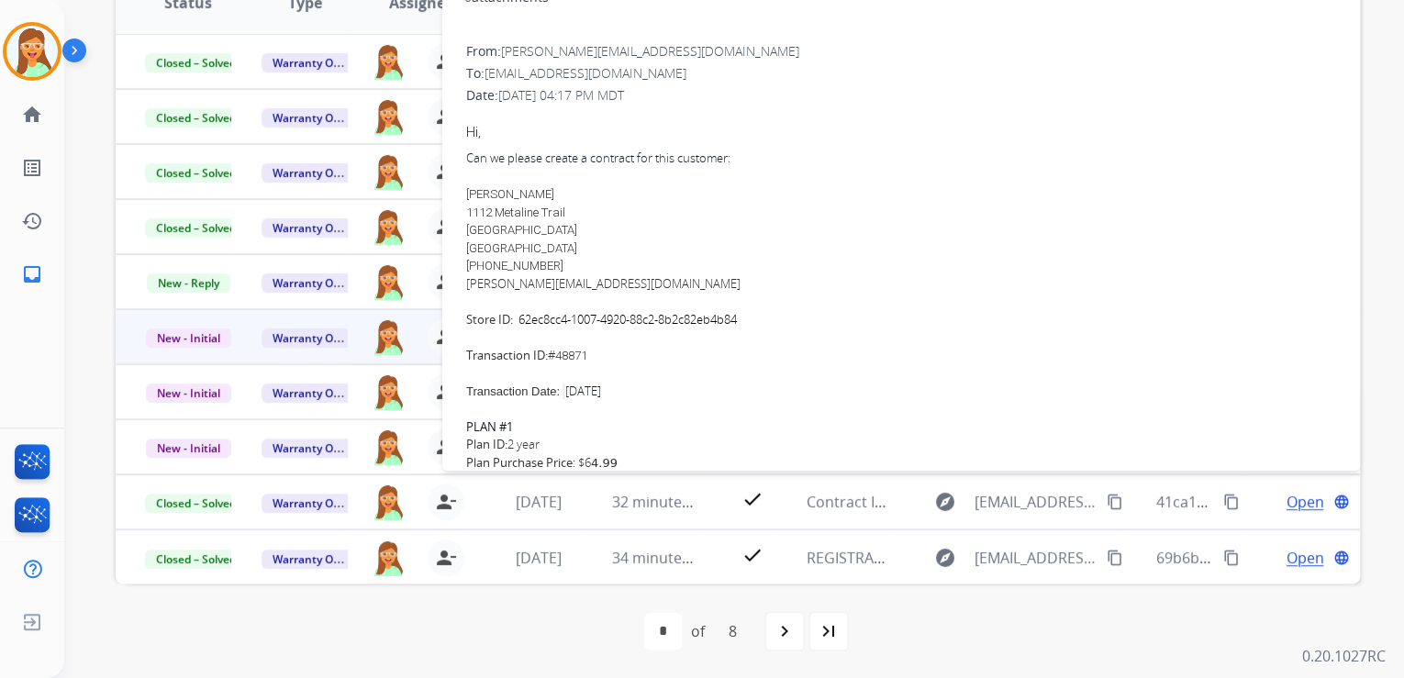
click at [793, 199] on div "[PERSON_NAME] 1112 Metaline Trail [GEOGRAPHIC_DATA] [GEOGRAPHIC_DATA] [PHONE_NU…" at bounding box center [901, 230] width 870 height 90
drag, startPoint x: 462, startPoint y: 193, endPoint x: 548, endPoint y: 193, distance: 85.3
click at [548, 193] on div "0 attachments From: [PERSON_NAME][EMAIL_ADDRESS][DOMAIN_NAME] To: [EMAIL_ADDRES…" at bounding box center [900, 370] width 917 height 787
drag, startPoint x: 687, startPoint y: 211, endPoint x: 650, endPoint y: 220, distance: 37.8
click at [687, 211] on div "[PERSON_NAME] 1112 Metaline Trail [GEOGRAPHIC_DATA] [GEOGRAPHIC_DATA] [PHONE_NU…" at bounding box center [901, 230] width 870 height 90
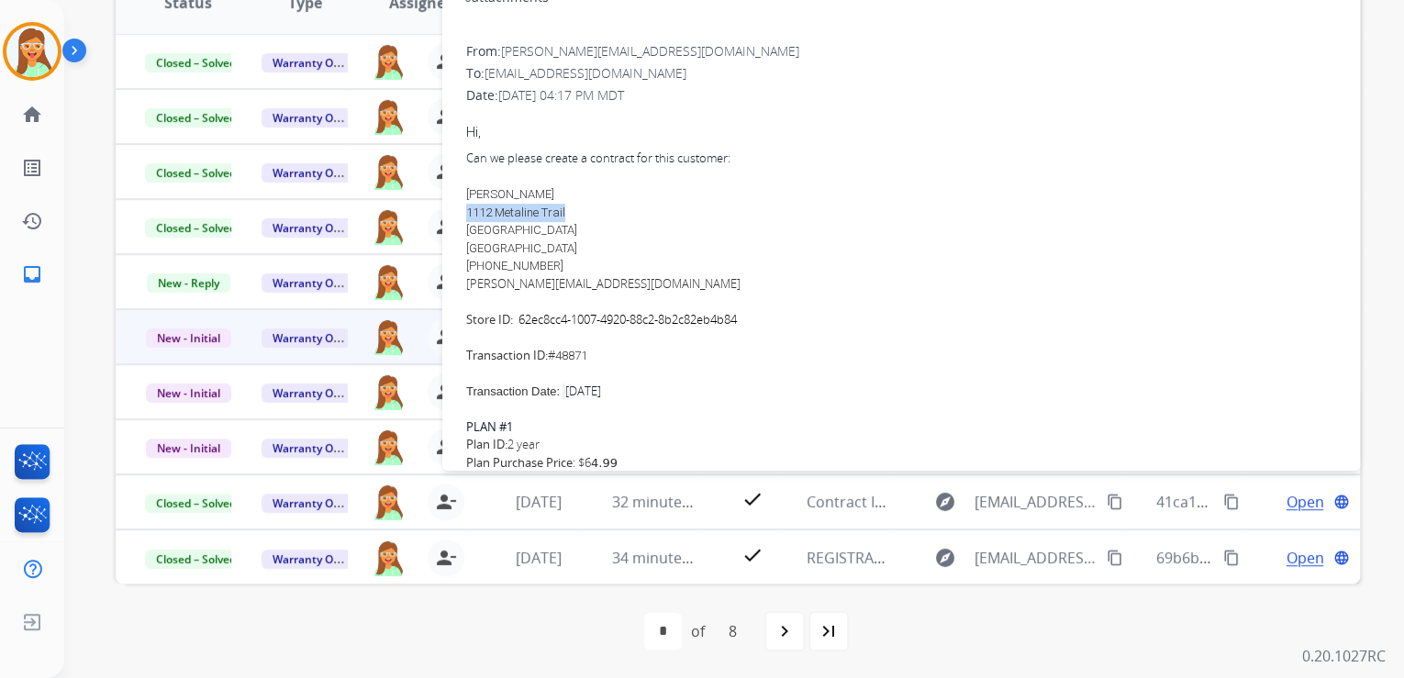
drag, startPoint x: 464, startPoint y: 211, endPoint x: 569, endPoint y: 213, distance: 104.6
click at [569, 213] on div "From: [PERSON_NAME][EMAIL_ADDRESS][DOMAIN_NAME] To: [EMAIL_ADDRESS][DOMAIN_NAME…" at bounding box center [900, 402] width 873 height 724
drag, startPoint x: 461, startPoint y: 228, endPoint x: 522, endPoint y: 230, distance: 60.6
click at [522, 230] on div "0 attachments From: [PERSON_NAME][EMAIL_ADDRESS][DOMAIN_NAME] To: [EMAIL_ADDRES…" at bounding box center [900, 370] width 917 height 787
drag, startPoint x: 750, startPoint y: 215, endPoint x: 543, endPoint y: 206, distance: 207.5
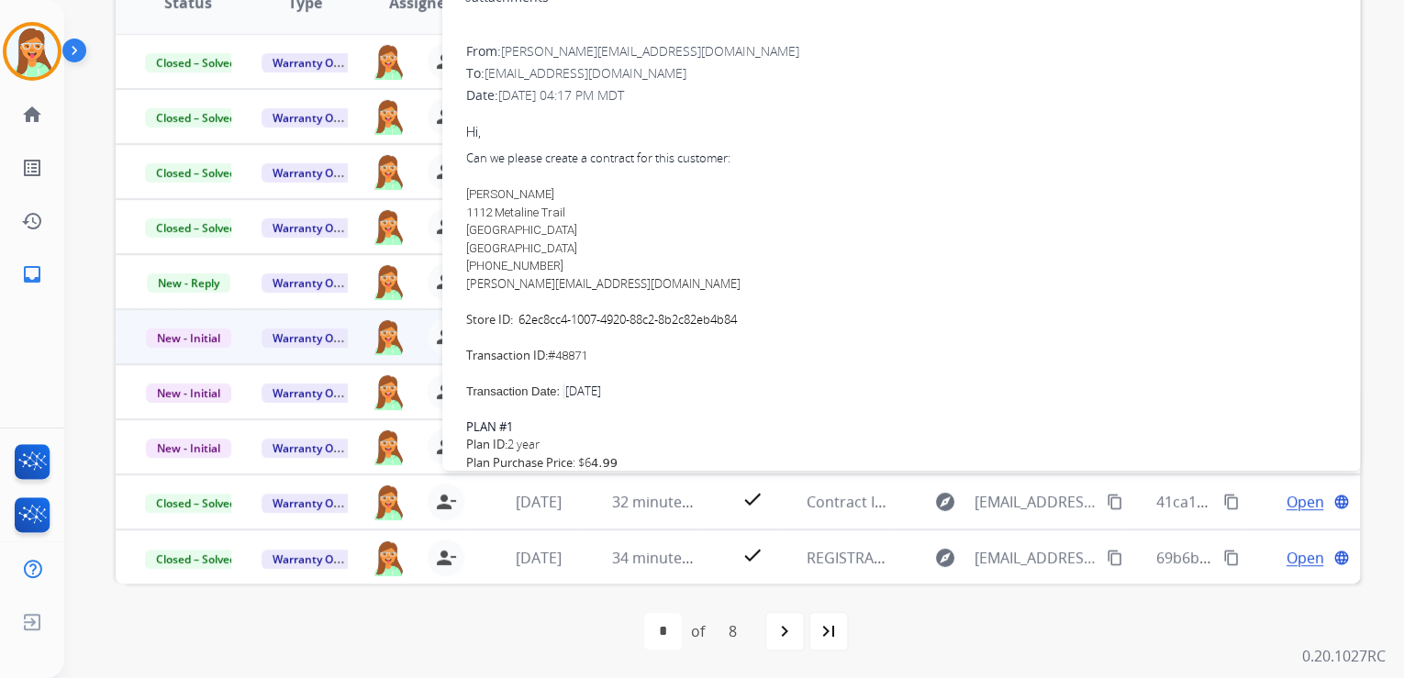
click at [750, 215] on div "[PERSON_NAME] 1112 Metaline Trail [GEOGRAPHIC_DATA] [GEOGRAPHIC_DATA] [PHONE_NU…" at bounding box center [901, 230] width 870 height 90
click at [532, 227] on span "[GEOGRAPHIC_DATA]" at bounding box center [521, 230] width 111 height 14
drag, startPoint x: 530, startPoint y: 229, endPoint x: 539, endPoint y: 230, distance: 9.2
click at [539, 230] on span "[GEOGRAPHIC_DATA]" at bounding box center [521, 230] width 111 height 14
click at [760, 213] on div "[PERSON_NAME] 1112 Metaline Trail [GEOGRAPHIC_DATA] [GEOGRAPHIC_DATA] [PHONE_NU…" at bounding box center [901, 230] width 870 height 90
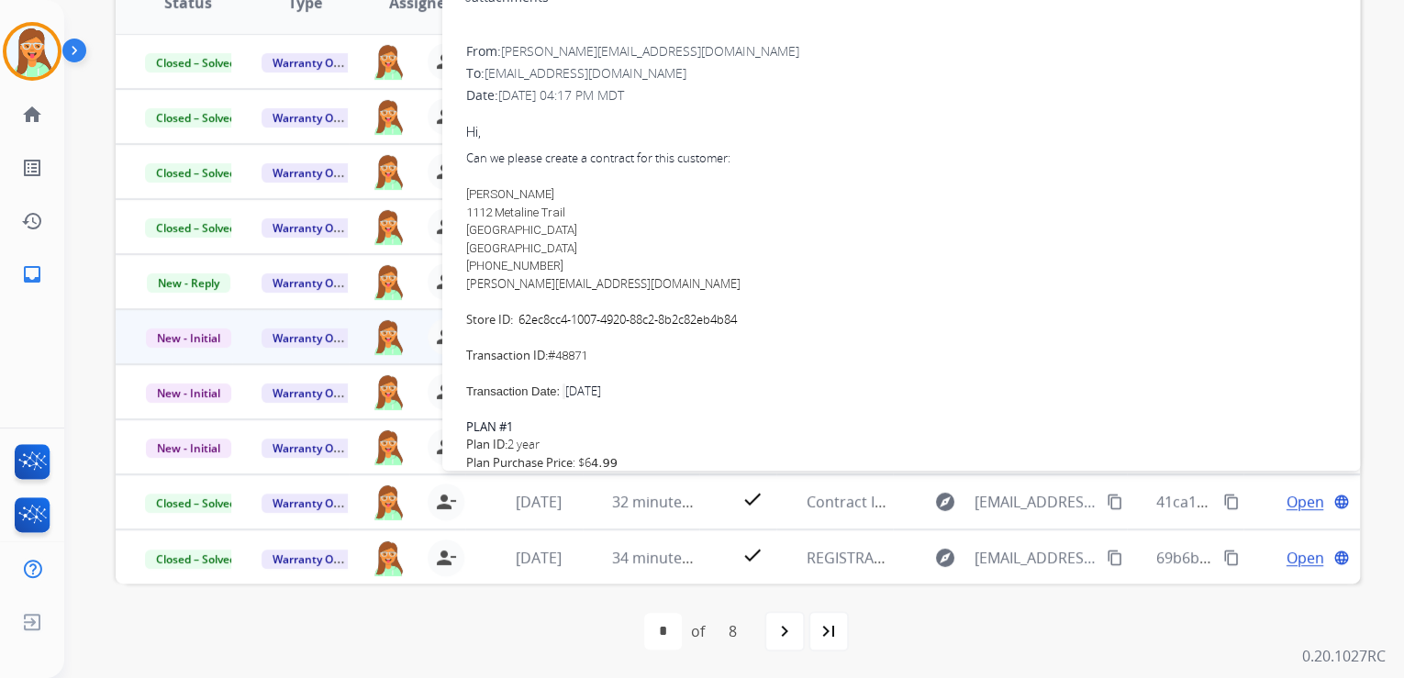
drag, startPoint x: 547, startPoint y: 228, endPoint x: 579, endPoint y: 231, distance: 32.2
click at [577, 231] on span "[GEOGRAPHIC_DATA]" at bounding box center [521, 230] width 111 height 14
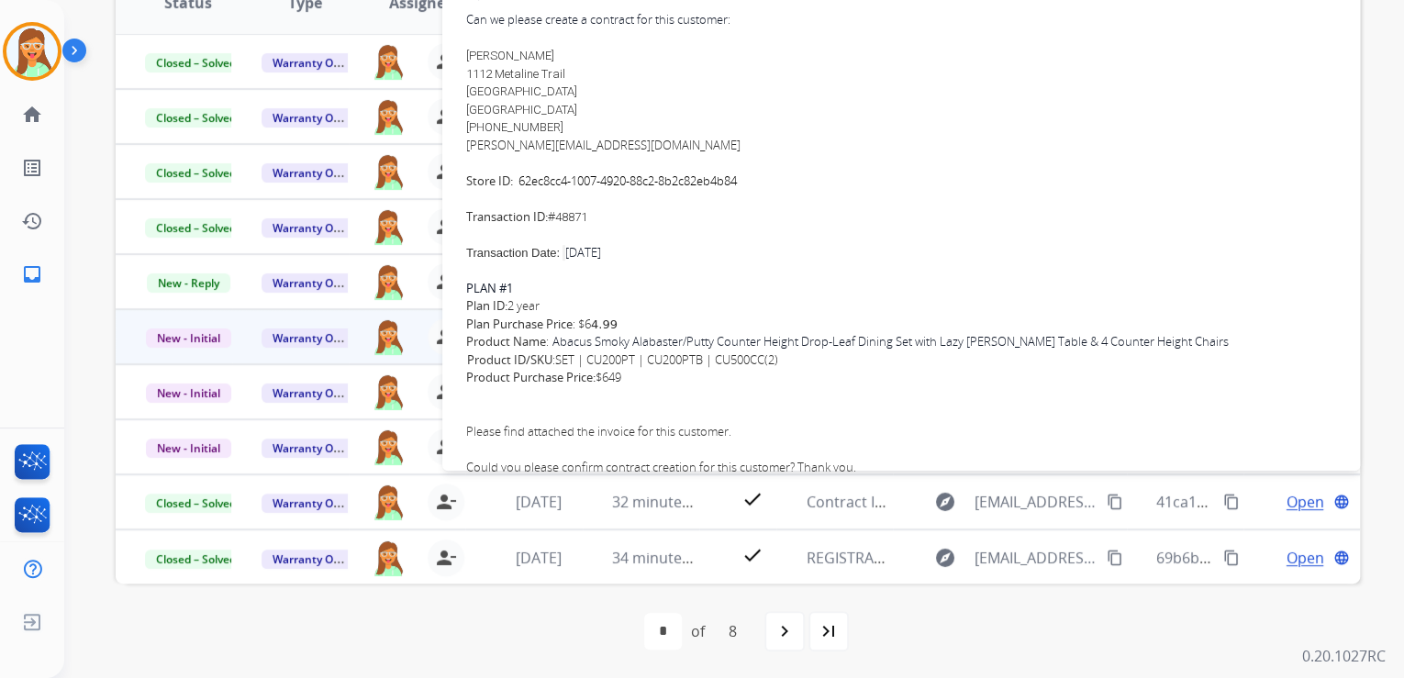
scroll to position [220, 0]
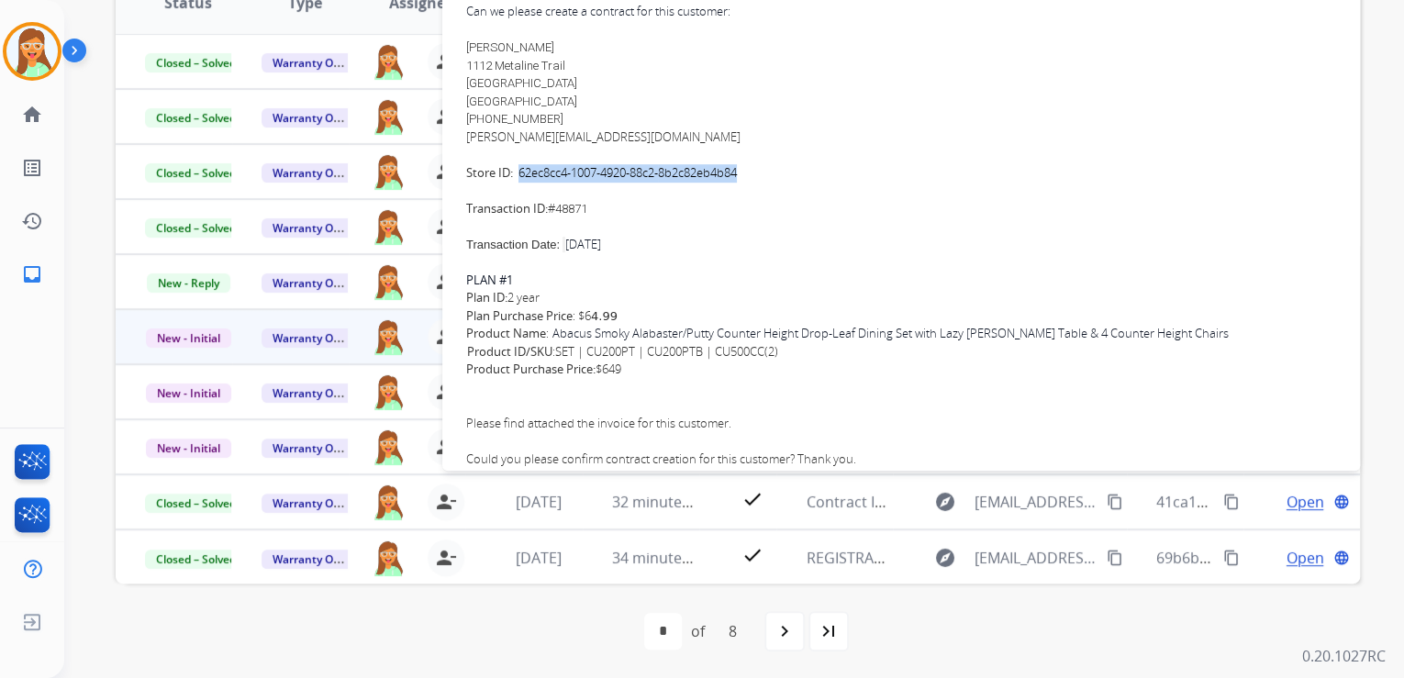
drag, startPoint x: 517, startPoint y: 172, endPoint x: 785, endPoint y: 172, distance: 267.9
click at [785, 172] on div "Can we please create a contract for this customer: [PERSON_NAME] 1112 Metaline …" at bounding box center [901, 110] width 870 height 215
drag, startPoint x: 615, startPoint y: 212, endPoint x: 597, endPoint y: 210, distance: 17.5
click at [598, 211] on div "Can we please create a contract for this customer: [PERSON_NAME] 1112 Metaline …" at bounding box center [901, 110] width 870 height 215
drag, startPoint x: 595, startPoint y: 208, endPoint x: 561, endPoint y: 208, distance: 34.9
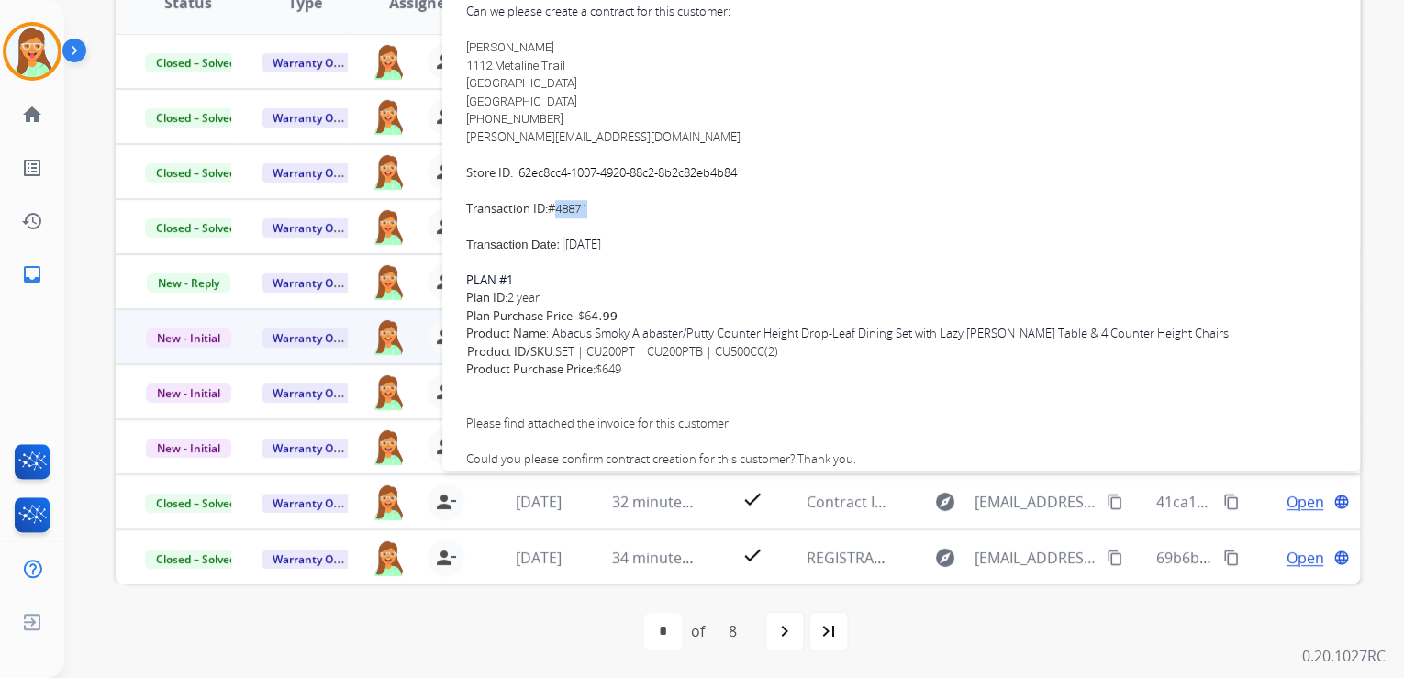
click at [561, 208] on div "Can we please create a contract for this customer: [PERSON_NAME] 1112 Metaline …" at bounding box center [901, 110] width 870 height 215
drag, startPoint x: 552, startPoint y: 332, endPoint x: 914, endPoint y: 336, distance: 361.5
click at [914, 336] on div "Product Name : Abacus Smoky Alabaster/Putty Counter Height Drop-Leaf Dining Set…" at bounding box center [901, 343] width 870 height 36
click at [994, 198] on div "Can we please create a contract for this customer: [PERSON_NAME] 1112 Metaline …" at bounding box center [901, 110] width 870 height 215
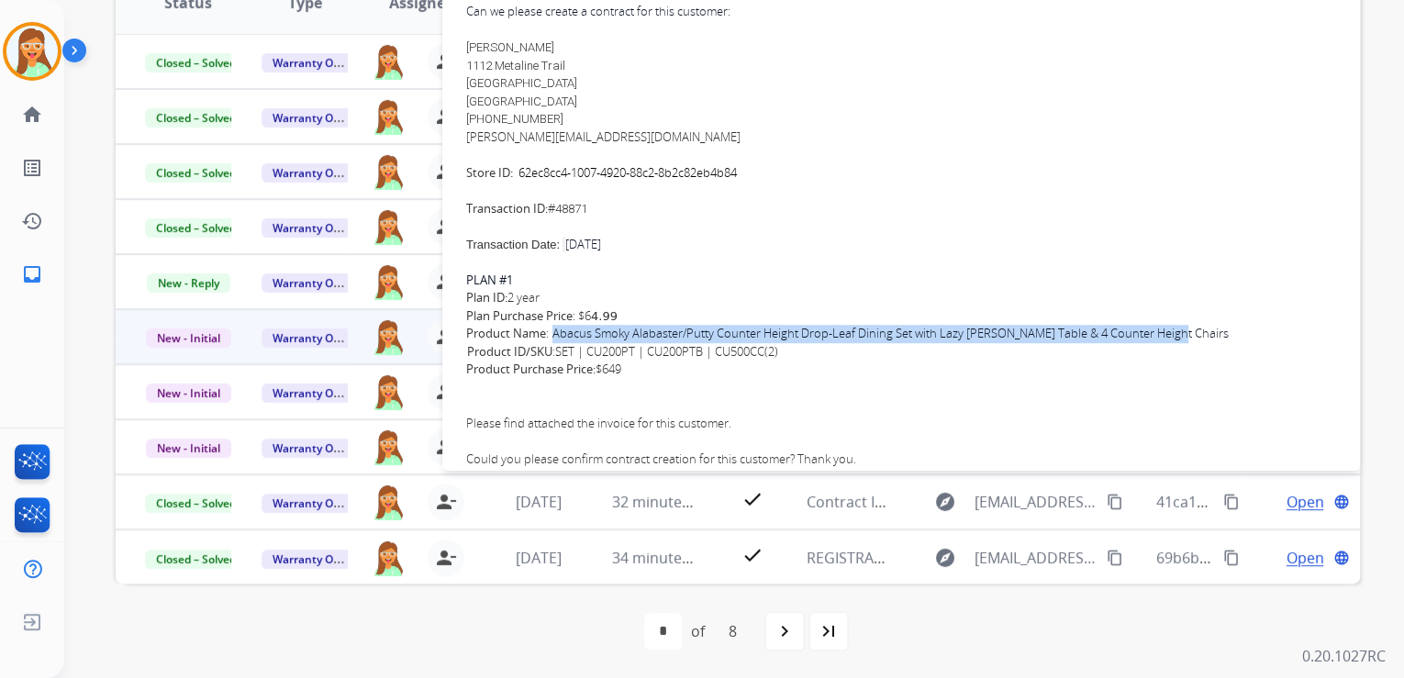
drag, startPoint x: 554, startPoint y: 330, endPoint x: 1178, endPoint y: 332, distance: 623.8
click at [1178, 332] on div "Product Name : Abacus Smoky Alabaster/Putty Counter Height Drop-Leaf Dining Set…" at bounding box center [901, 343] width 870 height 36
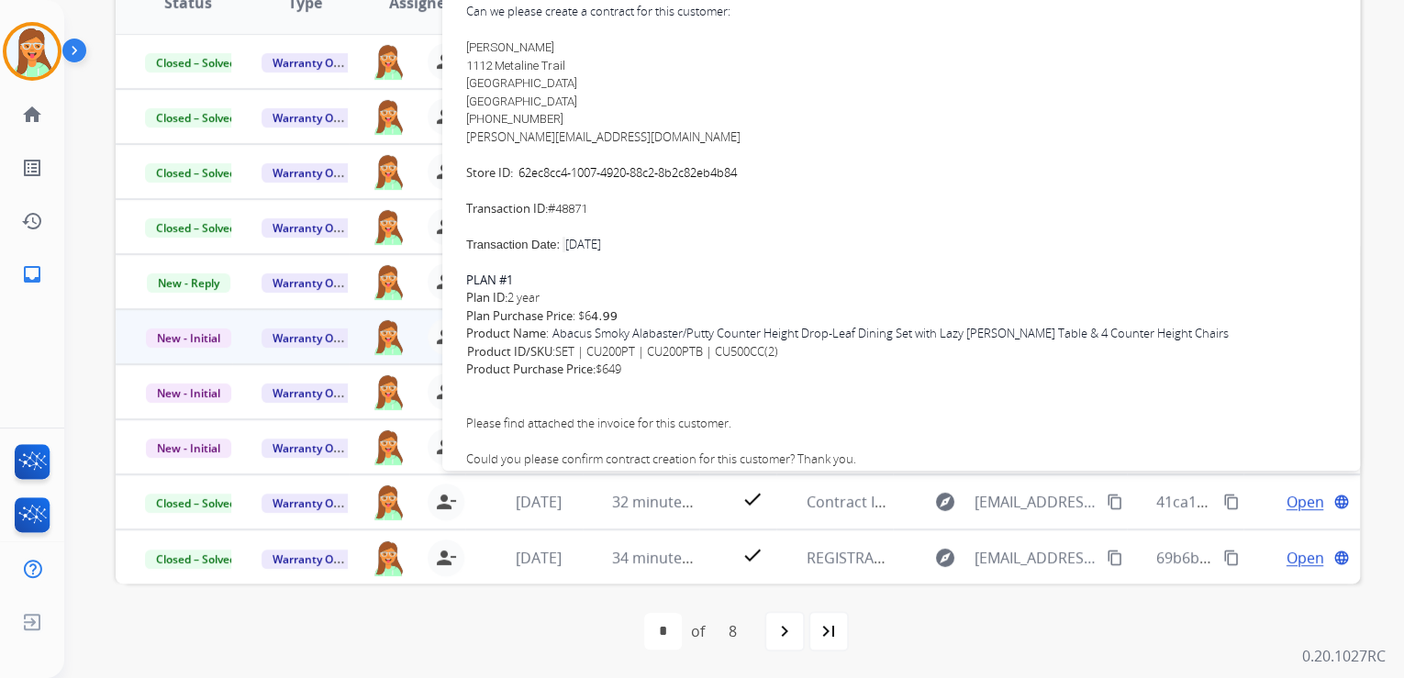
drag, startPoint x: 774, startPoint y: 388, endPoint x: 554, endPoint y: 388, distance: 220.2
click at [772, 389] on div "Message body" at bounding box center [901, 388] width 870 height 18
drag, startPoint x: 587, startPoint y: 350, endPoint x: 639, endPoint y: 349, distance: 51.4
click at [639, 349] on span "Product ID/SKU : SET | CU200PT | CU200PTB | CU500CC(2)" at bounding box center [622, 352] width 311 height 18
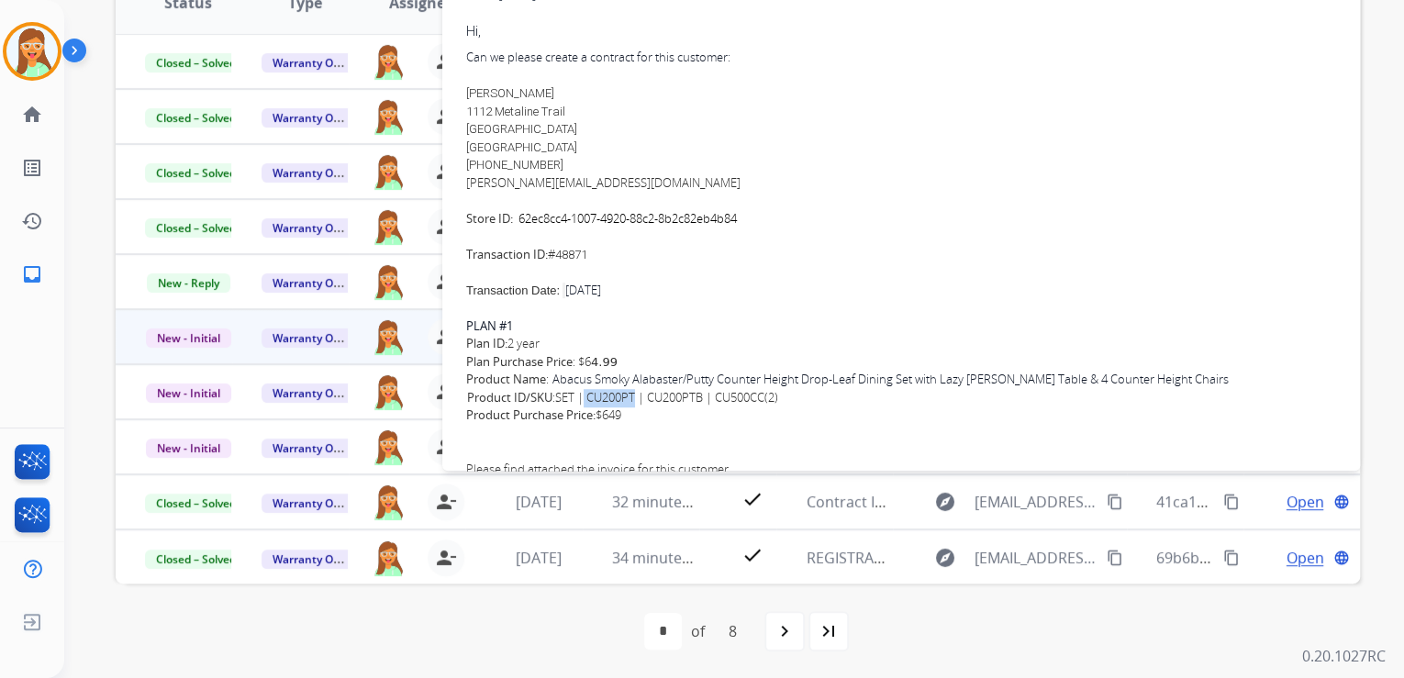
scroll to position [0, 0]
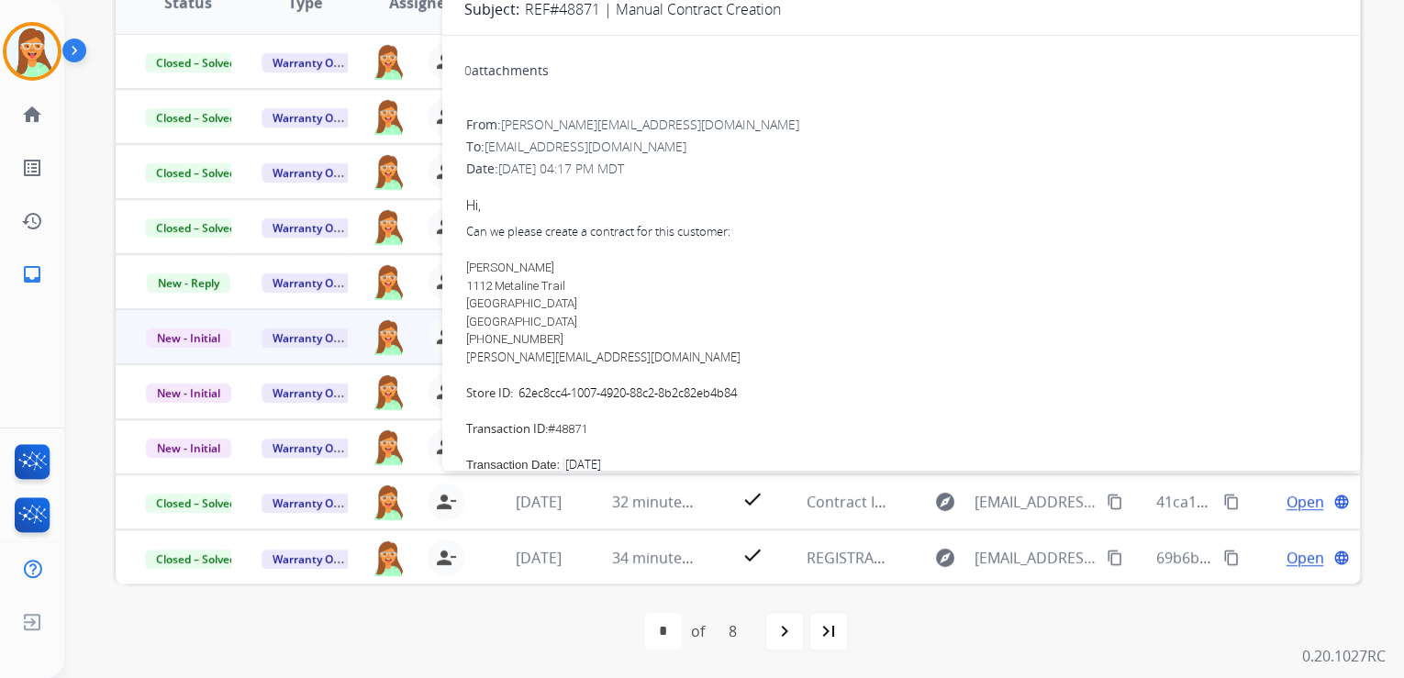
click at [791, 327] on div "[PERSON_NAME] 1112 Metaline Trail [GEOGRAPHIC_DATA] [GEOGRAPHIC_DATA] [PHONE_NU…" at bounding box center [901, 304] width 870 height 90
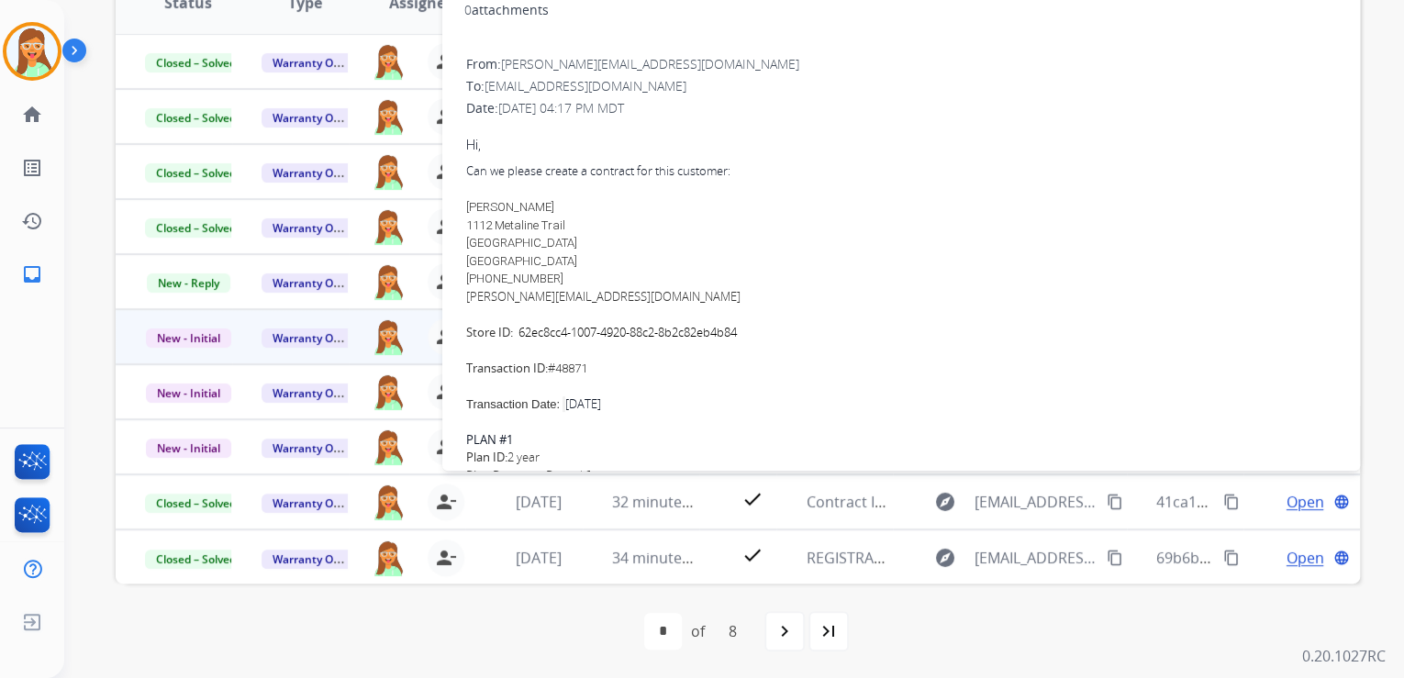
scroll to position [294, 0]
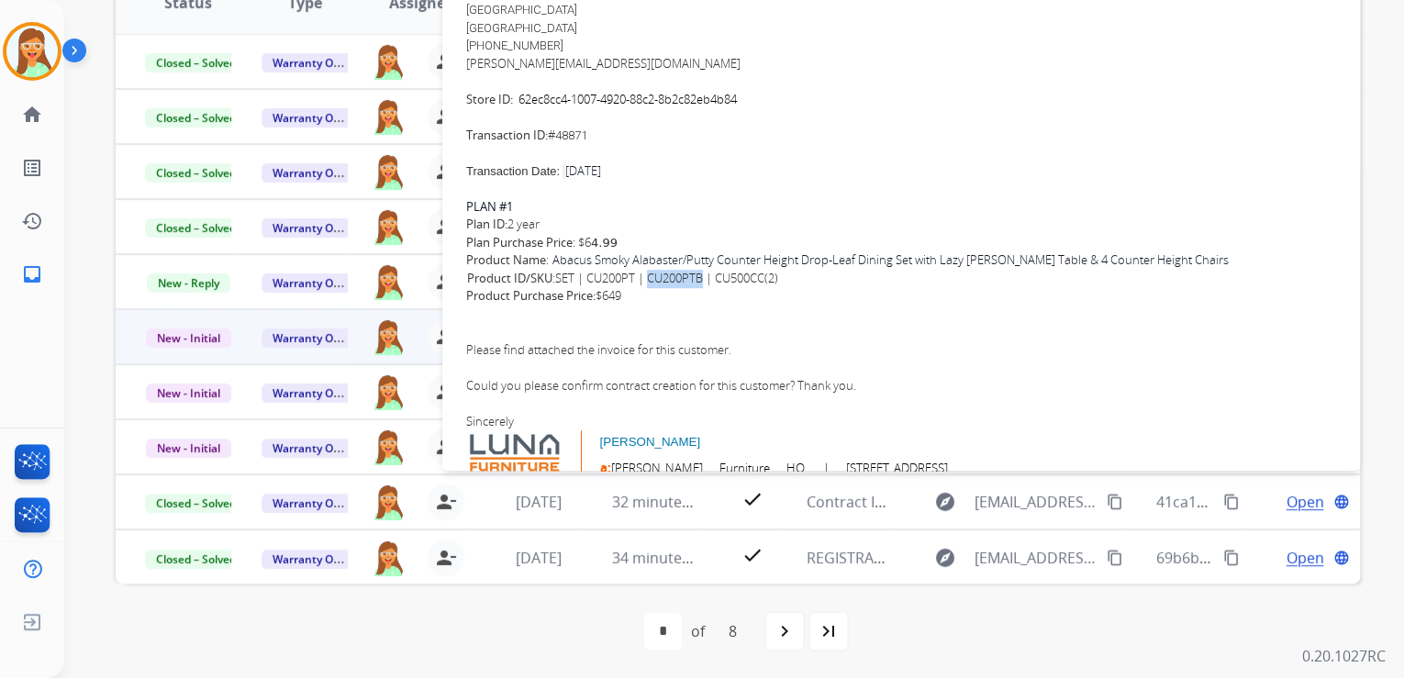
drag, startPoint x: 653, startPoint y: 280, endPoint x: 705, endPoint y: 275, distance: 52.5
click at [705, 275] on span "Product ID/SKU : SET | CU200PT | CU200PTB | CU500CC(2)" at bounding box center [622, 279] width 311 height 18
drag, startPoint x: 721, startPoint y: 279, endPoint x: 800, endPoint y: 276, distance: 78.9
click at [800, 276] on div "SKU Product ID/SKU : SET | CU200PT | CU200PTB | CU500CC(2)" at bounding box center [901, 279] width 870 height 18
drag, startPoint x: 553, startPoint y: 261, endPoint x: 686, endPoint y: 261, distance: 133.0
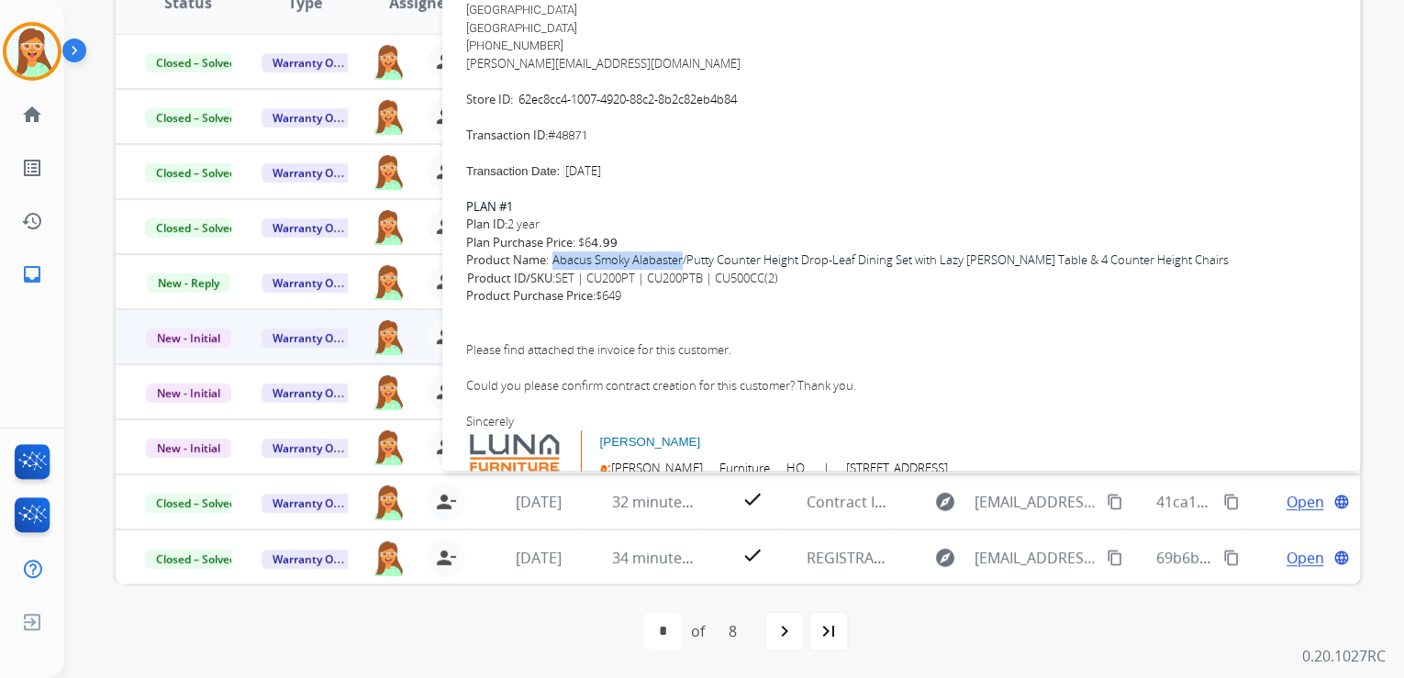
click at [686, 261] on div "Product Name : Abacus Smoky Alabaster/Putty Counter Height Drop-Leaf Dining Set…" at bounding box center [901, 269] width 870 height 36
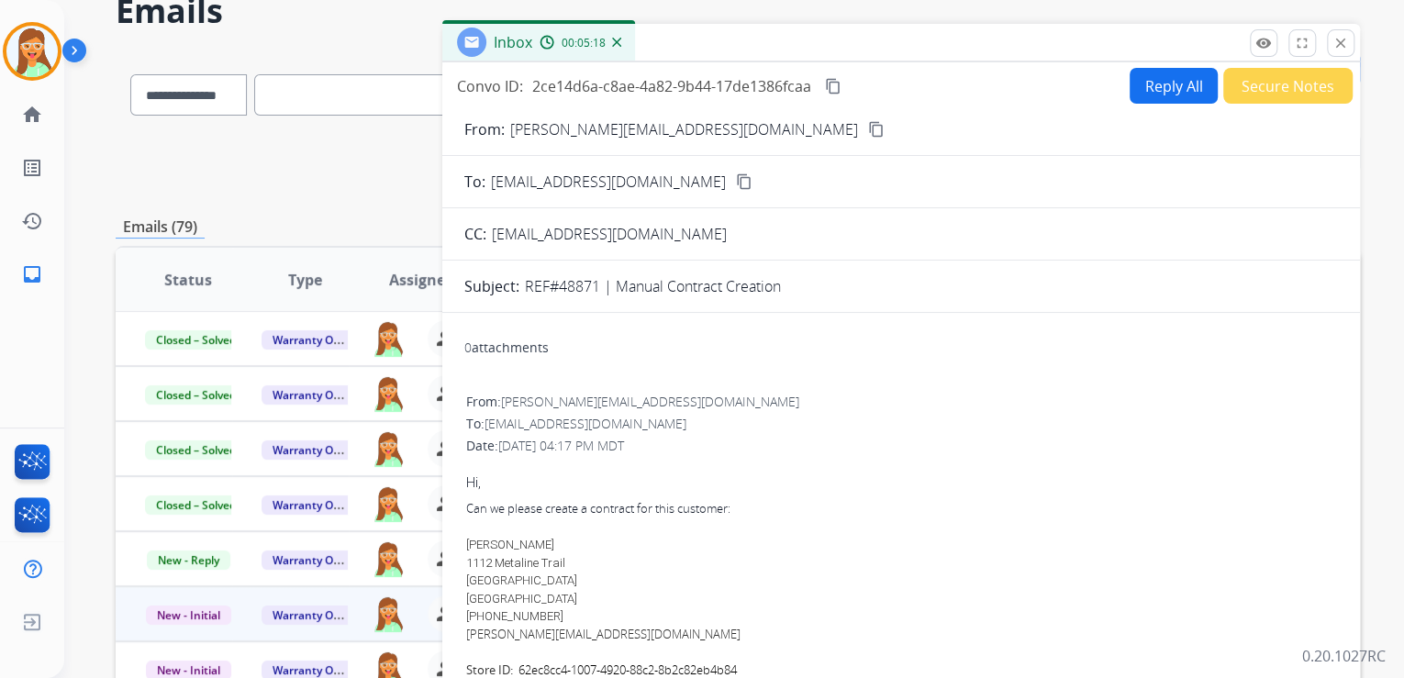
scroll to position [0, 0]
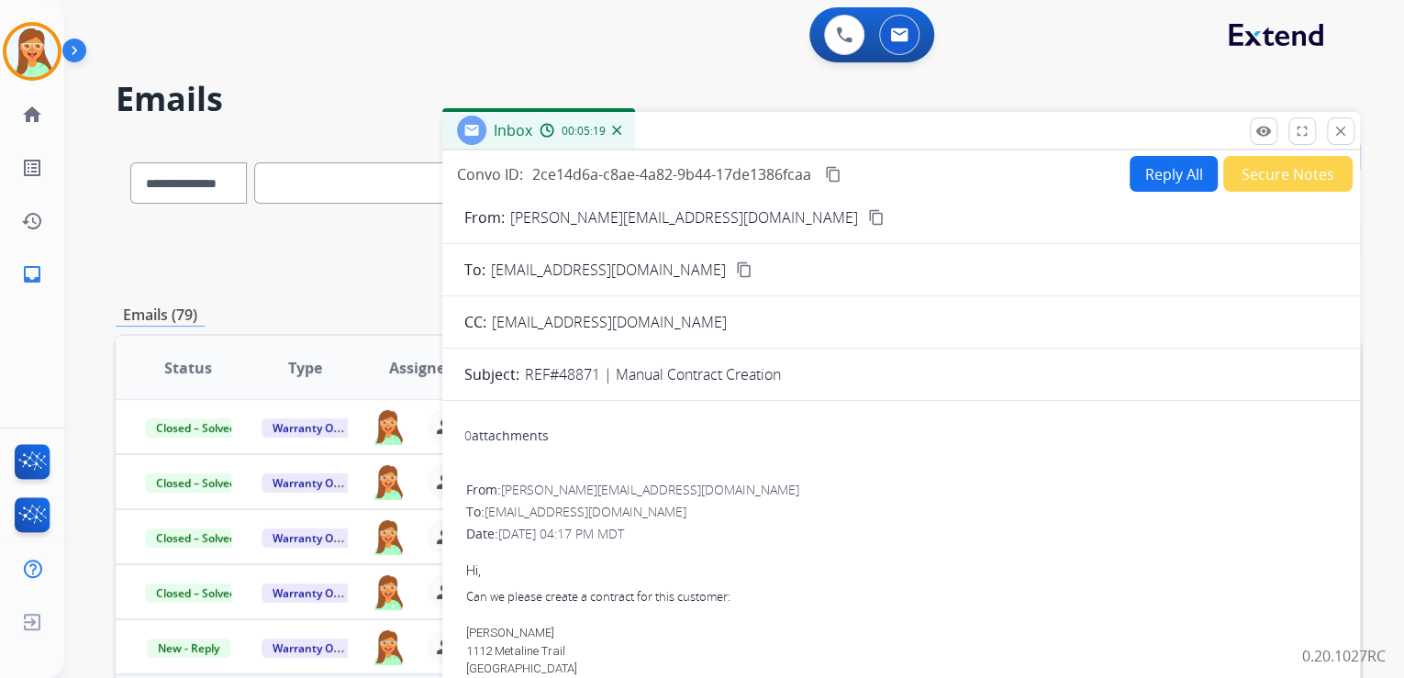
click at [1328, 138] on button "close Close" at bounding box center [1341, 131] width 28 height 28
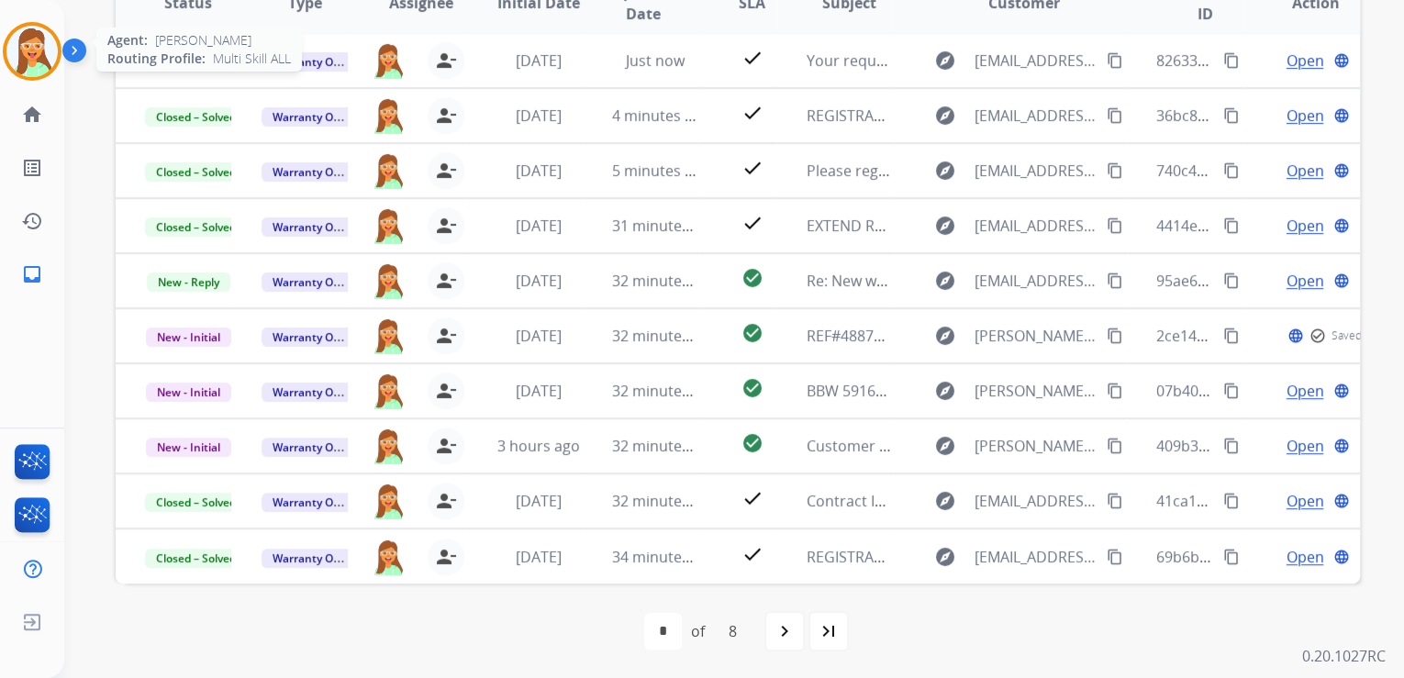
scroll to position [1, 0]
